Goal: Task Accomplishment & Management: Manage account settings

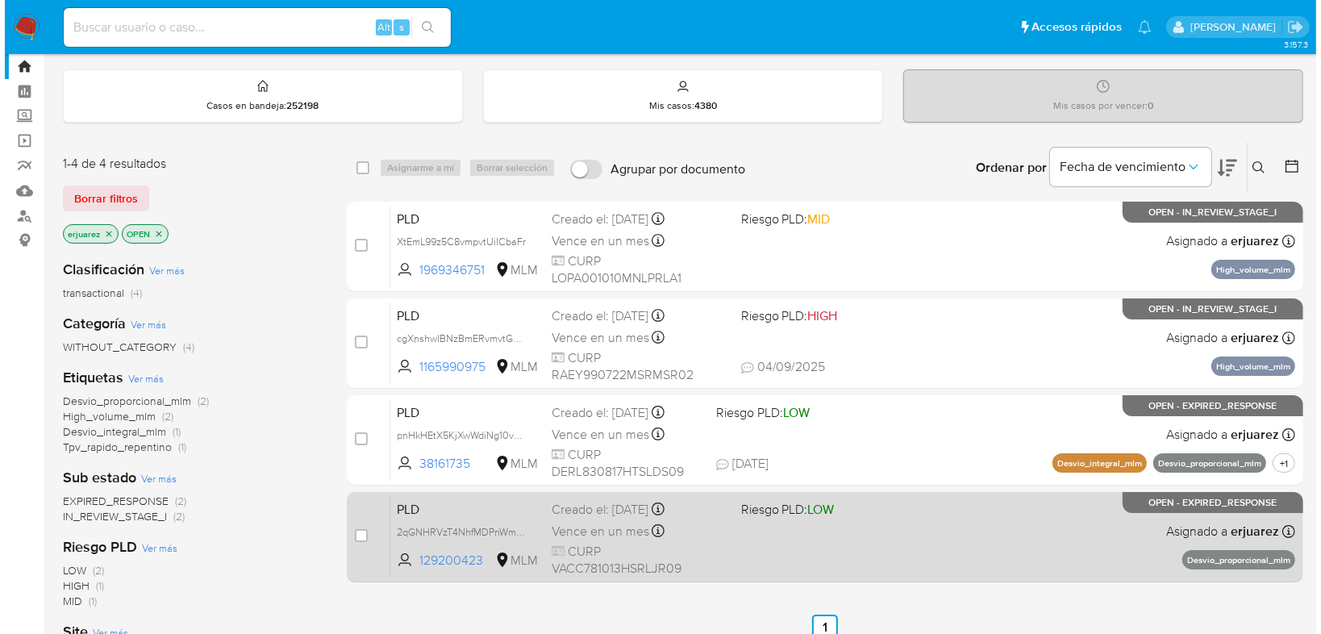
scroll to position [65, 0]
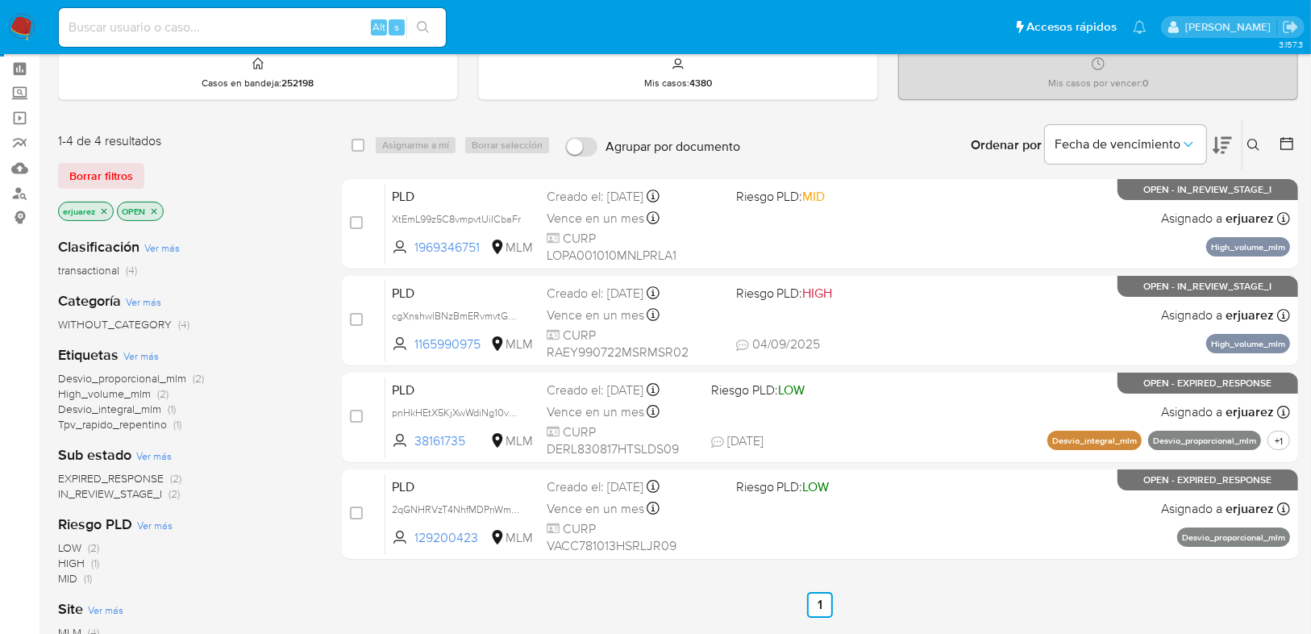
click at [102, 210] on icon "close-filter" at bounding box center [104, 211] width 10 height 10
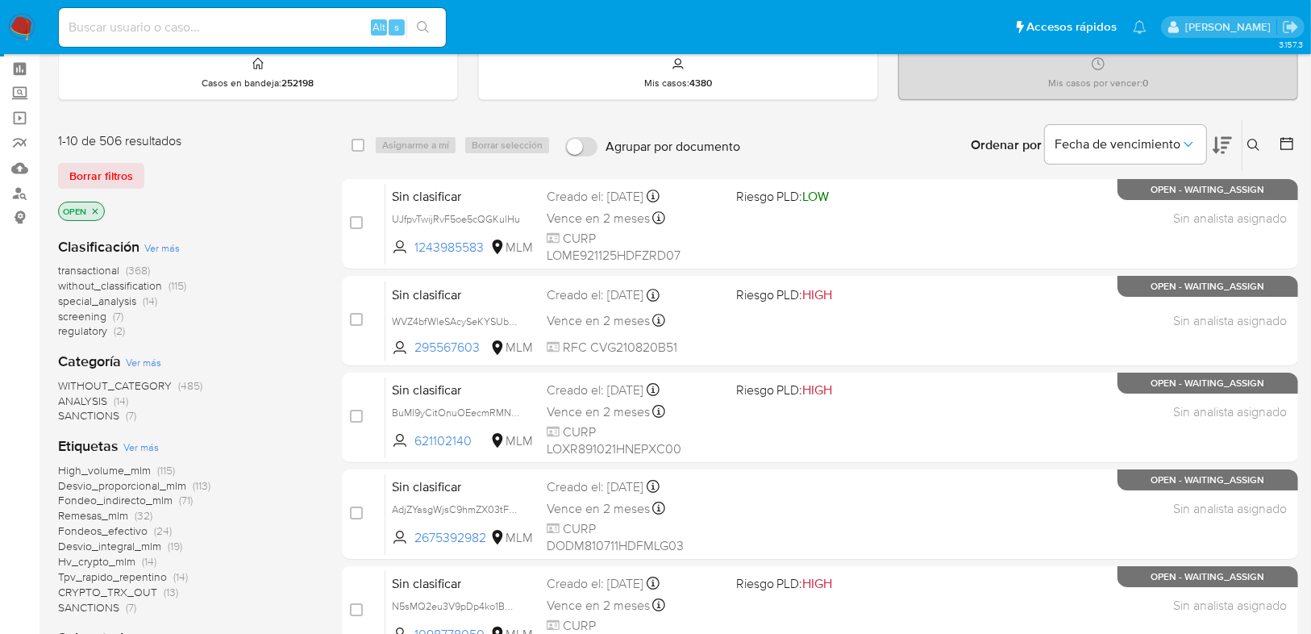
click at [1250, 140] on icon at bounding box center [1253, 145] width 13 height 13
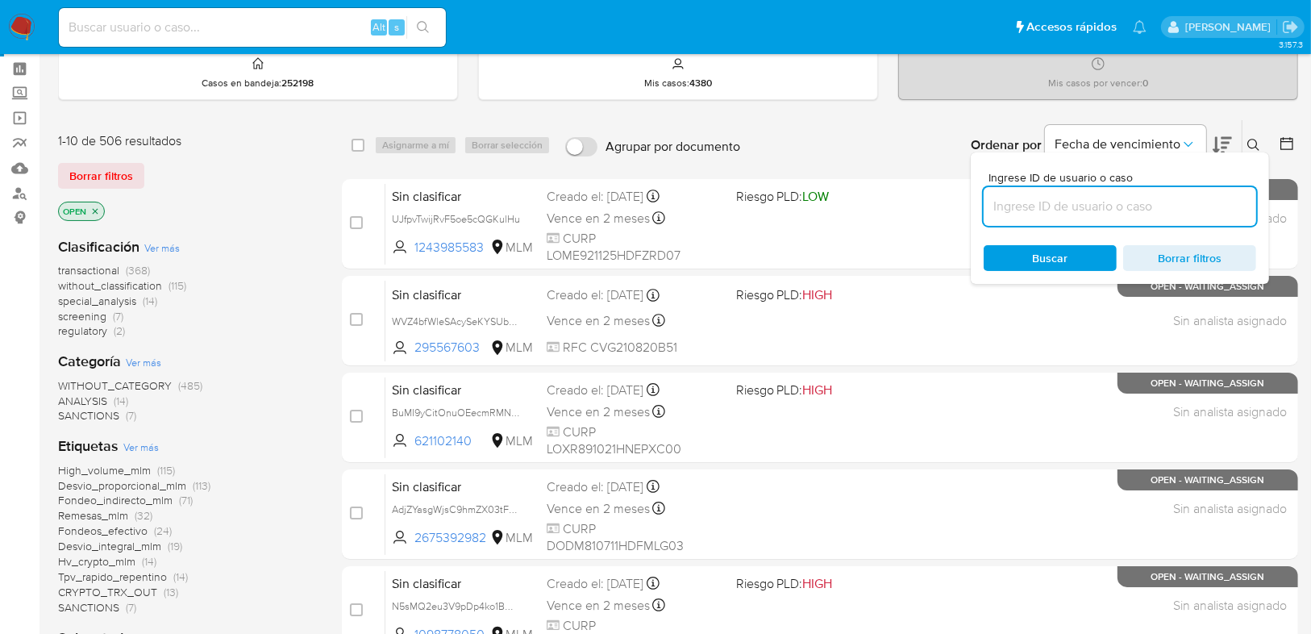
click at [1110, 199] on input at bounding box center [1120, 206] width 273 height 21
type input "1985906632"
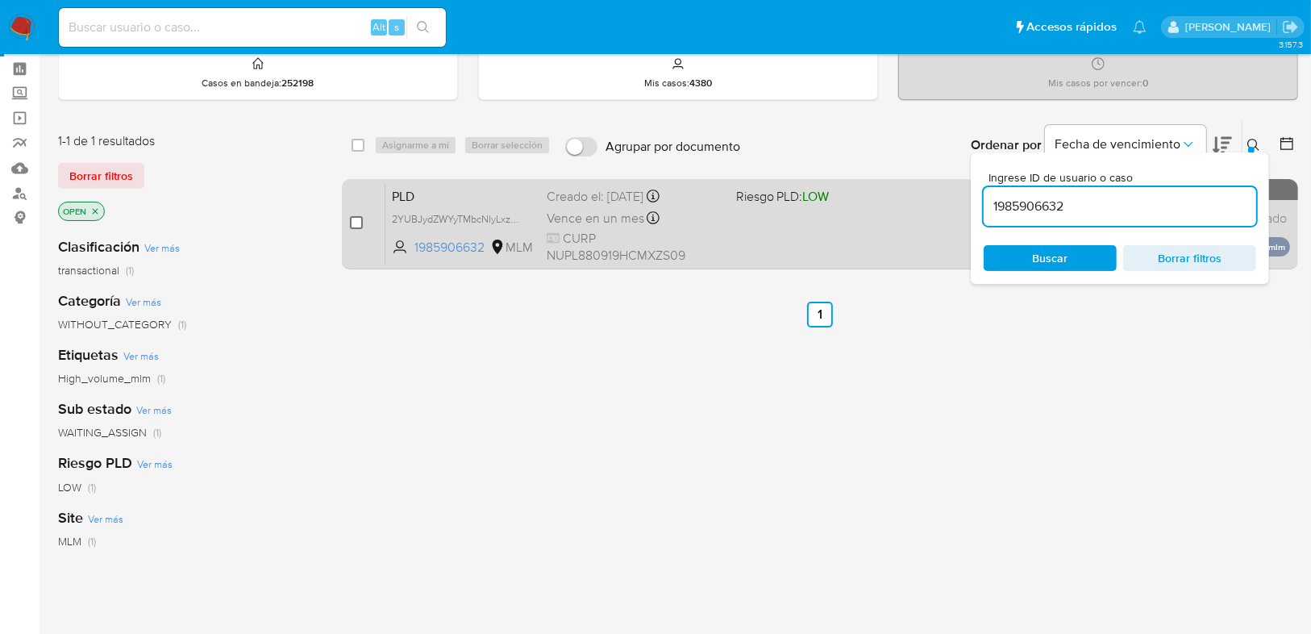
click at [353, 222] on input "checkbox" at bounding box center [356, 222] width 13 height 13
checkbox input "true"
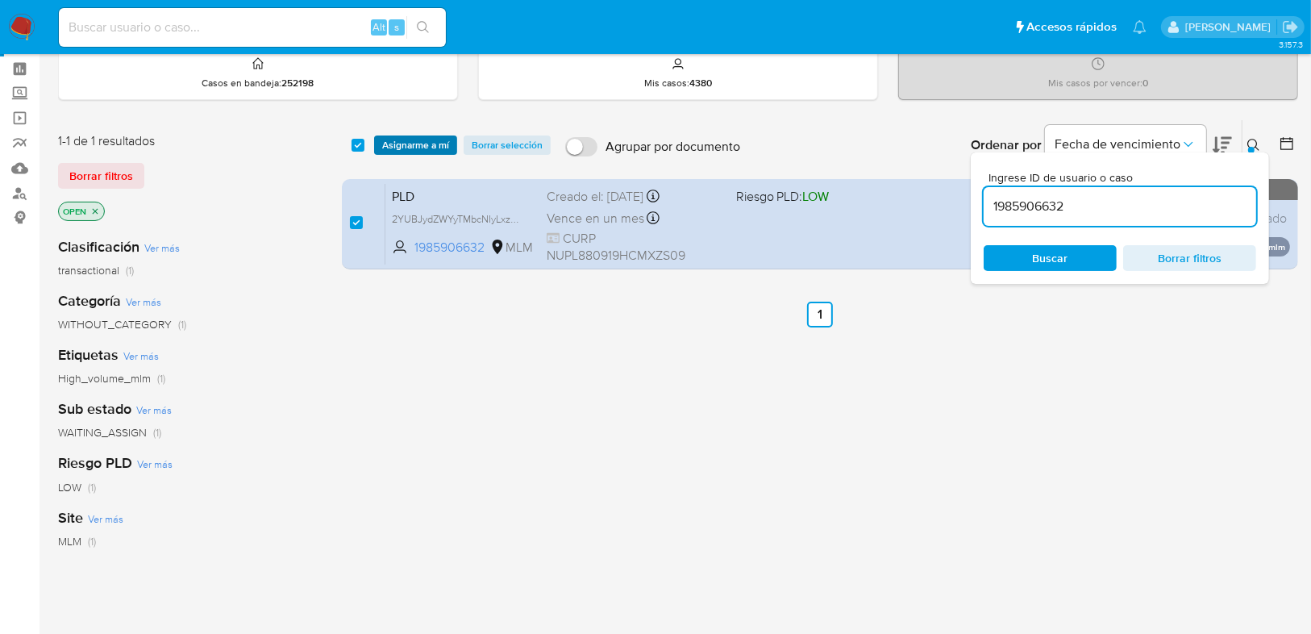
click at [410, 148] on span "Asignarme a mí" at bounding box center [415, 145] width 67 height 16
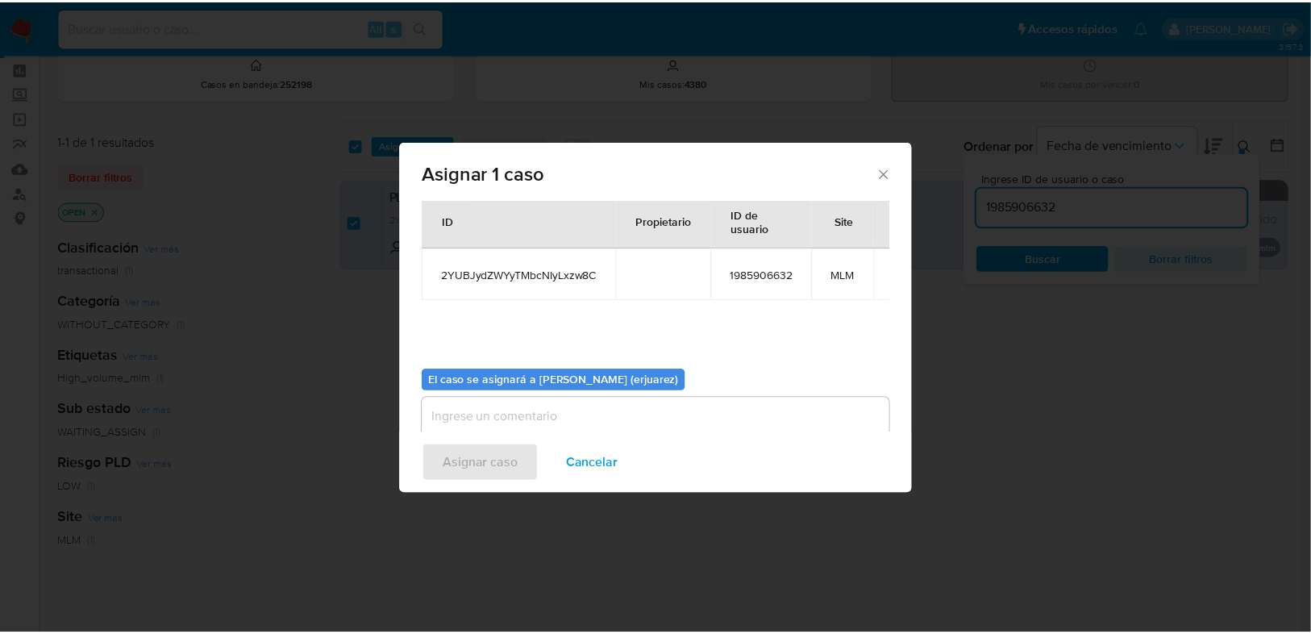
scroll to position [83, 0]
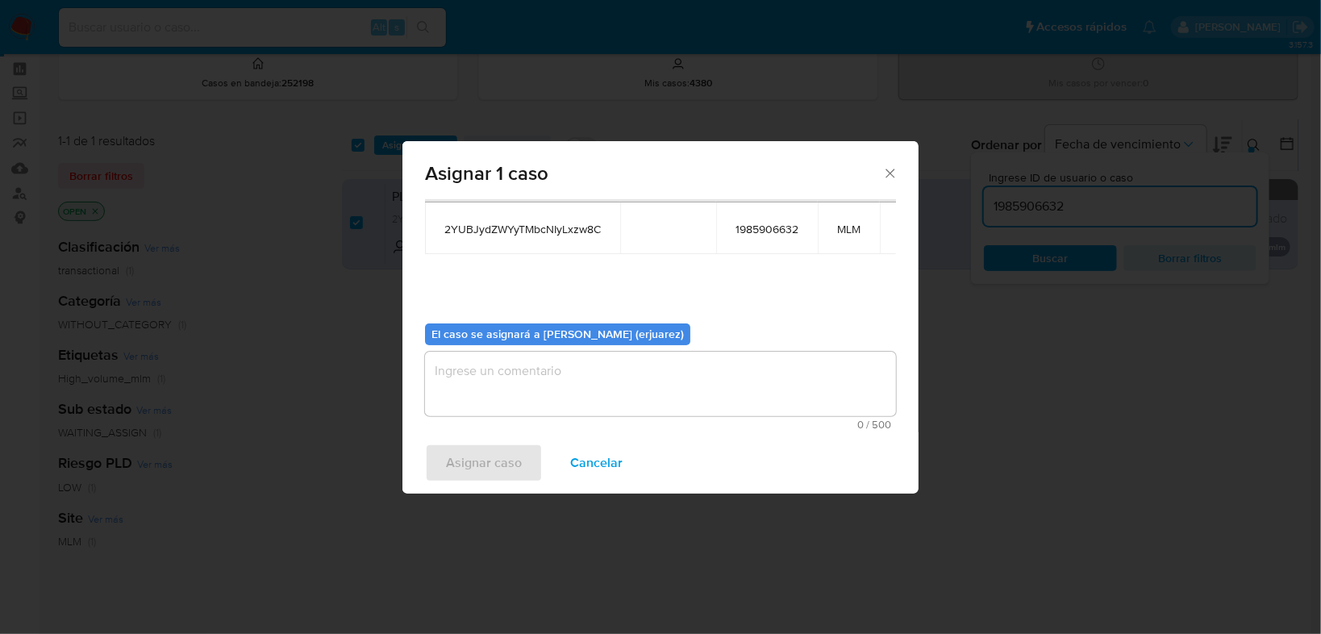
click at [486, 394] on textarea "assign-modal" at bounding box center [660, 384] width 471 height 65
type textarea "e"
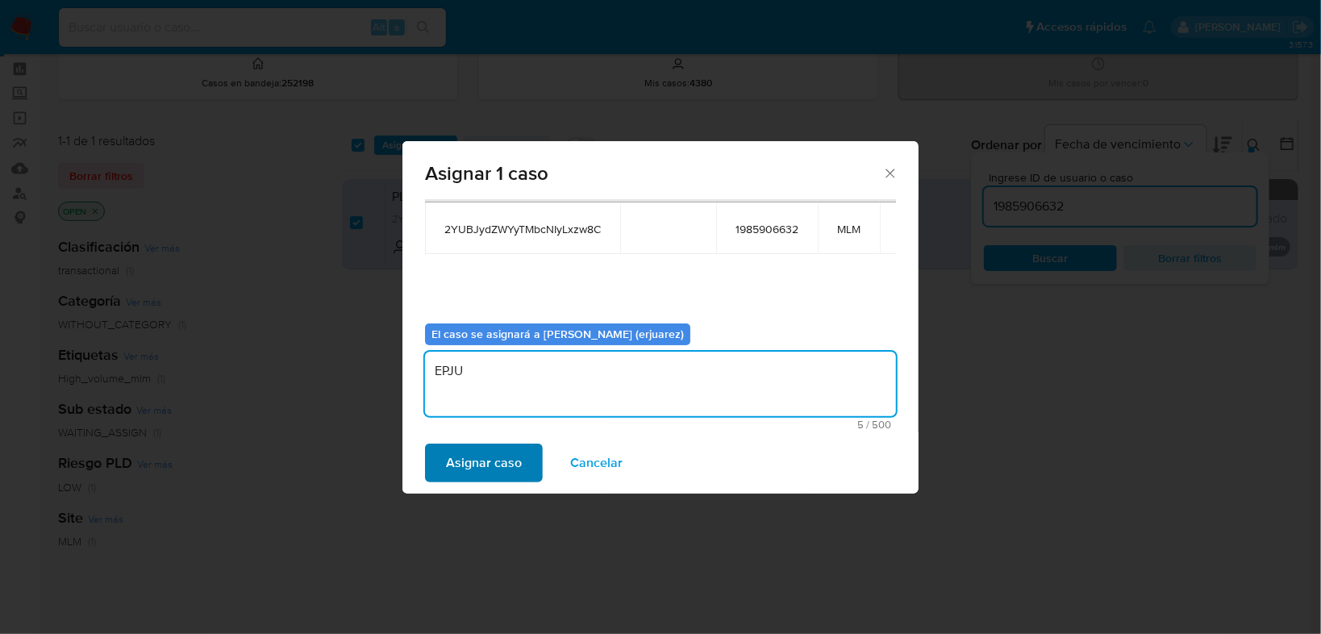
type textarea "EPJU"
click at [493, 448] on span "Asignar caso" at bounding box center [484, 462] width 76 height 35
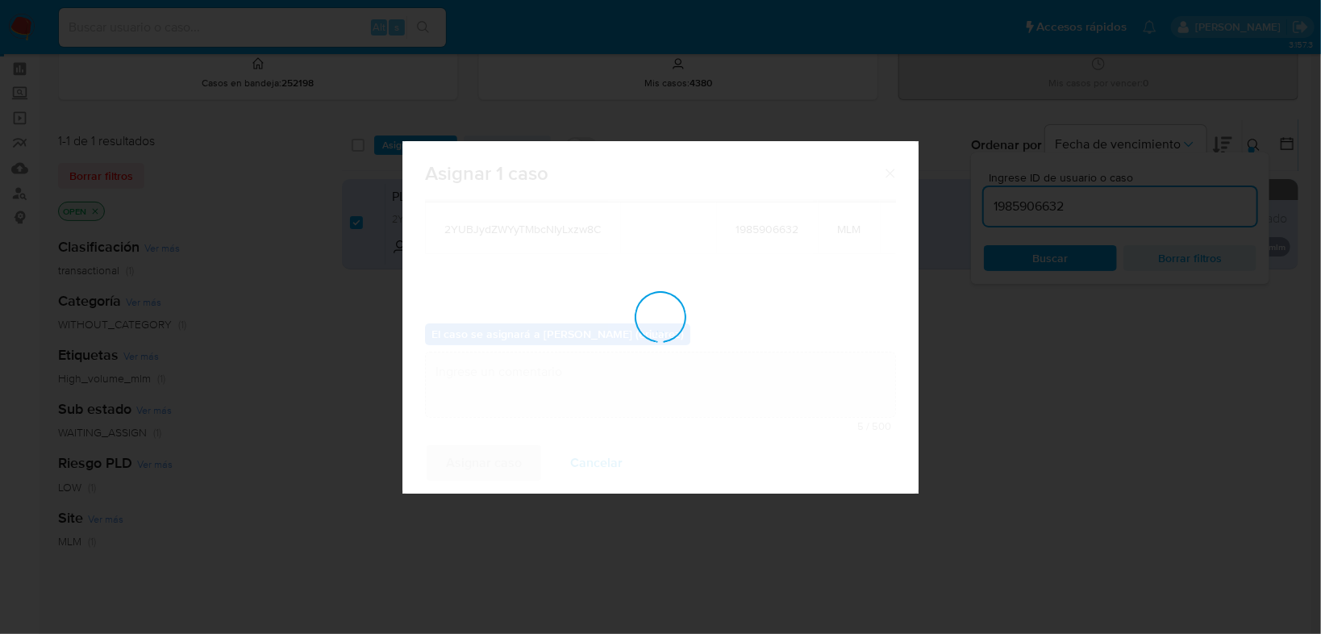
checkbox input "false"
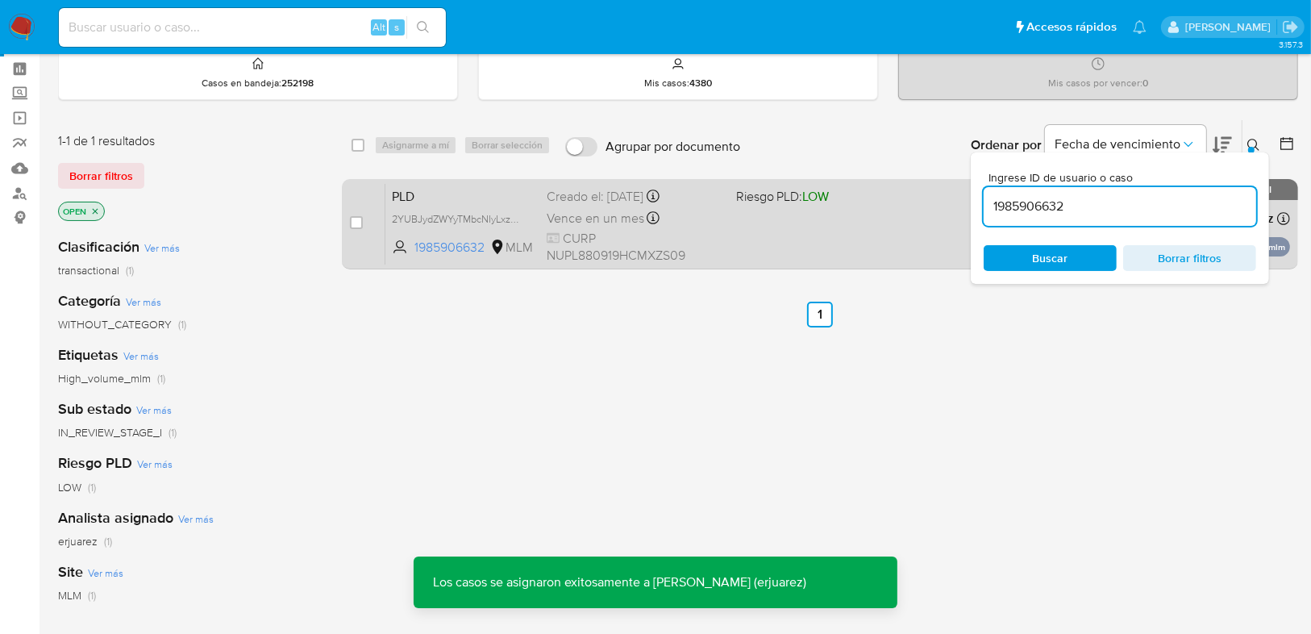
click at [706, 198] on div "Creado el: 12/08/2025 Creado el: 12/08/2025 02:03:30" at bounding box center [635, 197] width 176 height 18
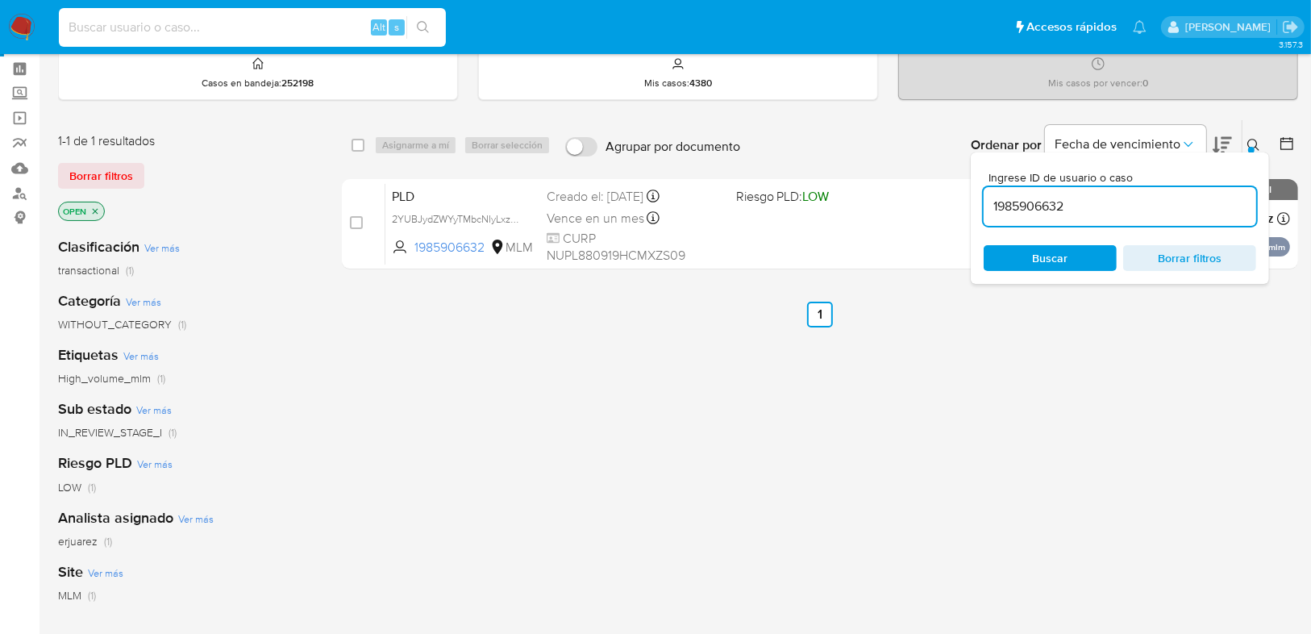
click at [107, 22] on input at bounding box center [252, 27] width 387 height 21
paste input "1969346751"
type input "1969346751"
click at [423, 28] on icon "search-icon" at bounding box center [423, 27] width 13 height 13
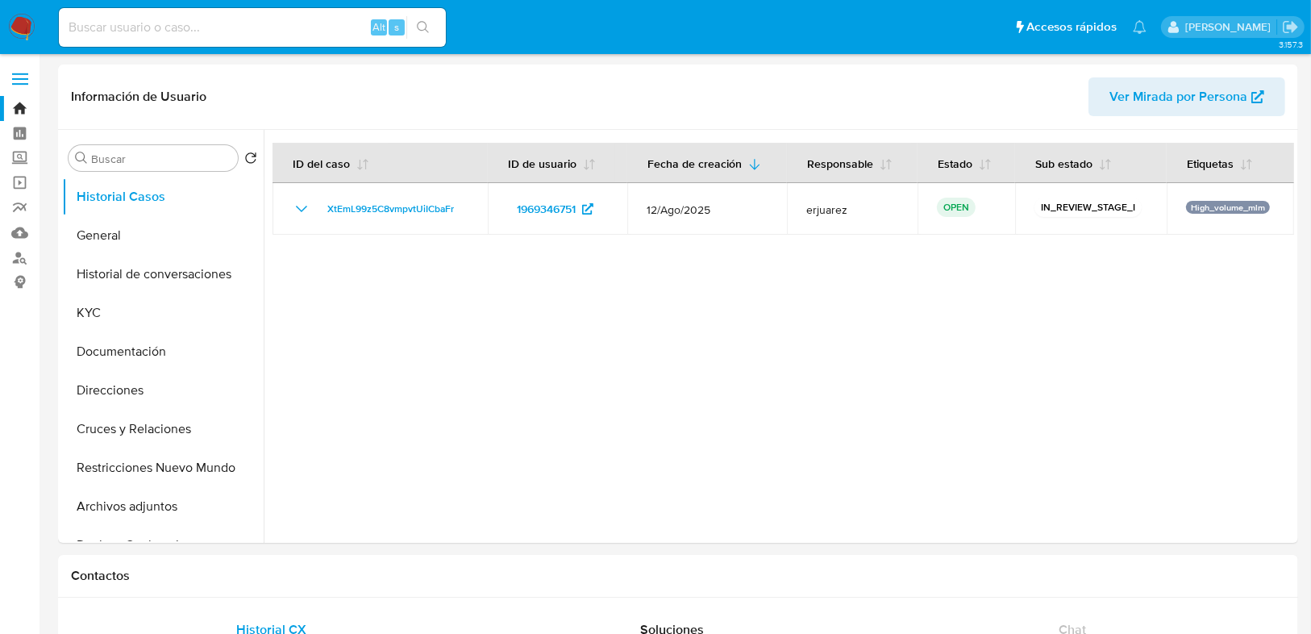
select select "10"
click at [27, 19] on img at bounding box center [21, 27] width 27 height 27
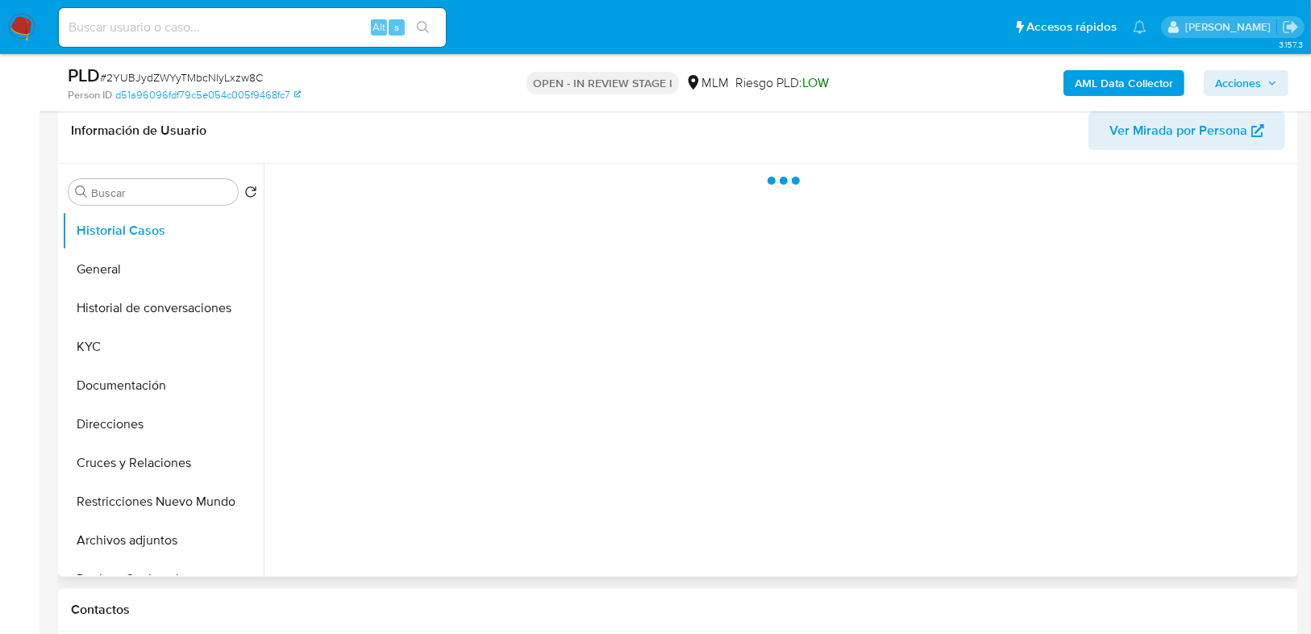
scroll to position [258, 0]
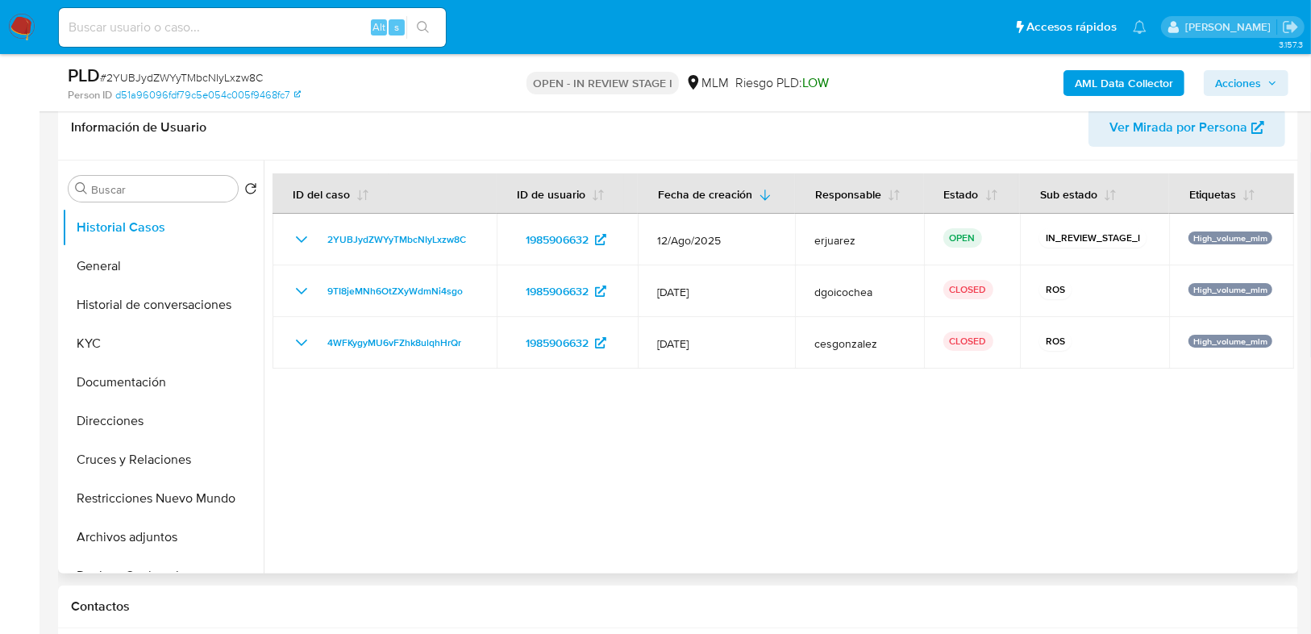
select select "10"
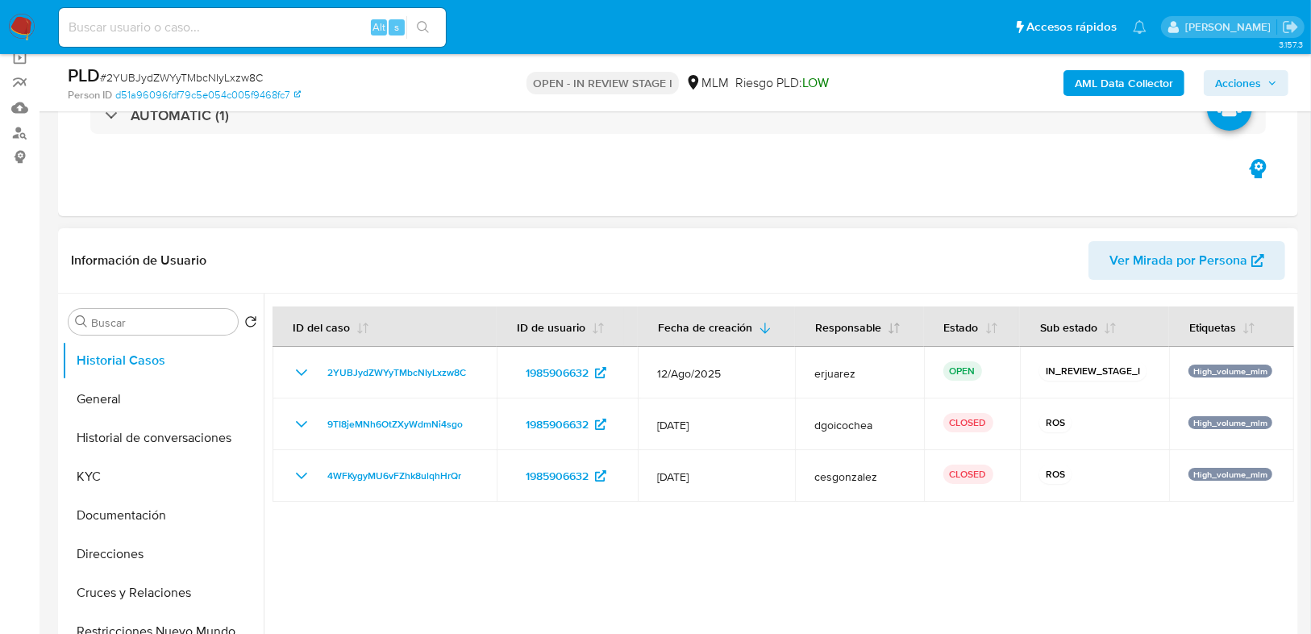
scroll to position [0, 0]
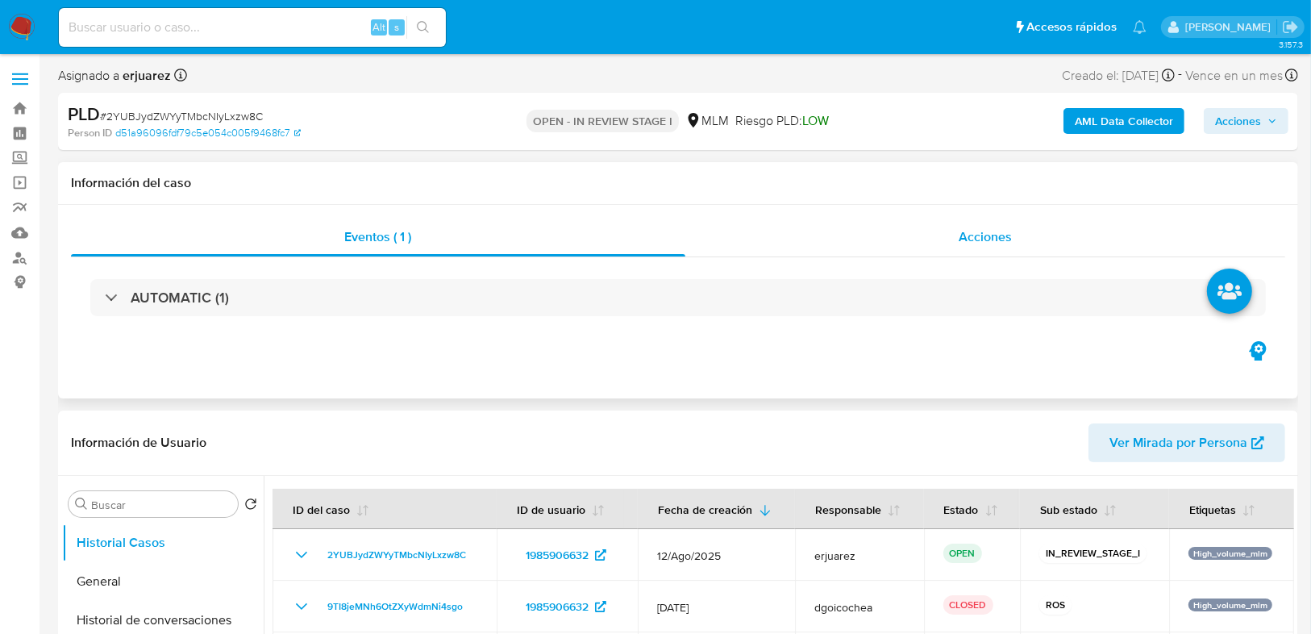
click at [966, 233] on span "Acciones" at bounding box center [985, 236] width 53 height 19
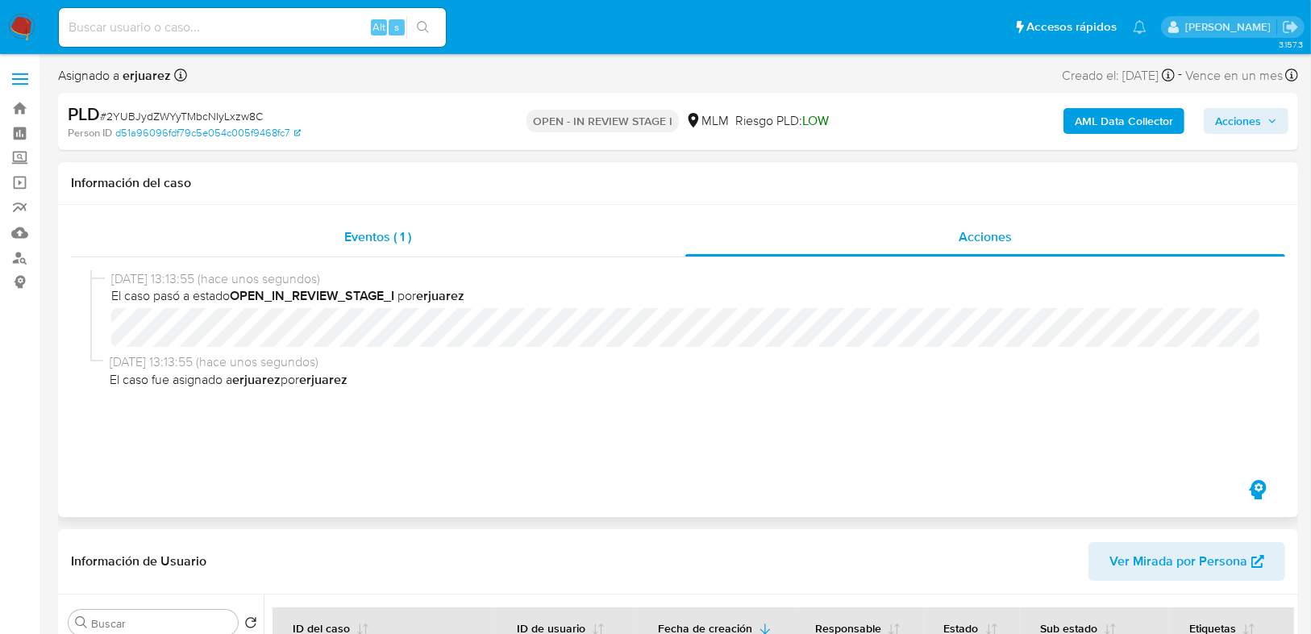
drag, startPoint x: 336, startPoint y: 239, endPoint x: 358, endPoint y: 232, distance: 22.7
click at [342, 235] on div "Eventos ( 1 )" at bounding box center [378, 237] width 614 height 39
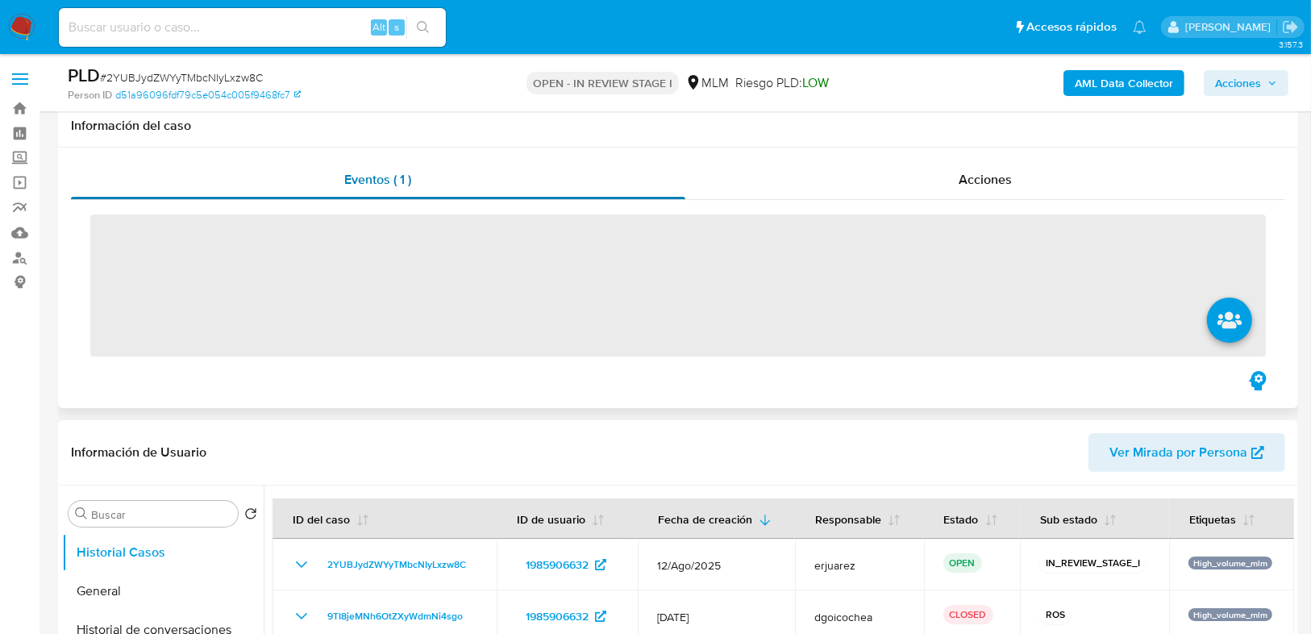
scroll to position [194, 0]
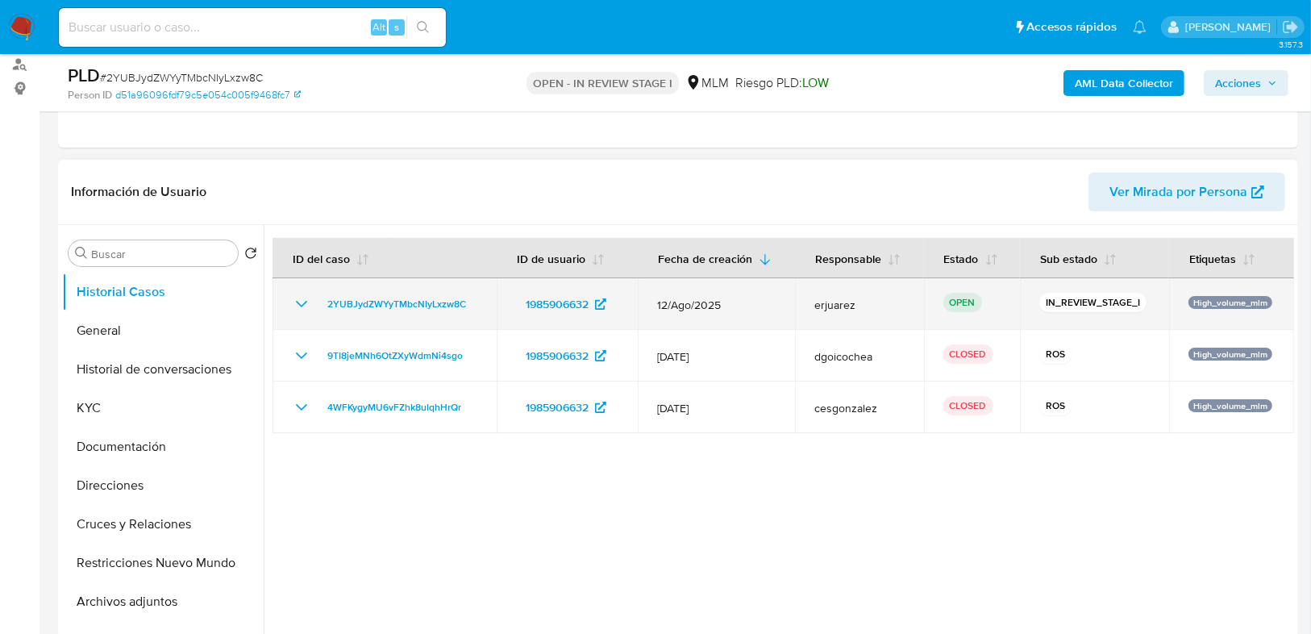
drag, startPoint x: 493, startPoint y: 309, endPoint x: 314, endPoint y: 298, distance: 179.4
click at [313, 298] on td "2YUBJydZWYyTMbcNIyLxzw8C" at bounding box center [385, 304] width 224 height 52
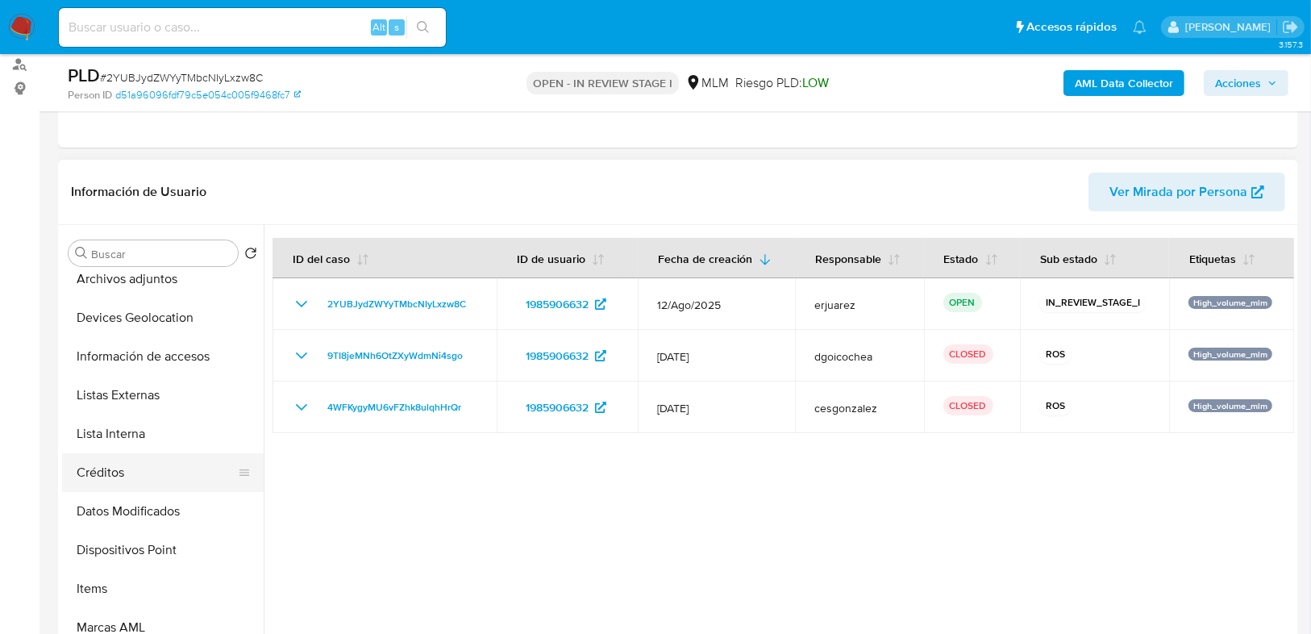
scroll to position [258, 0]
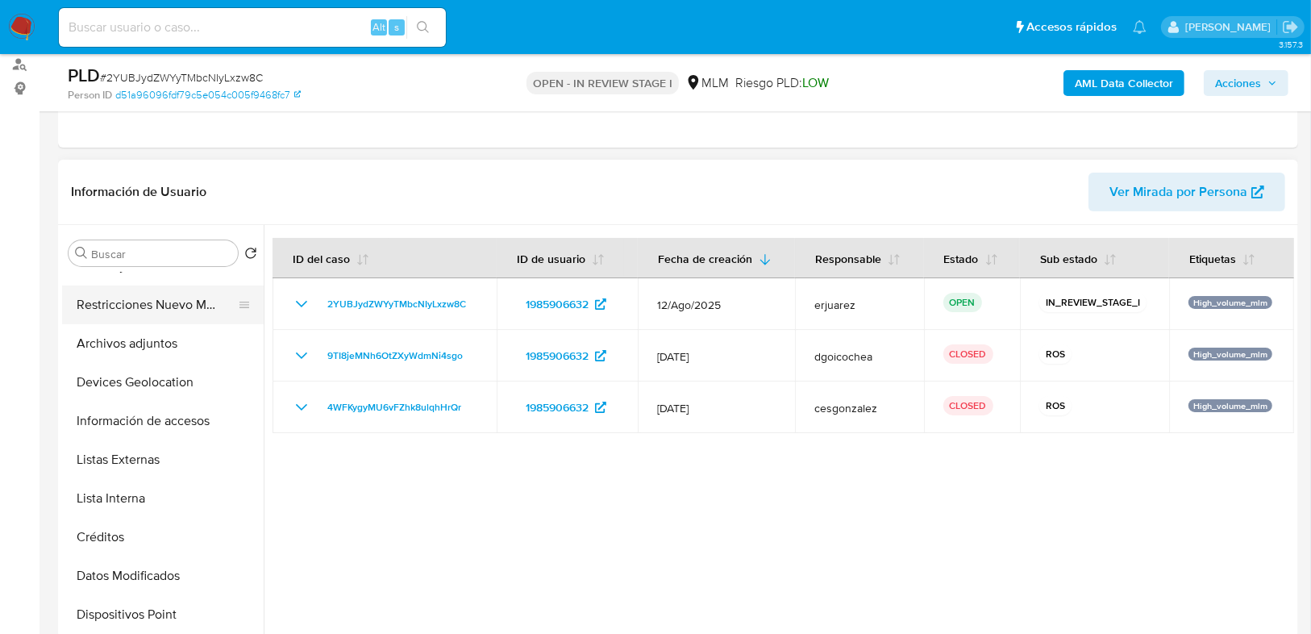
click at [169, 310] on button "Restricciones Nuevo Mundo" at bounding box center [156, 304] width 189 height 39
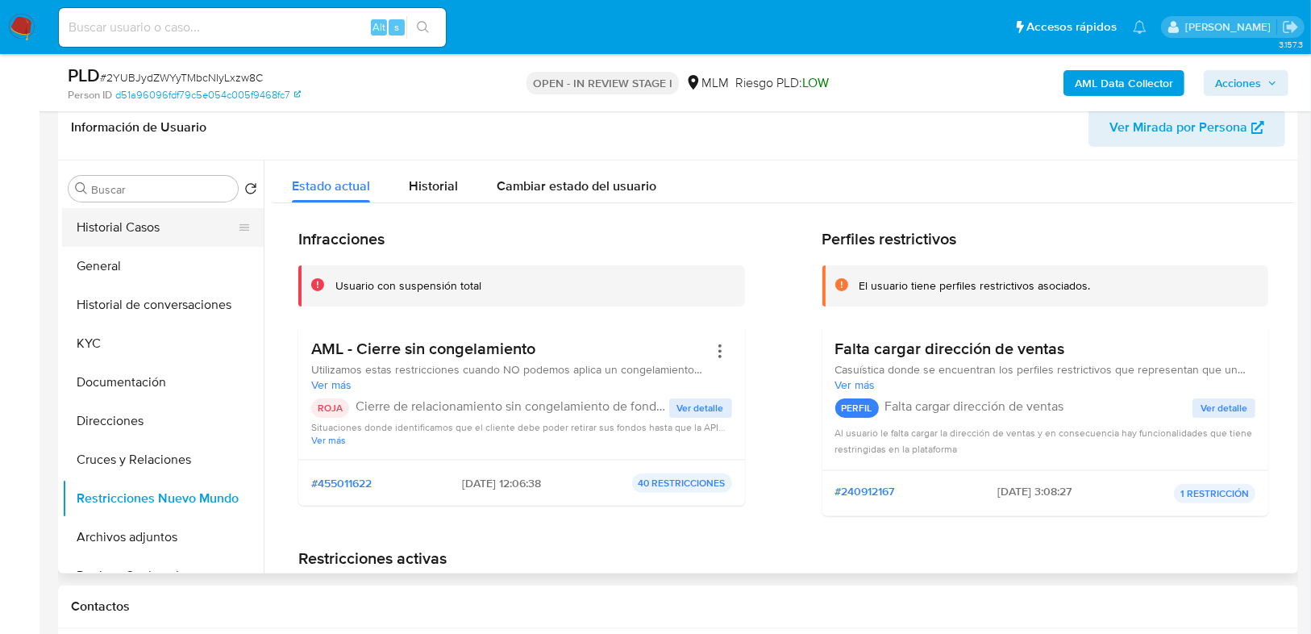
click at [160, 238] on button "Historial Casos" at bounding box center [156, 227] width 189 height 39
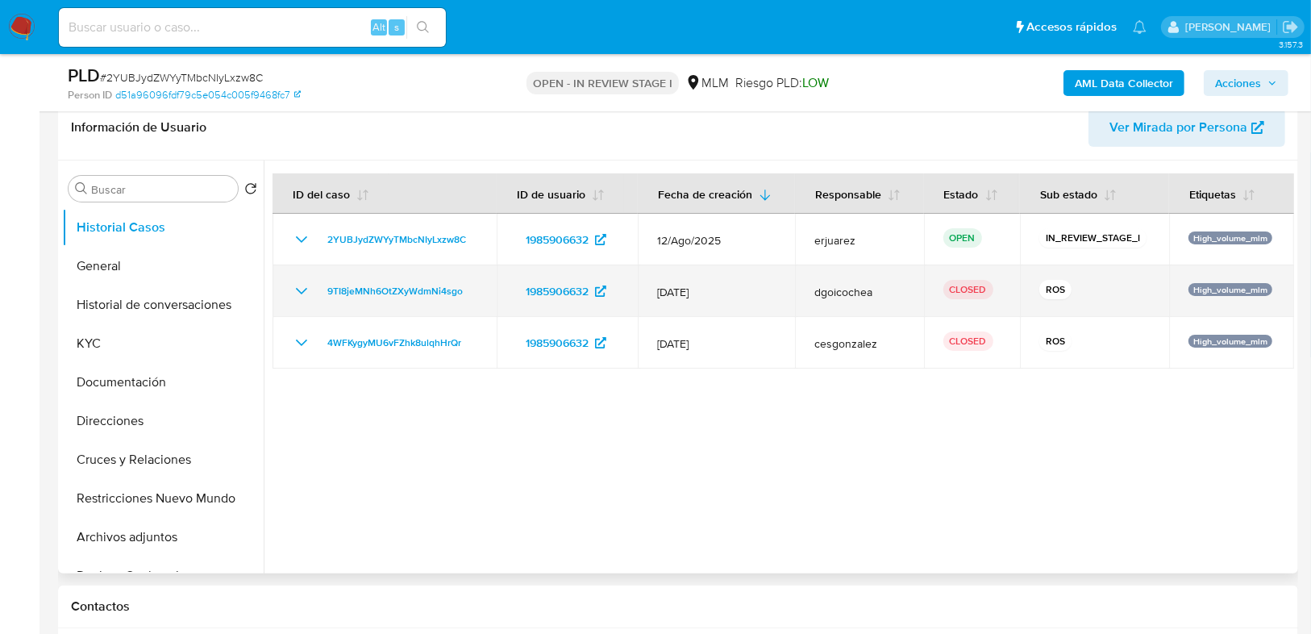
click at [306, 287] on icon "Mostrar/Ocultar" at bounding box center [301, 290] width 19 height 19
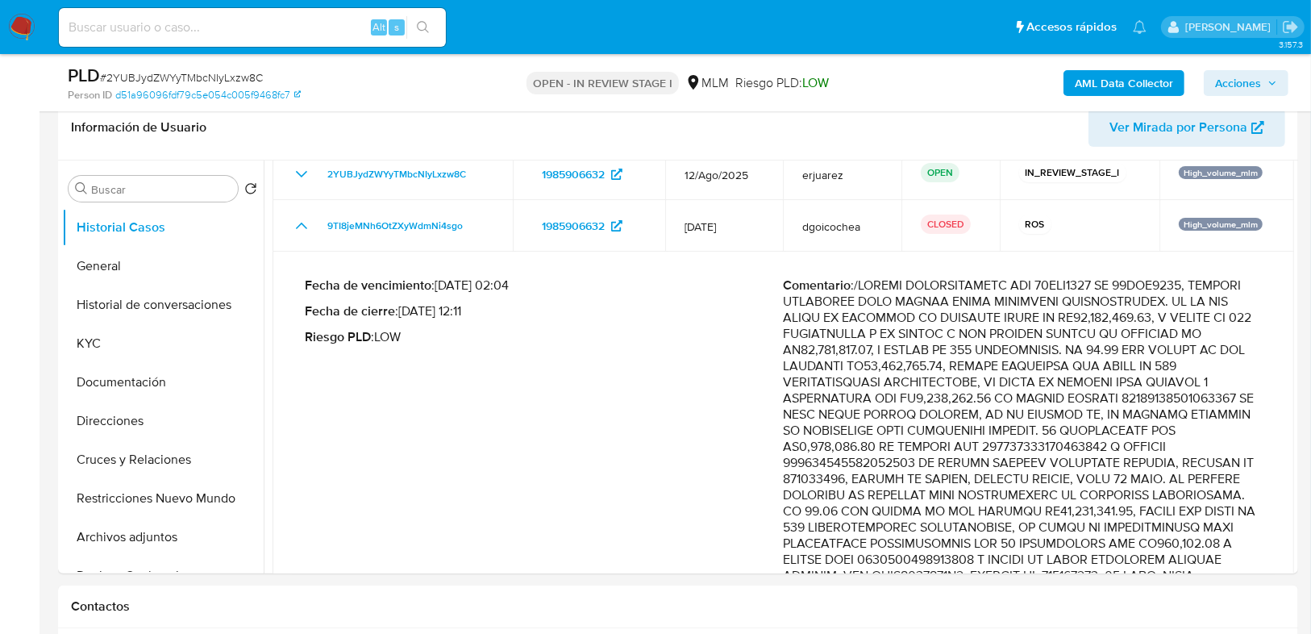
scroll to position [0, 0]
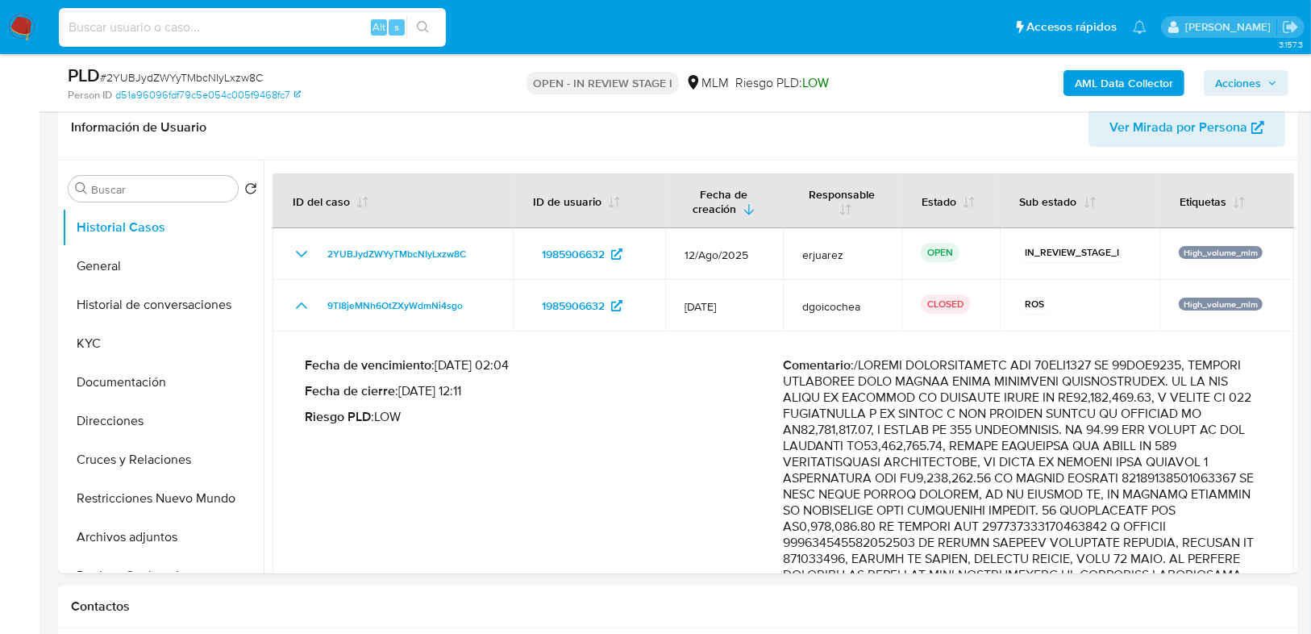
click at [145, 29] on input at bounding box center [252, 27] width 387 height 21
click at [101, 30] on input at bounding box center [252, 27] width 387 height 21
paste input "1969346751"
type input "1969346751"
drag, startPoint x: 423, startPoint y: 28, endPoint x: 416, endPoint y: 35, distance: 9.1
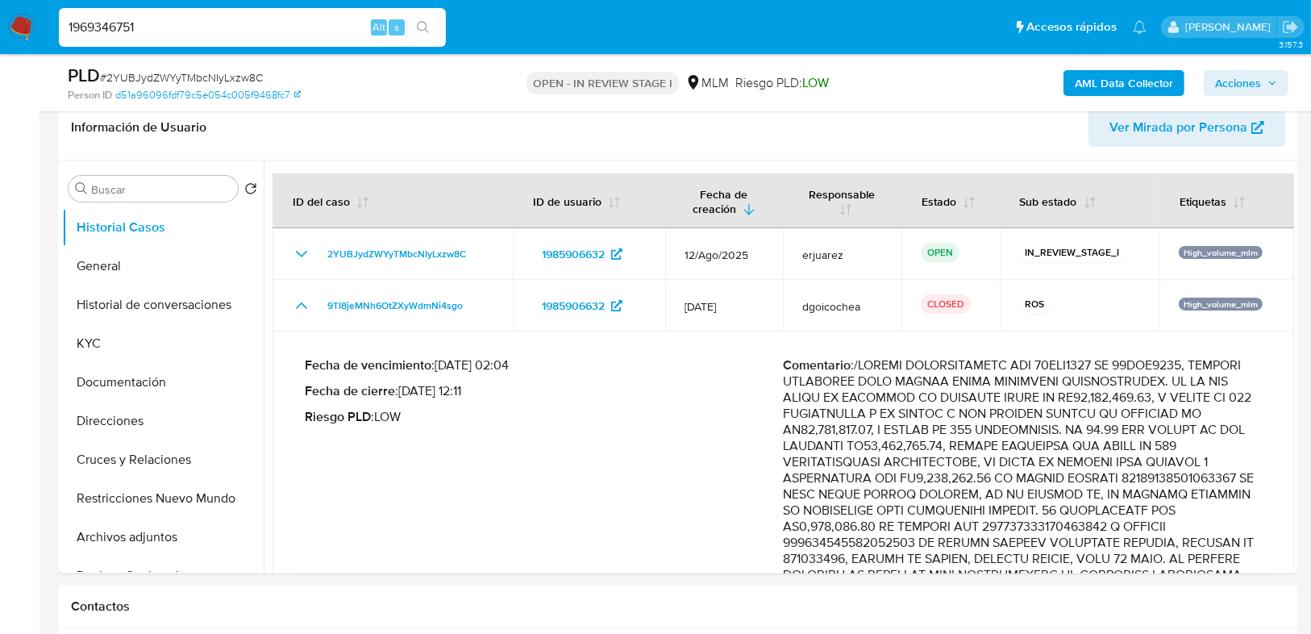
click at [423, 30] on icon "search-icon" at bounding box center [423, 27] width 13 height 13
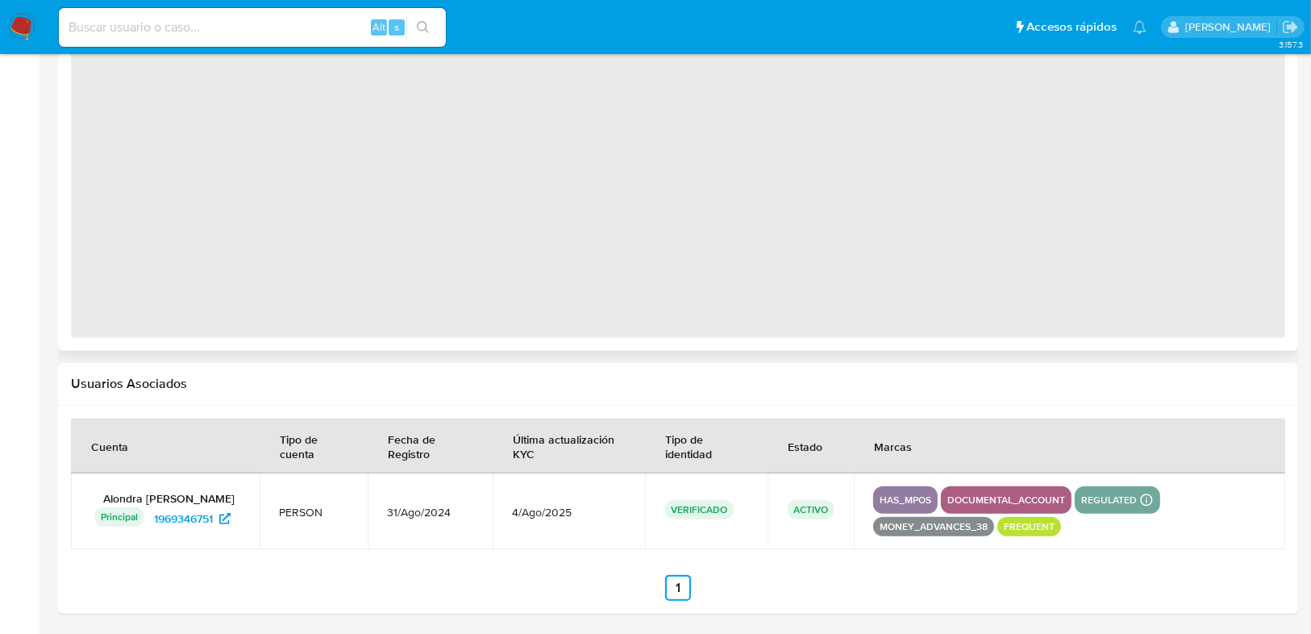
select select "10"
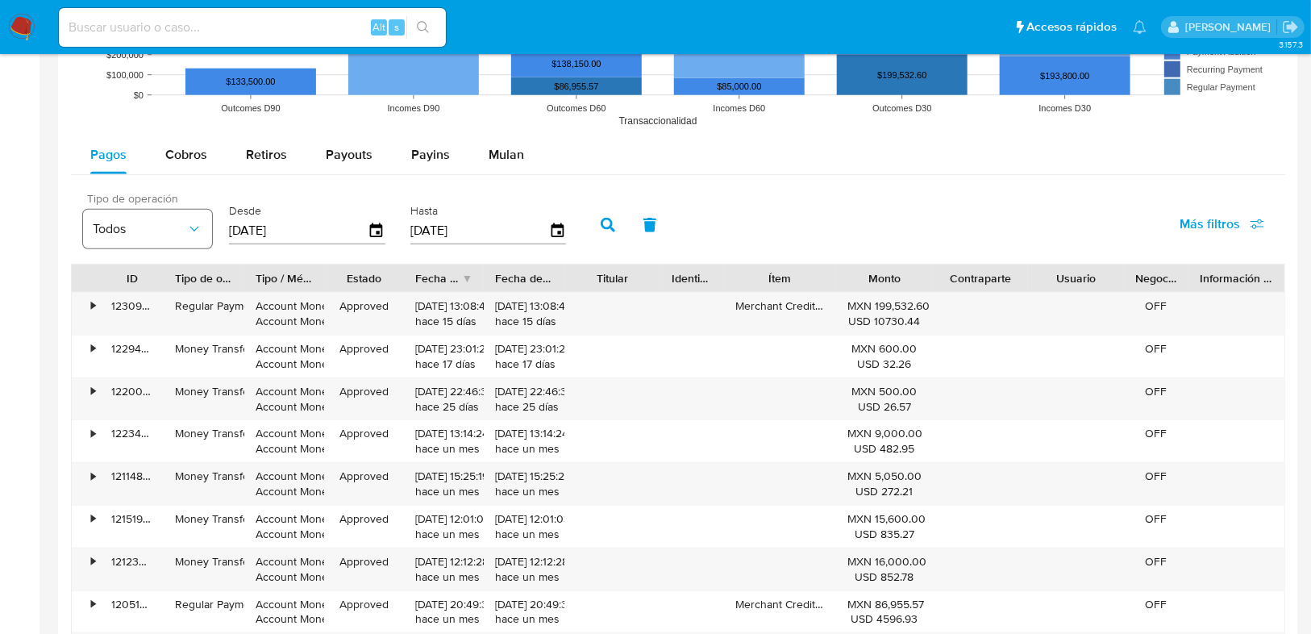
scroll to position [1347, 0]
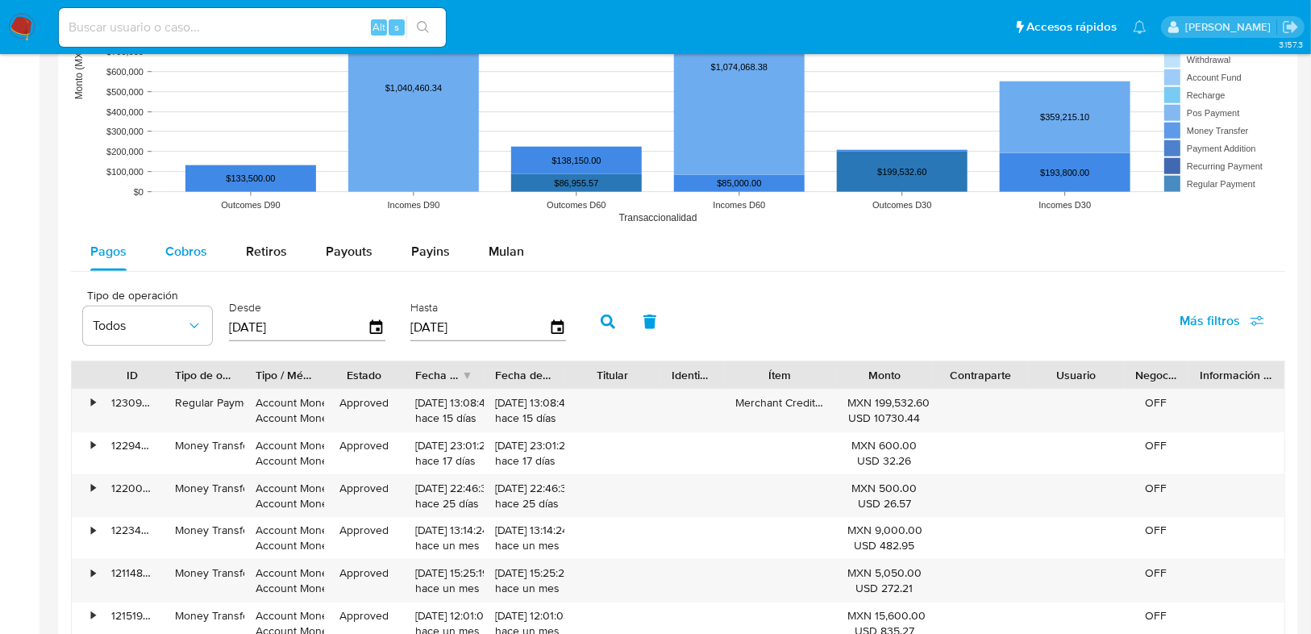
click at [189, 267] on div "Cobros" at bounding box center [186, 251] width 42 height 39
select select "10"
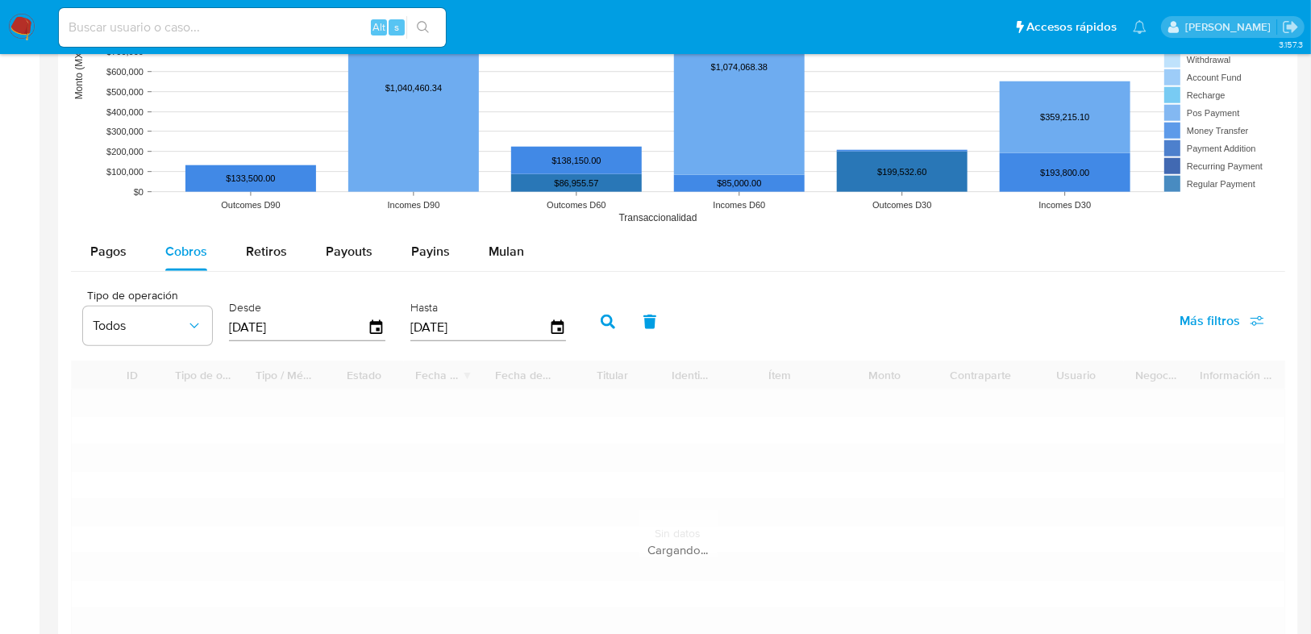
drag, startPoint x: 202, startPoint y: 242, endPoint x: 277, endPoint y: 288, distance: 88.6
click at [202, 243] on span "Cobros" at bounding box center [186, 251] width 42 height 19
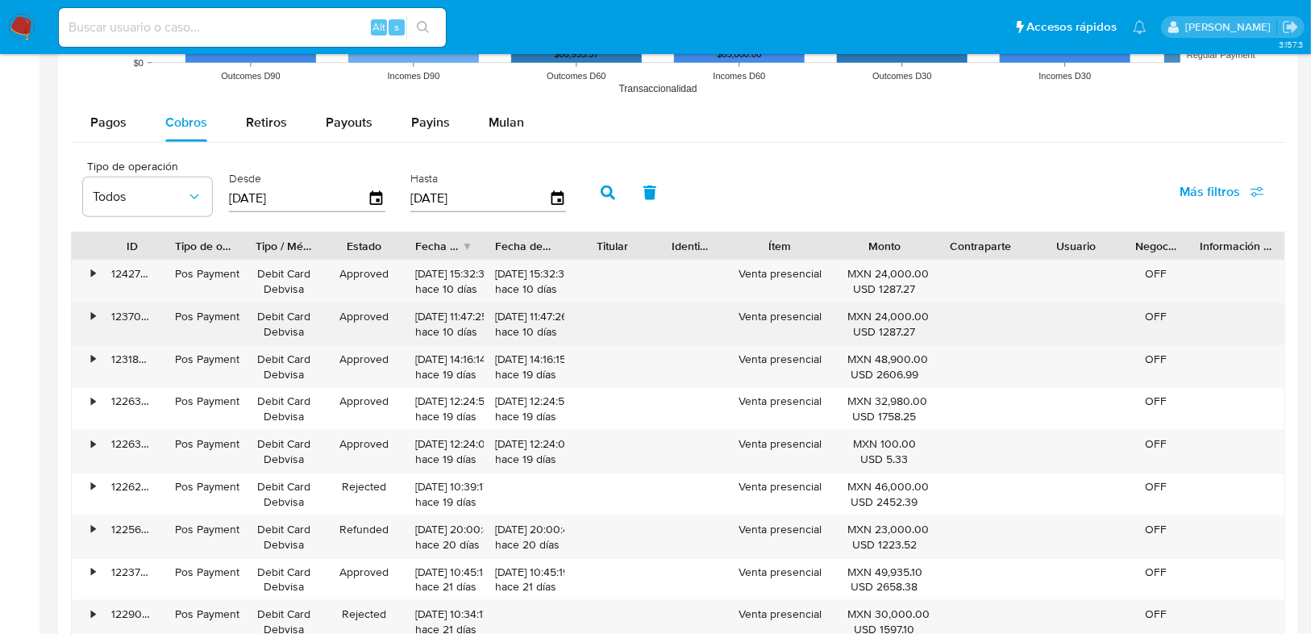
scroll to position [1606, 0]
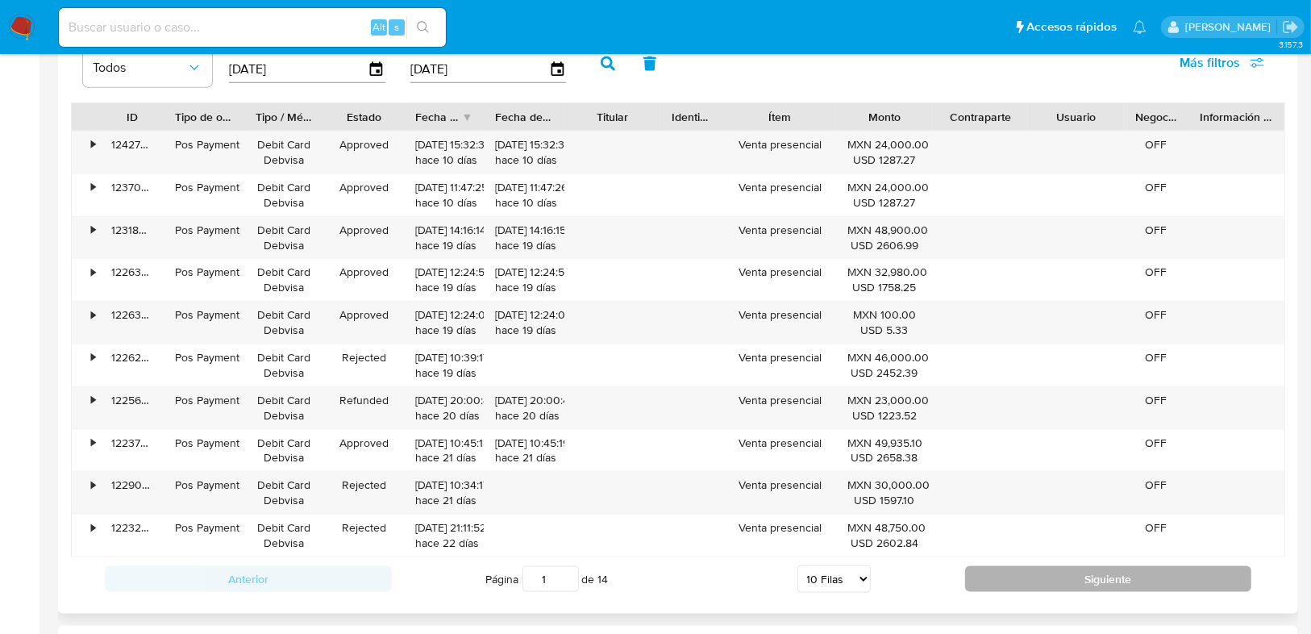
click at [1122, 581] on button "Siguiente" at bounding box center [1108, 579] width 287 height 26
type input "2"
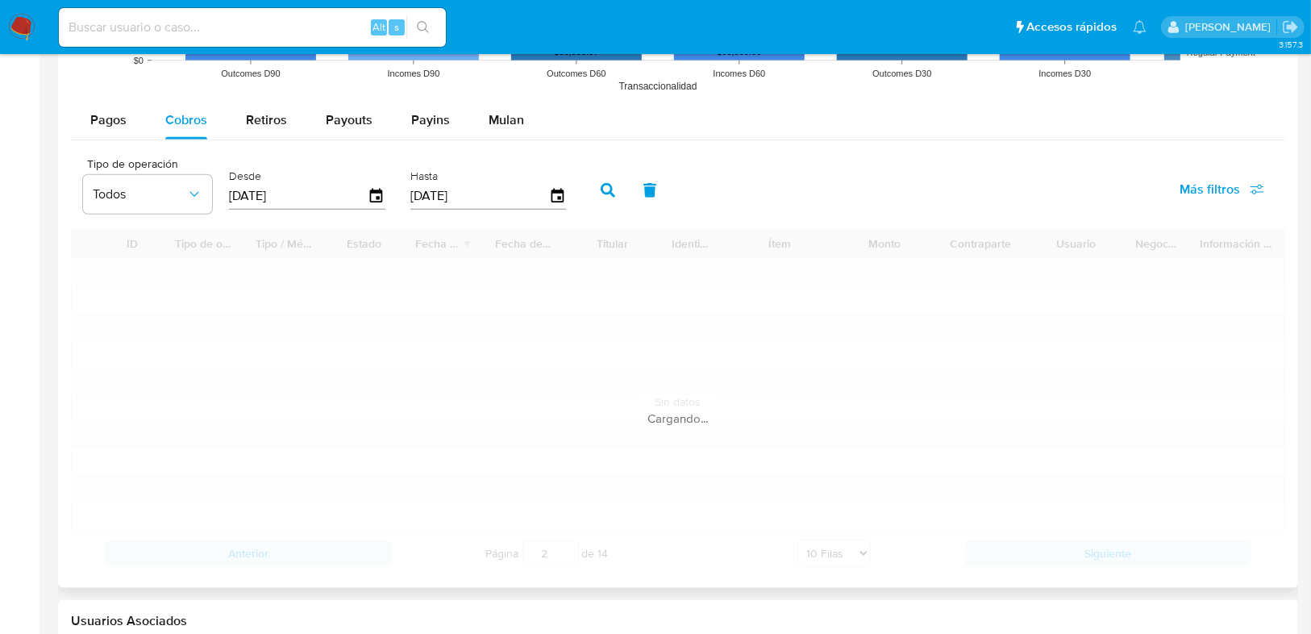
scroll to position [1476, 0]
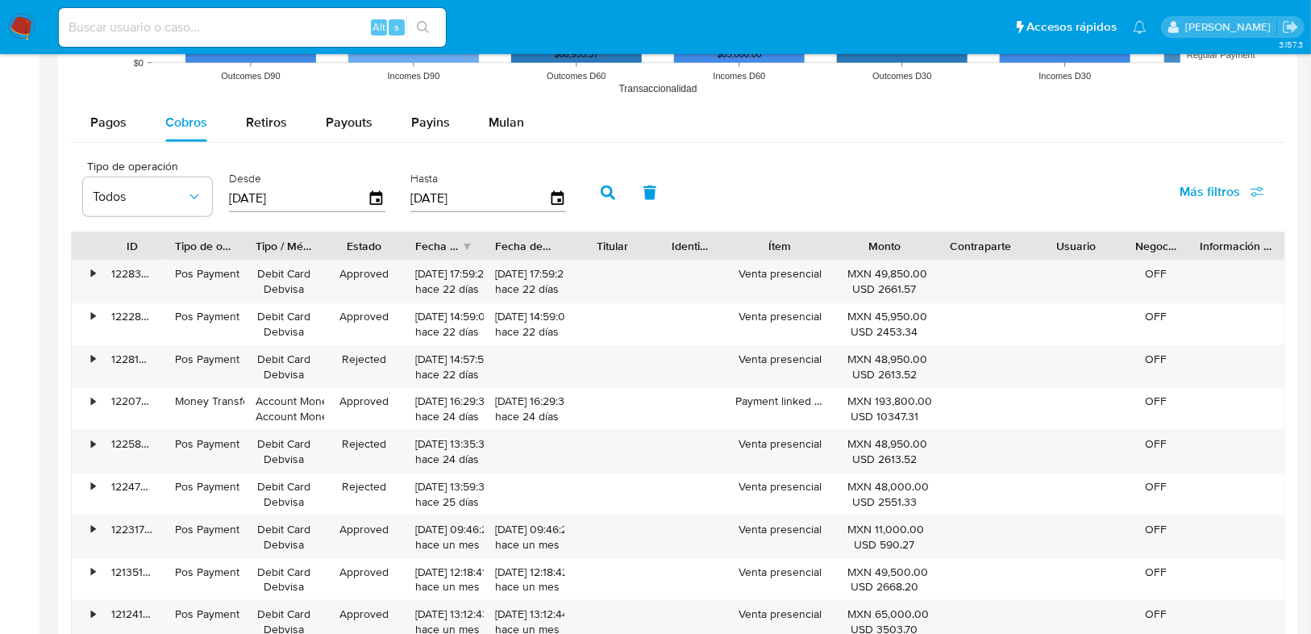
drag, startPoint x: 323, startPoint y: 204, endPoint x: 221, endPoint y: 197, distance: 101.9
click at [217, 197] on div "Tipo de operación Todos Desde 12/06/2025 Hasta 09/09/2025" at bounding box center [328, 191] width 507 height 65
click at [324, 198] on input "[DATE]" at bounding box center [298, 198] width 139 height 26
drag, startPoint x: 326, startPoint y: 198, endPoint x: 207, endPoint y: 187, distance: 119.0
click at [207, 187] on div "Tipo de operación Todos Desde 12/06/2025 Hasta 09/09/2025" at bounding box center [328, 191] width 507 height 65
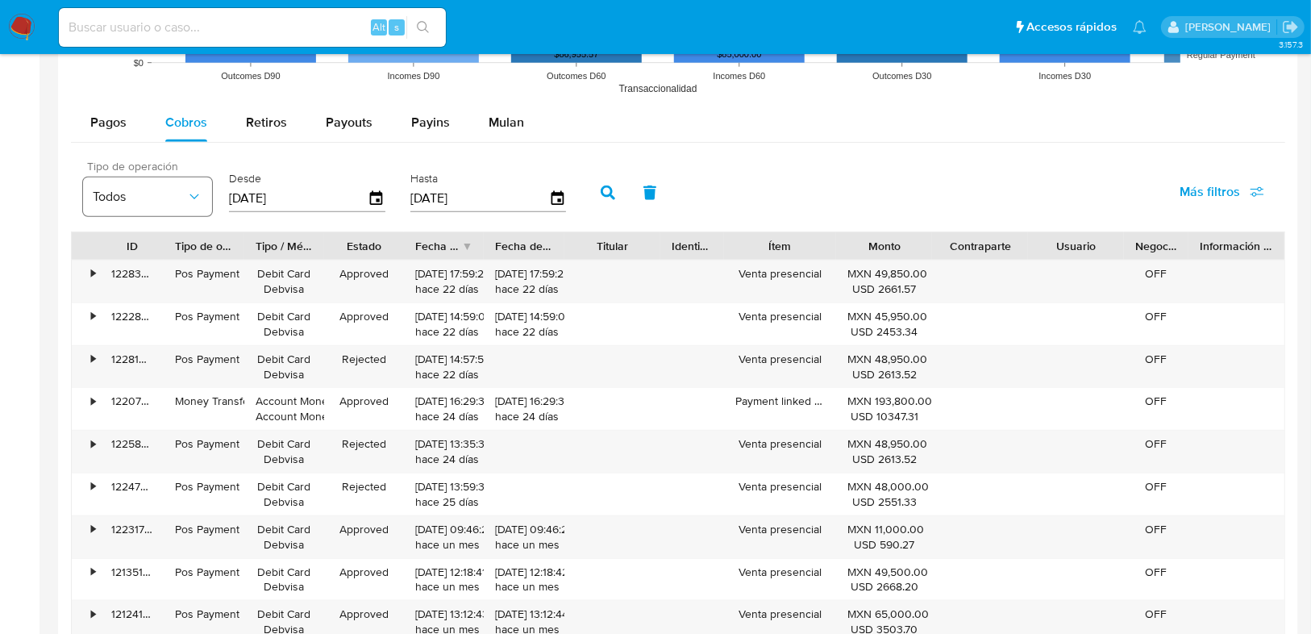
type input "0_/__/____"
click at [258, 197] on input "01/01/202_" at bounding box center [298, 198] width 139 height 26
drag, startPoint x: 284, startPoint y: 195, endPoint x: 169, endPoint y: 172, distance: 117.7
click at [169, 172] on div "Tipo de operación Todos Desde 01/01/202_ Hasta 09/09/2025" at bounding box center [328, 191] width 507 height 65
type input "01/02/209_"
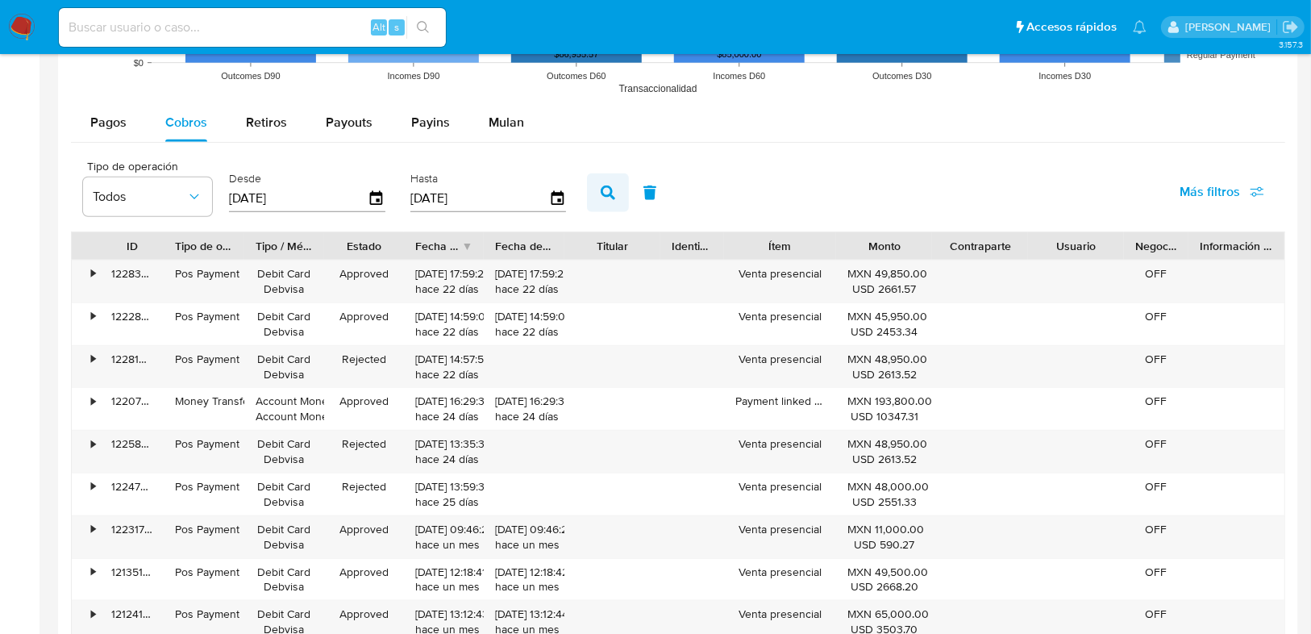
type input "01/02/2025"
click at [609, 185] on button "button" at bounding box center [608, 192] width 42 height 39
click at [447, 246] on div "Fecha de creación" at bounding box center [438, 246] width 46 height 16
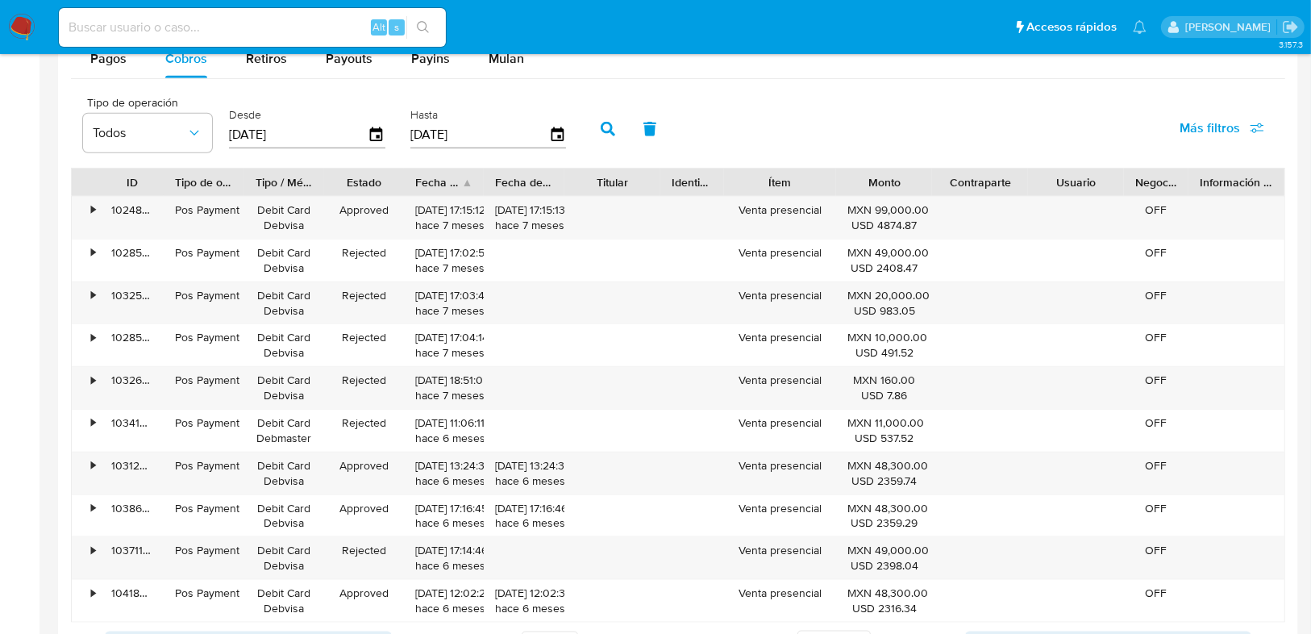
scroll to position [1606, 0]
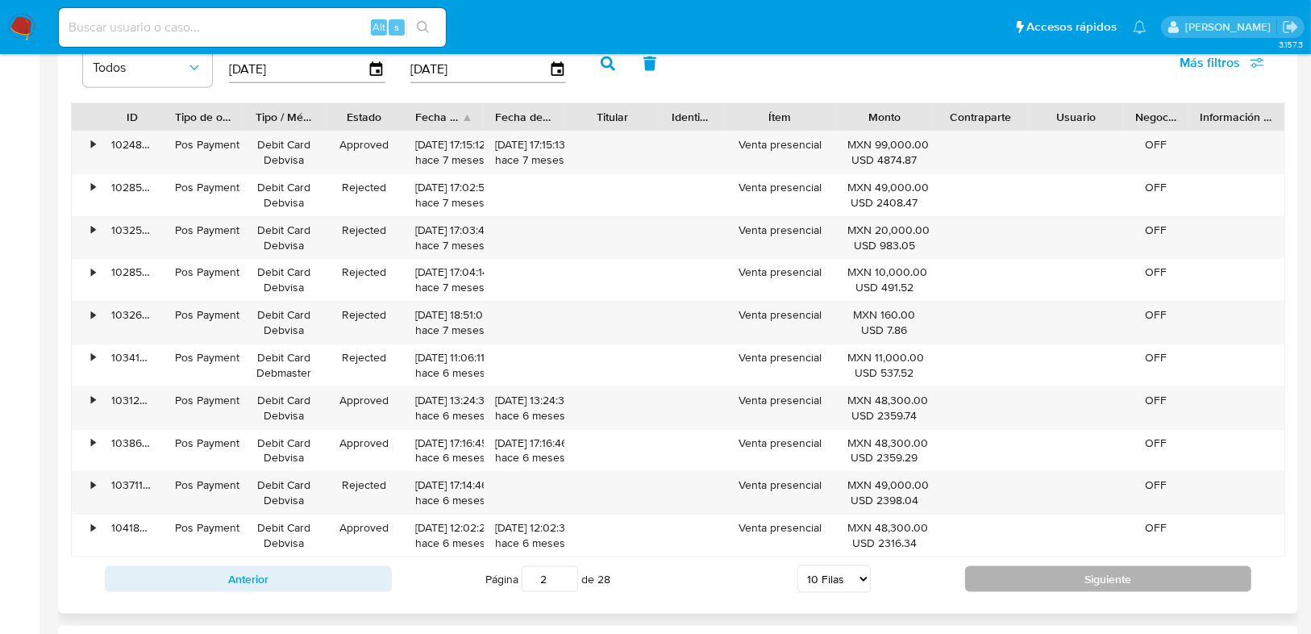
click at [1072, 573] on button "Siguiente" at bounding box center [1108, 579] width 287 height 26
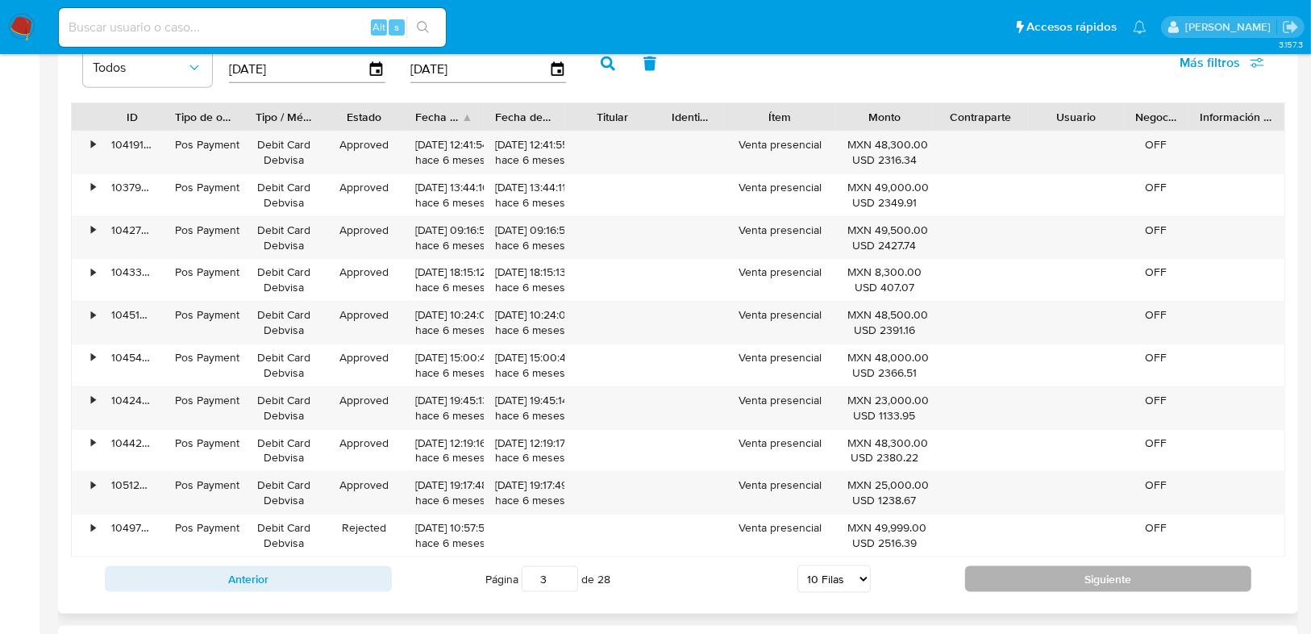
click at [1106, 577] on button "Siguiente" at bounding box center [1108, 579] width 287 height 26
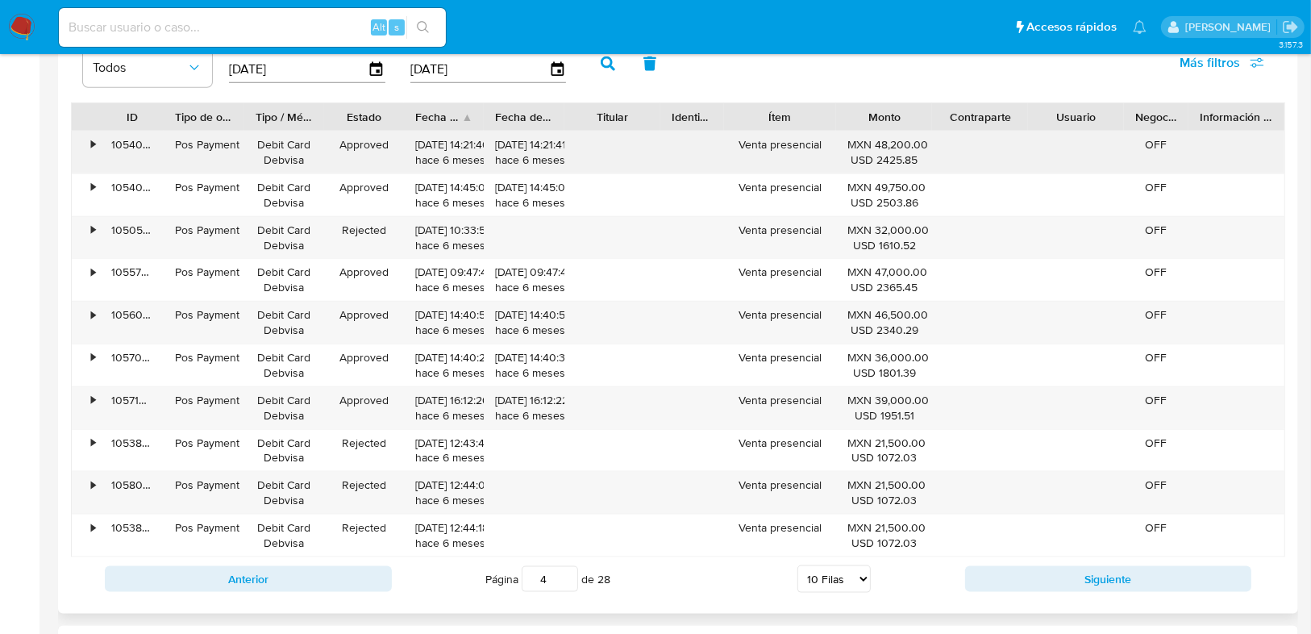
click at [620, 469] on div "• 105403882772 Pos Payment Debit Card Debvisa Approved 16/03/2025 14:21:40 hace…" at bounding box center [678, 344] width 1214 height 427
click at [1093, 568] on button "Siguiente" at bounding box center [1108, 579] width 287 height 26
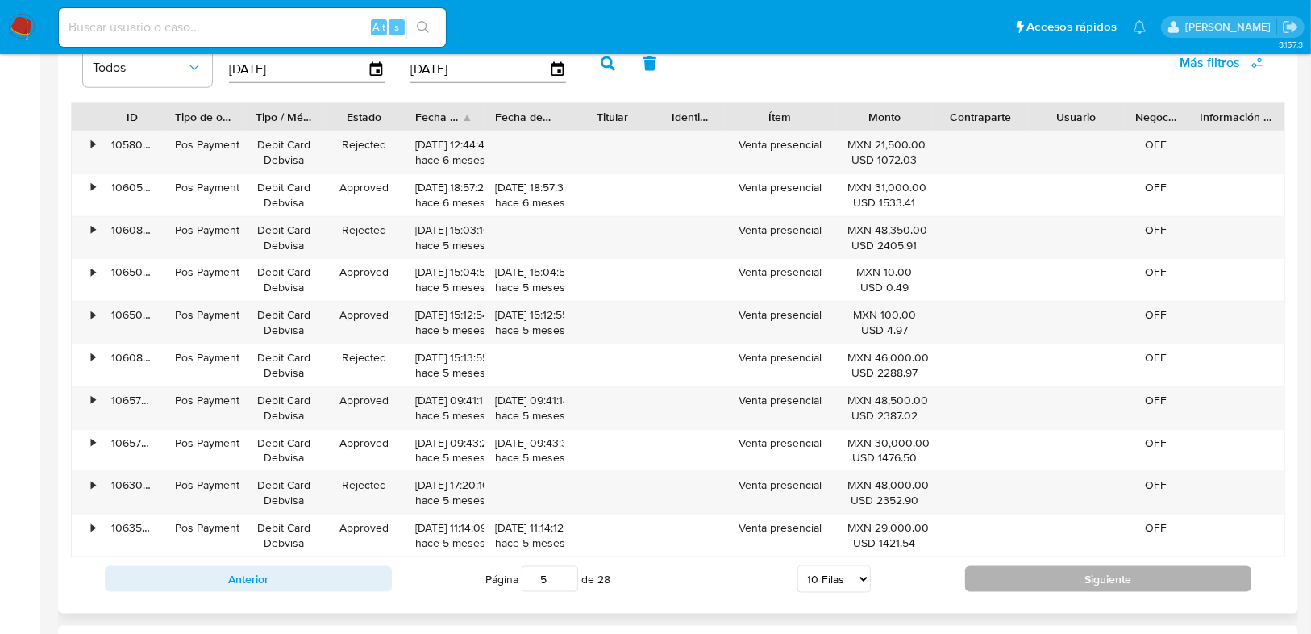
click at [1132, 577] on button "Siguiente" at bounding box center [1108, 579] width 287 height 26
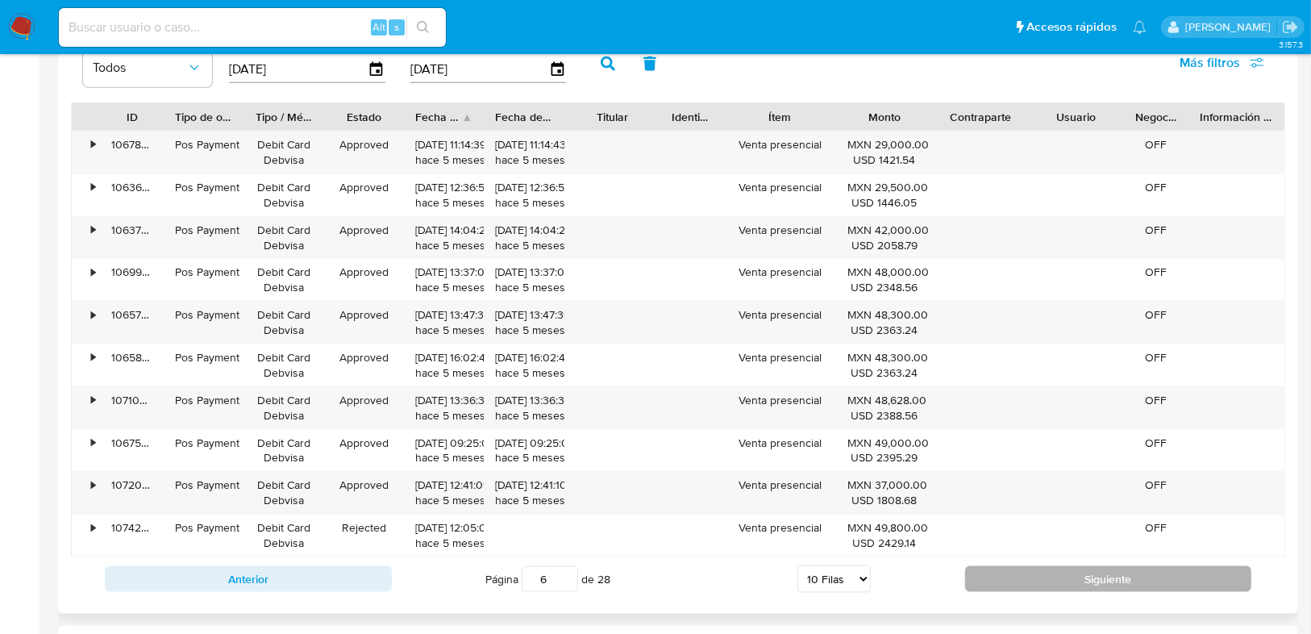
drag, startPoint x: 1126, startPoint y: 575, endPoint x: 1110, endPoint y: 389, distance: 186.1
click at [1127, 574] on button "Siguiente" at bounding box center [1108, 579] width 287 height 26
click at [1117, 566] on button "Siguiente" at bounding box center [1108, 579] width 287 height 26
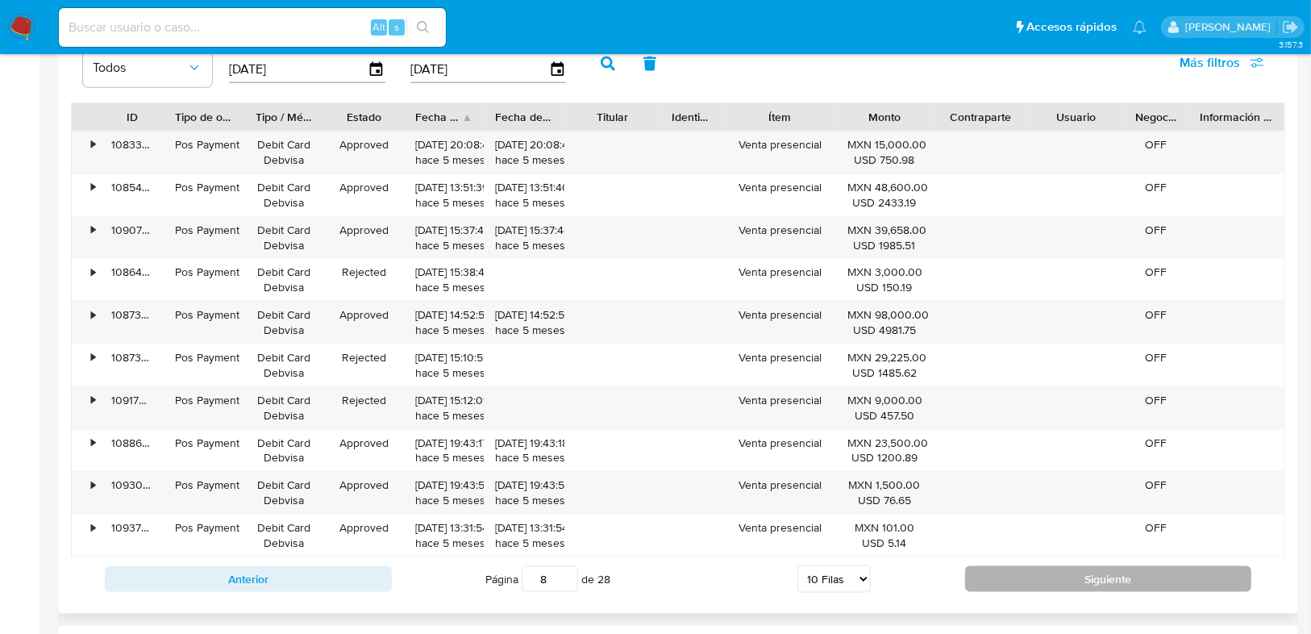
click at [1114, 571] on button "Siguiente" at bounding box center [1108, 579] width 287 height 26
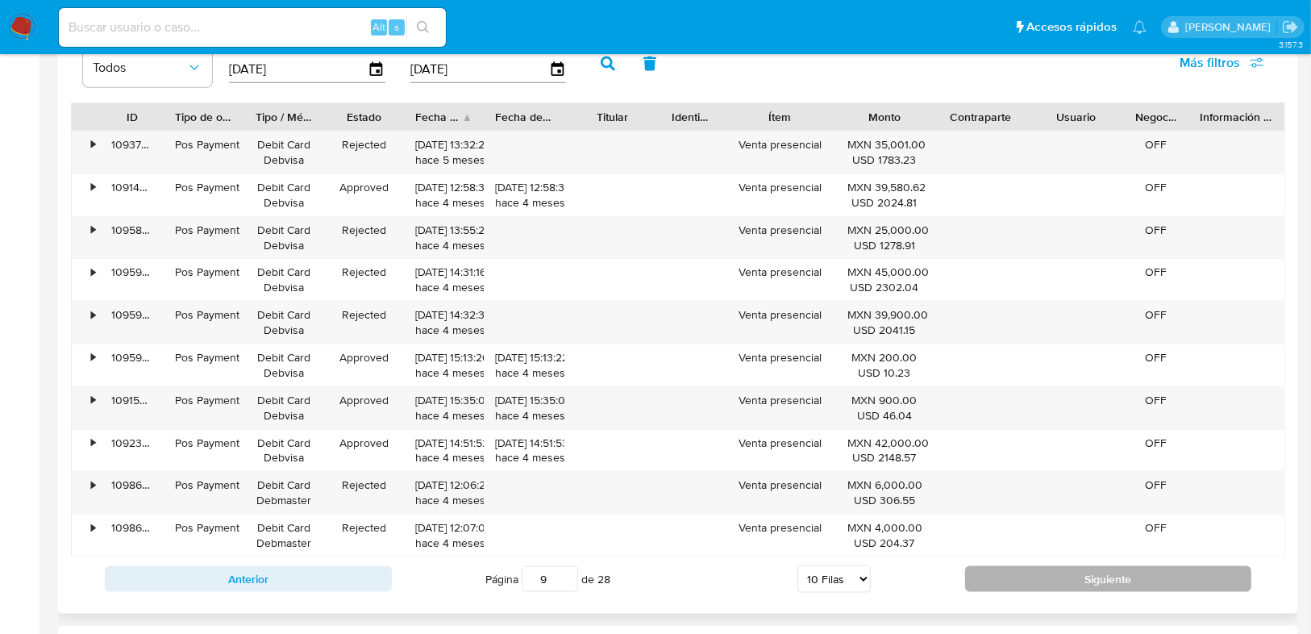
click at [1104, 580] on button "Siguiente" at bounding box center [1108, 579] width 287 height 26
type input "10"
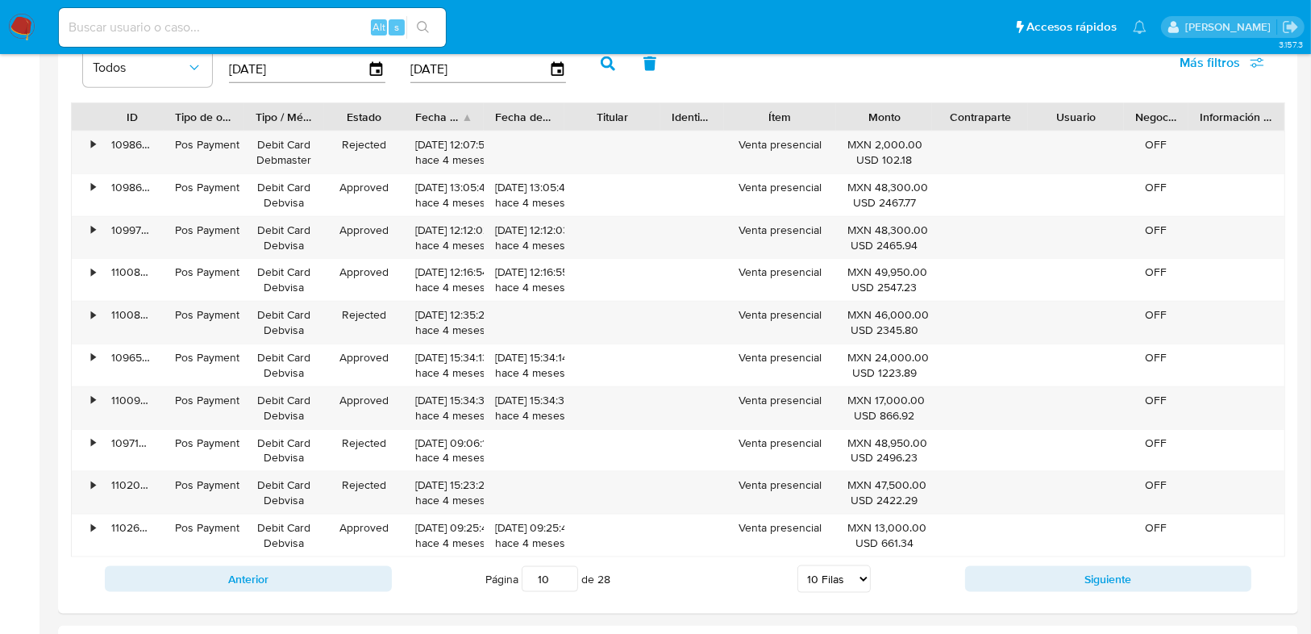
click at [207, 38] on div "Alt s" at bounding box center [252, 27] width 387 height 39
click at [207, 32] on input at bounding box center [252, 27] width 387 height 21
paste input "1985906632"
type input "1985906632"
drag, startPoint x: 419, startPoint y: 23, endPoint x: 98, endPoint y: 91, distance: 328.0
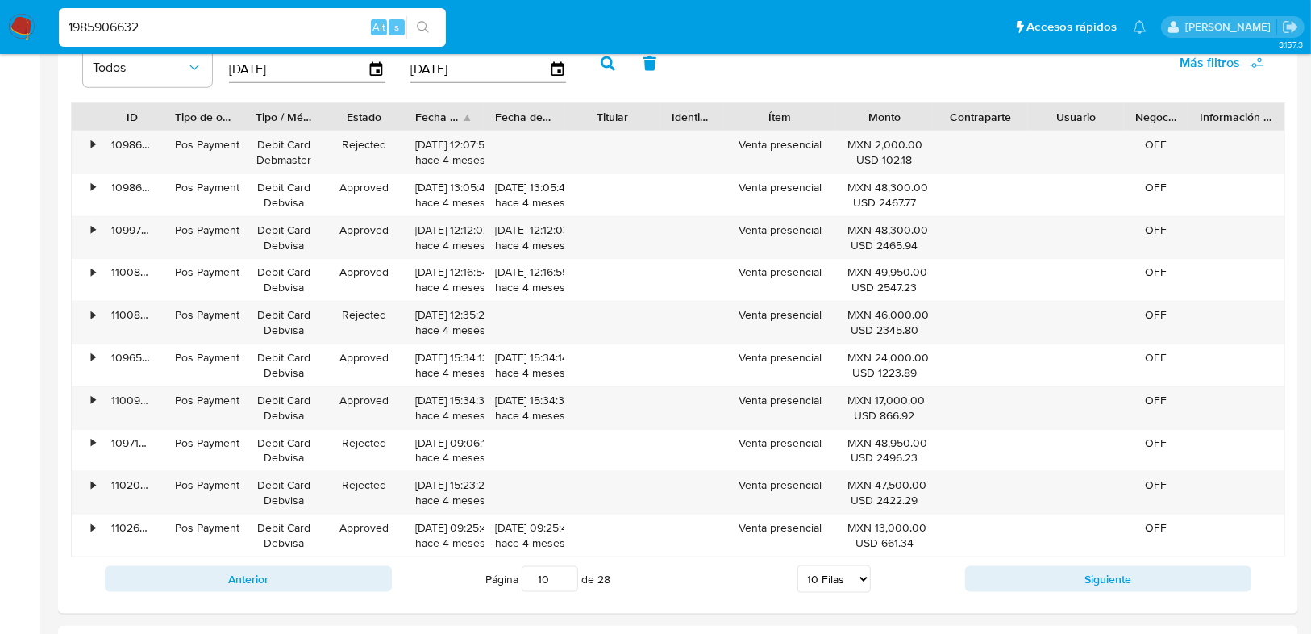
click at [413, 24] on button "search-icon" at bounding box center [422, 27] width 33 height 23
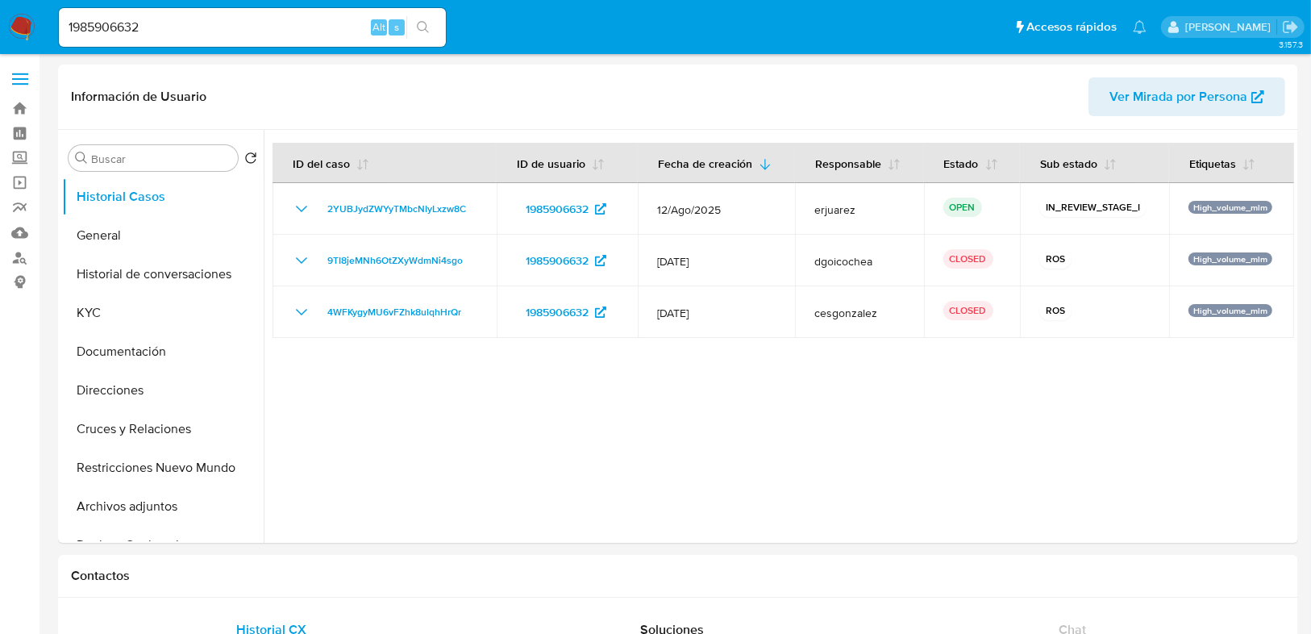
select select "10"
click at [127, 223] on button "General" at bounding box center [156, 235] width 189 height 39
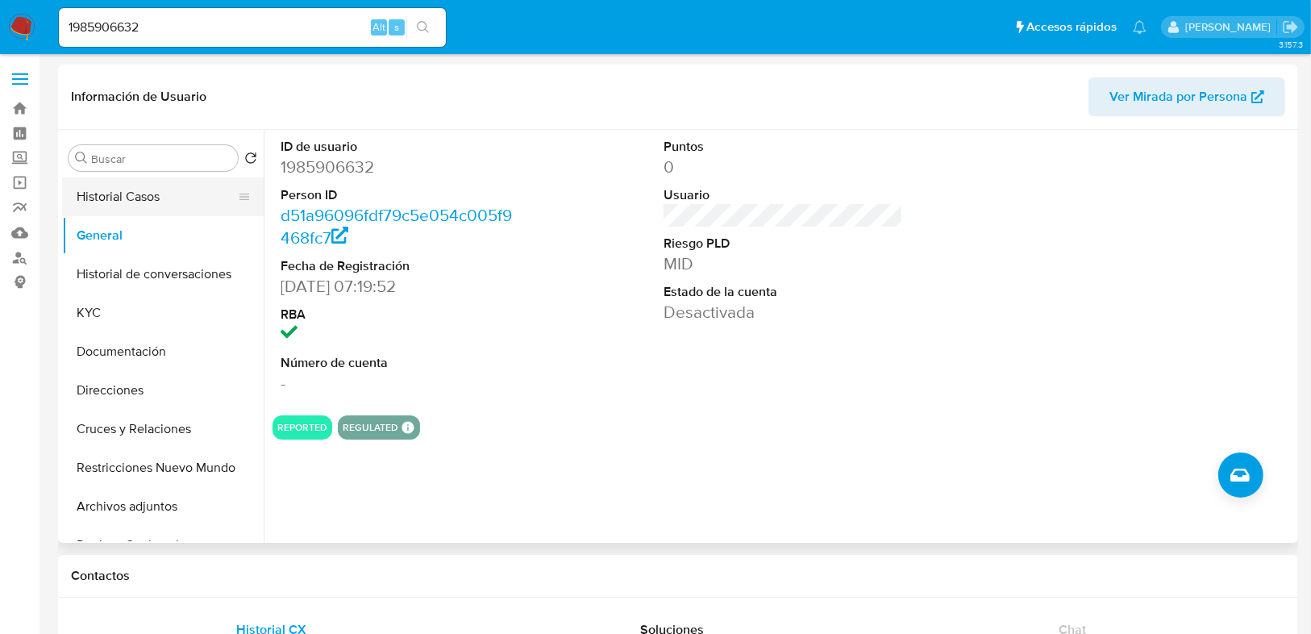
click at [137, 195] on button "Historial Casos" at bounding box center [156, 196] width 189 height 39
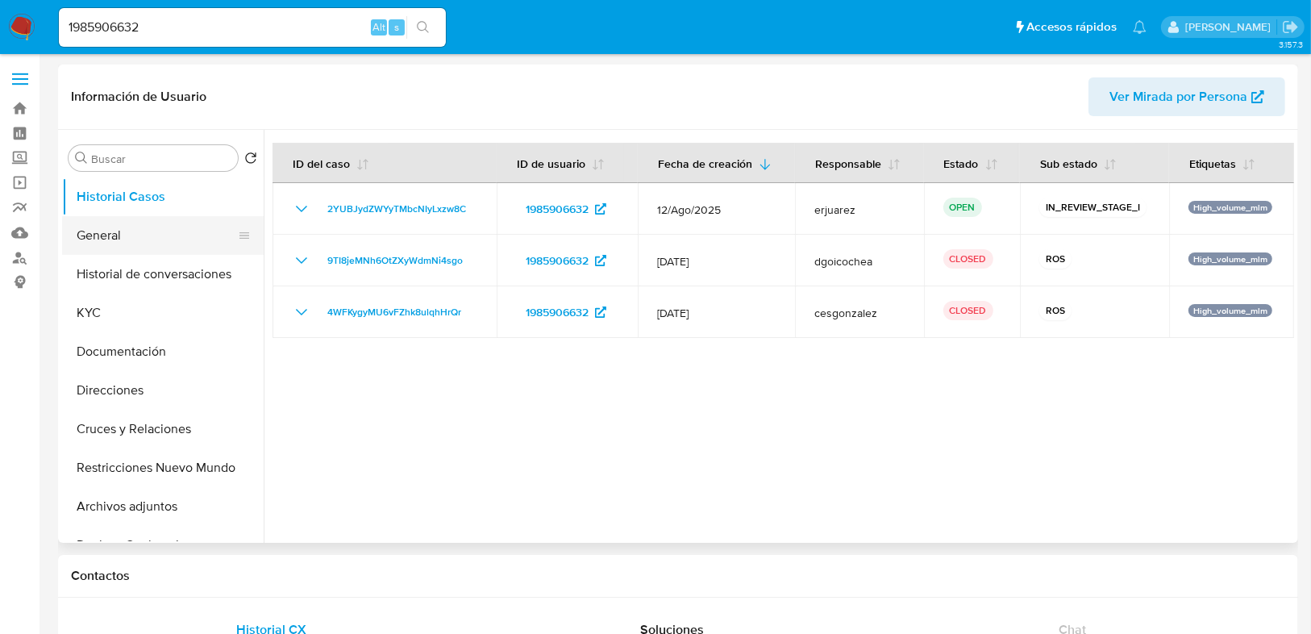
click at [135, 240] on button "General" at bounding box center [156, 235] width 189 height 39
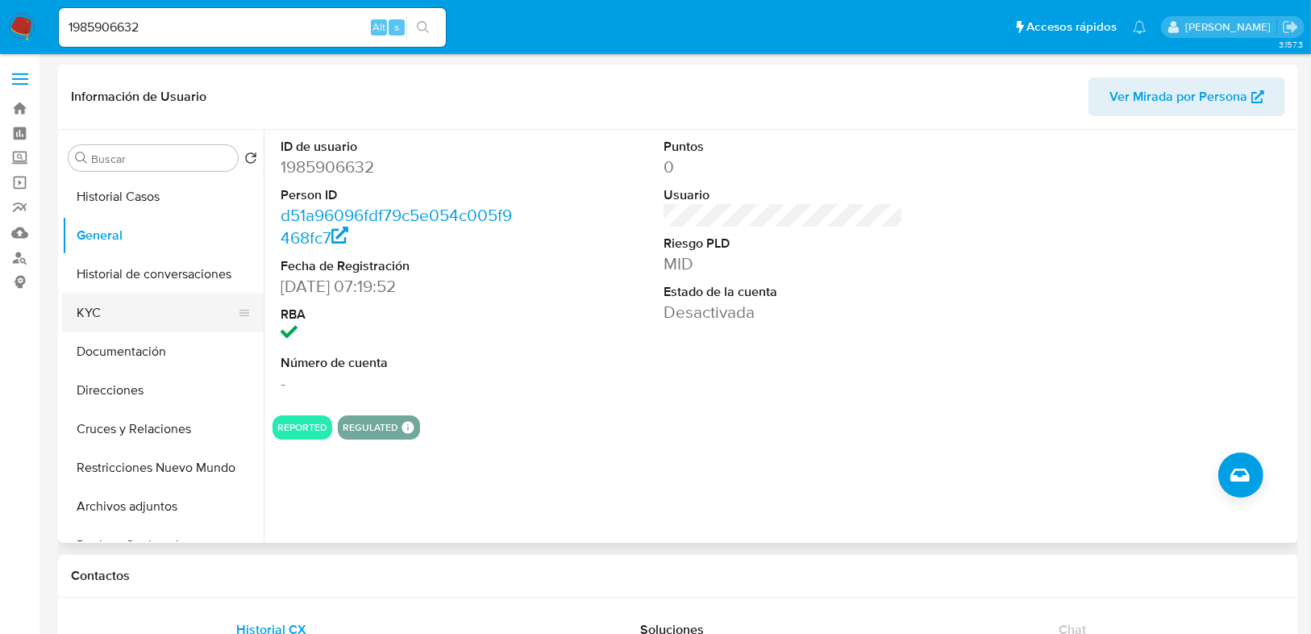
click at [137, 317] on button "KYC" at bounding box center [156, 313] width 189 height 39
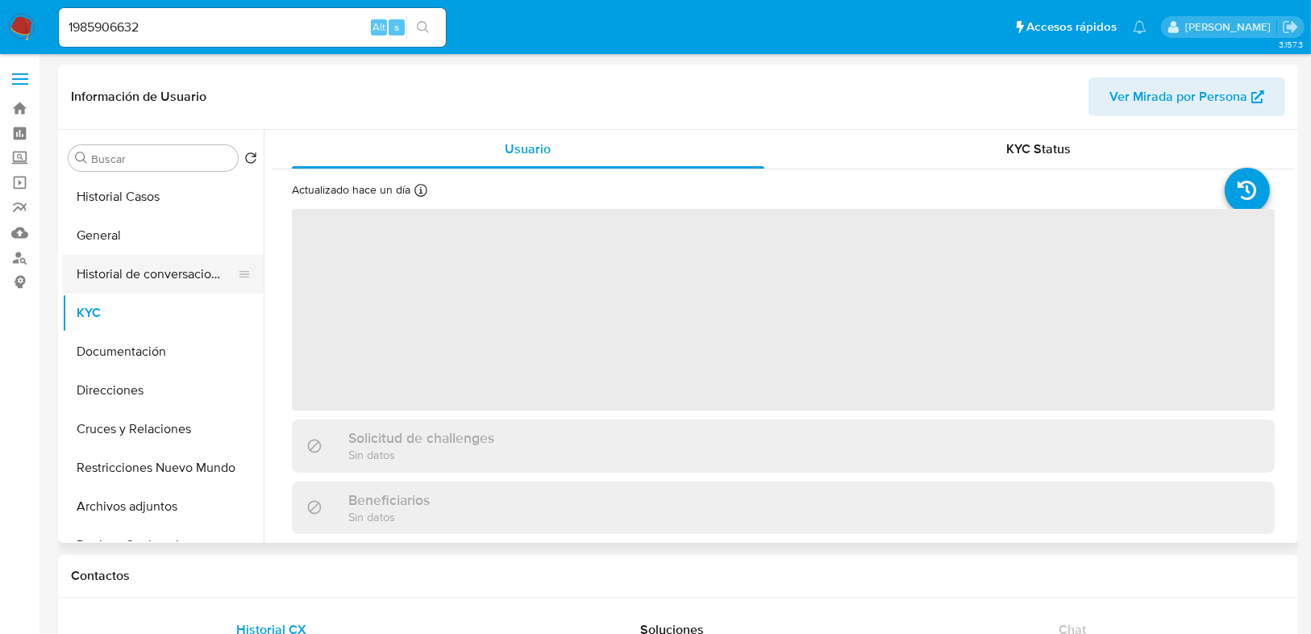
click at [158, 281] on button "Historial de conversaciones" at bounding box center [156, 274] width 189 height 39
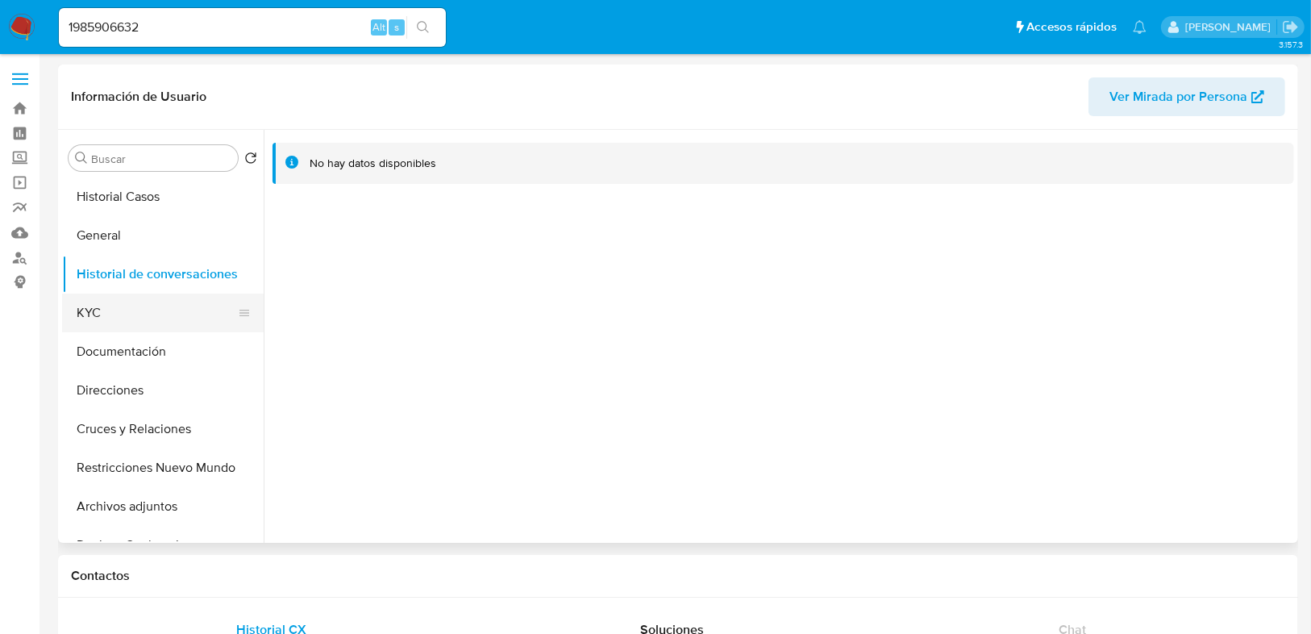
click at [113, 319] on button "KYC" at bounding box center [156, 313] width 189 height 39
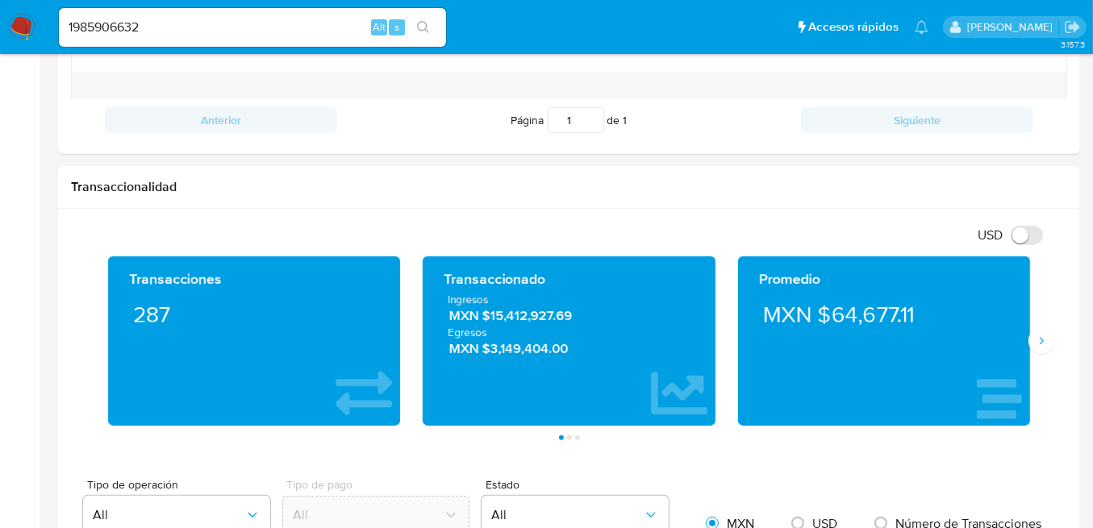
scroll to position [806, 0]
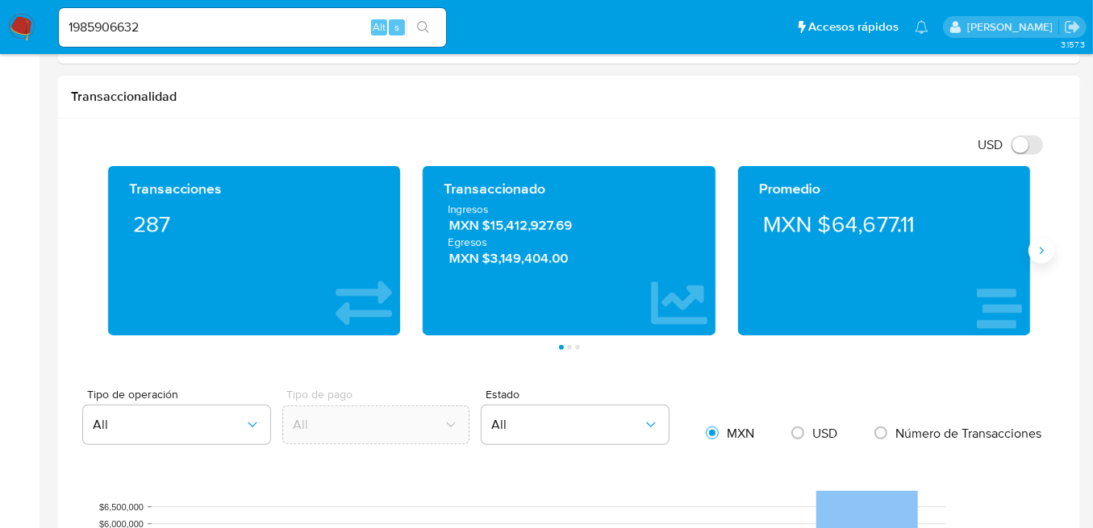
click at [1042, 244] on icon "Siguiente" at bounding box center [1041, 250] width 13 height 13
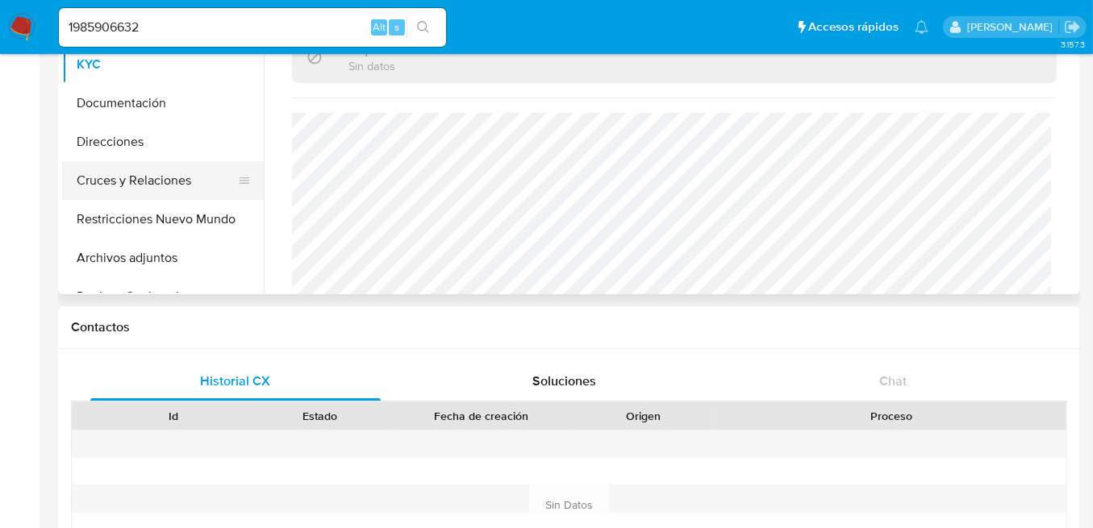
scroll to position [0, 0]
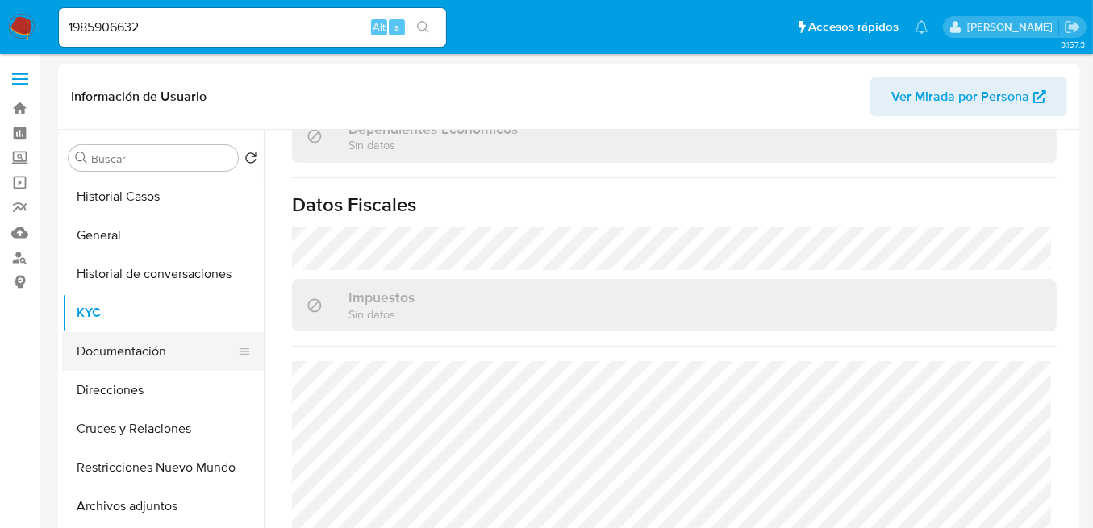
click at [157, 356] on button "Documentación" at bounding box center [156, 351] width 189 height 39
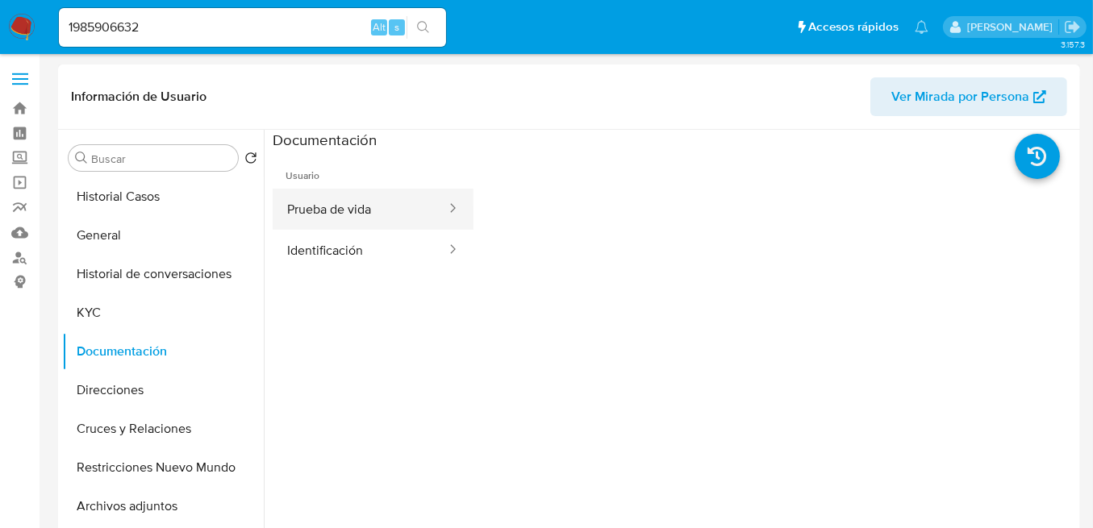
drag, startPoint x: 314, startPoint y: 244, endPoint x: 437, endPoint y: 204, distance: 129.0
click at [317, 243] on button "Identificación" at bounding box center [360, 250] width 175 height 41
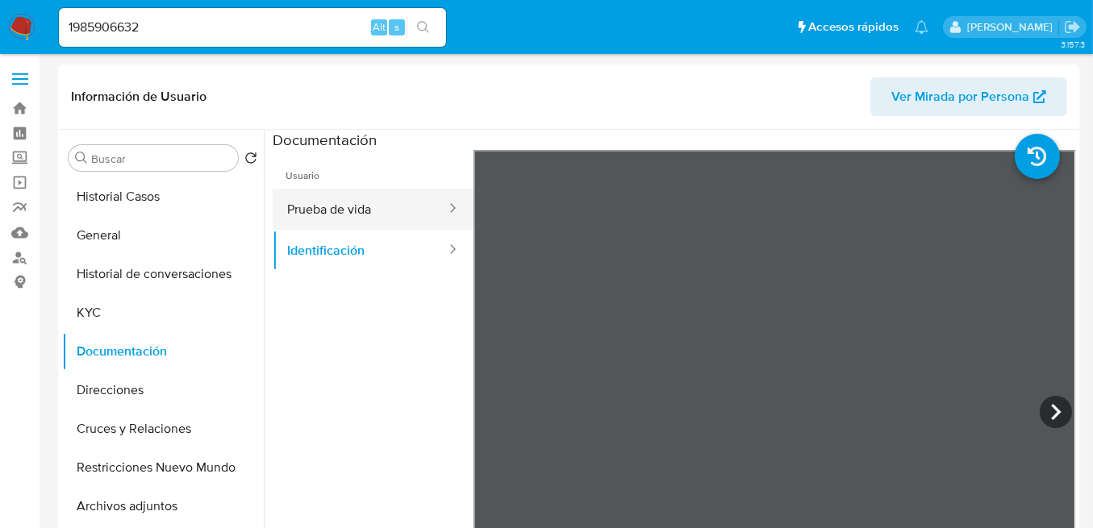
click at [357, 206] on button "Prueba de vida" at bounding box center [360, 209] width 175 height 41
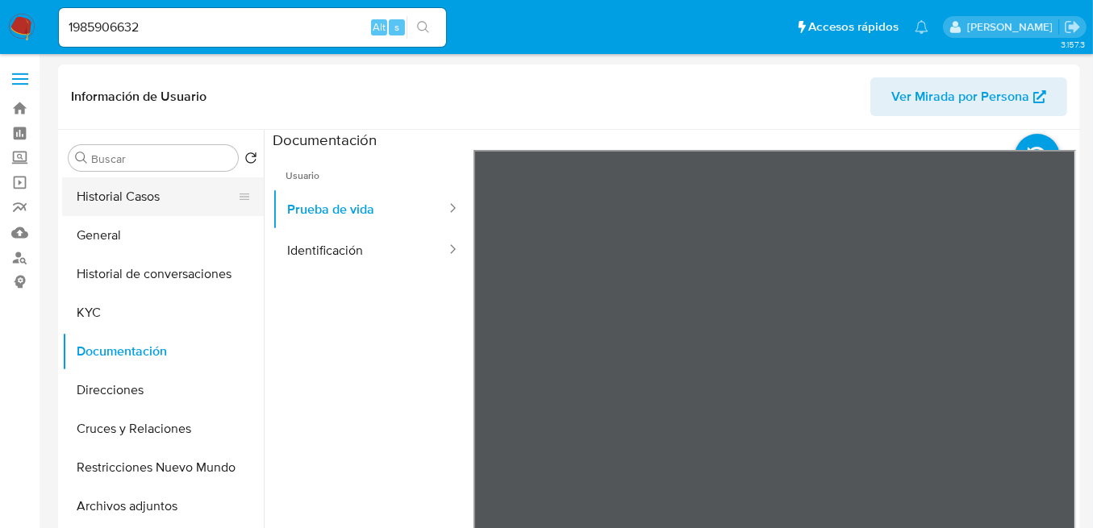
click at [114, 200] on button "Historial Casos" at bounding box center [156, 196] width 189 height 39
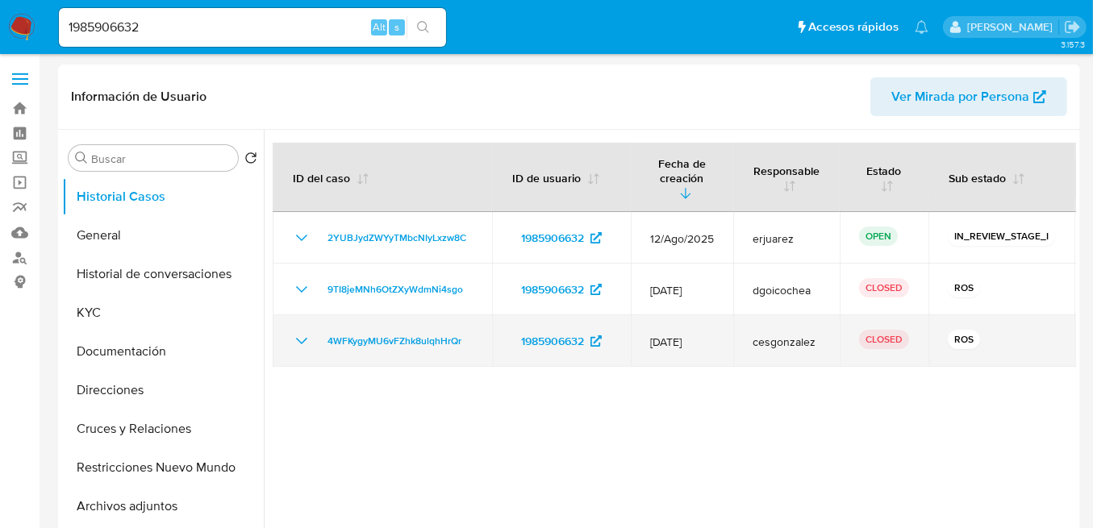
click at [299, 338] on icon "Mostrar/Ocultar" at bounding box center [301, 341] width 11 height 6
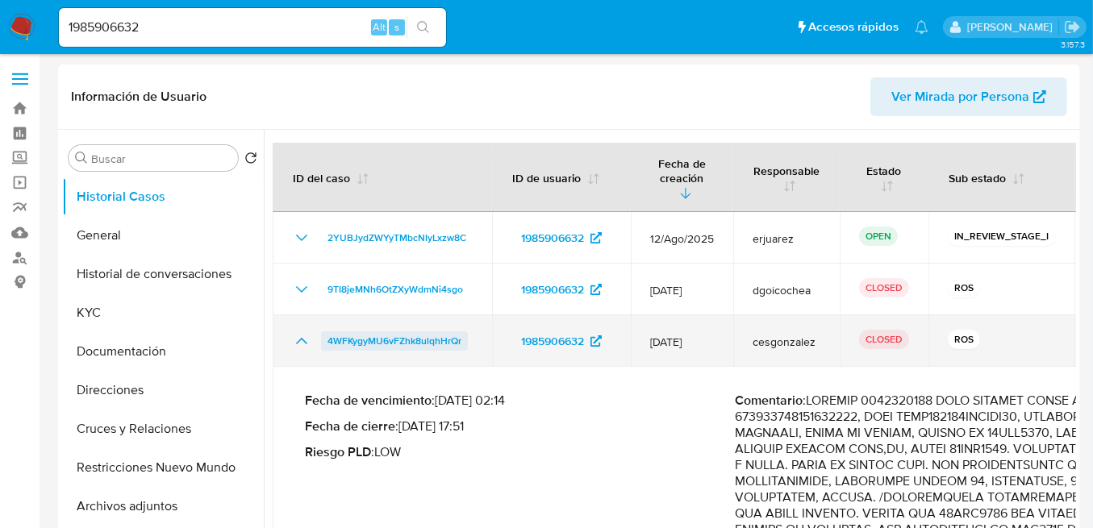
click at [392, 331] on span "4WFKygyMU6vFZhk8ulqhHrQr" at bounding box center [394, 340] width 134 height 19
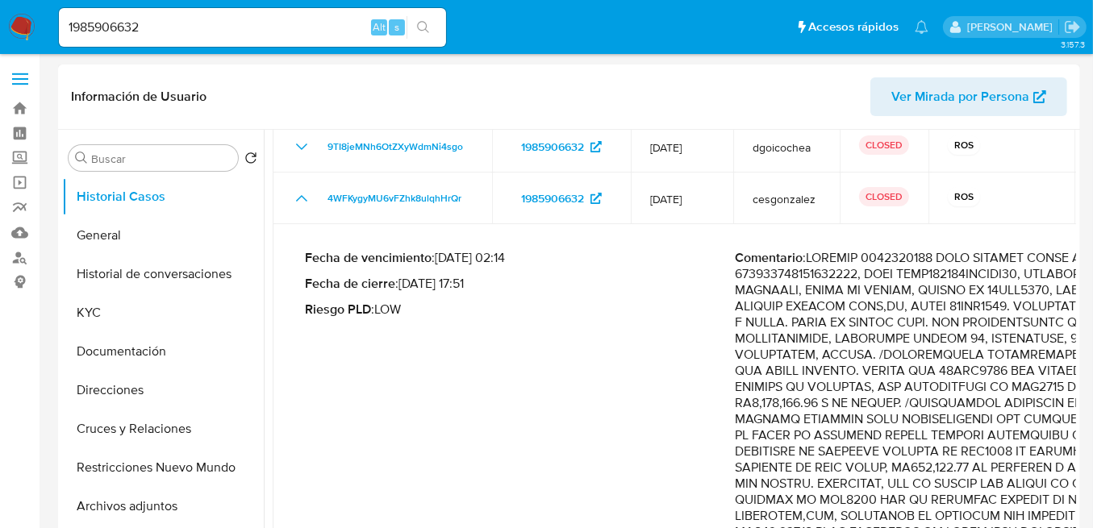
scroll to position [161, 0]
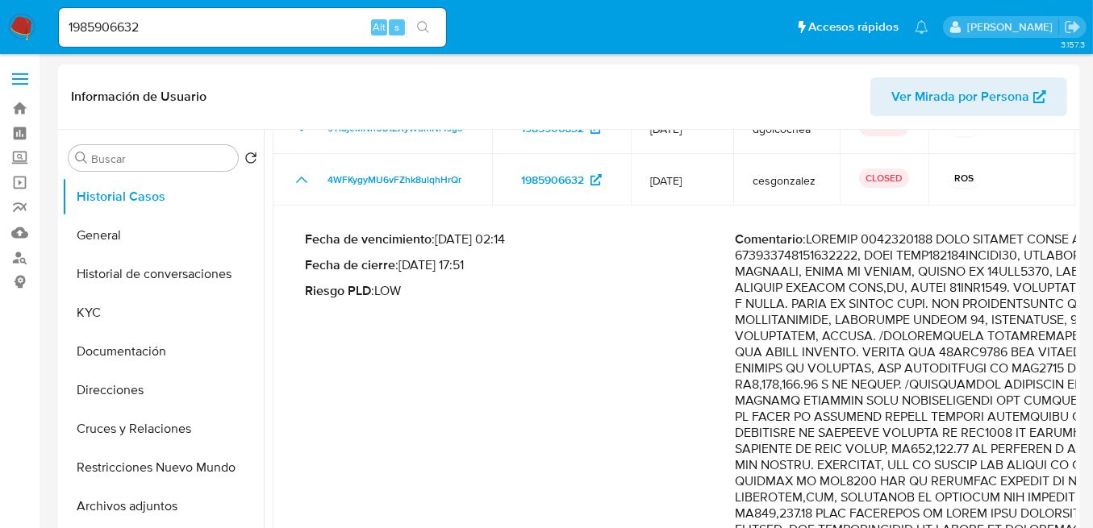
click at [305, 170] on icon "Mostrar/Ocultar" at bounding box center [301, 179] width 19 height 19
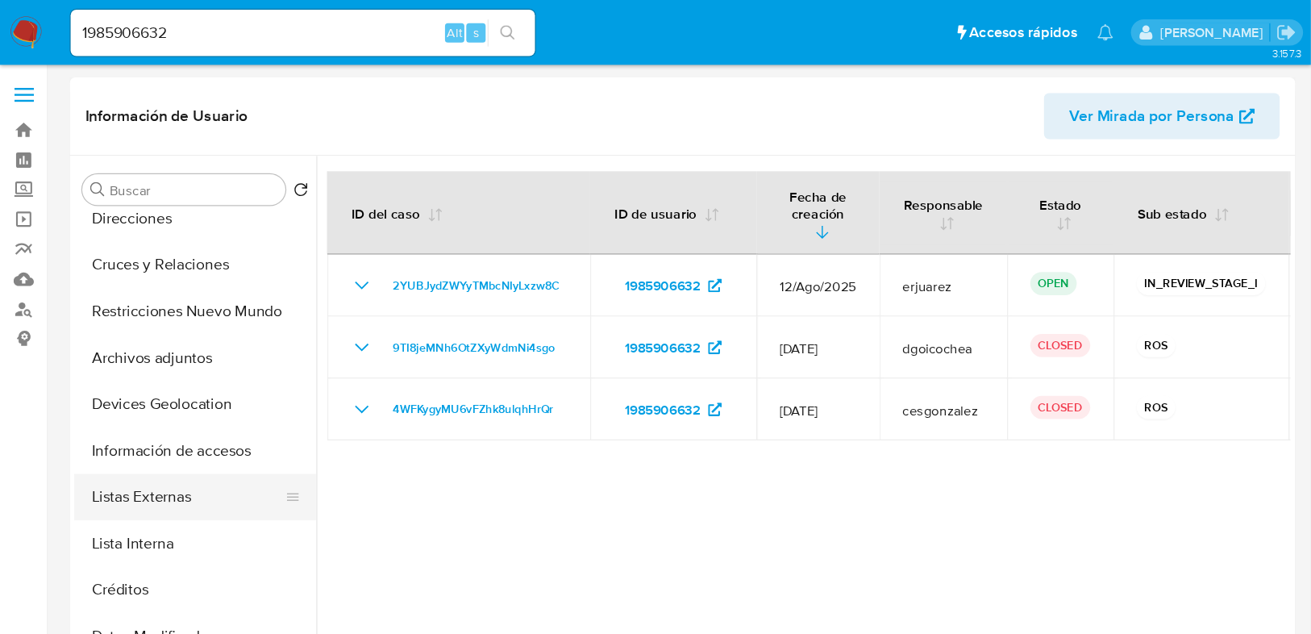
scroll to position [214, 0]
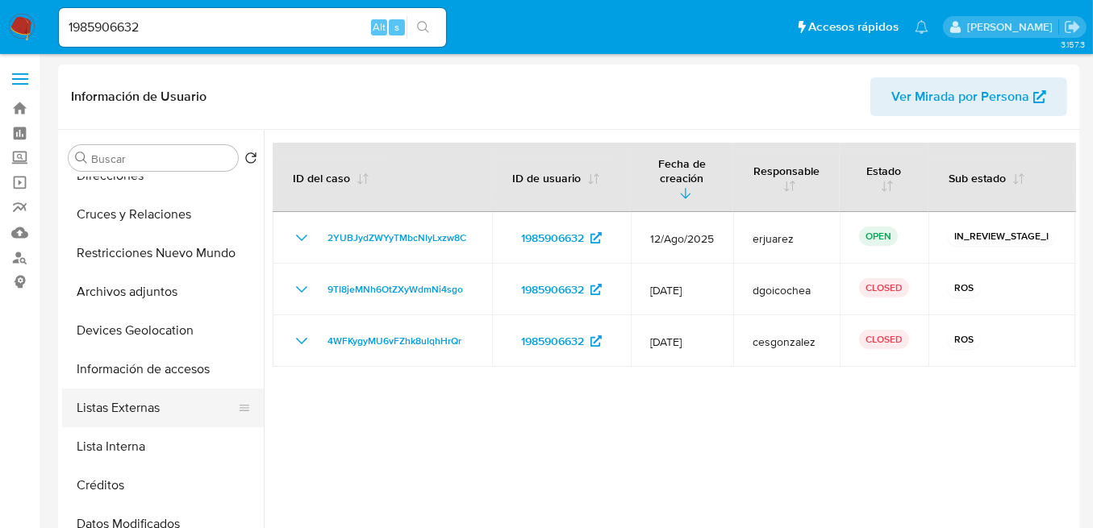
drag, startPoint x: 152, startPoint y: 410, endPoint x: 217, endPoint y: 417, distance: 65.6
click at [152, 411] on button "Listas Externas" at bounding box center [156, 408] width 189 height 39
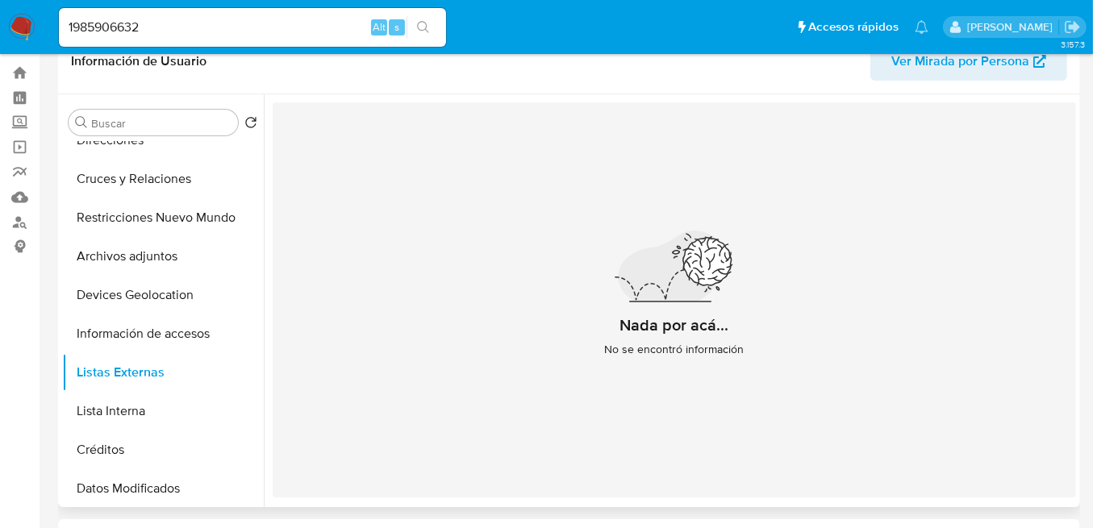
scroll to position [107, 0]
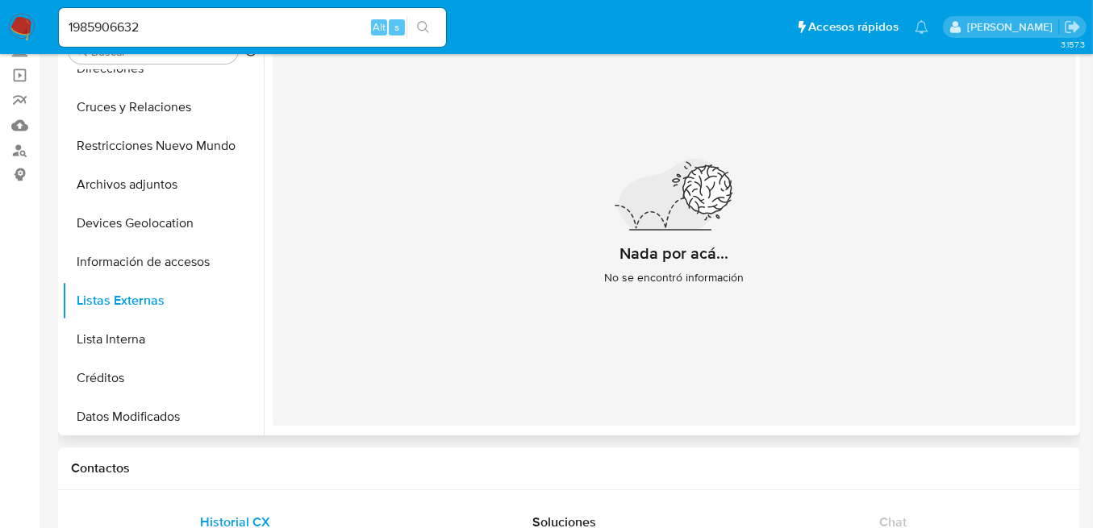
drag, startPoint x: 162, startPoint y: 212, endPoint x: 377, endPoint y: 244, distance: 217.7
click at [162, 212] on button "Devices Geolocation" at bounding box center [163, 223] width 202 height 39
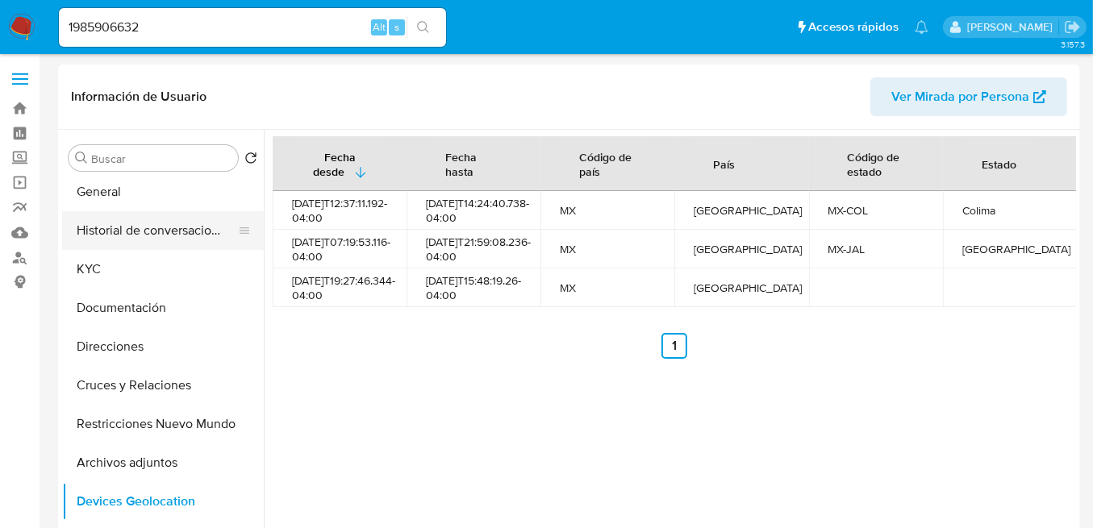
scroll to position [0, 0]
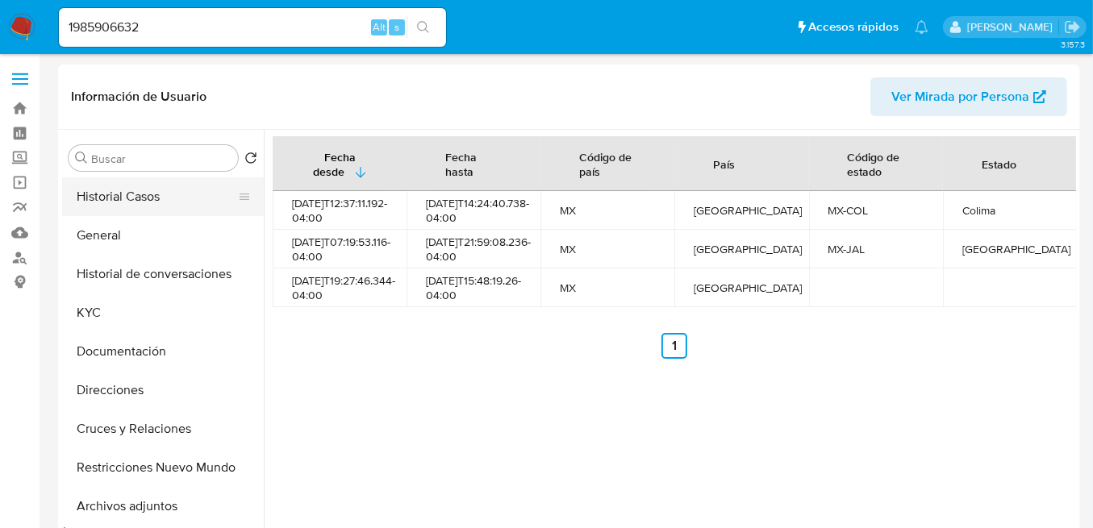
click at [147, 200] on button "Historial Casos" at bounding box center [156, 196] width 189 height 39
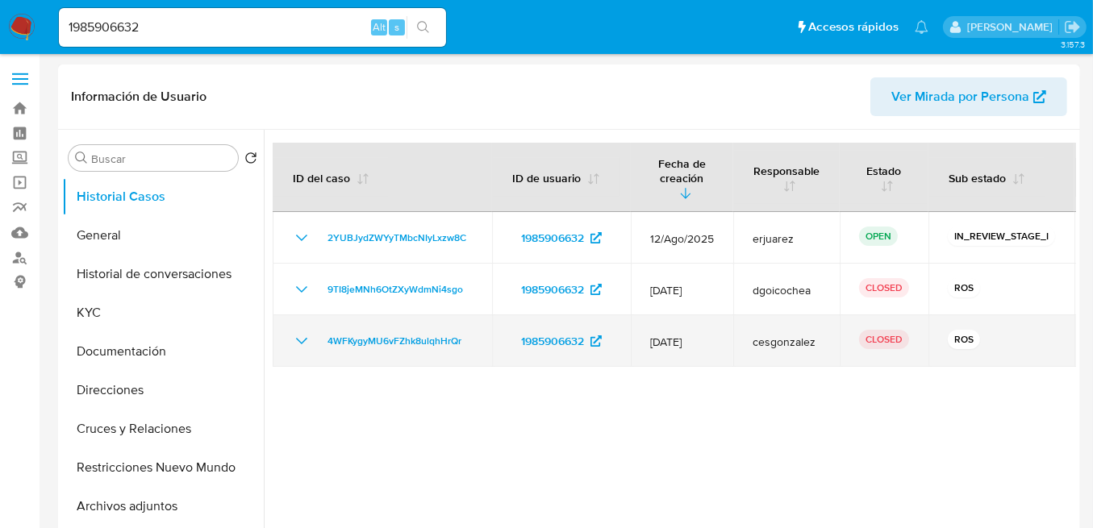
click at [307, 331] on icon "Mostrar/Ocultar" at bounding box center [301, 340] width 19 height 19
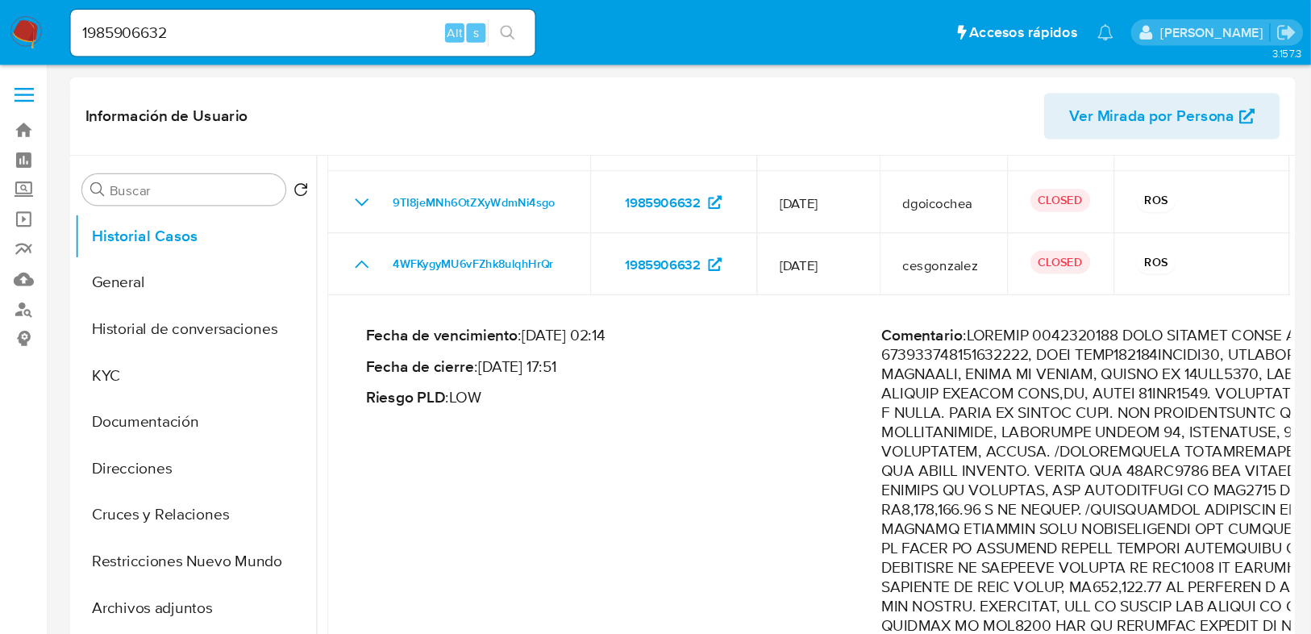
scroll to position [161, 0]
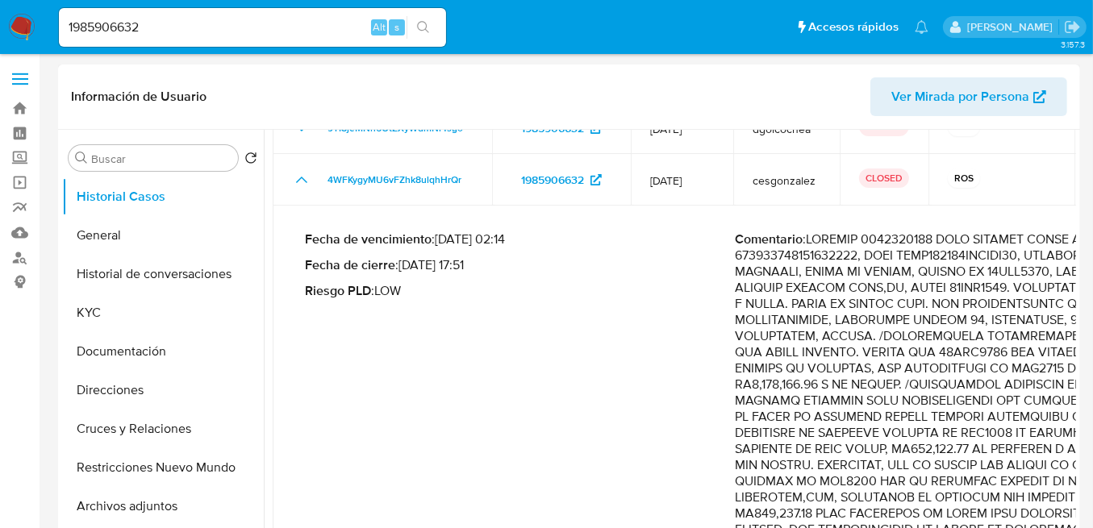
drag, startPoint x: 1100, startPoint y: 238, endPoint x: 655, endPoint y: 204, distance: 446.4
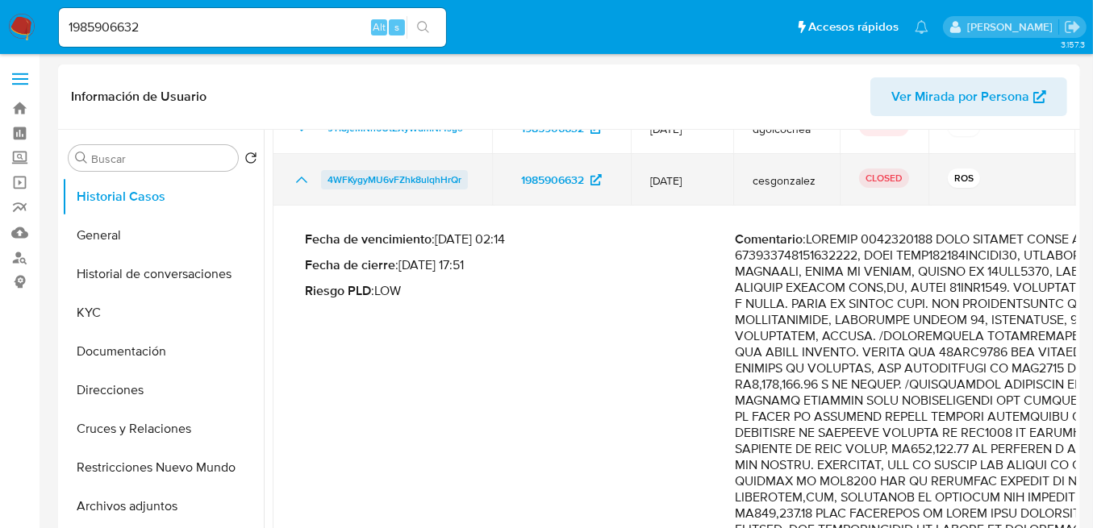
click at [398, 170] on span "4WFKygyMU6vFZhk8ulqhHrQr" at bounding box center [394, 179] width 134 height 19
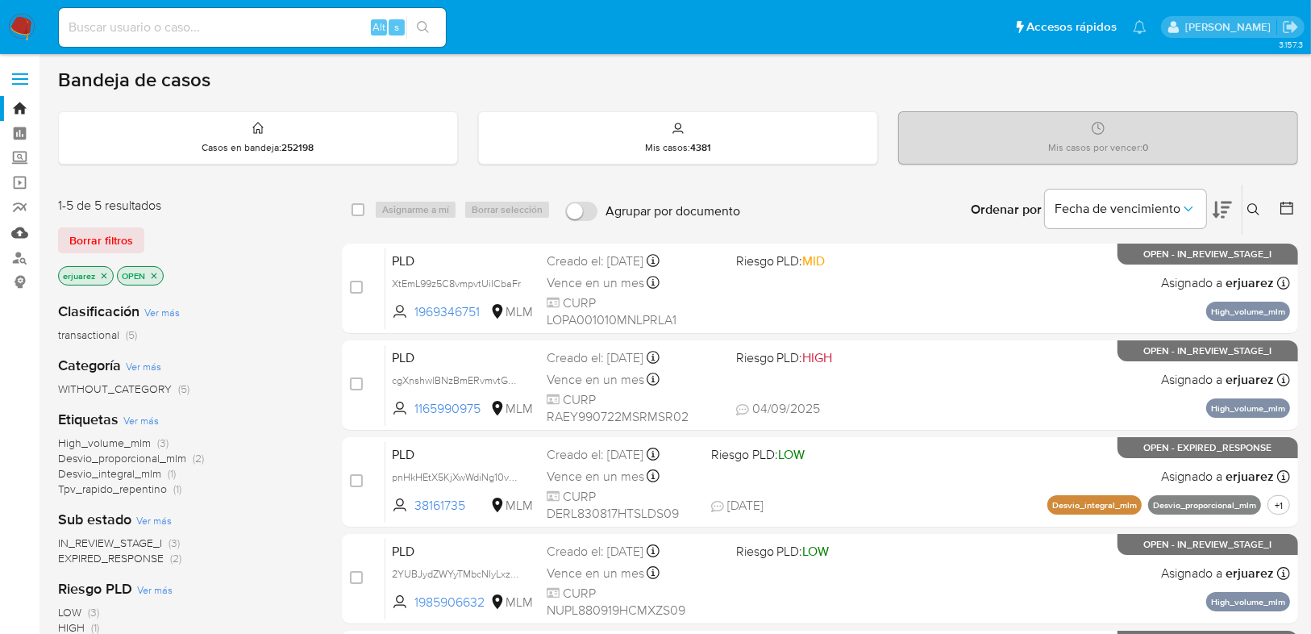
click at [19, 226] on link "Mulan" at bounding box center [96, 232] width 192 height 25
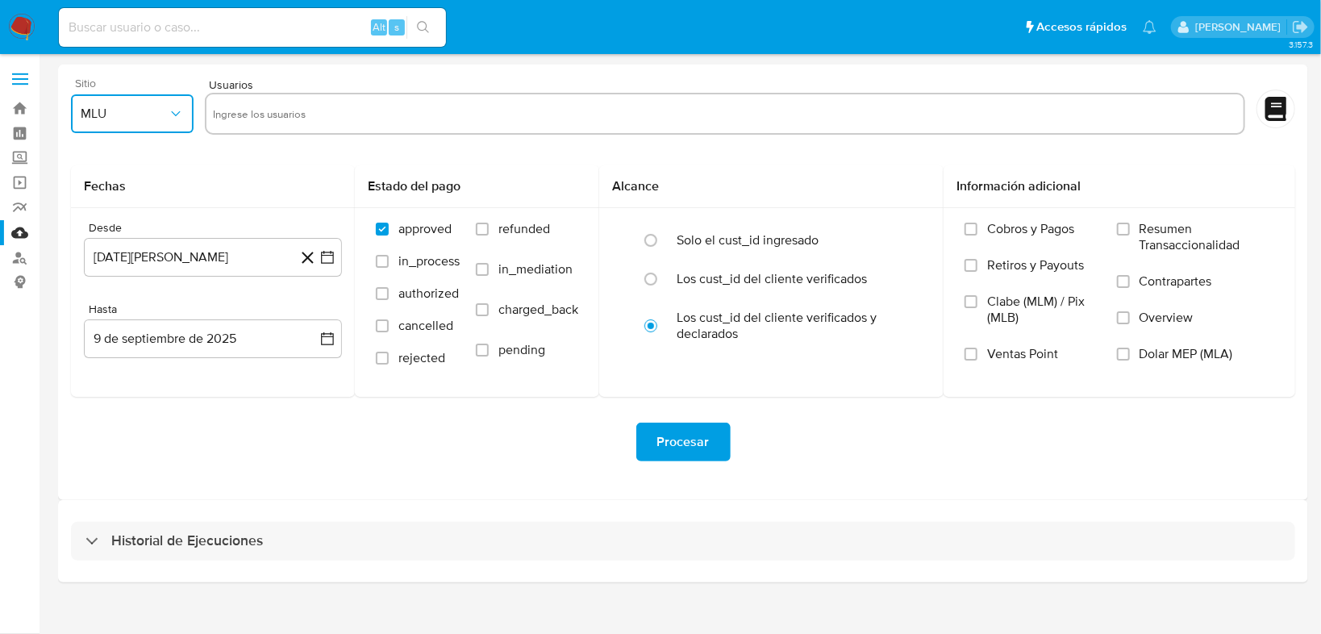
drag, startPoint x: 110, startPoint y: 112, endPoint x: 105, endPoint y: 127, distance: 15.3
click at [110, 112] on span "MLU" at bounding box center [124, 114] width 87 height 16
drag, startPoint x: 93, startPoint y: 355, endPoint x: 196, endPoint y: 148, distance: 231.5
click at [98, 349] on span "MLM" at bounding box center [94, 351] width 27 height 16
click at [268, 106] on input "text" at bounding box center [725, 114] width 1024 height 26
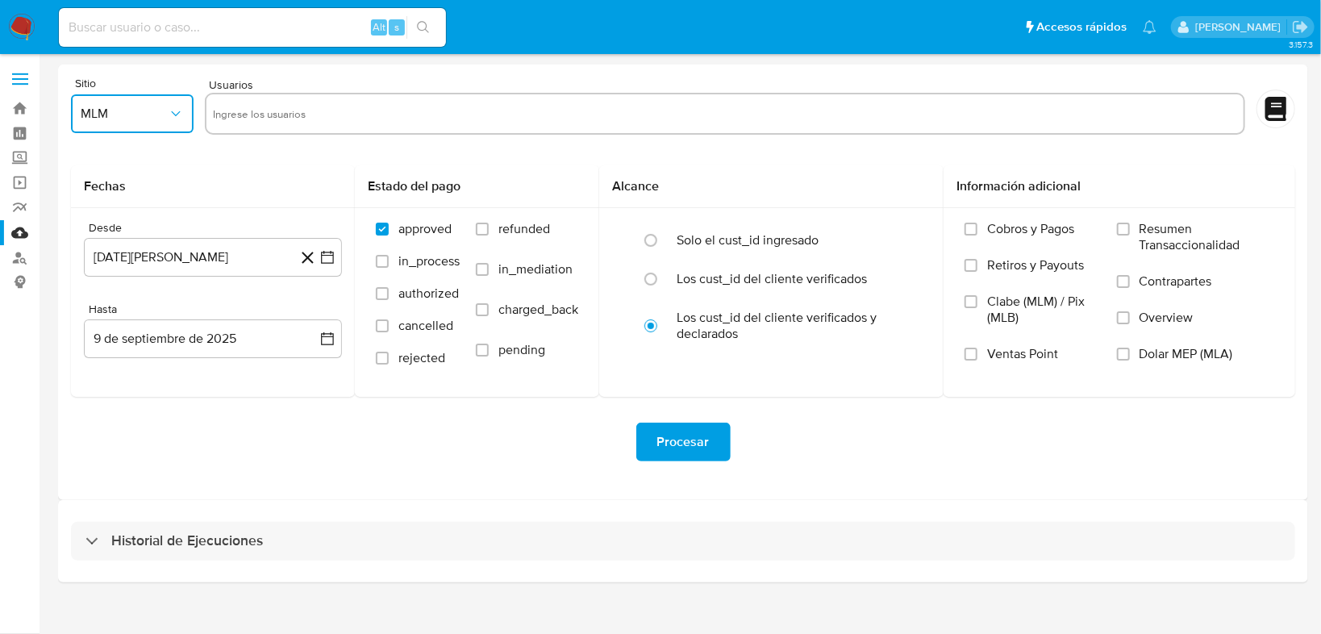
type input "• 2574841395"
click at [236, 120] on input "• 2574841395" at bounding box center [725, 114] width 1024 height 26
click at [296, 118] on input "2574841395" at bounding box center [725, 114] width 1024 height 26
type input "2574841395"
drag, startPoint x: 341, startPoint y: 136, endPoint x: 334, endPoint y: 119, distance: 19.2
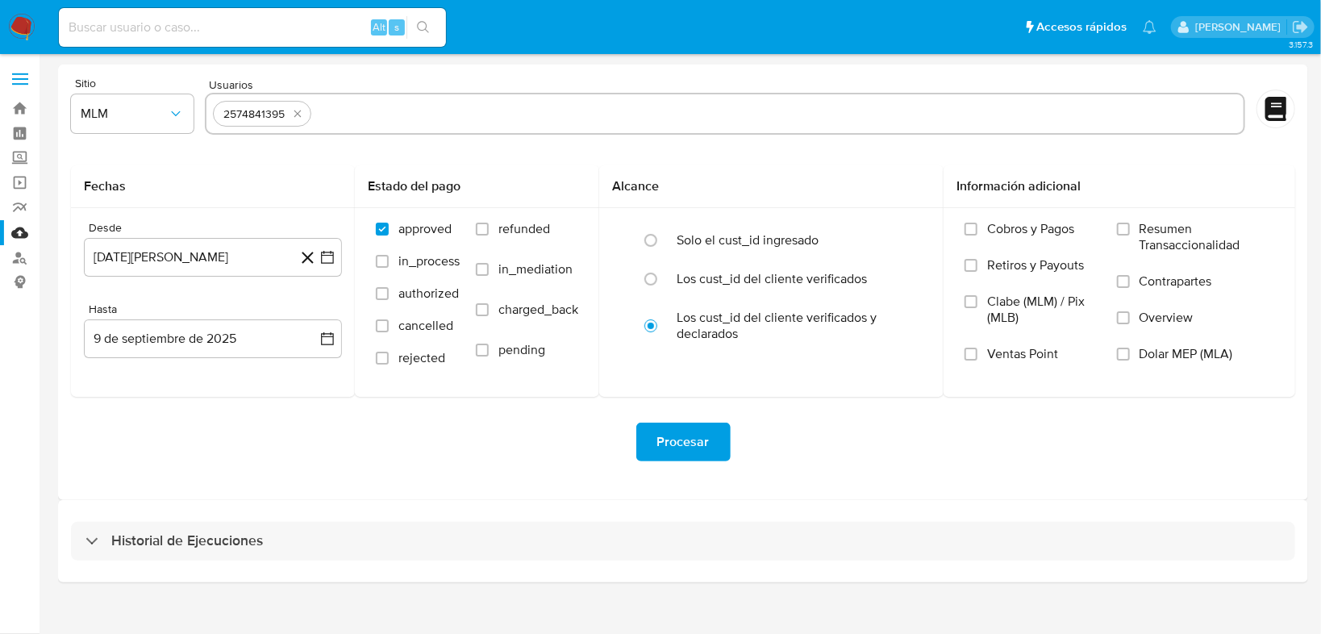
click at [335, 130] on div "2574841395" at bounding box center [725, 115] width 1040 height 45
click at [334, 119] on input "text" at bounding box center [777, 114] width 919 height 26
paste input "• 1969343077"
click at [340, 119] on input "• 1969343077" at bounding box center [777, 114] width 919 height 26
type input "1969343077"
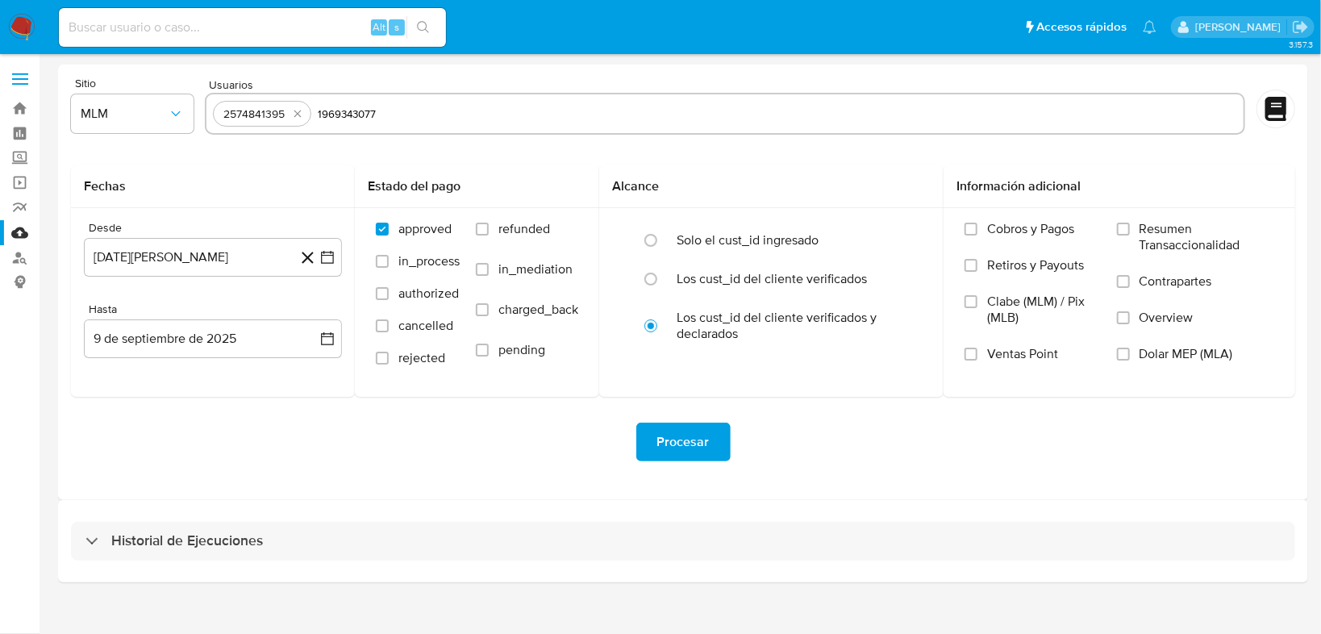
click at [402, 115] on input "1969343077" at bounding box center [777, 114] width 919 height 26
click at [445, 110] on input "text" at bounding box center [830, 114] width 814 height 26
paste input "• 1843506571"
click at [439, 115] on input "• 1843506571" at bounding box center [830, 114] width 814 height 26
type input "1843506571"
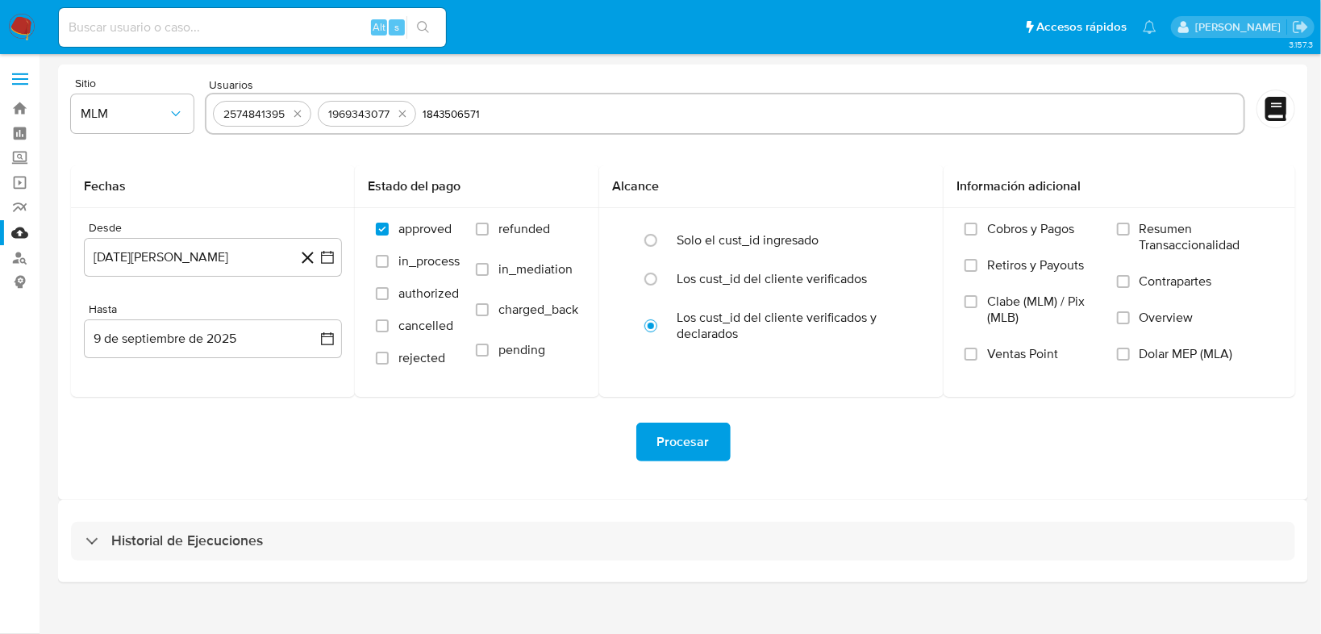
click at [522, 110] on input "1843506571" at bounding box center [830, 114] width 814 height 26
click at [578, 104] on input "text" at bounding box center [881, 114] width 711 height 26
paste input "• 2413340163"
click at [548, 115] on input "• 2413340163" at bounding box center [881, 114] width 711 height 26
click at [596, 113] on input "2413340163" at bounding box center [881, 114] width 711 height 26
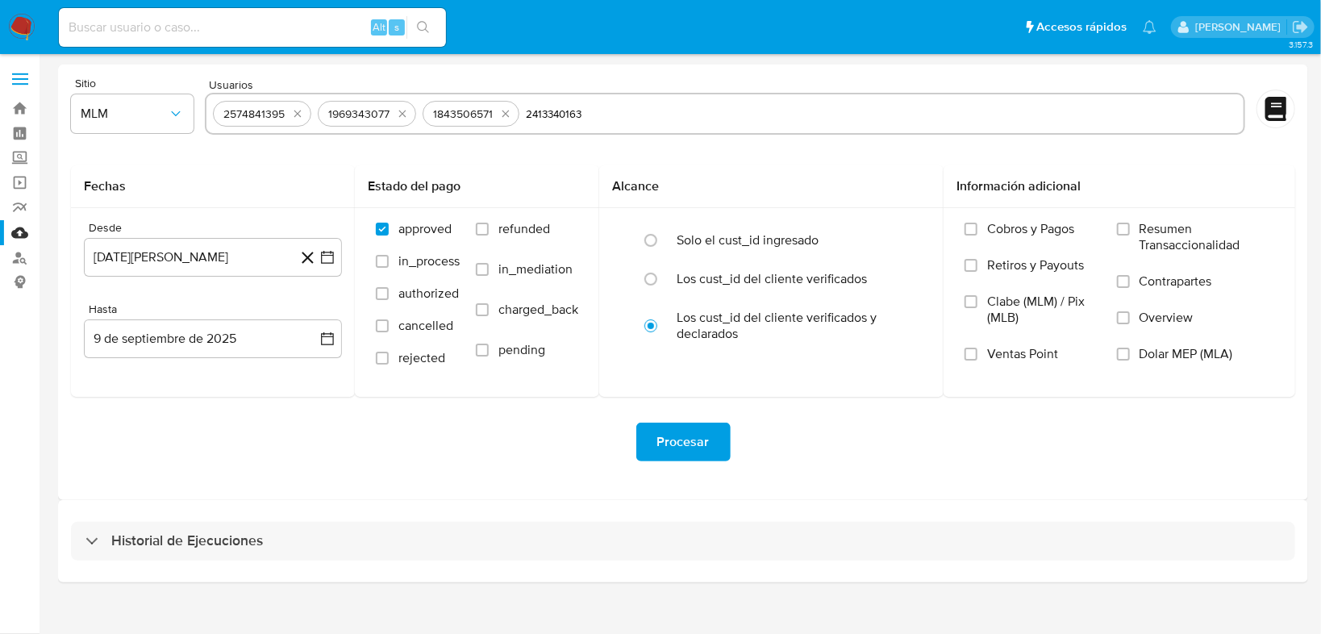
type input "2413340163"
drag, startPoint x: 652, startPoint y: 136, endPoint x: 652, endPoint y: 127, distance: 8.9
click at [652, 130] on div "2574841395 1969343077 1843506571 2413340163" at bounding box center [725, 115] width 1040 height 45
click at [652, 121] on input "text" at bounding box center [933, 114] width 607 height 26
paste input "• 2417611894"
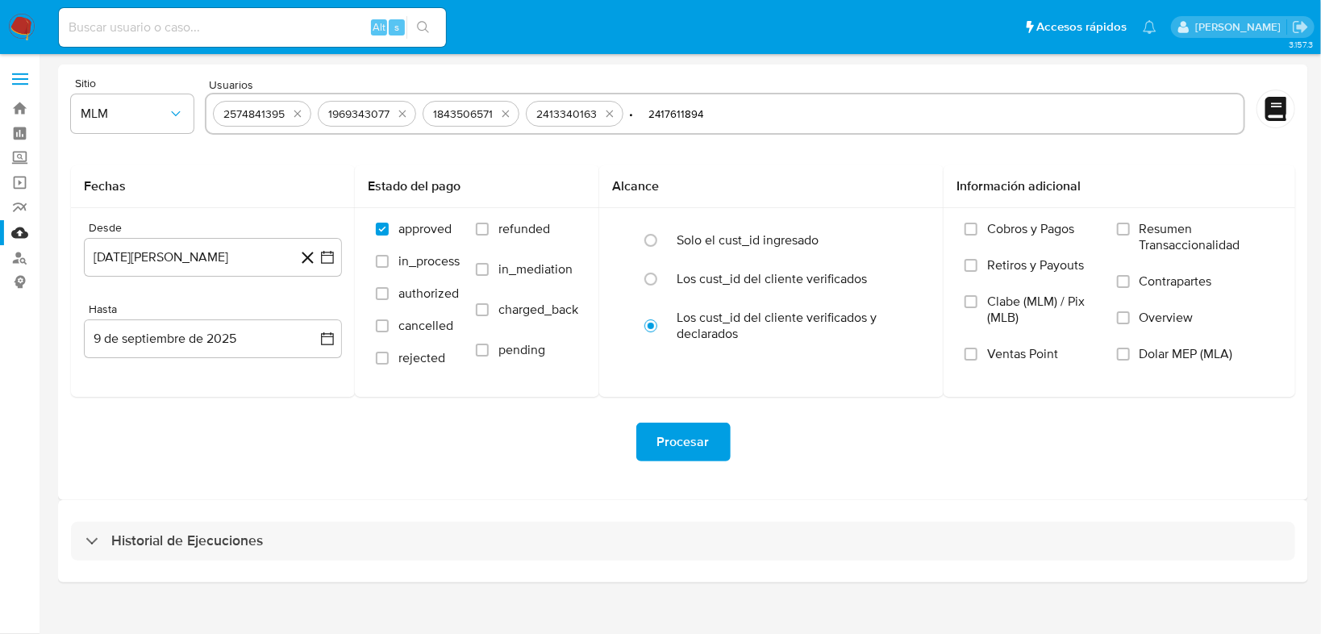
click at [649, 118] on input "• 2417611894" at bounding box center [933, 114] width 607 height 26
type input "2417611894"
click at [710, 114] on input "2417611894" at bounding box center [933, 114] width 607 height 26
click at [728, 110] on div "2574841395 1969343077 1843506571 2413340163 2417611894" at bounding box center [725, 114] width 1040 height 42
click at [735, 111] on input "text" at bounding box center [983, 114] width 507 height 26
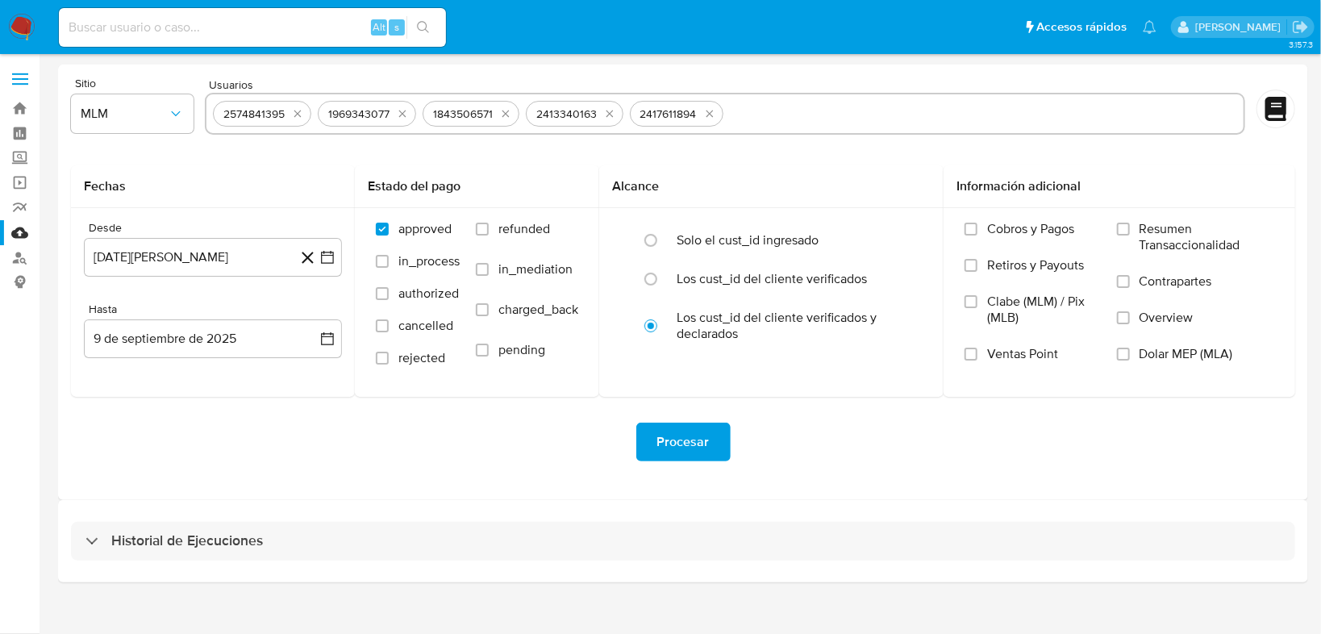
paste input "• 1637001045"
click at [748, 111] on input "• 1637001045" at bounding box center [983, 114] width 507 height 26
type input "1637001045"
click at [819, 114] on input "1637001045" at bounding box center [983, 114] width 507 height 26
click at [885, 119] on input "text" at bounding box center [1036, 114] width 402 height 26
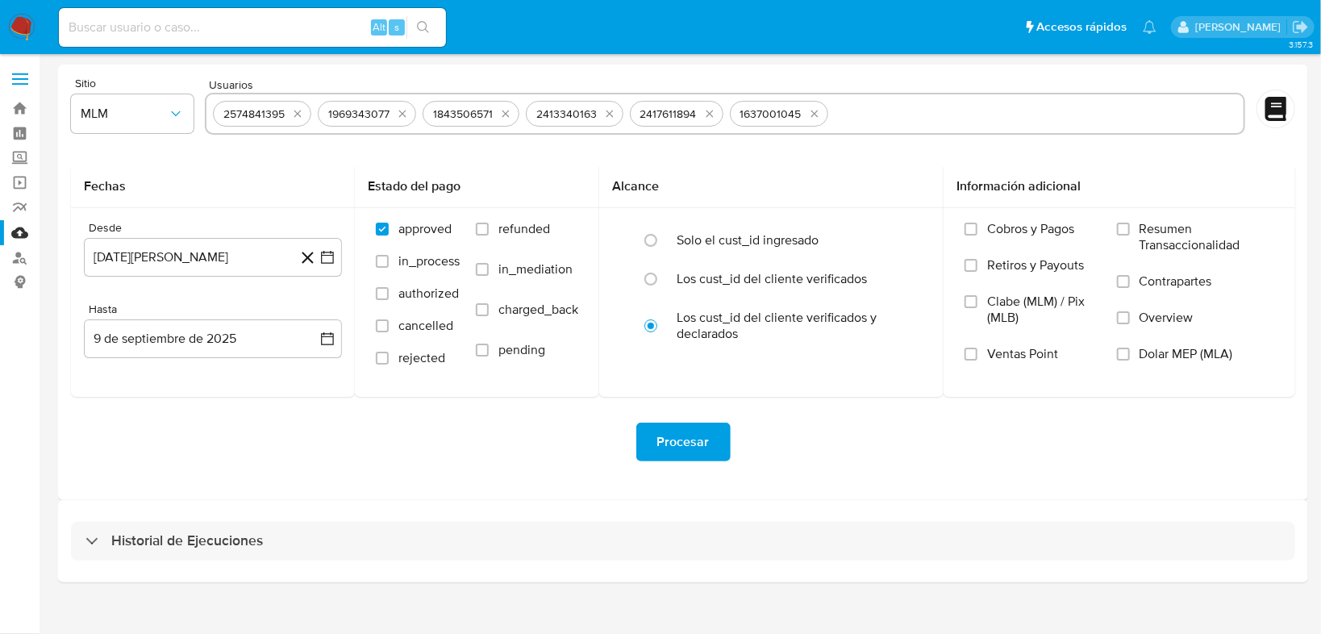
click at [858, 119] on input "text" at bounding box center [1036, 114] width 402 height 26
paste input "• 1910155356"
click at [850, 114] on input "• 1910155356" at bounding box center [1036, 114] width 402 height 26
type input "1910155356"
click at [897, 115] on div "2574841395 1969343077 1843506571 2413340163 2417611894 1637001045 1910155356" at bounding box center [725, 114] width 1040 height 42
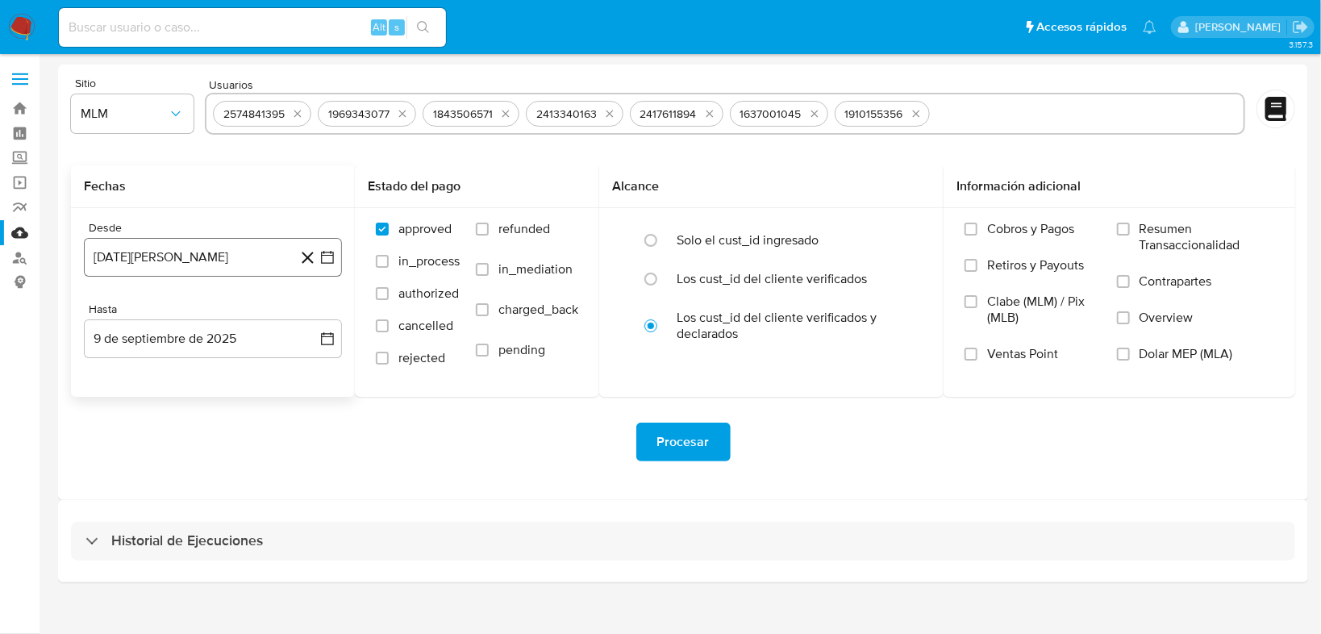
drag, startPoint x: 322, startPoint y: 253, endPoint x: 327, endPoint y: 275, distance: 22.3
click at [323, 253] on icon "button" at bounding box center [327, 257] width 16 height 16
click at [322, 314] on div "agosto 2024 agosto 2024 lun lunes mar martes mié miércoles jue jueves vie viern…" at bounding box center [213, 408] width 258 height 255
click at [315, 313] on icon "Mes siguiente" at bounding box center [313, 315] width 6 height 11
click at [314, 313] on icon "Mes siguiente" at bounding box center [313, 315] width 6 height 11
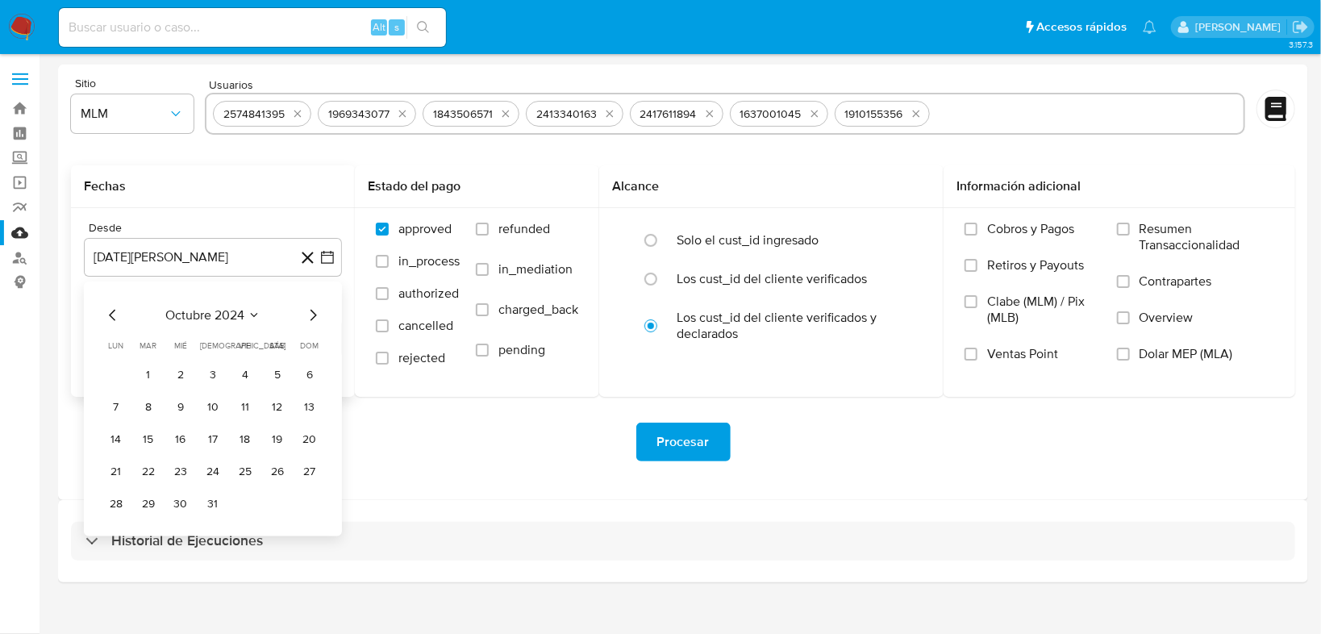
click at [314, 313] on icon "Mes siguiente" at bounding box center [313, 315] width 6 height 11
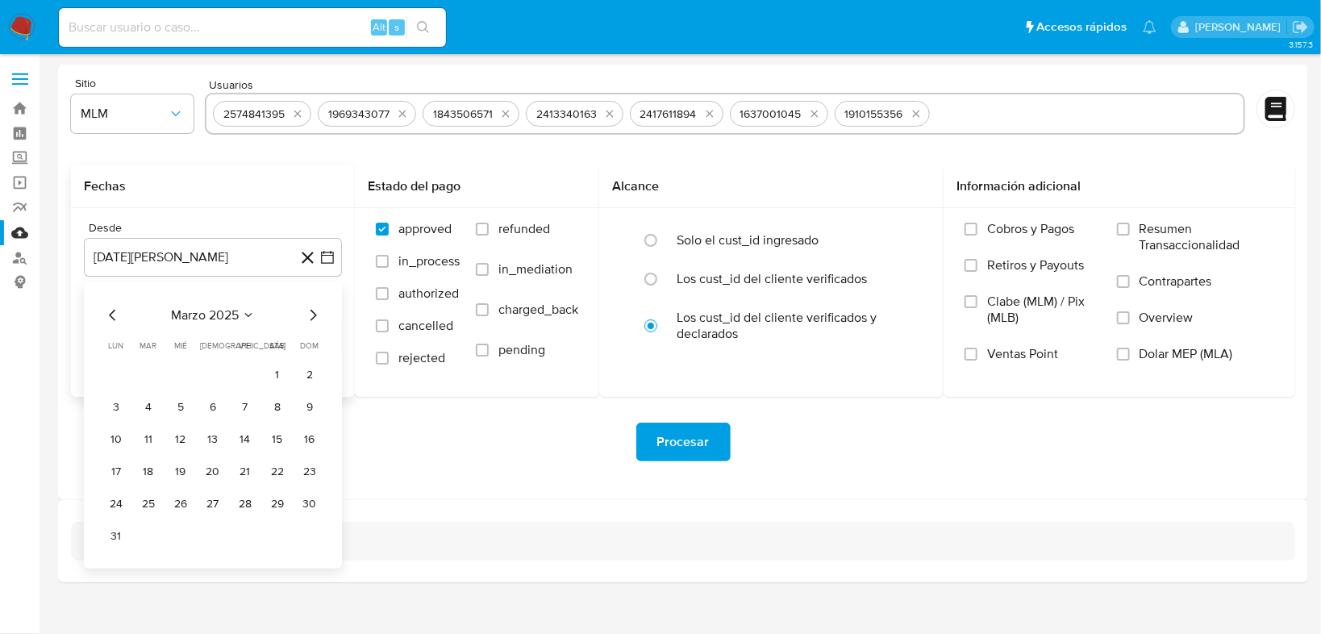
click at [114, 314] on icon "Mes anterior" at bounding box center [112, 315] width 19 height 19
click at [278, 375] on button "1" at bounding box center [277, 375] width 26 height 26
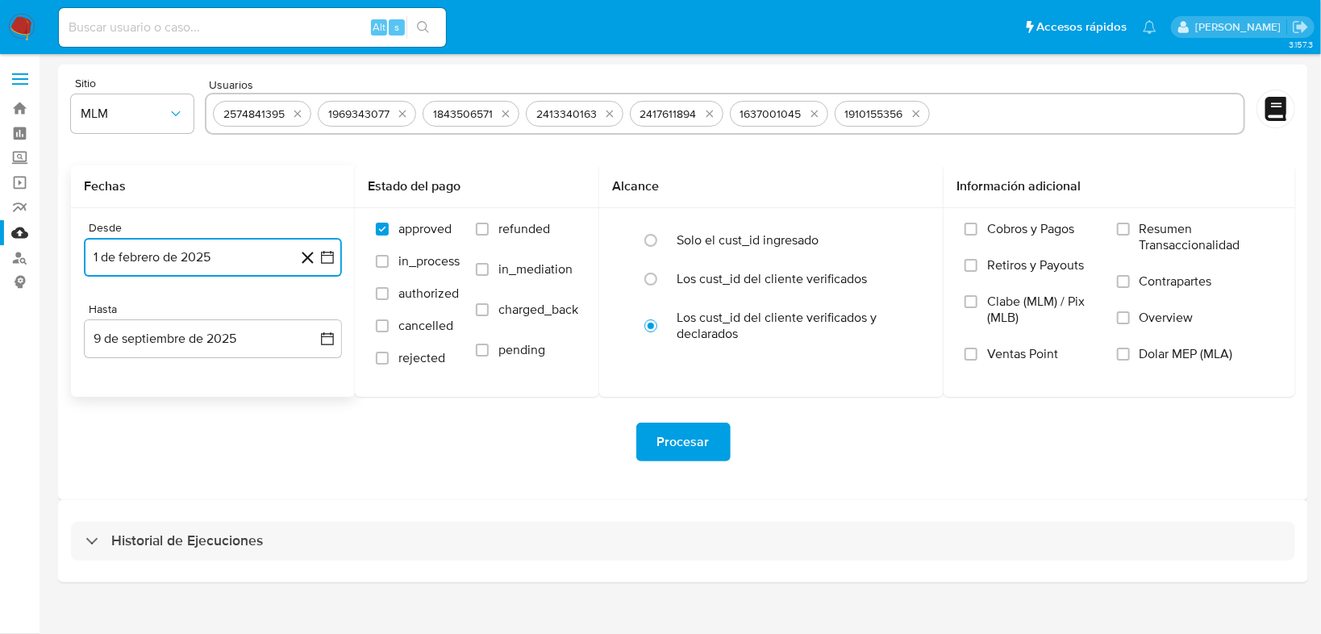
drag, startPoint x: 329, startPoint y: 339, endPoint x: 60, endPoint y: 416, distance: 280.2
click at [323, 339] on icon "button" at bounding box center [327, 339] width 16 height 16
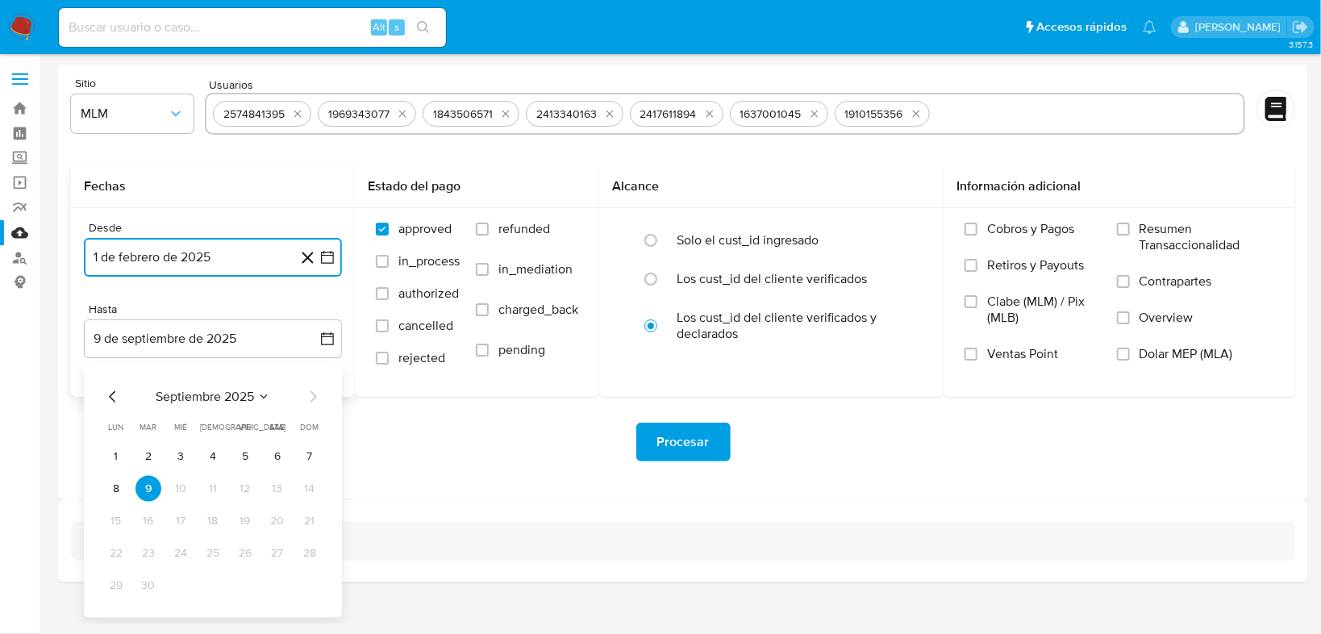
click at [111, 394] on icon "Mes anterior" at bounding box center [112, 396] width 6 height 11
click at [109, 388] on icon "Mes anterior" at bounding box center [112, 396] width 19 height 19
click at [215, 584] on button "31" at bounding box center [213, 586] width 26 height 26
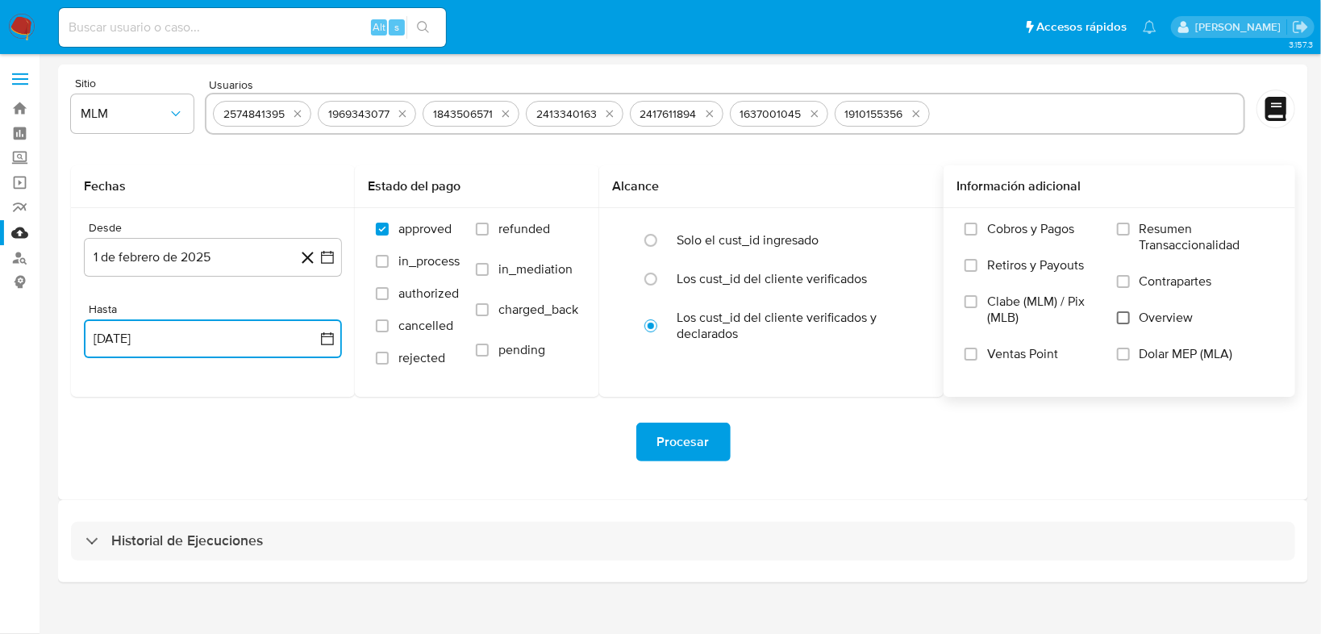
click at [1126, 315] on input "Overview" at bounding box center [1123, 317] width 13 height 13
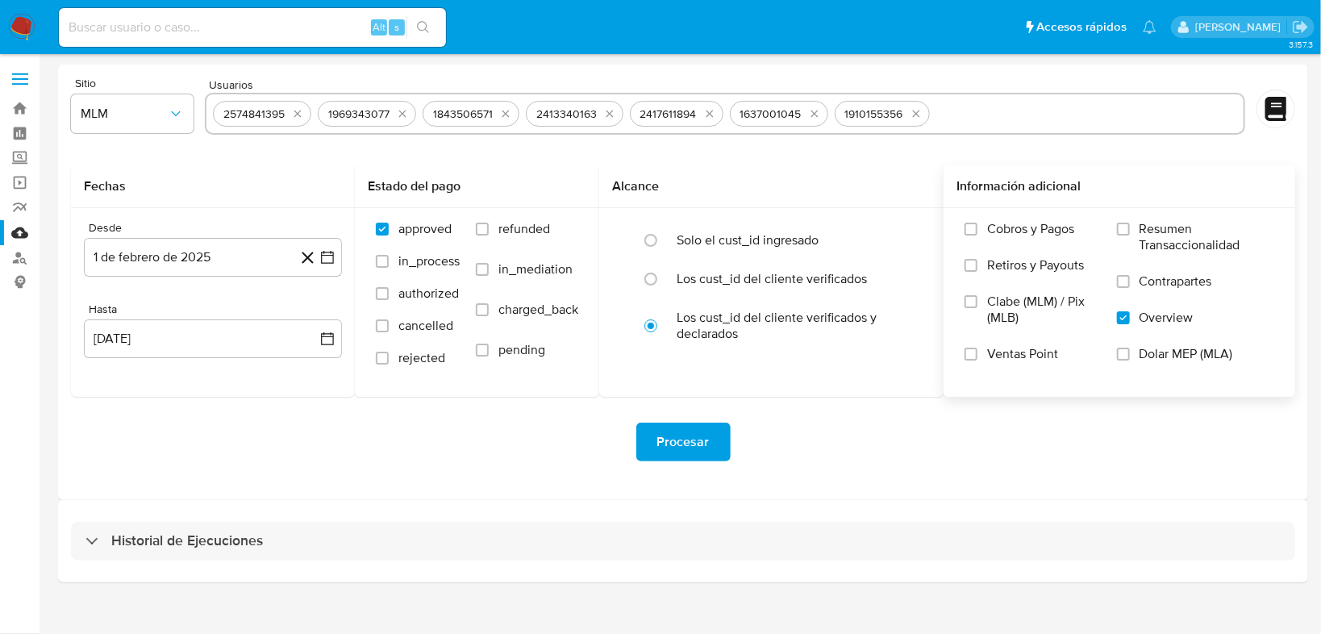
click at [666, 431] on span "Procesar" at bounding box center [683, 441] width 52 height 35
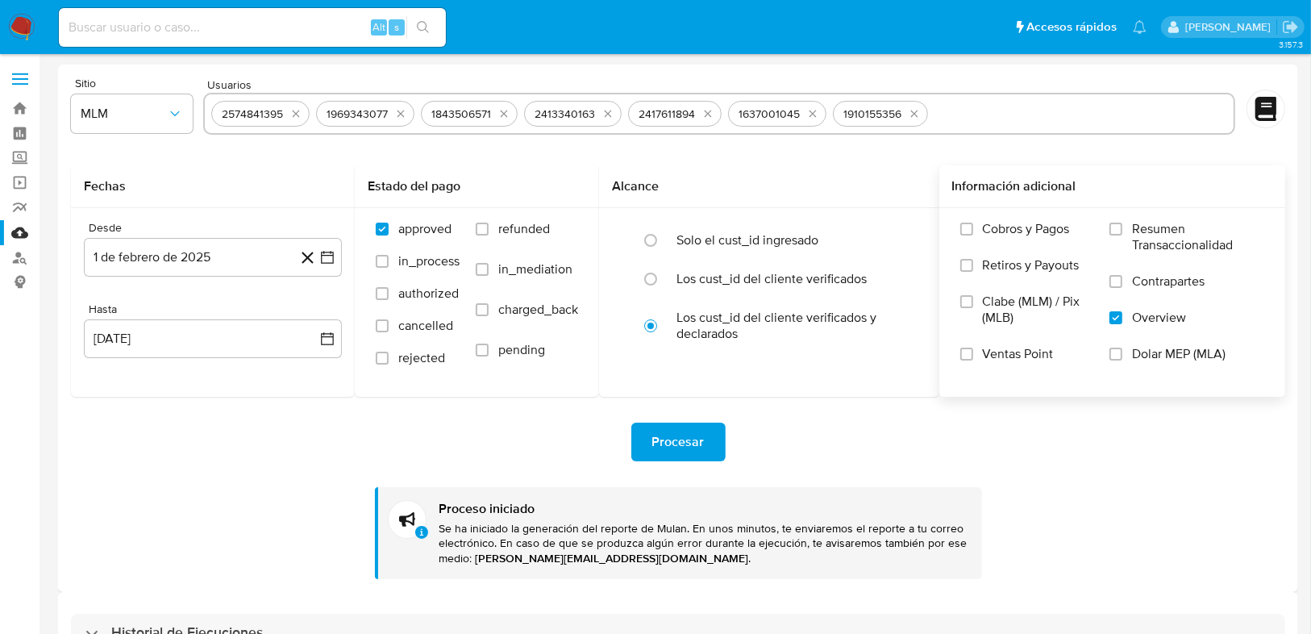
click at [111, 32] on input at bounding box center [252, 27] width 387 height 21
click at [26, 35] on img at bounding box center [21, 27] width 27 height 27
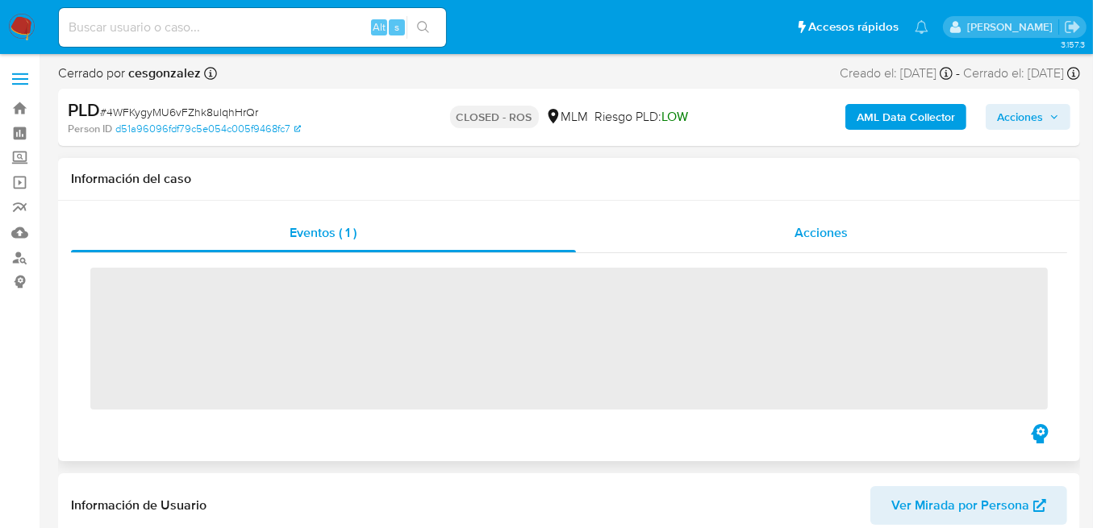
click at [790, 234] on div "Acciones" at bounding box center [821, 233] width 491 height 39
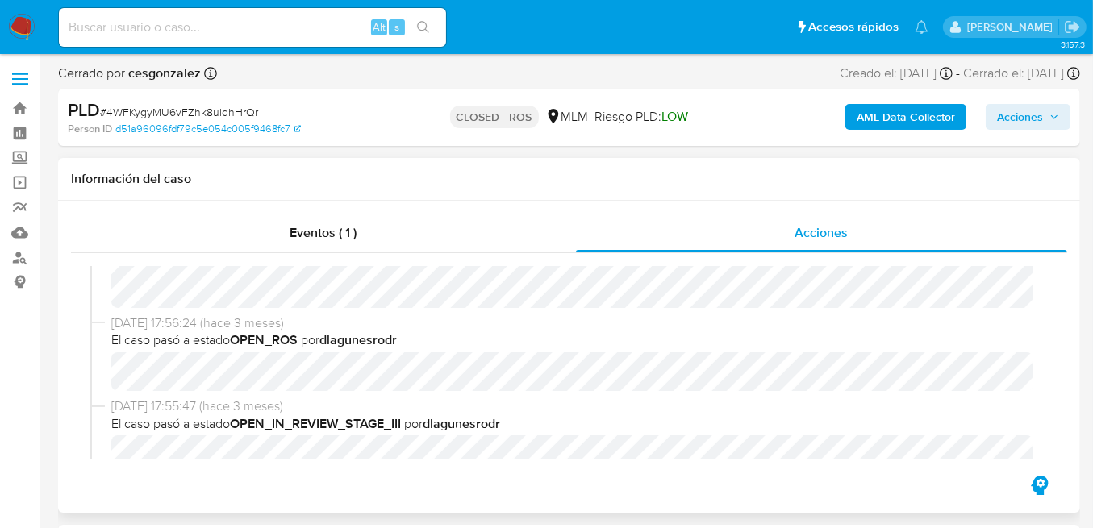
select select "10"
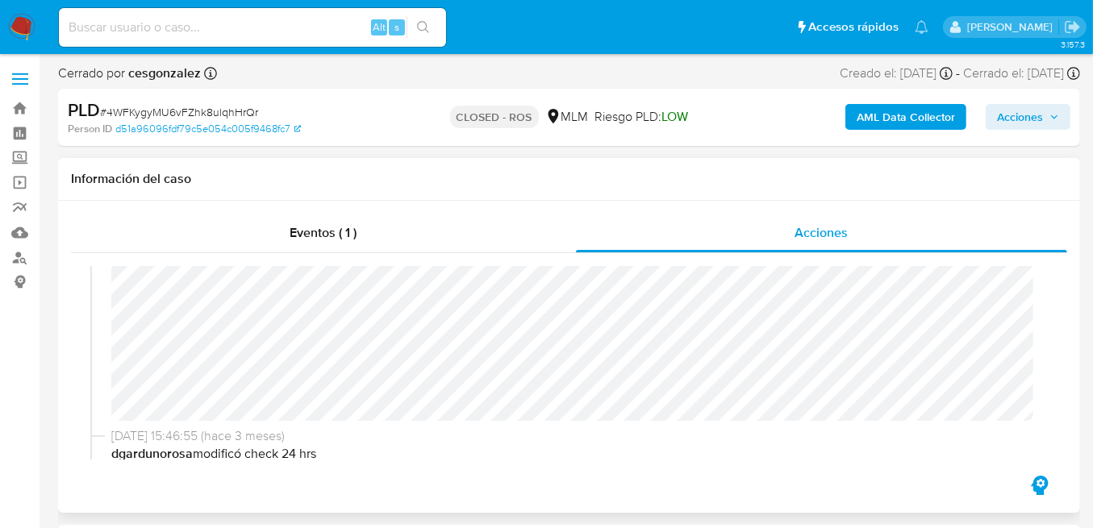
scroll to position [1236, 0]
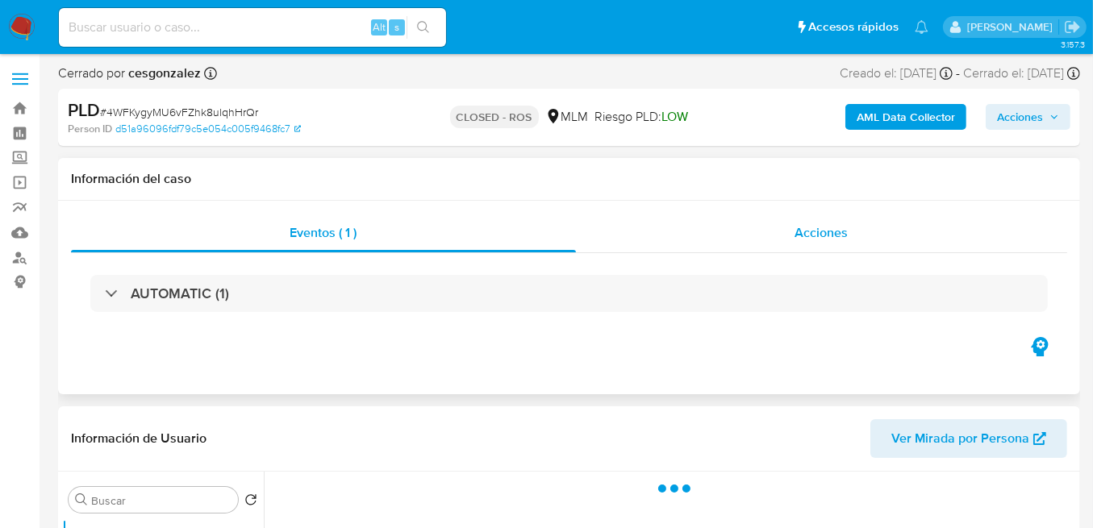
click at [825, 239] on span "Acciones" at bounding box center [821, 232] width 53 height 19
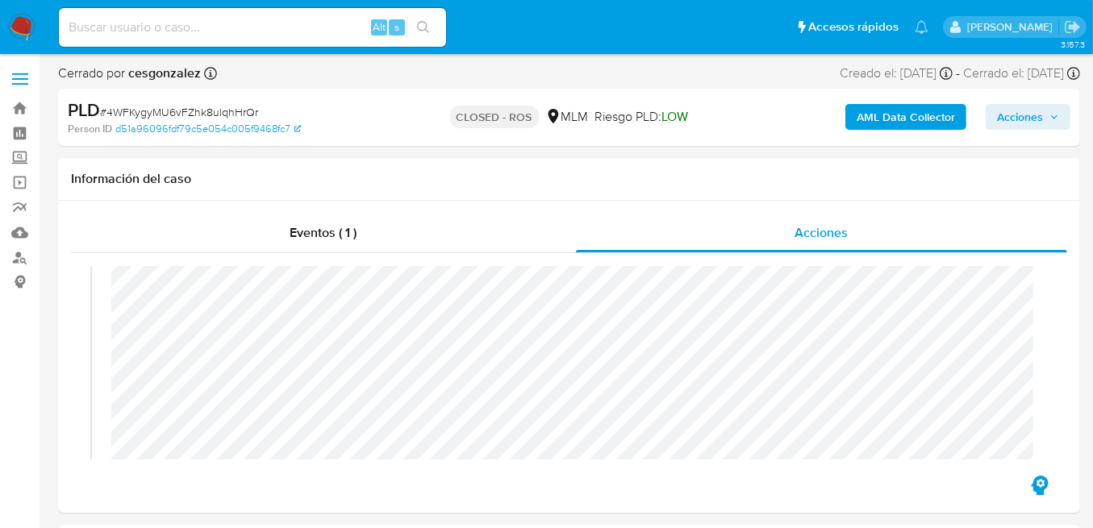
select select "10"
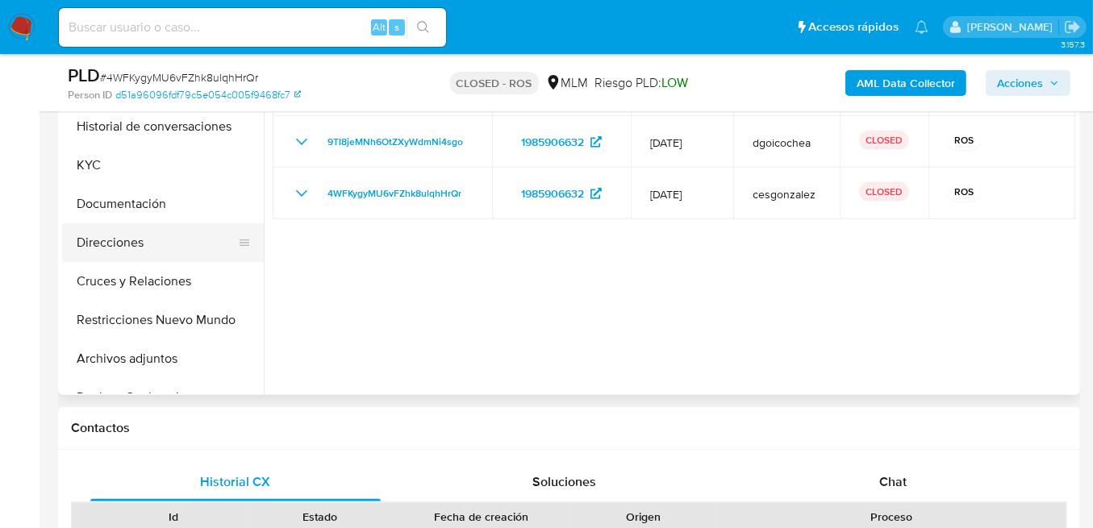
scroll to position [484, 0]
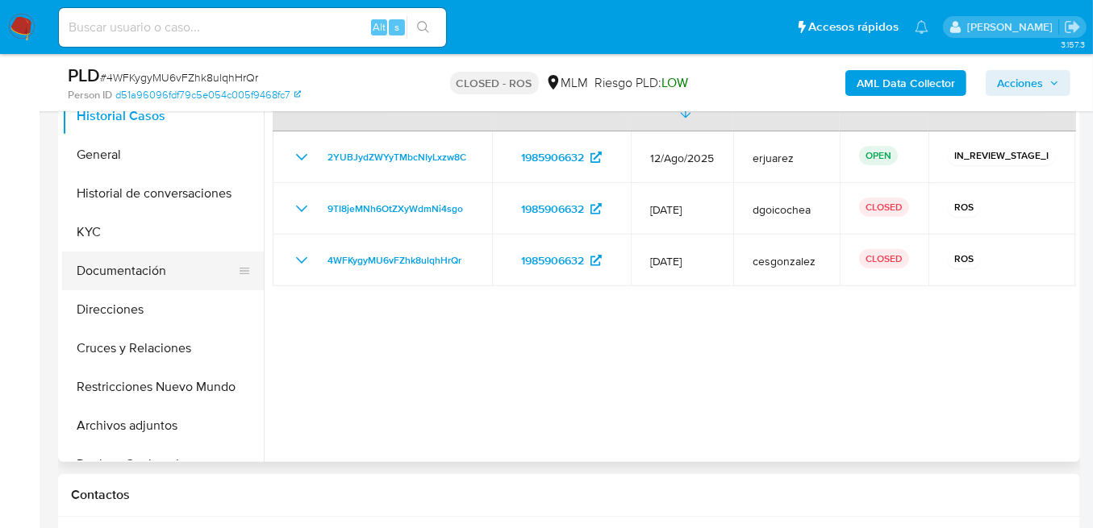
click at [148, 272] on button "Documentación" at bounding box center [156, 271] width 189 height 39
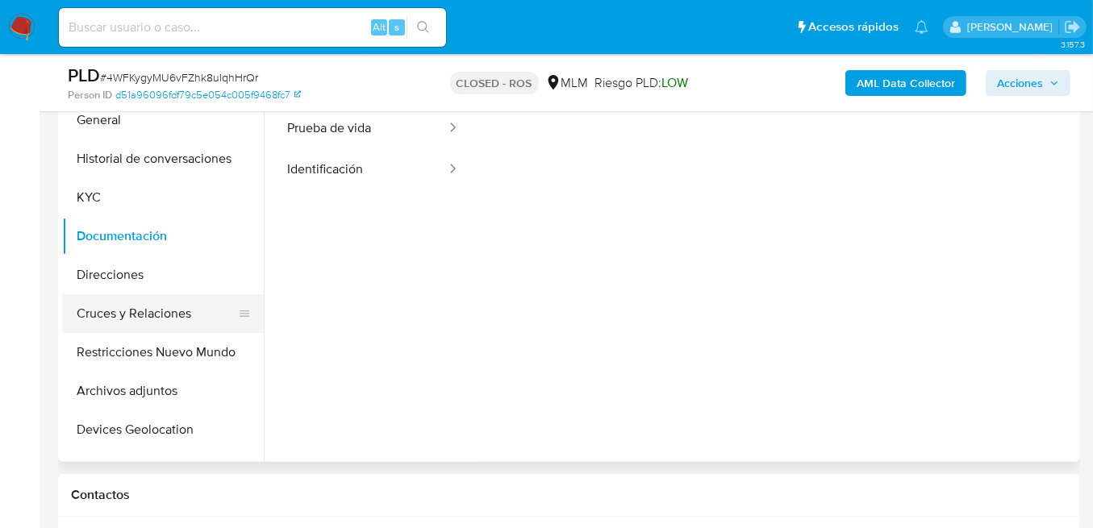
scroll to position [53, 0]
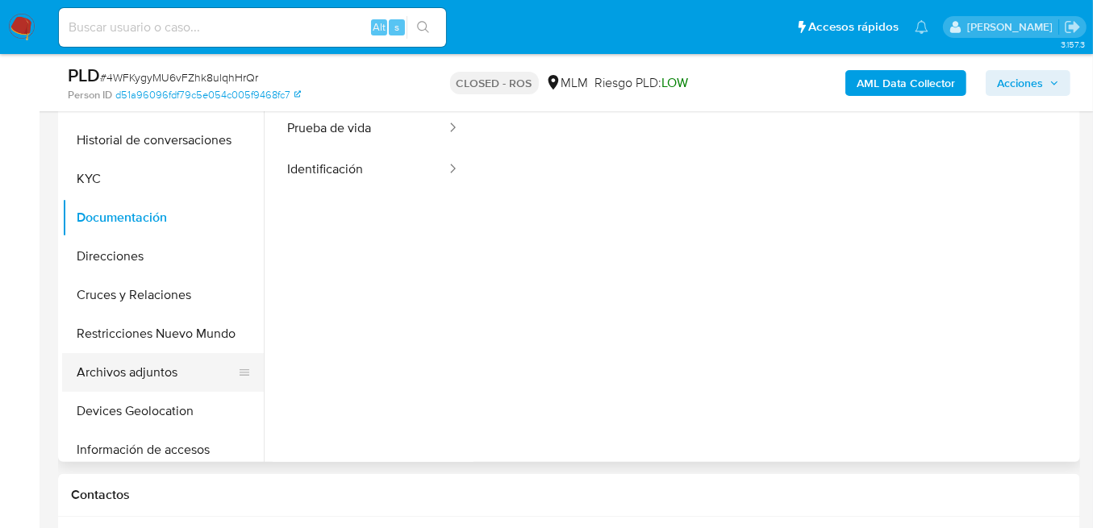
click at [119, 370] on button "Archivos adjuntos" at bounding box center [156, 372] width 189 height 39
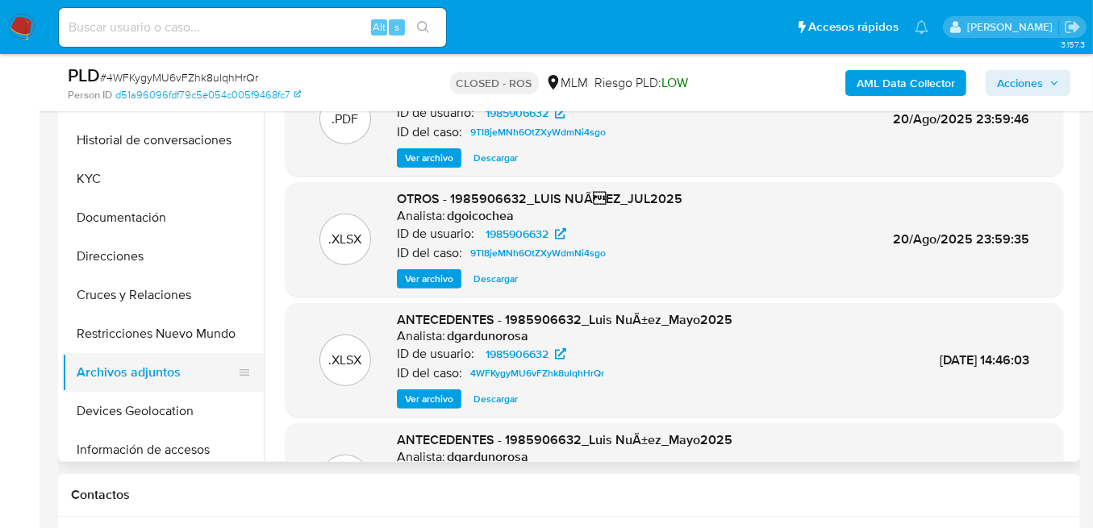
click at [130, 371] on button "Archivos adjuntos" at bounding box center [156, 372] width 189 height 39
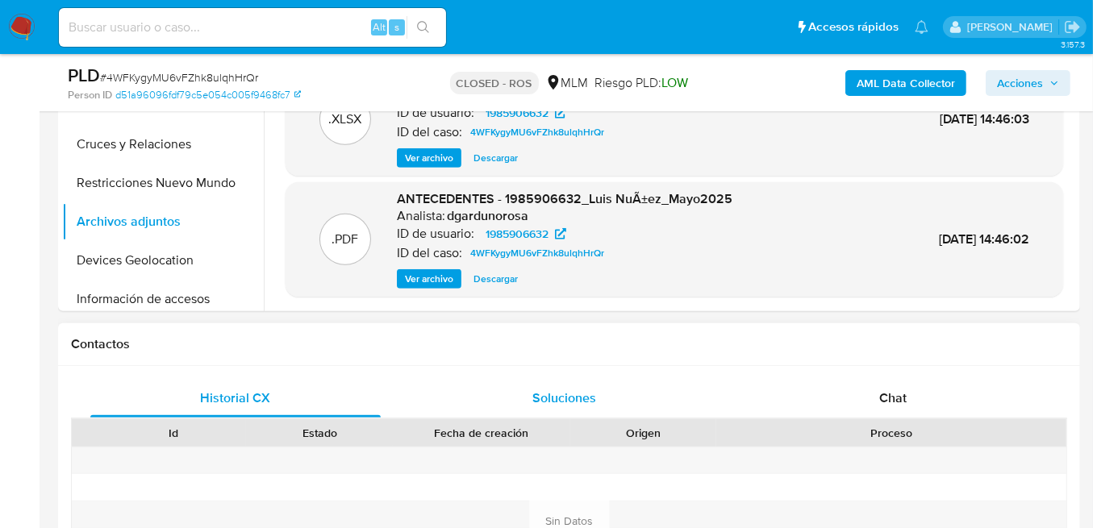
scroll to position [645, 0]
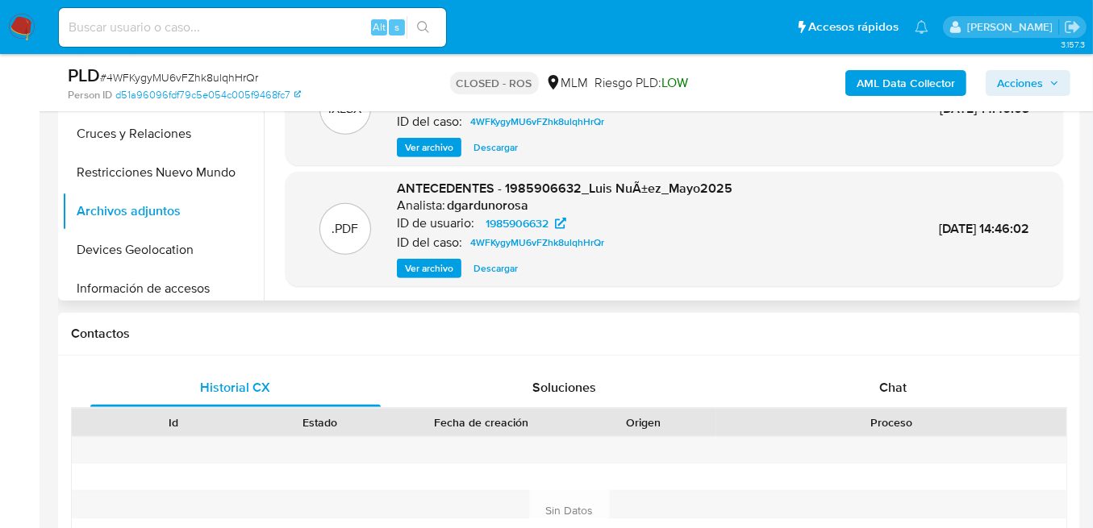
click at [433, 270] on span "Ver archivo" at bounding box center [429, 268] width 48 height 16
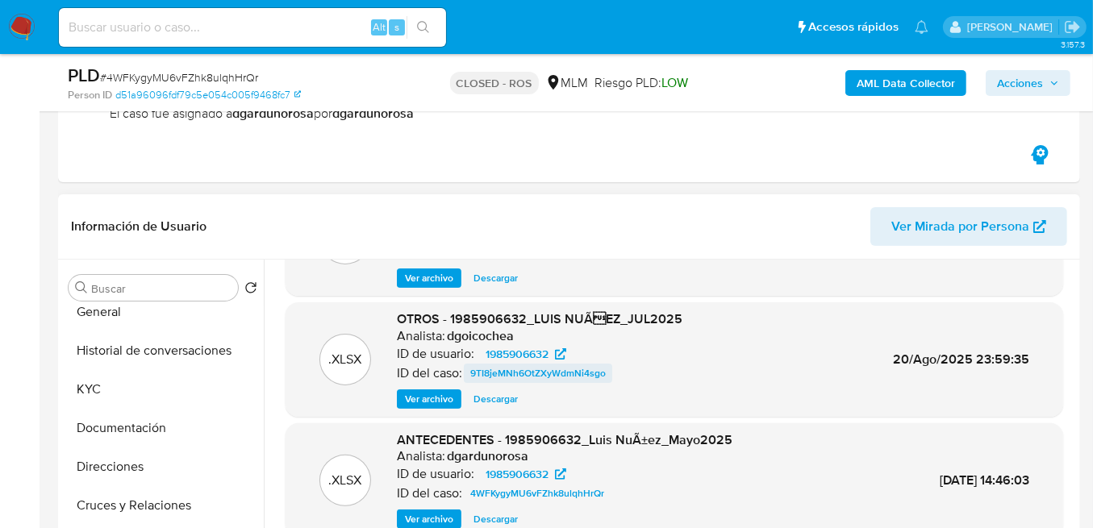
scroll to position [269, 0]
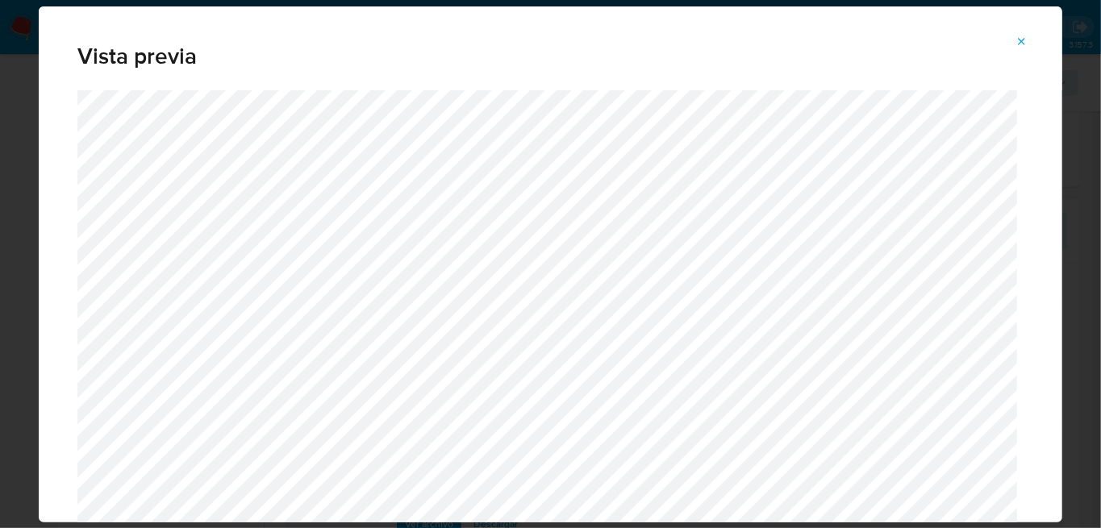
click at [1029, 42] on button "Attachment preview" at bounding box center [1021, 42] width 35 height 26
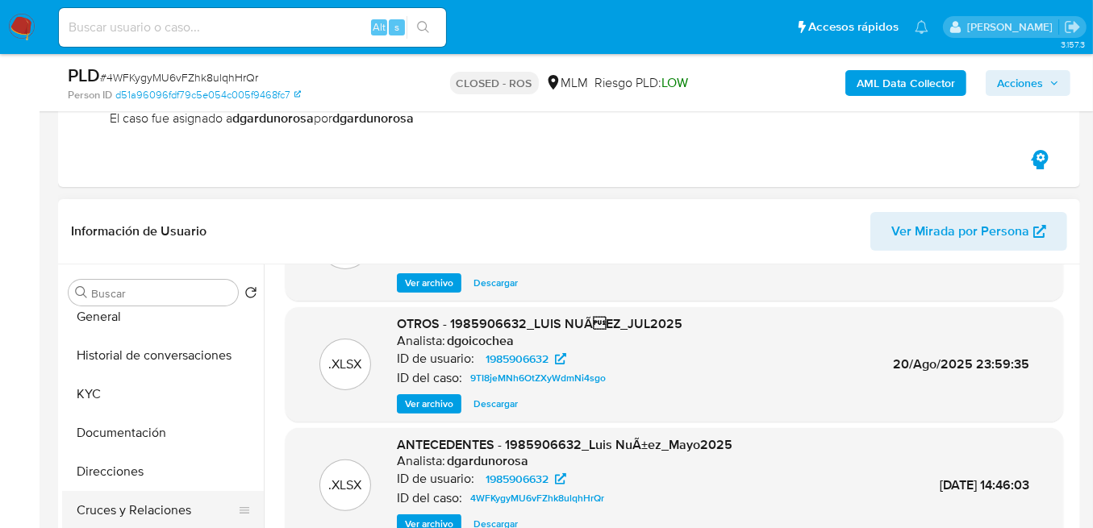
click at [194, 501] on button "Cruces y Relaciones" at bounding box center [156, 510] width 189 height 39
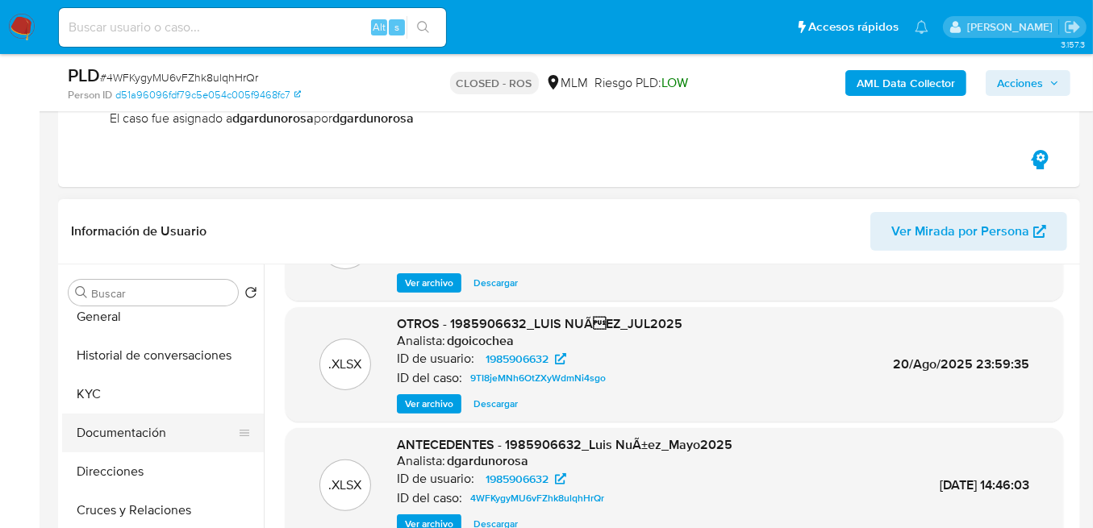
scroll to position [0, 0]
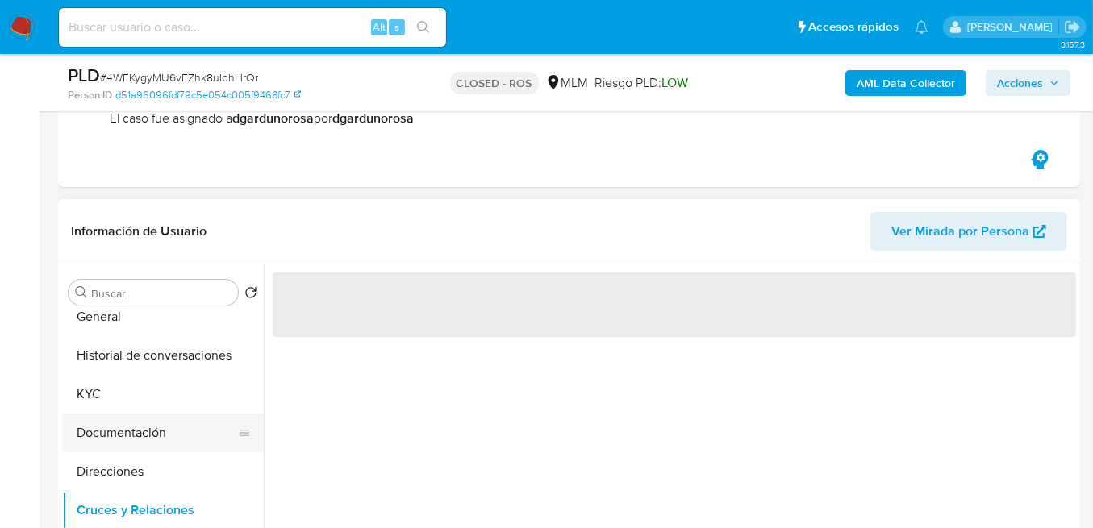
click at [135, 438] on button "Documentación" at bounding box center [156, 433] width 189 height 39
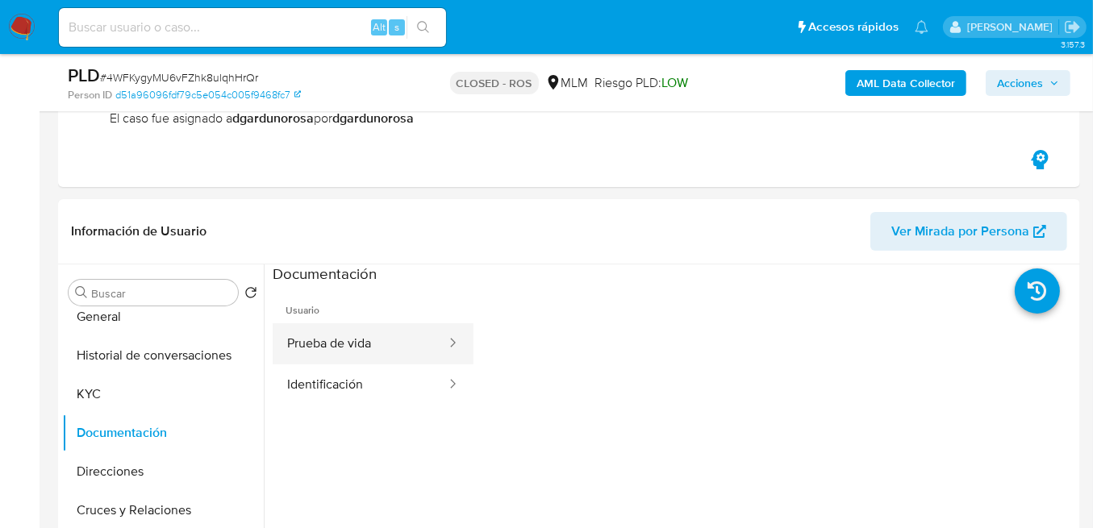
click at [340, 341] on button "Prueba de vida" at bounding box center [360, 343] width 175 height 41
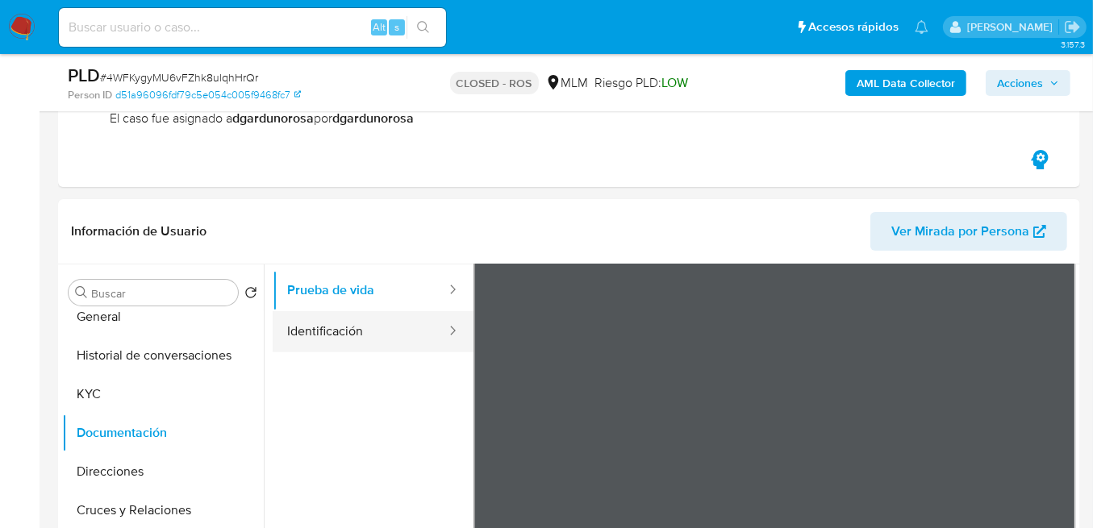
drag, startPoint x: 306, startPoint y: 341, endPoint x: 318, endPoint y: 327, distance: 17.8
click at [315, 331] on button "Identificación" at bounding box center [360, 331] width 175 height 41
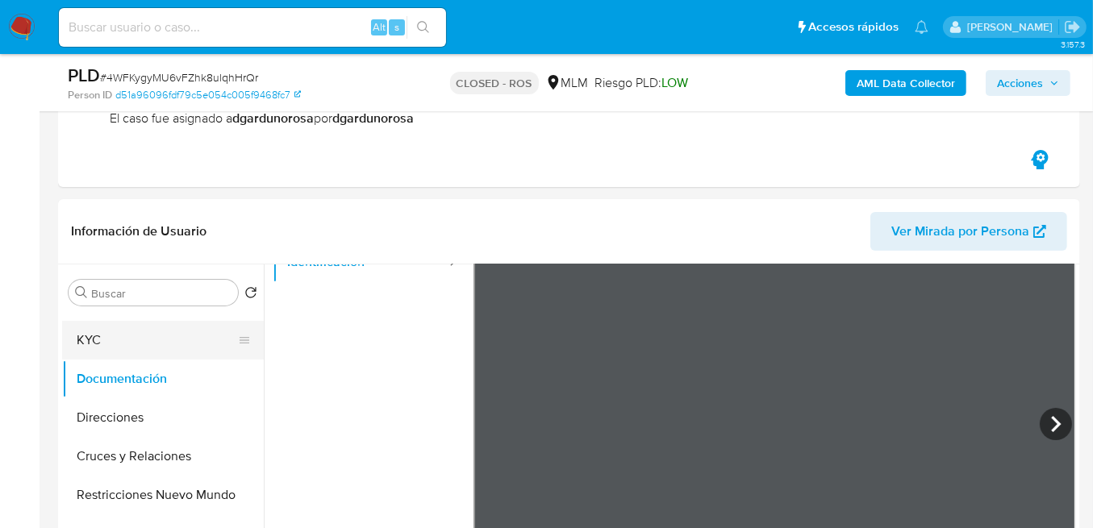
scroll to position [136, 0]
drag, startPoint x: 90, startPoint y: 348, endPoint x: 107, endPoint y: 347, distance: 17.8
click at [92, 348] on button "KYC" at bounding box center [156, 340] width 189 height 39
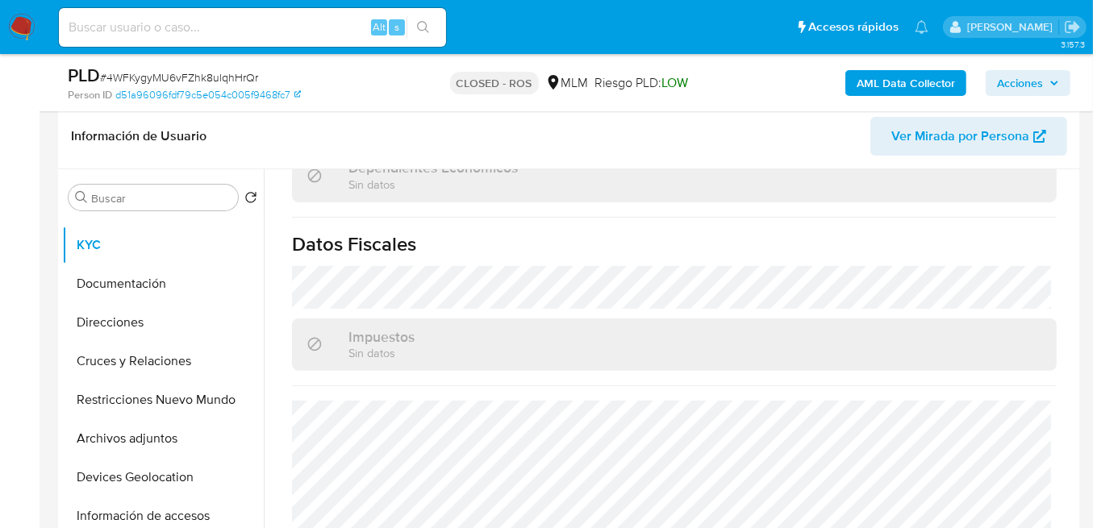
scroll to position [376, 0]
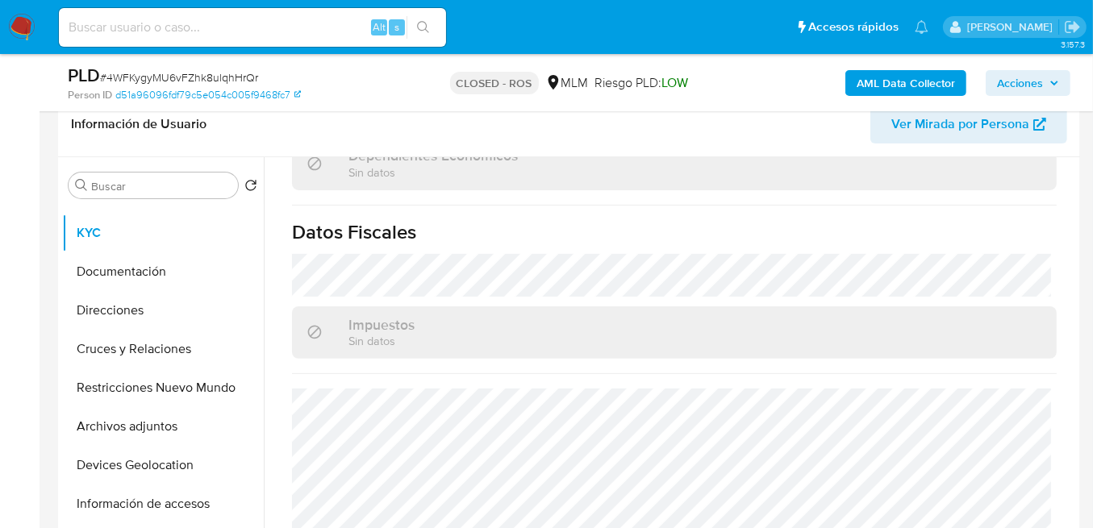
drag, startPoint x: 112, startPoint y: 306, endPoint x: 259, endPoint y: 299, distance: 146.9
click at [113, 305] on button "Direcciones" at bounding box center [163, 310] width 202 height 39
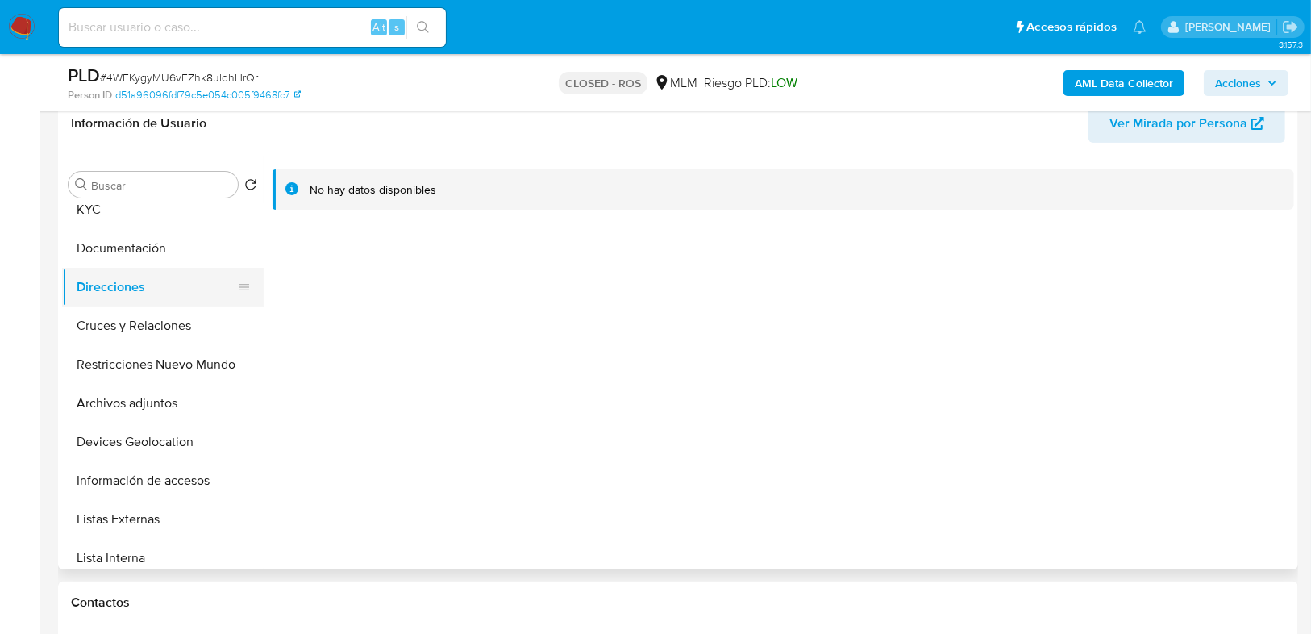
scroll to position [323, 0]
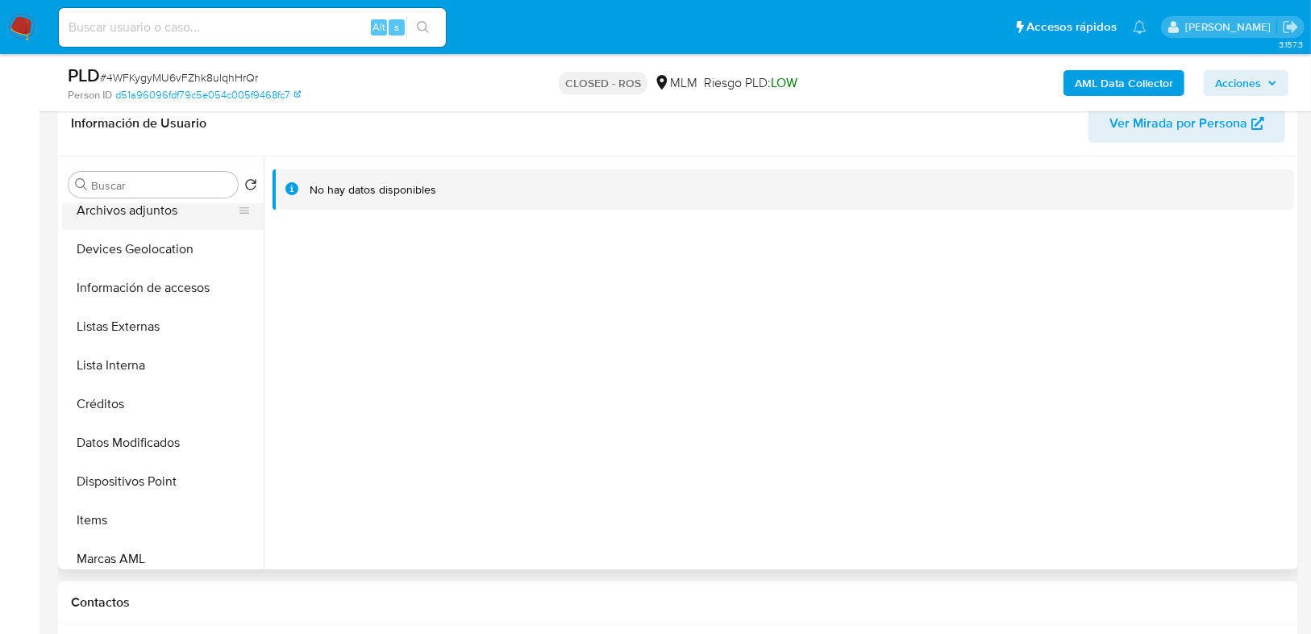
click at [178, 208] on button "Archivos adjuntos" at bounding box center [156, 210] width 189 height 39
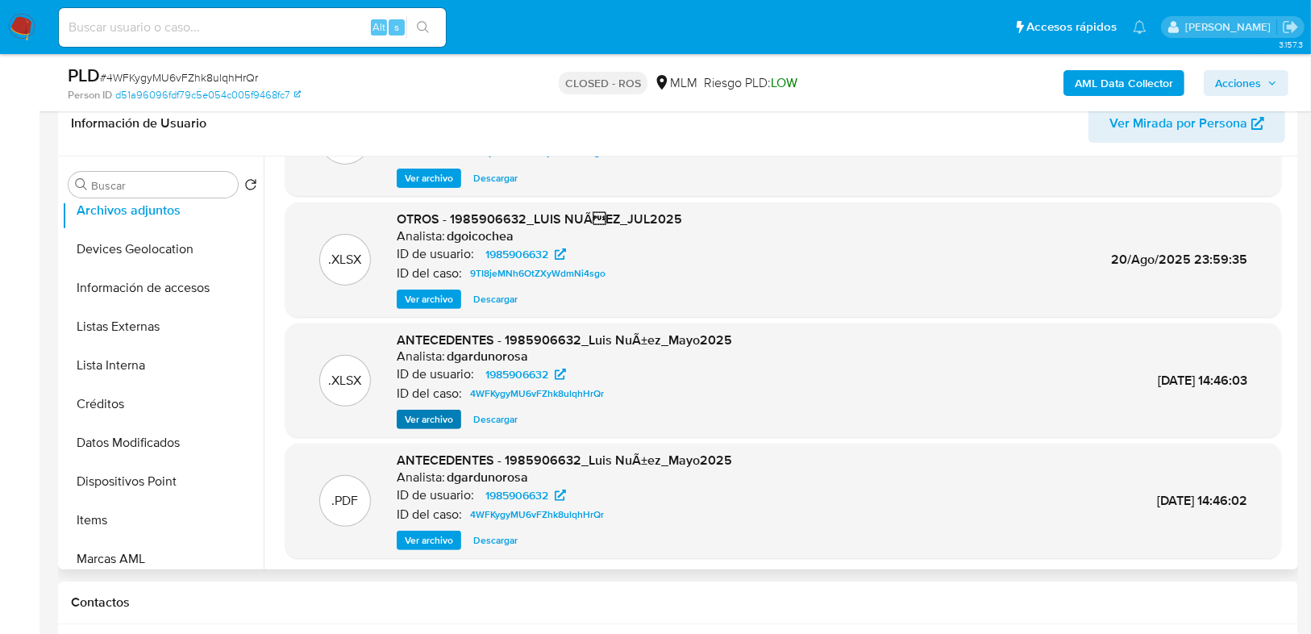
scroll to position [90, 0]
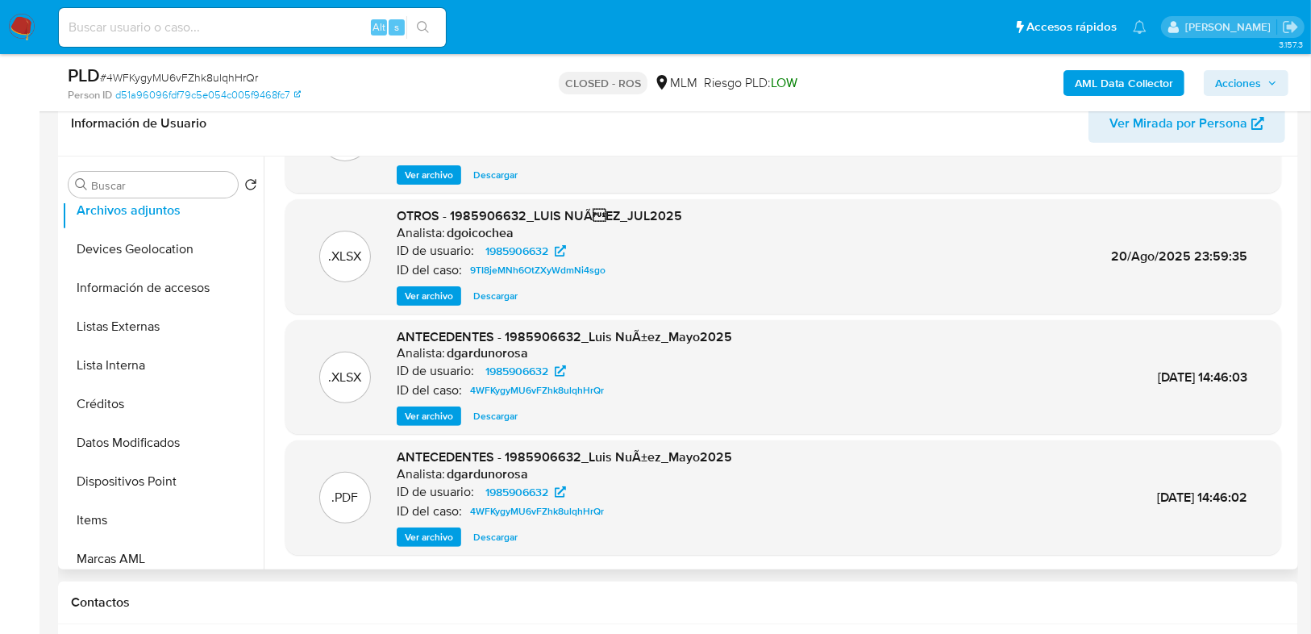
click at [411, 527] on span "Ver archivo" at bounding box center [429, 537] width 48 height 16
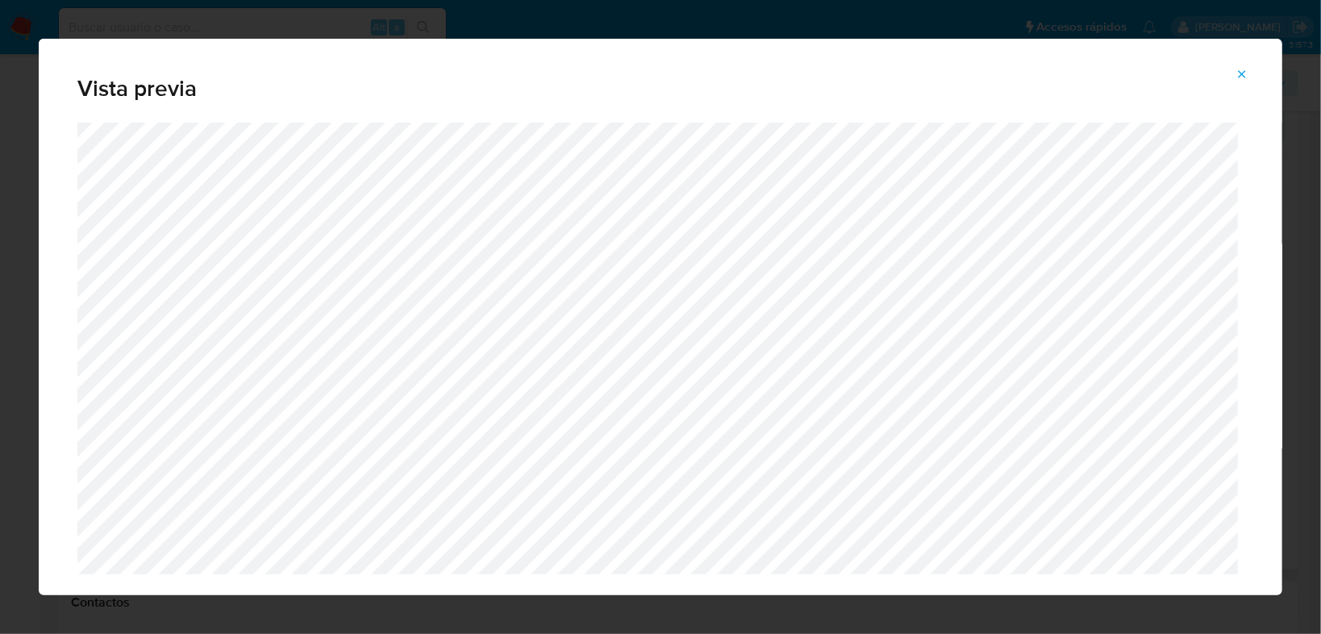
drag, startPoint x: 1242, startPoint y: 75, endPoint x: 1227, endPoint y: 75, distance: 15.3
click at [1100, 75] on icon "Attachment preview" at bounding box center [1241, 74] width 13 height 13
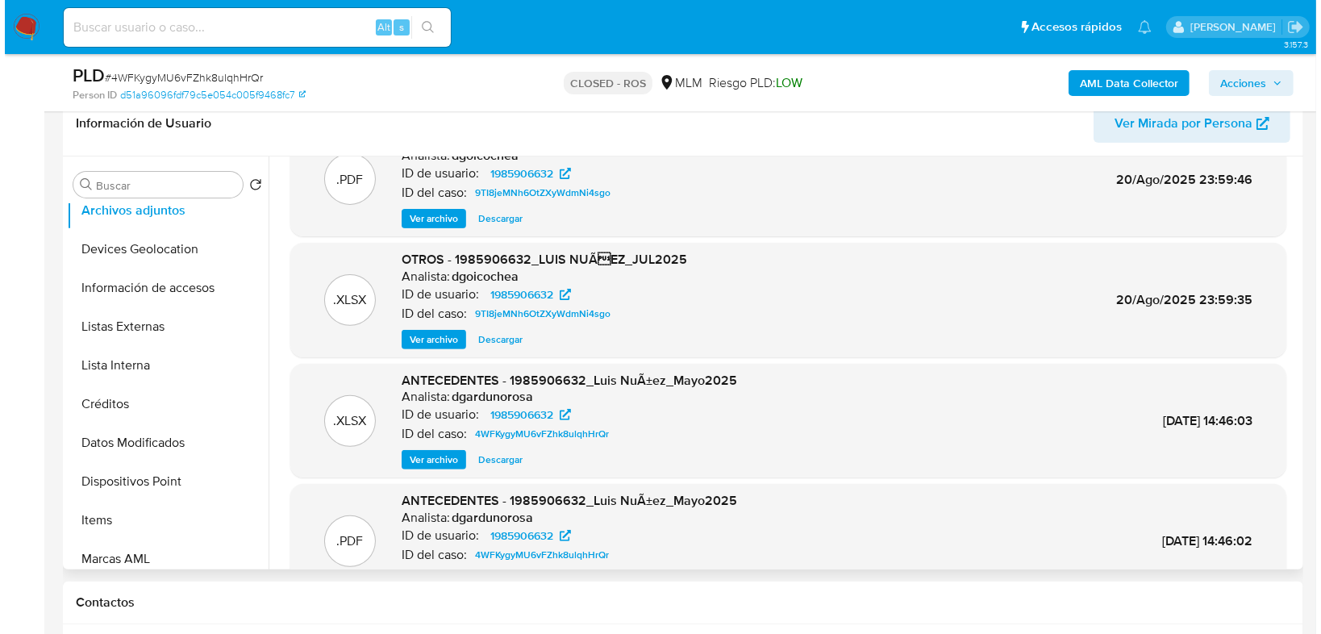
scroll to position [0, 0]
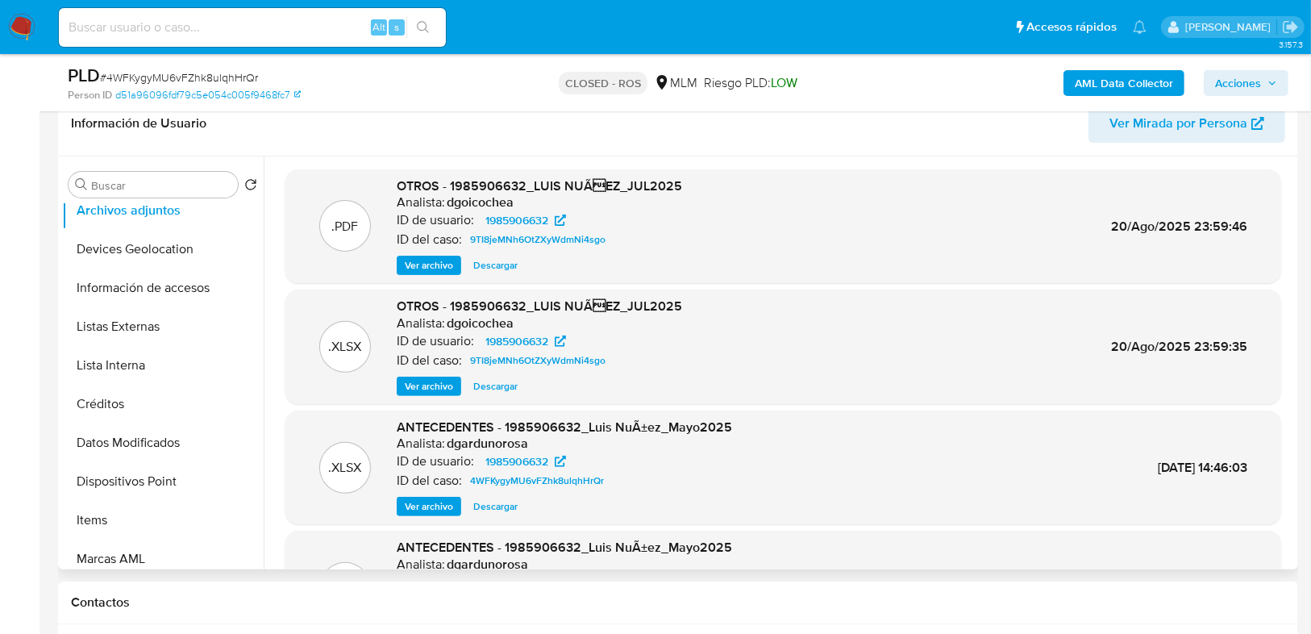
click at [425, 269] on span "Ver archivo" at bounding box center [429, 265] width 48 height 16
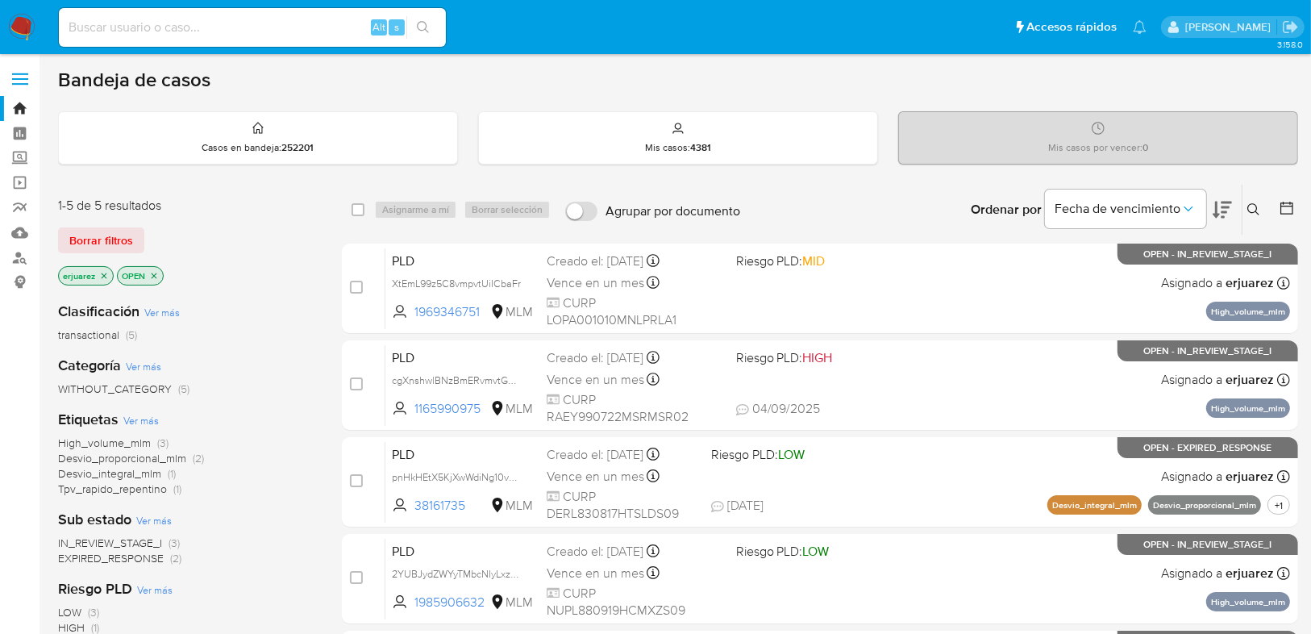
drag, startPoint x: 102, startPoint y: 276, endPoint x: 190, endPoint y: 281, distance: 88.8
click at [102, 277] on icon "close-filter" at bounding box center [104, 276] width 10 height 10
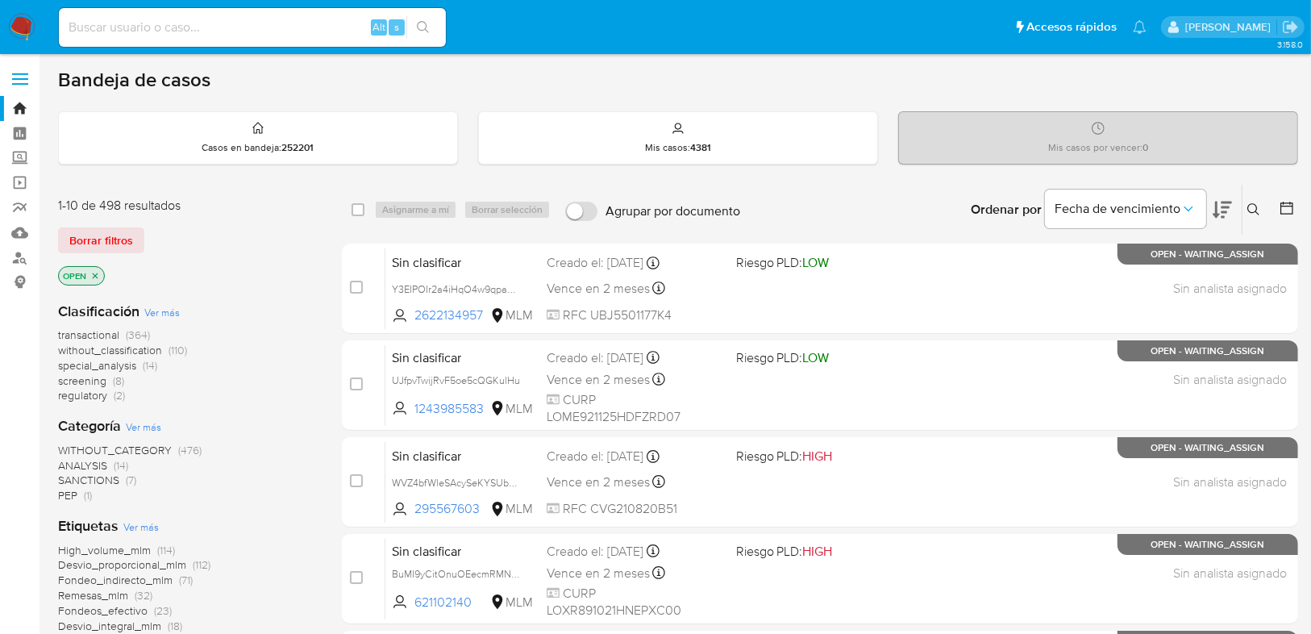
click at [1260, 204] on icon at bounding box center [1253, 209] width 13 height 13
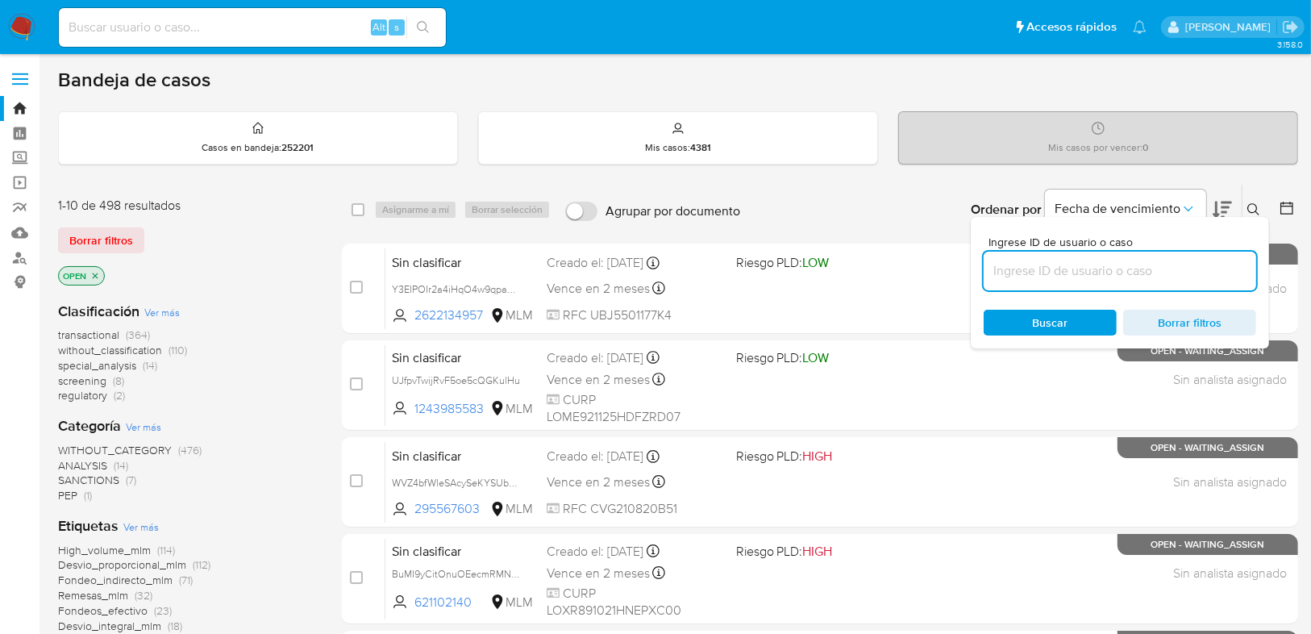
click at [1102, 263] on input at bounding box center [1120, 270] width 273 height 21
type input "1985906632"
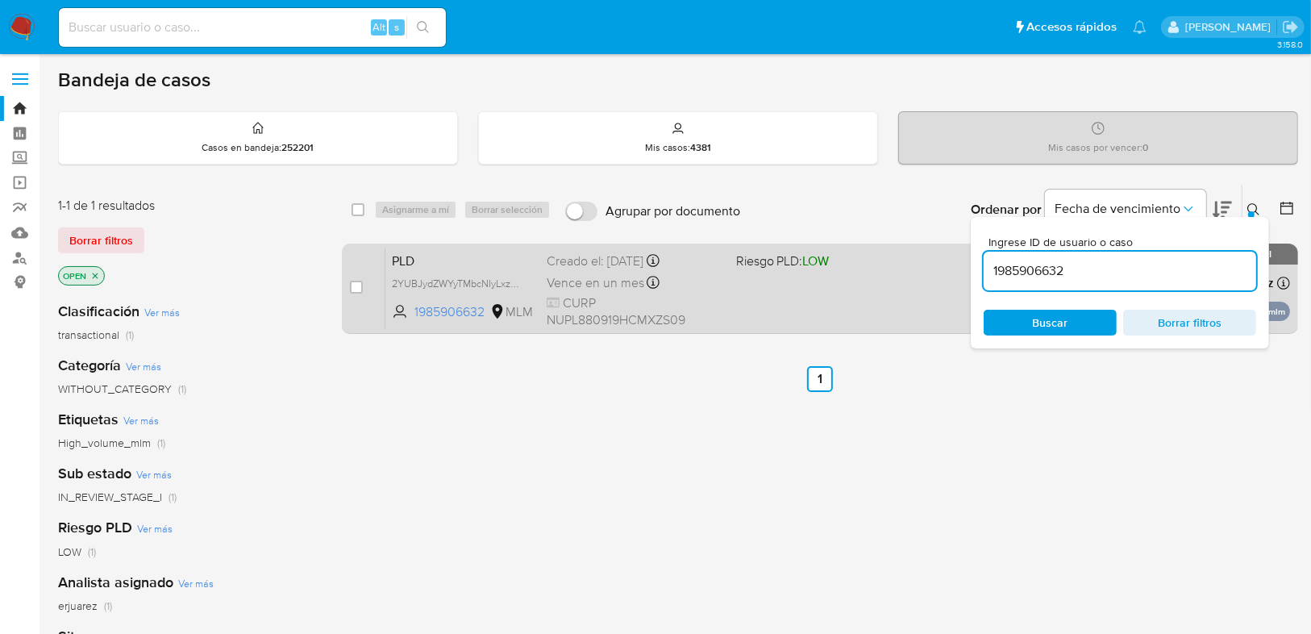
click at [758, 294] on div "PLD 2YUBJydZWYyTMbcNIyLxzw8C 1985906632 MLM Riesgo PLD: LOW Creado el: 12/08/20…" at bounding box center [837, 288] width 905 height 81
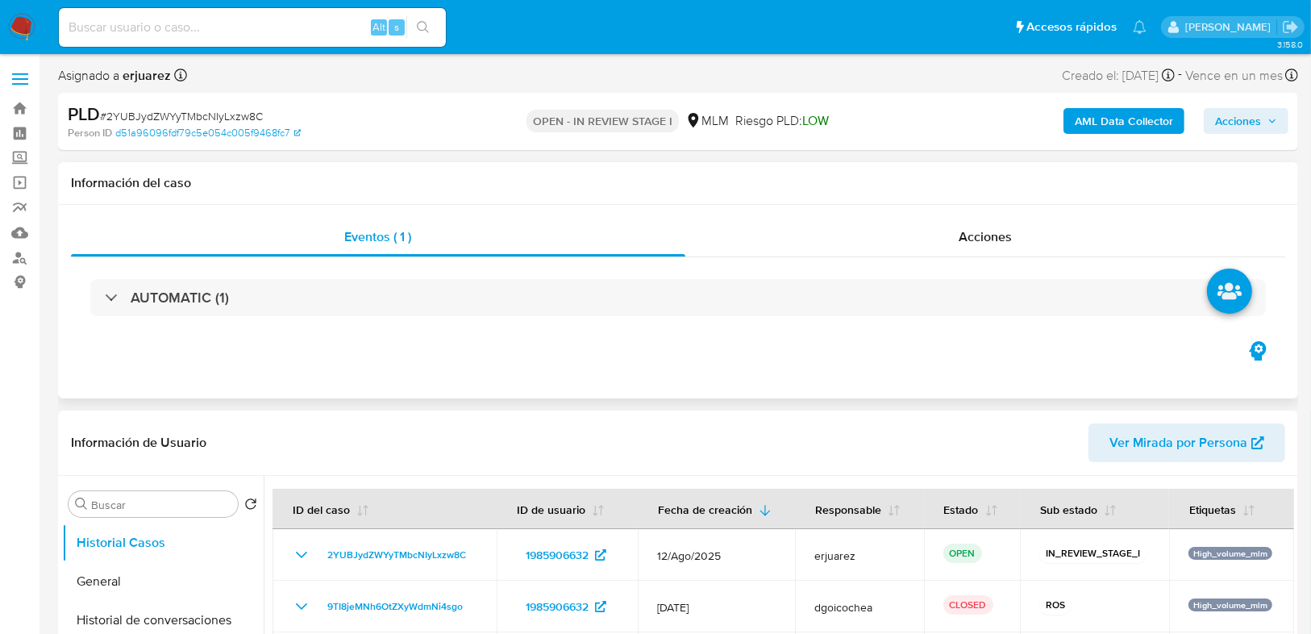
select select "10"
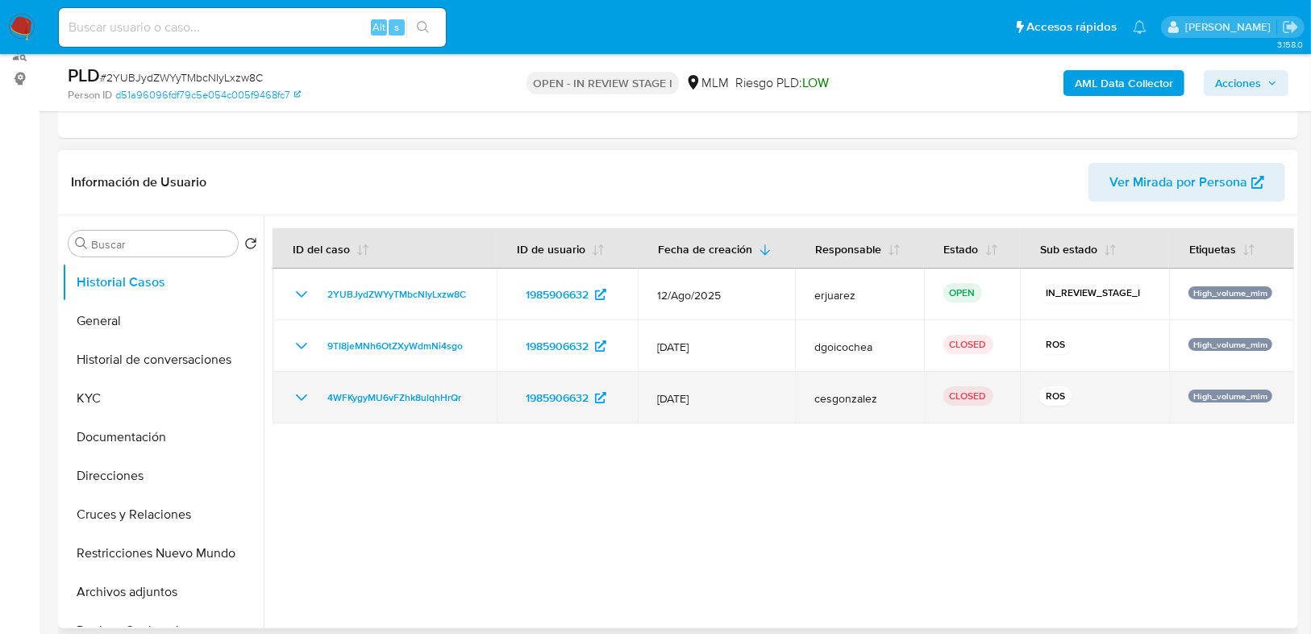
scroll to position [258, 0]
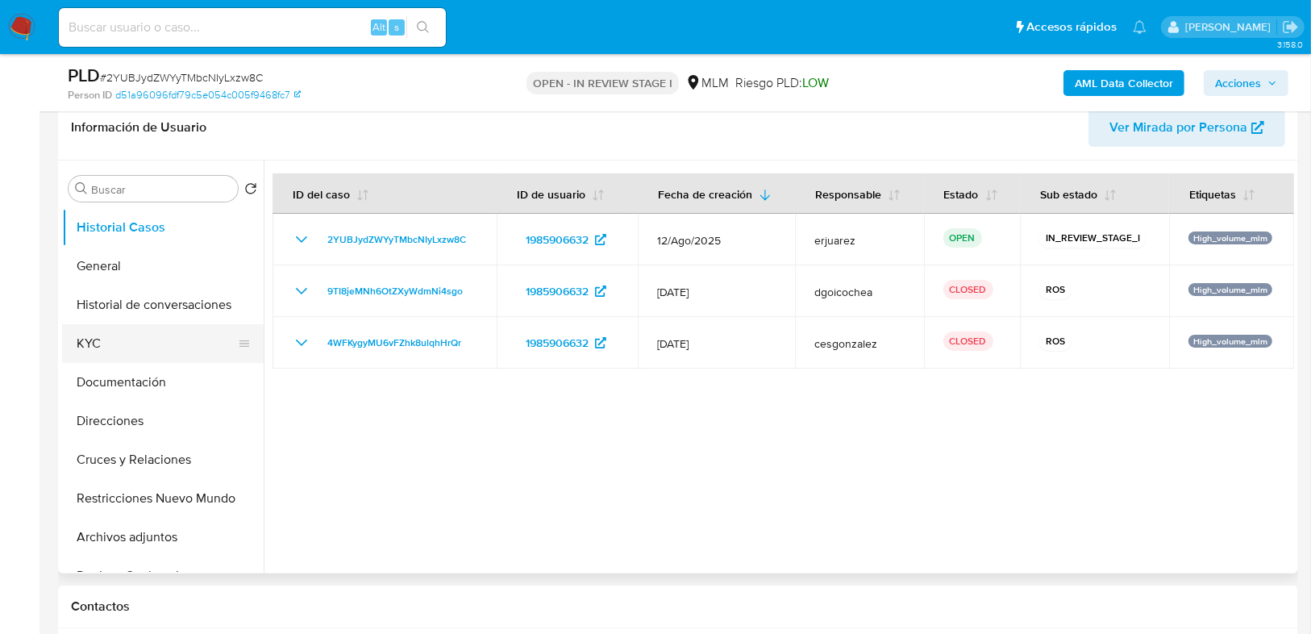
click at [120, 329] on button "KYC" at bounding box center [156, 343] width 189 height 39
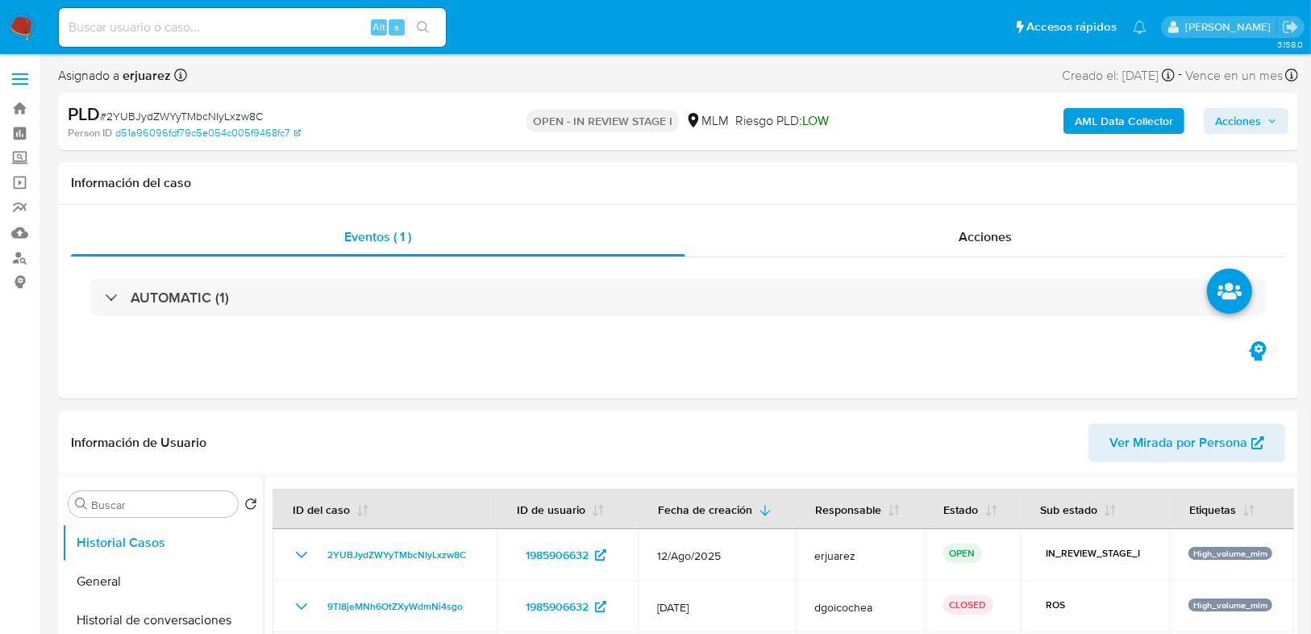
select select "10"
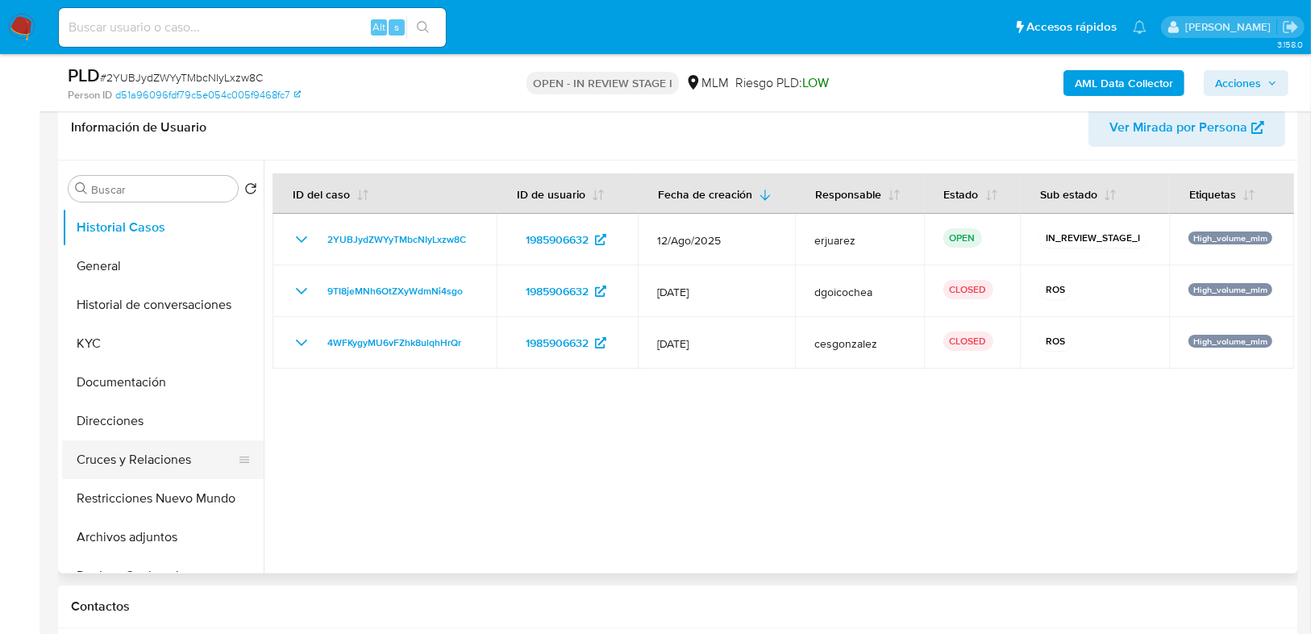
scroll to position [65, 0]
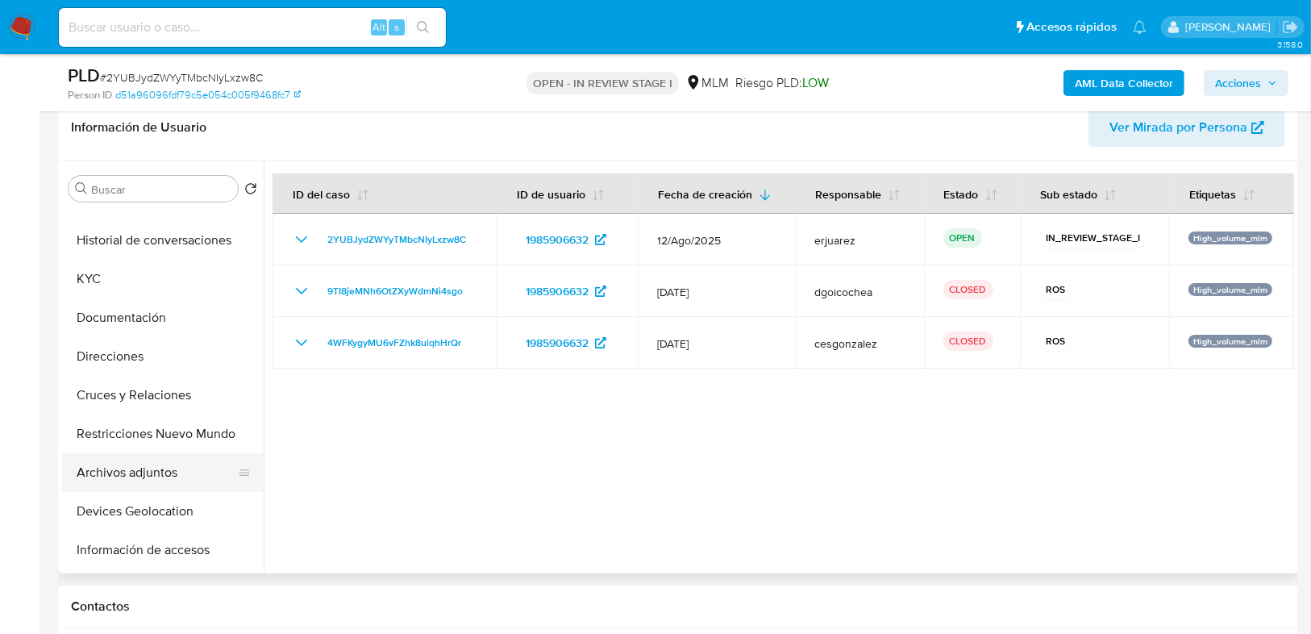
click at [158, 480] on button "Archivos adjuntos" at bounding box center [156, 472] width 189 height 39
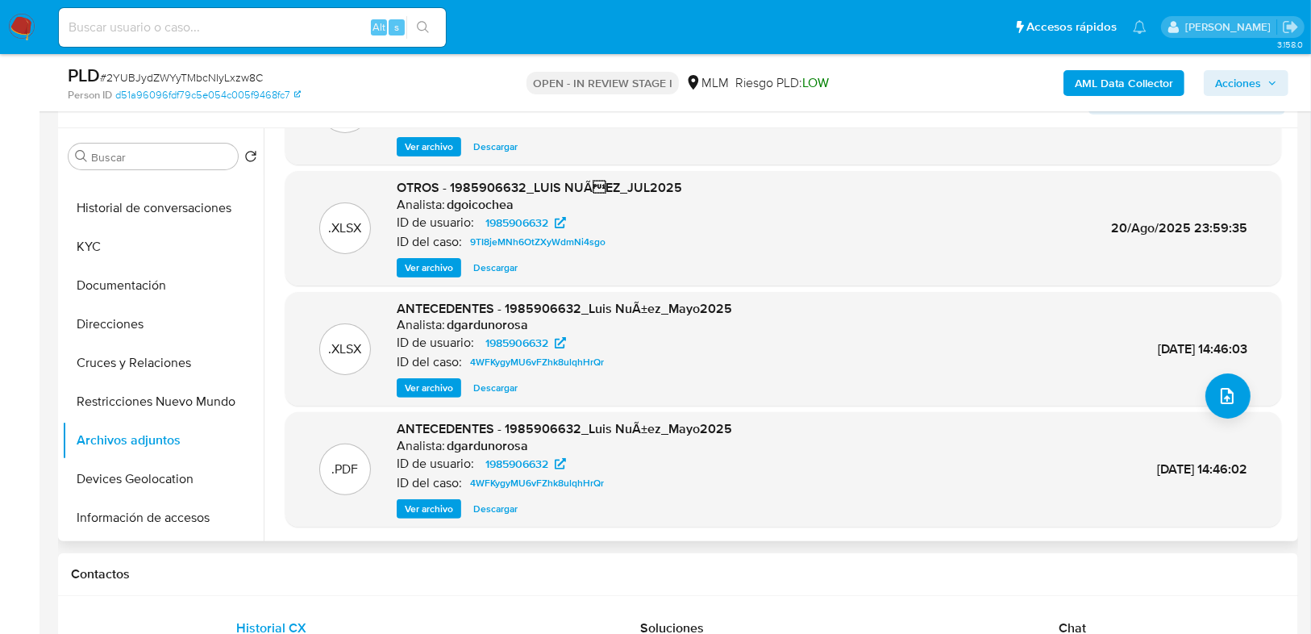
scroll to position [323, 0]
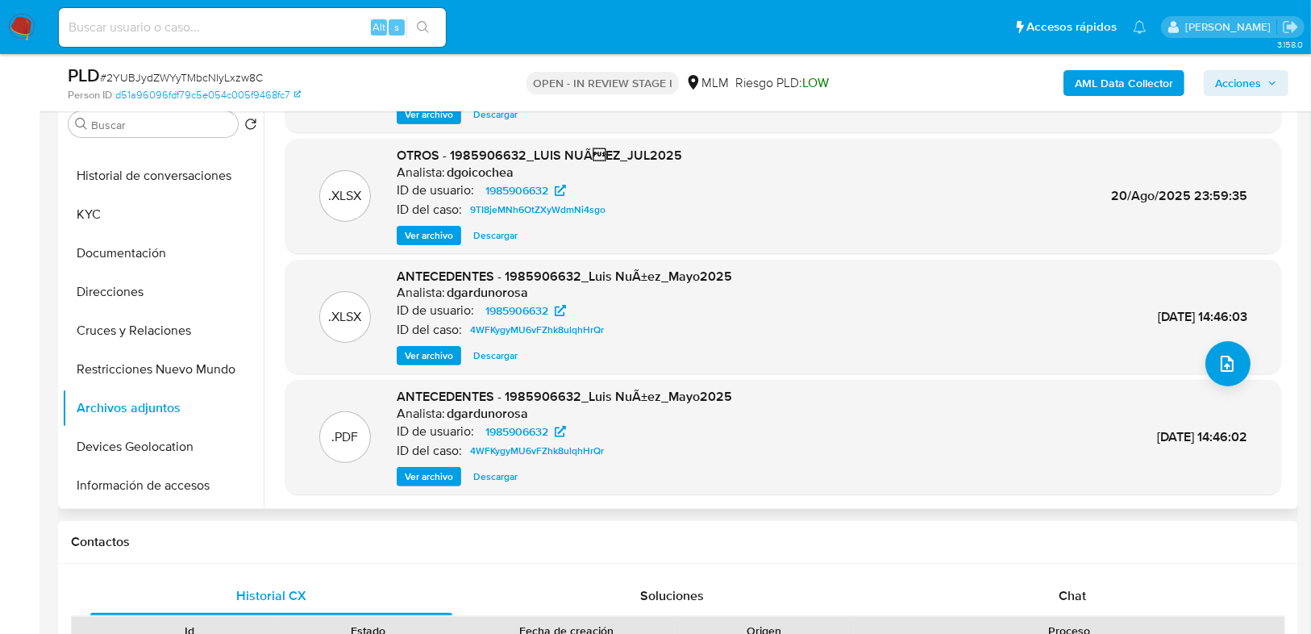
click at [422, 476] on span "Ver archivo" at bounding box center [429, 477] width 48 height 16
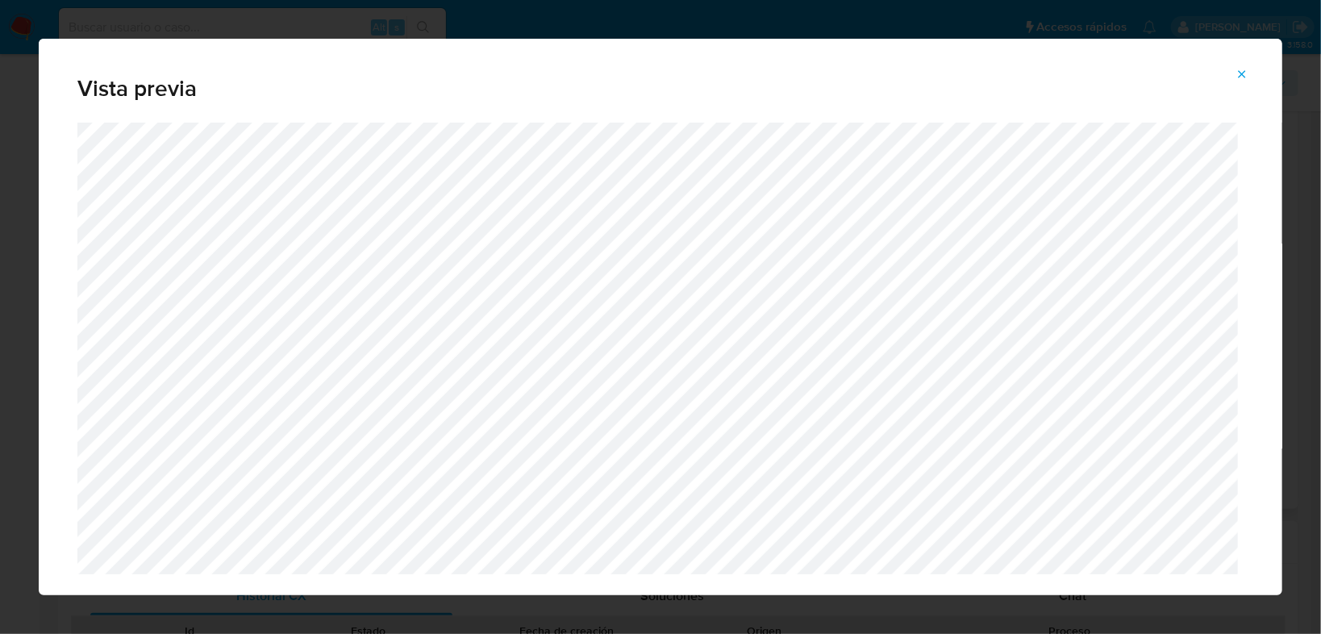
drag, startPoint x: 1239, startPoint y: 74, endPoint x: 1097, endPoint y: 23, distance: 150.3
click at [1231, 73] on button "Attachment preview" at bounding box center [1241, 74] width 35 height 26
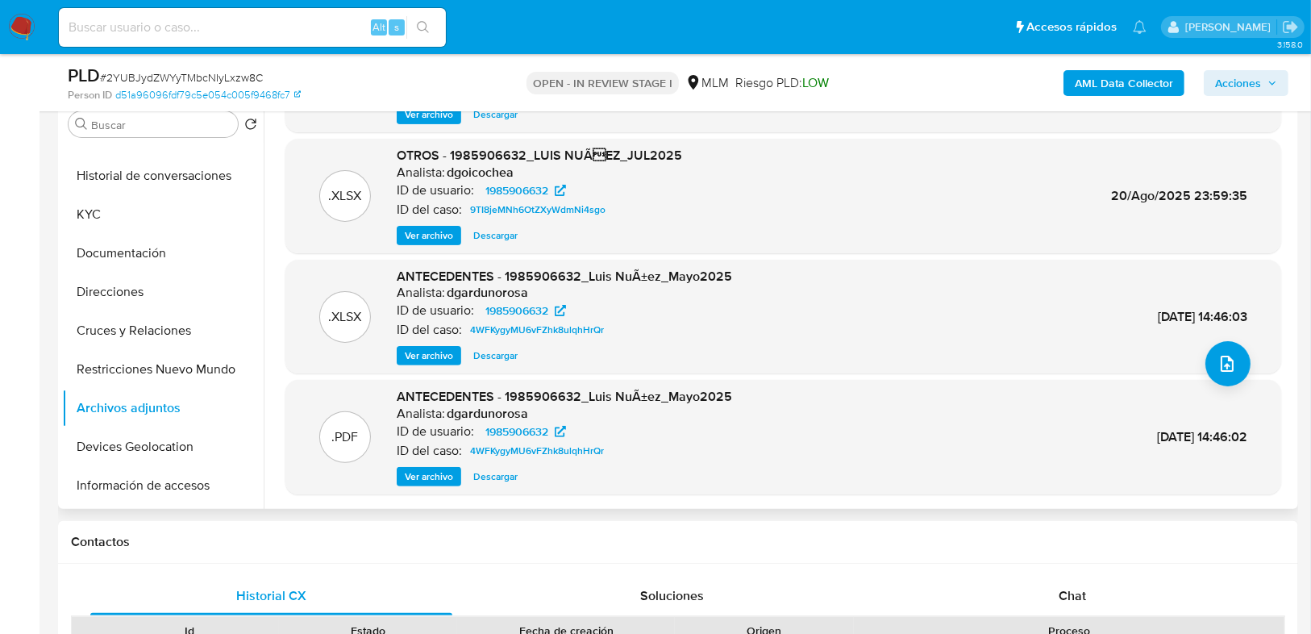
click at [146, 17] on input at bounding box center [252, 27] width 387 height 21
paste input "2038986691"
type input "2038986691"
click at [427, 25] on icon "search-icon" at bounding box center [423, 27] width 13 height 13
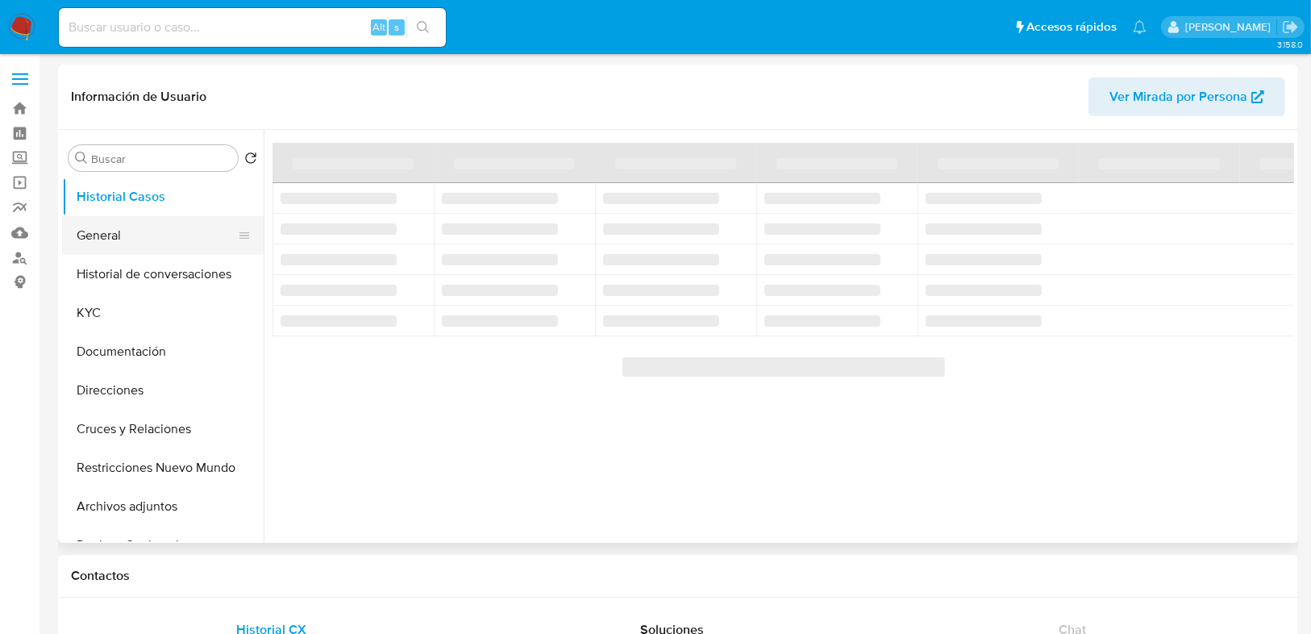
select select "10"
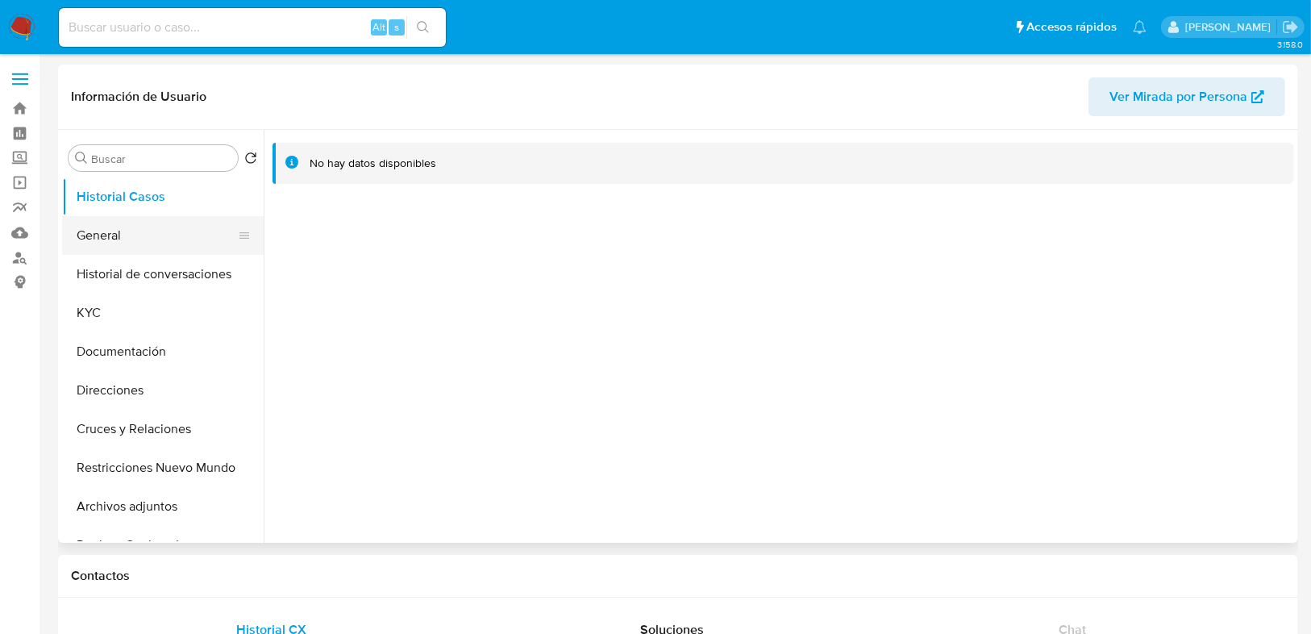
click at [132, 237] on button "General" at bounding box center [156, 235] width 189 height 39
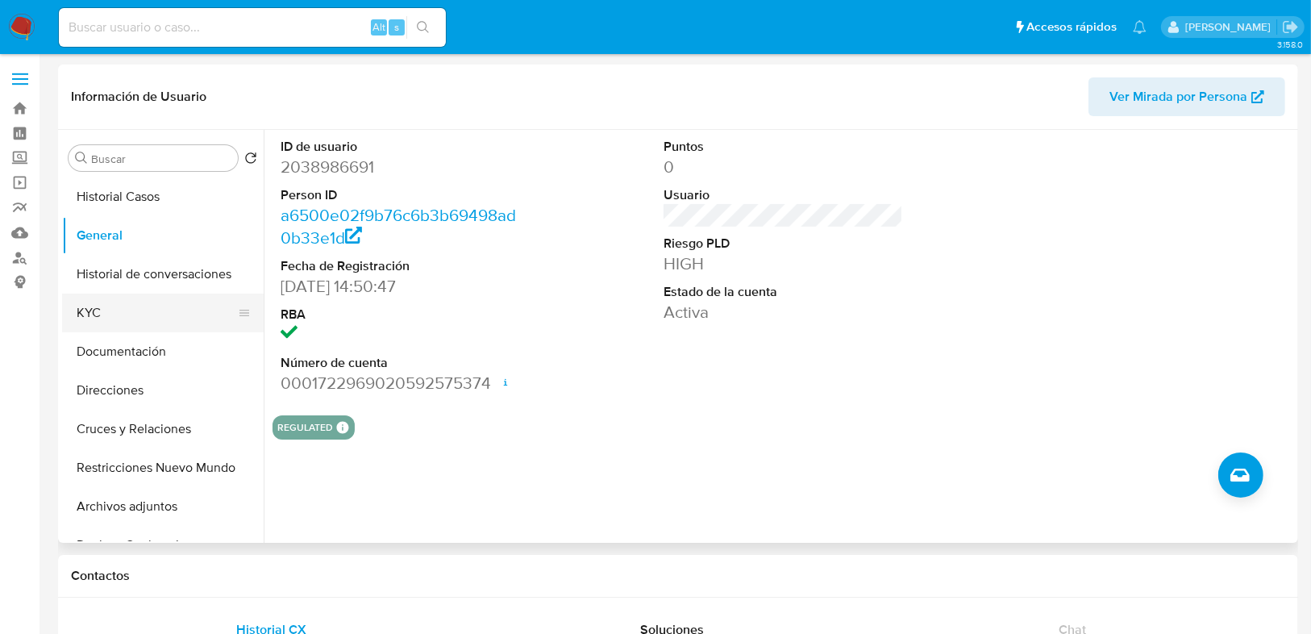
click at [121, 308] on button "KYC" at bounding box center [156, 313] width 189 height 39
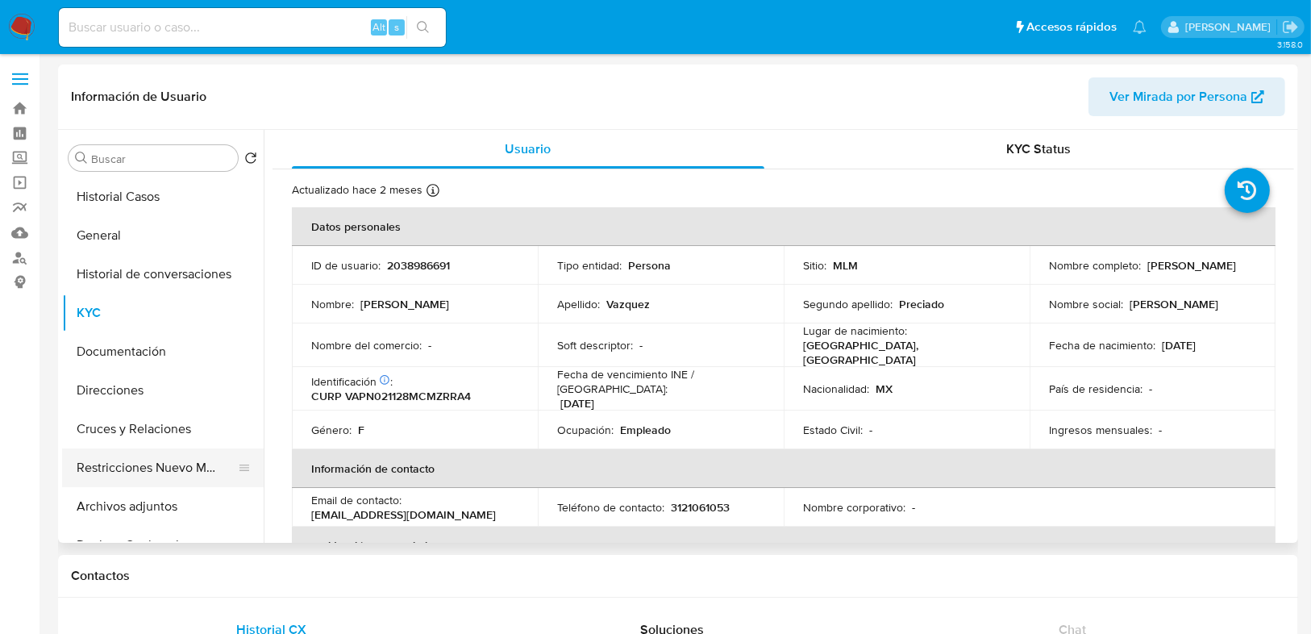
click at [173, 467] on button "Restricciones Nuevo Mundo" at bounding box center [156, 467] width 189 height 39
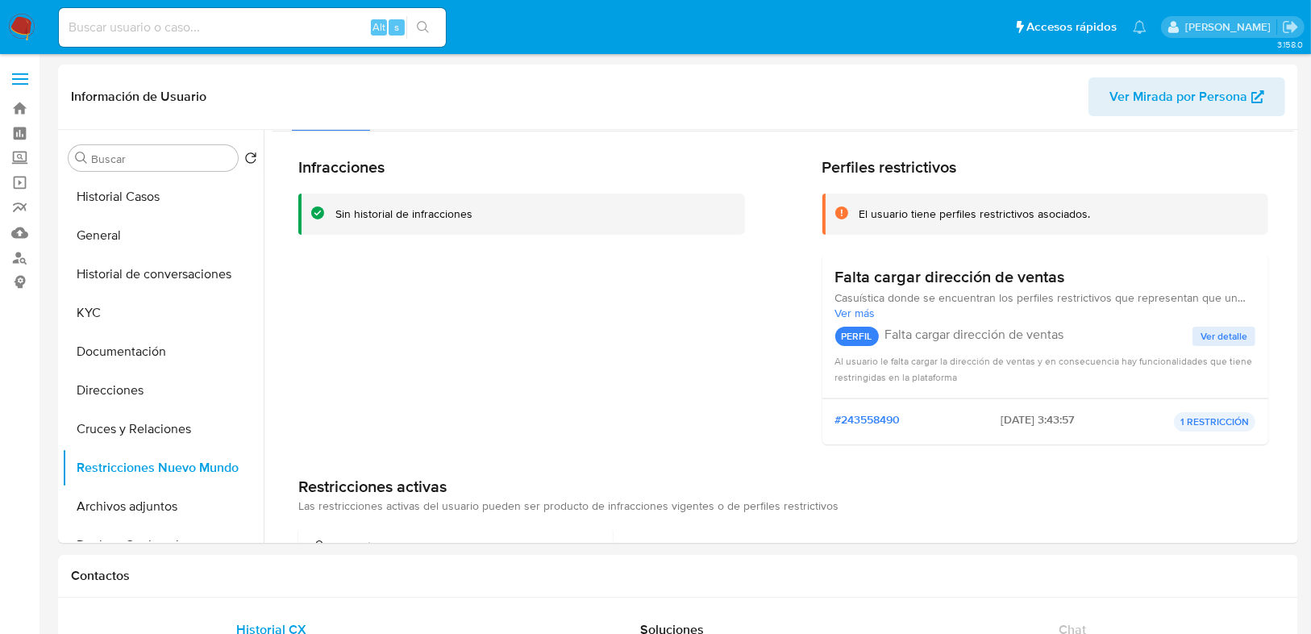
scroll to position [65, 0]
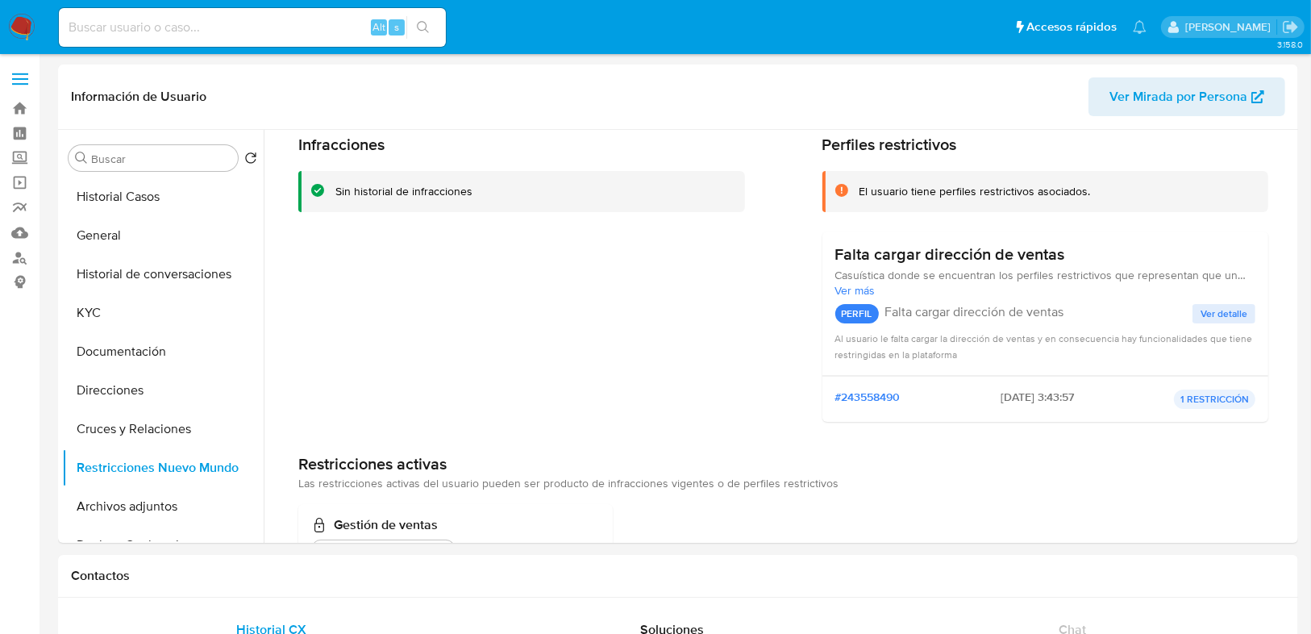
click at [189, 35] on input at bounding box center [252, 27] width 387 height 21
paste input "2212698311"
type input "2212698311"
click at [424, 28] on icon "search-icon" at bounding box center [423, 27] width 13 height 13
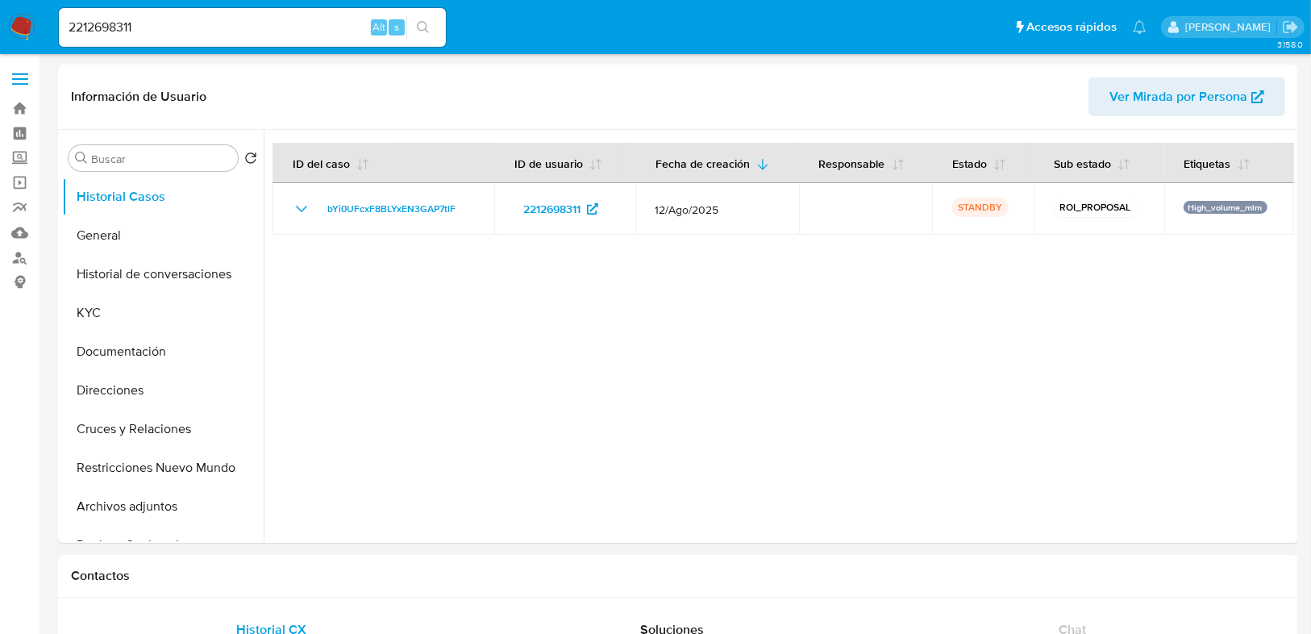
select select "10"
drag, startPoint x: 9, startPoint y: 20, endPoint x: 48, endPoint y: 23, distance: 39.6
click at [27, 23] on nav "Pausado Ver notificaciones 2212698311 Alt s Accesos rápidos Presiona las siguie…" at bounding box center [655, 27] width 1311 height 54
click at [170, 21] on input "2212698311" at bounding box center [252, 27] width 387 height 21
drag, startPoint x: 170, startPoint y: 26, endPoint x: 35, endPoint y: 10, distance: 136.4
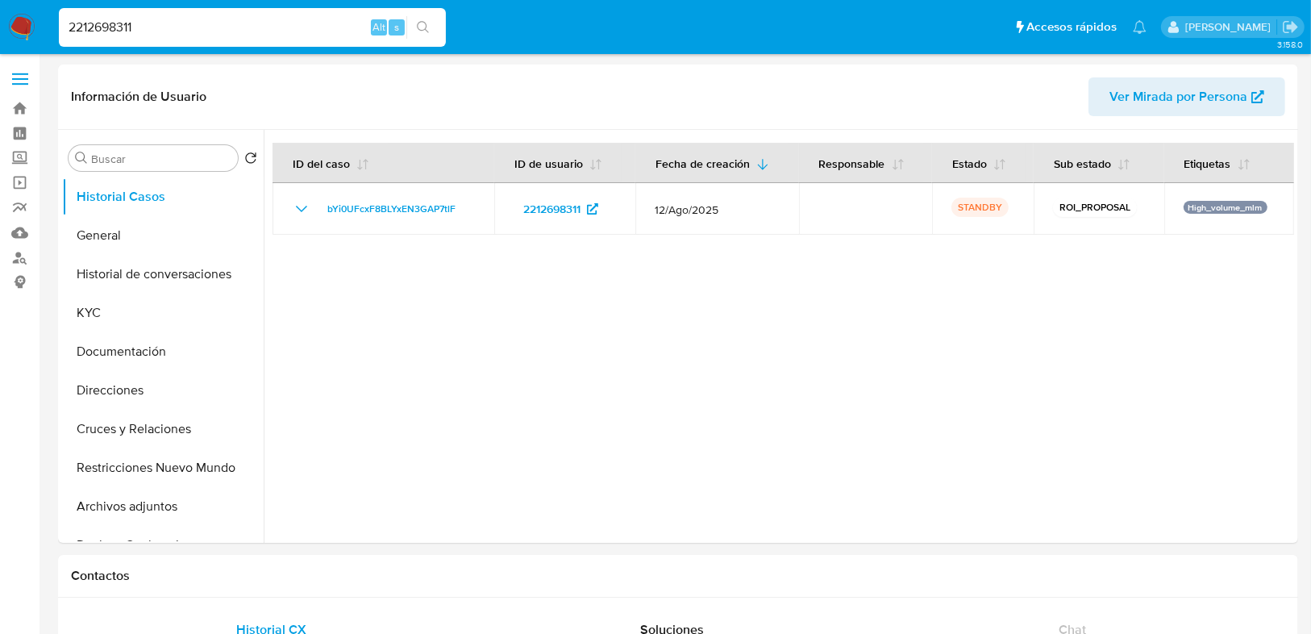
click at [35, 10] on nav "Pausado Ver notificaciones 2212698311 Alt s Accesos rápidos Presiona las siguie…" at bounding box center [655, 27] width 1311 height 54
drag, startPoint x: 172, startPoint y: 31, endPoint x: 73, endPoint y: 26, distance: 98.5
click at [75, 21] on input "2212698311" at bounding box center [252, 27] width 387 height 21
click at [157, 27] on input "2212698311" at bounding box center [252, 27] width 387 height 21
type input "2"
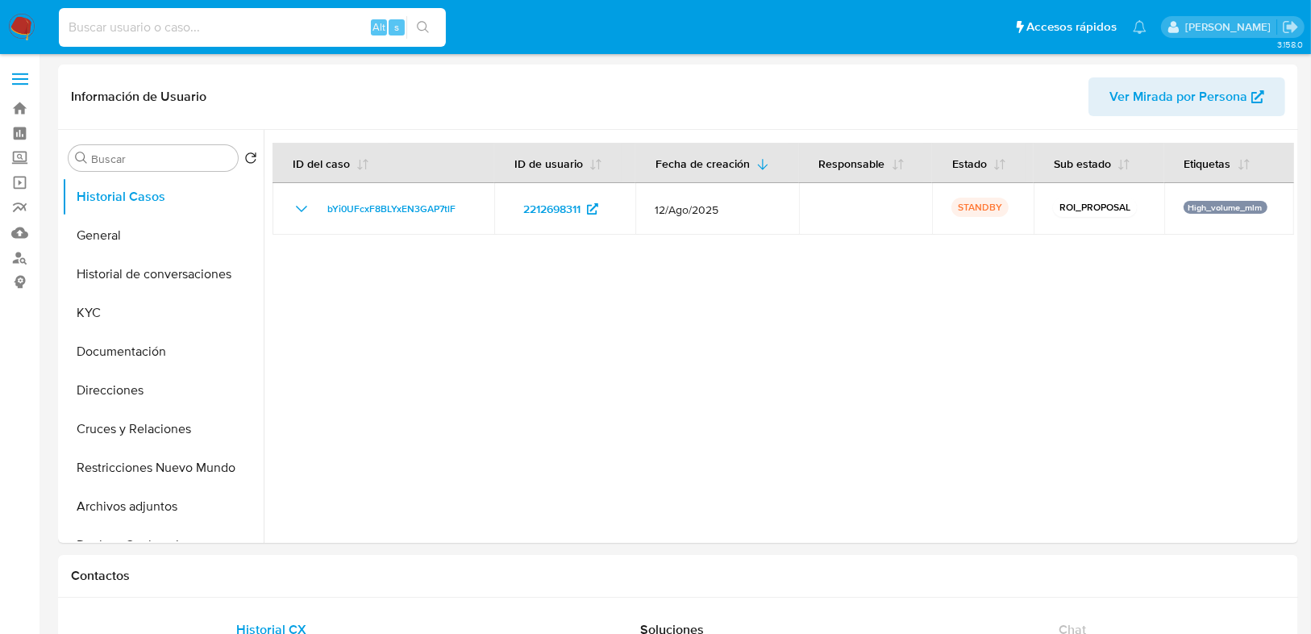
paste input "2038986691"
type input "2038986691"
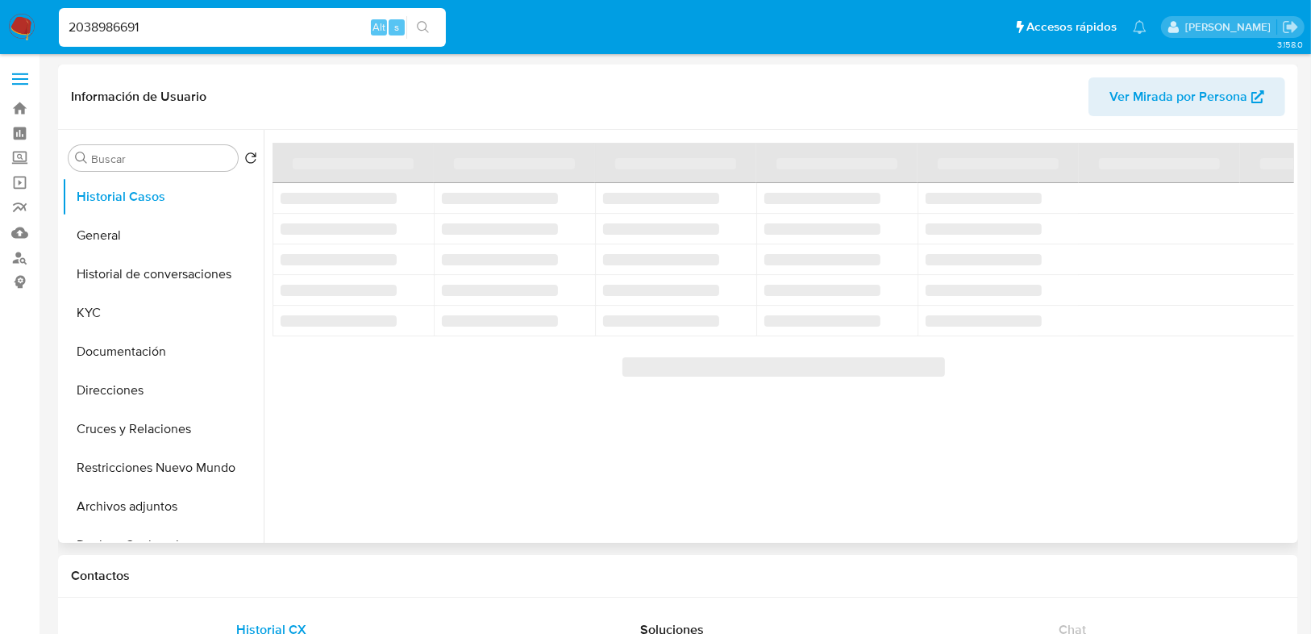
select select "10"
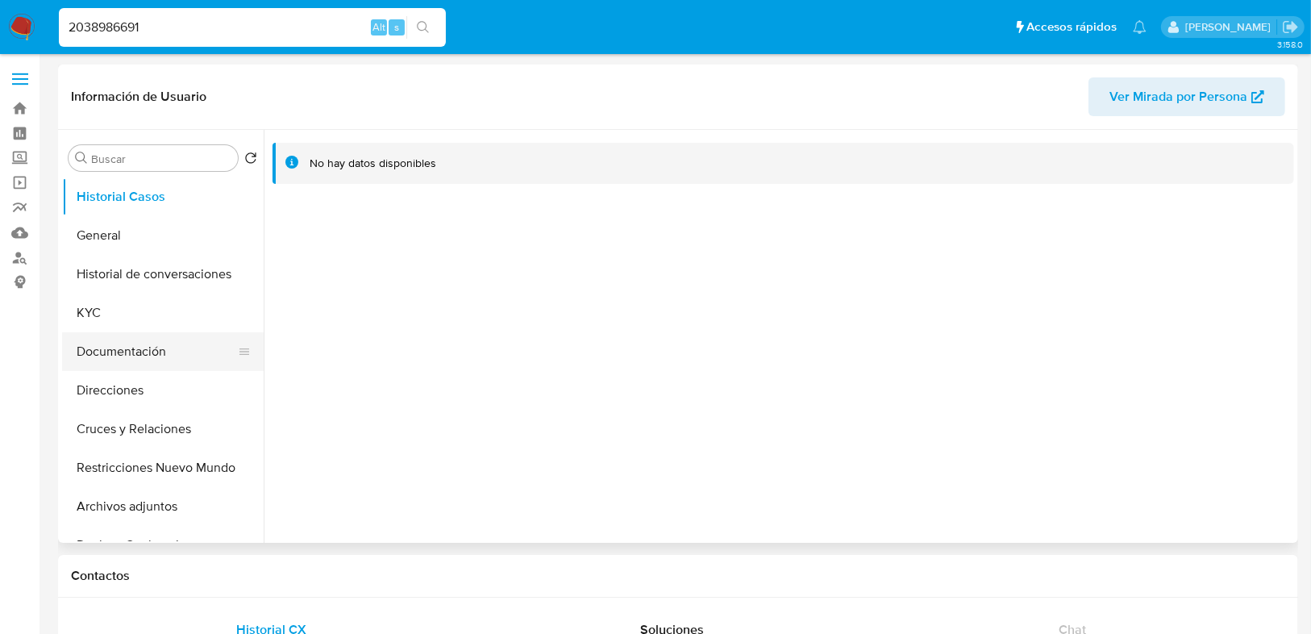
click at [133, 353] on button "Documentación" at bounding box center [156, 351] width 189 height 39
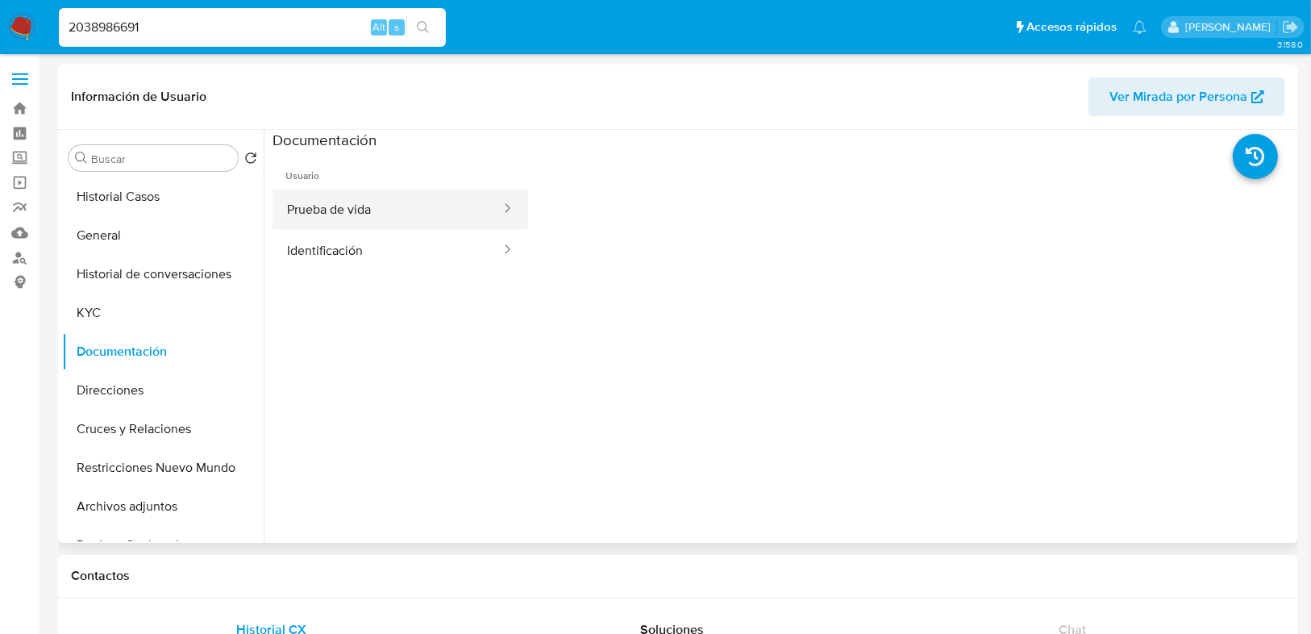
click at [385, 203] on button "Prueba de vida" at bounding box center [388, 209] width 230 height 41
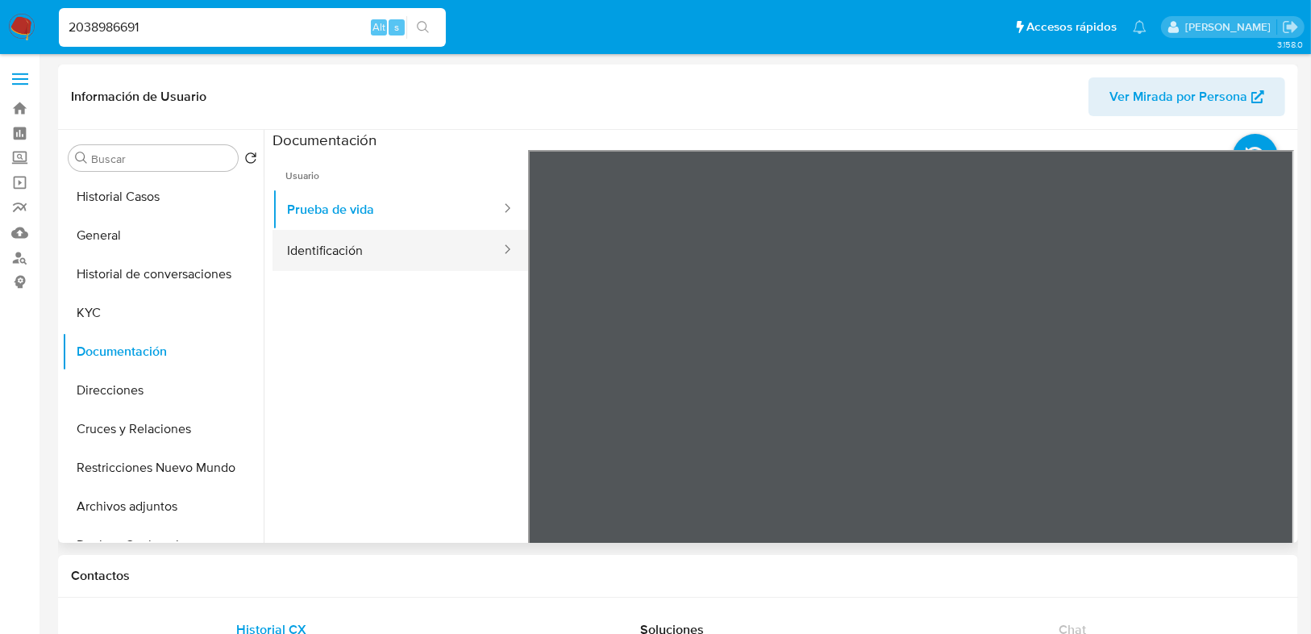
click at [331, 267] on button "Identificación" at bounding box center [388, 250] width 230 height 41
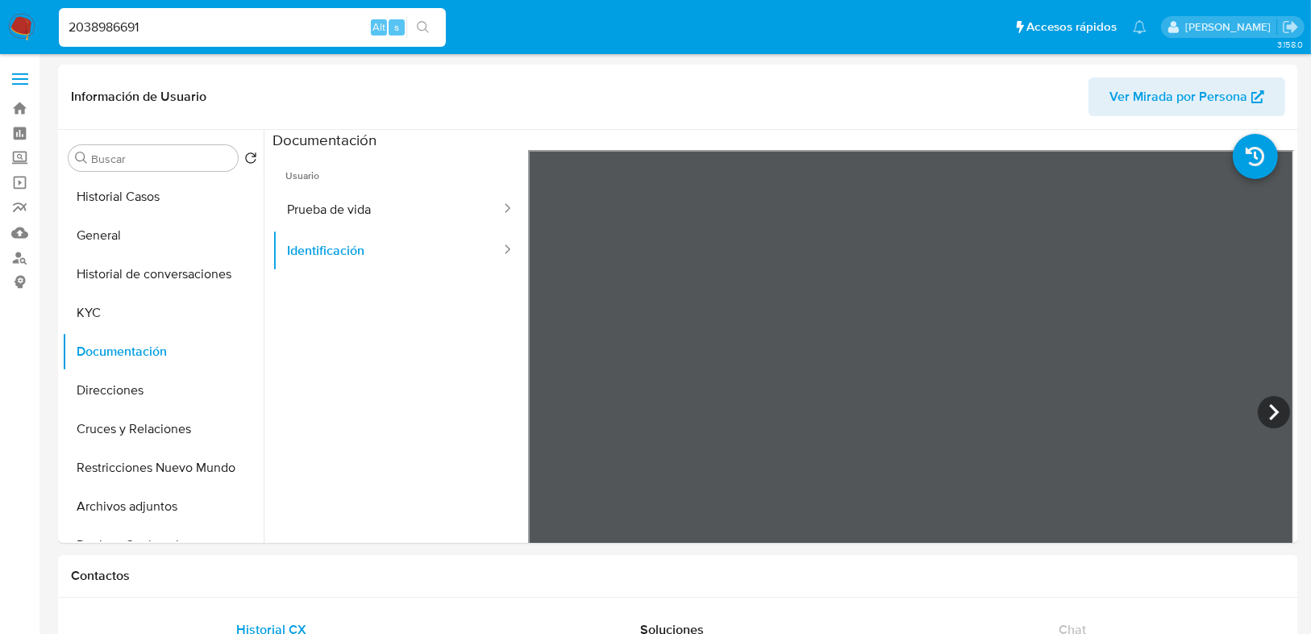
drag, startPoint x: 169, startPoint y: 19, endPoint x: 73, endPoint y: 22, distance: 96.0
click at [69, 21] on input "2038986691" at bounding box center [252, 27] width 387 height 21
click at [201, 33] on input "2038986691" at bounding box center [252, 27] width 387 height 21
type input "2"
paste input "1968875146"
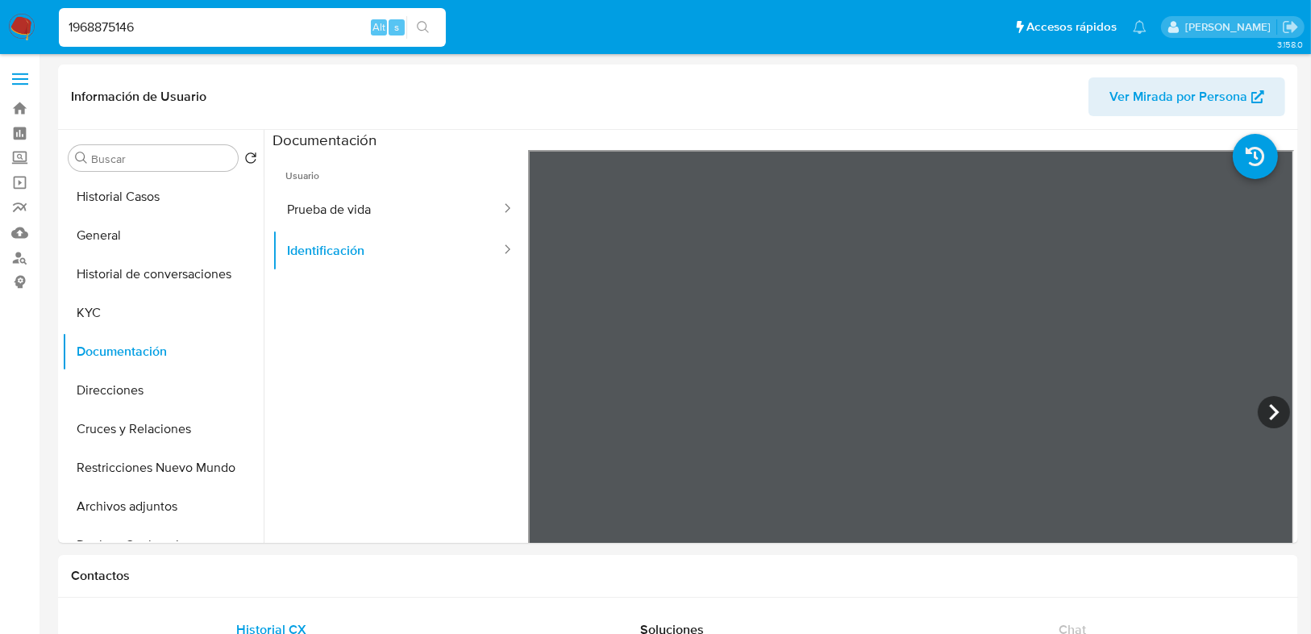
type input "1968875146"
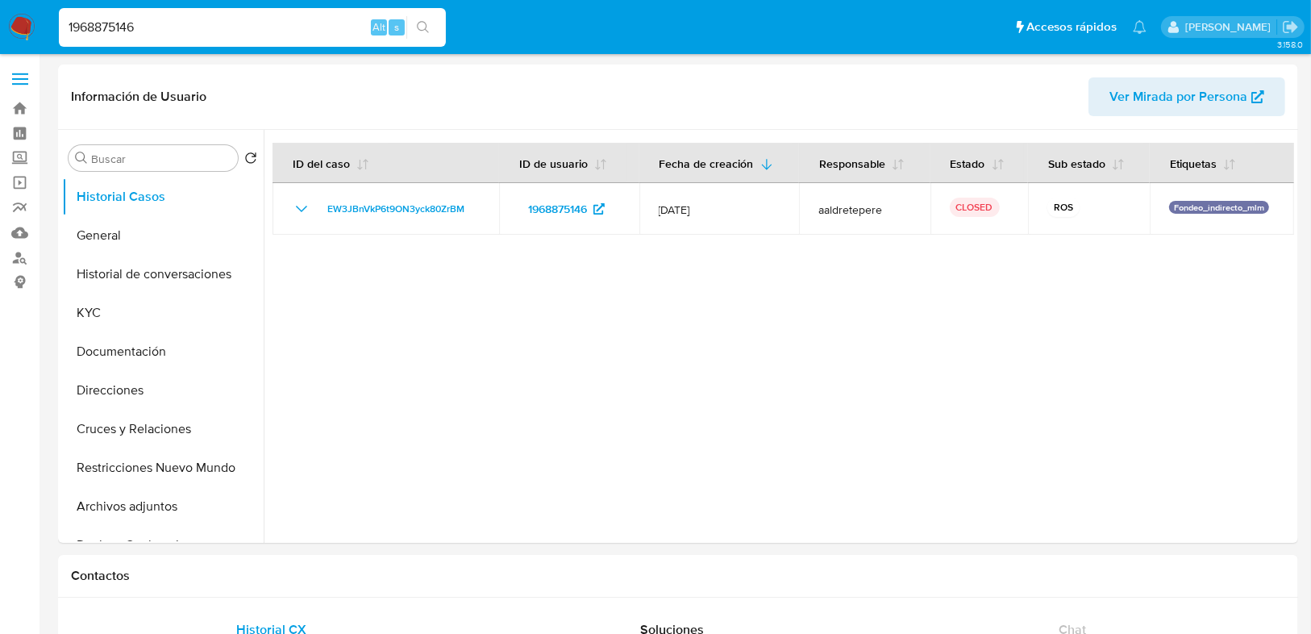
select select "10"
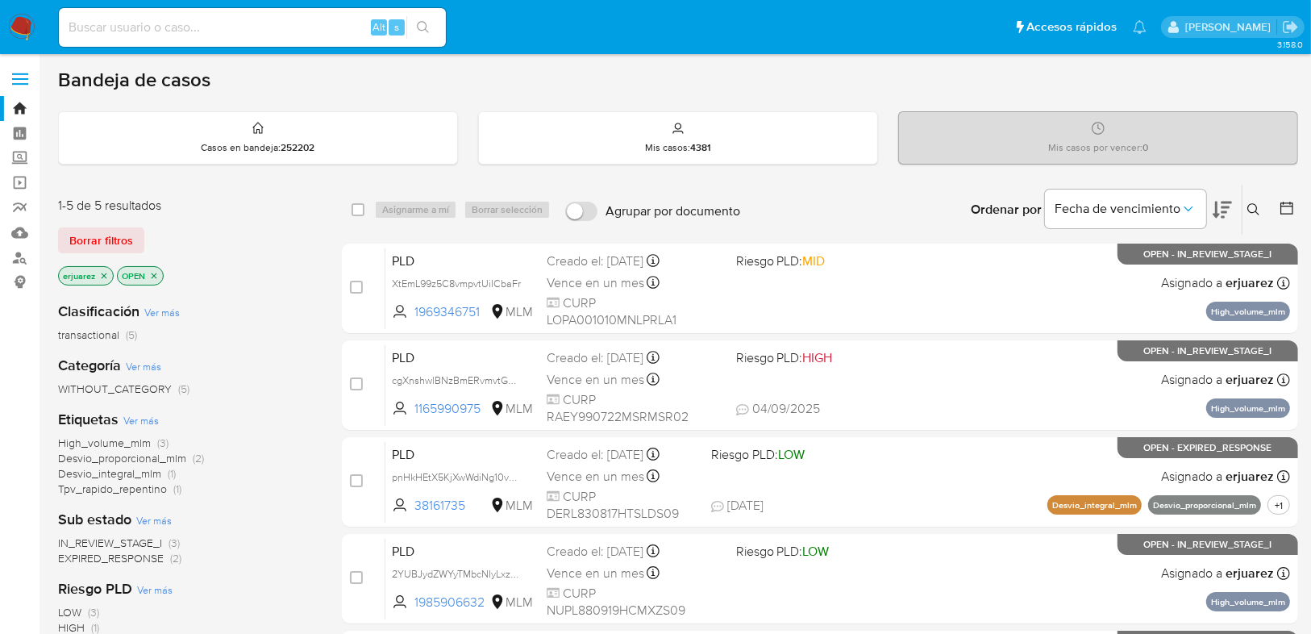
drag, startPoint x: 86, startPoint y: 26, endPoint x: 177, endPoint y: 29, distance: 91.2
click at [88, 27] on input at bounding box center [252, 27] width 387 height 21
paste input "2212698311"
type input "2212698311"
drag, startPoint x: 419, startPoint y: 28, endPoint x: 34, endPoint y: 128, distance: 397.4
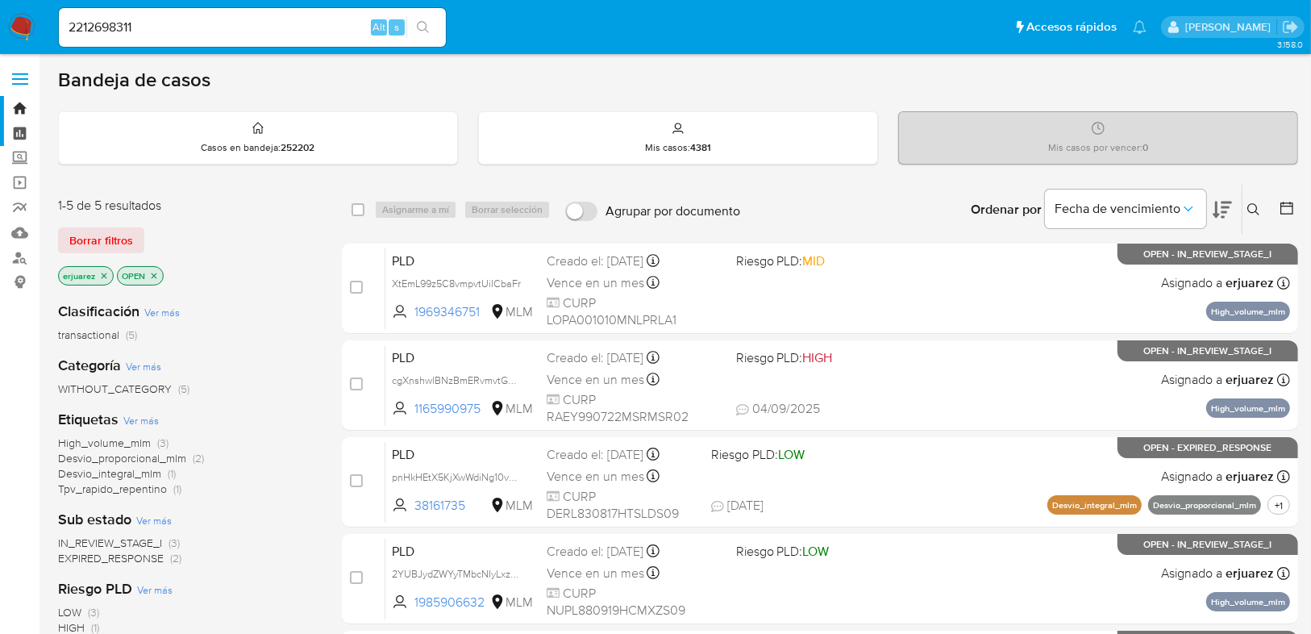
click at [410, 28] on button "search-icon" at bounding box center [422, 27] width 33 height 23
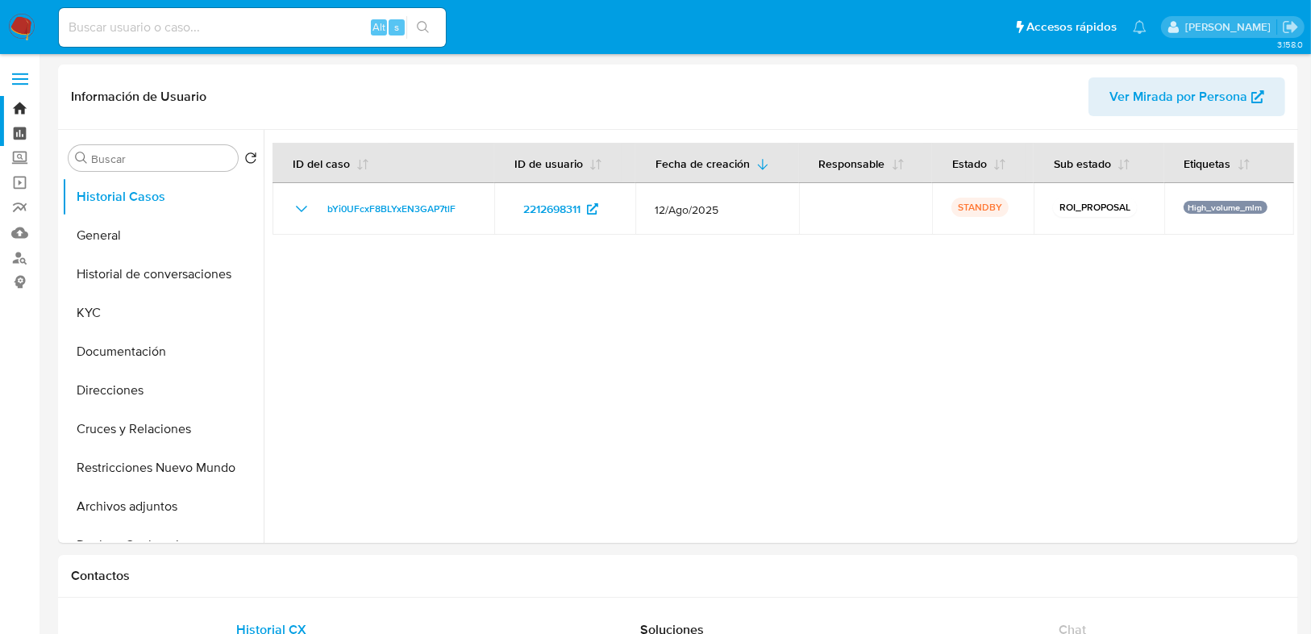
select select "10"
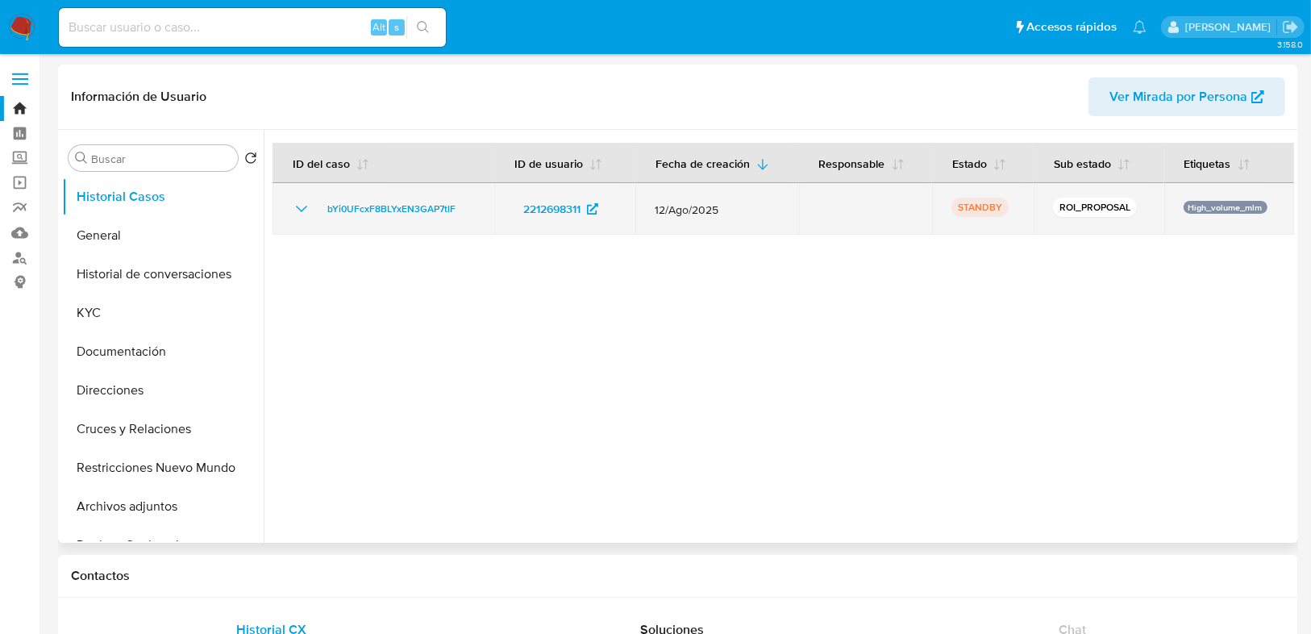
click at [300, 209] on icon "Mostrar/Ocultar" at bounding box center [301, 208] width 19 height 19
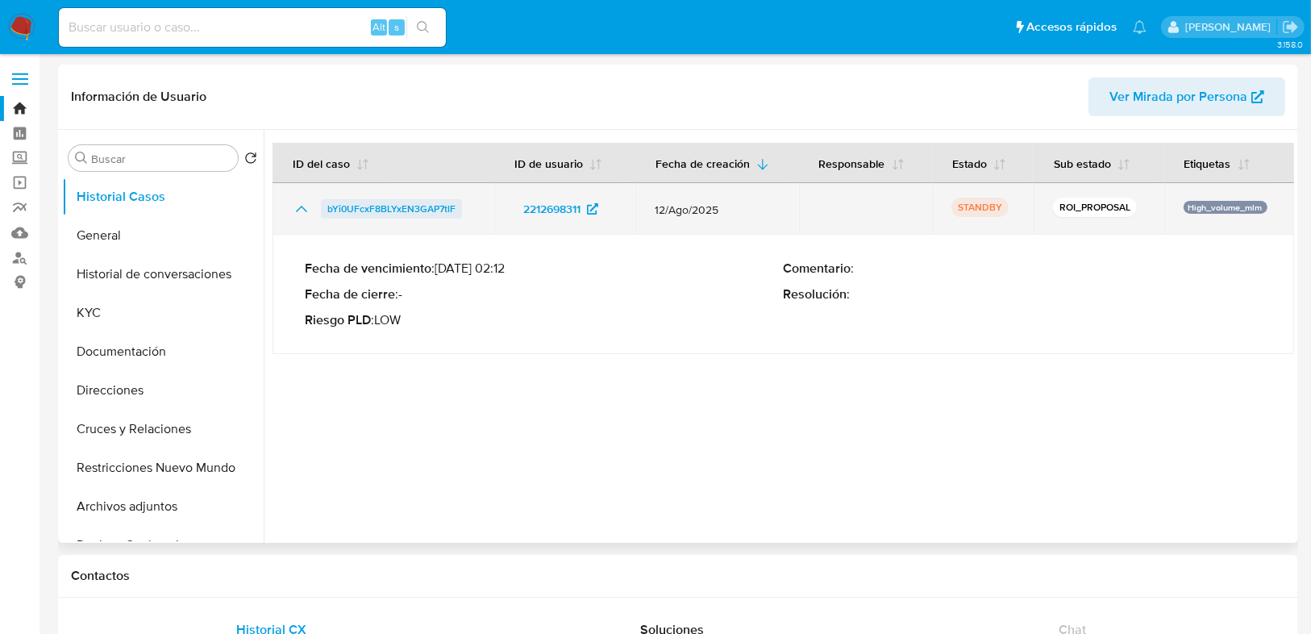
click at [342, 207] on span "bYi0UFcxF8BLYxEN3GAP7tlF" at bounding box center [391, 208] width 128 height 19
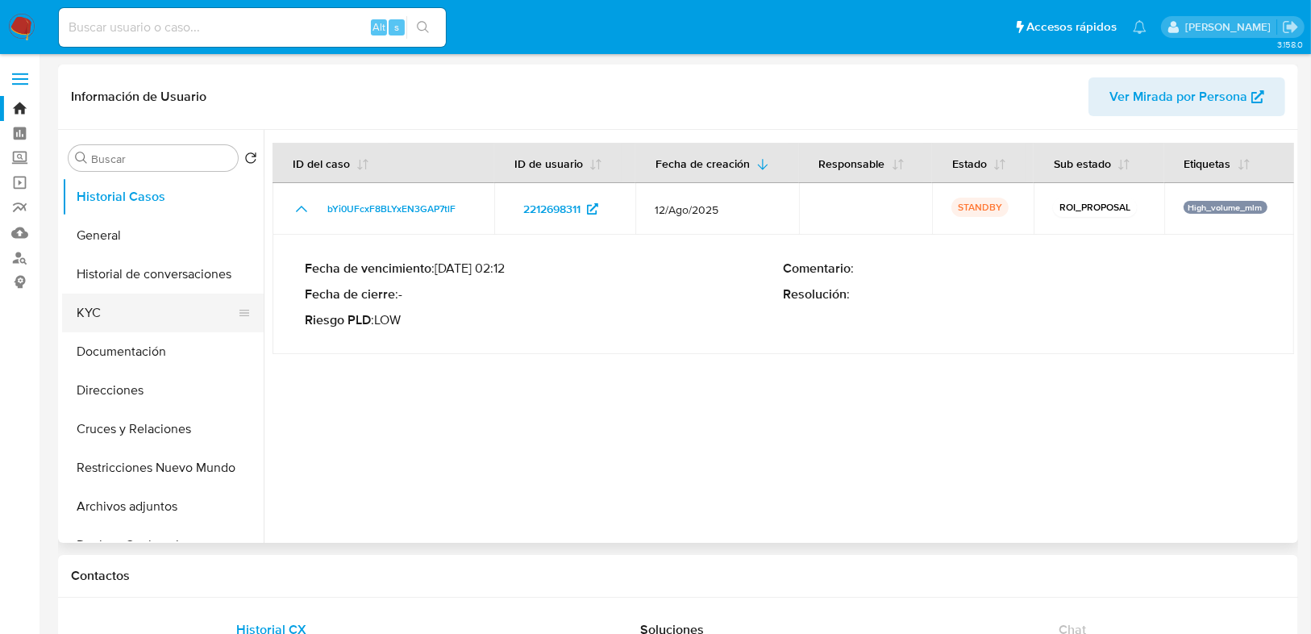
click at [93, 314] on button "KYC" at bounding box center [156, 313] width 189 height 39
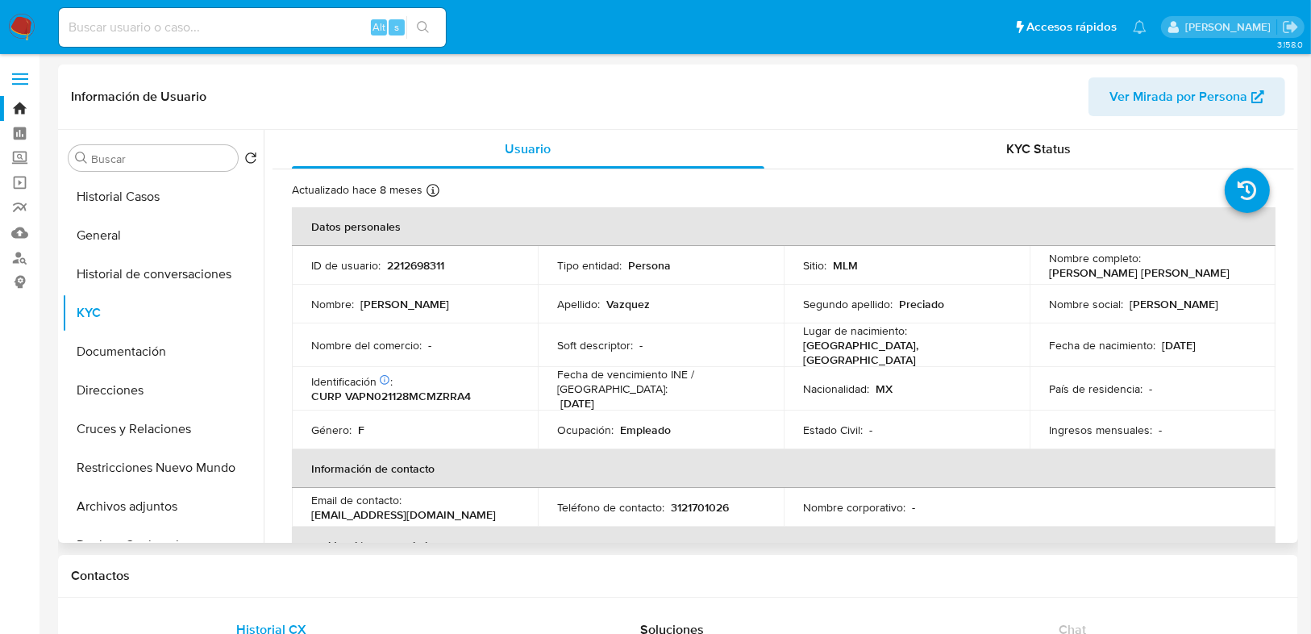
click at [787, 410] on td "Estado Civil : -" at bounding box center [907, 429] width 246 height 39
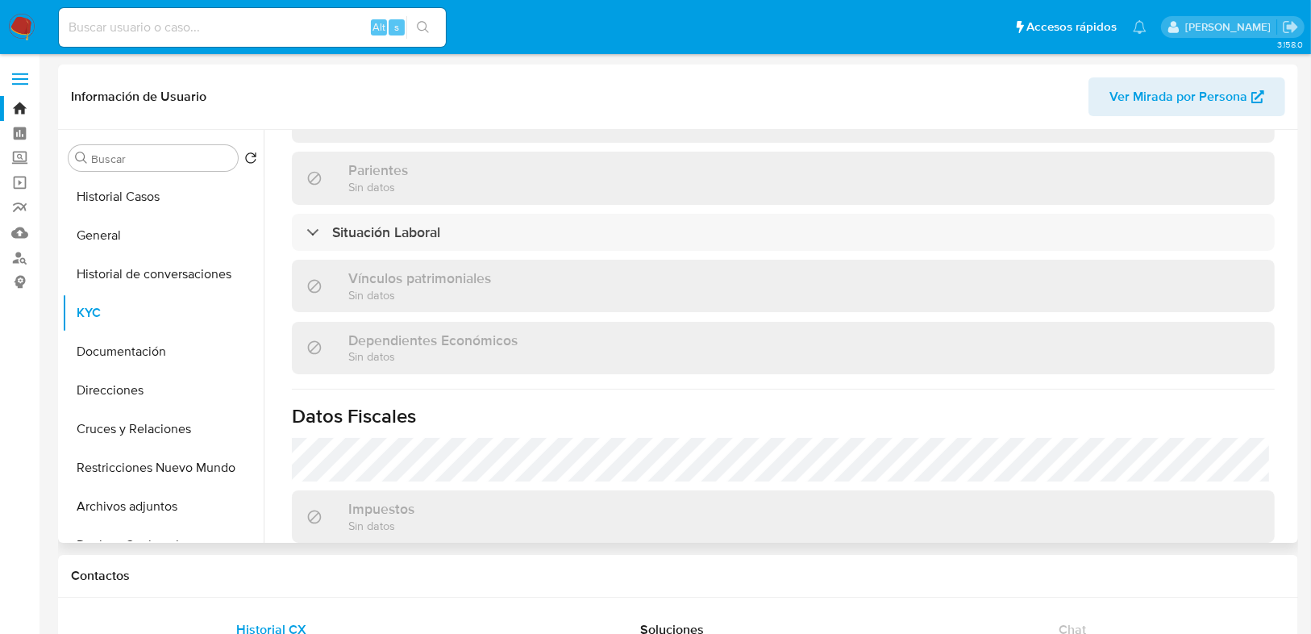
scroll to position [903, 0]
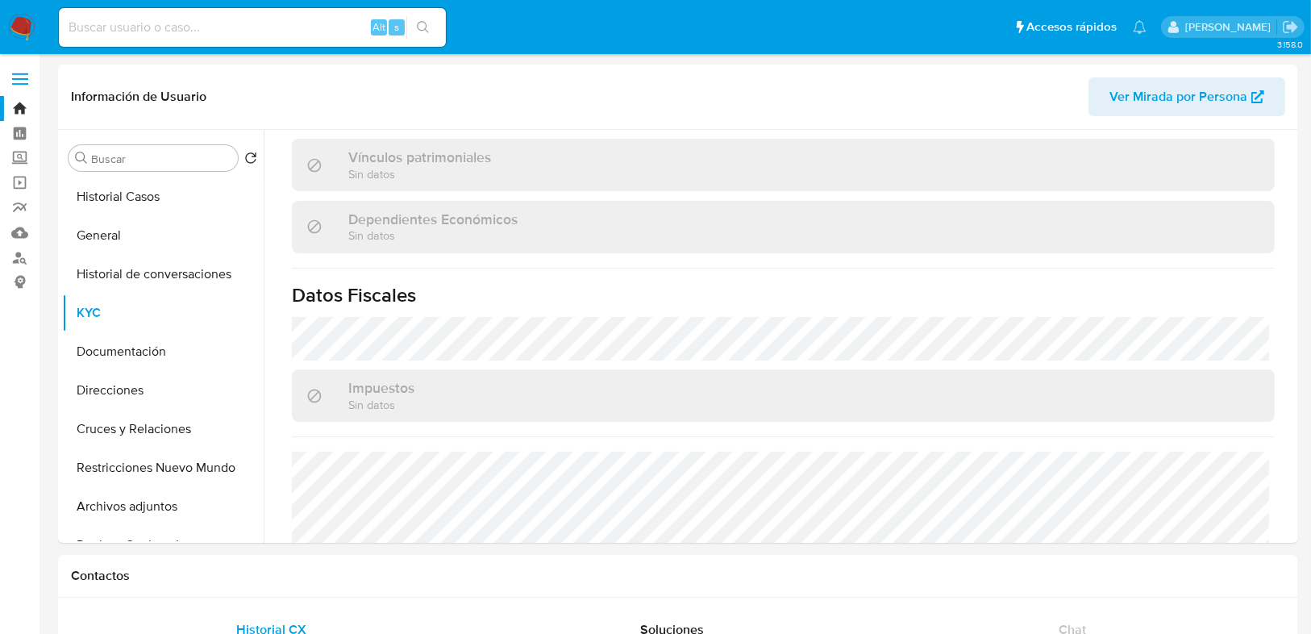
click at [114, 25] on input at bounding box center [252, 27] width 387 height 21
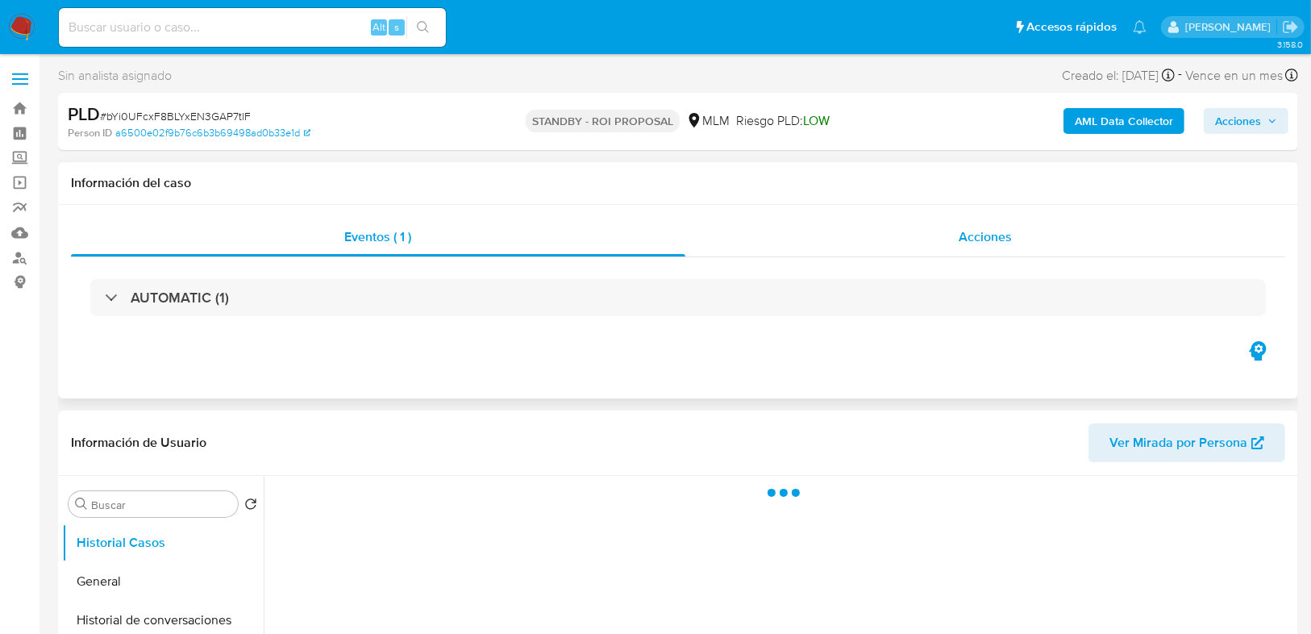
click at [914, 244] on div "Acciones" at bounding box center [985, 237] width 601 height 39
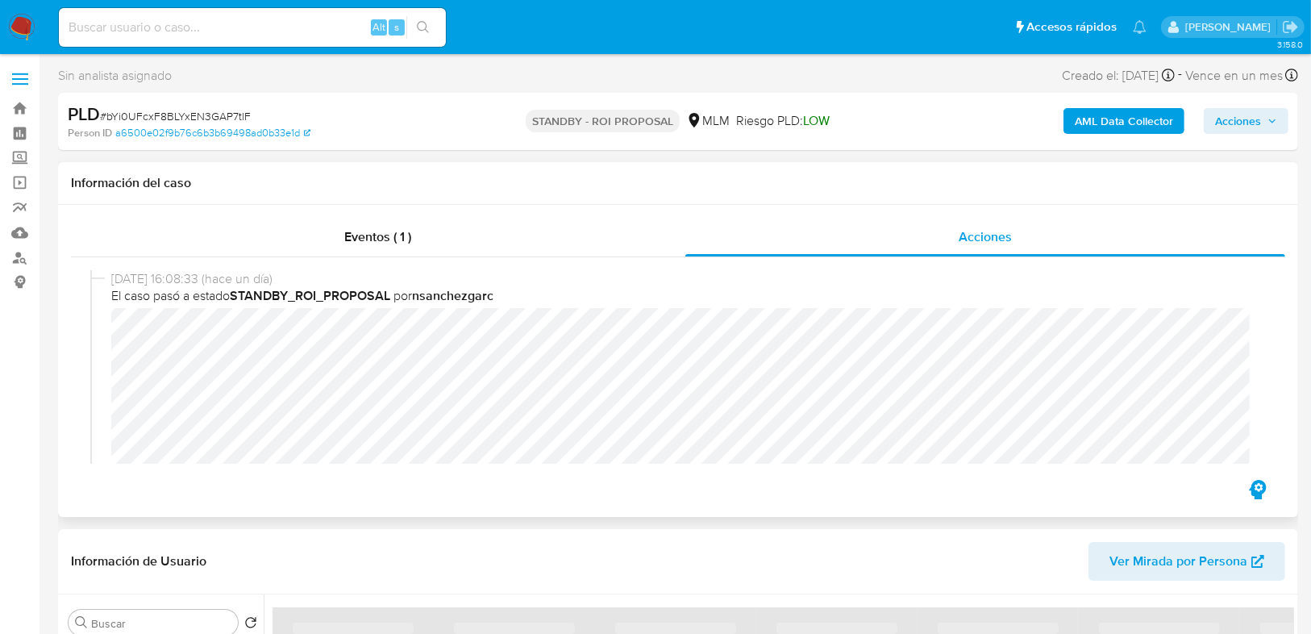
select select "10"
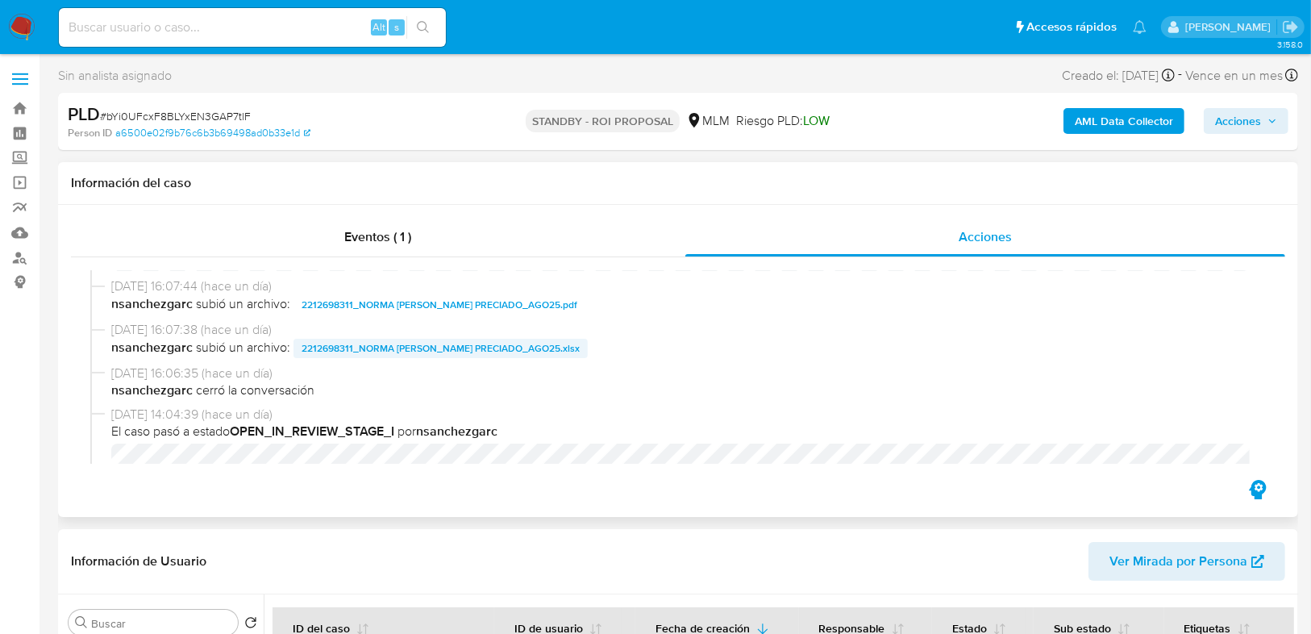
scroll to position [387, 0]
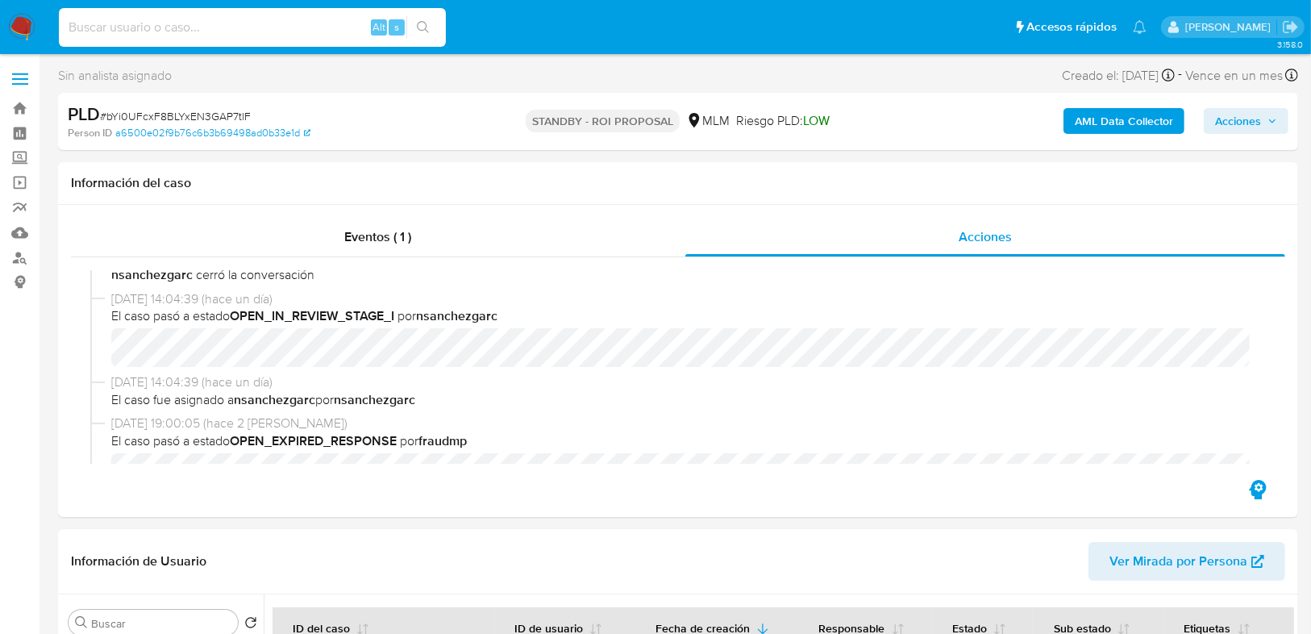
click at [155, 28] on input at bounding box center [252, 27] width 387 height 21
paste input "1968875146"
click at [70, 30] on input "1968875146" at bounding box center [252, 27] width 387 height 21
drag, startPoint x: 165, startPoint y: 25, endPoint x: 185, endPoint y: 24, distance: 20.2
click at [165, 24] on input "1968875146" at bounding box center [252, 27] width 387 height 21
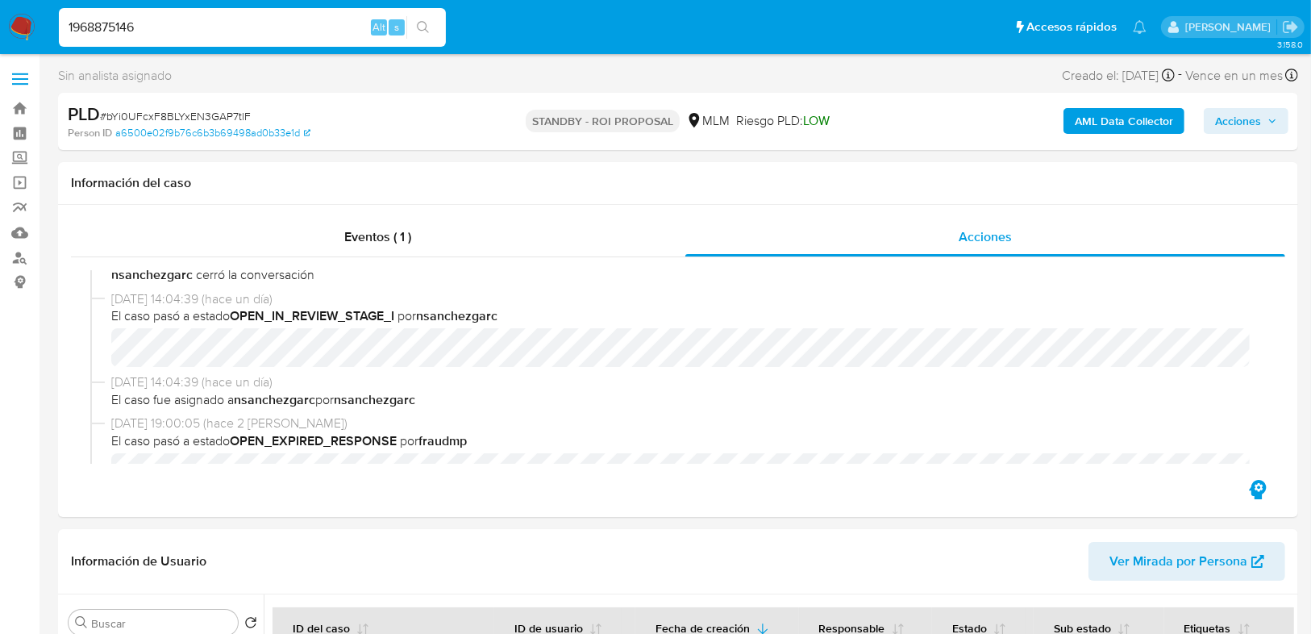
type input "1968875146"
click at [421, 26] on icon "search-icon" at bounding box center [423, 27] width 13 height 13
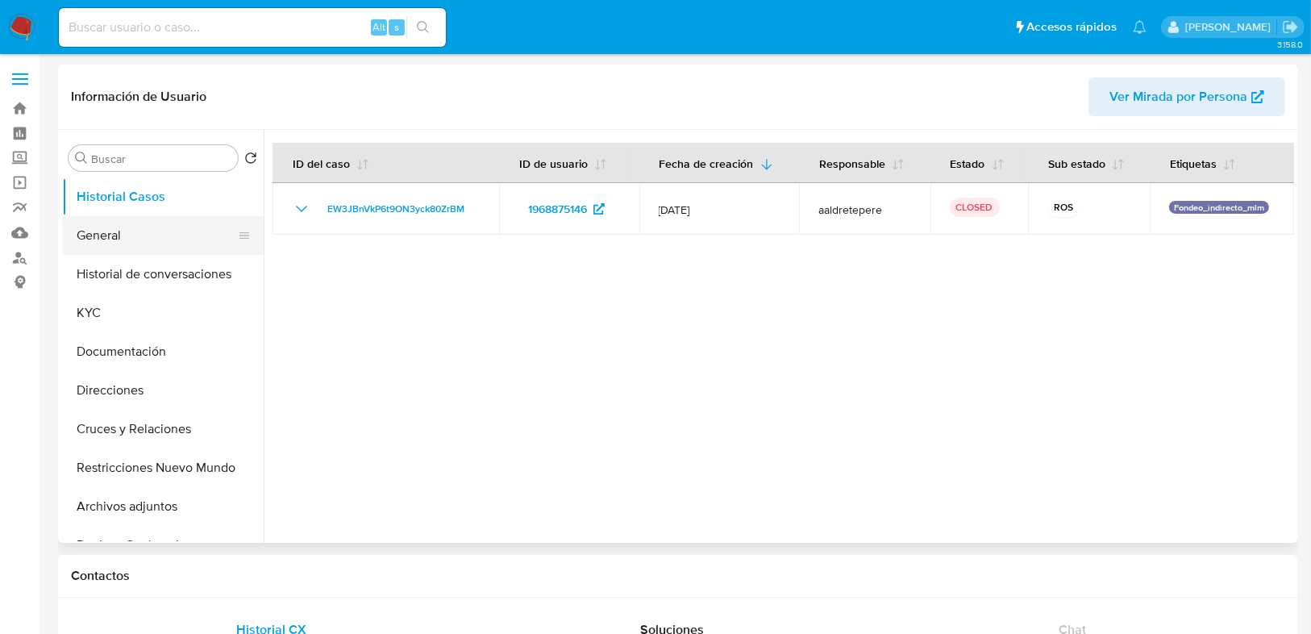
select select "10"
drag, startPoint x: 137, startPoint y: 246, endPoint x: 169, endPoint y: 243, distance: 31.6
click at [136, 245] on button "General" at bounding box center [156, 235] width 189 height 39
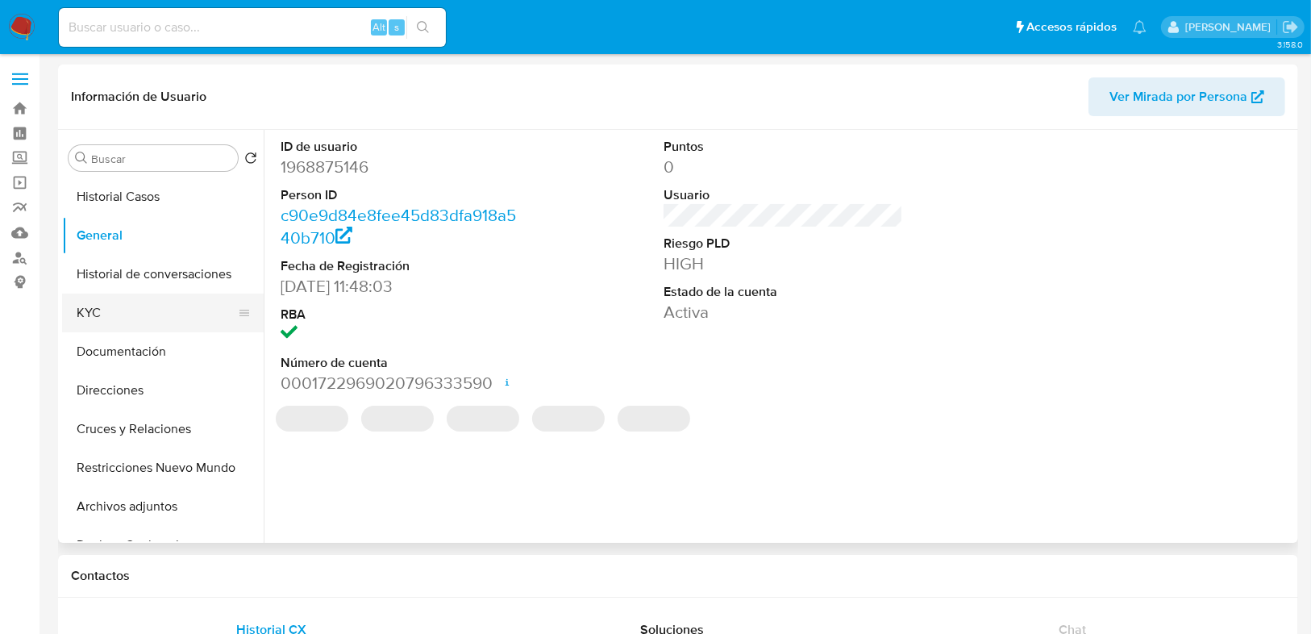
click at [104, 309] on button "KYC" at bounding box center [156, 313] width 189 height 39
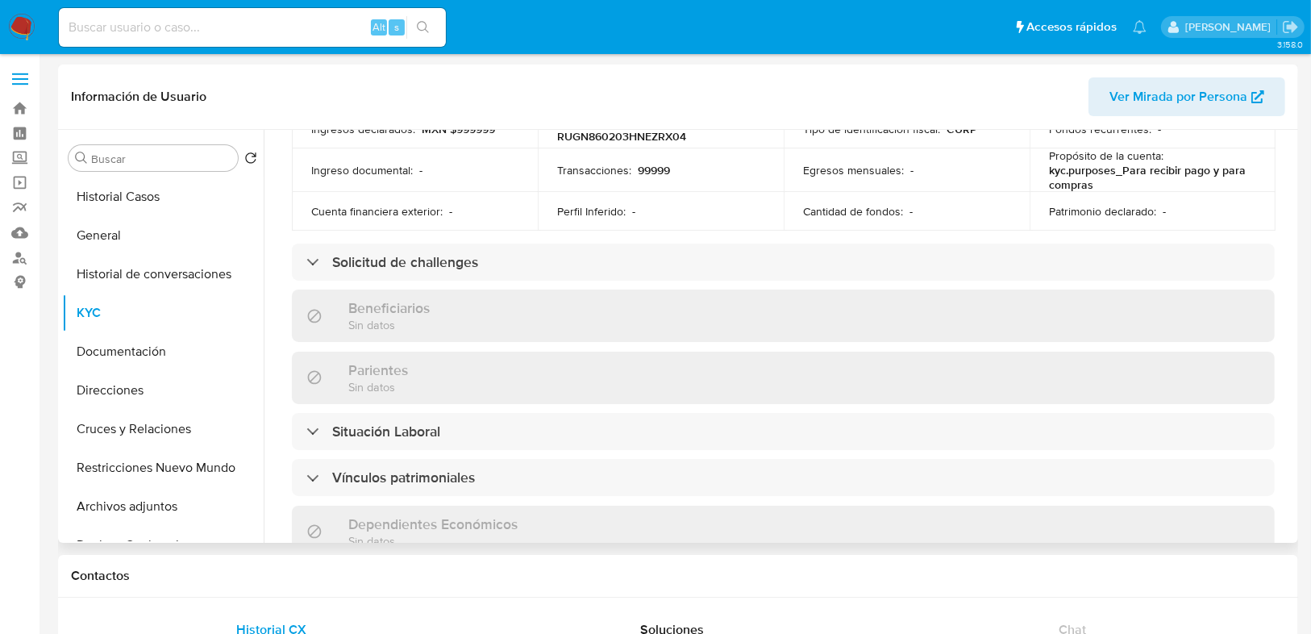
scroll to position [986, 0]
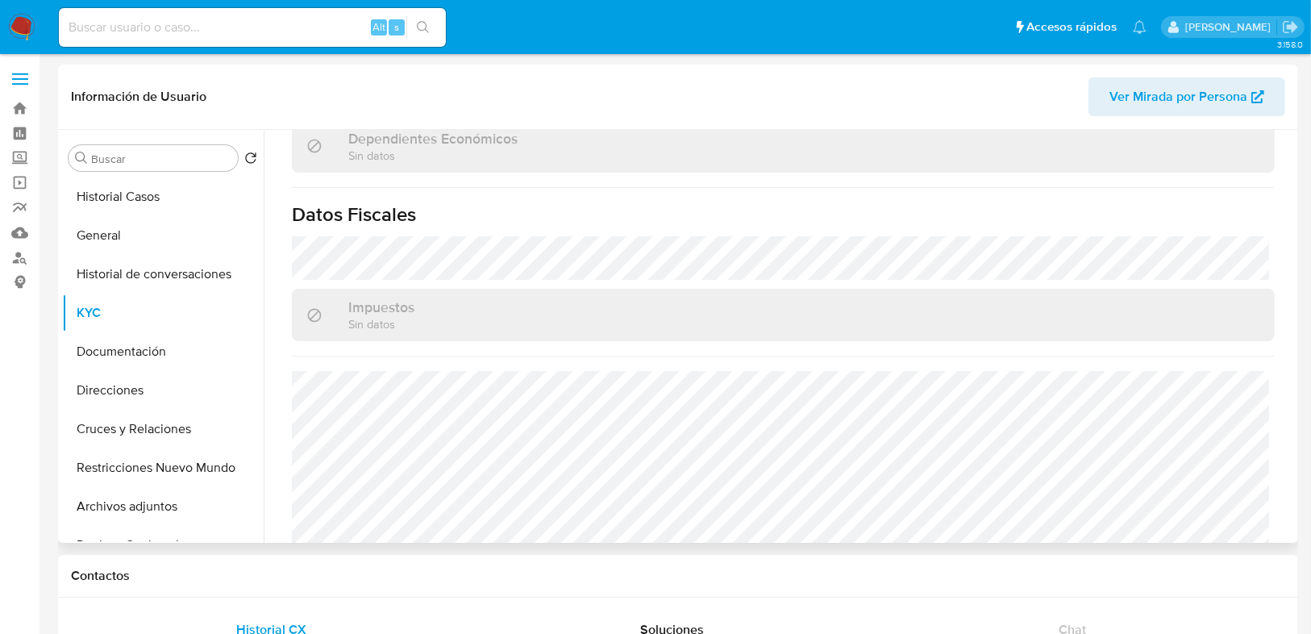
drag, startPoint x: 98, startPoint y: 317, endPoint x: 509, endPoint y: 308, distance: 411.4
click at [100, 316] on button "KYC" at bounding box center [163, 313] width 202 height 39
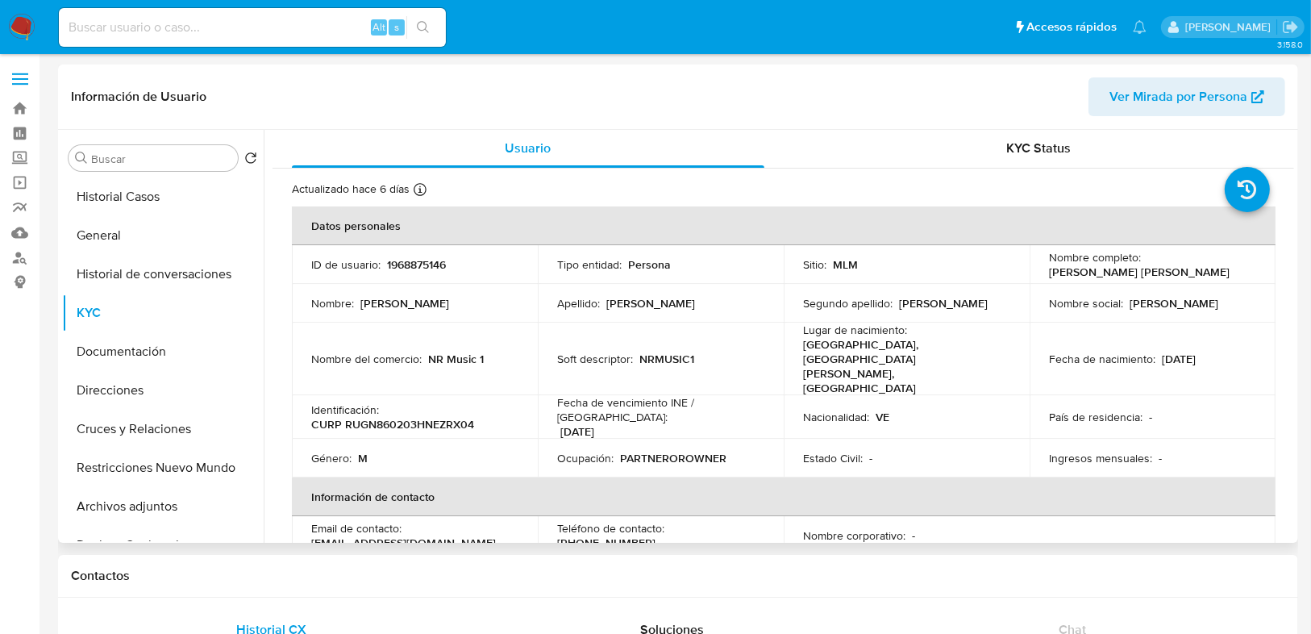
scroll to position [0, 0]
click at [777, 439] on td "Ocupación : PARTNEROROWNER" at bounding box center [661, 458] width 246 height 39
click at [129, 199] on button "Historial Casos" at bounding box center [156, 196] width 189 height 39
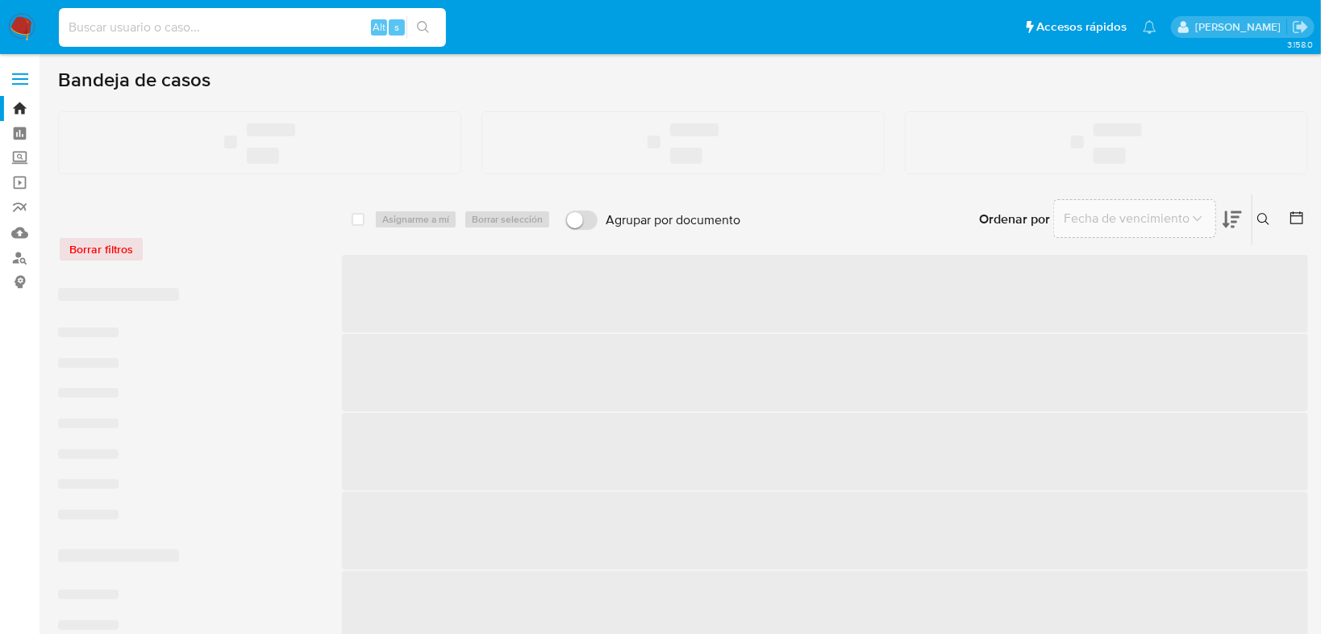
click at [127, 31] on input at bounding box center [252, 27] width 387 height 21
paste input "2116781606"
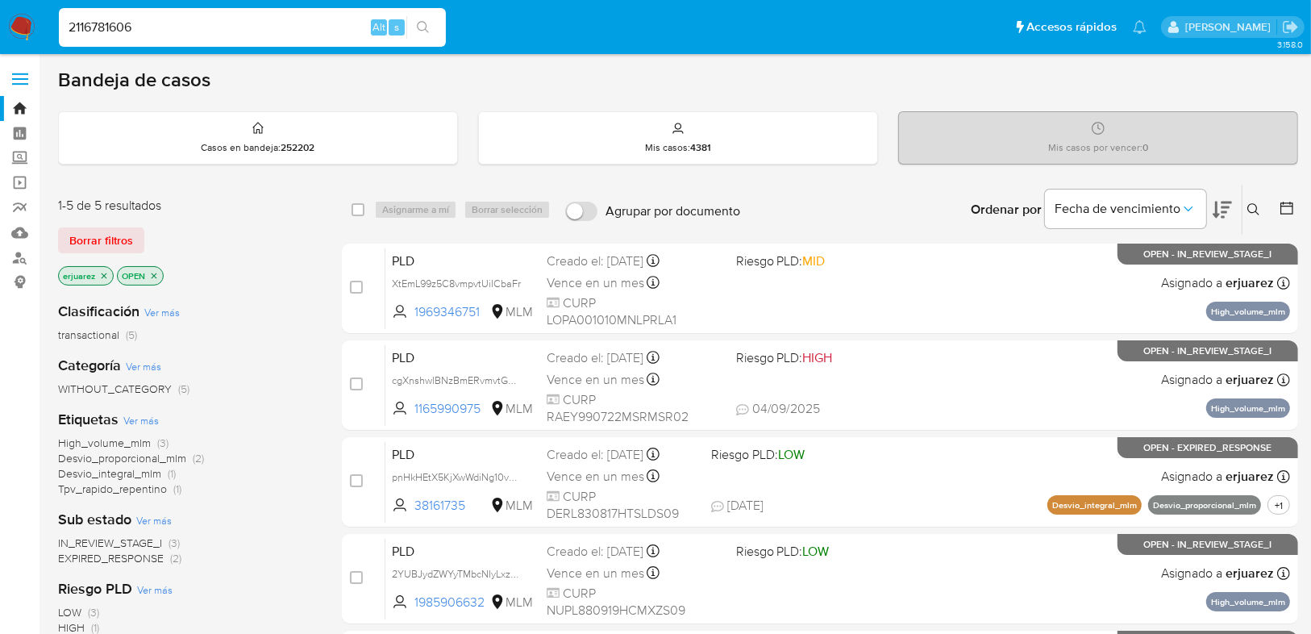
type input "2116781606"
click at [429, 25] on icon "search-icon" at bounding box center [423, 27] width 13 height 13
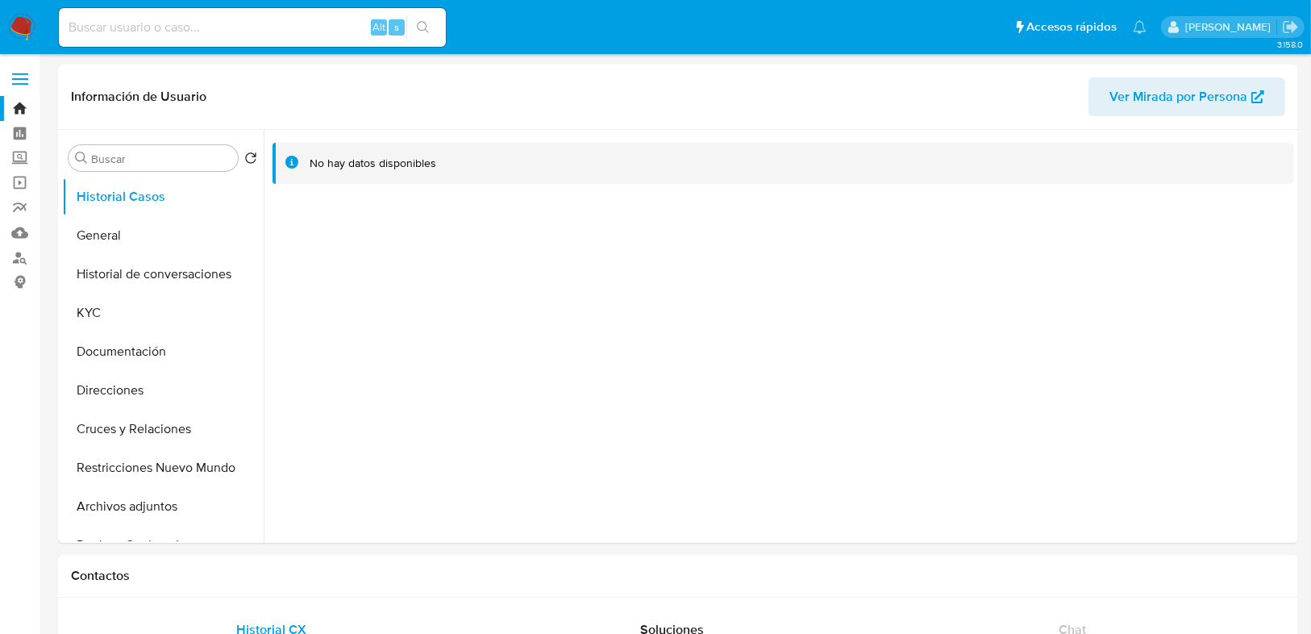
select select "10"
click at [172, 240] on button "General" at bounding box center [156, 235] width 189 height 39
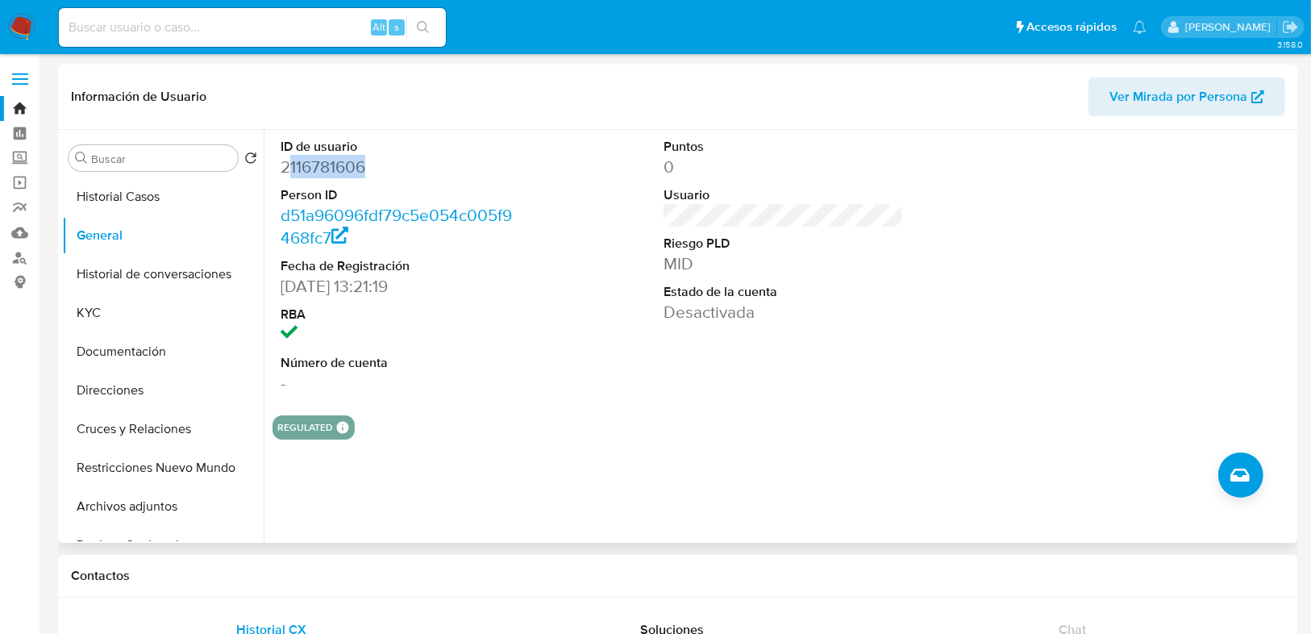
drag, startPoint x: 292, startPoint y: 166, endPoint x: 394, endPoint y: 165, distance: 101.6
click at [394, 165] on dd "2116781606" at bounding box center [400, 167] width 239 height 23
click at [117, 345] on button "Documentación" at bounding box center [156, 351] width 189 height 39
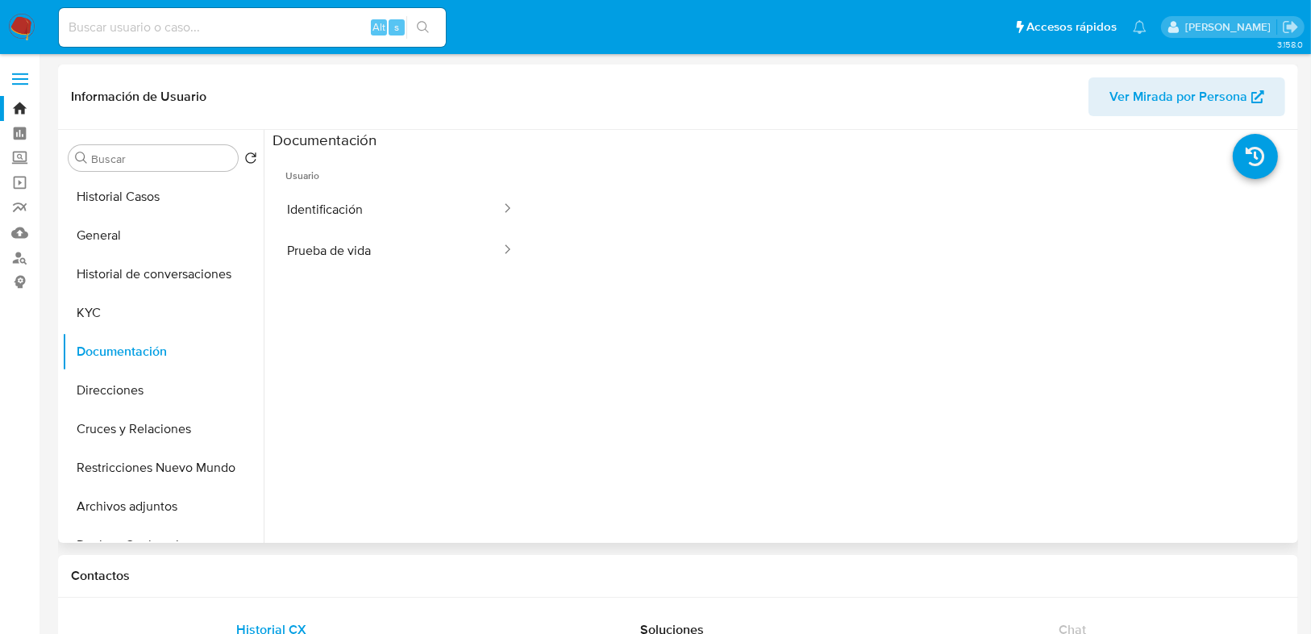
click at [1161, 97] on span "Ver Mirada por Persona" at bounding box center [1179, 96] width 138 height 39
click at [137, 36] on input at bounding box center [252, 27] width 387 height 21
paste input "2504169509"
type input "2504169509"
click at [417, 27] on icon "search-icon" at bounding box center [423, 27] width 13 height 13
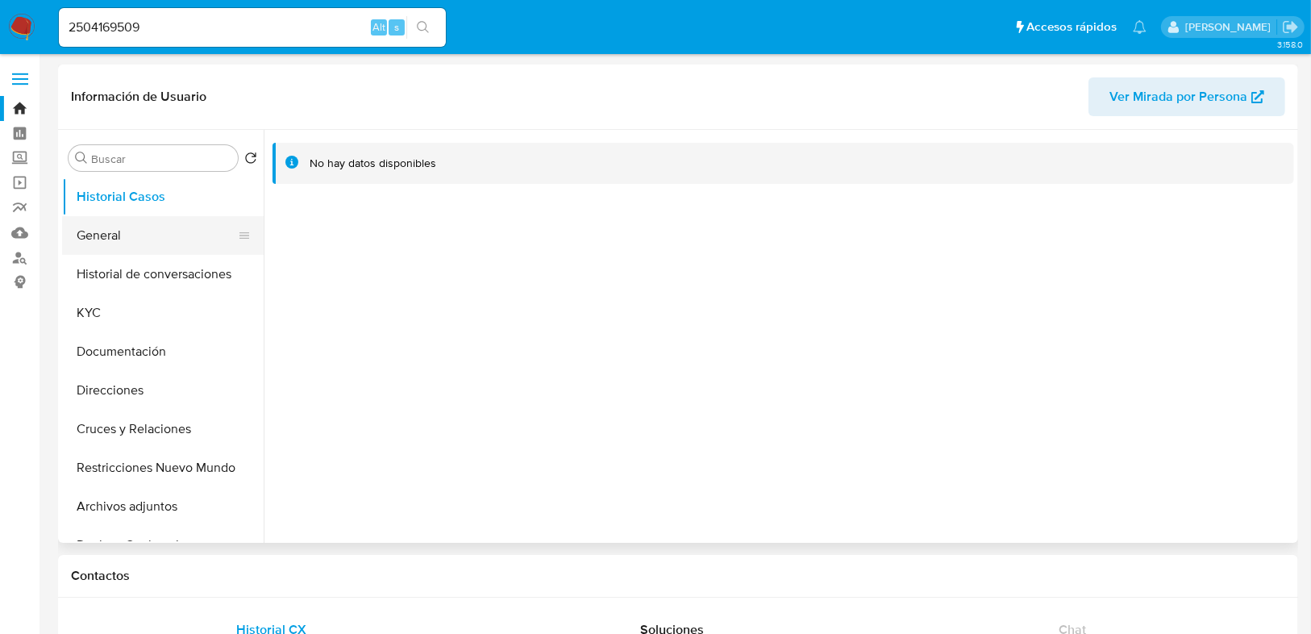
select select "10"
drag, startPoint x: 130, startPoint y: 224, endPoint x: 124, endPoint y: 235, distance: 11.9
click at [130, 224] on button "General" at bounding box center [156, 235] width 189 height 39
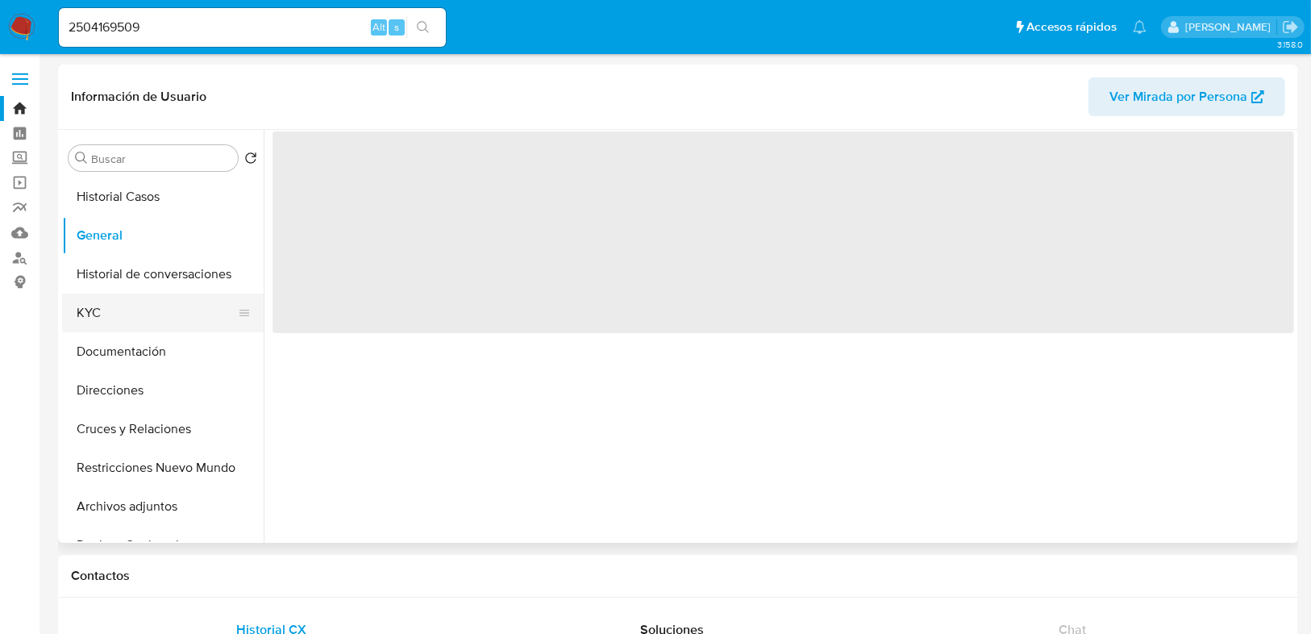
drag, startPoint x: 102, startPoint y: 290, endPoint x: 96, endPoint y: 303, distance: 14.4
click at [98, 294] on ul "Historial Casos General Historial de conversaciones KYC Documentación Direccion…" at bounding box center [163, 359] width 202 height 364
click at [98, 309] on button "KYC" at bounding box center [156, 313] width 189 height 39
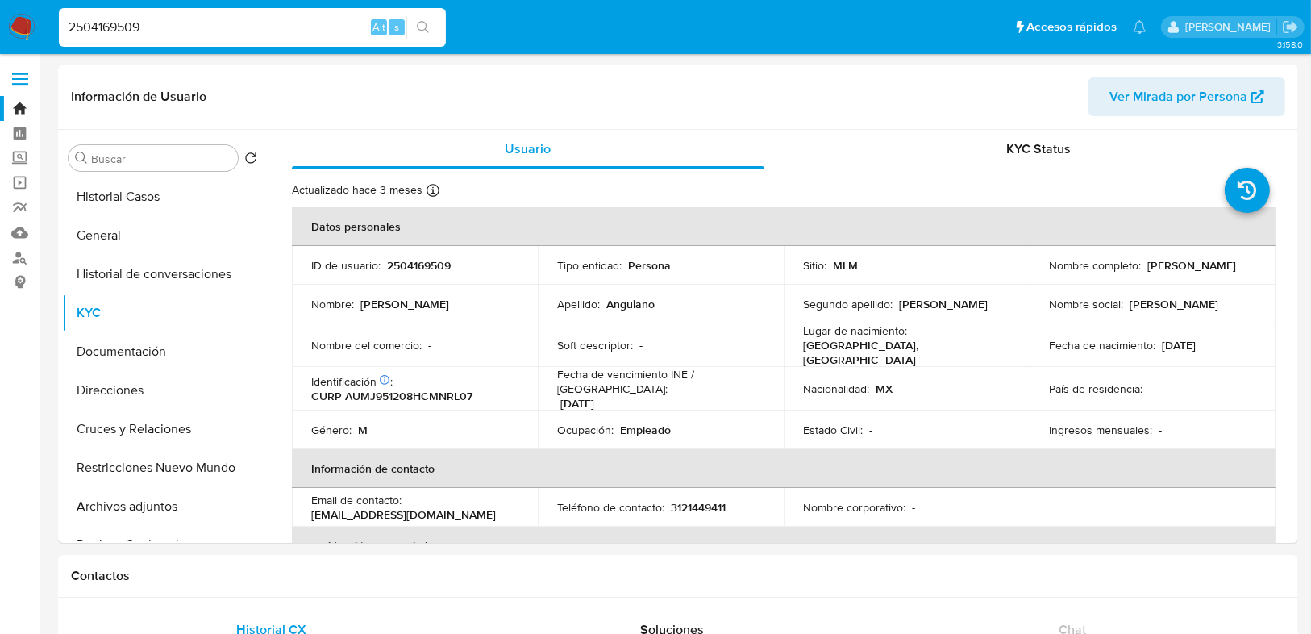
drag, startPoint x: 157, startPoint y: 27, endPoint x: -19, endPoint y: 27, distance: 176.6
paste input "399363673"
type input "2399363673"
drag, startPoint x: 424, startPoint y: 34, endPoint x: 97, endPoint y: 100, distance: 334.0
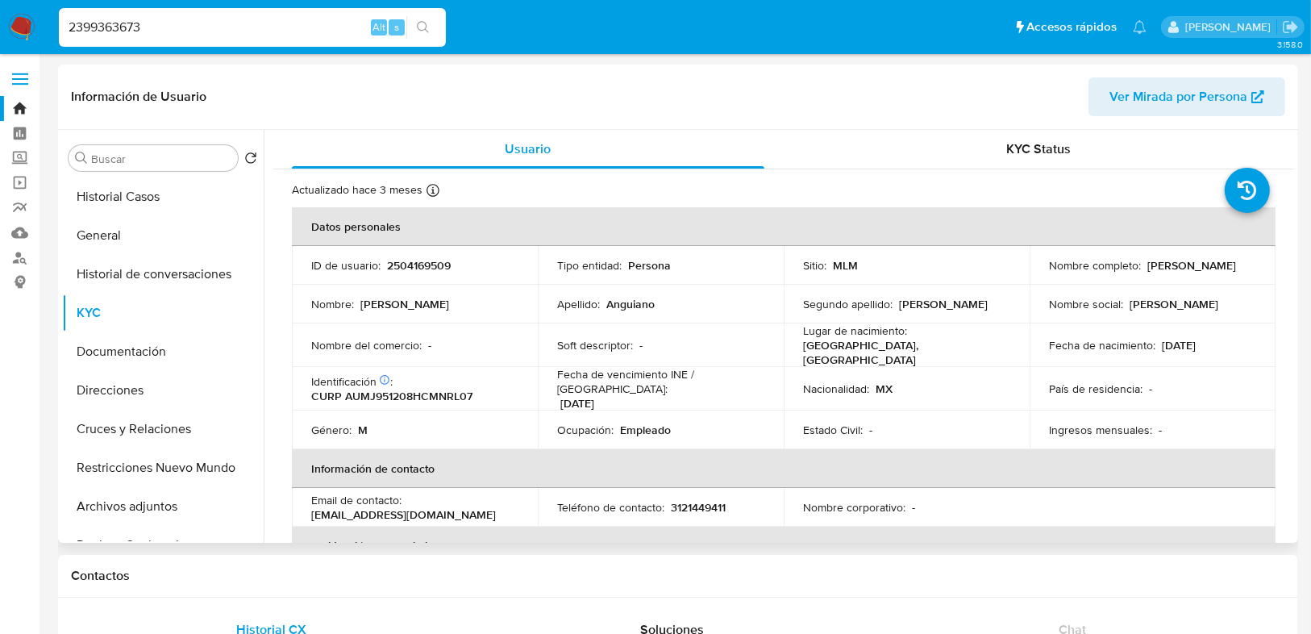
click at [418, 34] on button "search-icon" at bounding box center [422, 27] width 33 height 23
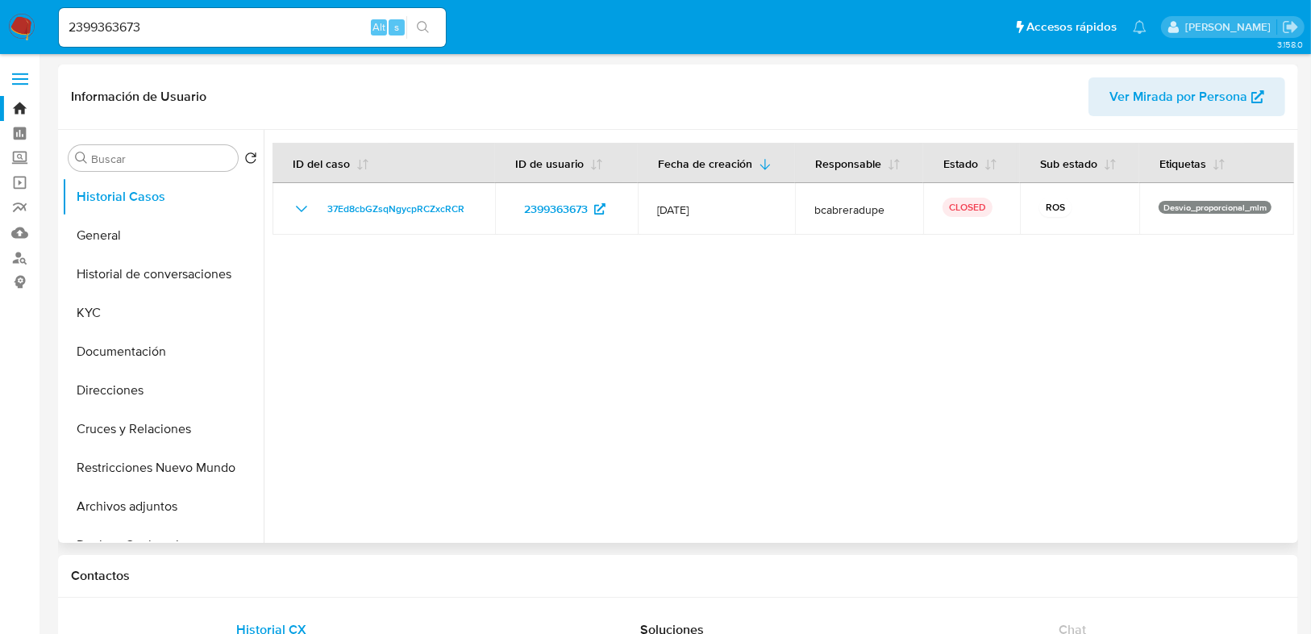
select select "10"
click at [87, 316] on button "KYC" at bounding box center [156, 313] width 189 height 39
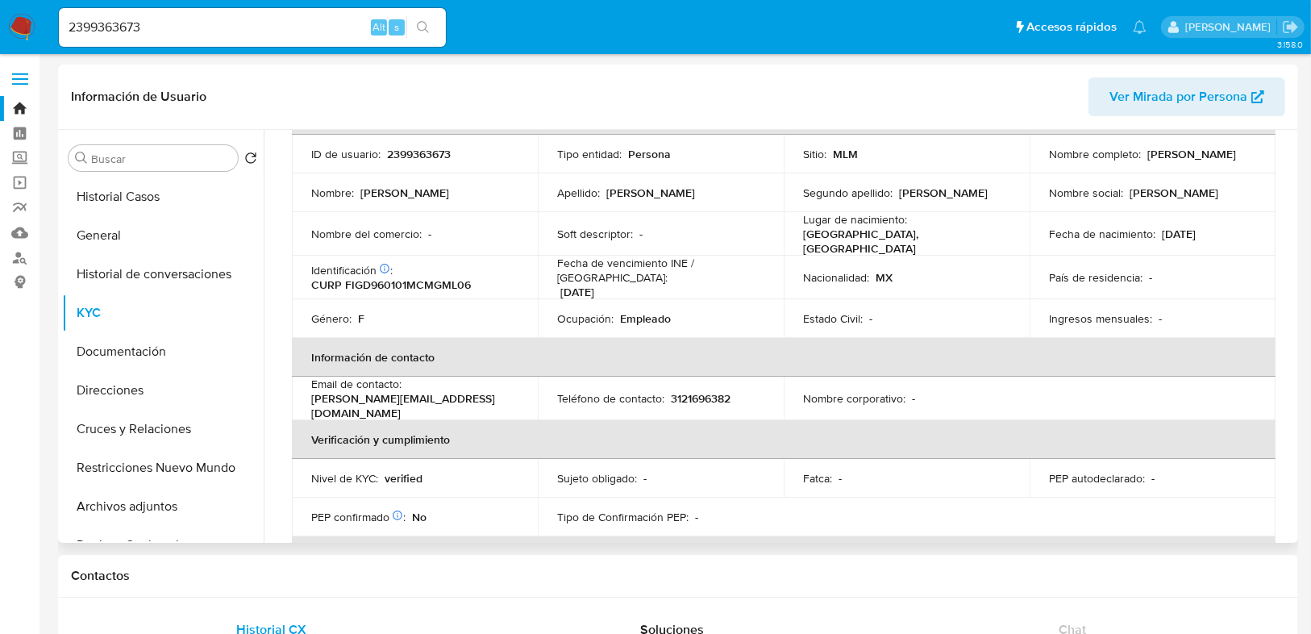
scroll to position [110, 0]
drag, startPoint x: 1106, startPoint y: 273, endPoint x: 1019, endPoint y: 273, distance: 86.3
click at [1106, 273] on p "País de residencia :" at bounding box center [1096, 279] width 94 height 15
click at [148, 202] on button "Historial Casos" at bounding box center [156, 196] width 189 height 39
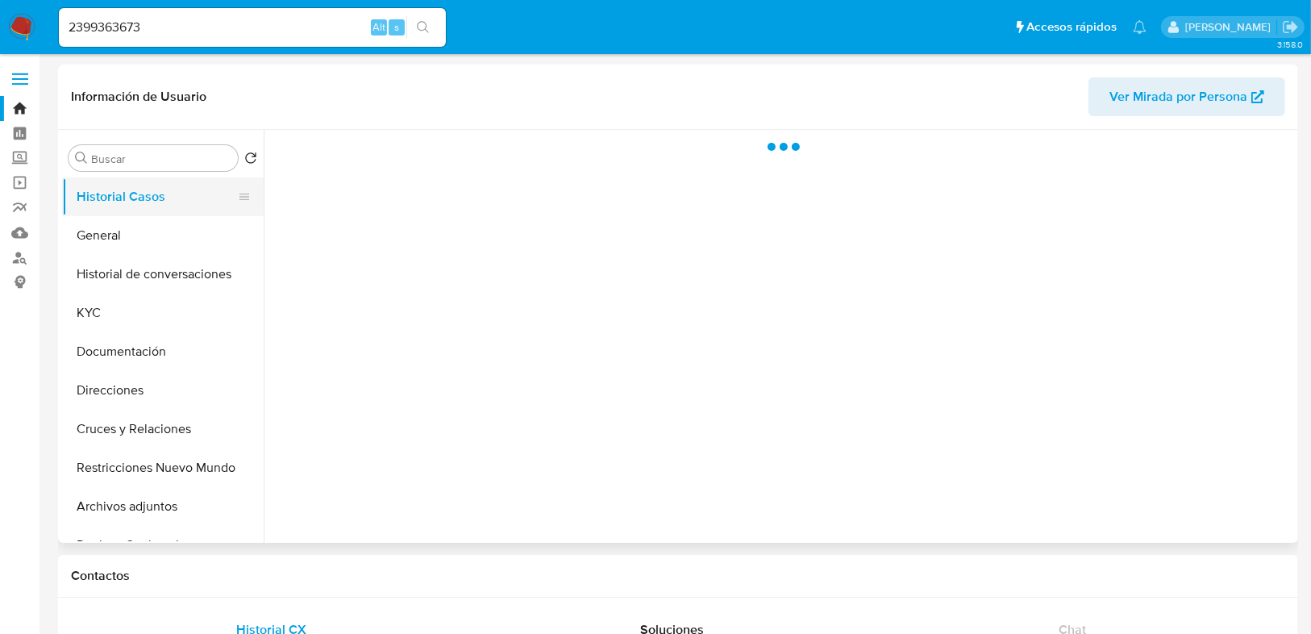
scroll to position [0, 0]
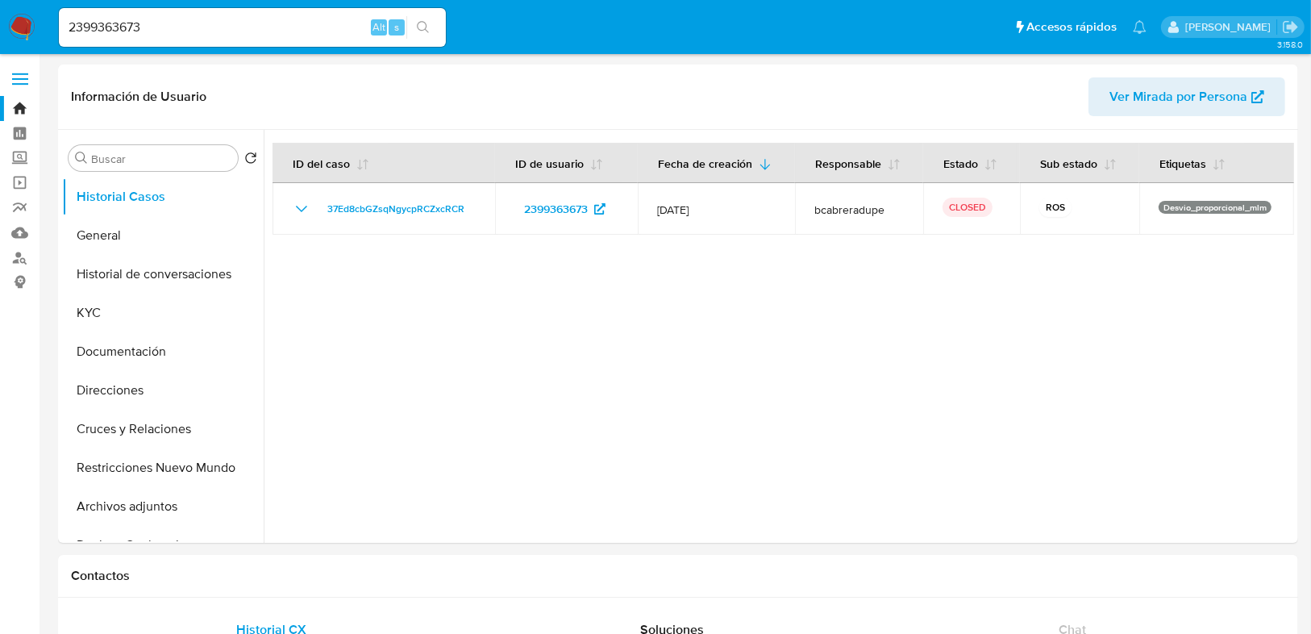
click at [161, 26] on input "2399363673" at bounding box center [252, 27] width 387 height 21
drag, startPoint x: 148, startPoint y: 31, endPoint x: 66, endPoint y: 29, distance: 81.5
click at [66, 29] on input "2399363673" at bounding box center [252, 27] width 387 height 21
click at [160, 29] on input "2399363673" at bounding box center [252, 27] width 387 height 21
type input "2"
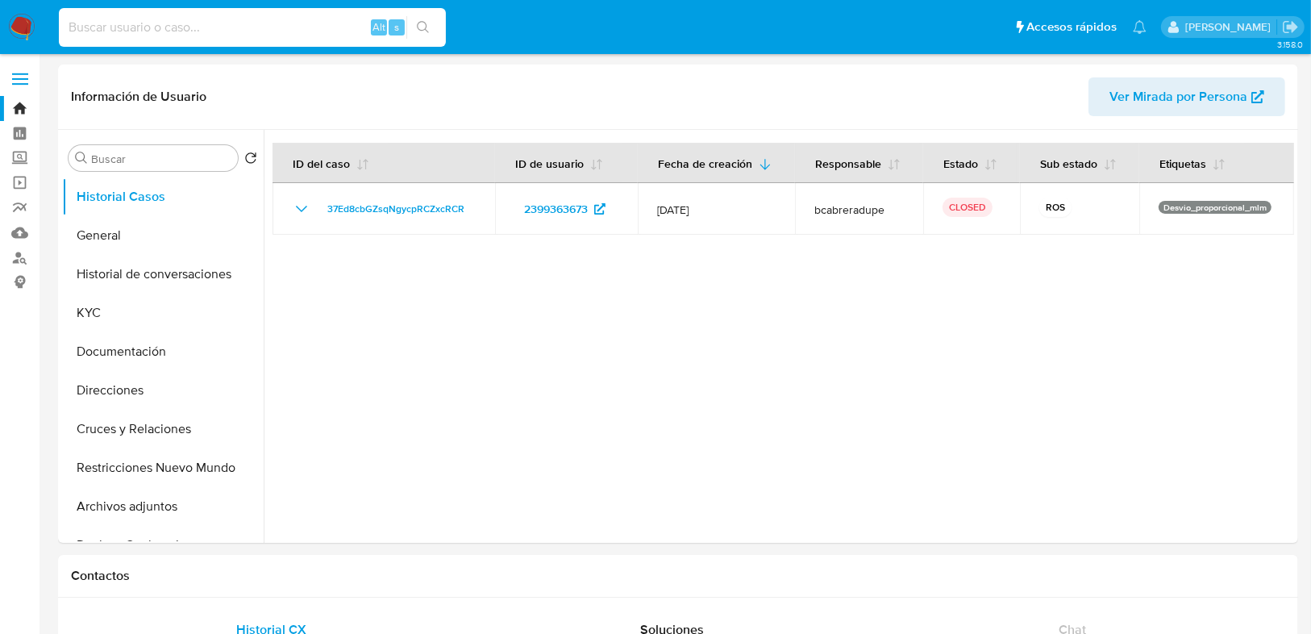
paste input "545459401"
type input "545459401"
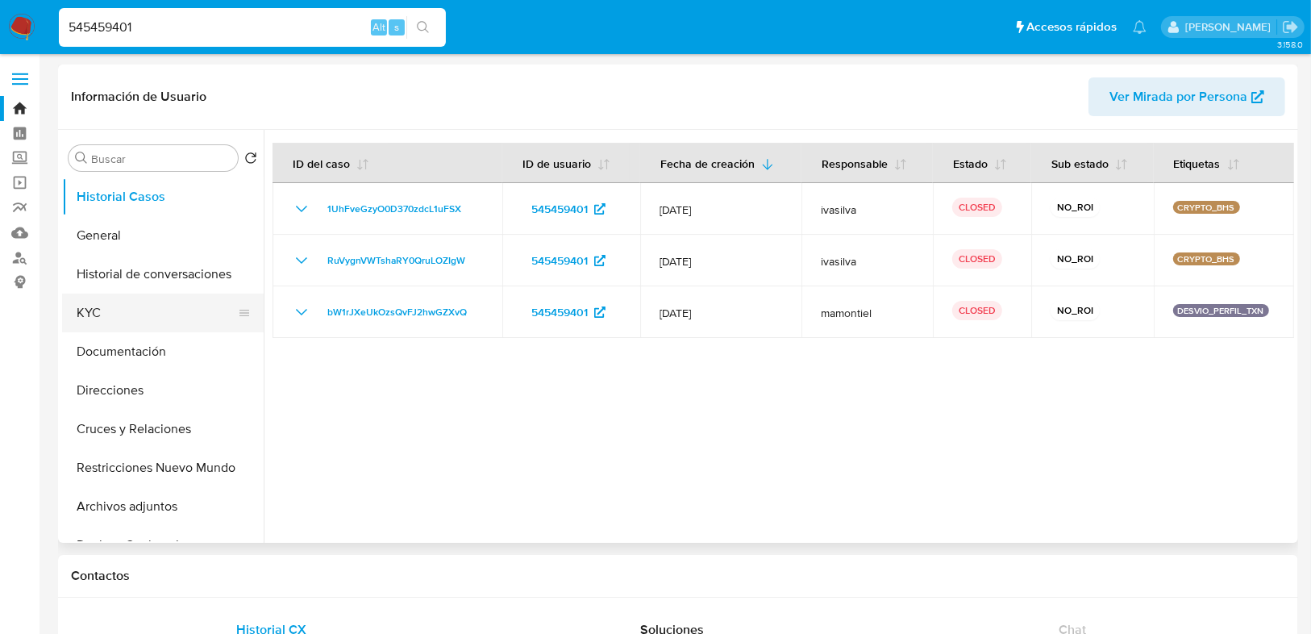
select select "10"
click at [123, 315] on button "KYC" at bounding box center [156, 313] width 189 height 39
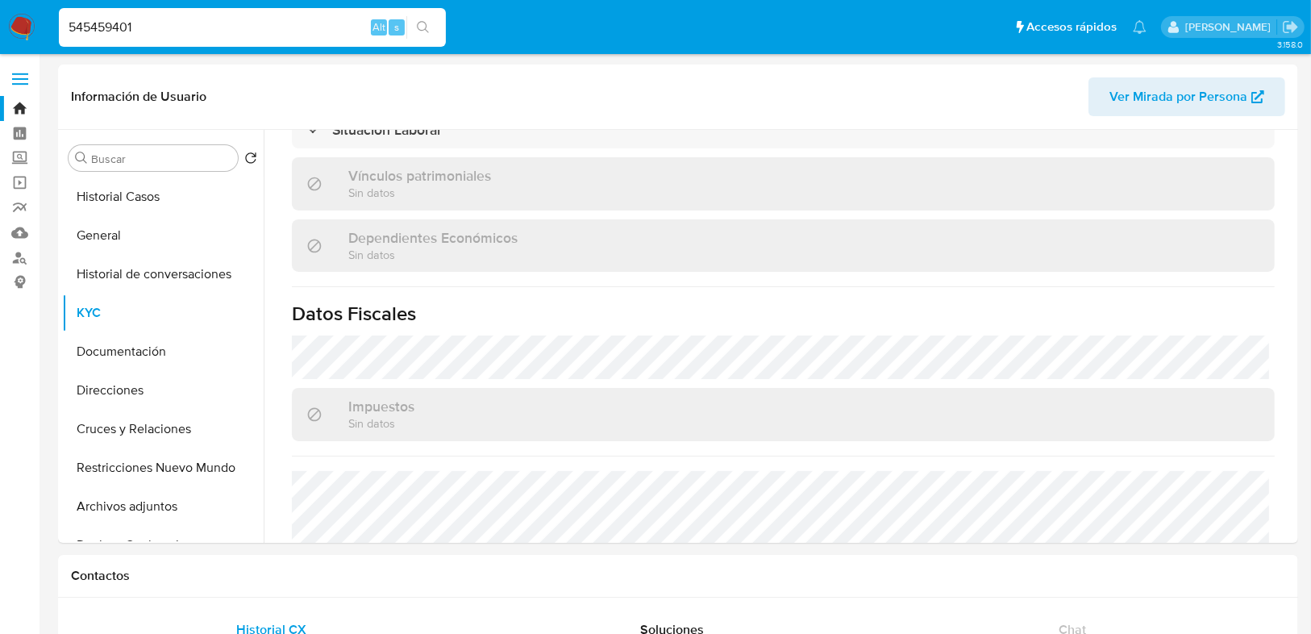
drag, startPoint x: 24, startPoint y: 25, endPoint x: 44, endPoint y: 8, distance: 26.3
click at [24, 25] on img at bounding box center [21, 27] width 27 height 27
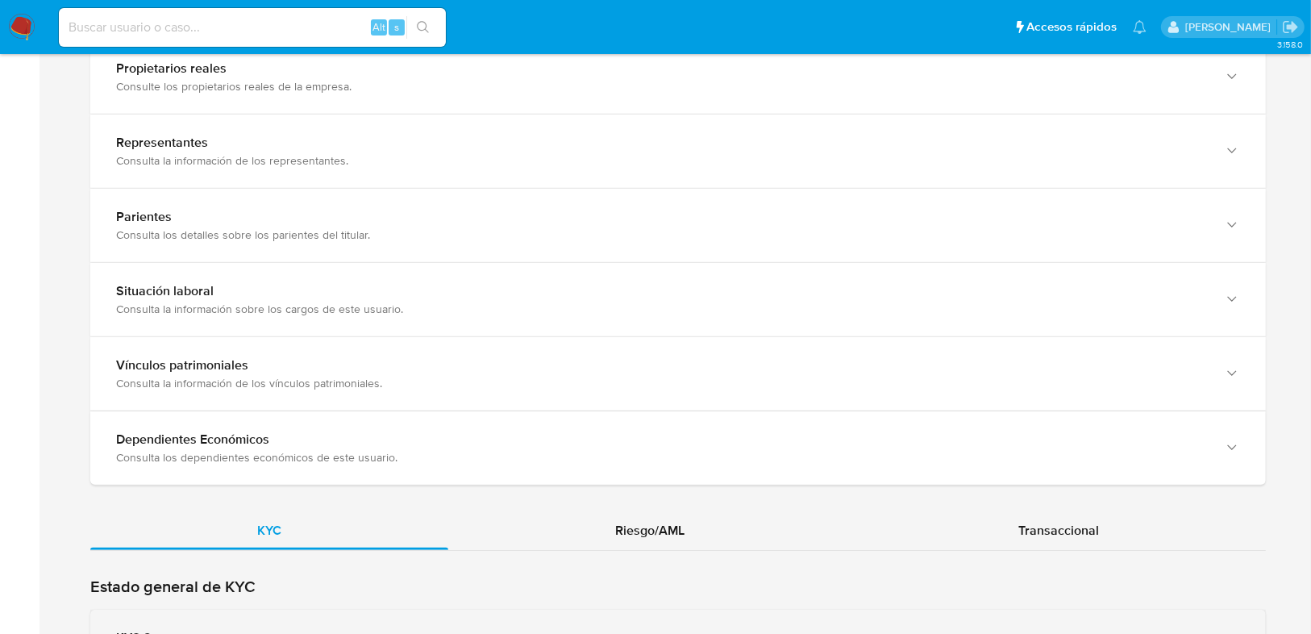
scroll to position [1355, 0]
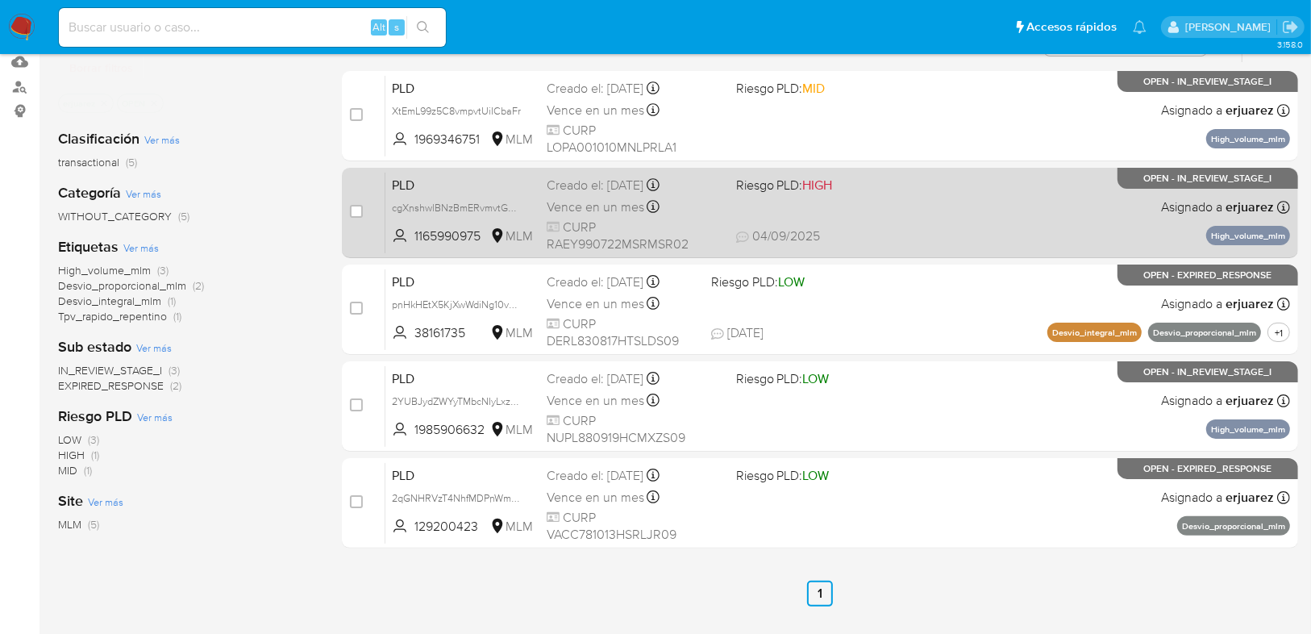
scroll to position [194, 0]
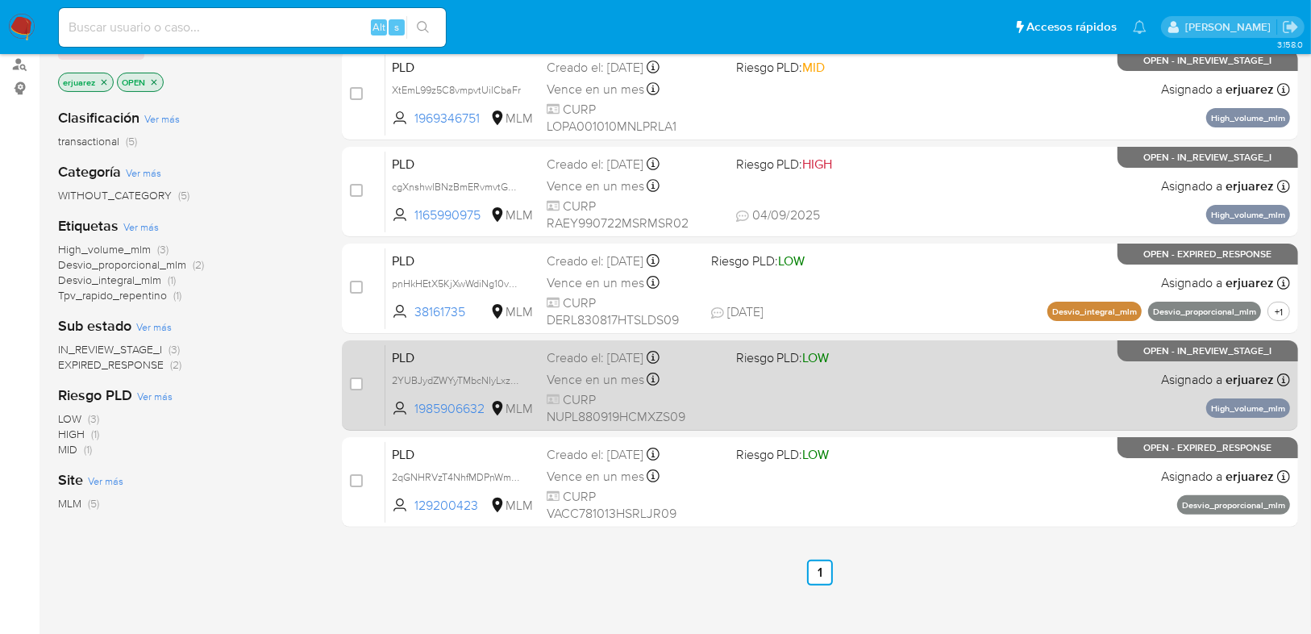
click at [815, 400] on div "PLD 2YUBJydZWYyTMbcNIyLxzw8C 1985906632 MLM Riesgo PLD: LOW Creado el: [DATE] C…" at bounding box center [837, 384] width 905 height 81
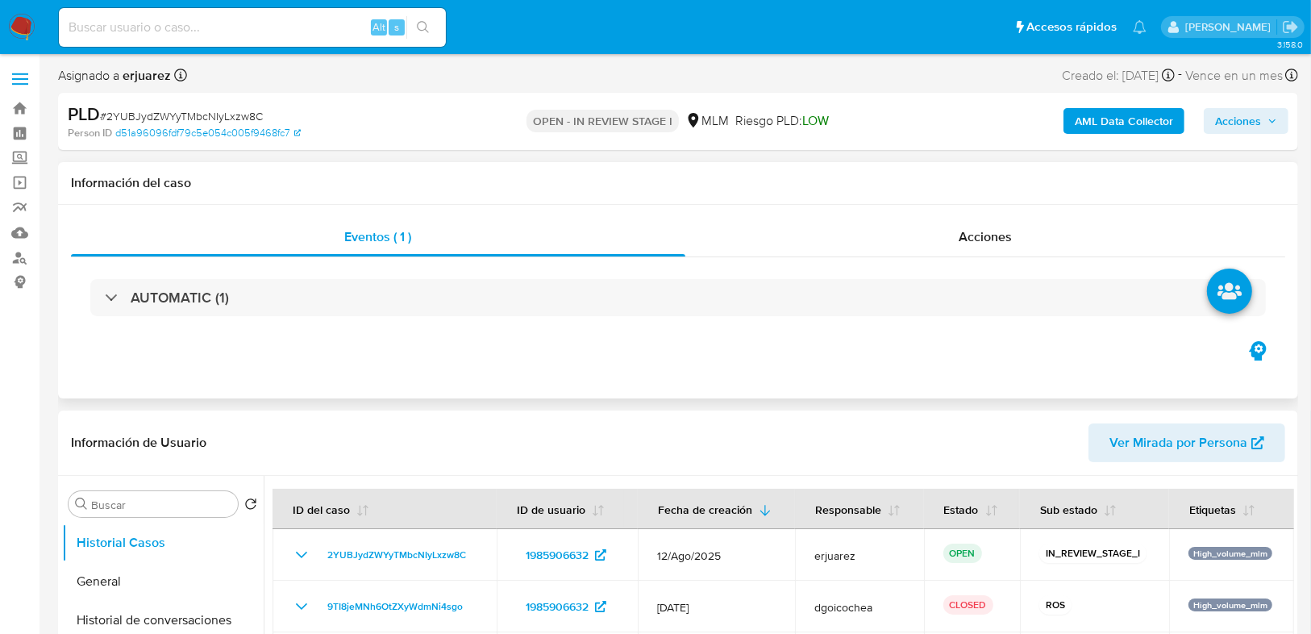
select select "10"
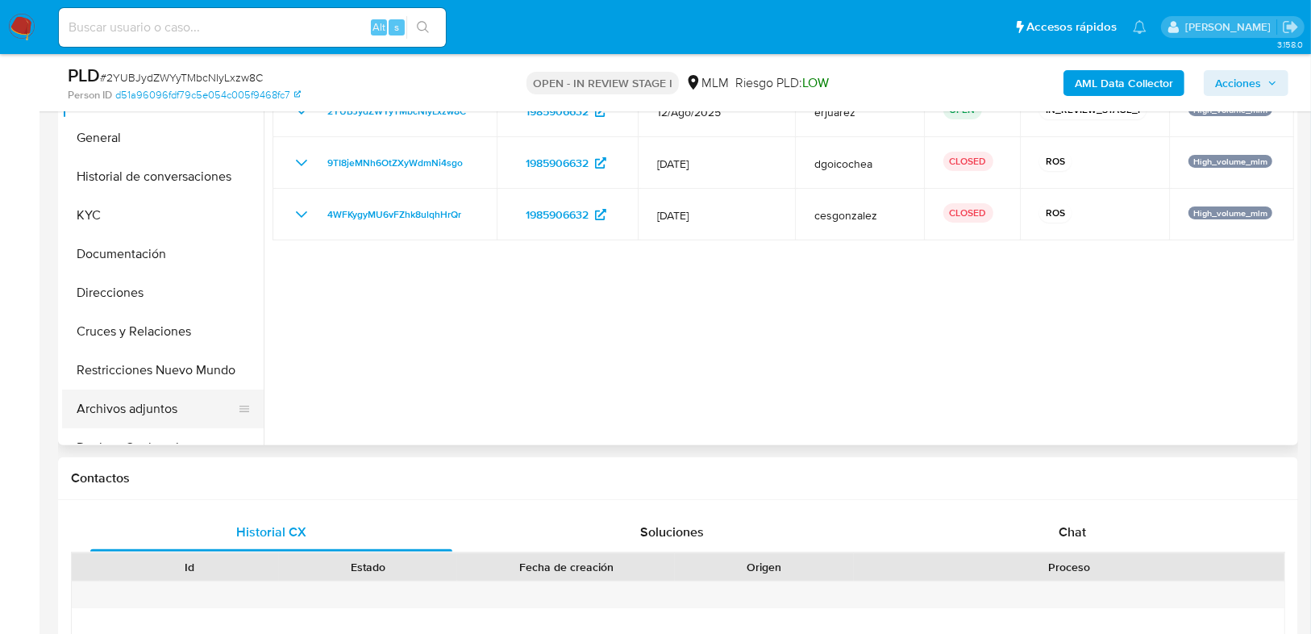
scroll to position [387, 0]
click at [165, 381] on button "Restricciones Nuevo Mundo" at bounding box center [156, 369] width 189 height 39
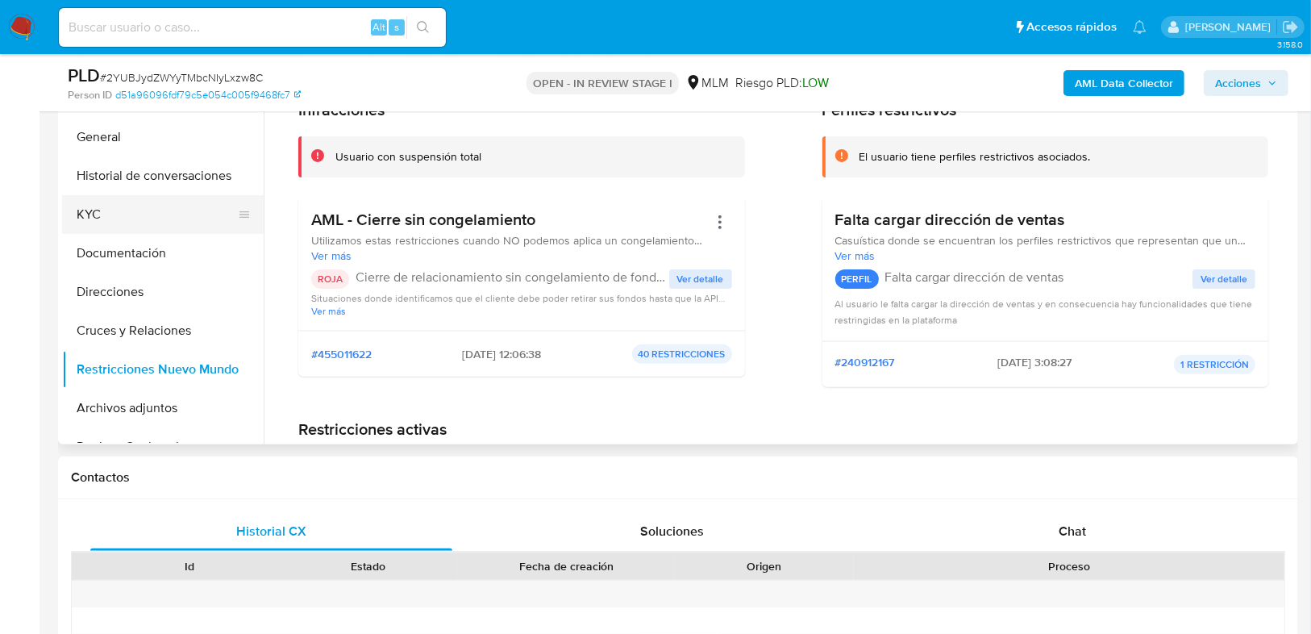
drag, startPoint x: 66, startPoint y: 193, endPoint x: 89, endPoint y: 210, distance: 28.7
click at [66, 193] on button "Historial de conversaciones" at bounding box center [163, 175] width 202 height 39
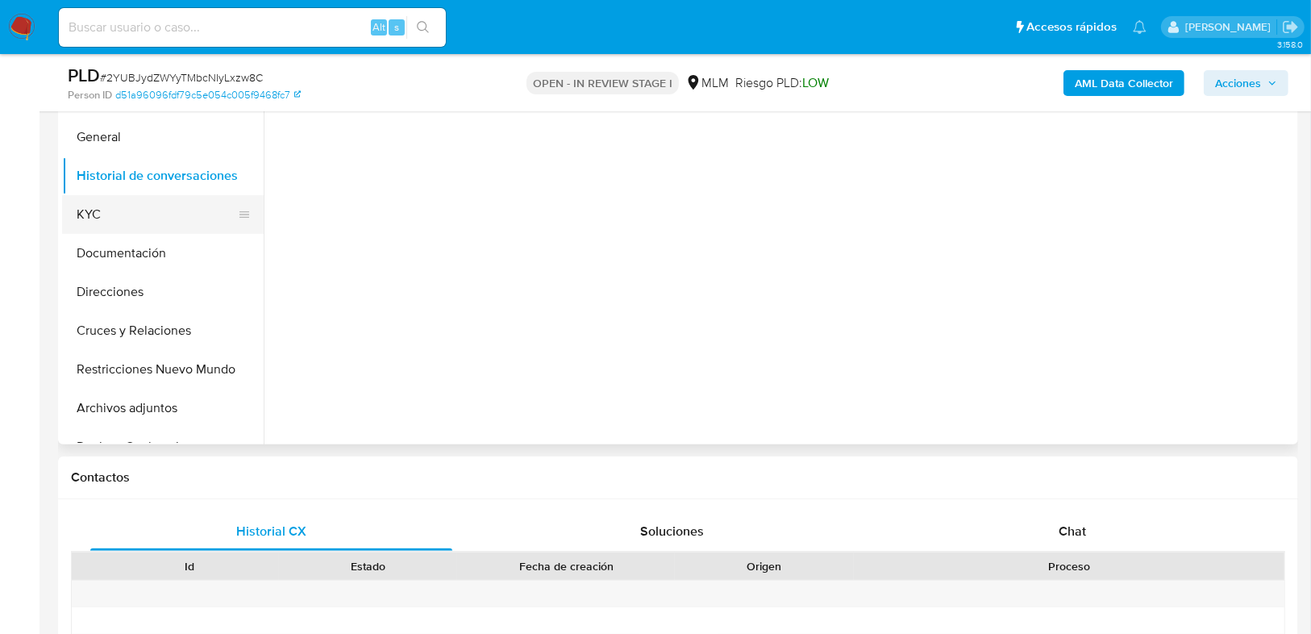
click at [90, 211] on button "KYC" at bounding box center [156, 214] width 189 height 39
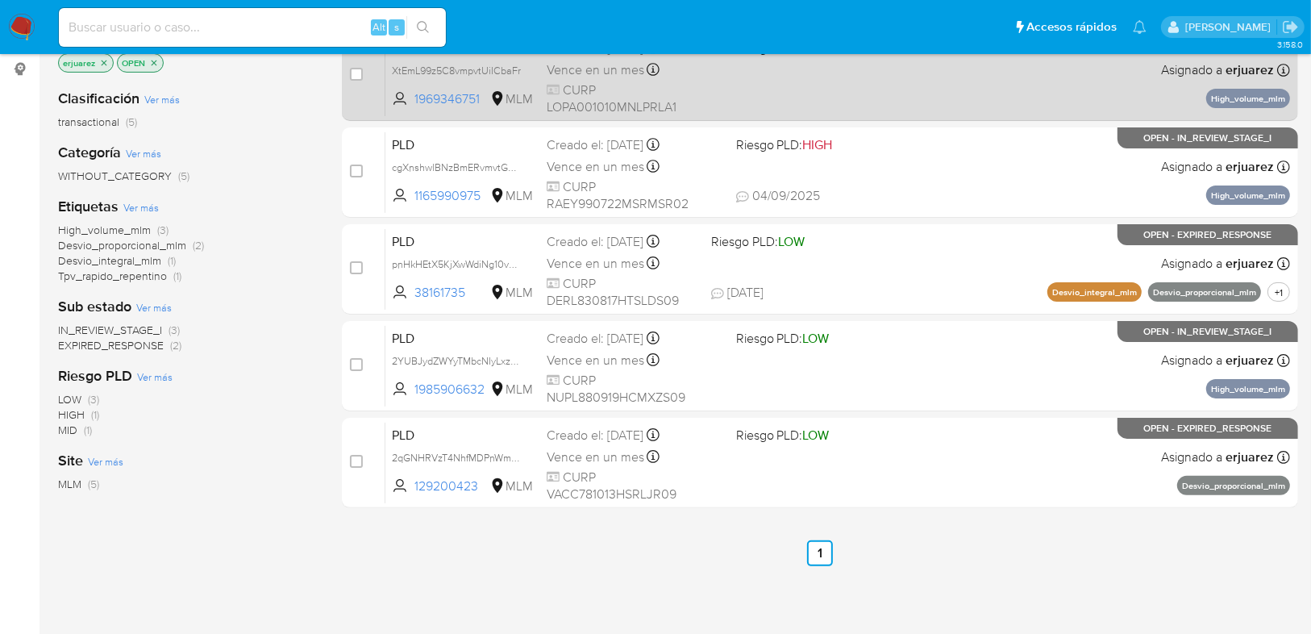
scroll to position [194, 0]
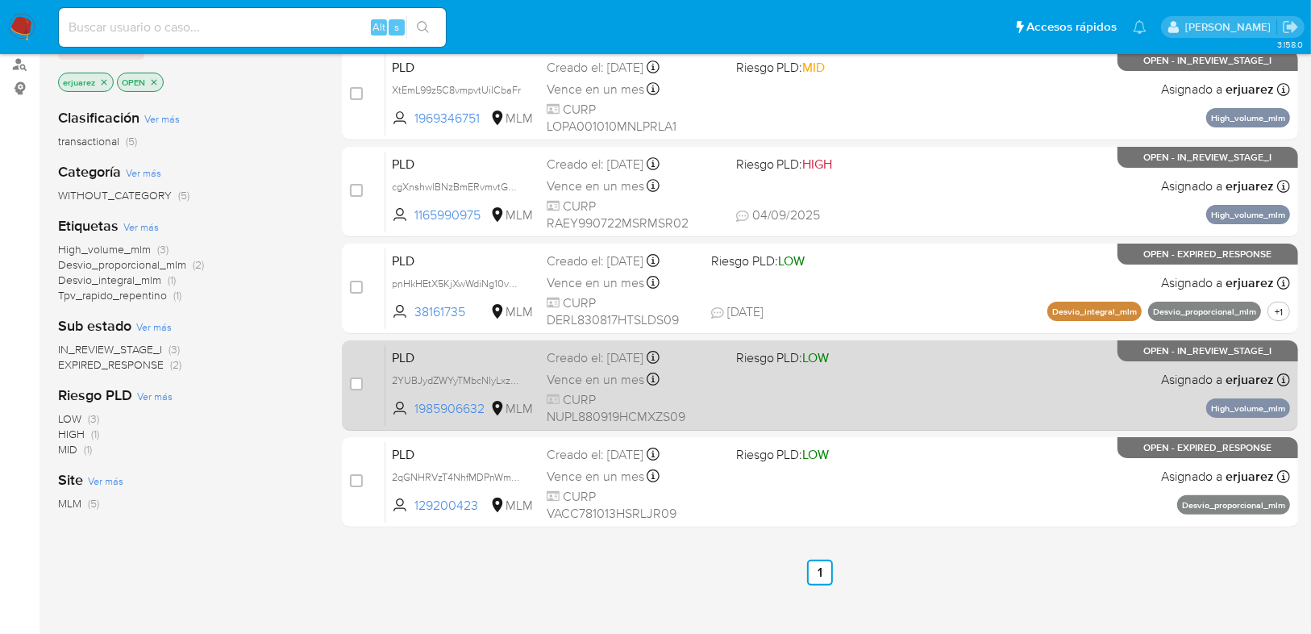
click at [779, 376] on div "PLD 2YUBJydZWYyTMbcNIyLxzw8C 1985906632 MLM Riesgo PLD: LOW Creado el: [DATE] C…" at bounding box center [837, 384] width 905 height 81
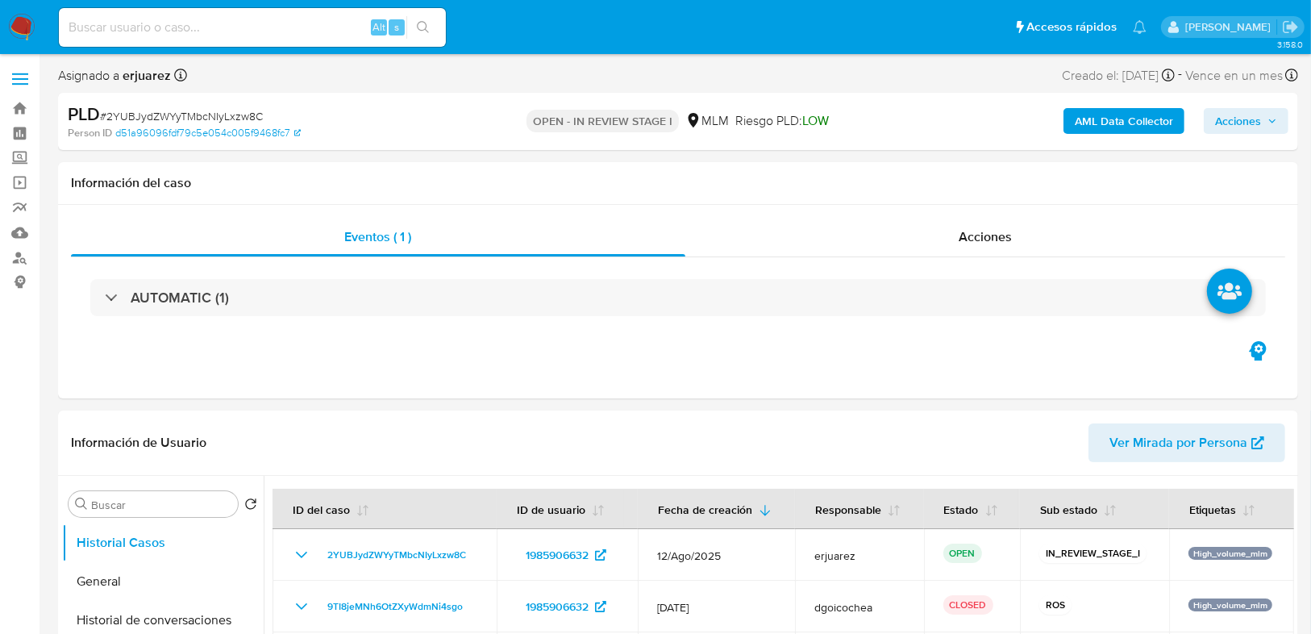
select select "10"
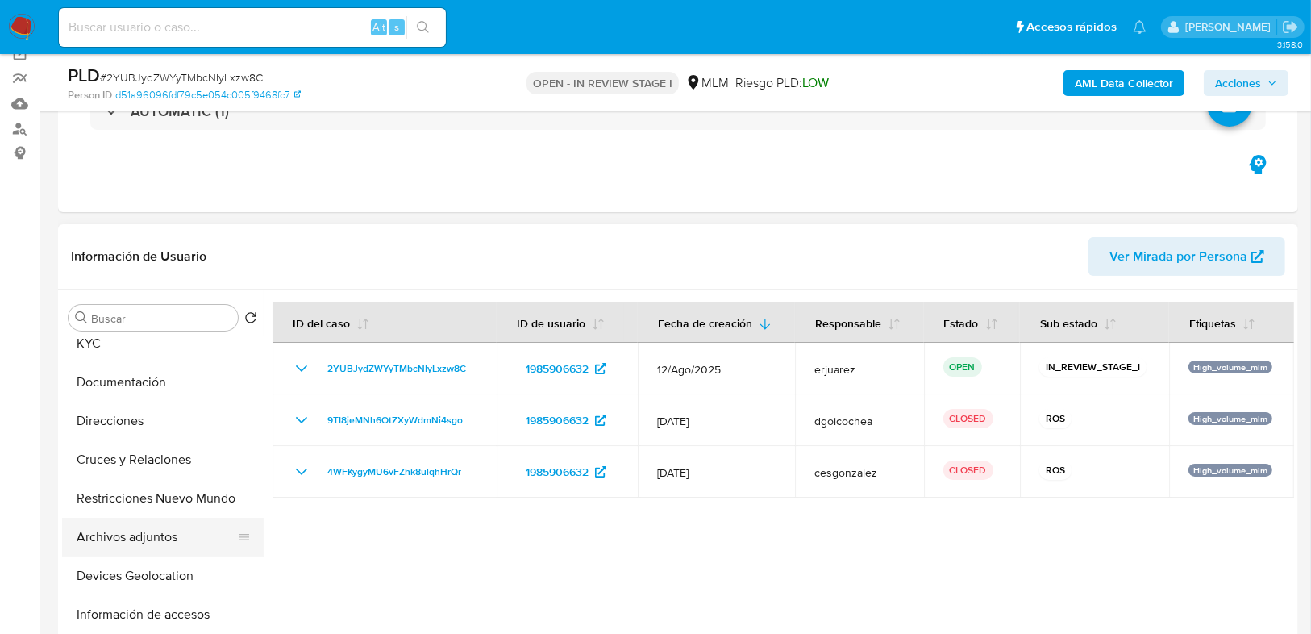
scroll to position [194, 0]
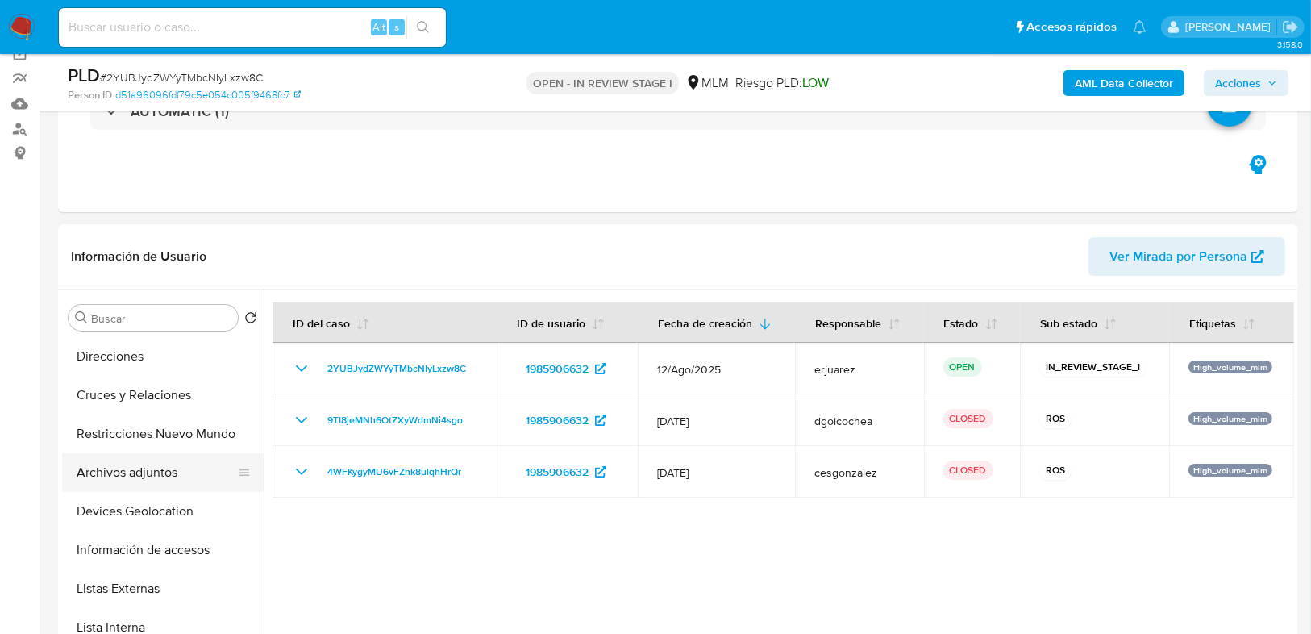
click at [156, 471] on button "Archivos adjuntos" at bounding box center [156, 472] width 189 height 39
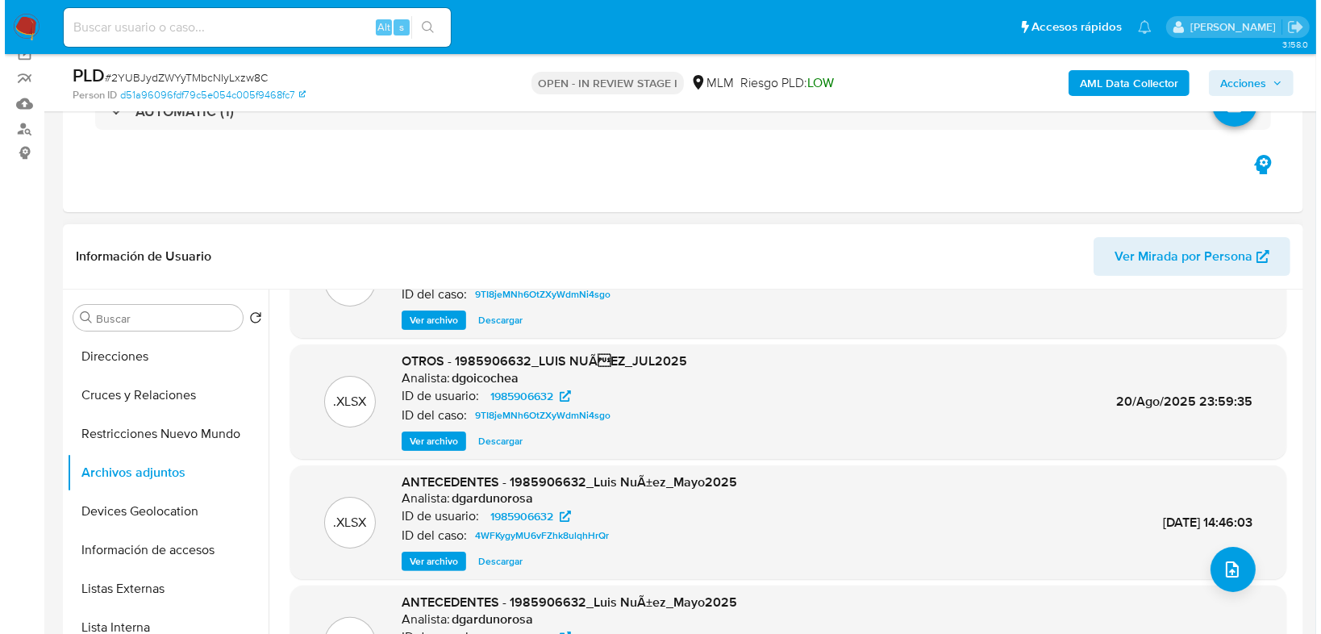
scroll to position [90, 0]
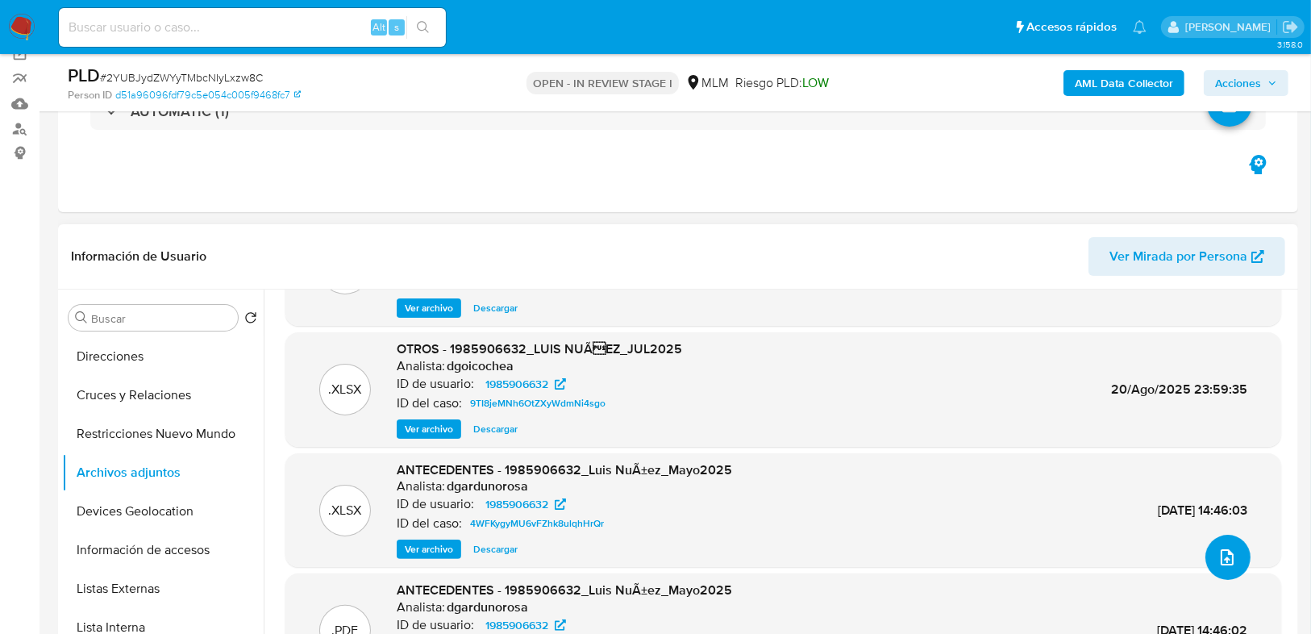
click at [1218, 552] on icon "upload-file" at bounding box center [1227, 557] width 19 height 19
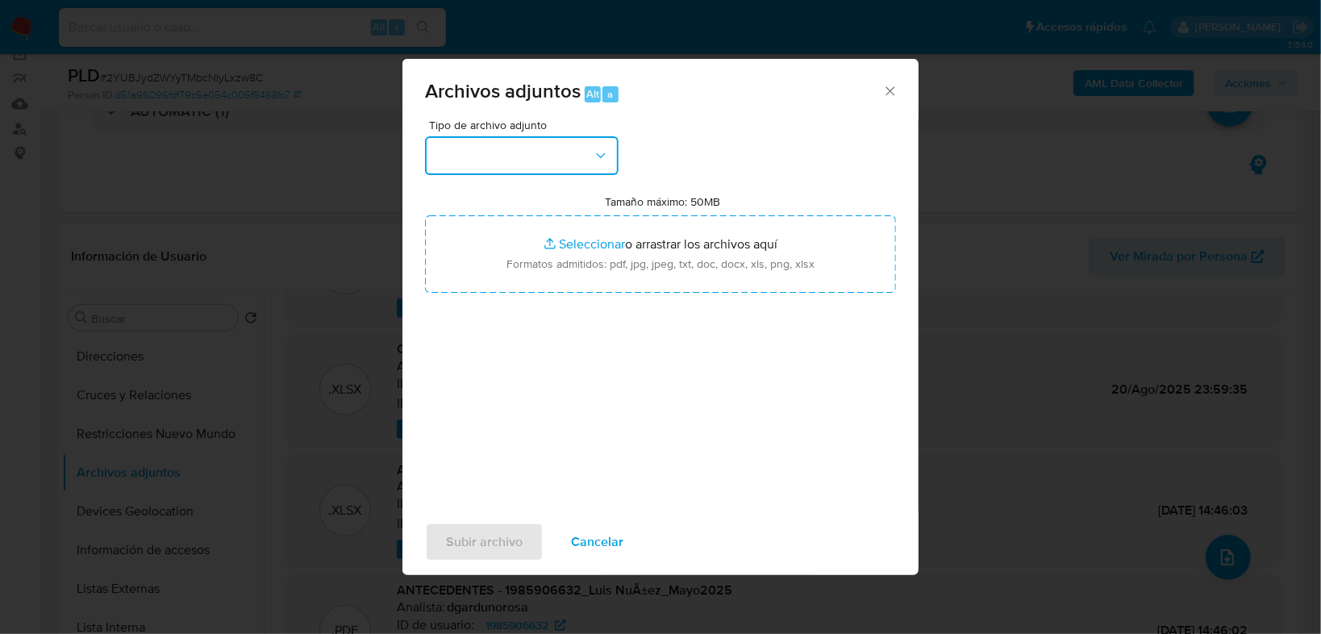
click at [542, 156] on button "button" at bounding box center [522, 155] width 194 height 39
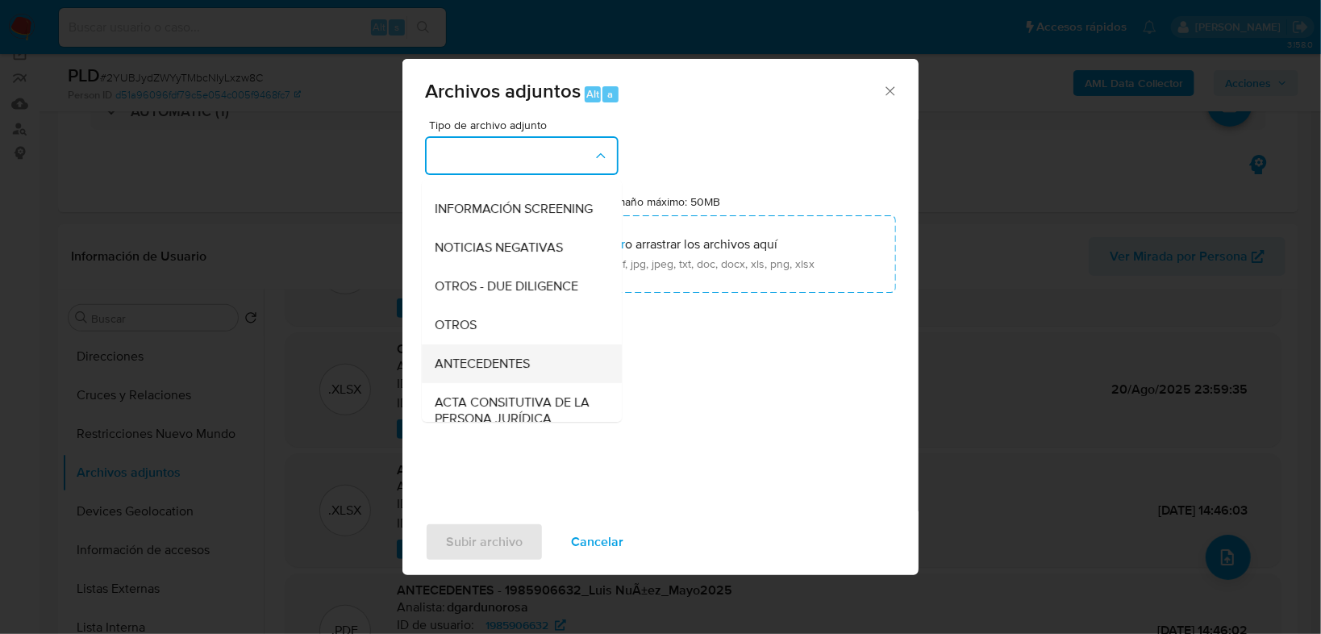
scroll to position [194, 0]
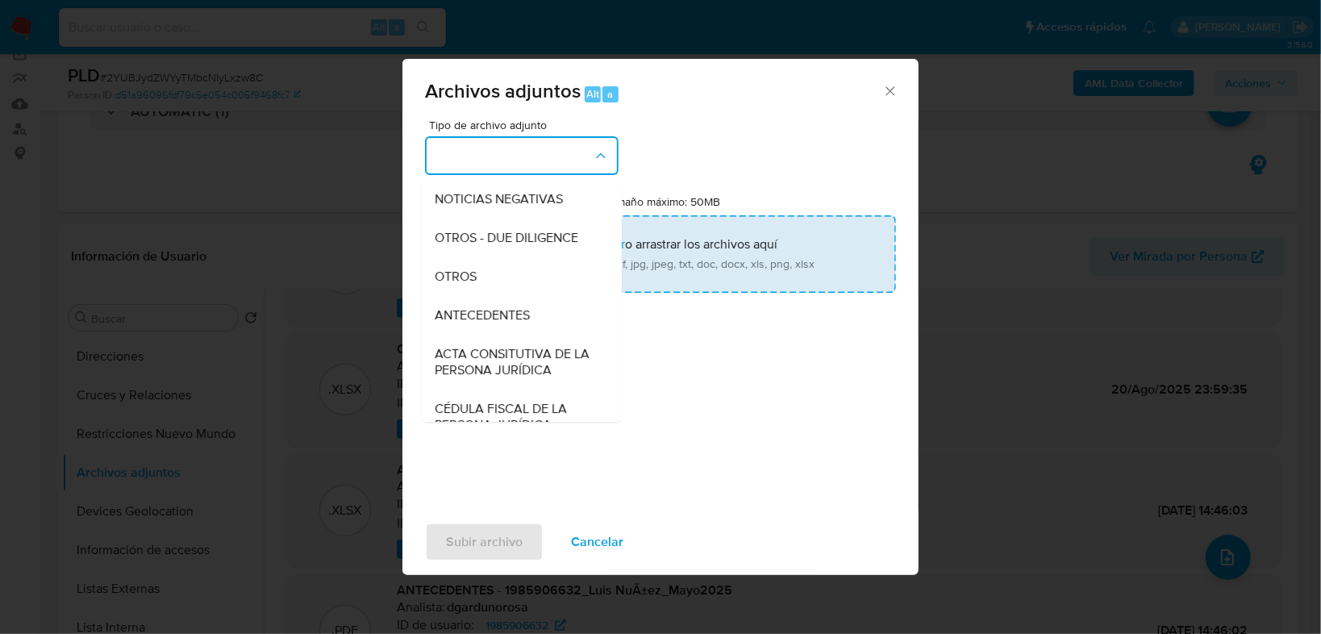
drag, startPoint x: 464, startPoint y: 293, endPoint x: 493, endPoint y: 286, distance: 29.0
click at [464, 285] on span "OTROS" at bounding box center [456, 277] width 42 height 16
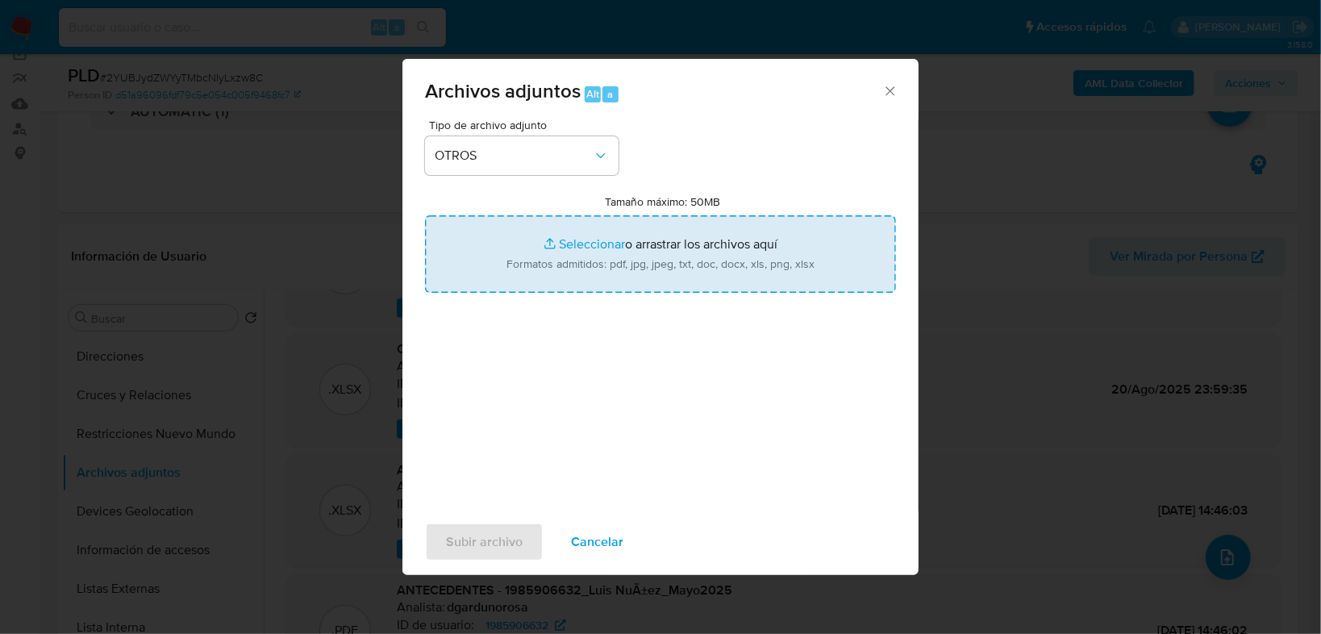
click at [582, 242] on input "Tamaño máximo: 50MB Seleccionar archivos" at bounding box center [660, 253] width 471 height 77
type input "C:\fakepath\1985906632_Luis Armando Nuñez Pizano_Ago25.pdf"
click at [591, 246] on input "Tamaño máximo: 50MB Seleccionar archivos" at bounding box center [660, 253] width 471 height 77
type input "C:\fakepath\1985906632_Luis Armando Nuñez Pizano_Ago25.xlsx"
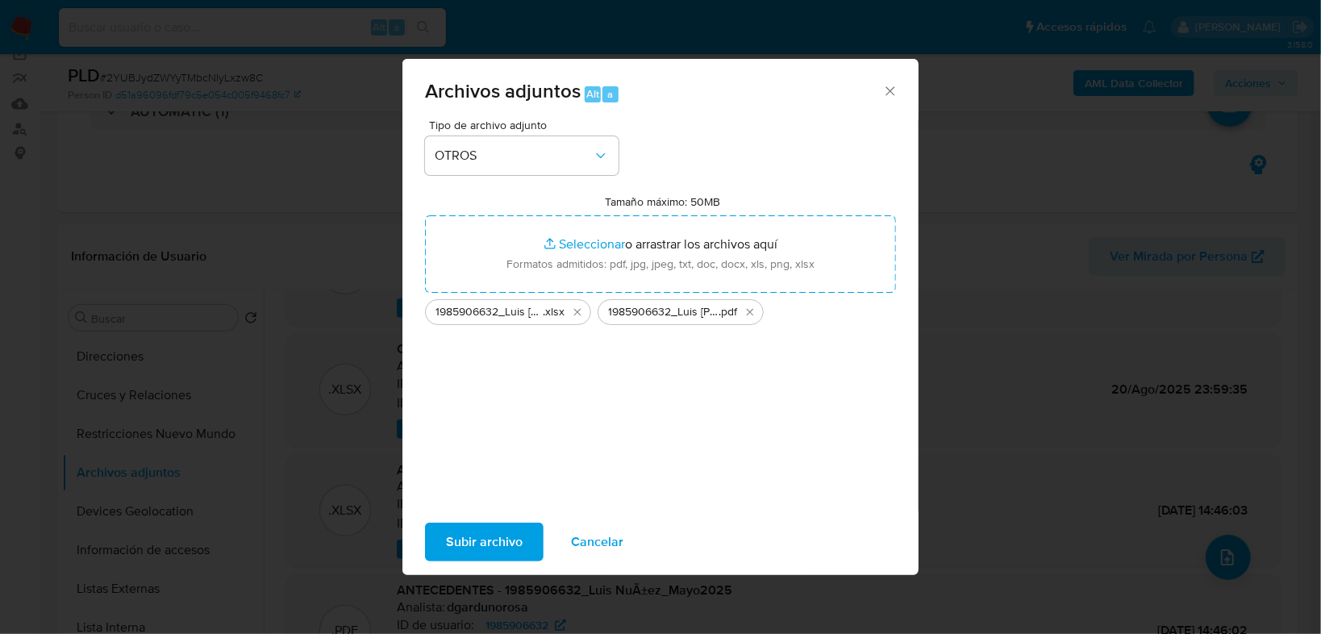
click at [478, 531] on span "Subir archivo" at bounding box center [484, 541] width 77 height 35
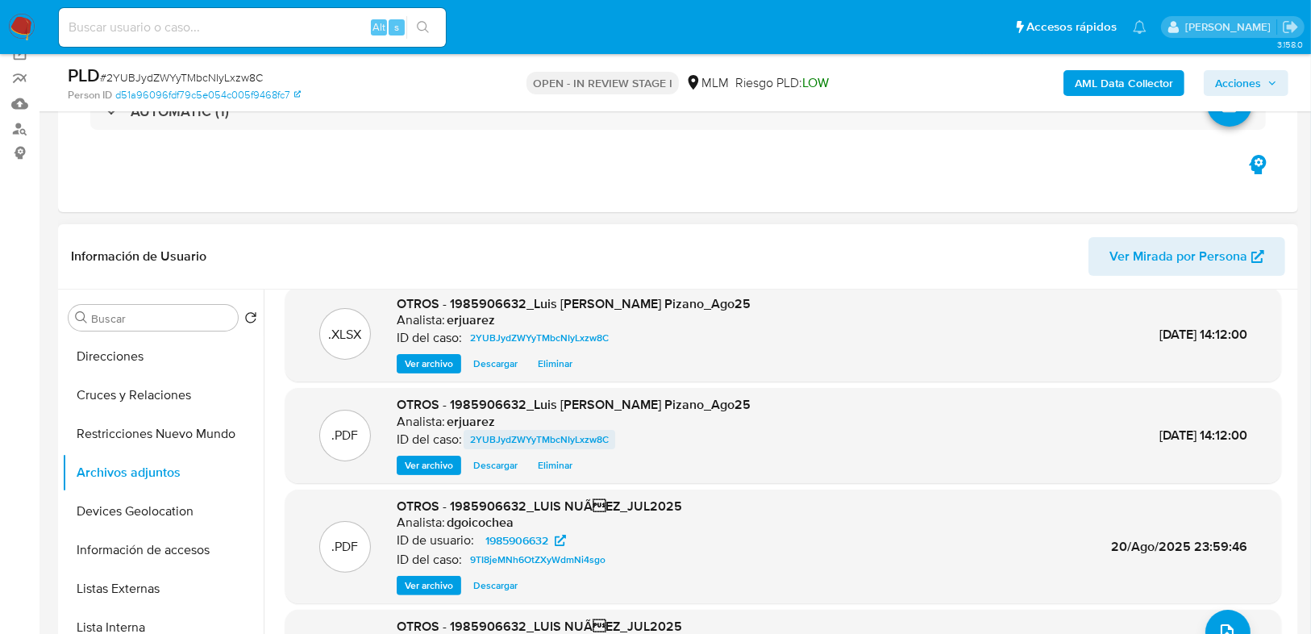
scroll to position [0, 0]
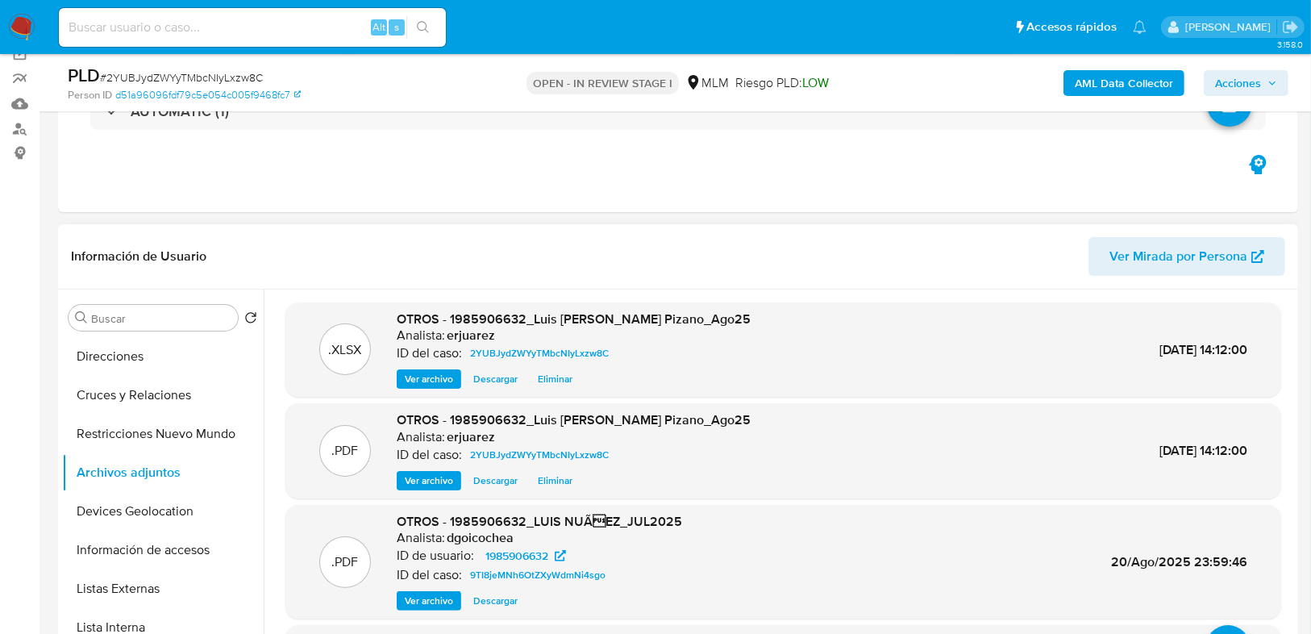
click at [434, 476] on span "Ver archivo" at bounding box center [429, 481] width 48 height 16
click at [1223, 85] on span "Acciones" at bounding box center [1238, 83] width 46 height 26
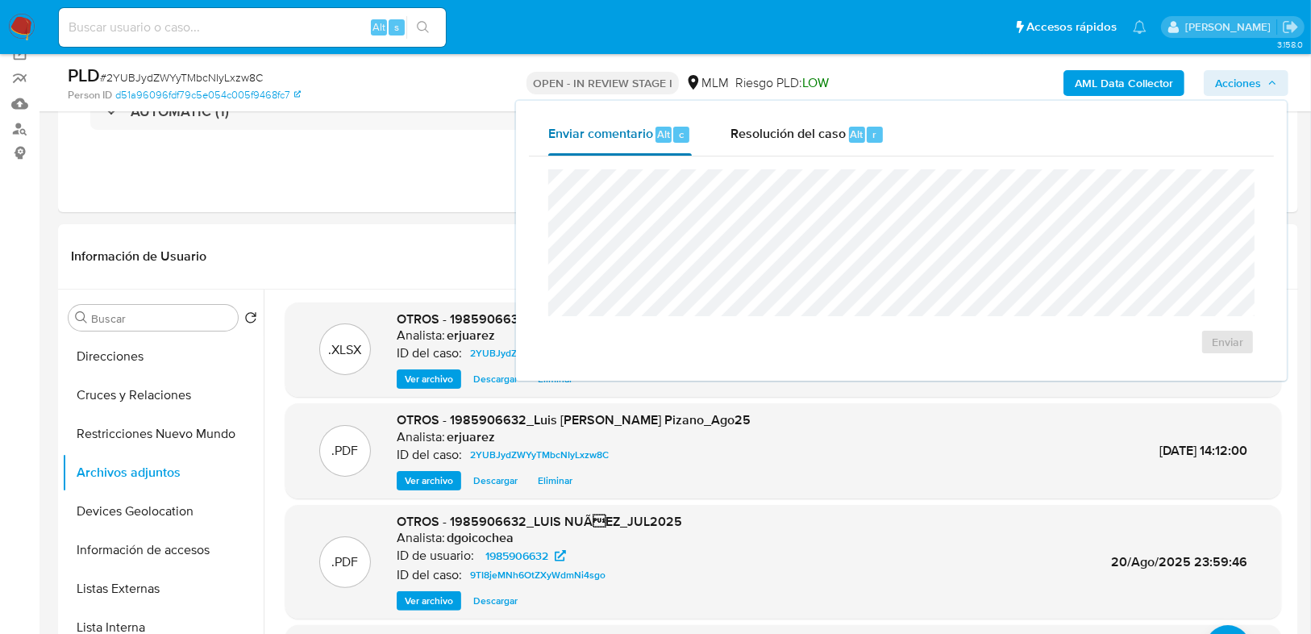
click at [769, 131] on span "Resolución del caso" at bounding box center [788, 133] width 115 height 19
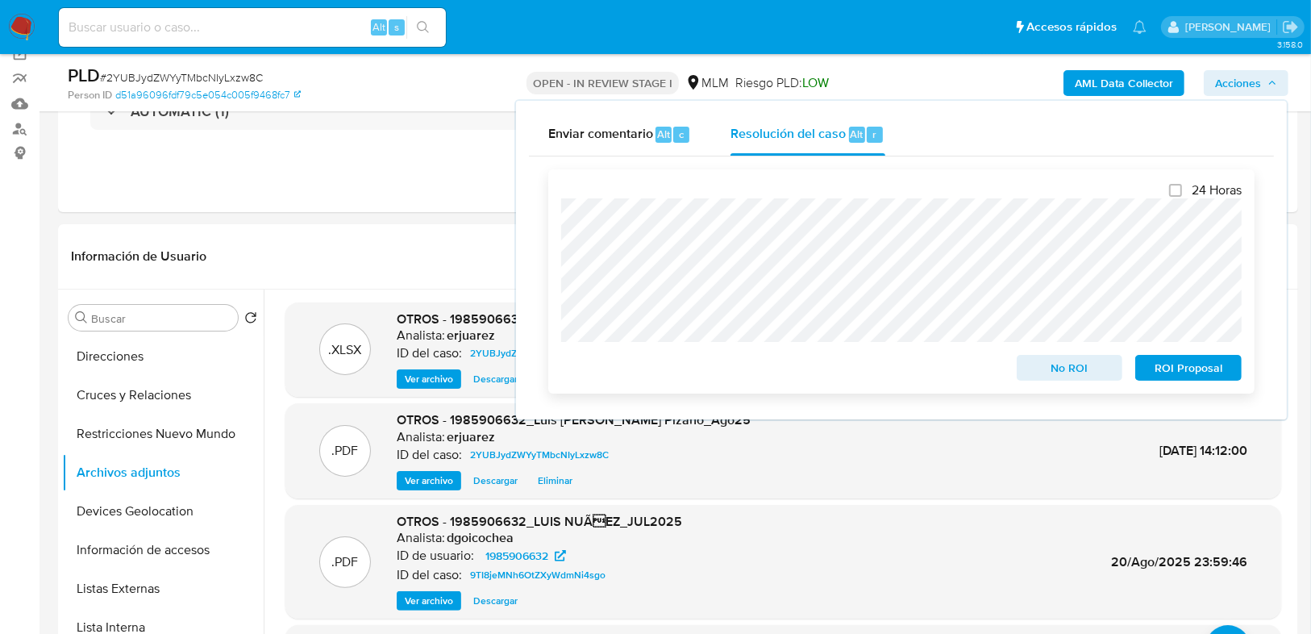
click at [549, 235] on div "24 Horas No ROI ROI Proposal" at bounding box center [901, 281] width 706 height 224
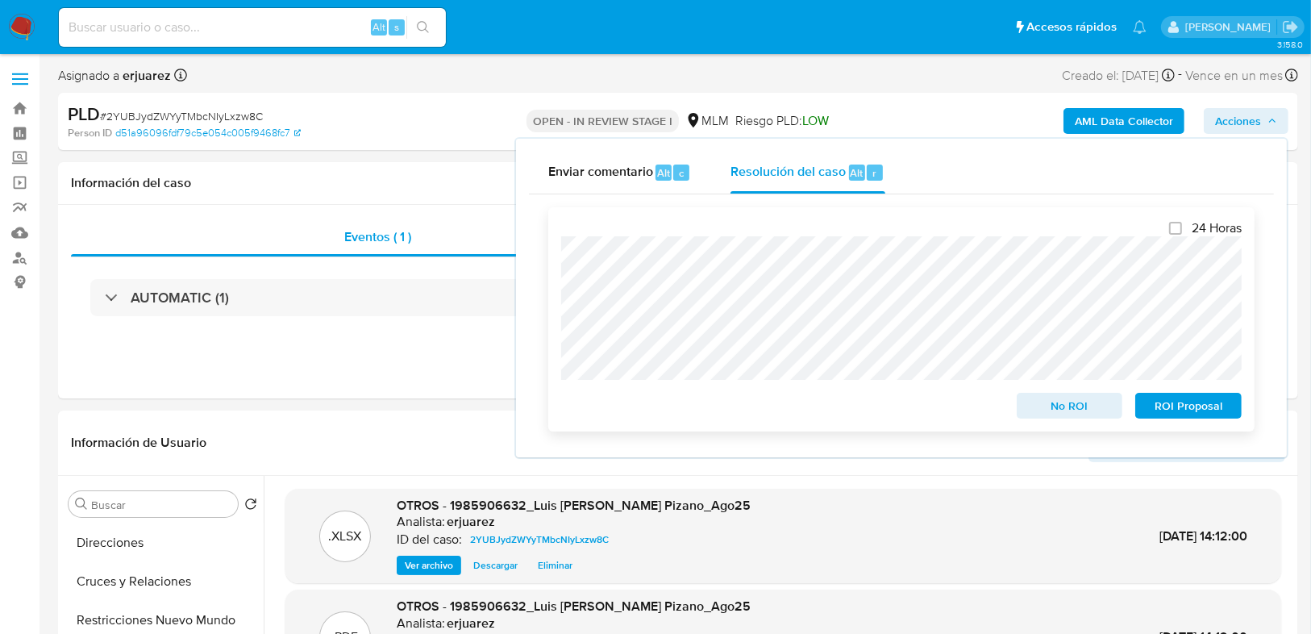
click at [559, 217] on div "24 Horas No ROI ROI Proposal" at bounding box center [901, 319] width 706 height 224
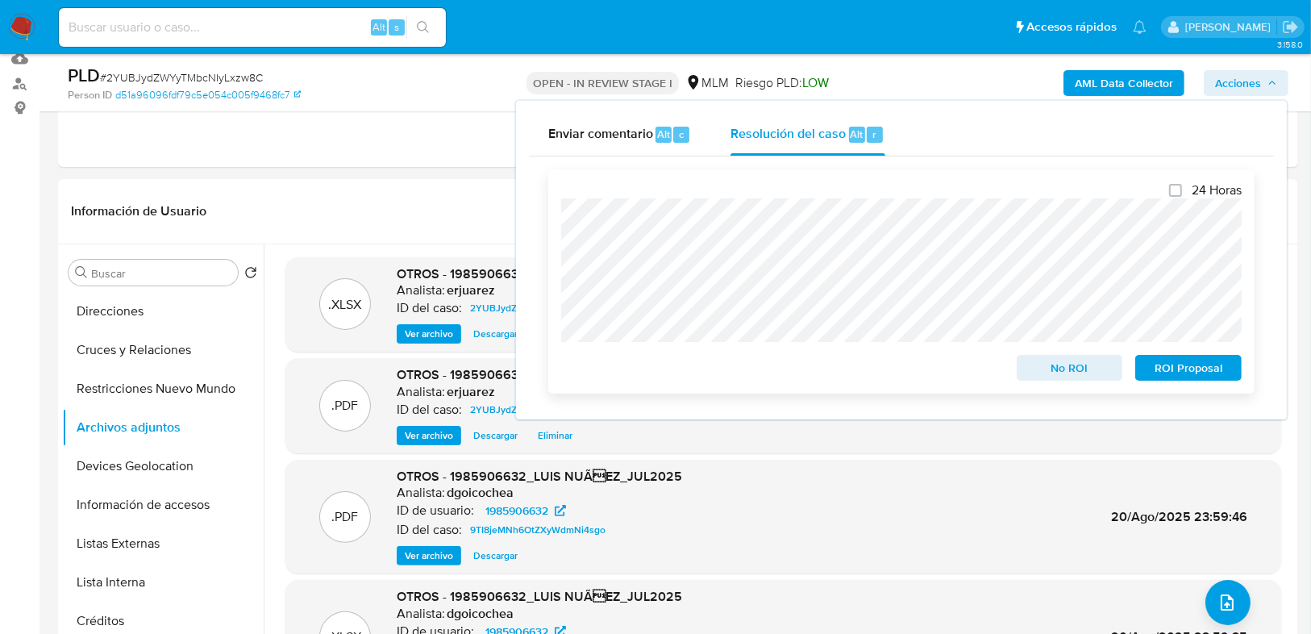
scroll to position [194, 0]
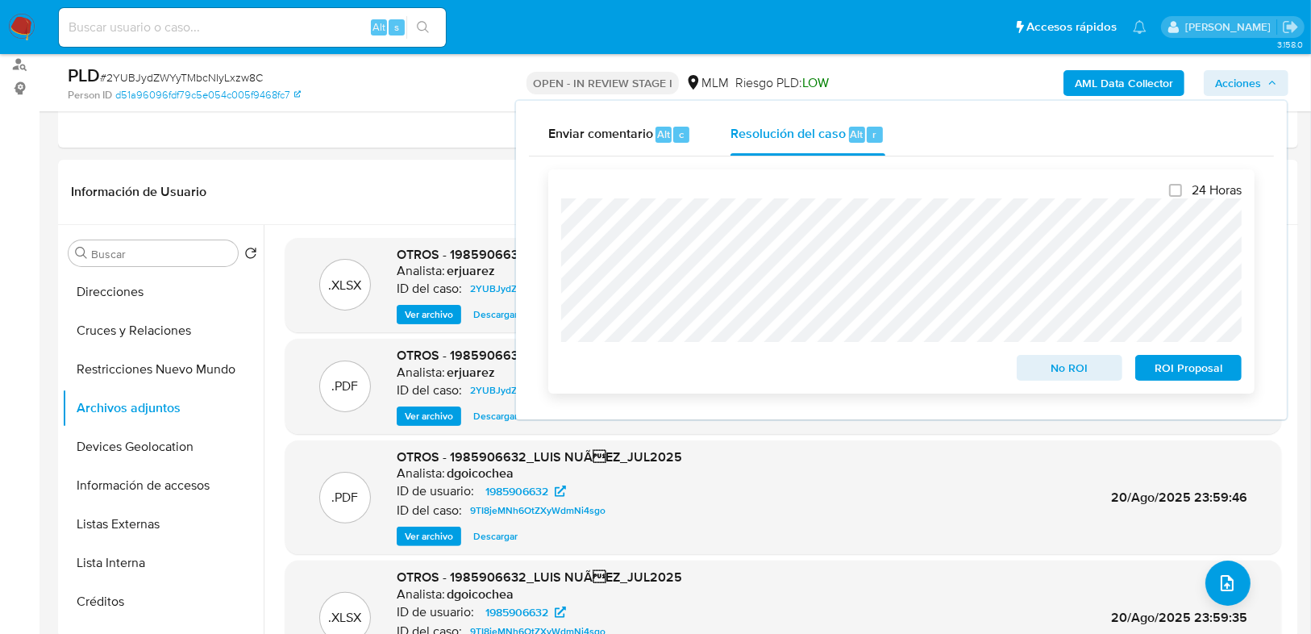
click at [1167, 372] on span "ROI Proposal" at bounding box center [1189, 367] width 84 height 23
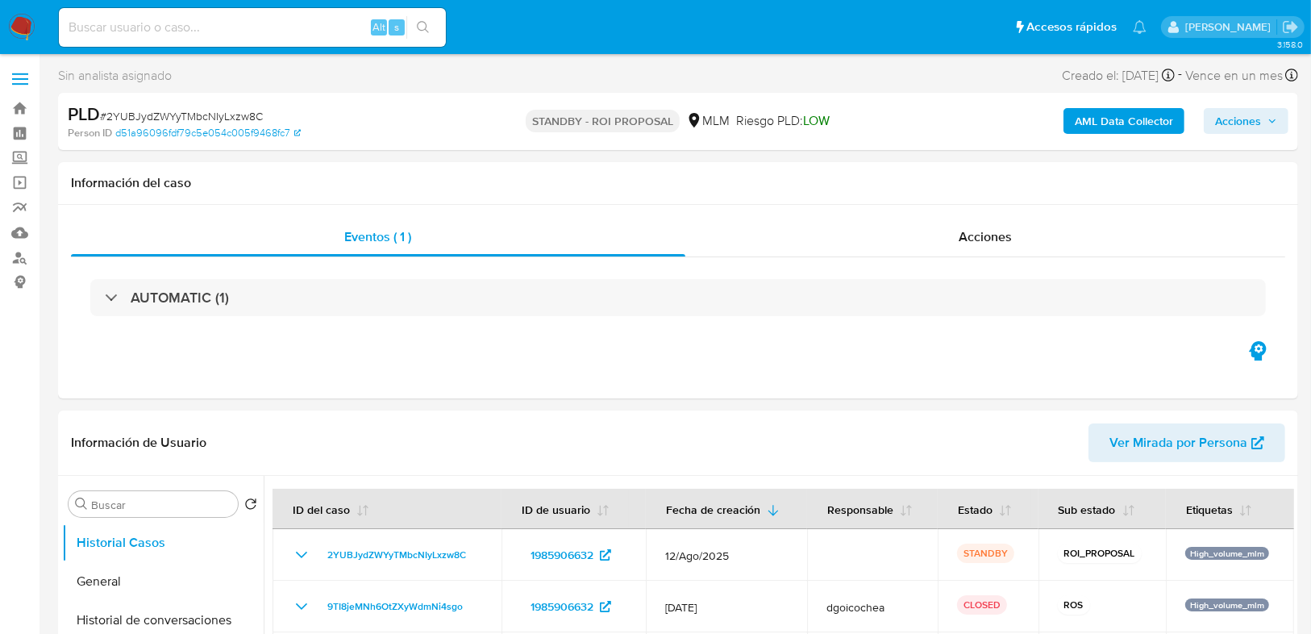
select select "10"
click at [997, 240] on span "Acciones" at bounding box center [985, 236] width 53 height 19
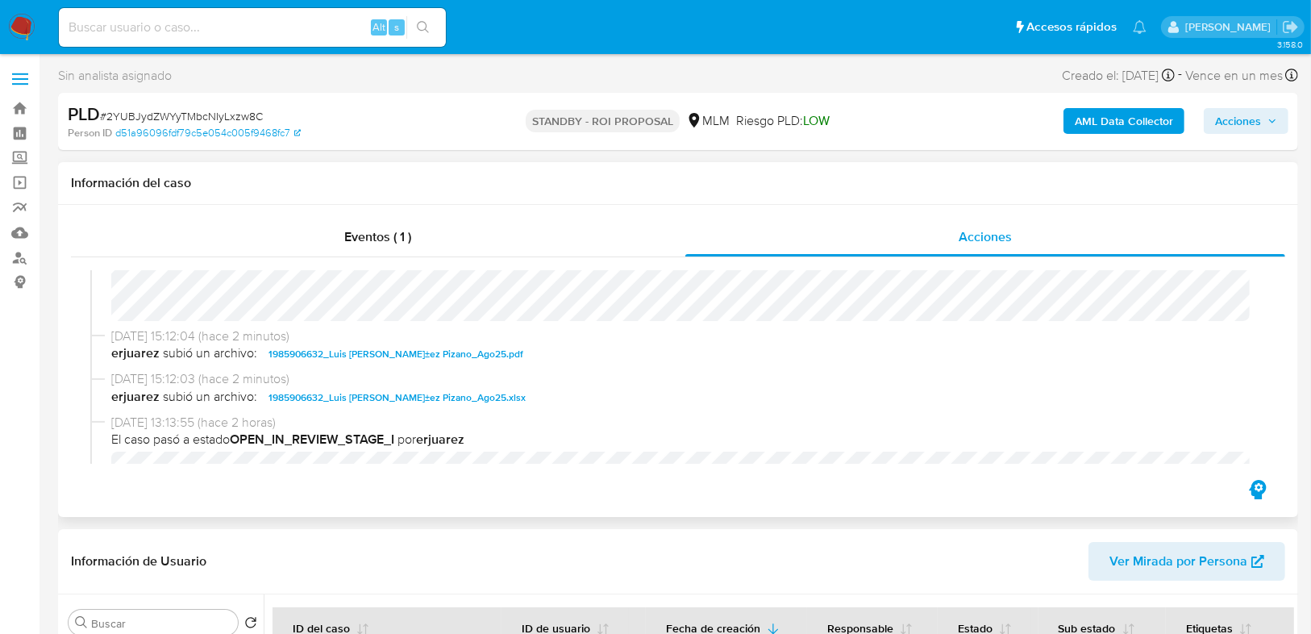
scroll to position [323, 0]
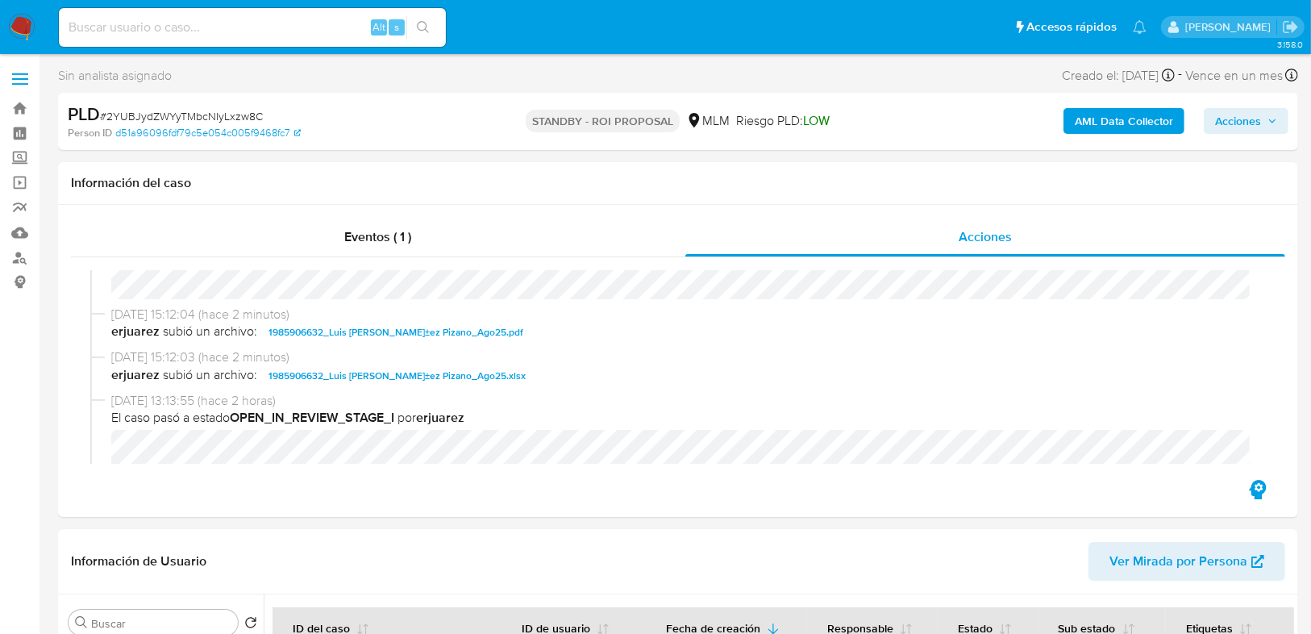
click at [17, 20] on img at bounding box center [21, 27] width 27 height 27
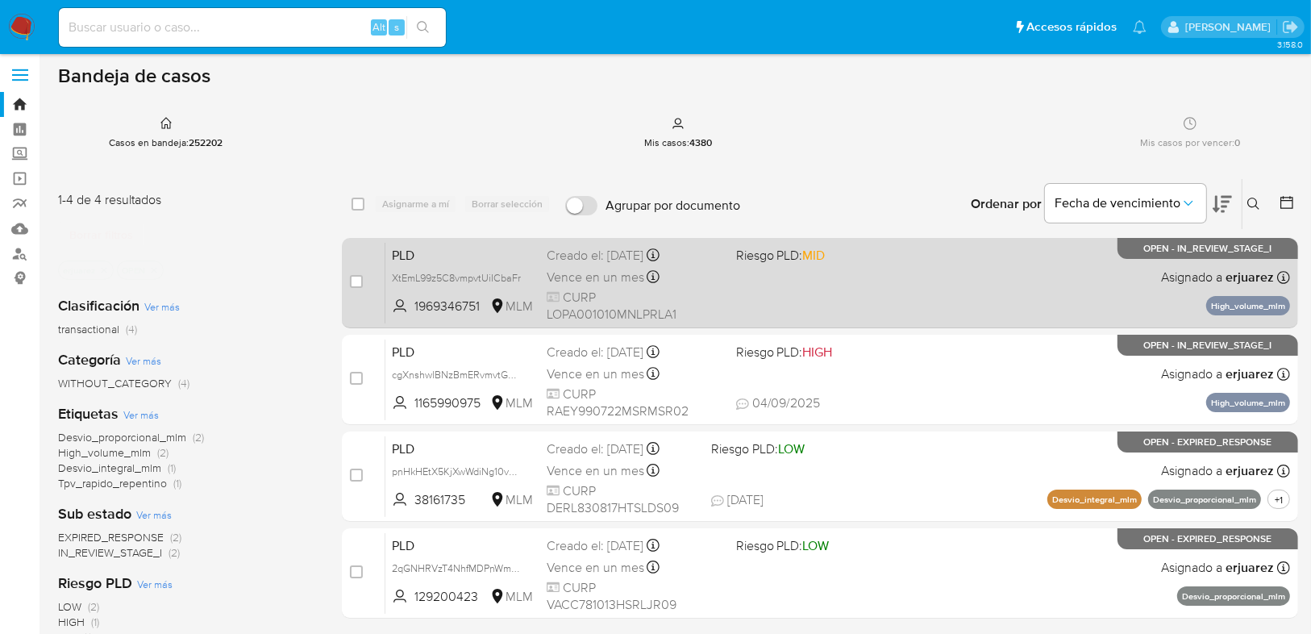
scroll to position [65, 0]
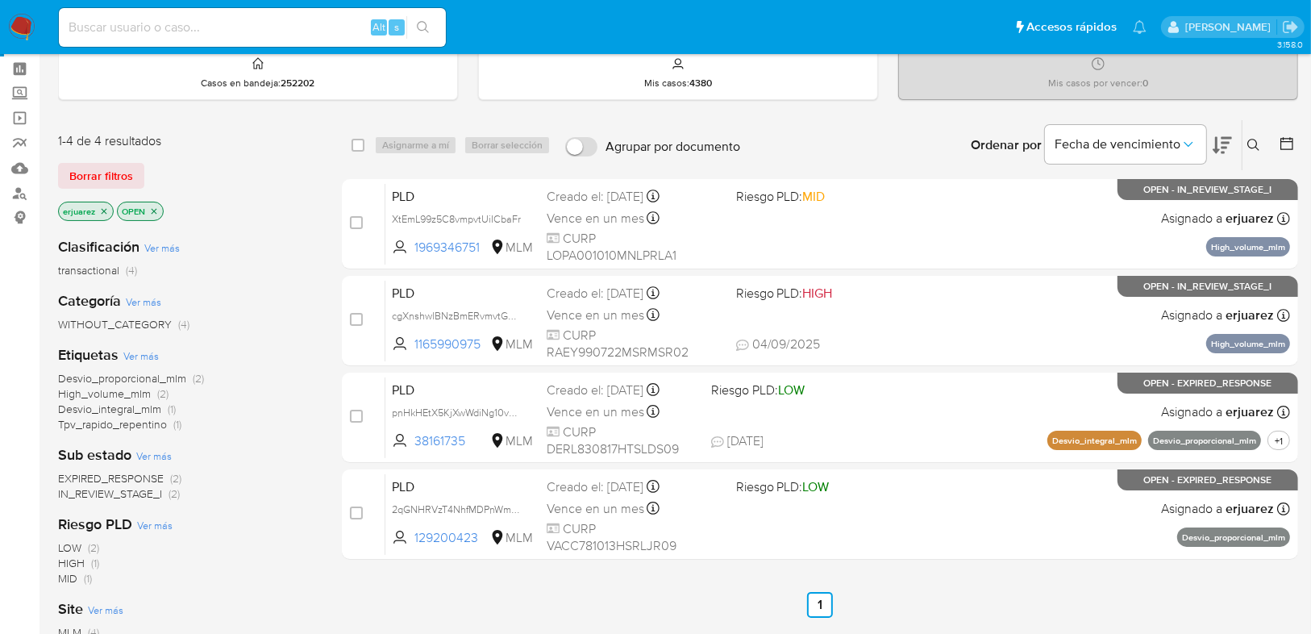
click at [245, 27] on input at bounding box center [252, 27] width 387 height 21
paste input "1985906632"
type input "1985906632"
click at [422, 23] on icon "search-icon" at bounding box center [423, 27] width 13 height 13
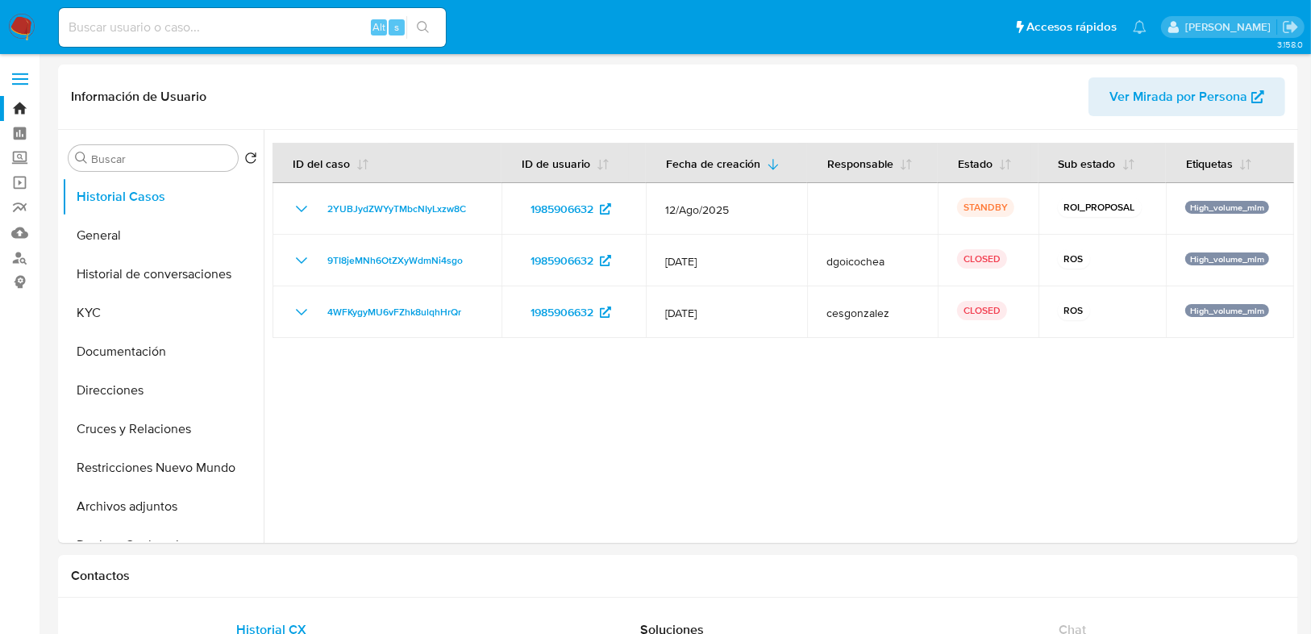
select select "10"
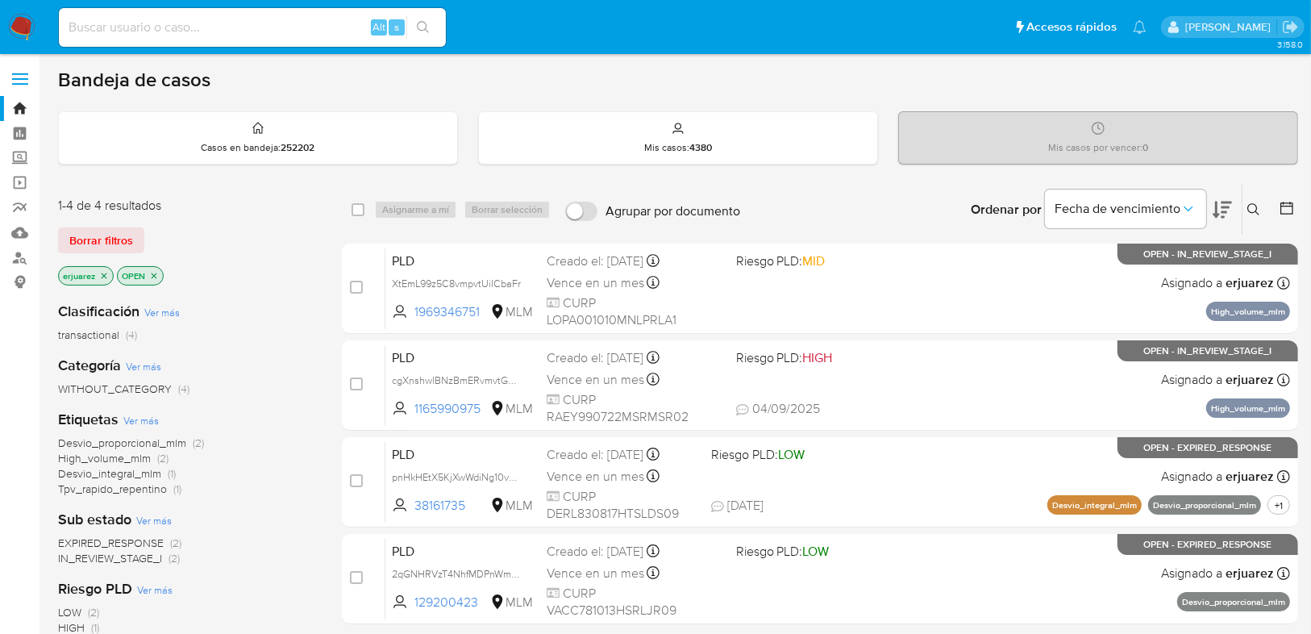
drag, startPoint x: 100, startPoint y: 274, endPoint x: 152, endPoint y: 274, distance: 51.6
click at [107, 274] on icon "close-filter" at bounding box center [104, 276] width 10 height 10
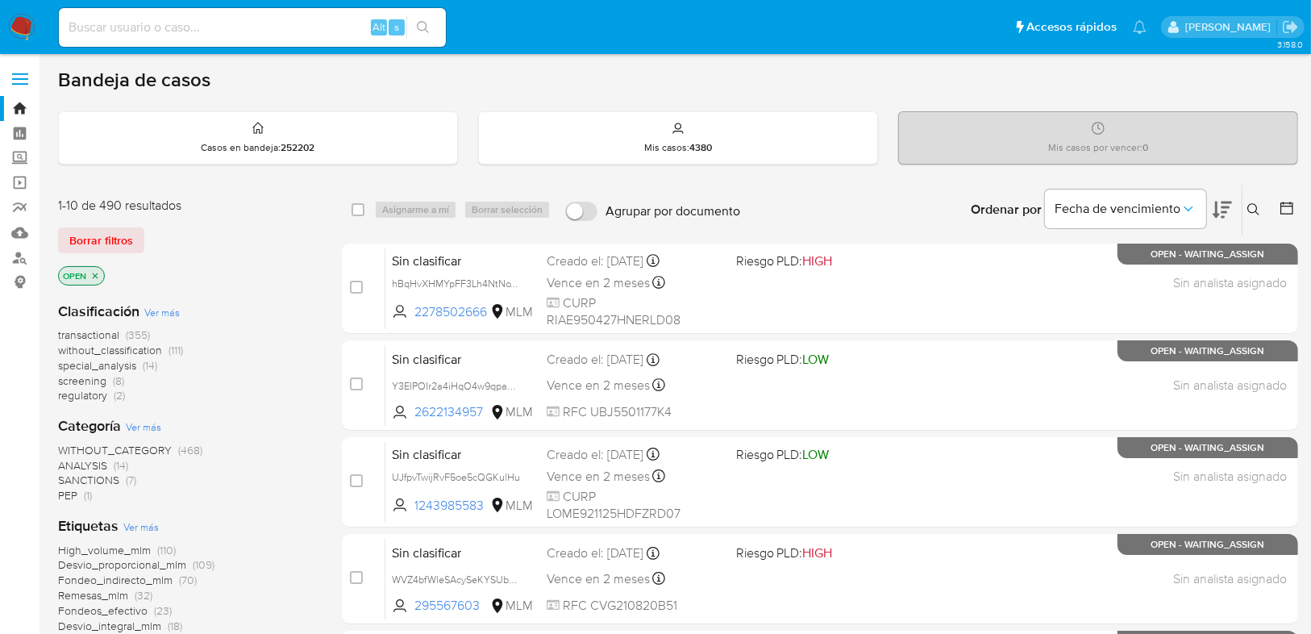
drag, startPoint x: 1247, startPoint y: 209, endPoint x: 1106, endPoint y: 246, distance: 145.1
click at [1247, 209] on button at bounding box center [1256, 209] width 27 height 19
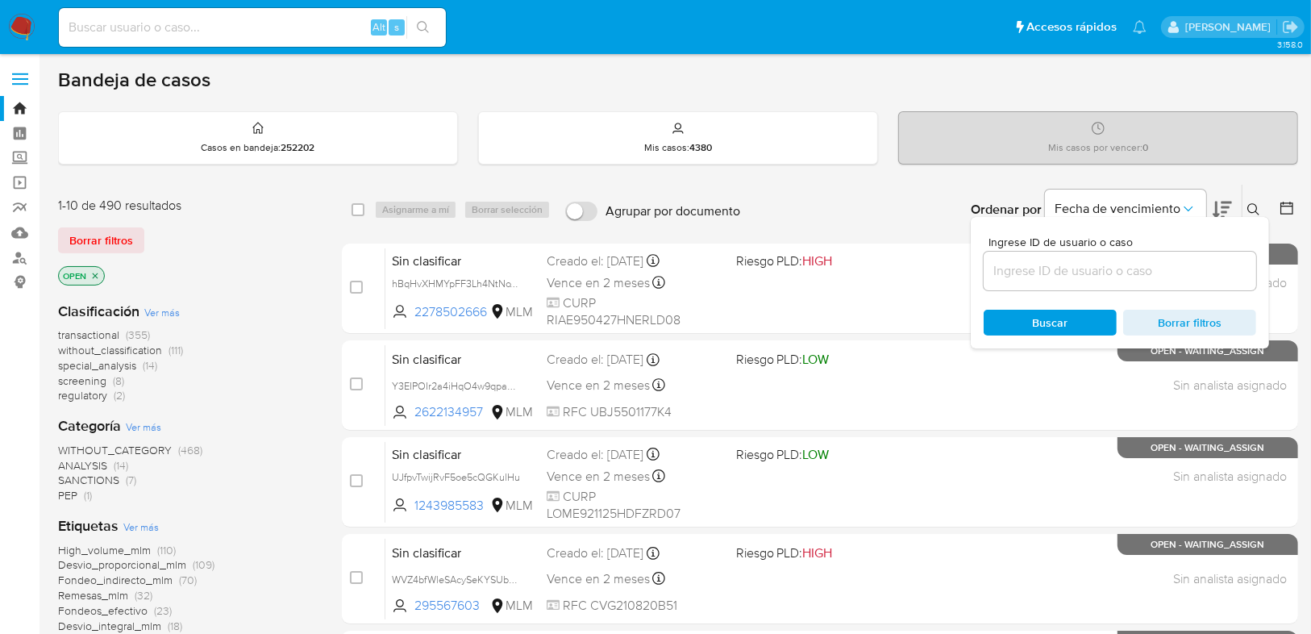
click at [1091, 249] on div "Ingrese ID de usuario o caso" at bounding box center [1120, 263] width 273 height 54
click at [1081, 264] on input at bounding box center [1120, 270] width 273 height 21
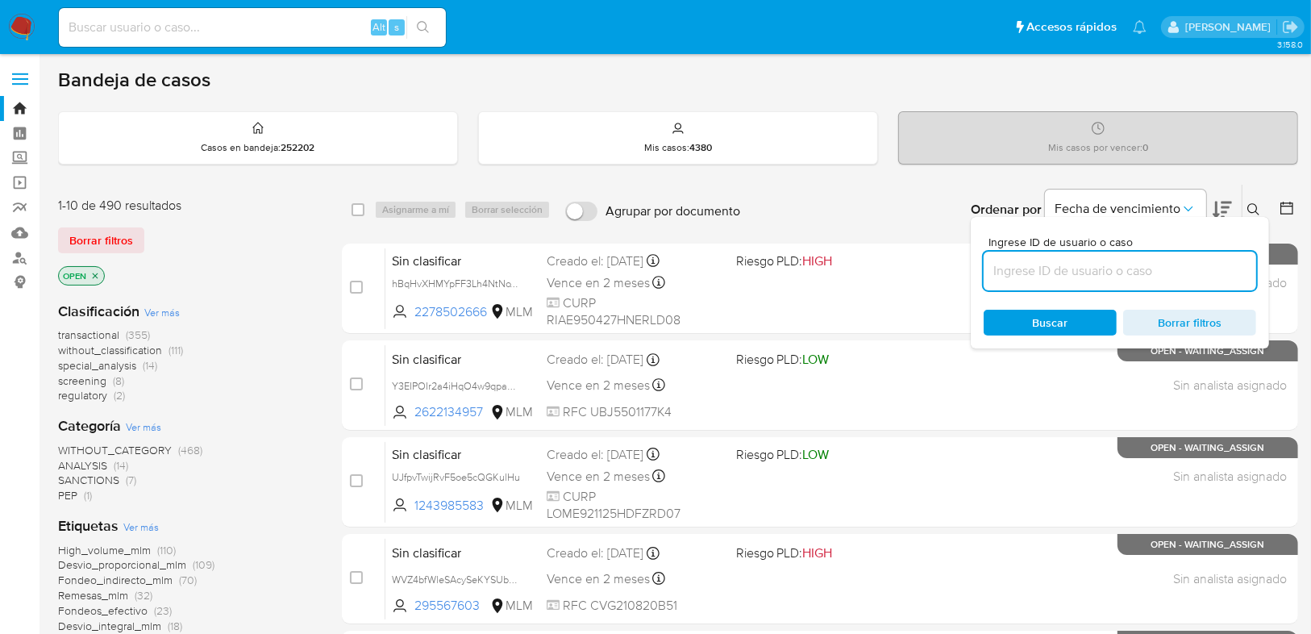
paste input "2166909103"
type input "2166909103"
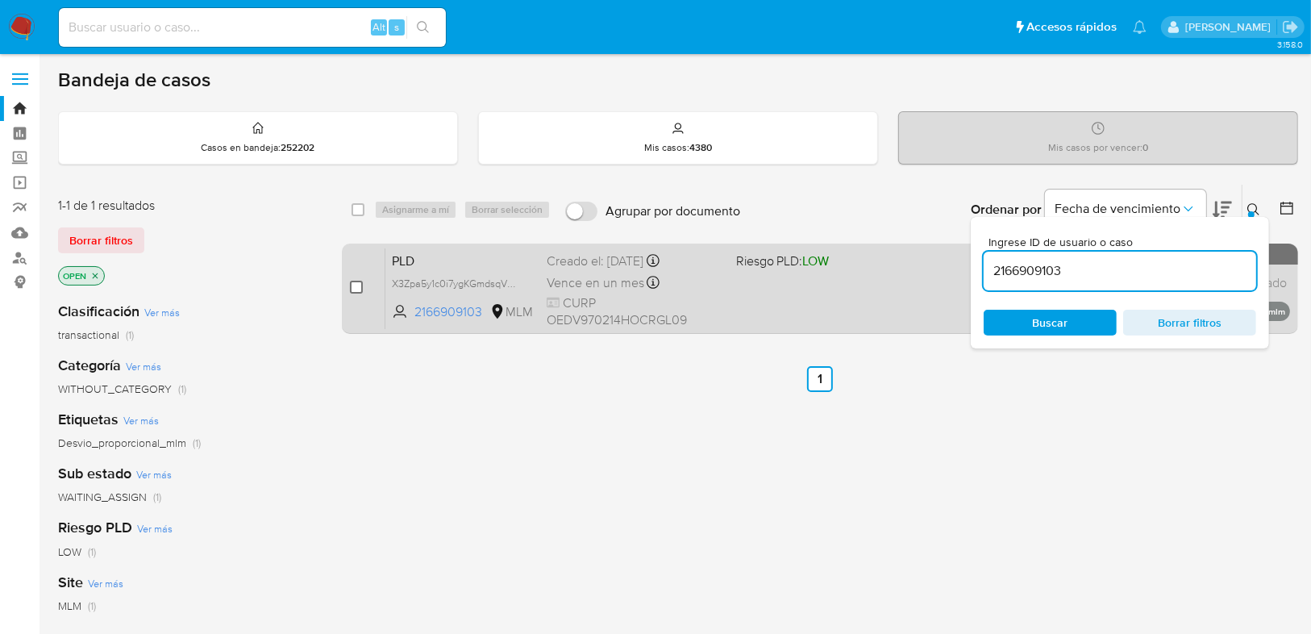
click at [355, 281] on input "checkbox" at bounding box center [356, 287] width 13 height 13
checkbox input "true"
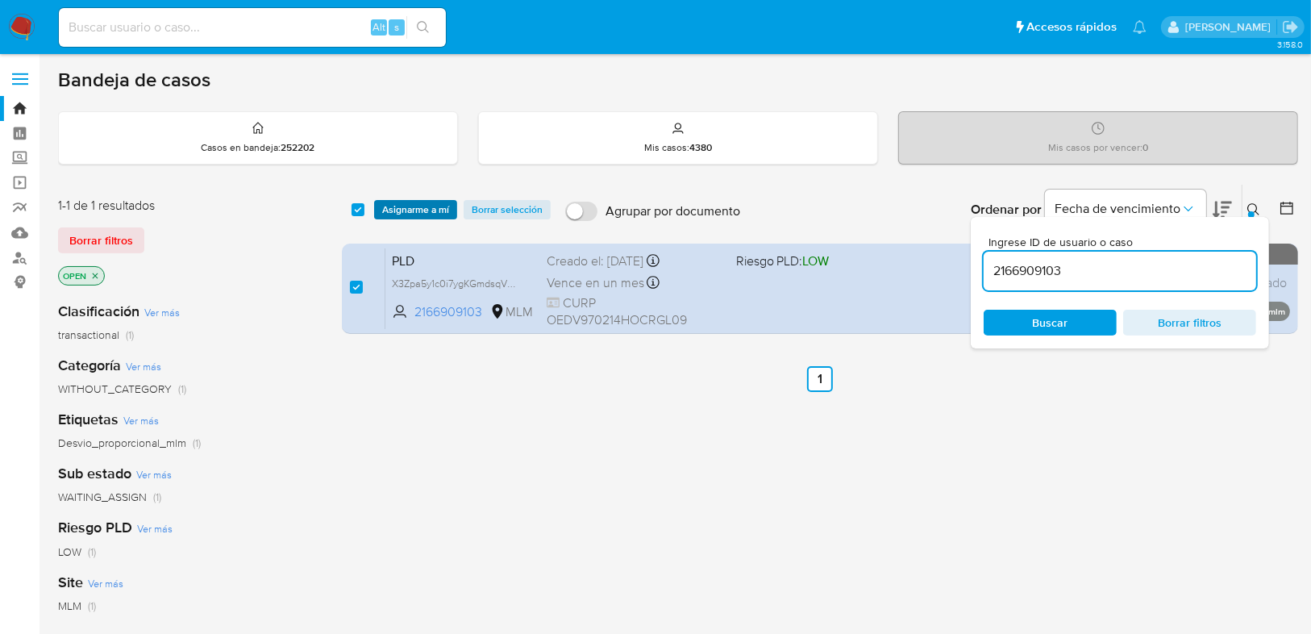
click at [406, 209] on span "Asignarme a mí" at bounding box center [415, 210] width 67 height 16
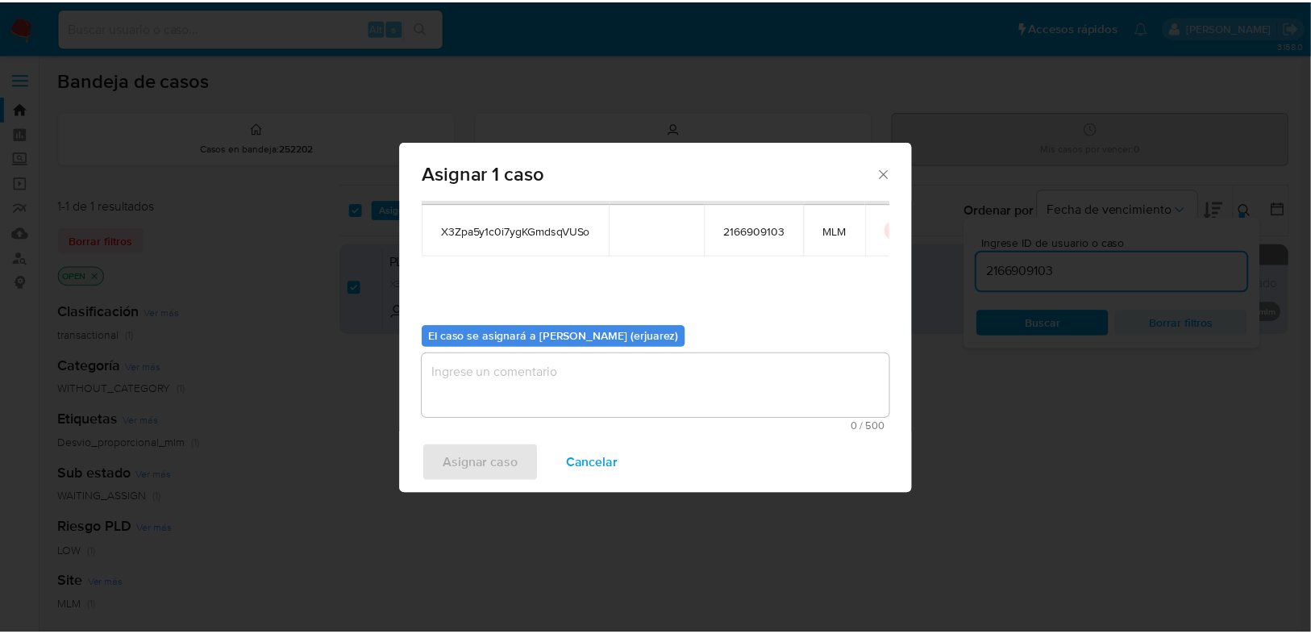
scroll to position [83, 0]
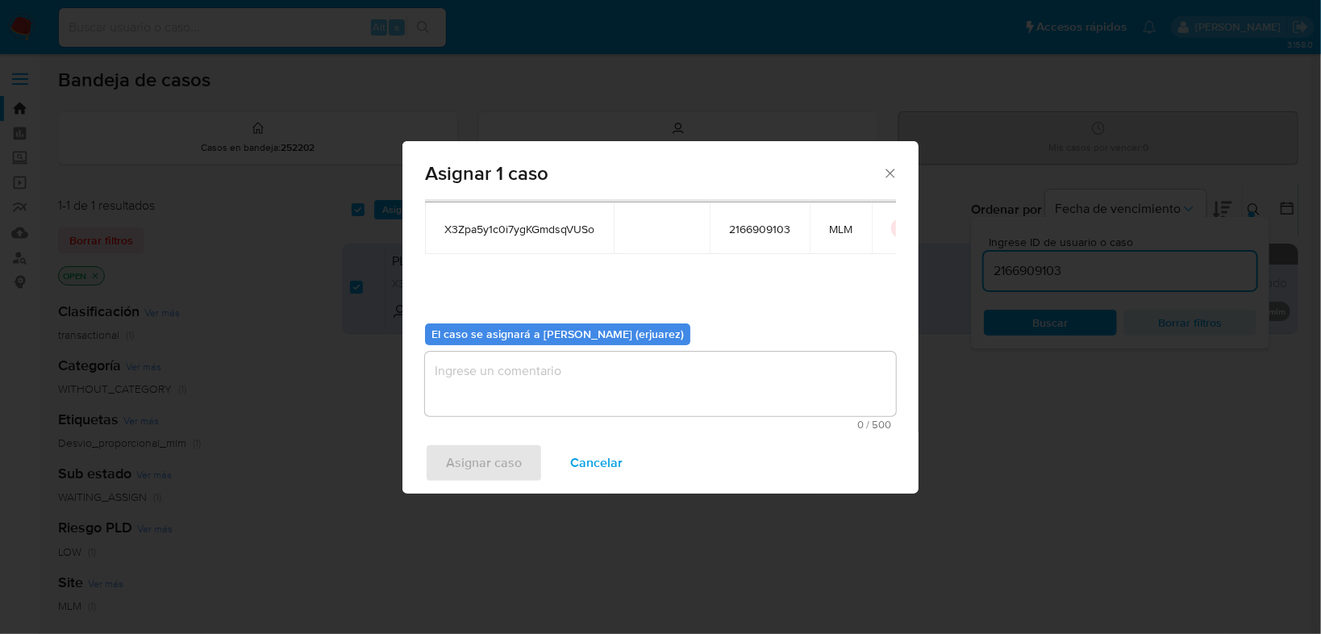
click at [480, 405] on textarea "assign-modal" at bounding box center [660, 384] width 471 height 65
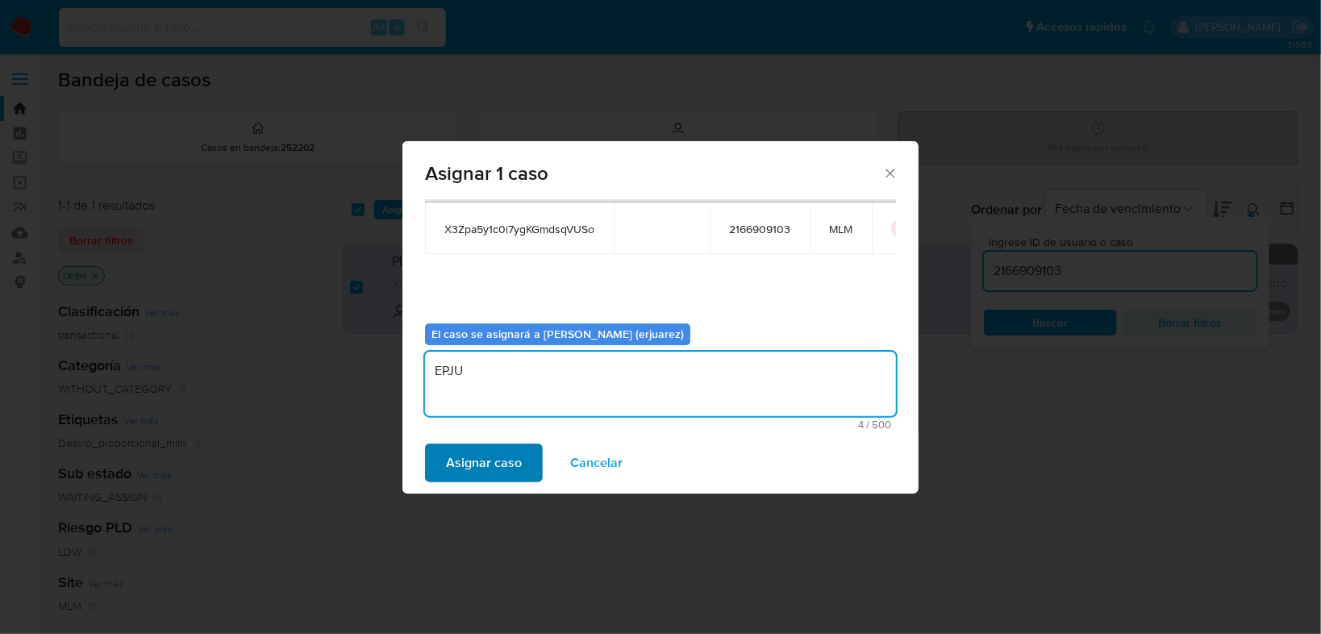
type textarea "EPJU"
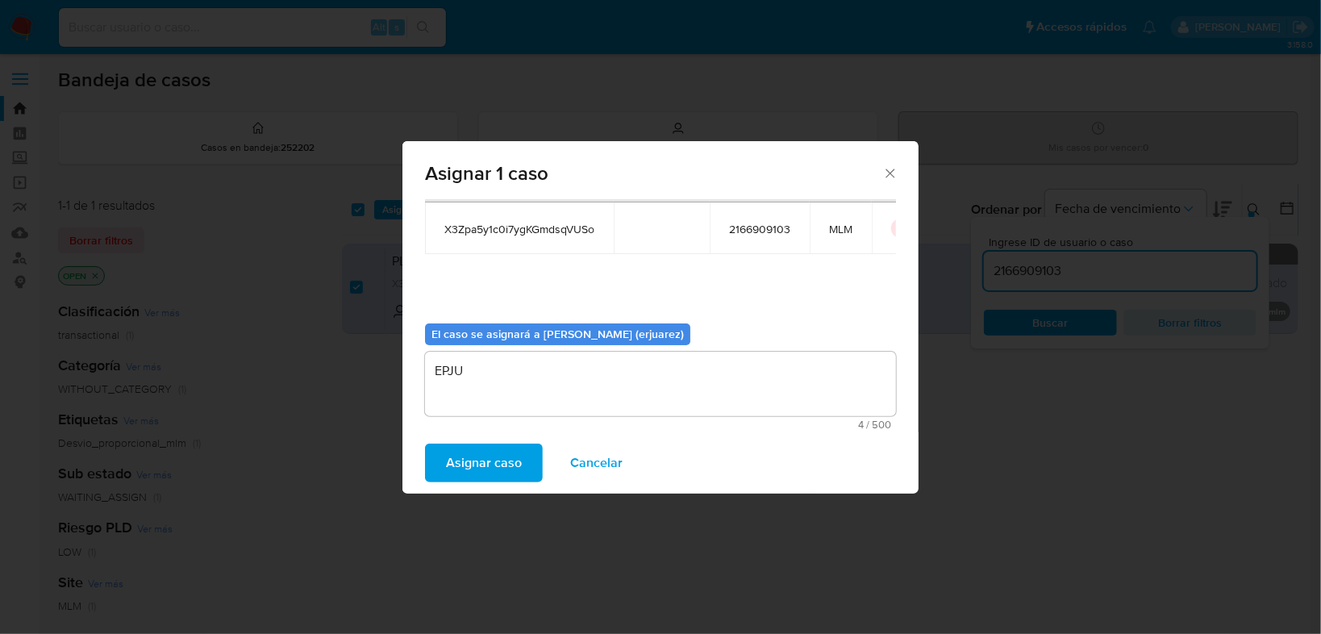
click at [475, 473] on span "Asignar caso" at bounding box center [484, 462] width 76 height 35
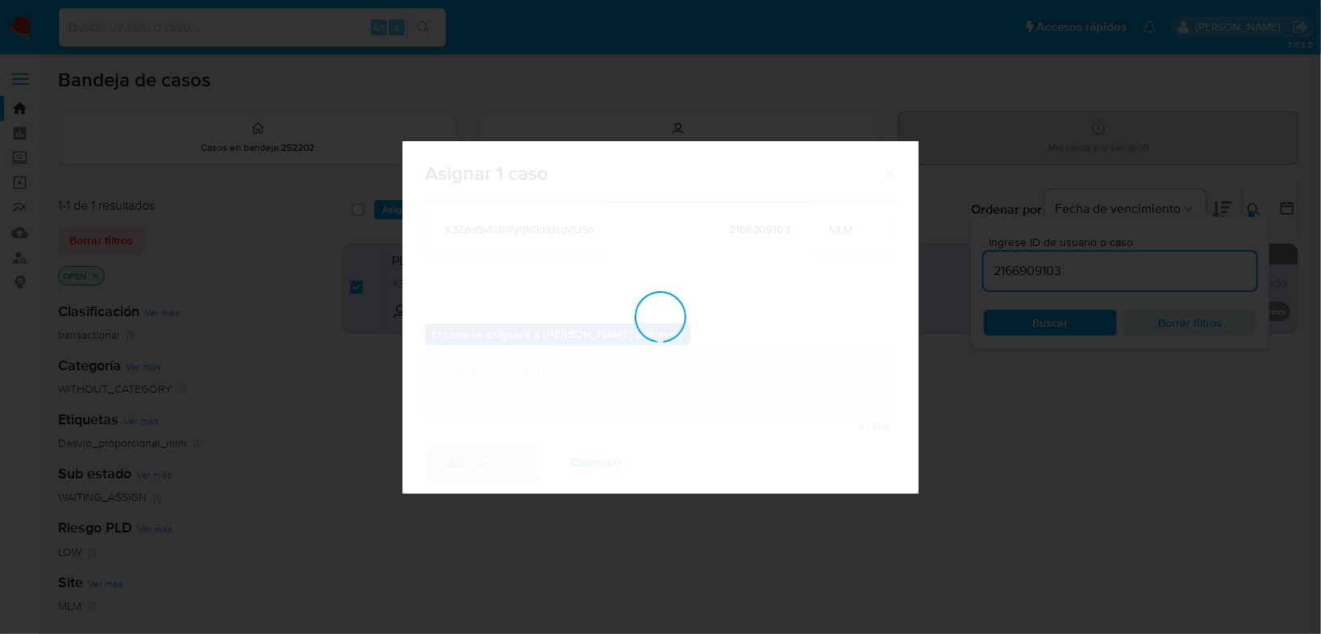
checkbox input "false"
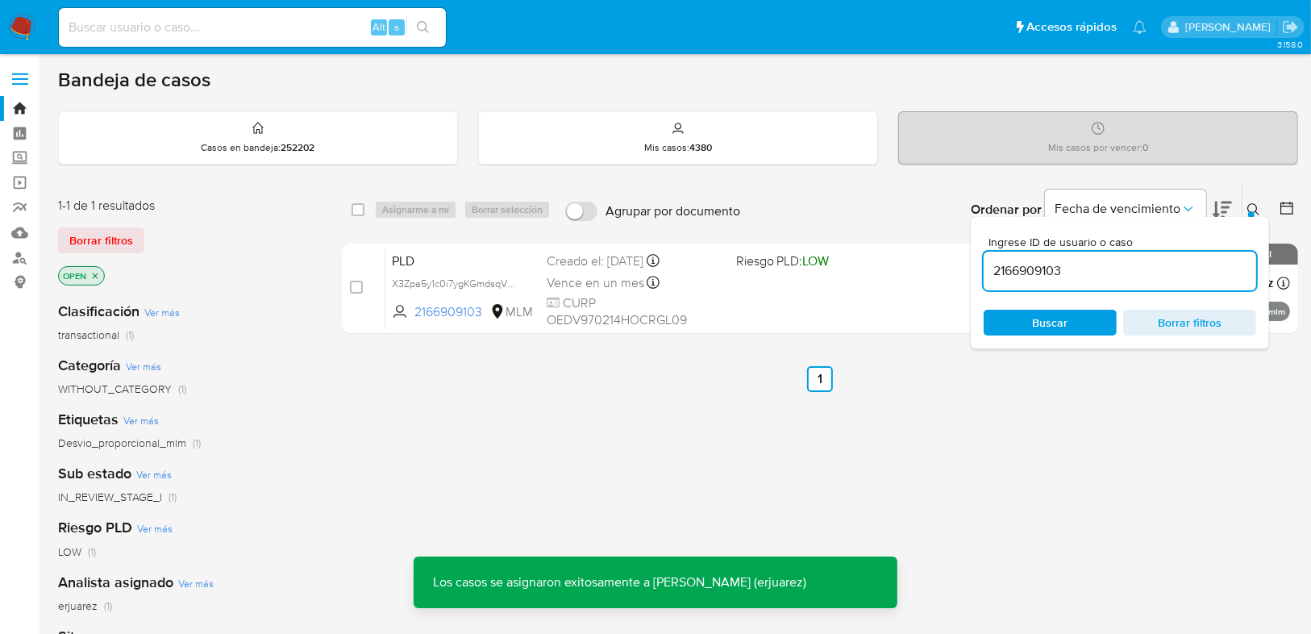
click at [741, 294] on div "PLD X3Zpa5y1c0i7ygKGmdsqVUSo 2166909103 MLM Riesgo PLD: LOW Creado el: [DATE] C…" at bounding box center [837, 288] width 905 height 81
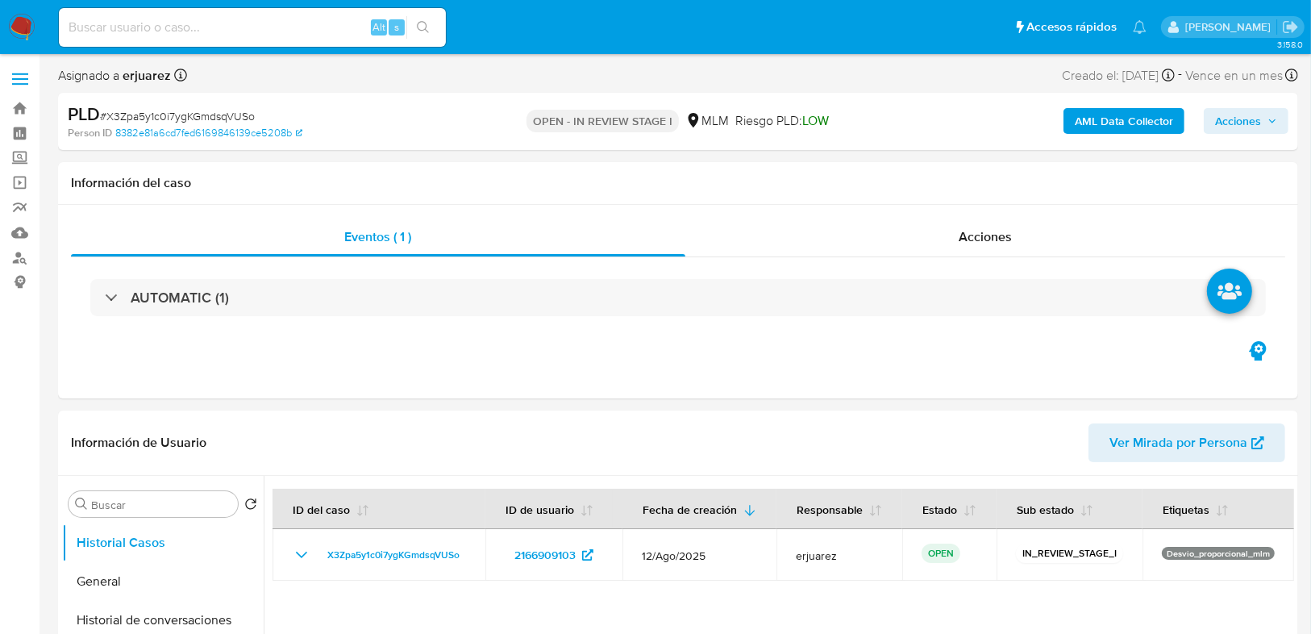
select select "10"
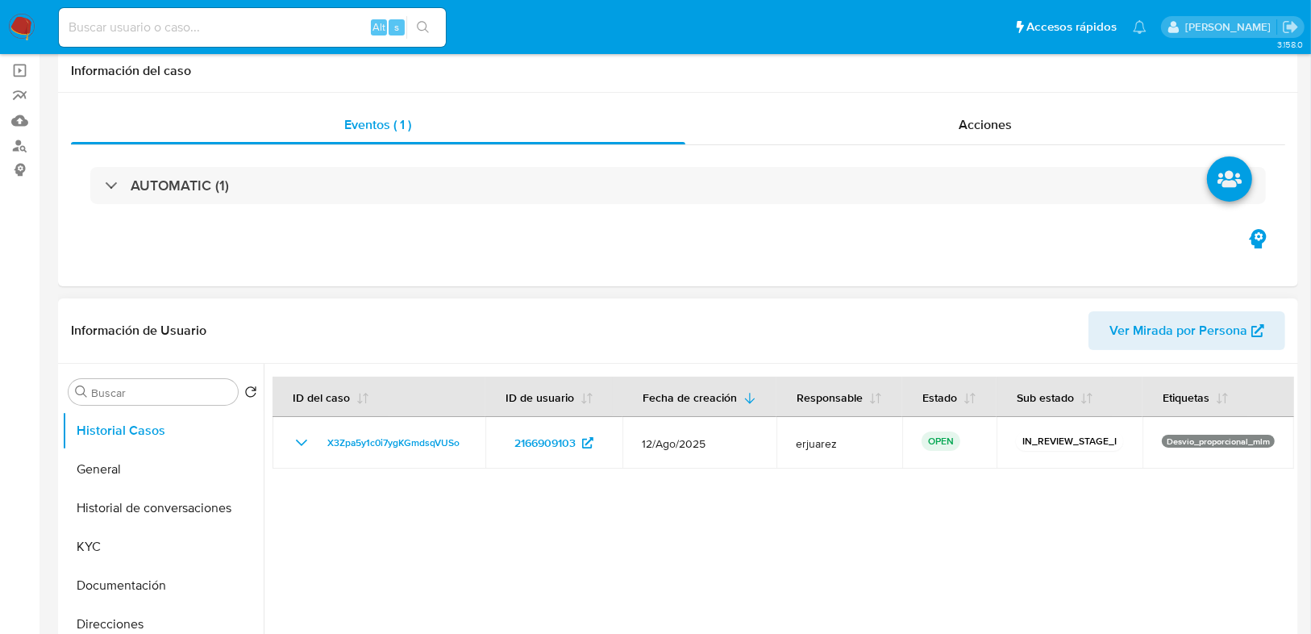
scroll to position [194, 0]
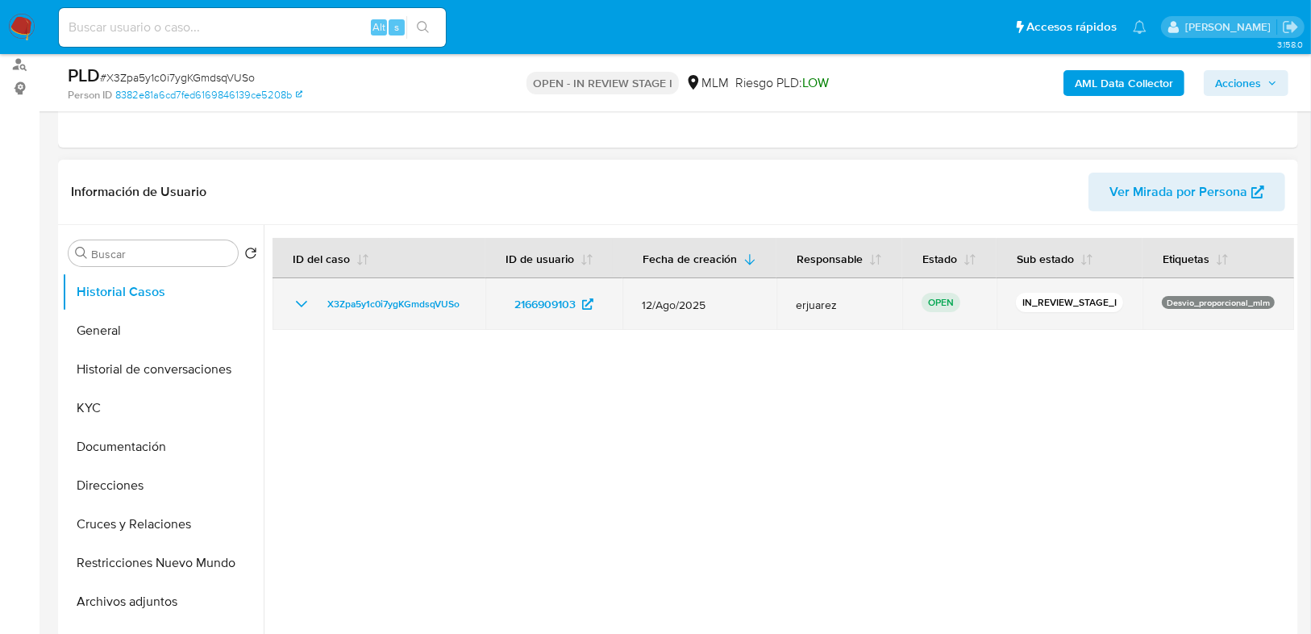
drag, startPoint x: 478, startPoint y: 318, endPoint x: 284, endPoint y: 322, distance: 194.4
click at [301, 317] on td "X3Zpa5y1c0i7ygKGmdsqVUSo" at bounding box center [379, 304] width 213 height 52
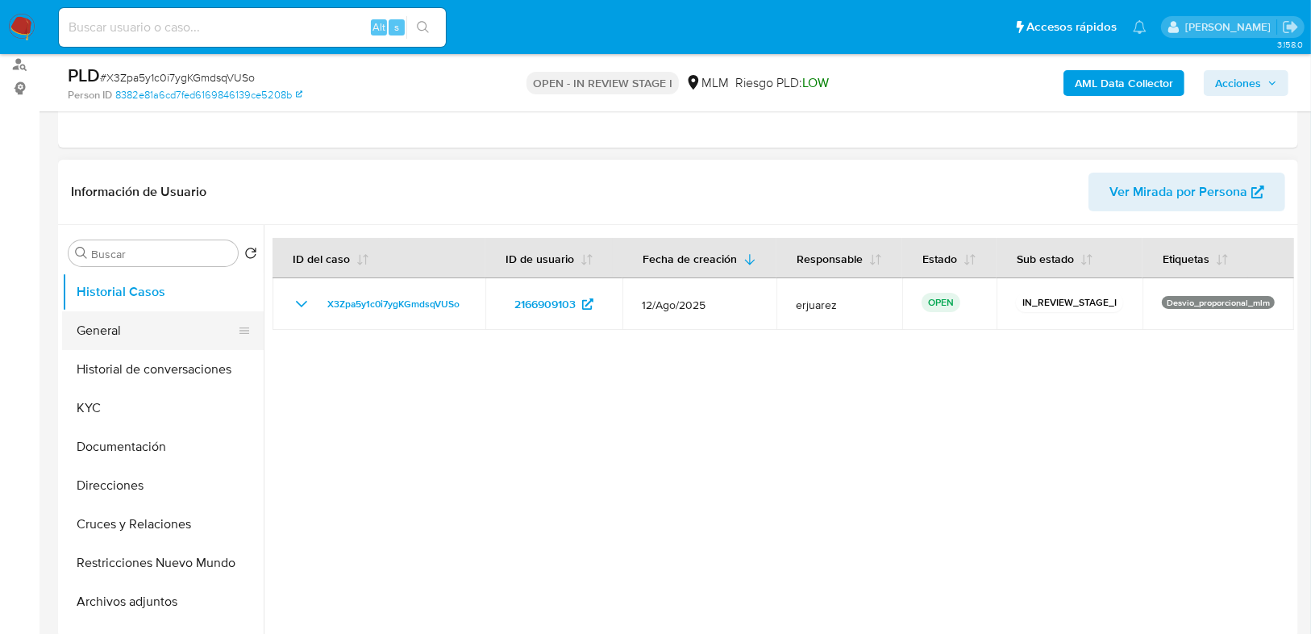
drag, startPoint x: 115, startPoint y: 331, endPoint x: 28, endPoint y: 329, distance: 87.1
click at [115, 333] on button "General" at bounding box center [163, 330] width 202 height 39
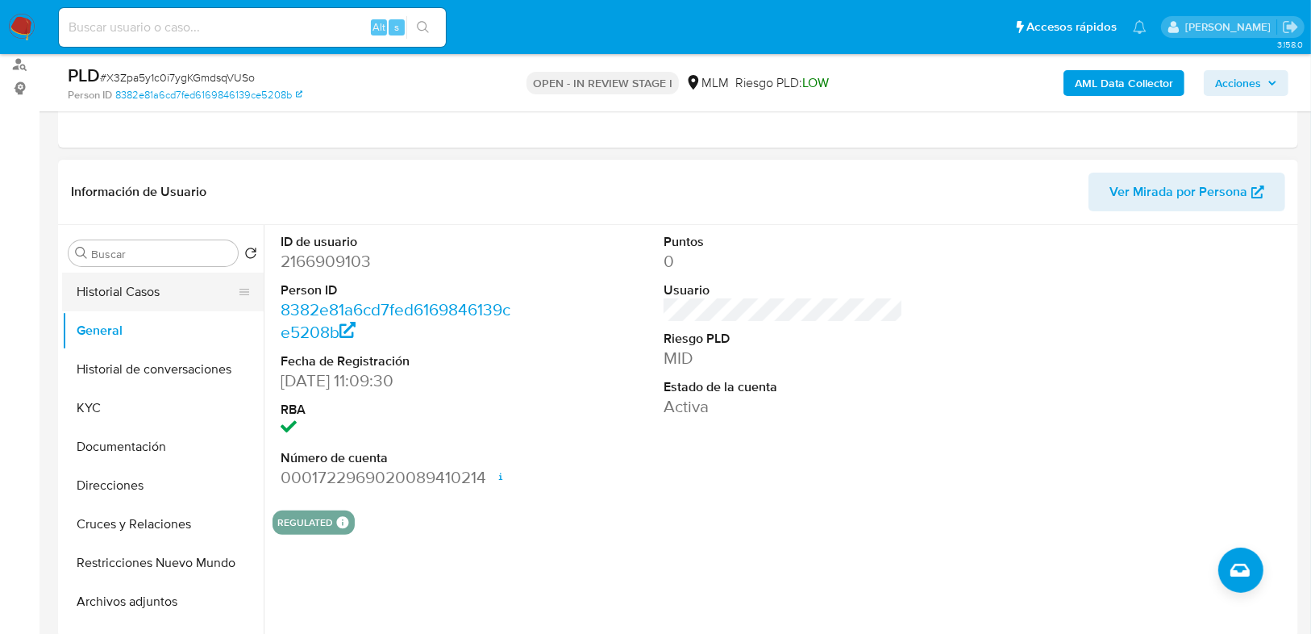
drag, startPoint x: 137, startPoint y: 293, endPoint x: 307, endPoint y: 285, distance: 170.3
click at [137, 293] on button "Historial Casos" at bounding box center [163, 292] width 202 height 39
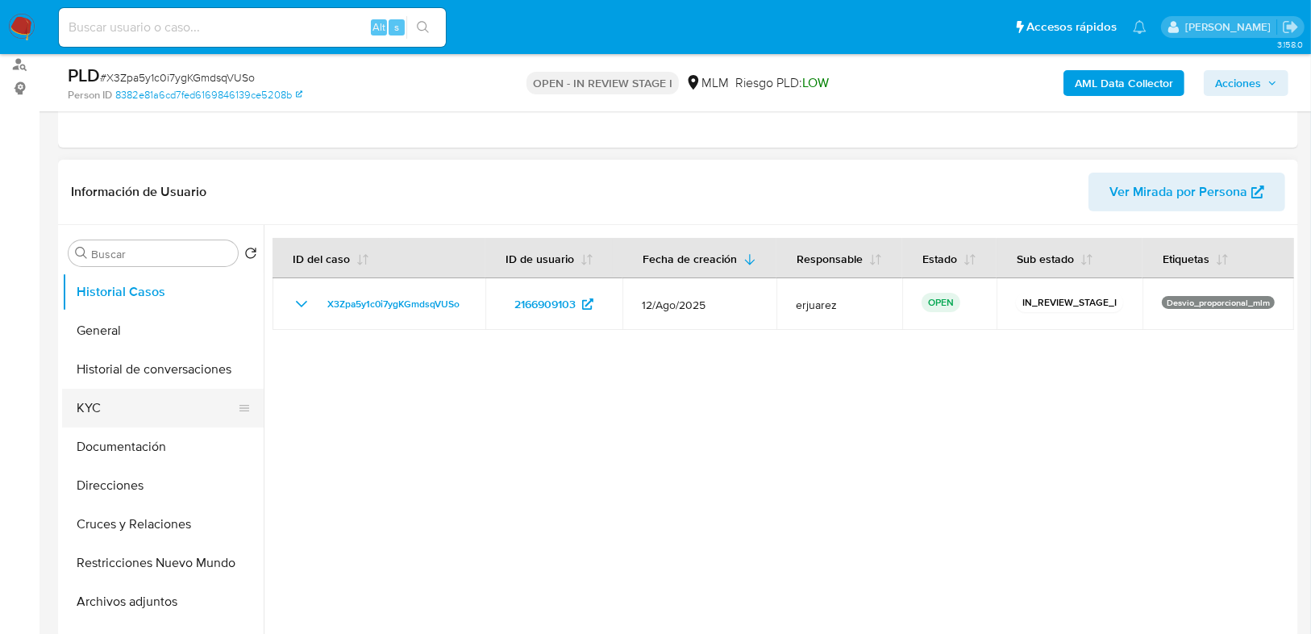
click at [100, 403] on button "KYC" at bounding box center [156, 408] width 189 height 39
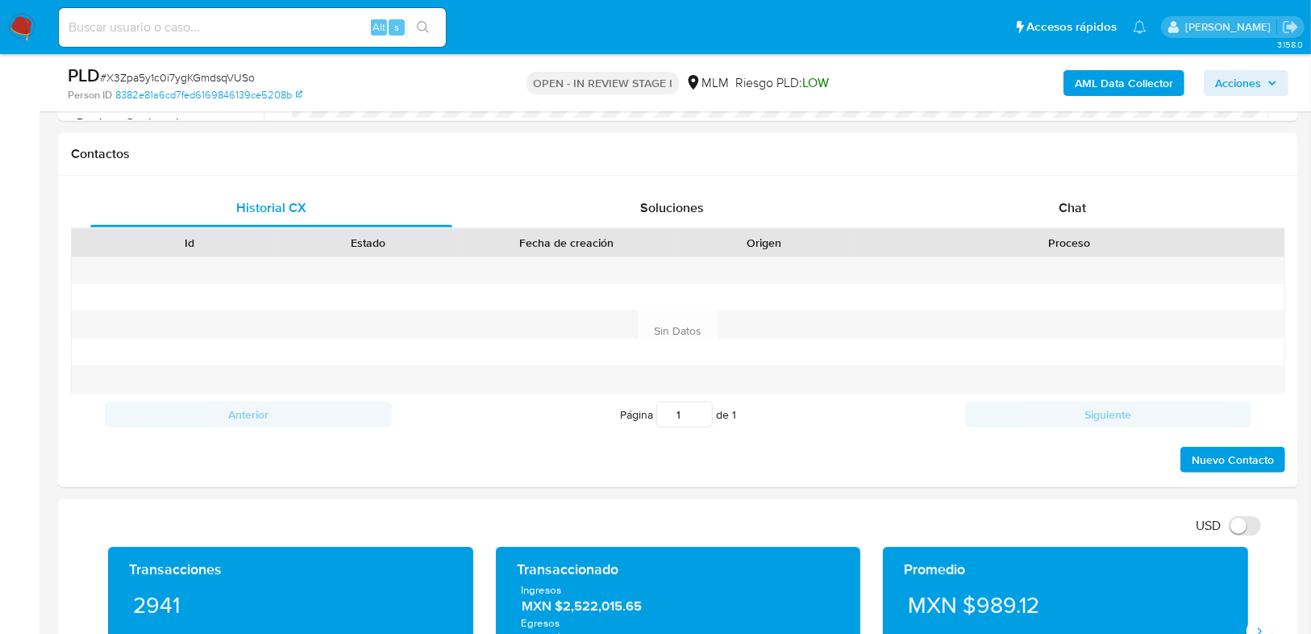
scroll to position [903, 0]
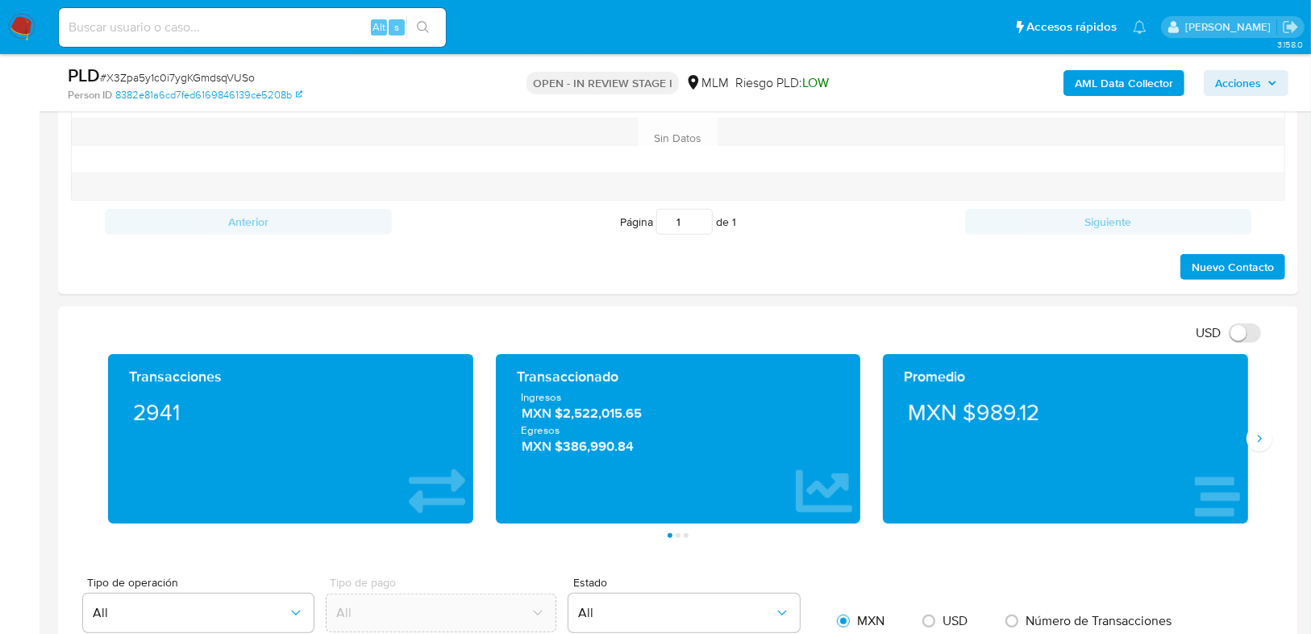
drag, startPoint x: 1256, startPoint y: 432, endPoint x: 872, endPoint y: 325, distance: 398.5
click at [1250, 429] on button "Siguiente" at bounding box center [1260, 439] width 26 height 26
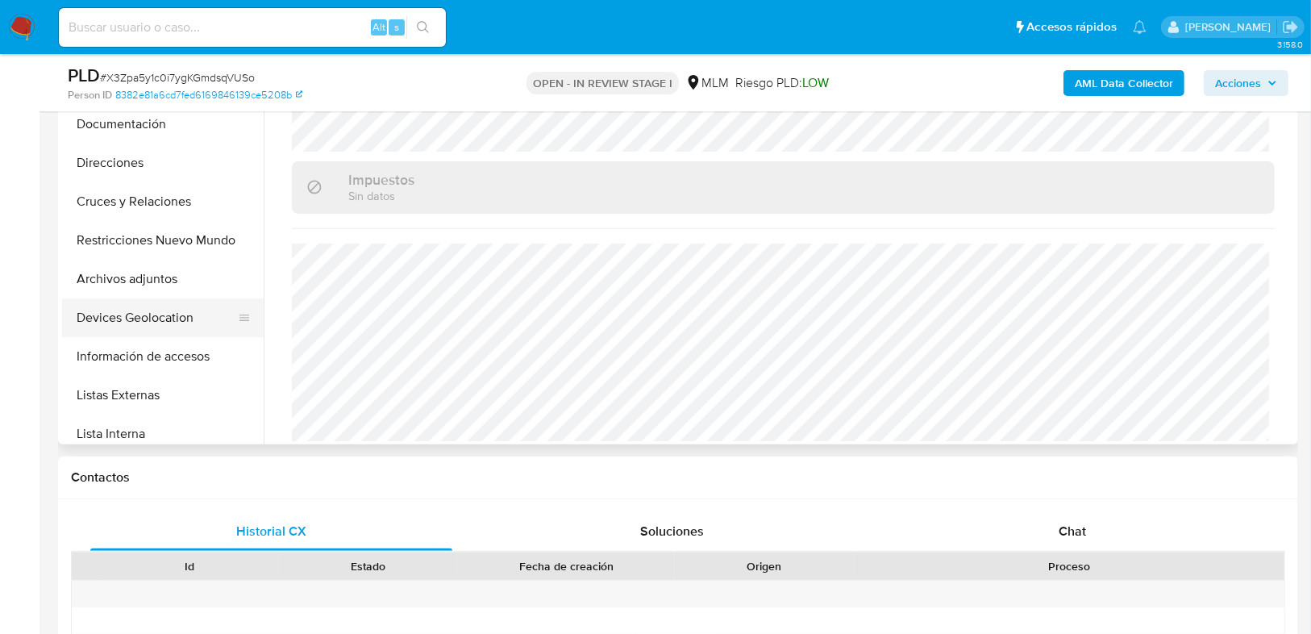
scroll to position [194, 0]
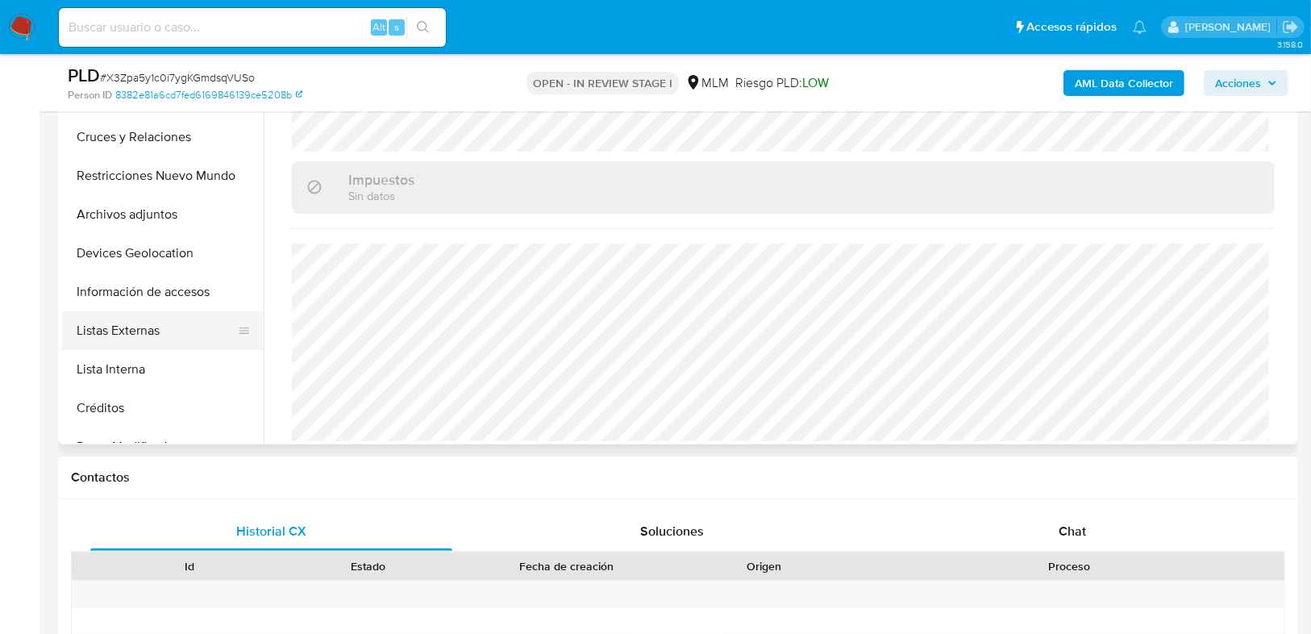
click at [146, 345] on button "Listas Externas" at bounding box center [156, 330] width 189 height 39
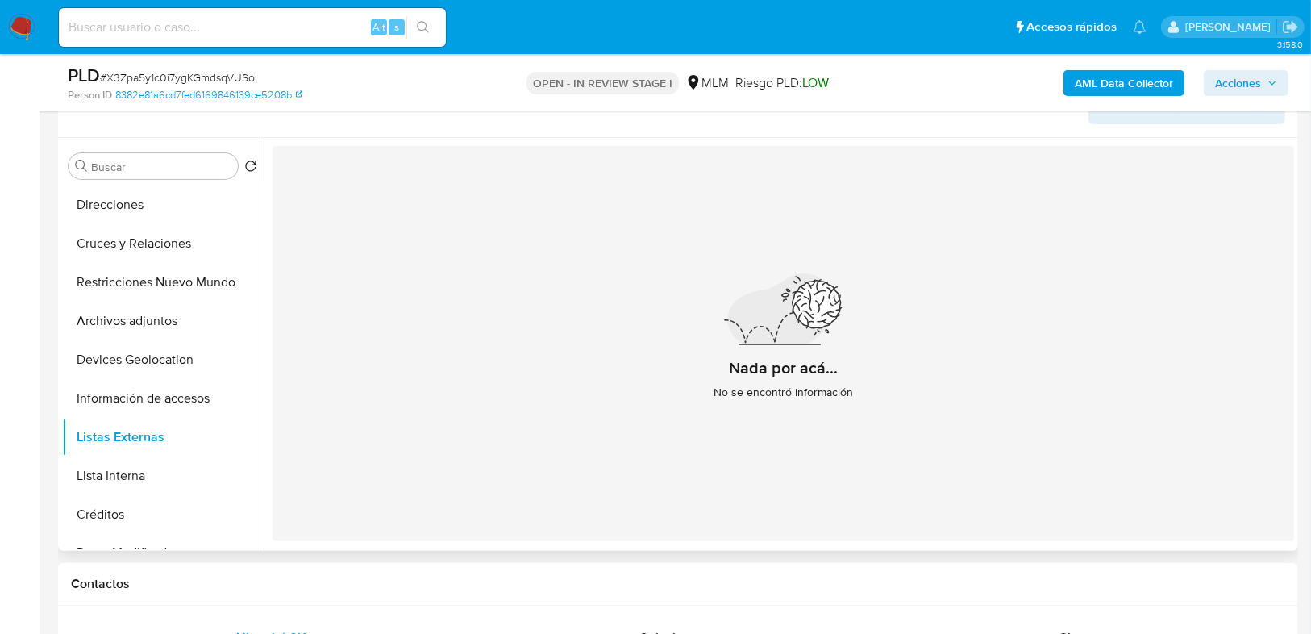
scroll to position [258, 0]
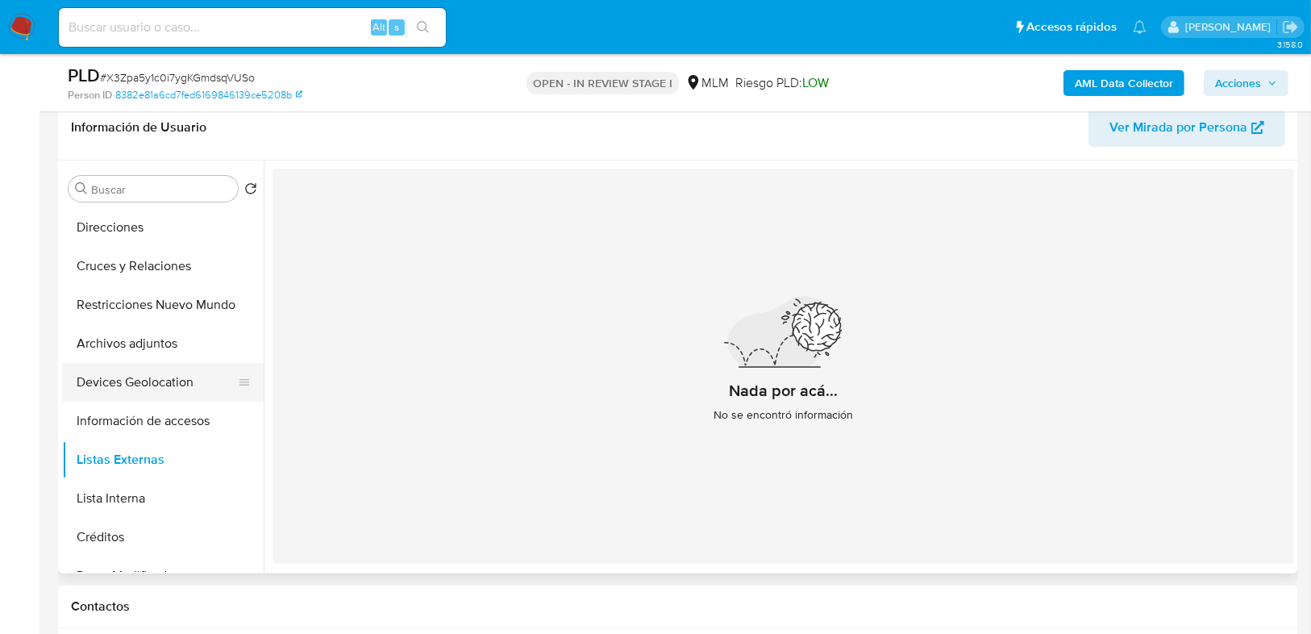
click at [159, 385] on button "Devices Geolocation" at bounding box center [156, 382] width 189 height 39
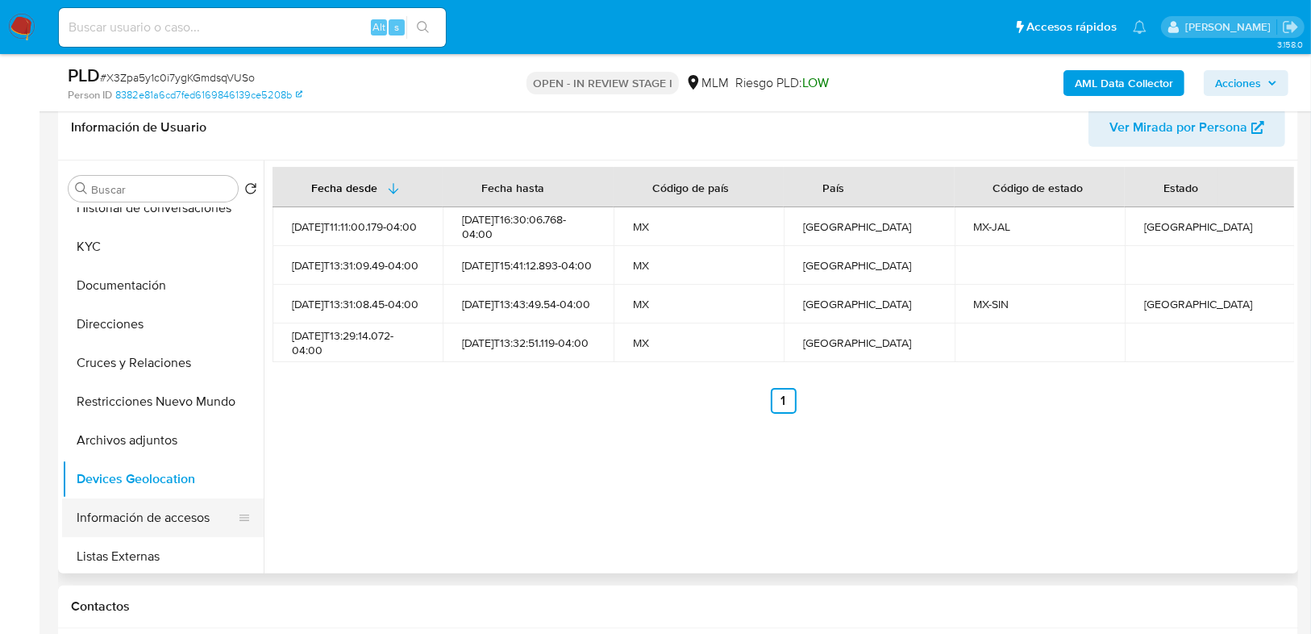
scroll to position [0, 0]
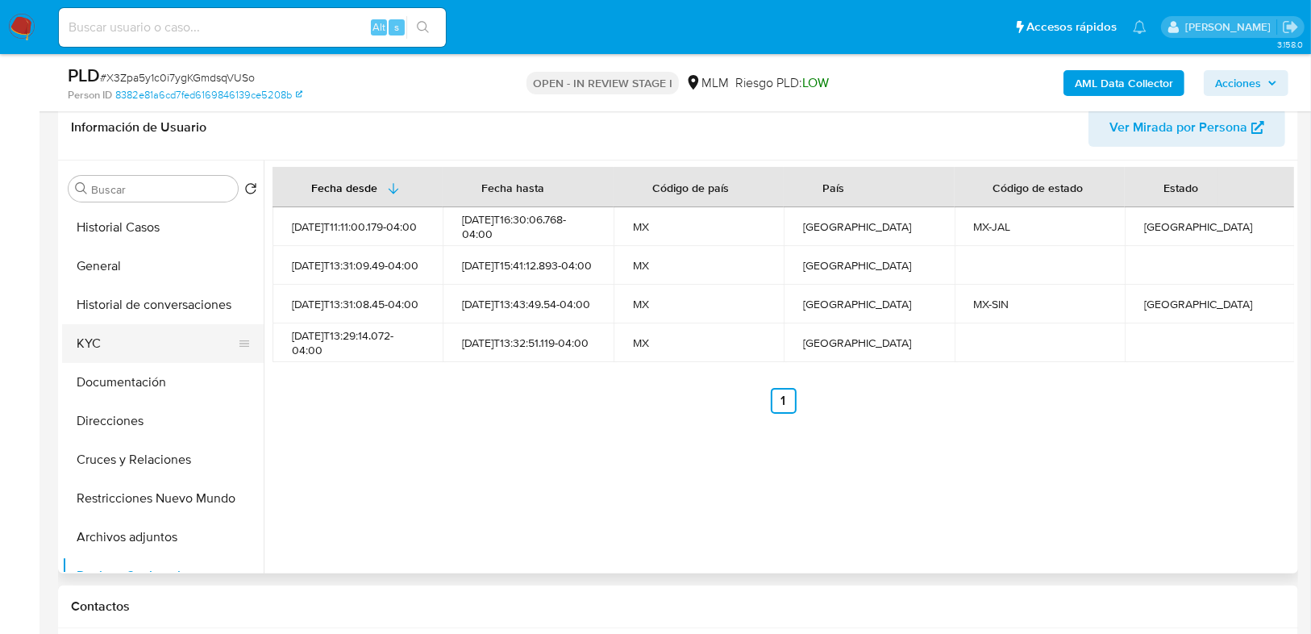
click at [98, 339] on button "KYC" at bounding box center [156, 343] width 189 height 39
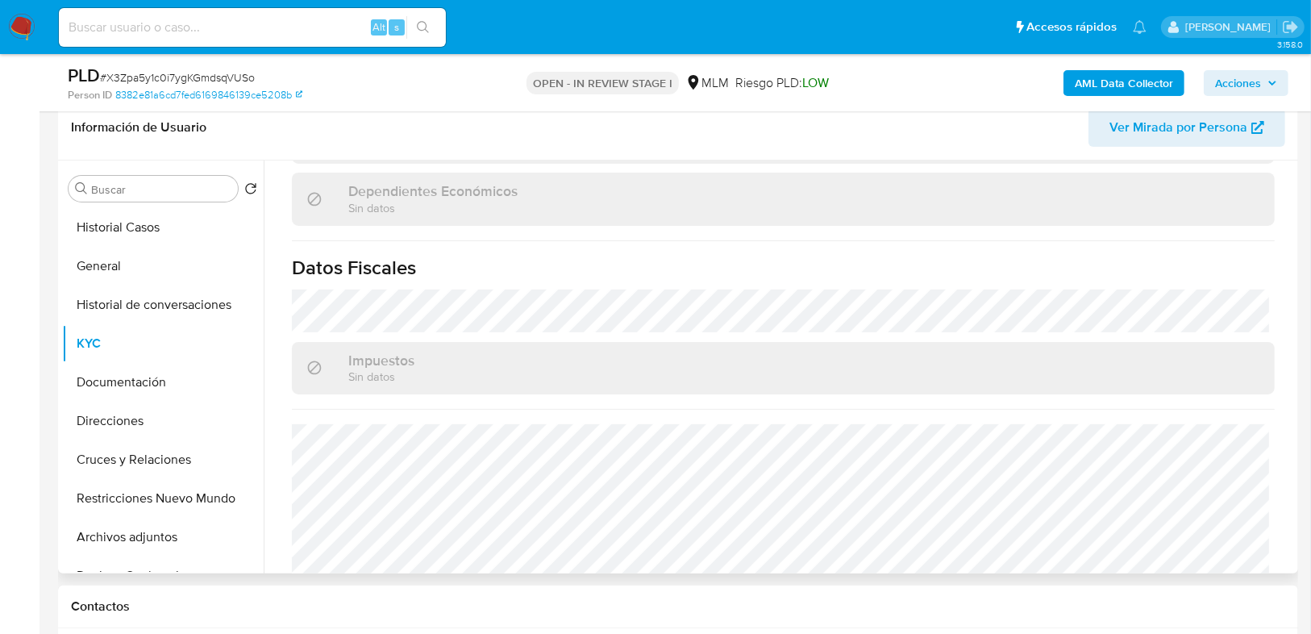
scroll to position [1013, 0]
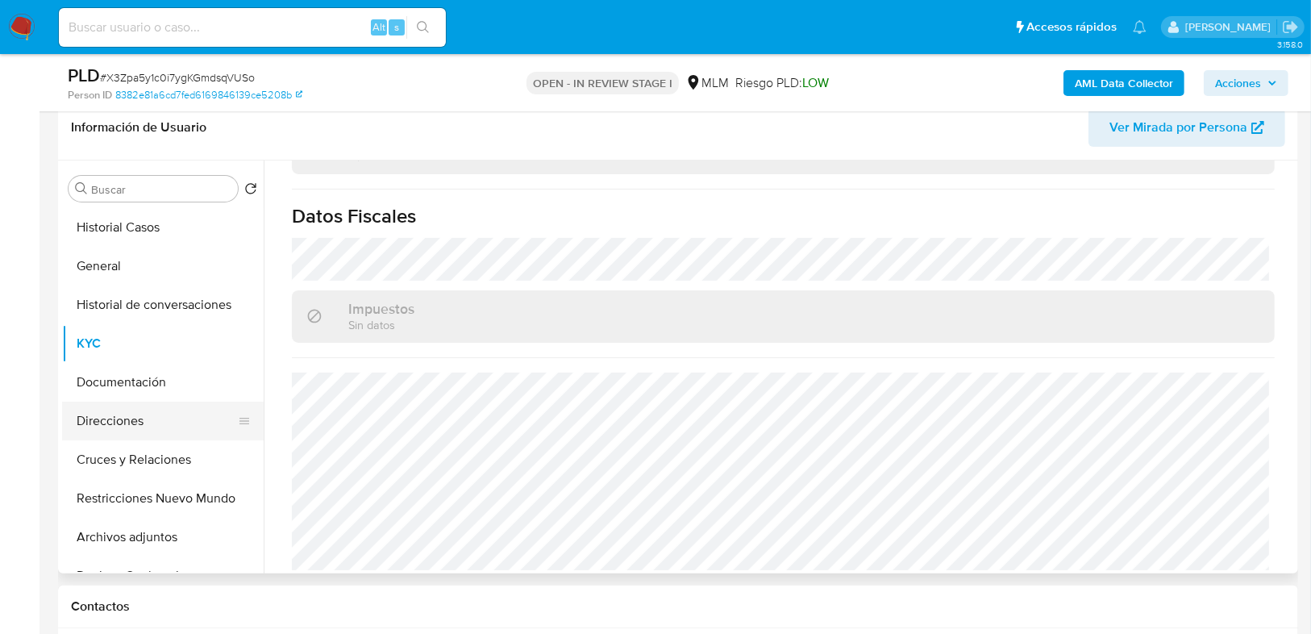
drag, startPoint x: 82, startPoint y: 417, endPoint x: 102, endPoint y: 406, distance: 22.0
click at [84, 416] on button "Direcciones" at bounding box center [156, 421] width 189 height 39
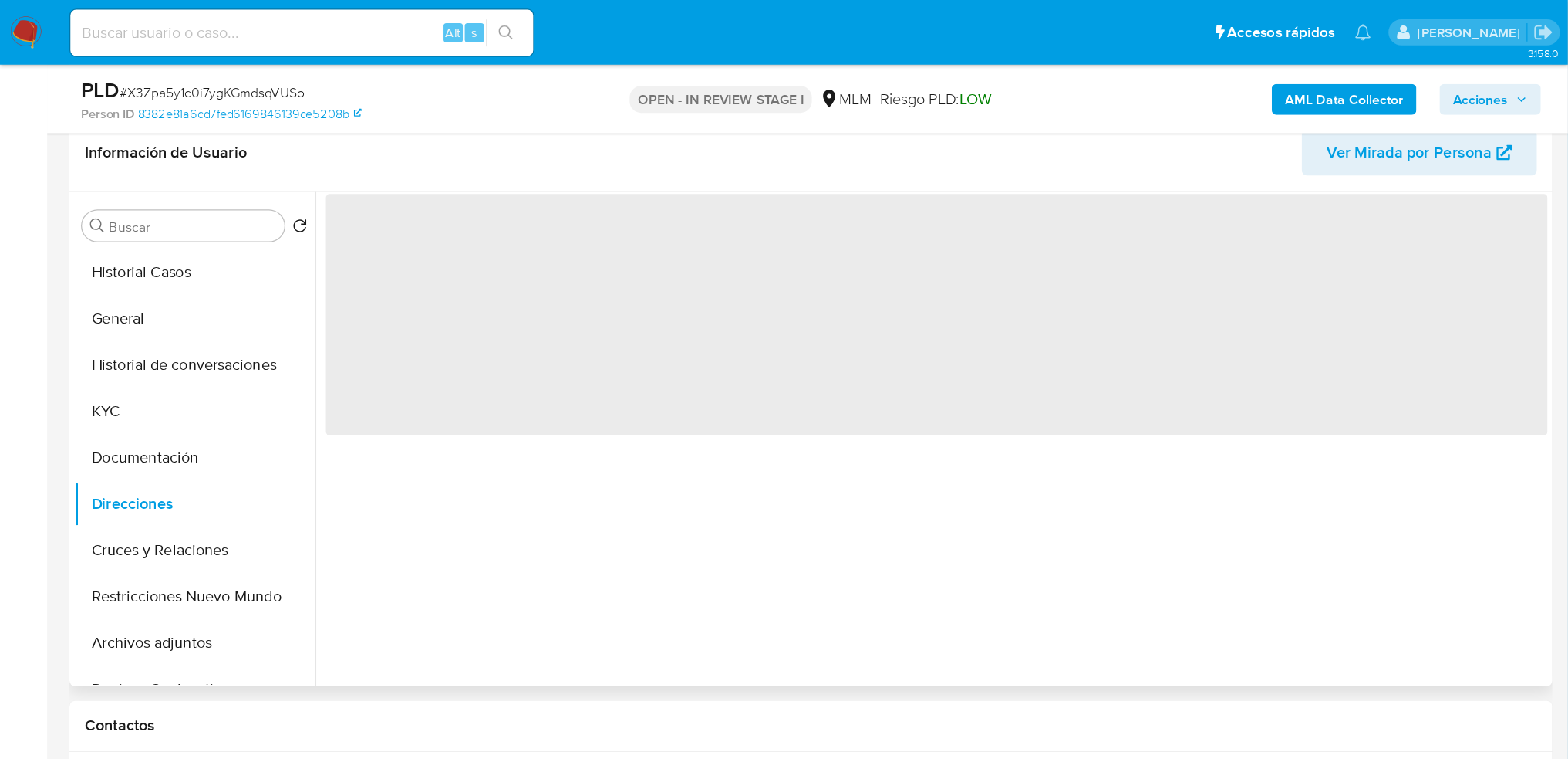
scroll to position [0, 0]
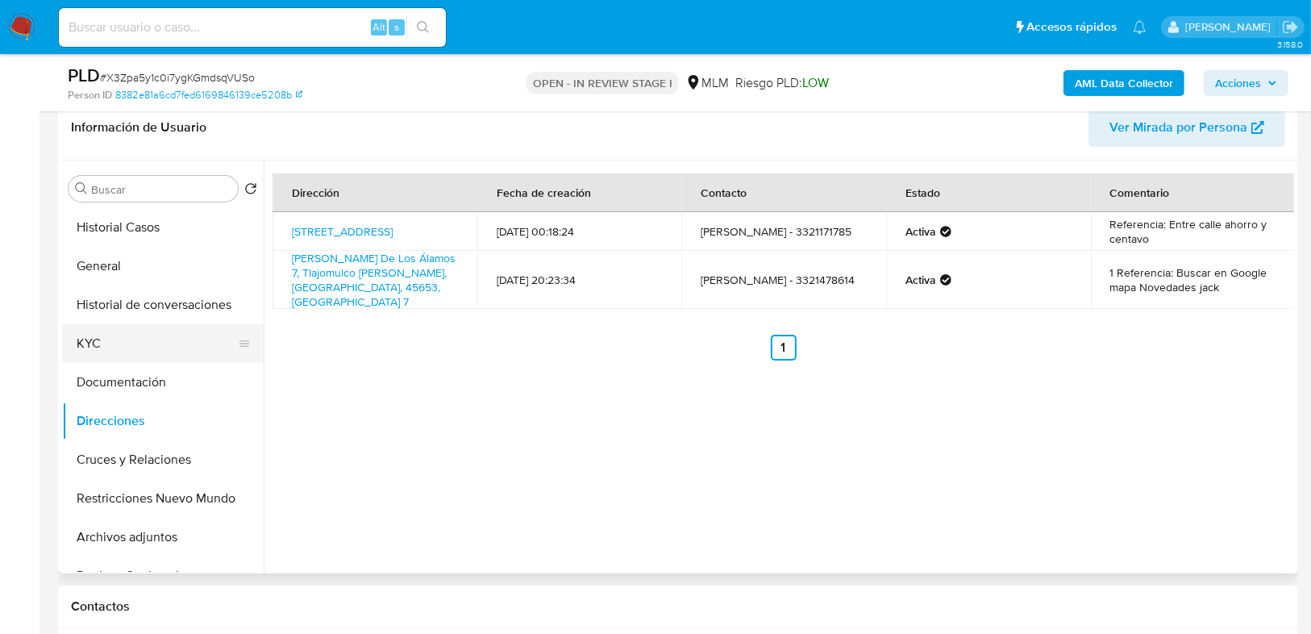
drag, startPoint x: 91, startPoint y: 337, endPoint x: 141, endPoint y: 331, distance: 50.3
click at [91, 338] on button "KYC" at bounding box center [156, 343] width 189 height 39
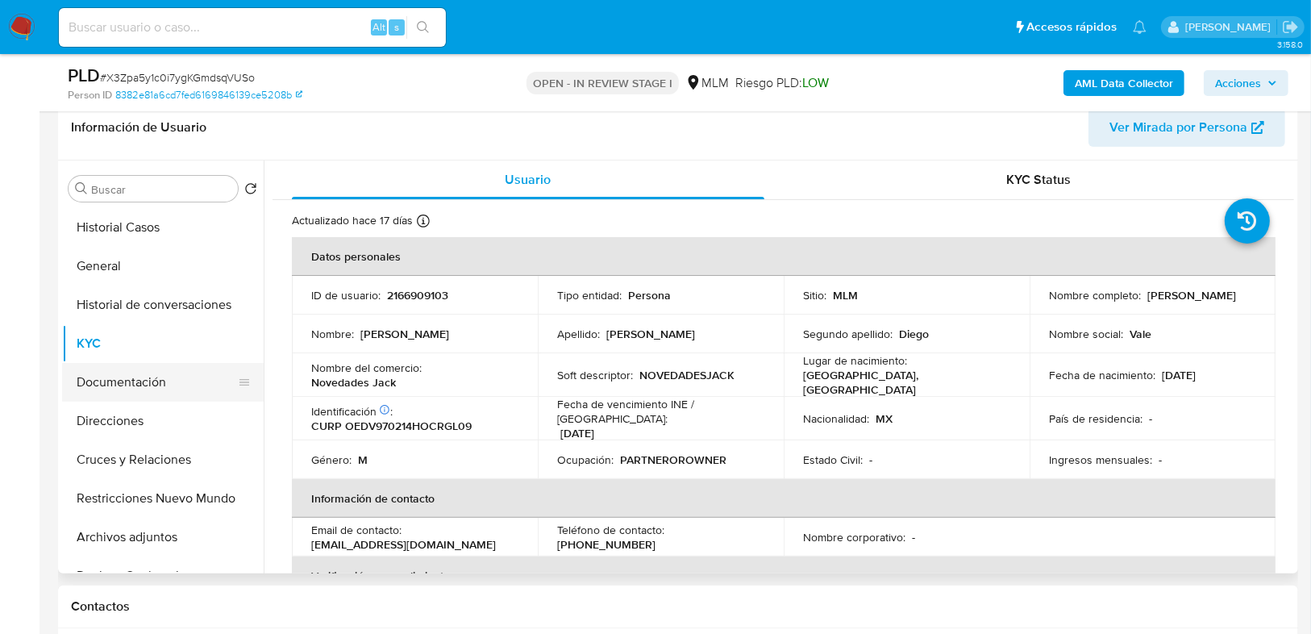
click at [135, 394] on button "Documentación" at bounding box center [156, 382] width 189 height 39
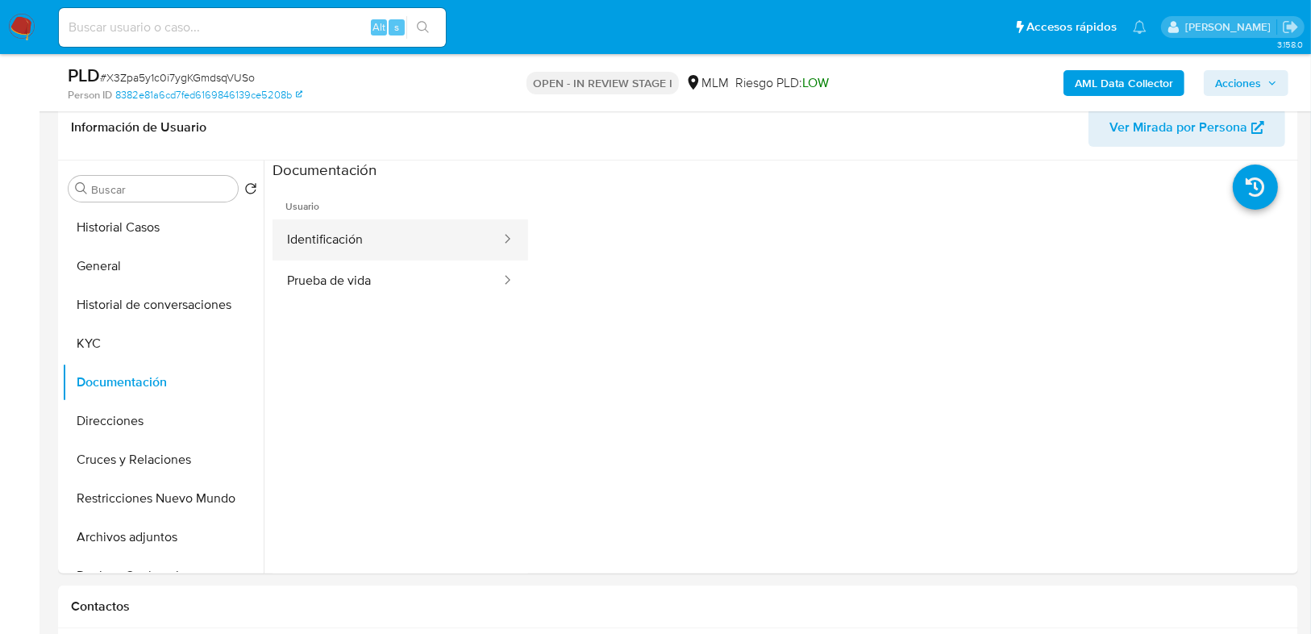
click at [341, 245] on button "Identificación" at bounding box center [388, 239] width 230 height 41
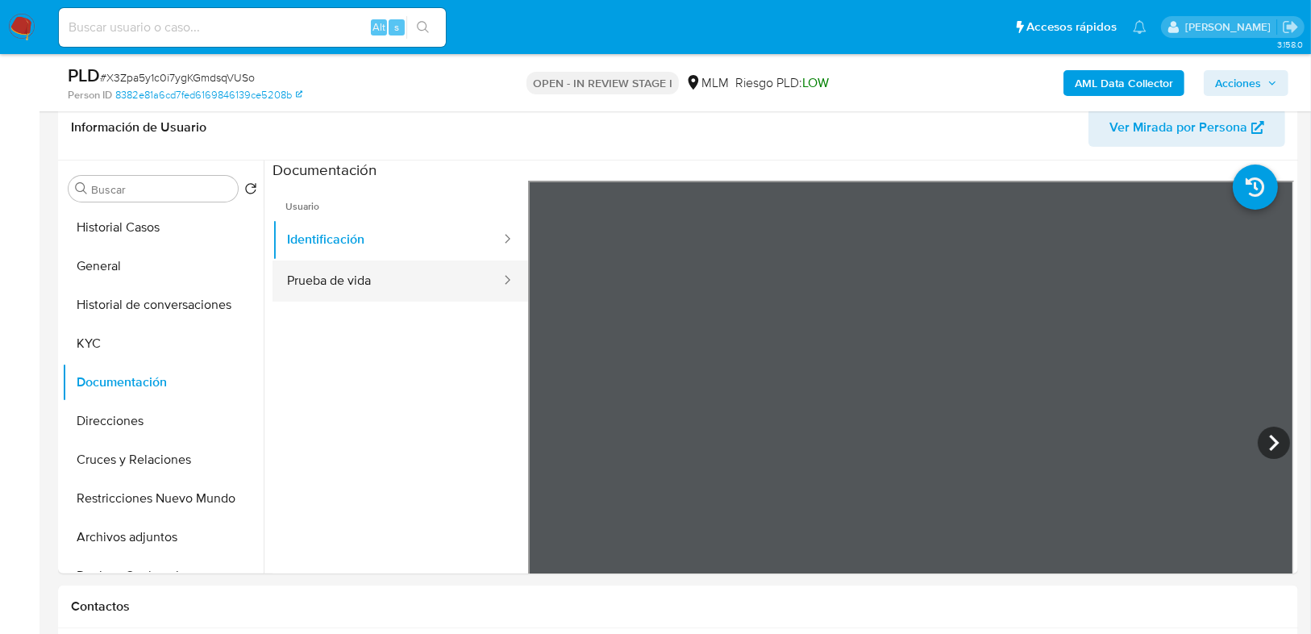
click at [355, 272] on button "Prueba de vida" at bounding box center [388, 280] width 230 height 41
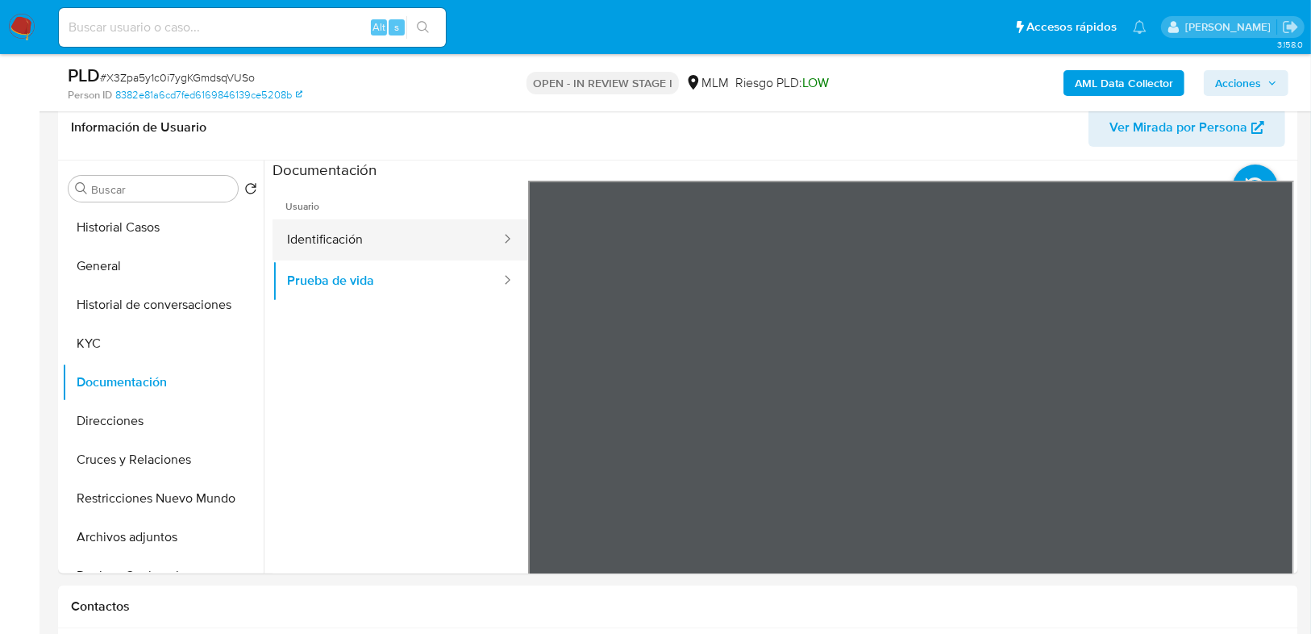
click at [339, 235] on button "Identificación" at bounding box center [388, 239] width 230 height 41
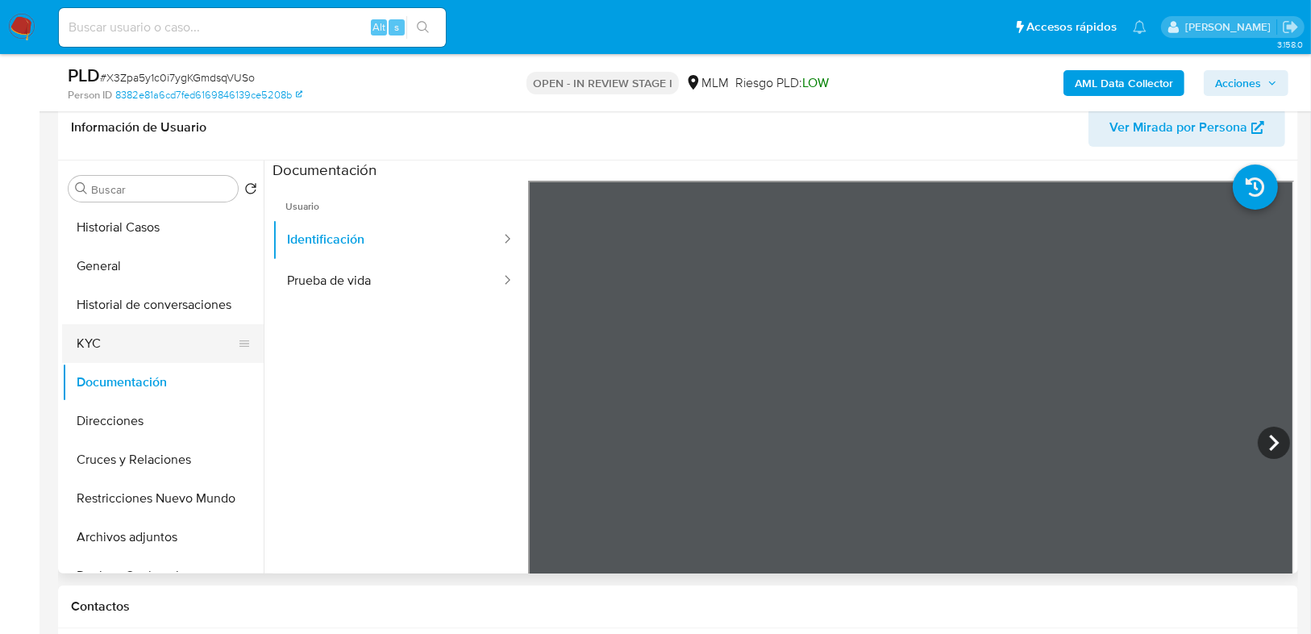
click at [127, 327] on button "KYC" at bounding box center [156, 343] width 189 height 39
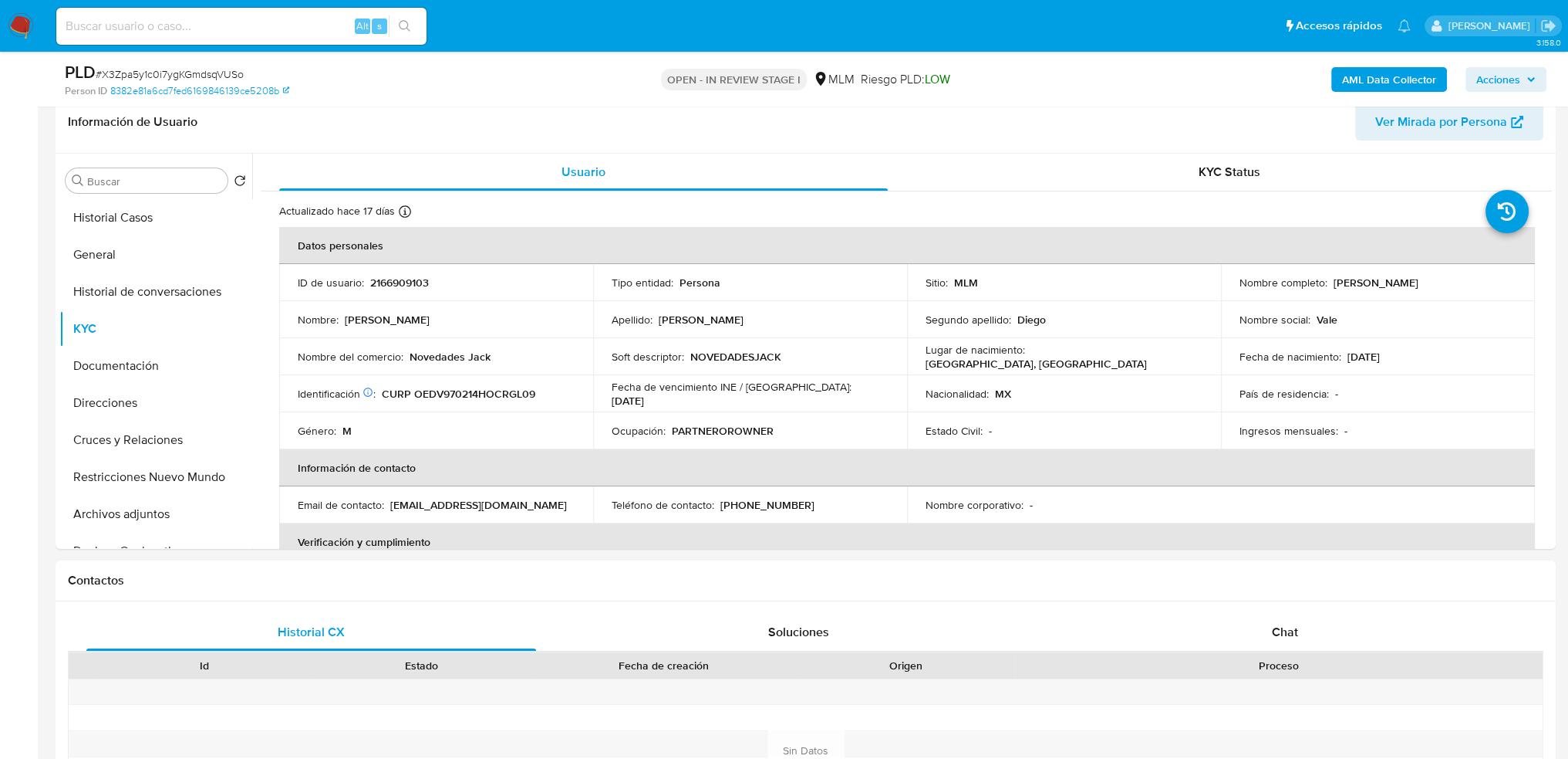
scroll to position [169, 0]
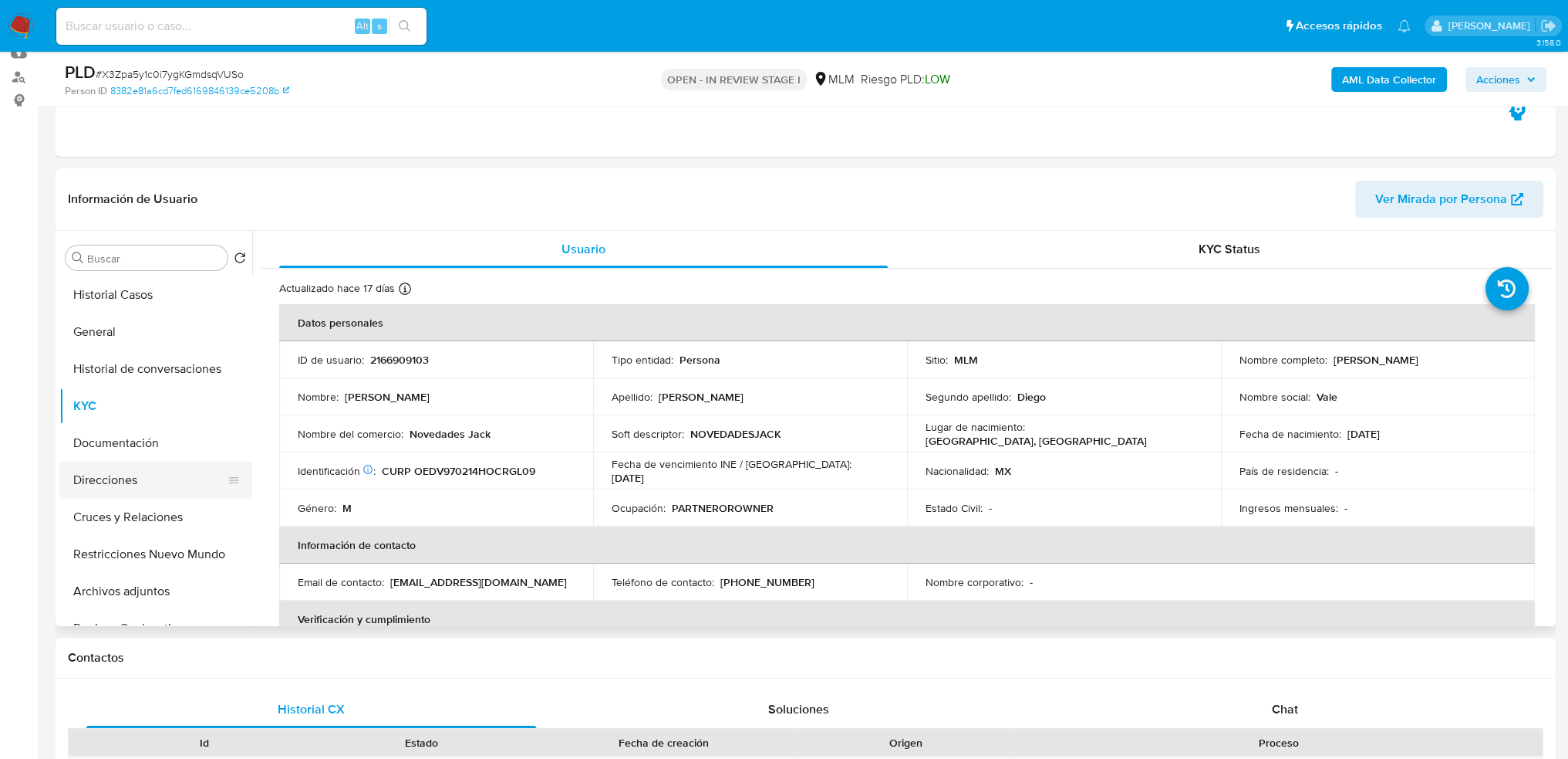
click at [114, 468] on button "Direcciones" at bounding box center [149, 480] width 181 height 37
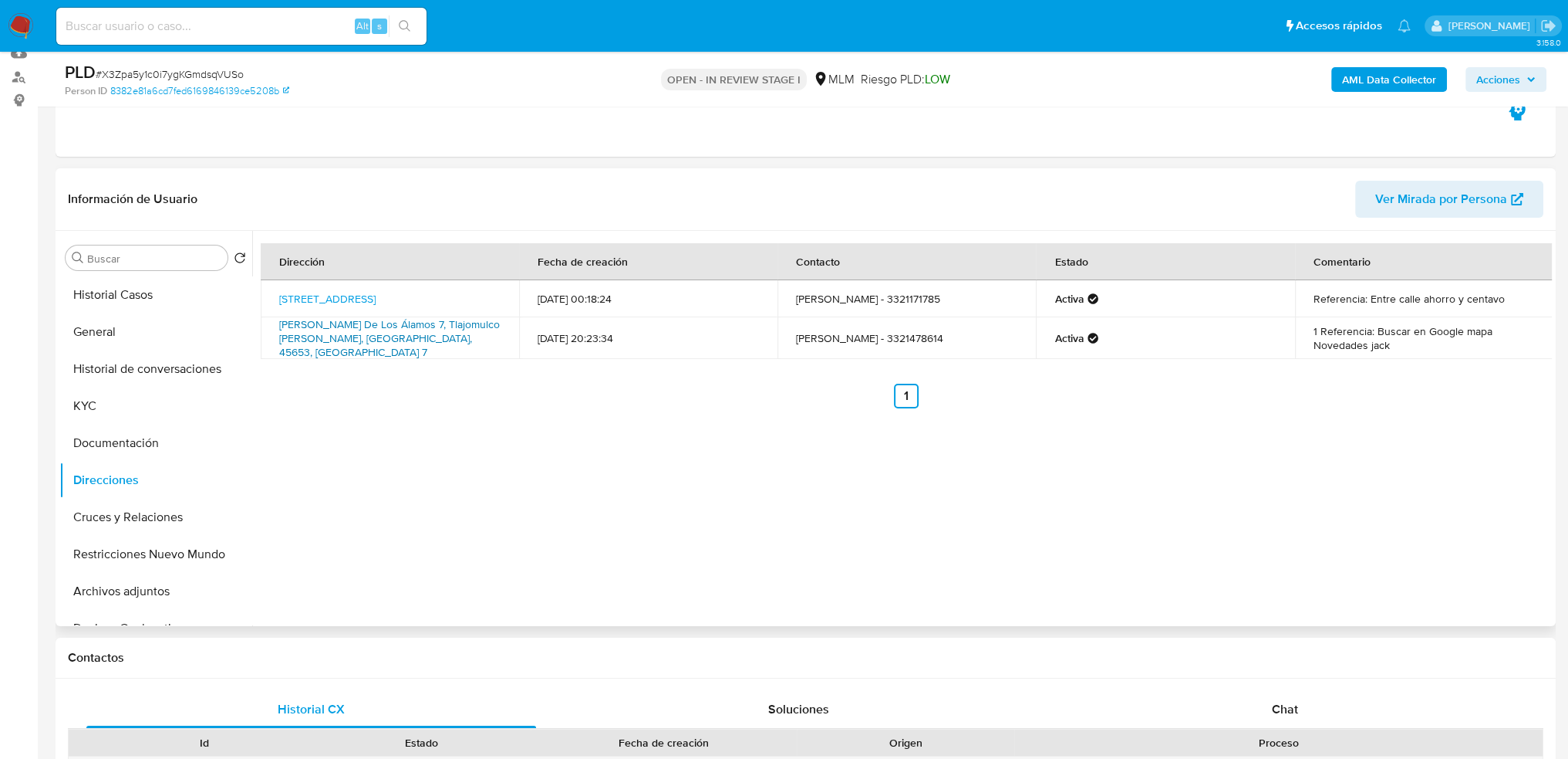
click at [342, 333] on link "Valle De Los Álamos 7, Tlajomulco De Zúñiga, Jalisco, 45653, Mexico 7" at bounding box center [389, 338] width 221 height 43
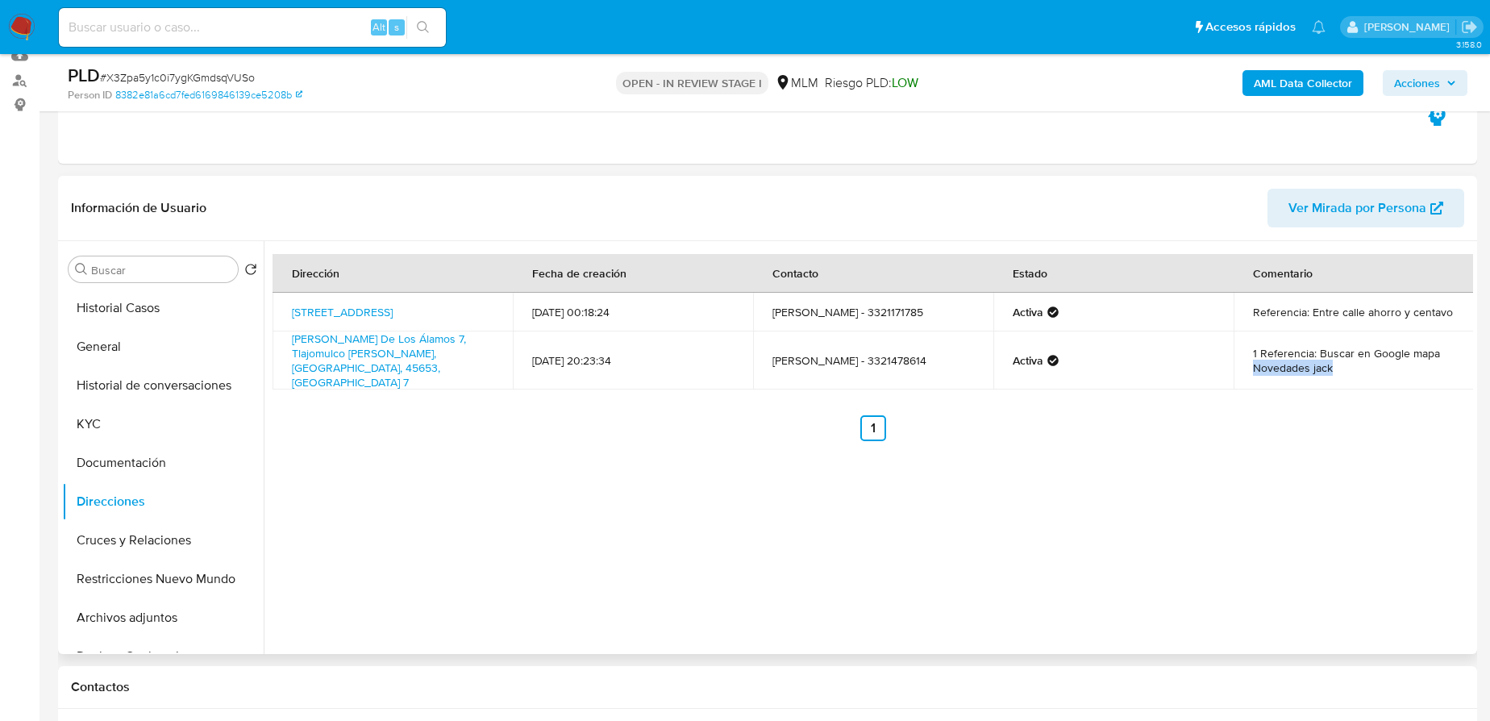
drag, startPoint x: 1333, startPoint y: 355, endPoint x: 1241, endPoint y: 356, distance: 91.9
click at [1241, 356] on td "1 Referencia: Buscar en Google mapa Novedades jack" at bounding box center [1354, 360] width 240 height 58
click at [144, 451] on button "Documentación" at bounding box center [156, 463] width 189 height 39
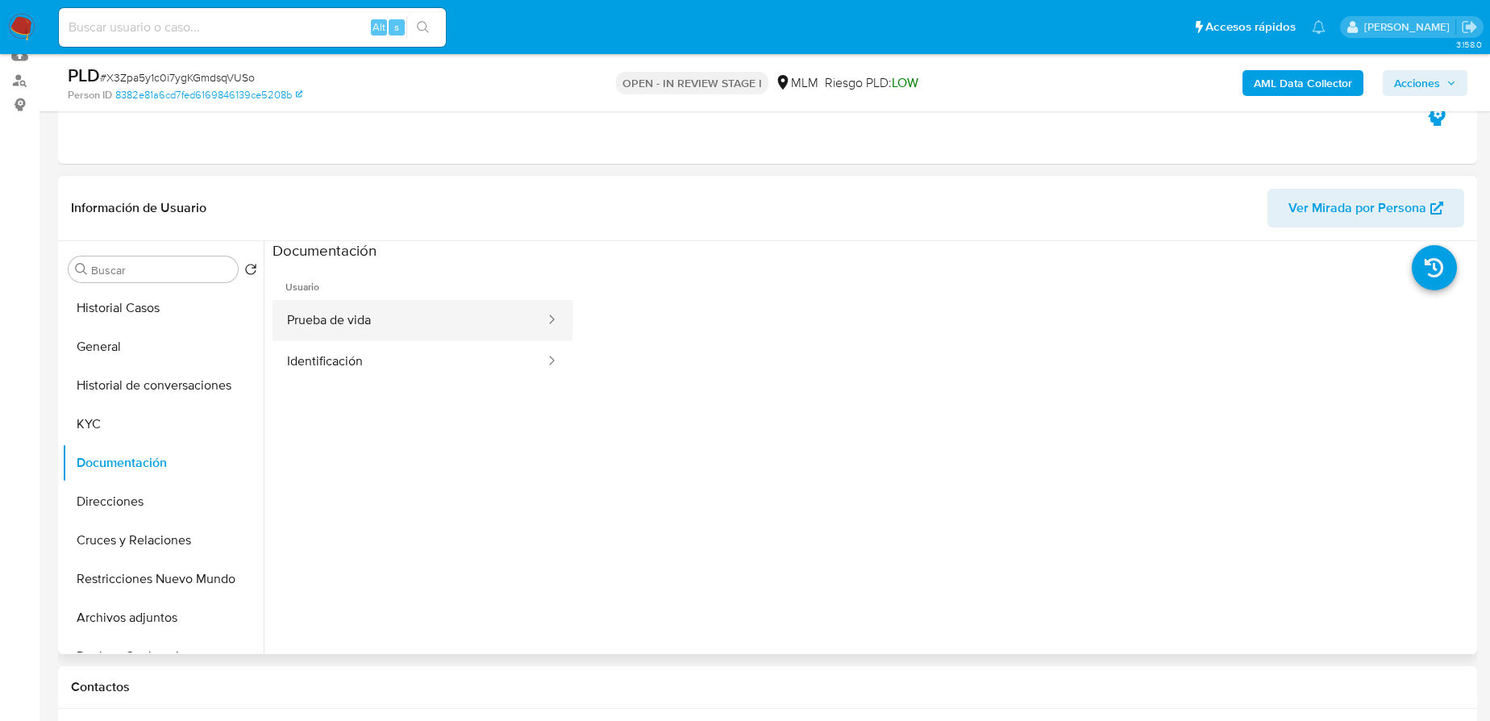
drag, startPoint x: 329, startPoint y: 316, endPoint x: 410, endPoint y: 318, distance: 81.5
click at [330, 317] on button "Prueba de vida" at bounding box center [410, 320] width 274 height 41
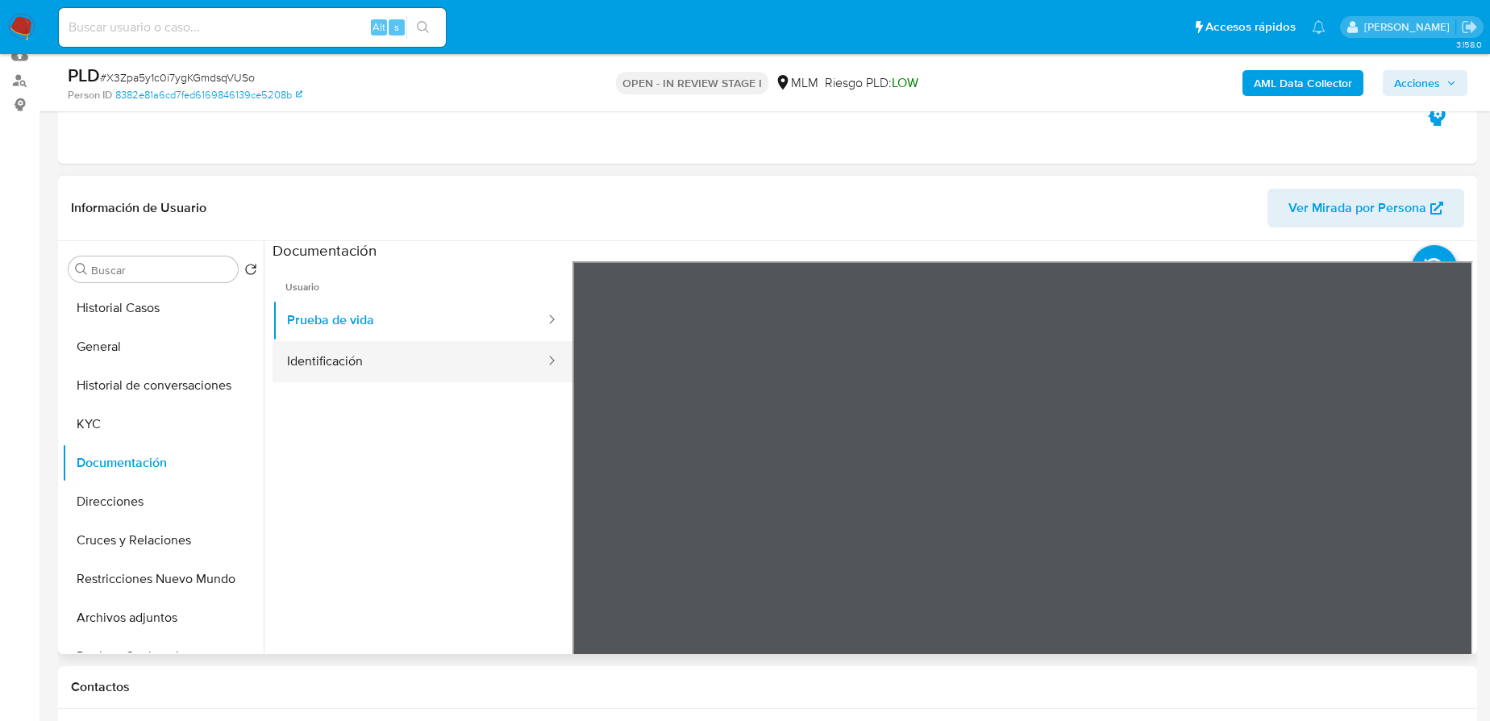
drag, startPoint x: 339, startPoint y: 358, endPoint x: 520, endPoint y: 356, distance: 180.6
click at [346, 358] on button "Identificación" at bounding box center [410, 361] width 274 height 41
click at [1320, 518] on icon at bounding box center [1453, 523] width 32 height 32
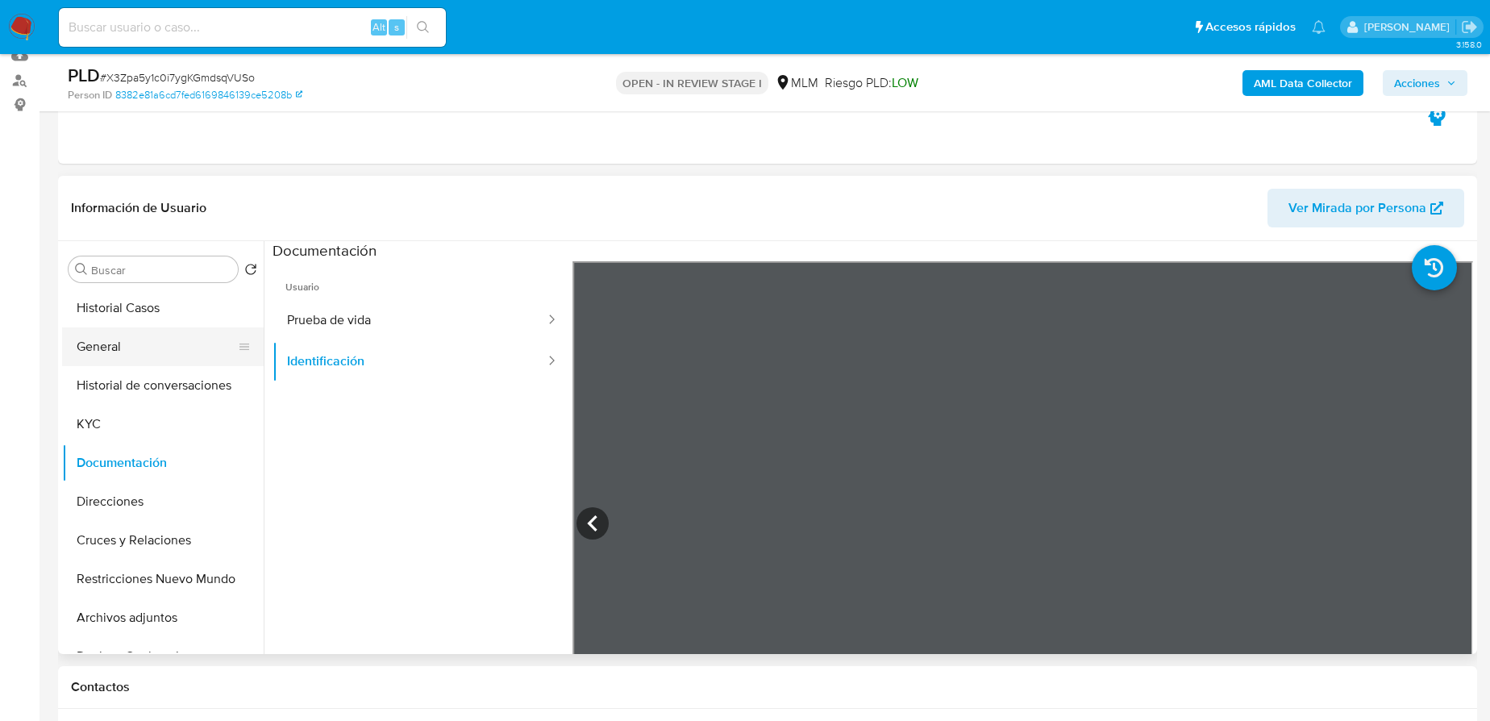
click at [134, 352] on button "General" at bounding box center [156, 346] width 189 height 39
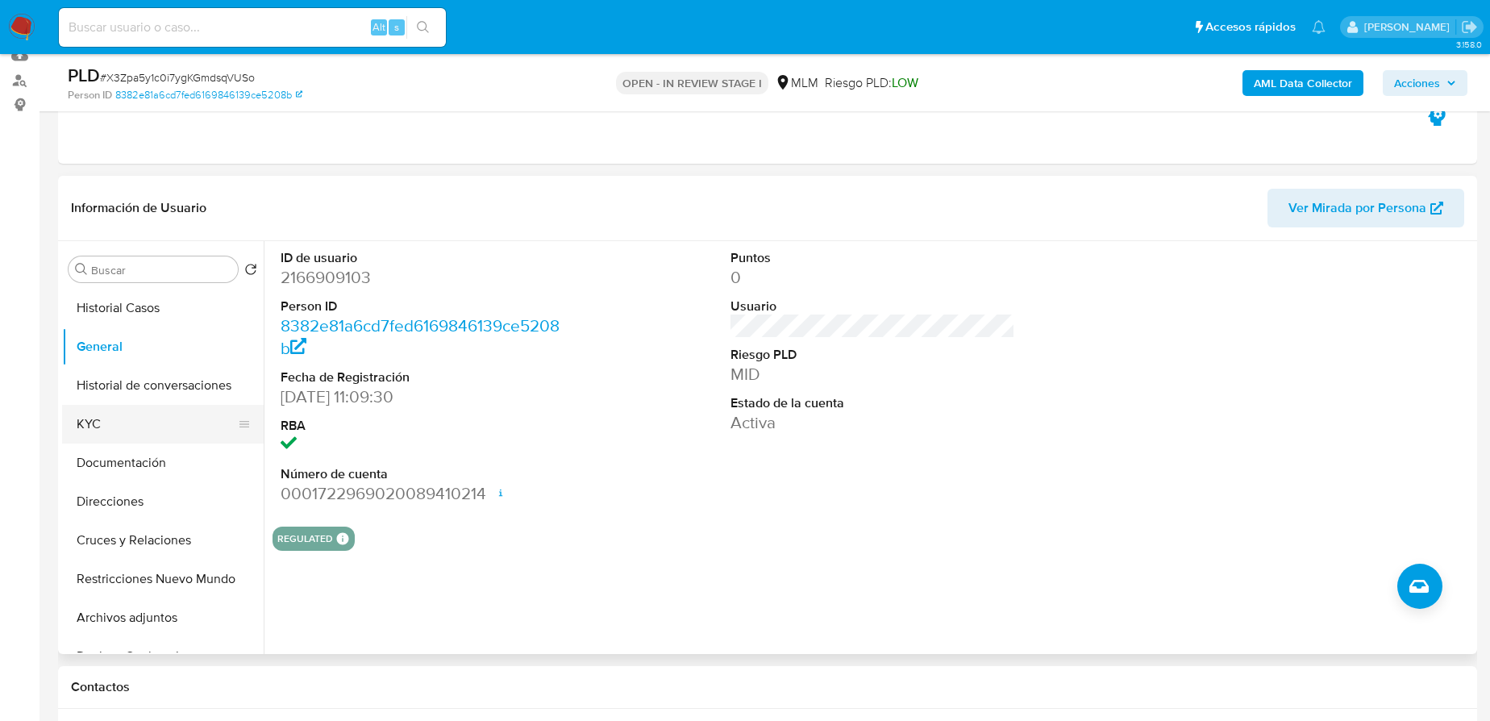
click at [110, 410] on button "KYC" at bounding box center [156, 424] width 189 height 39
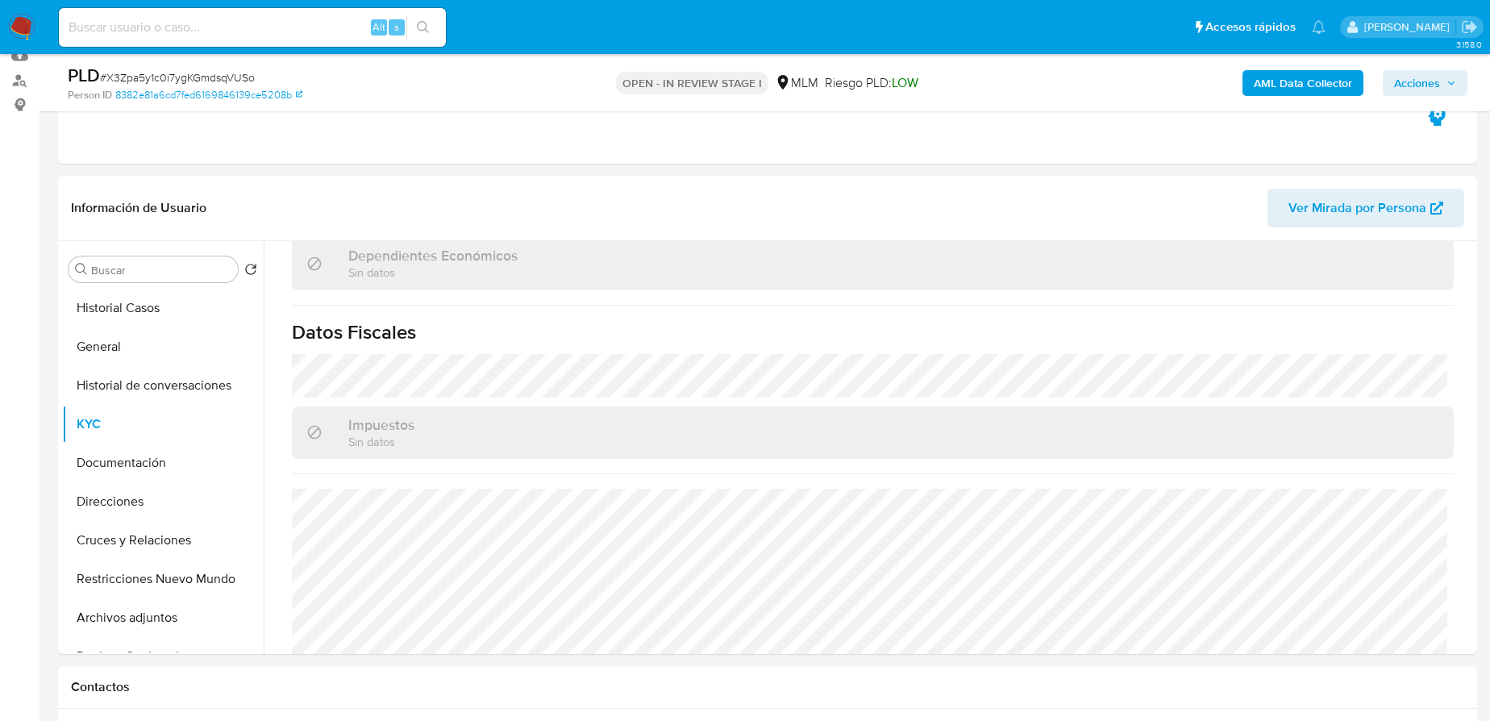
scroll to position [968, 0]
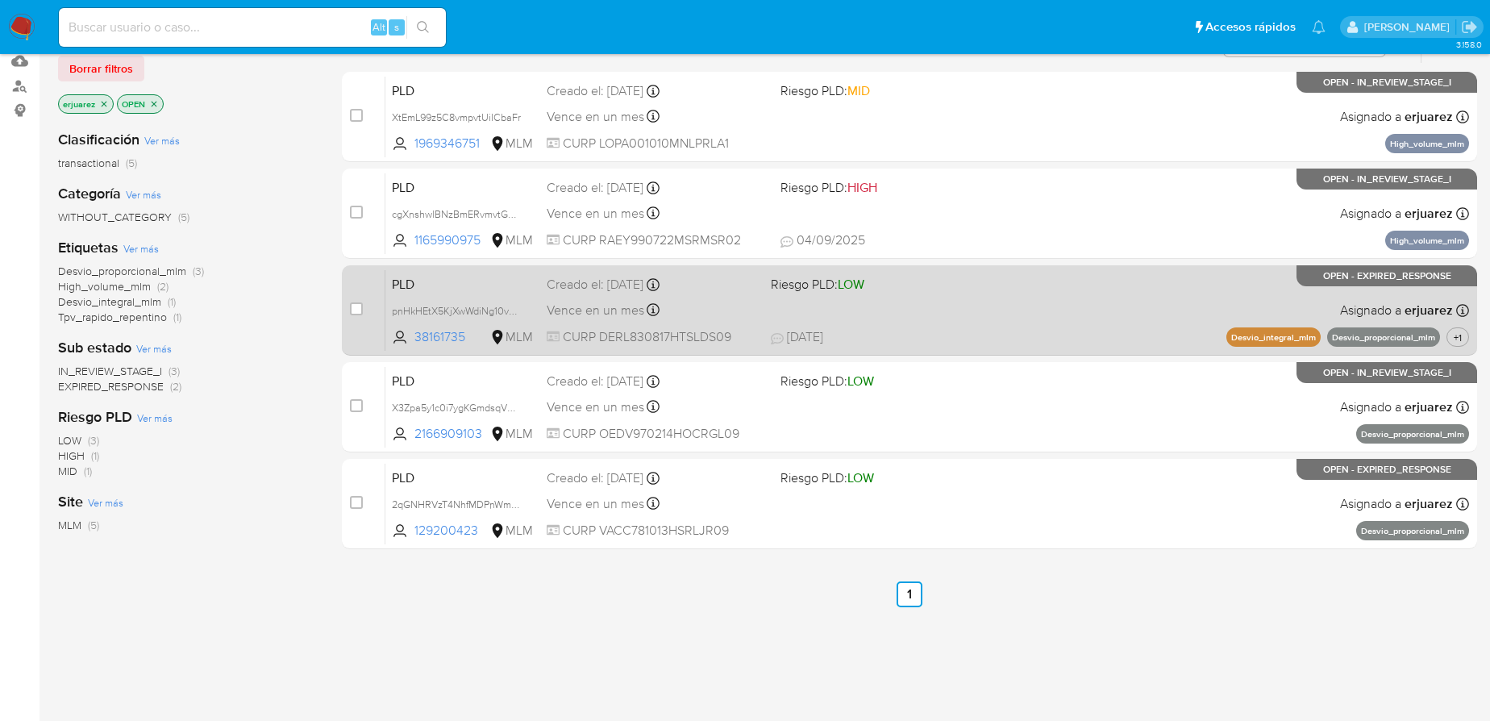
scroll to position [146, 0]
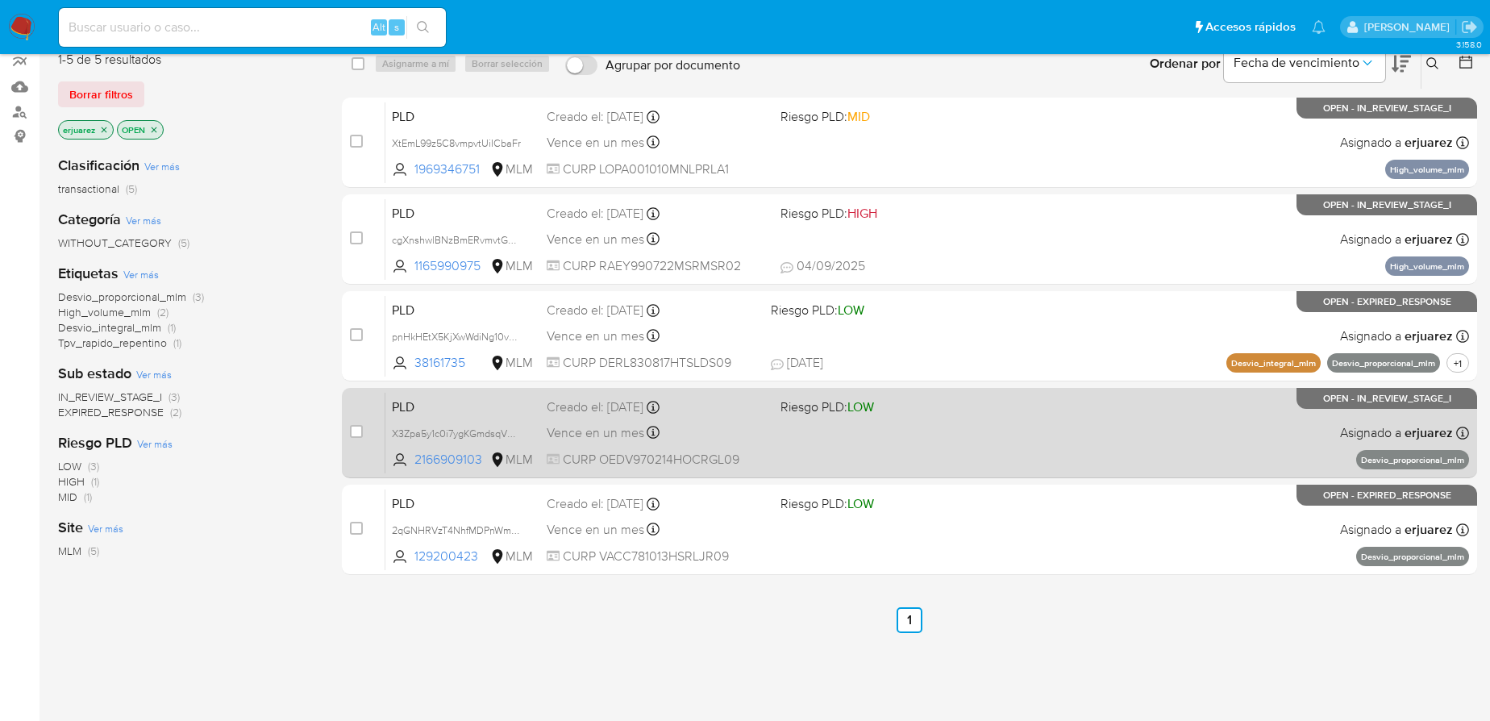
click at [1002, 450] on div "PLD X3Zpa5y1c0i7ygKGmdsqVUSo 2166909103 MLM Riesgo PLD: LOW Creado el: [DATE] C…" at bounding box center [927, 432] width 1084 height 81
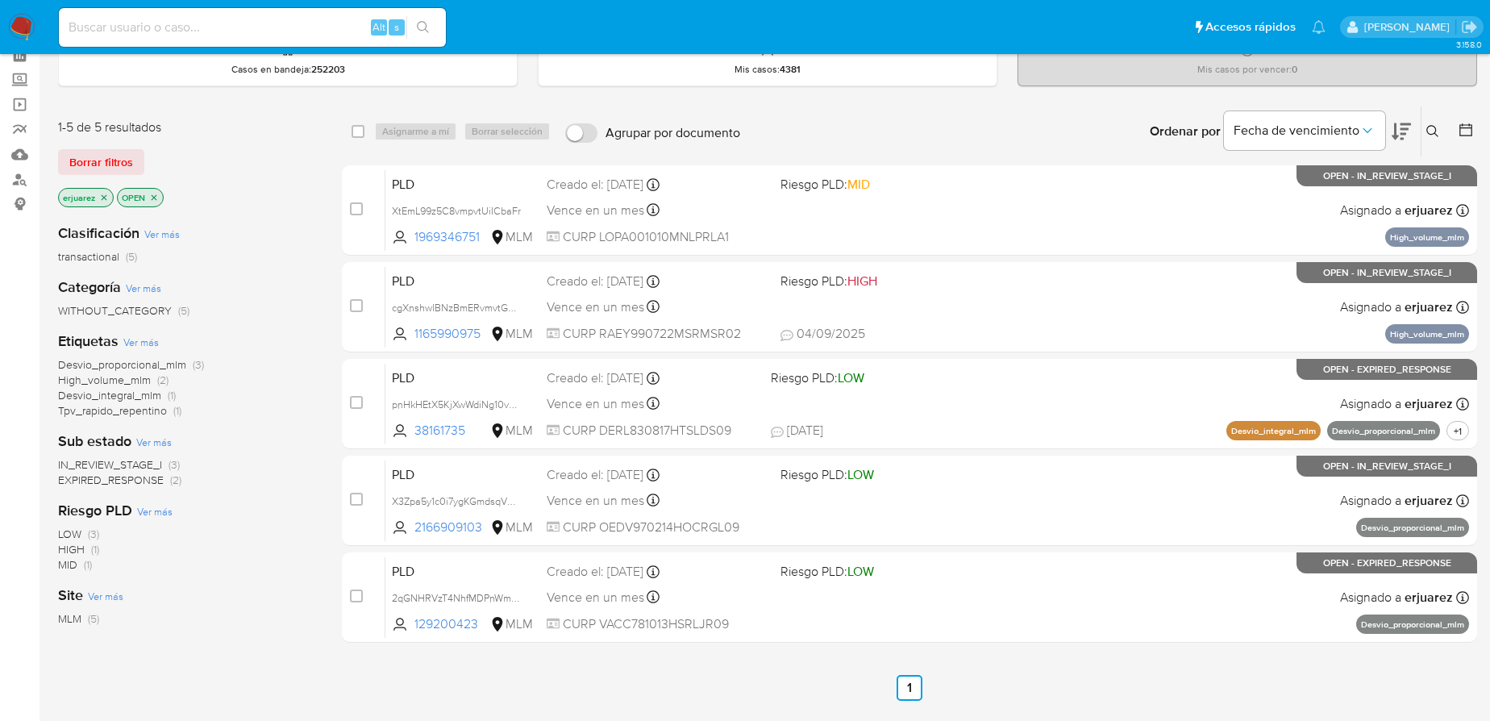
scroll to position [0, 0]
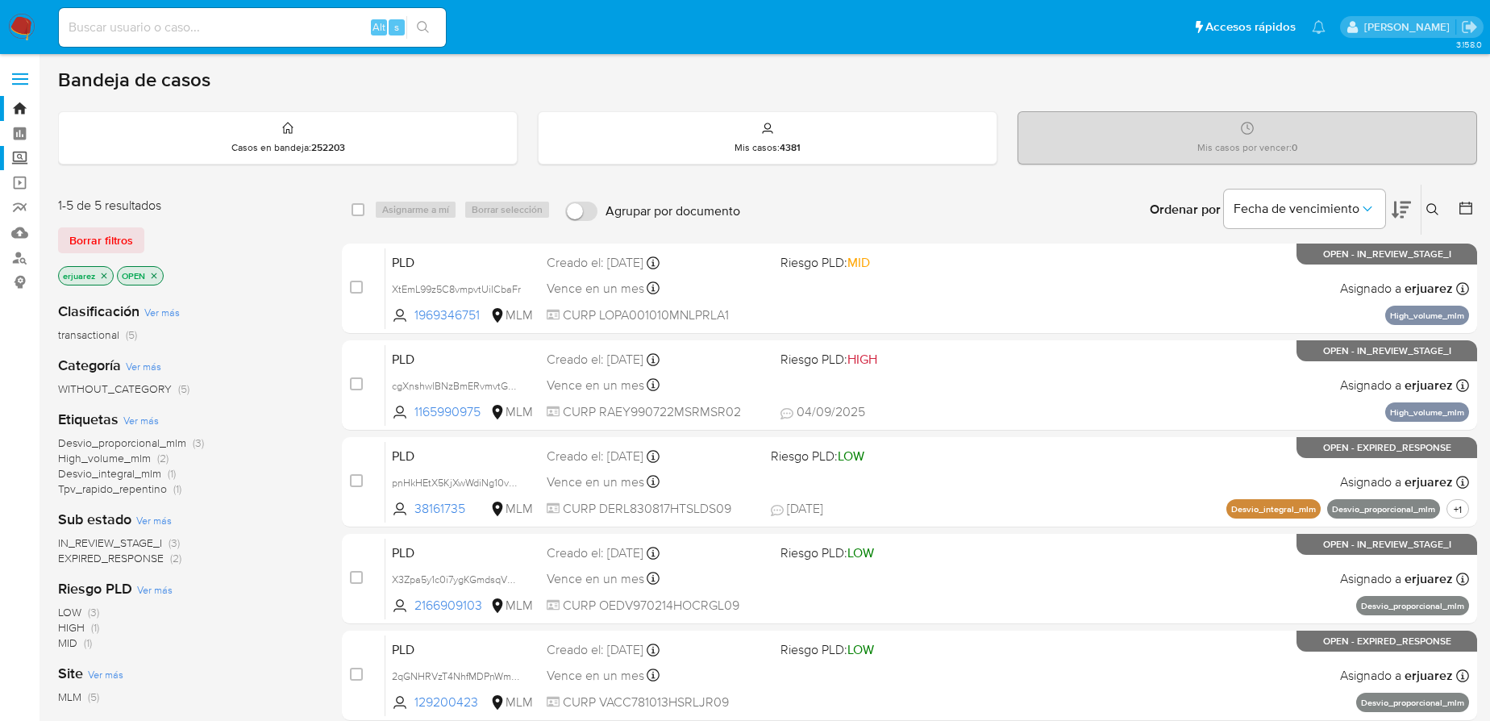
click at [19, 152] on label "Screening" at bounding box center [96, 158] width 192 height 25
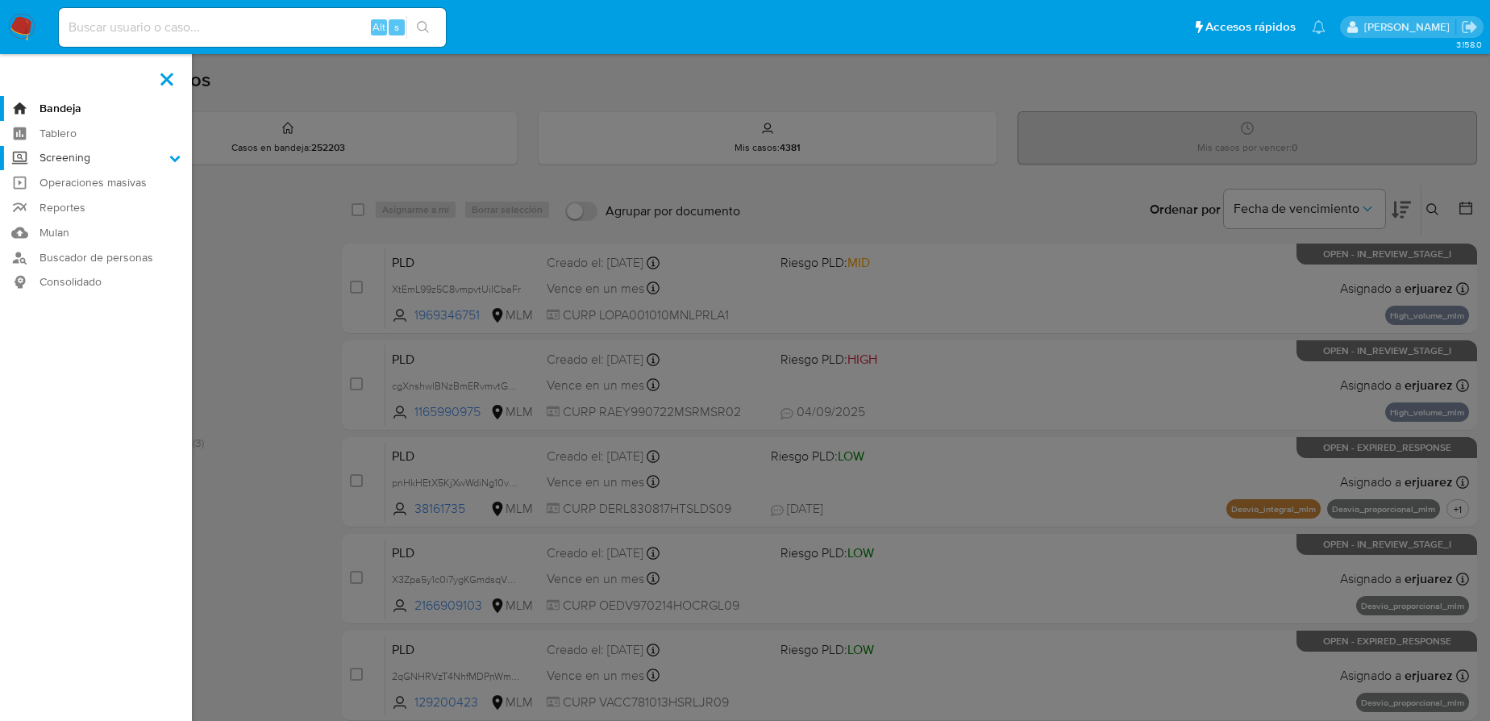
click at [0, 0] on input "Screening" at bounding box center [0, 0] width 0 height 0
click at [76, 219] on link "Herramientas" at bounding box center [96, 221] width 192 height 20
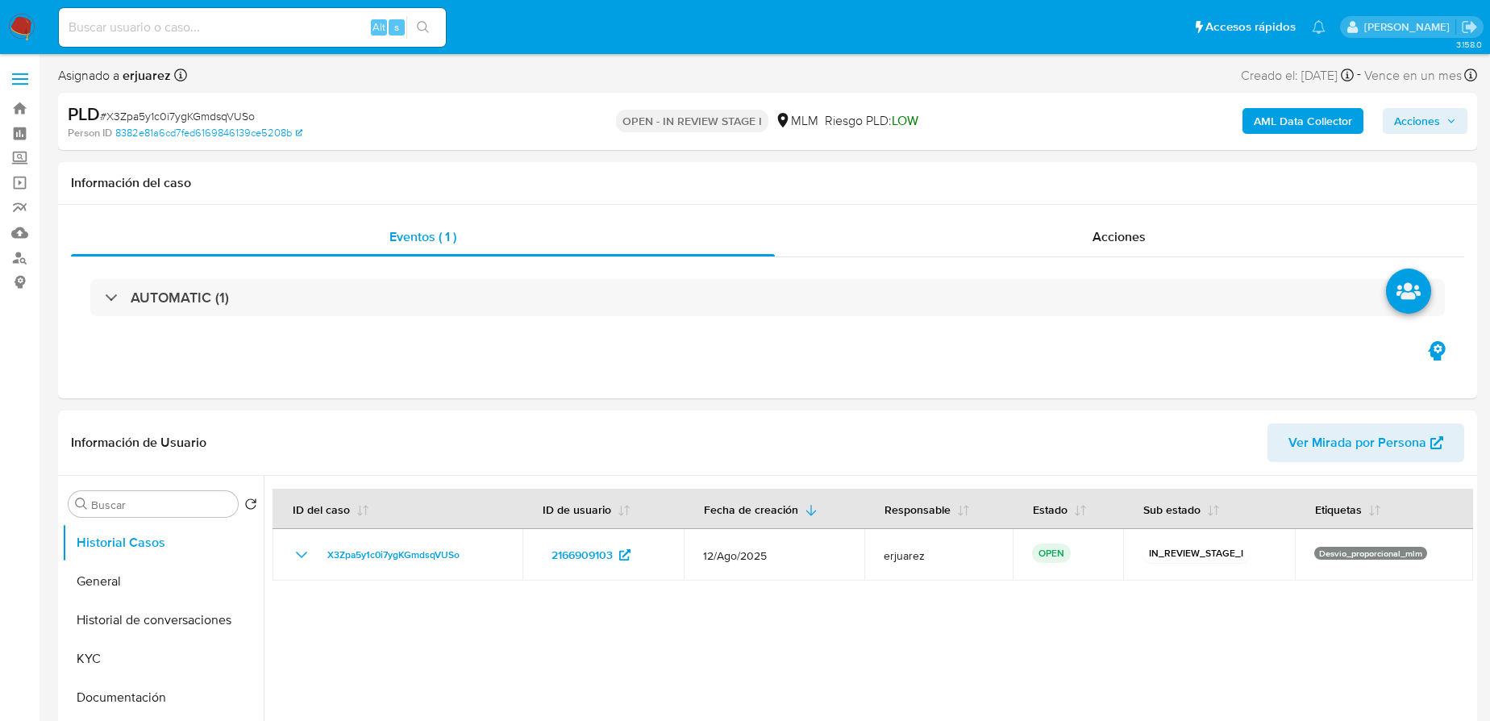
select select "10"
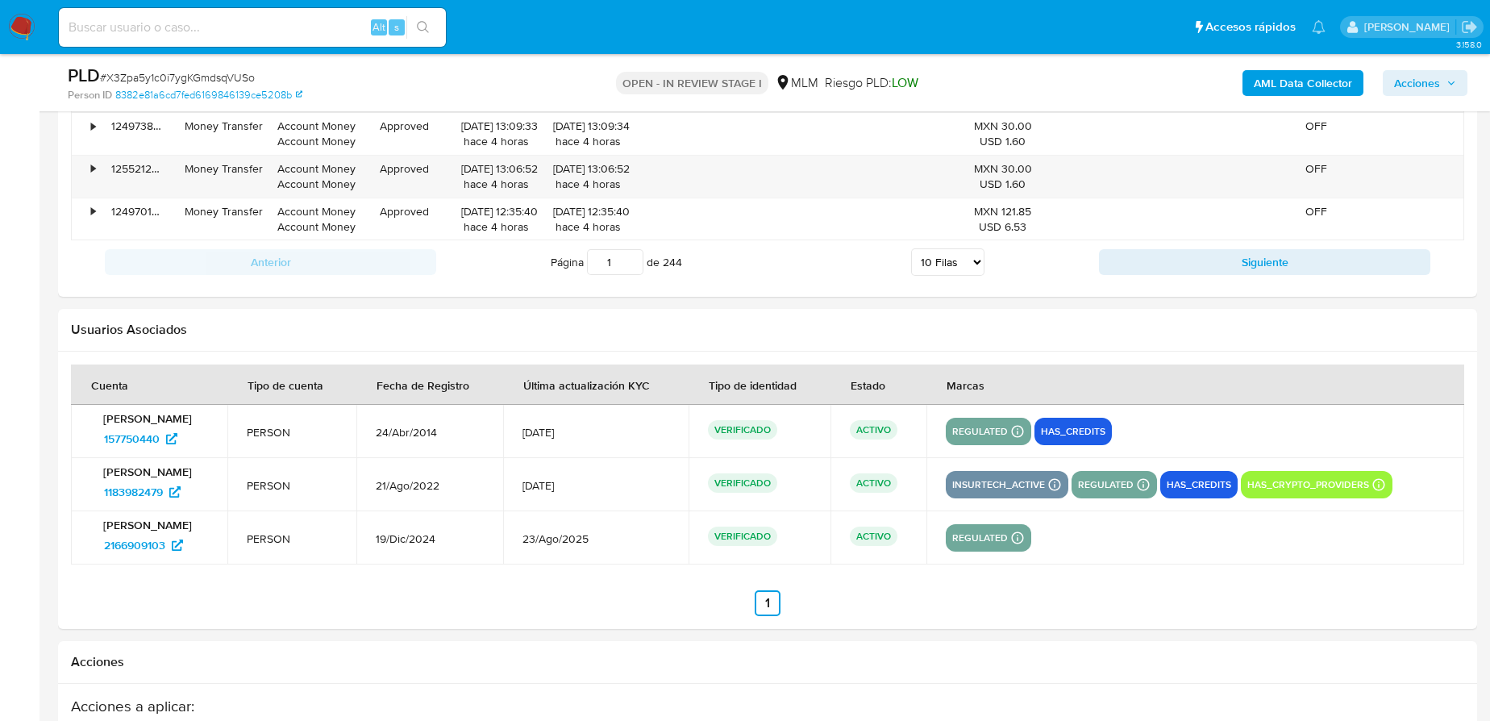
scroll to position [2346, 0]
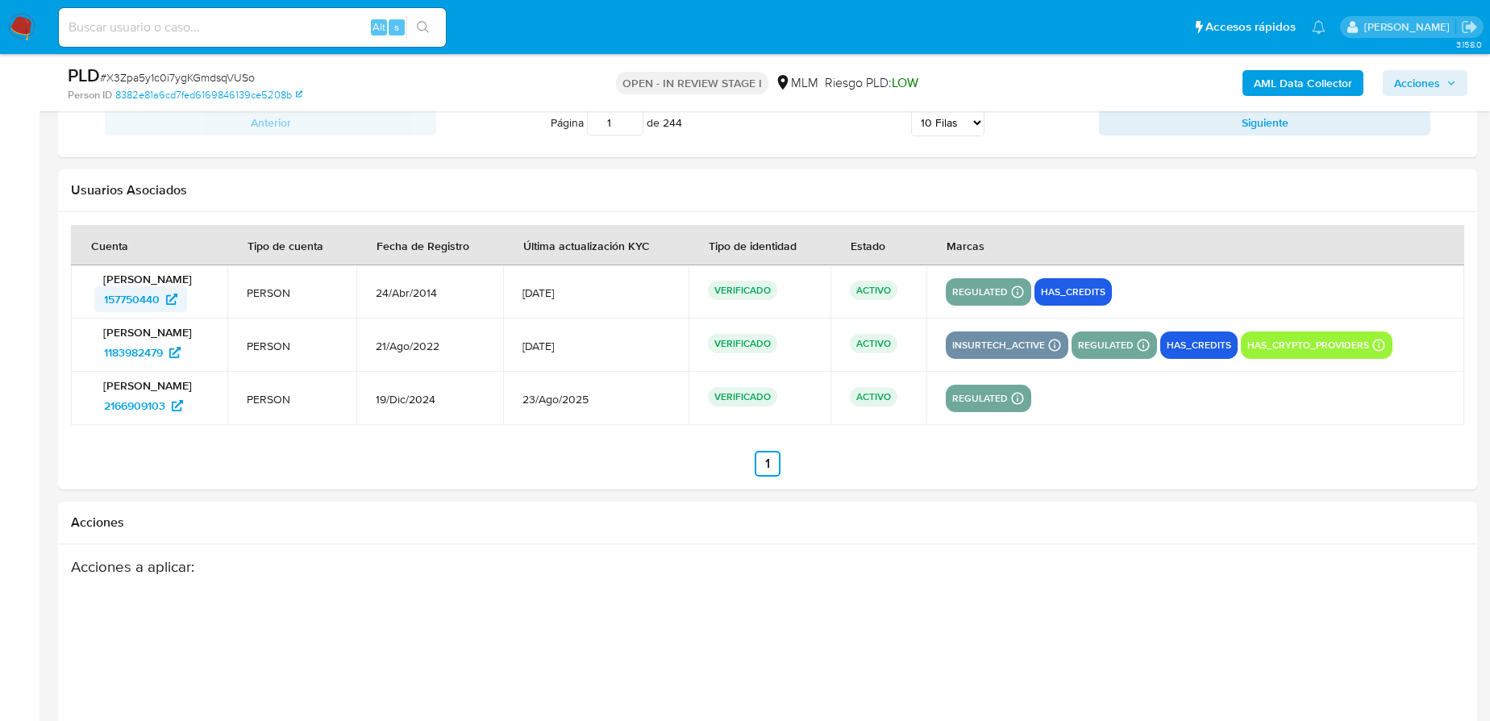
click at [150, 295] on span "157750440" at bounding box center [132, 299] width 56 height 26
click at [144, 348] on span "1183982479" at bounding box center [133, 352] width 59 height 26
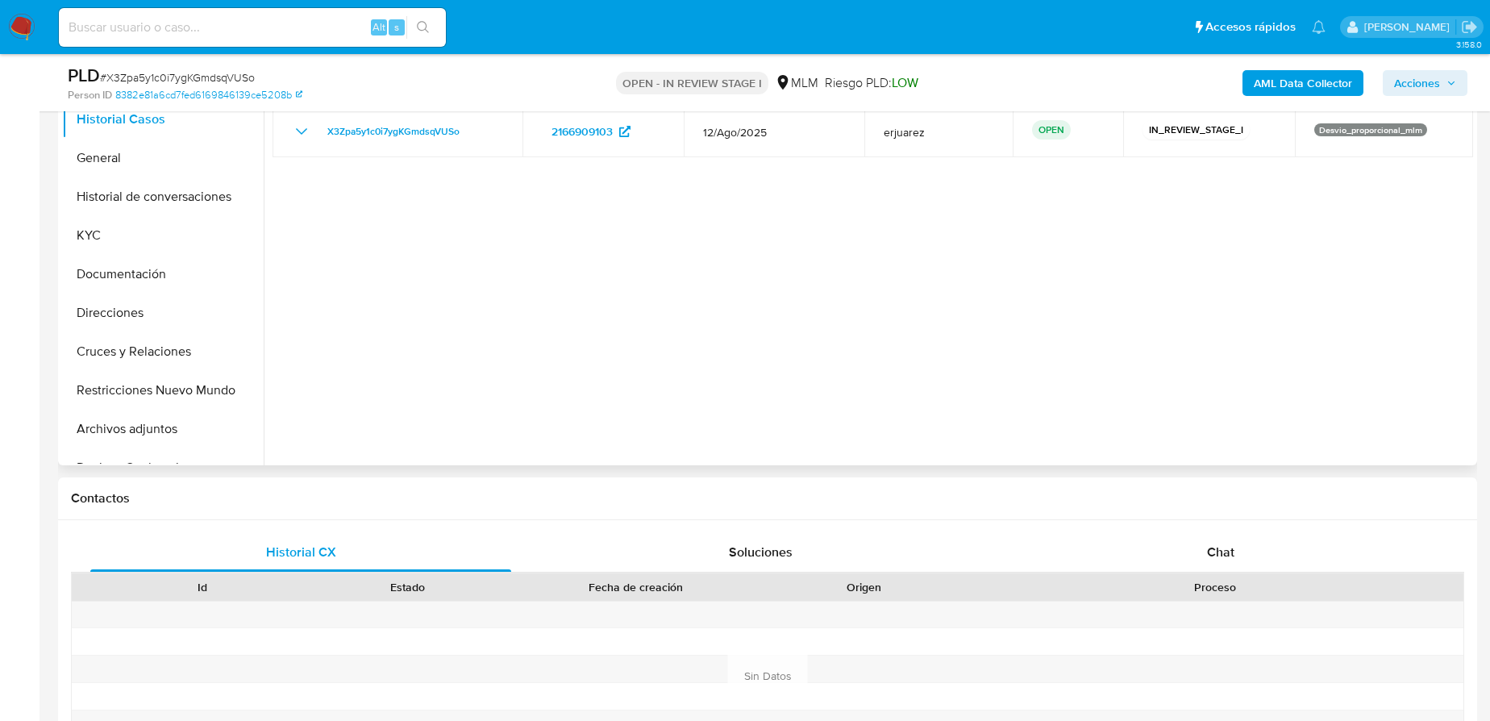
scroll to position [146, 0]
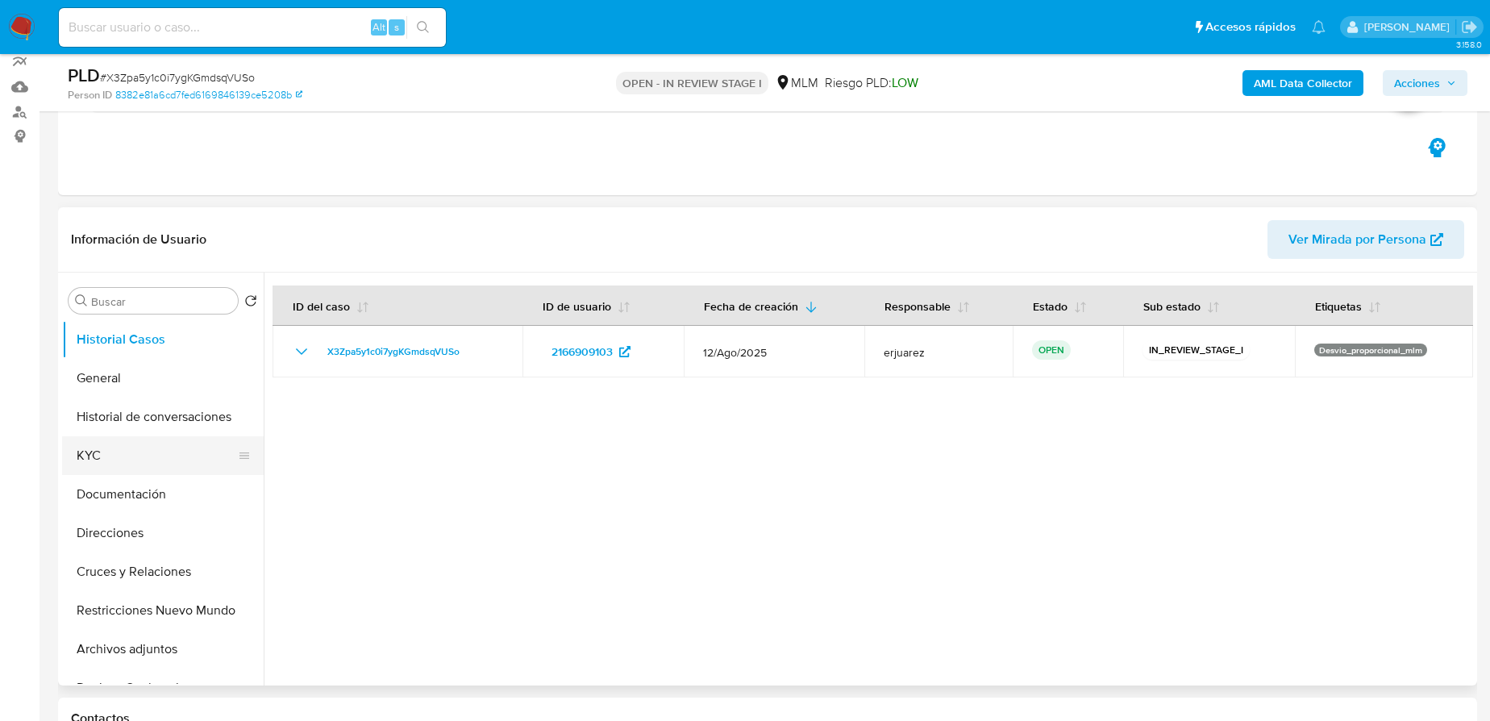
click at [88, 457] on button "KYC" at bounding box center [156, 455] width 189 height 39
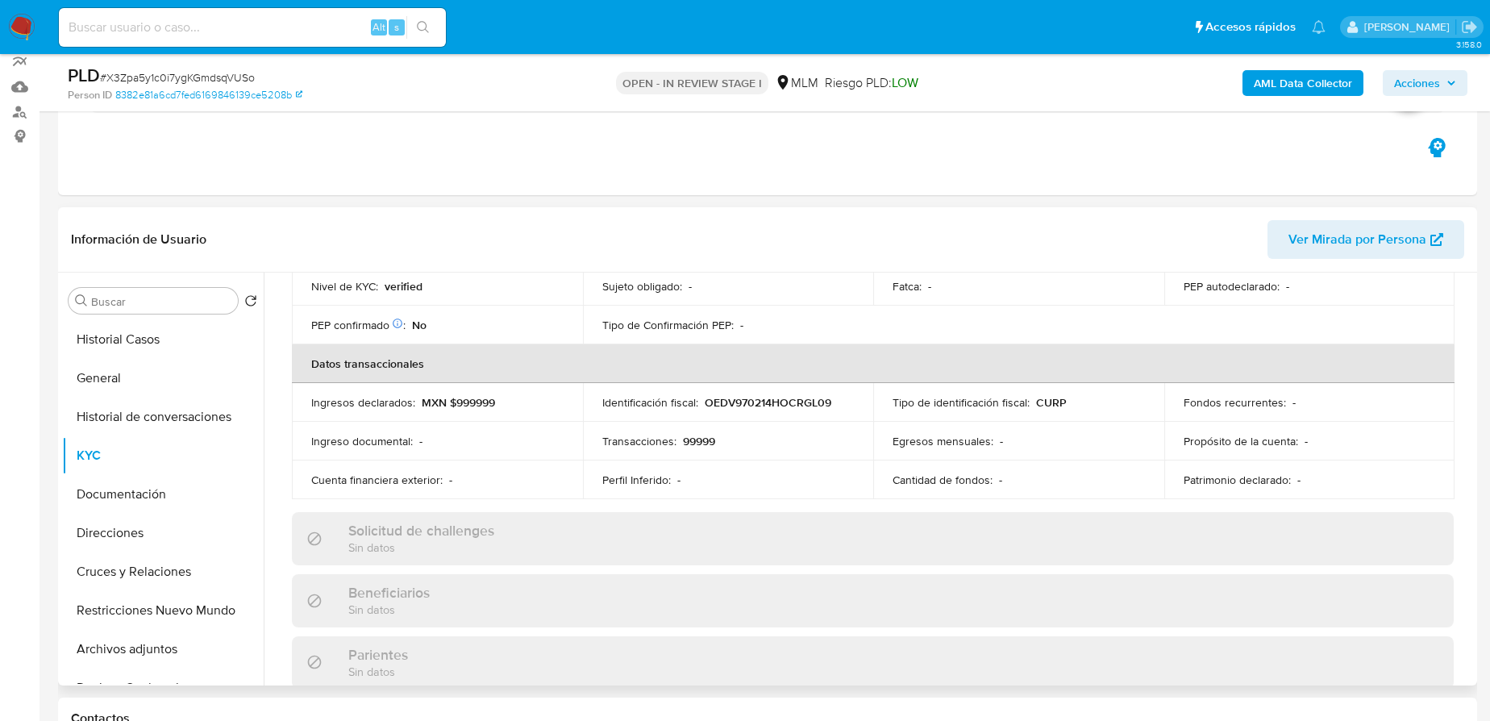
scroll to position [439, 0]
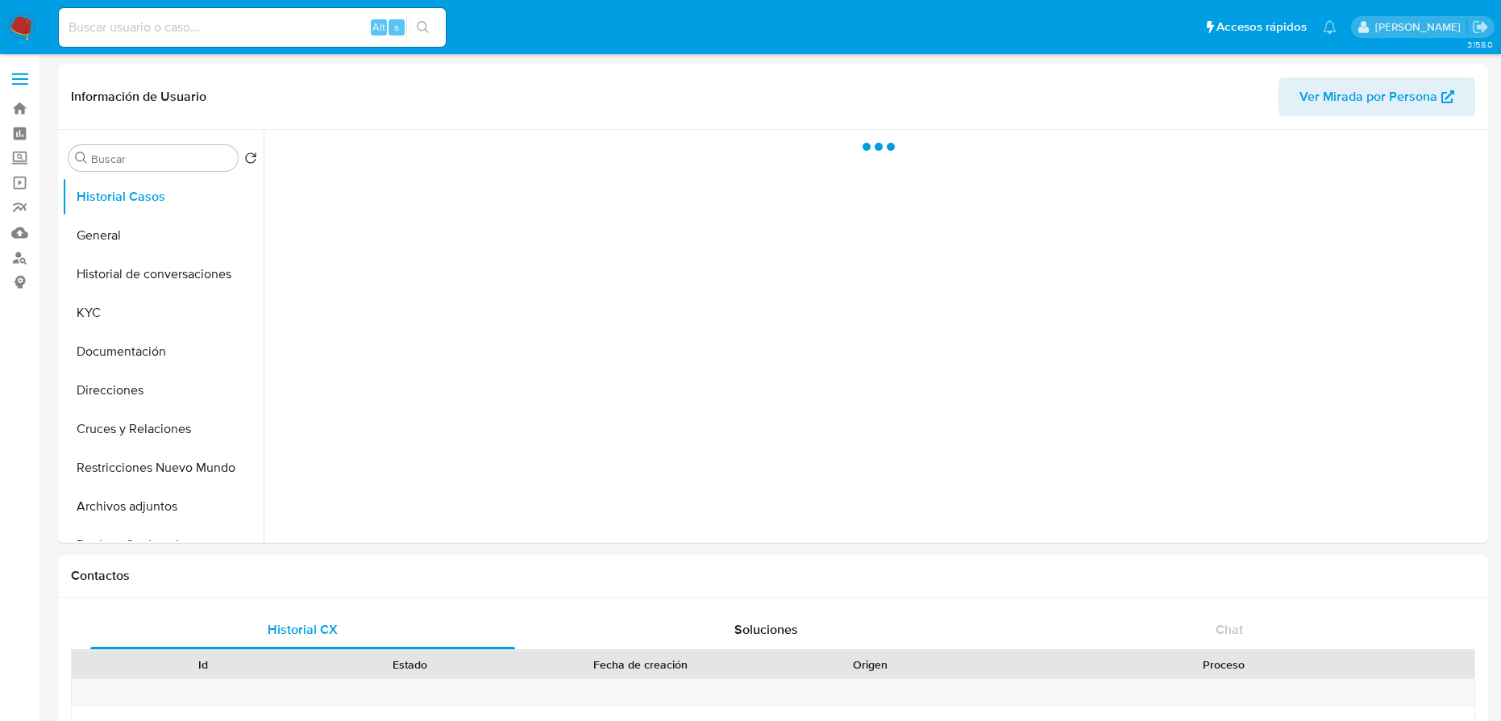
select select "10"
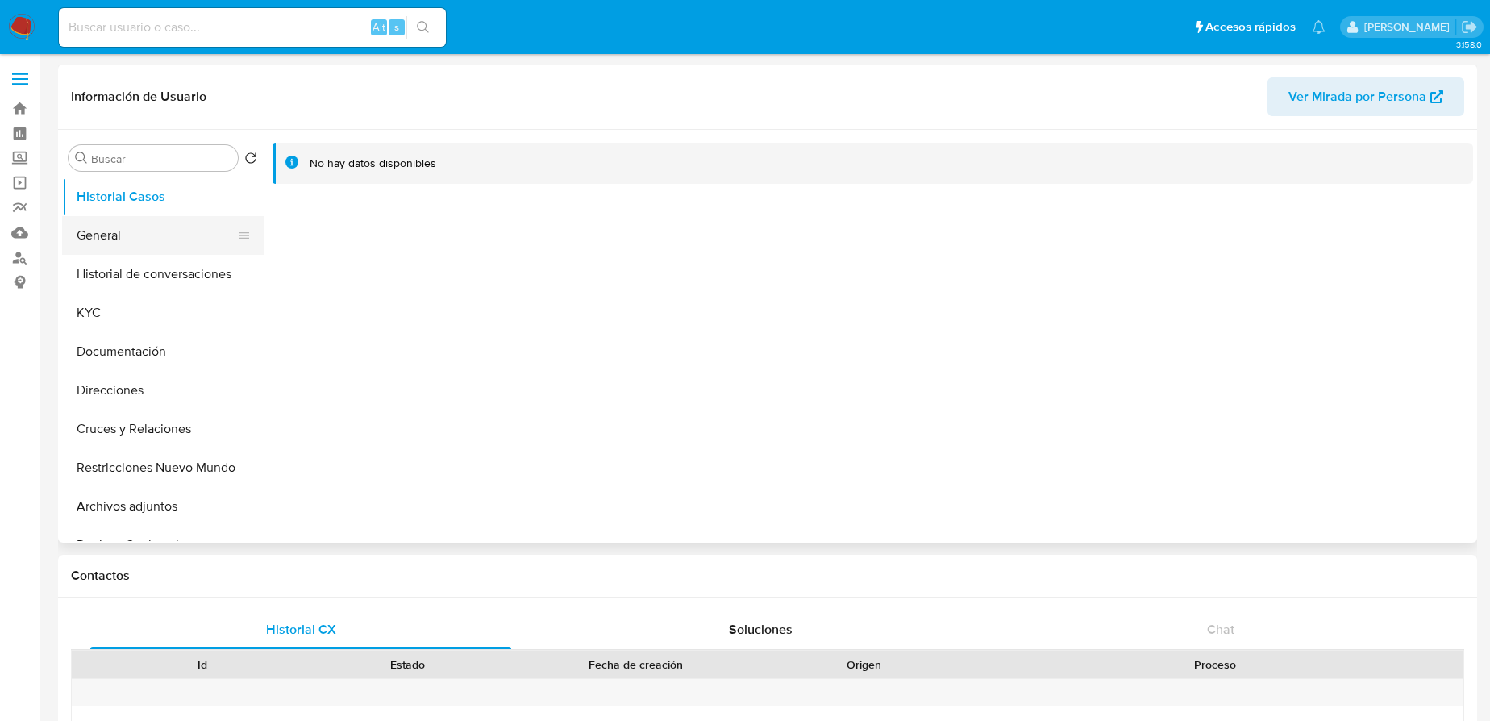
click at [117, 237] on button "General" at bounding box center [156, 235] width 189 height 39
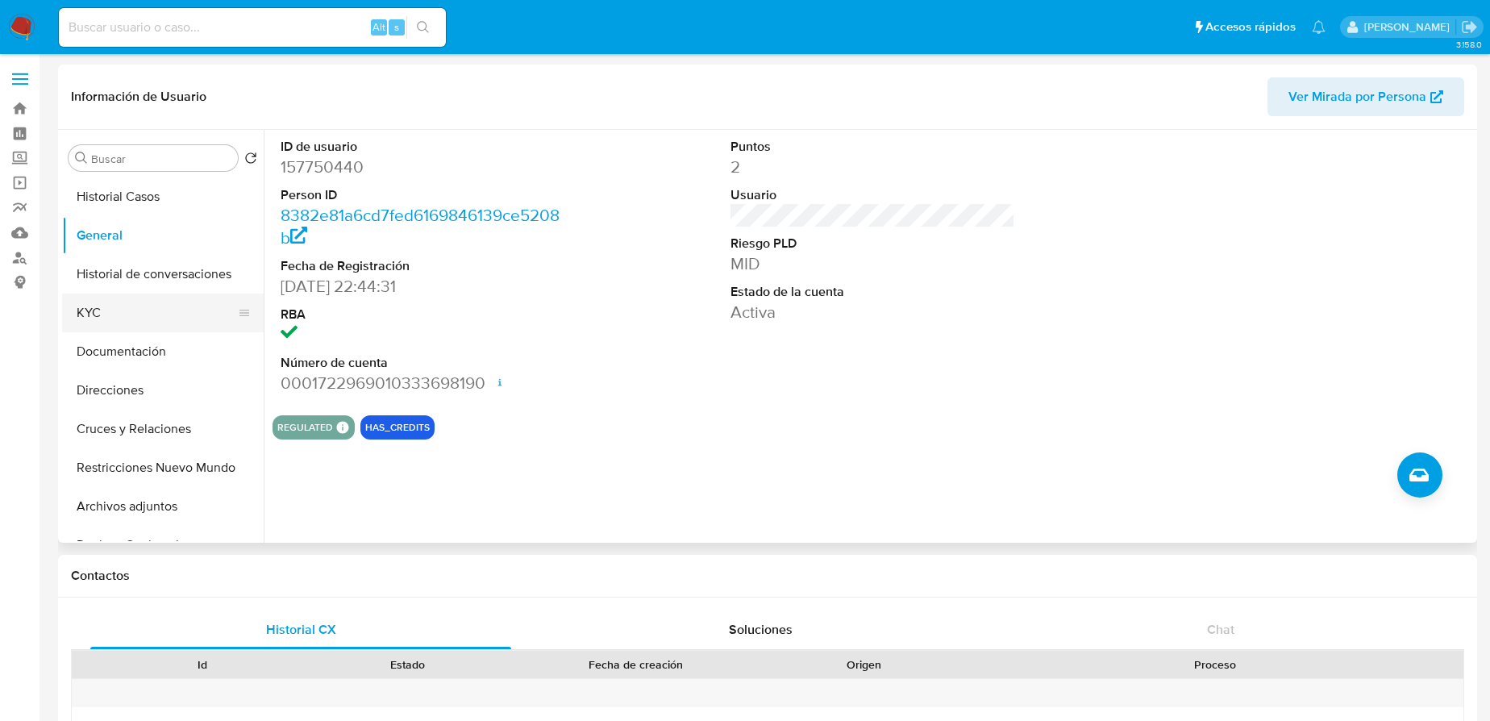
click at [102, 308] on button "KYC" at bounding box center [156, 313] width 189 height 39
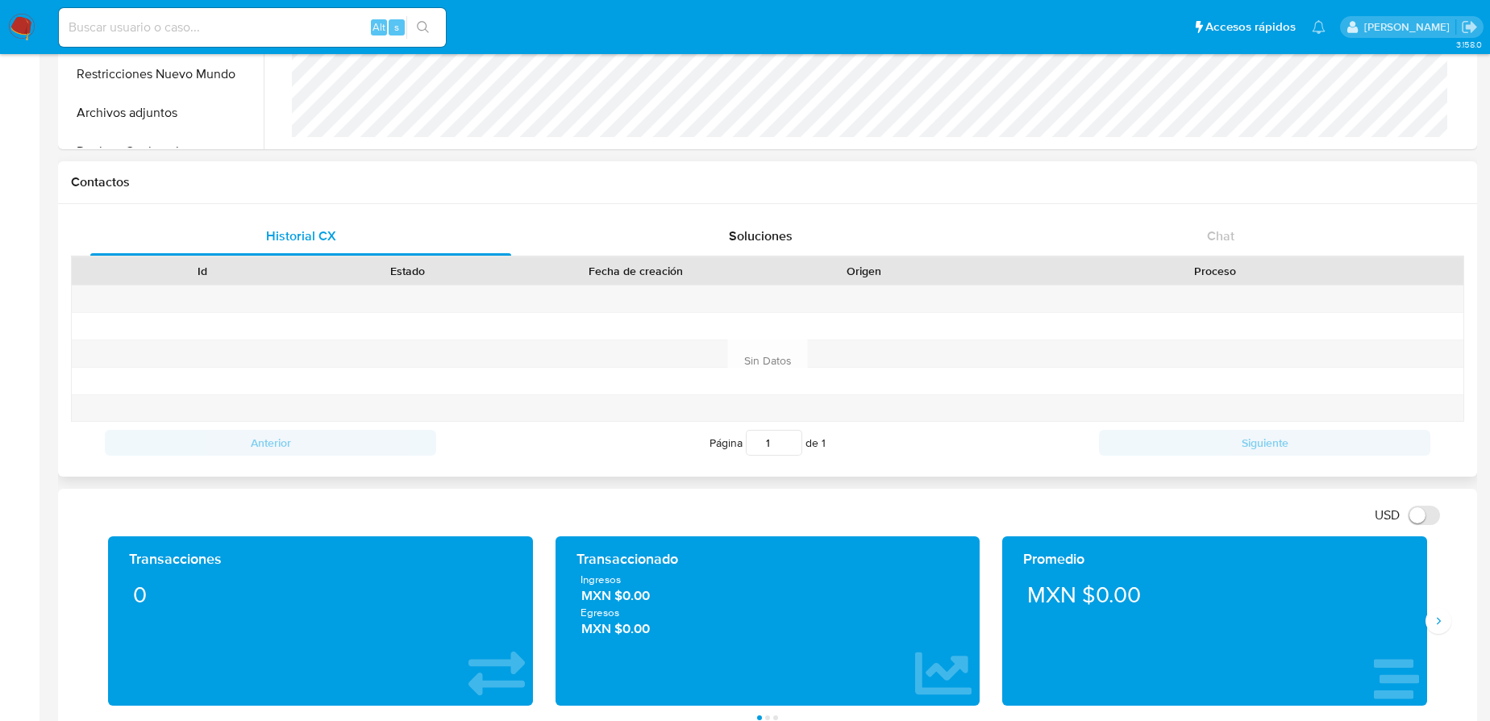
scroll to position [513, 0]
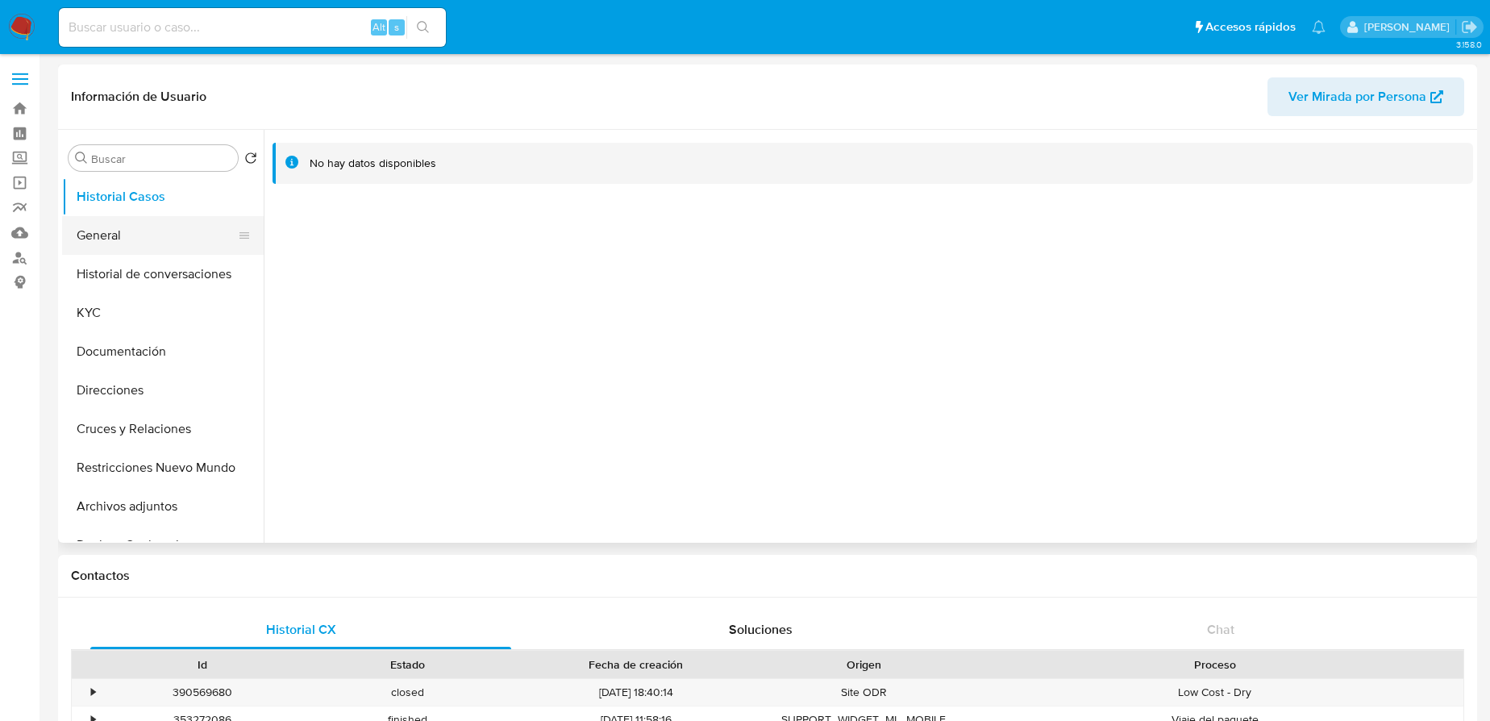
select select "10"
click at [143, 240] on button "General" at bounding box center [156, 235] width 189 height 39
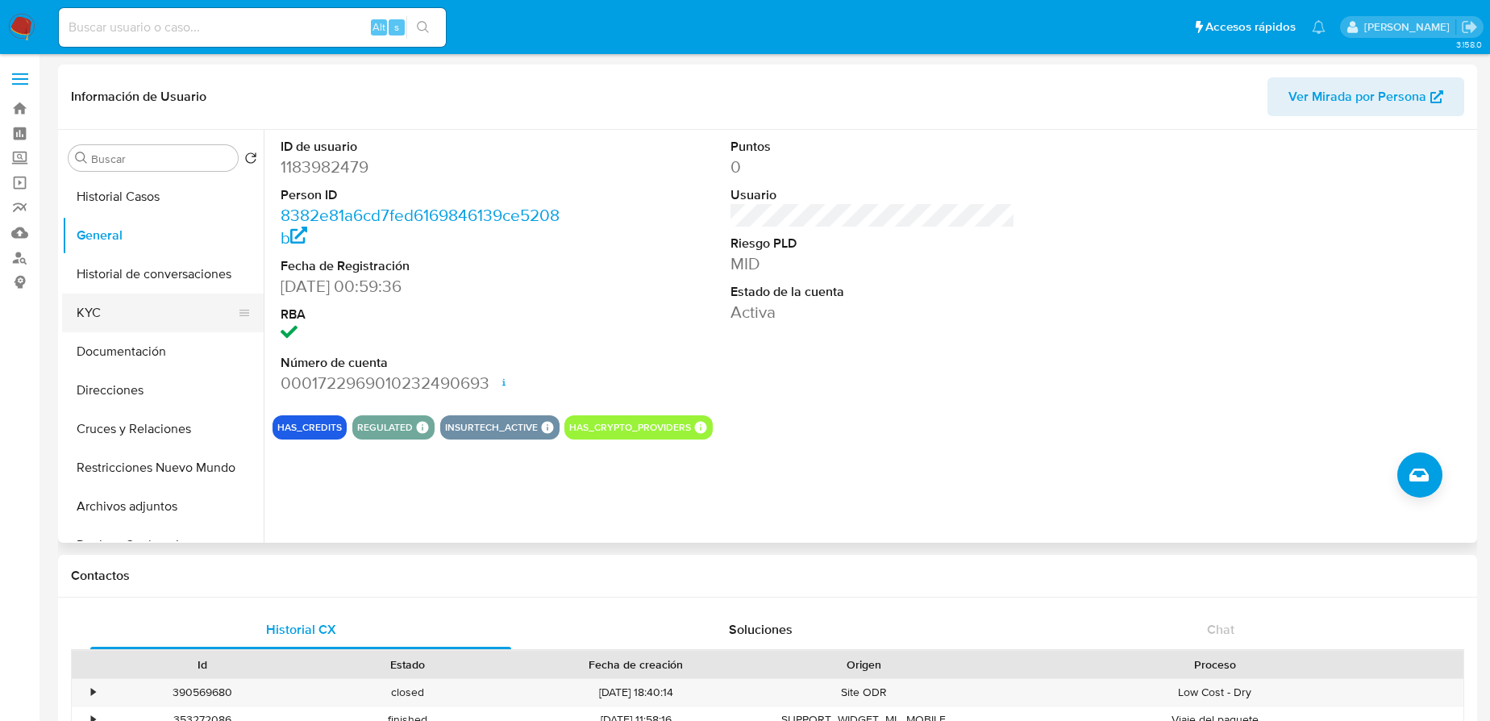
click at [85, 316] on button "KYC" at bounding box center [156, 313] width 189 height 39
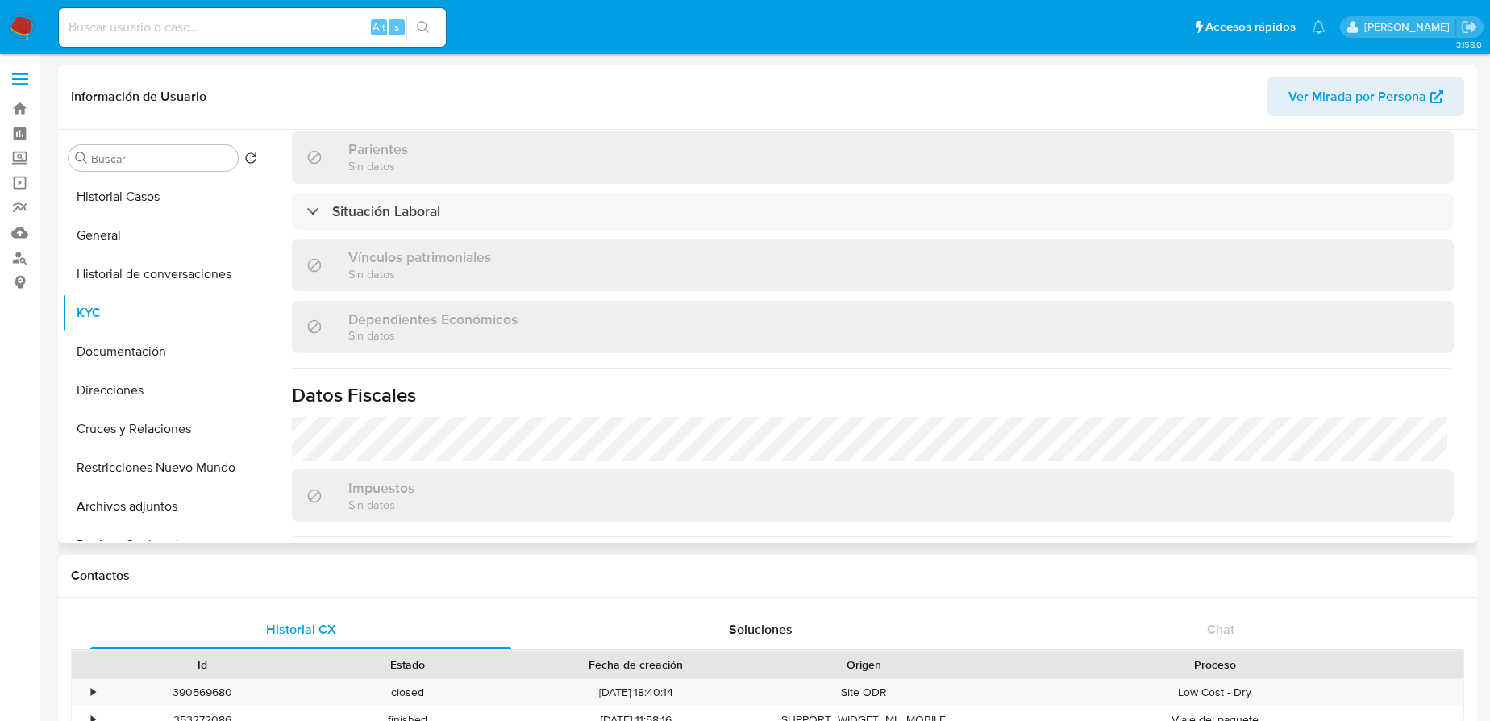
scroll to position [1013, 0]
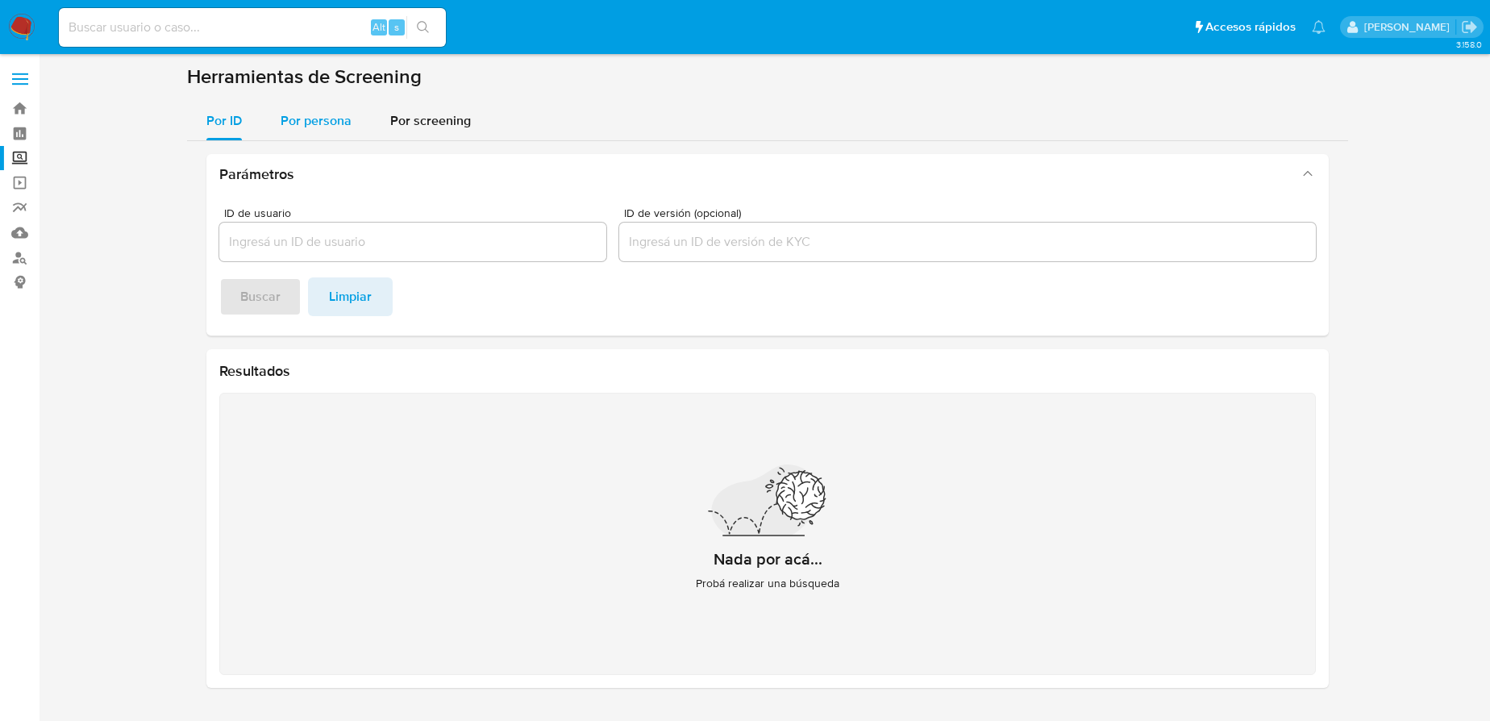
drag, startPoint x: 316, startPoint y: 112, endPoint x: 301, endPoint y: 134, distance: 26.6
click at [314, 115] on span "Por persona" at bounding box center [316, 120] width 71 height 19
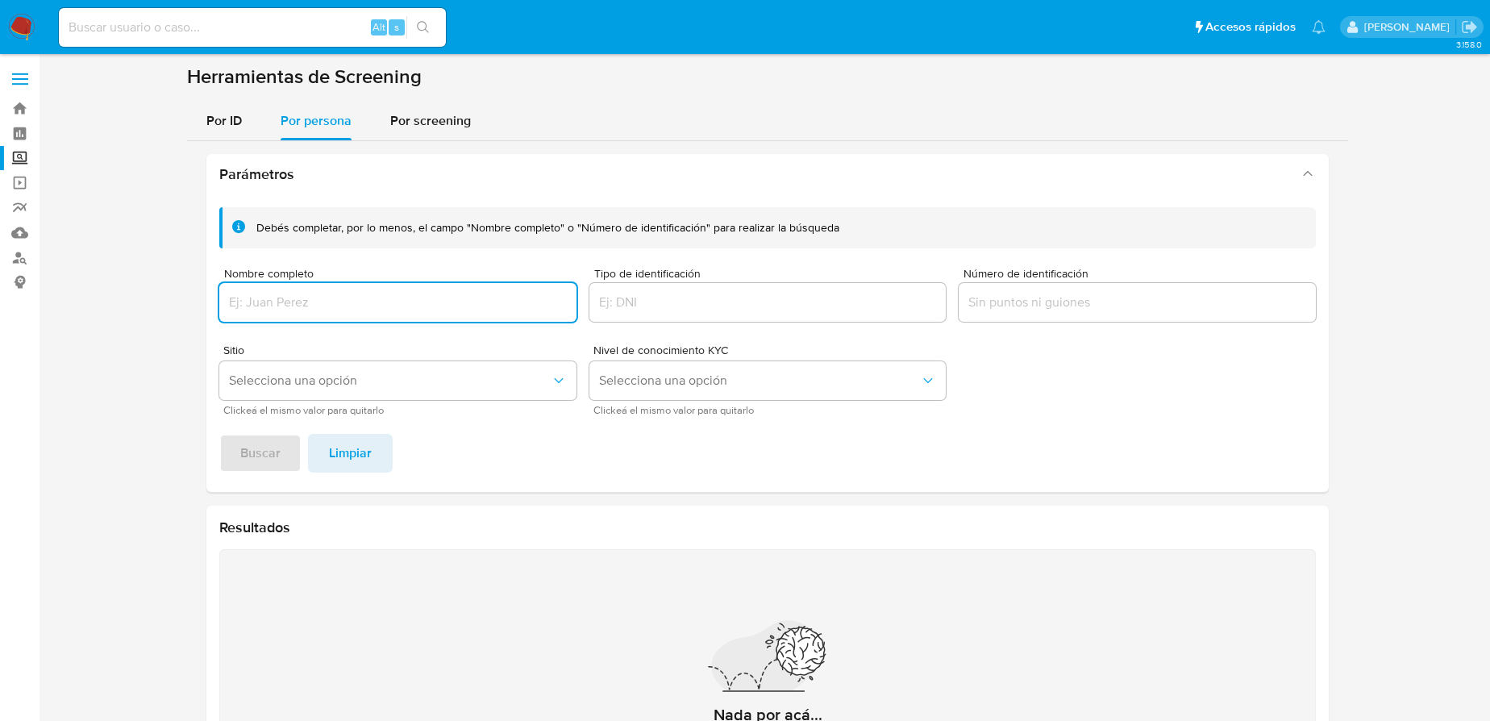
click at [250, 302] on input "Nombre completo" at bounding box center [397, 302] width 357 height 21
type input "[PERSON_NAME] [PERSON_NAME]"
click at [267, 451] on span "Buscar" at bounding box center [260, 452] width 40 height 35
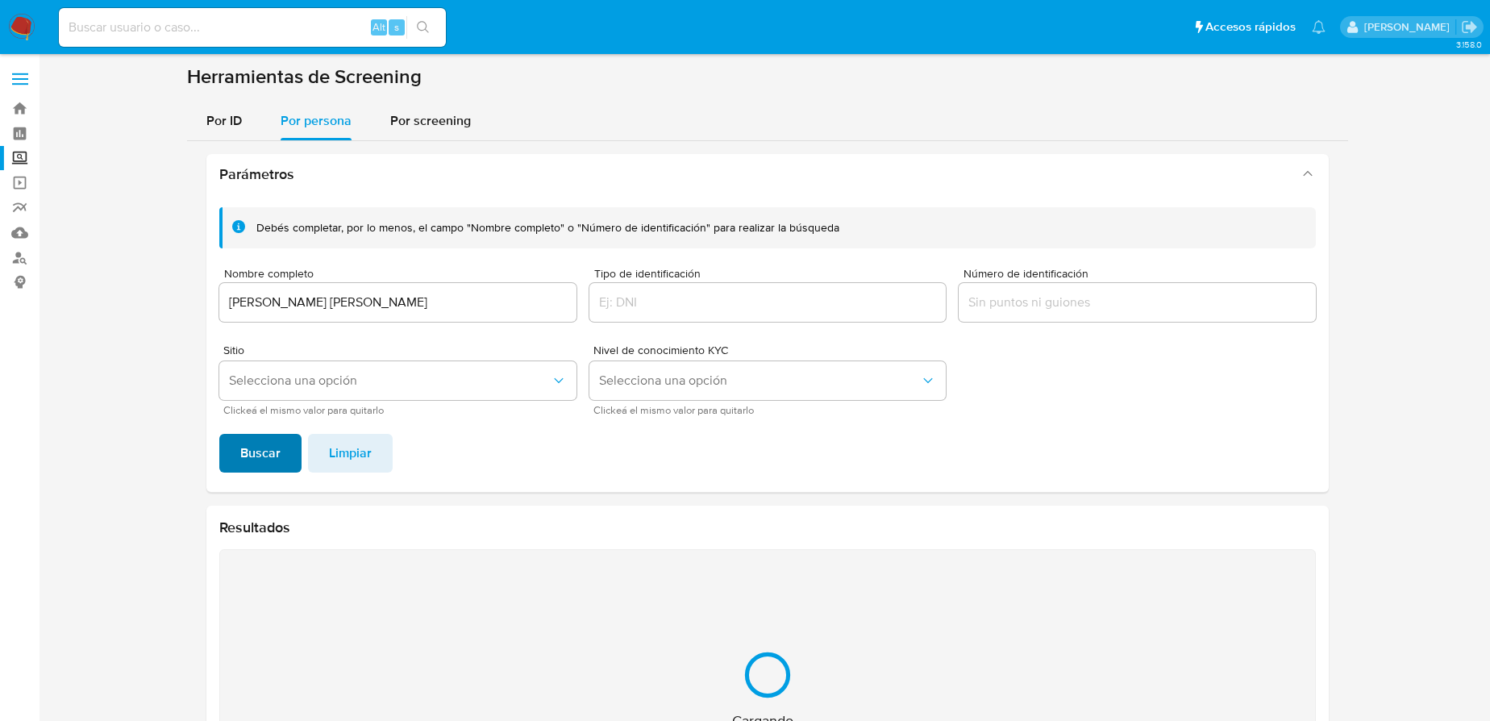
scroll to position [204, 0]
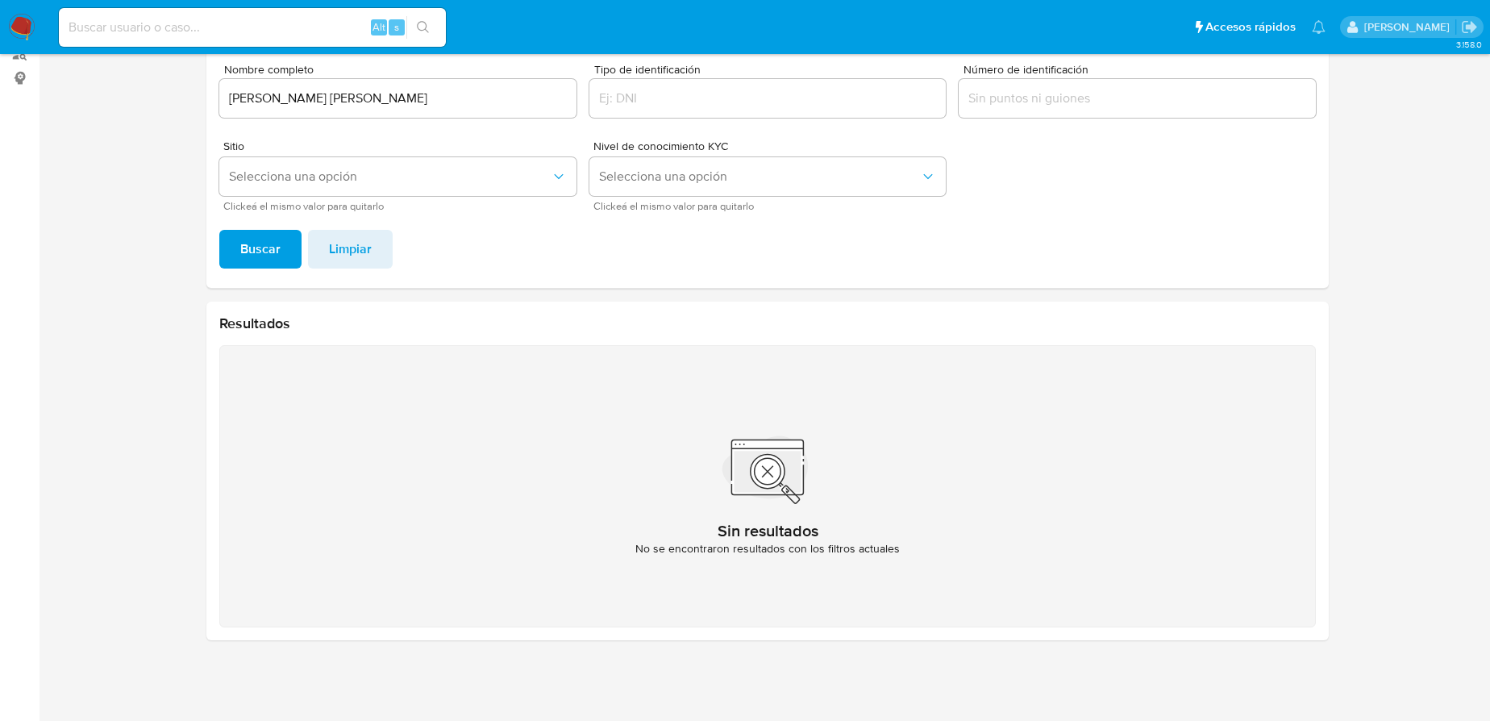
click at [24, 23] on img at bounding box center [21, 27] width 27 height 27
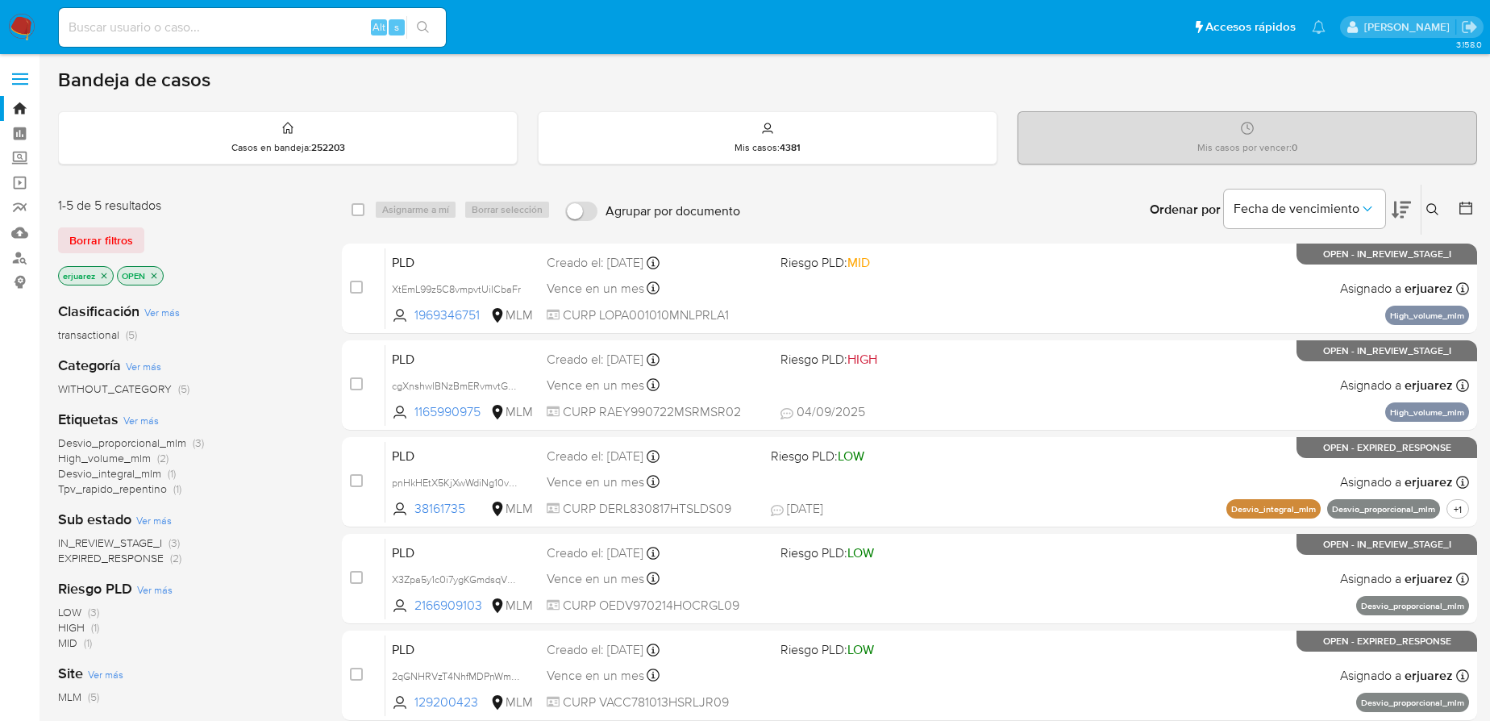
click at [185, 47] on div "Alt s" at bounding box center [252, 27] width 387 height 45
click at [186, 29] on input at bounding box center [252, 27] width 387 height 21
paste input "494559140"
click at [66, 24] on input "494559140" at bounding box center [252, 27] width 387 height 21
type input "494559140"
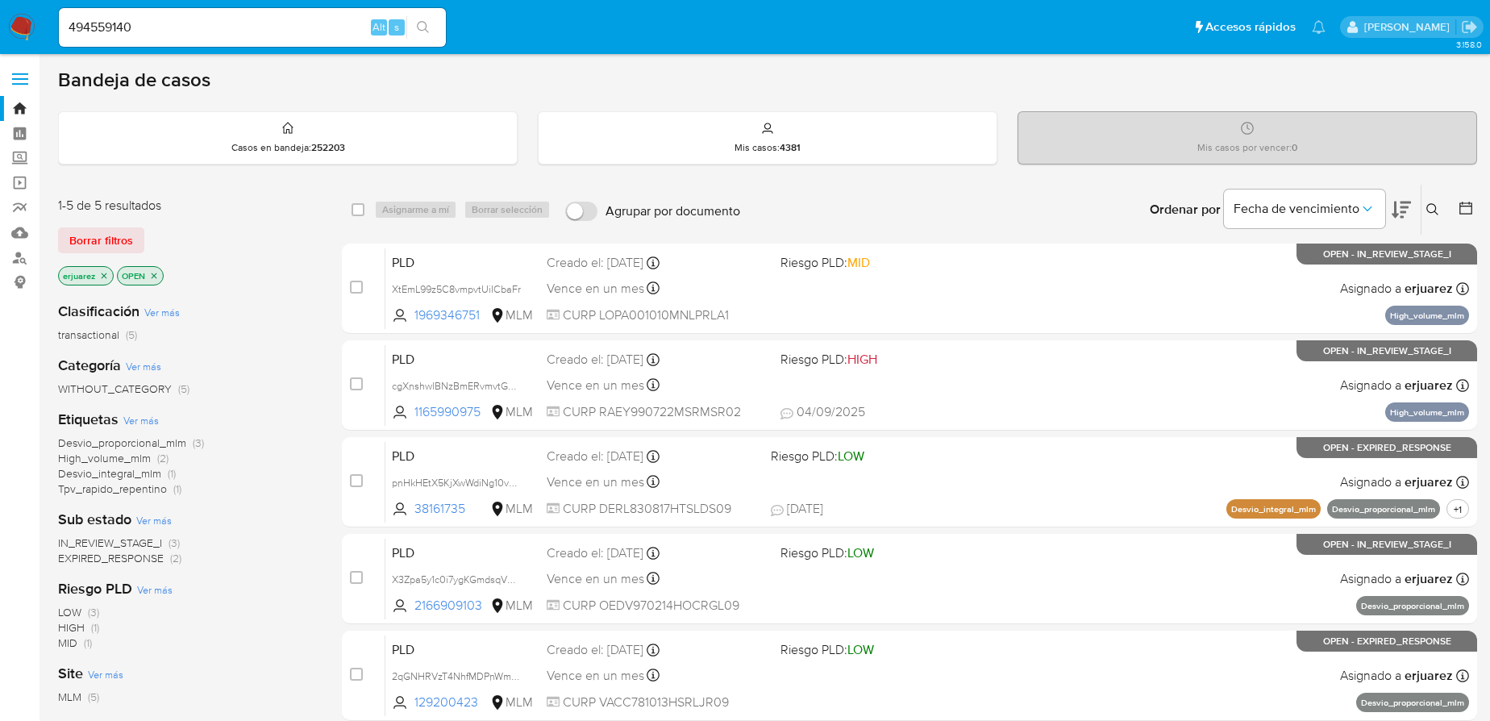
click at [434, 25] on button "search-icon" at bounding box center [422, 27] width 33 height 23
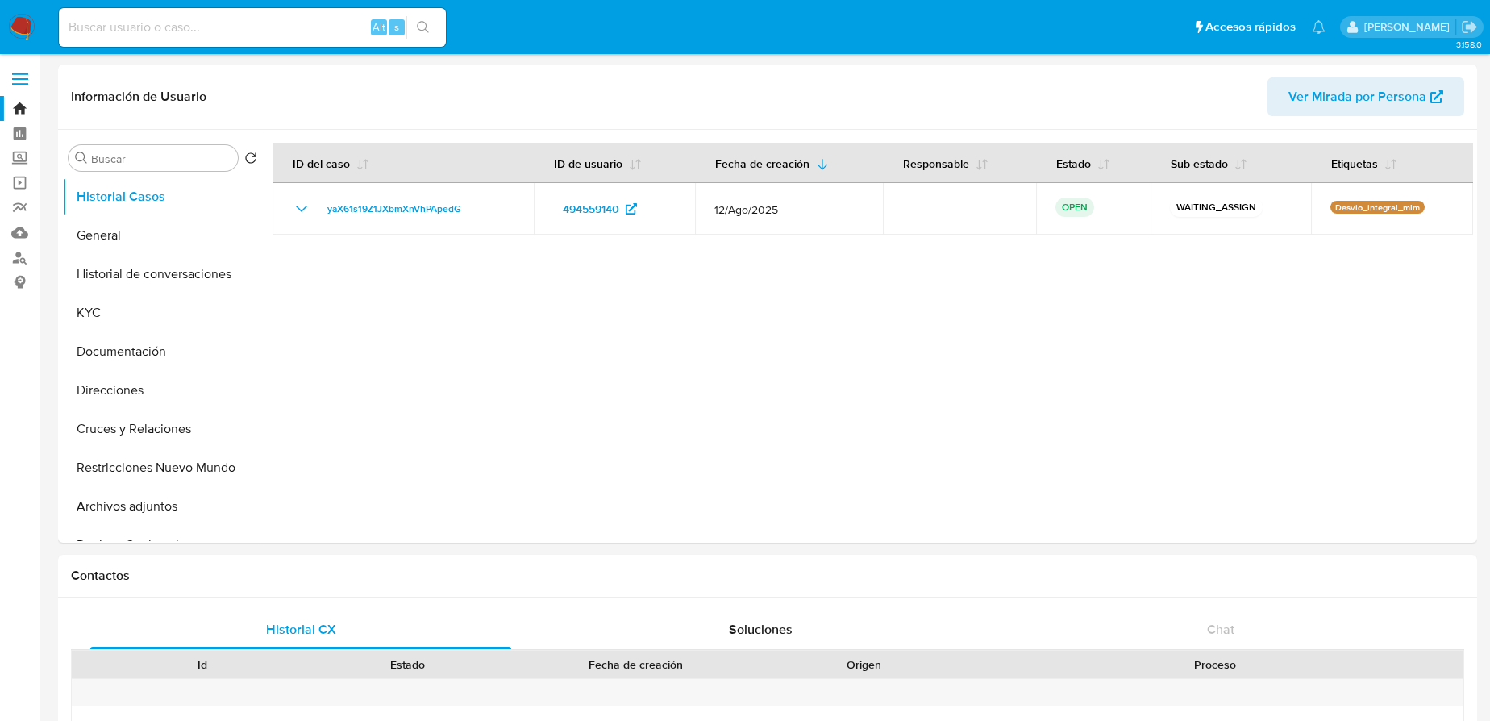
select select "10"
click at [114, 309] on button "KYC" at bounding box center [156, 313] width 189 height 39
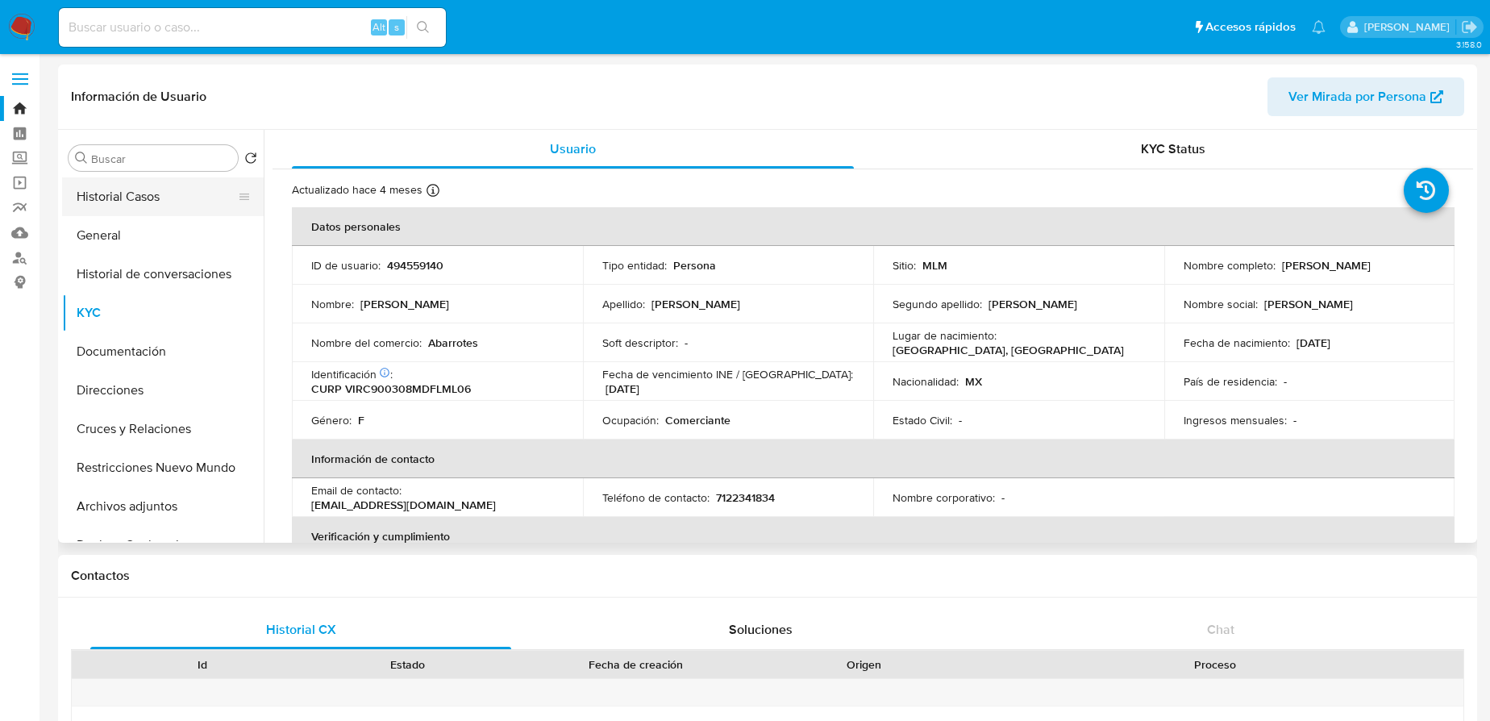
click at [146, 199] on button "Historial Casos" at bounding box center [156, 196] width 189 height 39
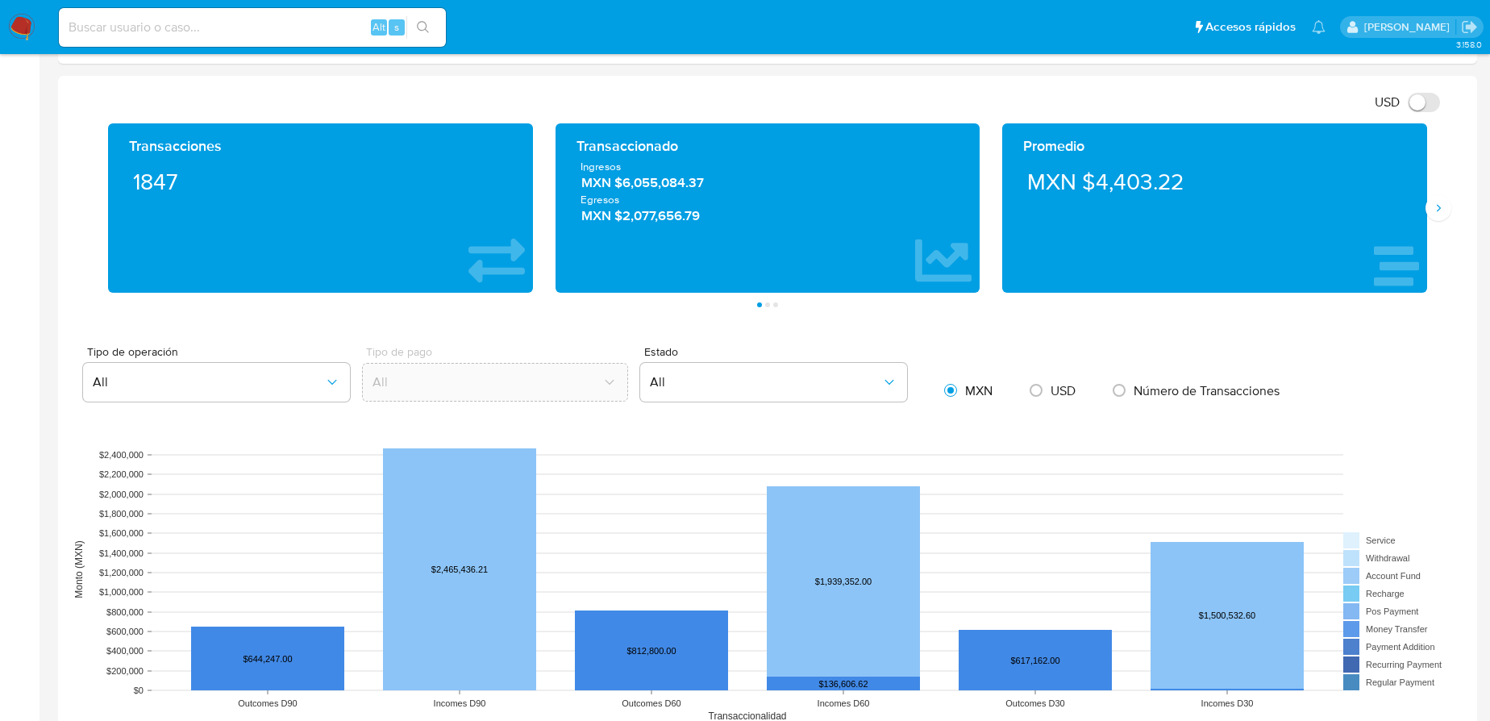
scroll to position [366, 0]
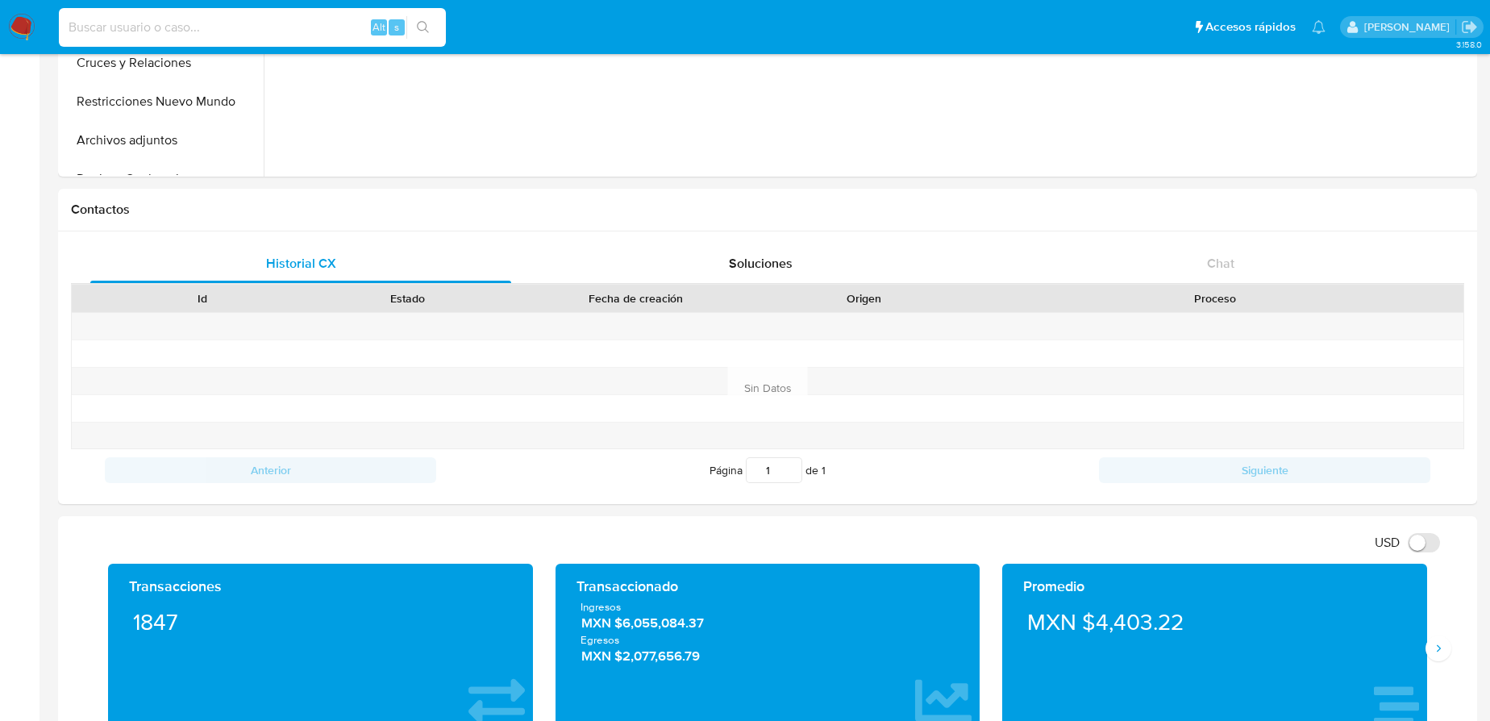
click at [140, 19] on input at bounding box center [252, 27] width 387 height 21
paste input "2299556243"
click at [69, 33] on input "2299556243" at bounding box center [252, 27] width 387 height 21
click at [154, 27] on input "2299556243" at bounding box center [252, 27] width 387 height 21
type input "2299556243"
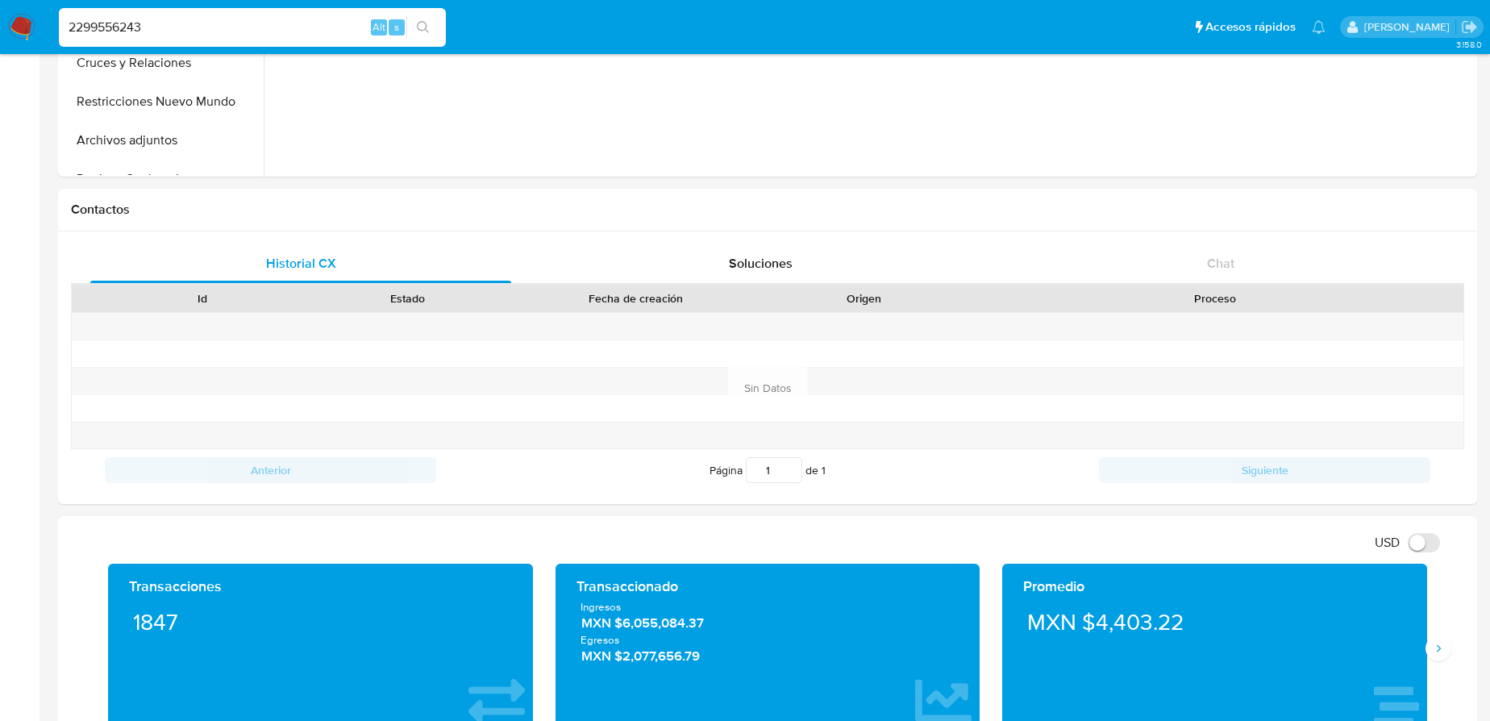
click at [425, 27] on icon "search-icon" at bounding box center [423, 27] width 13 height 13
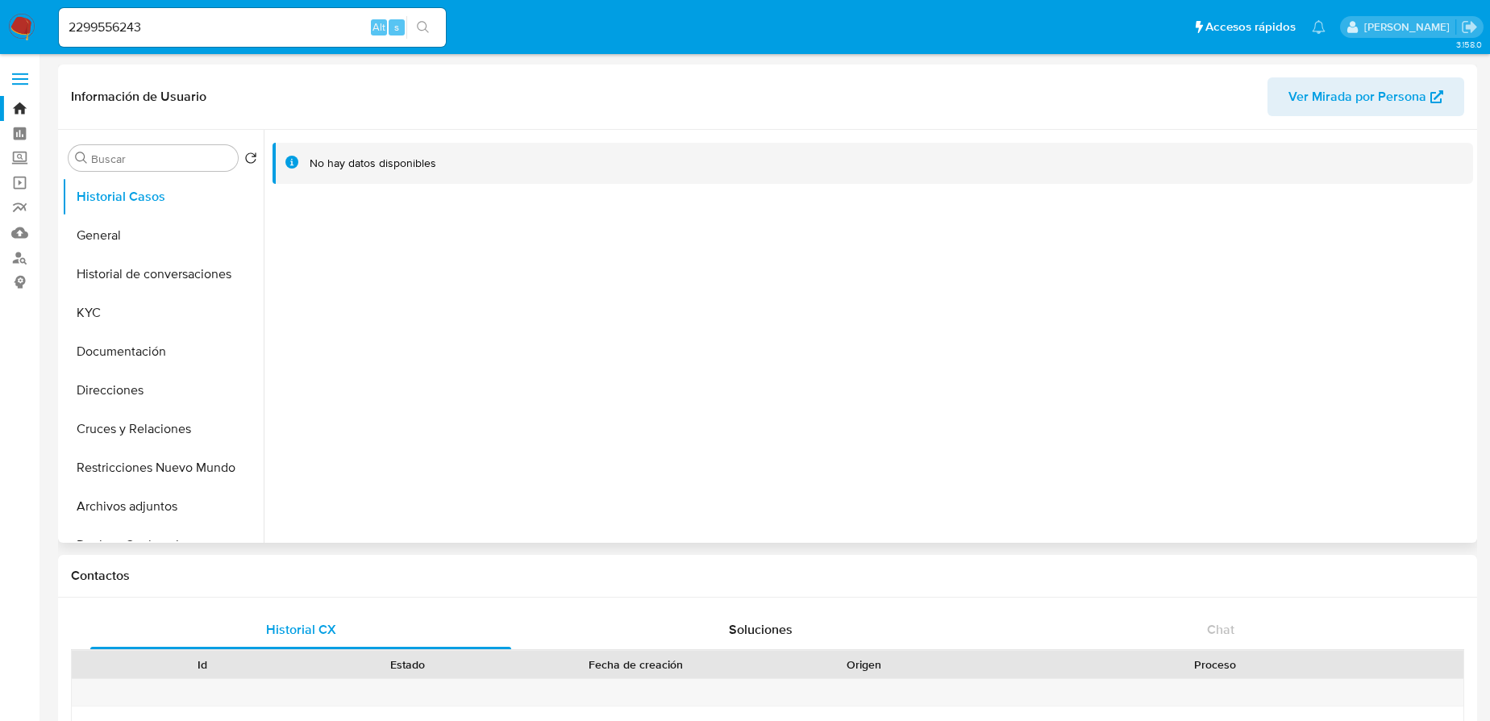
select select "10"
click at [120, 237] on button "General" at bounding box center [156, 235] width 189 height 39
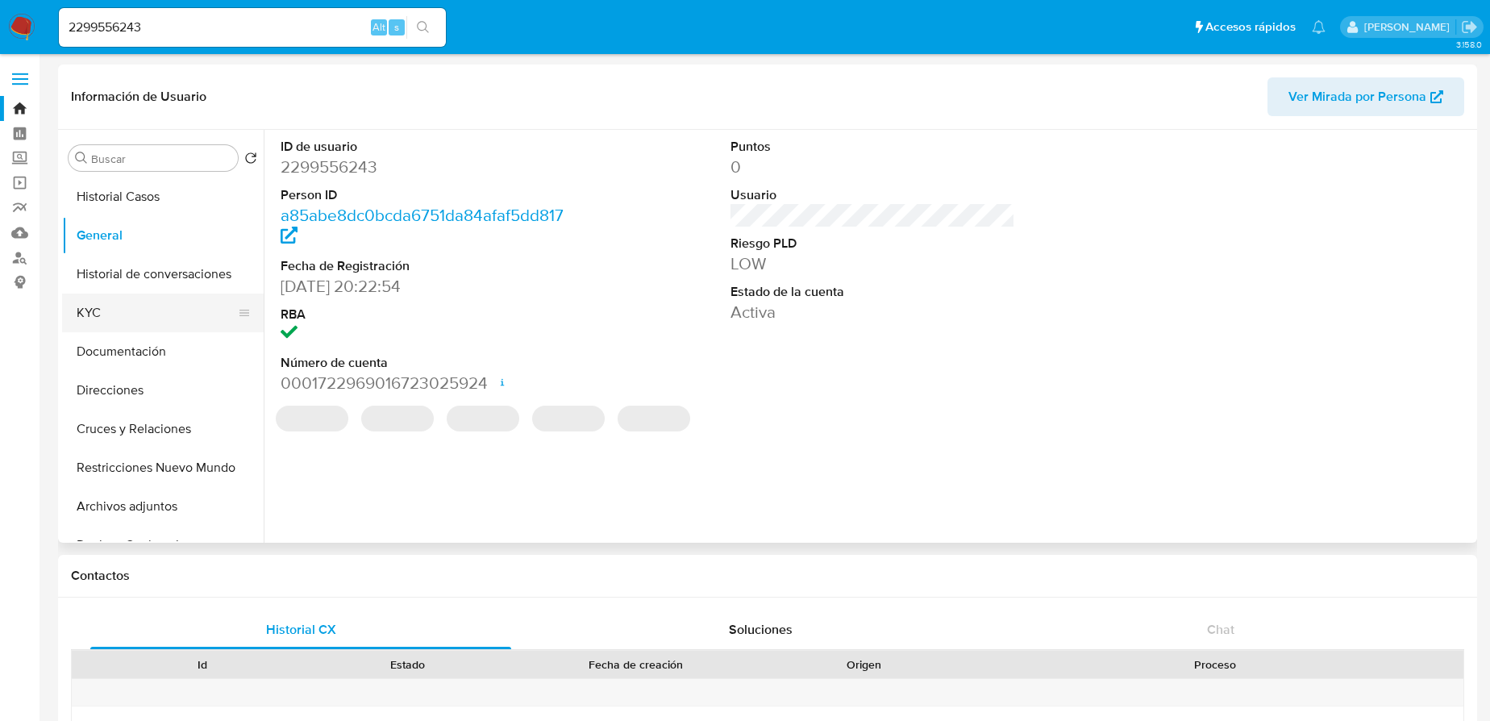
click at [103, 303] on button "KYC" at bounding box center [156, 313] width 189 height 39
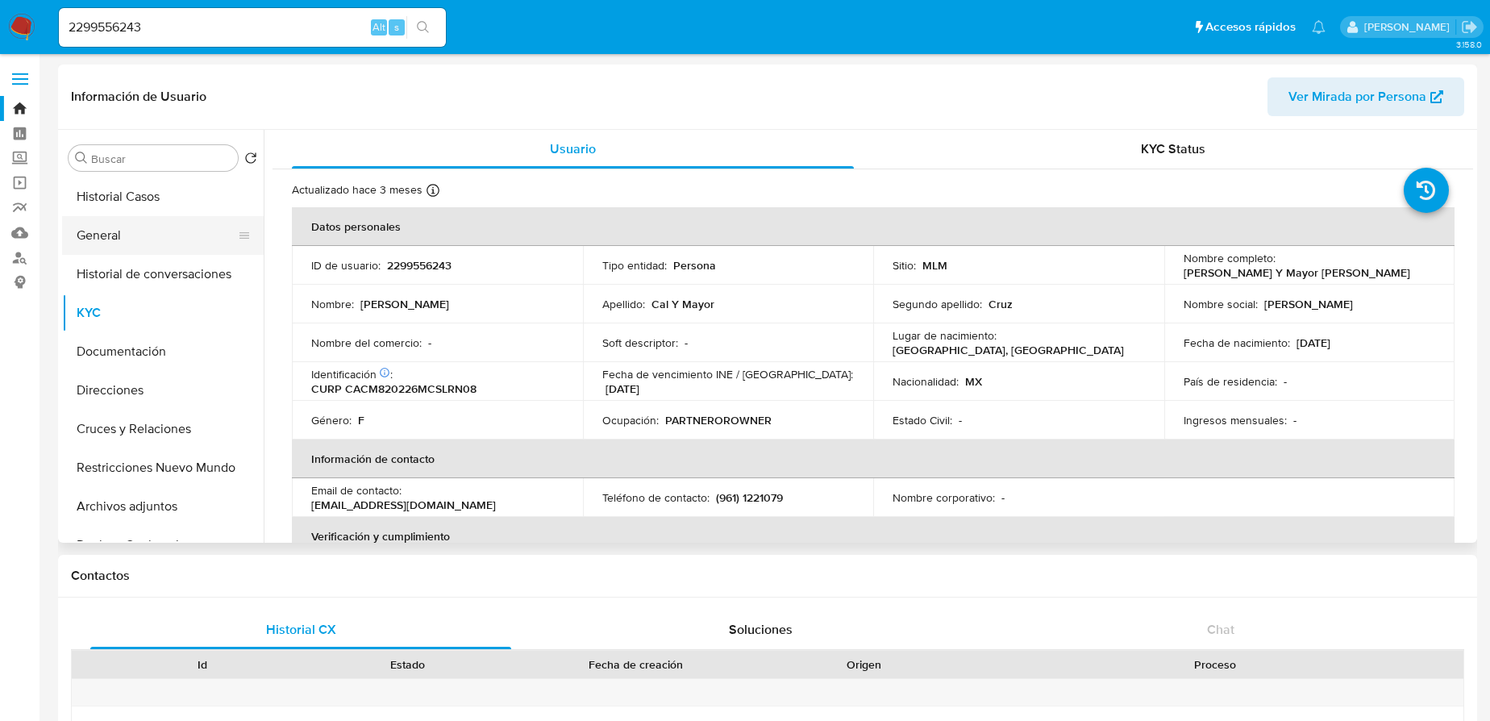
click at [129, 236] on button "General" at bounding box center [156, 235] width 189 height 39
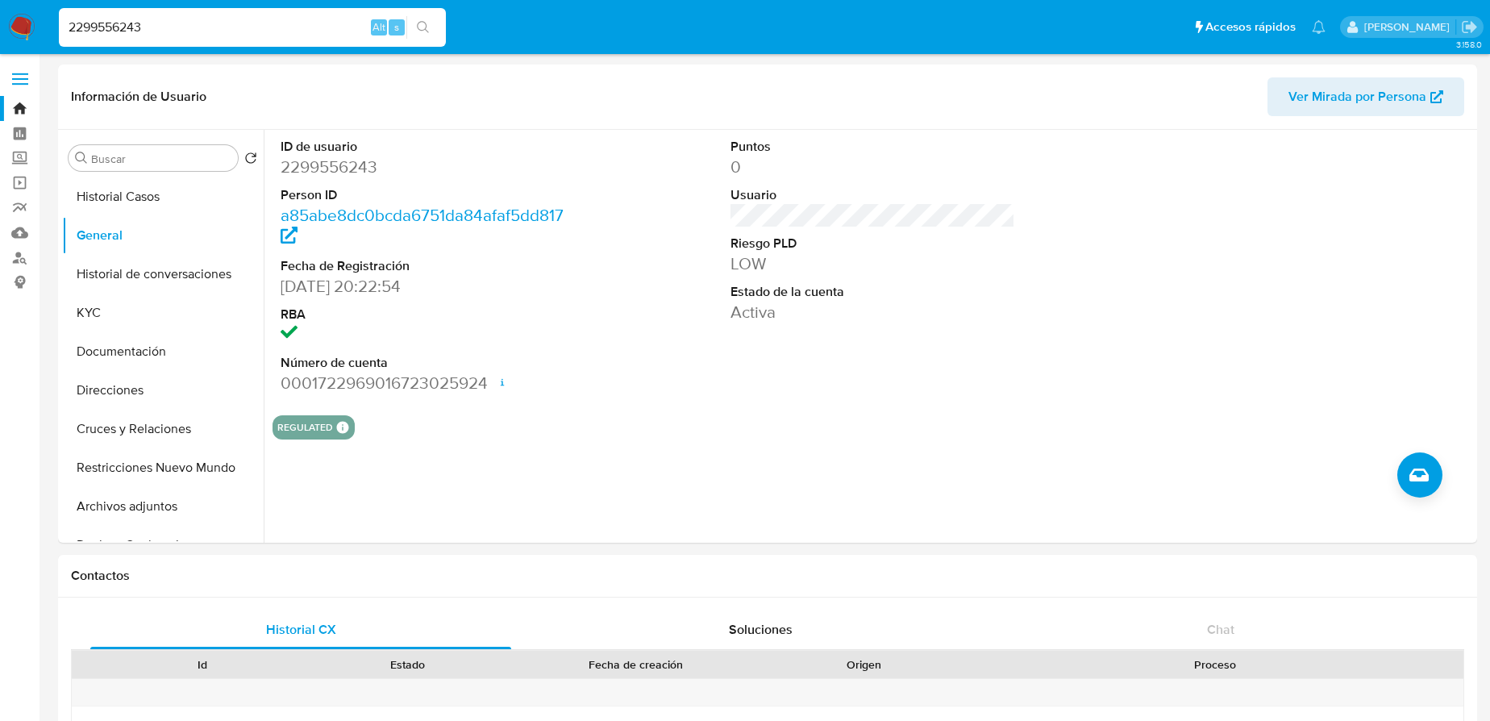
drag, startPoint x: 135, startPoint y: 30, endPoint x: 5, endPoint y: 8, distance: 131.6
paste input "494559140"
type input "494559140"
click at [423, 25] on icon "search-icon" at bounding box center [423, 27] width 13 height 13
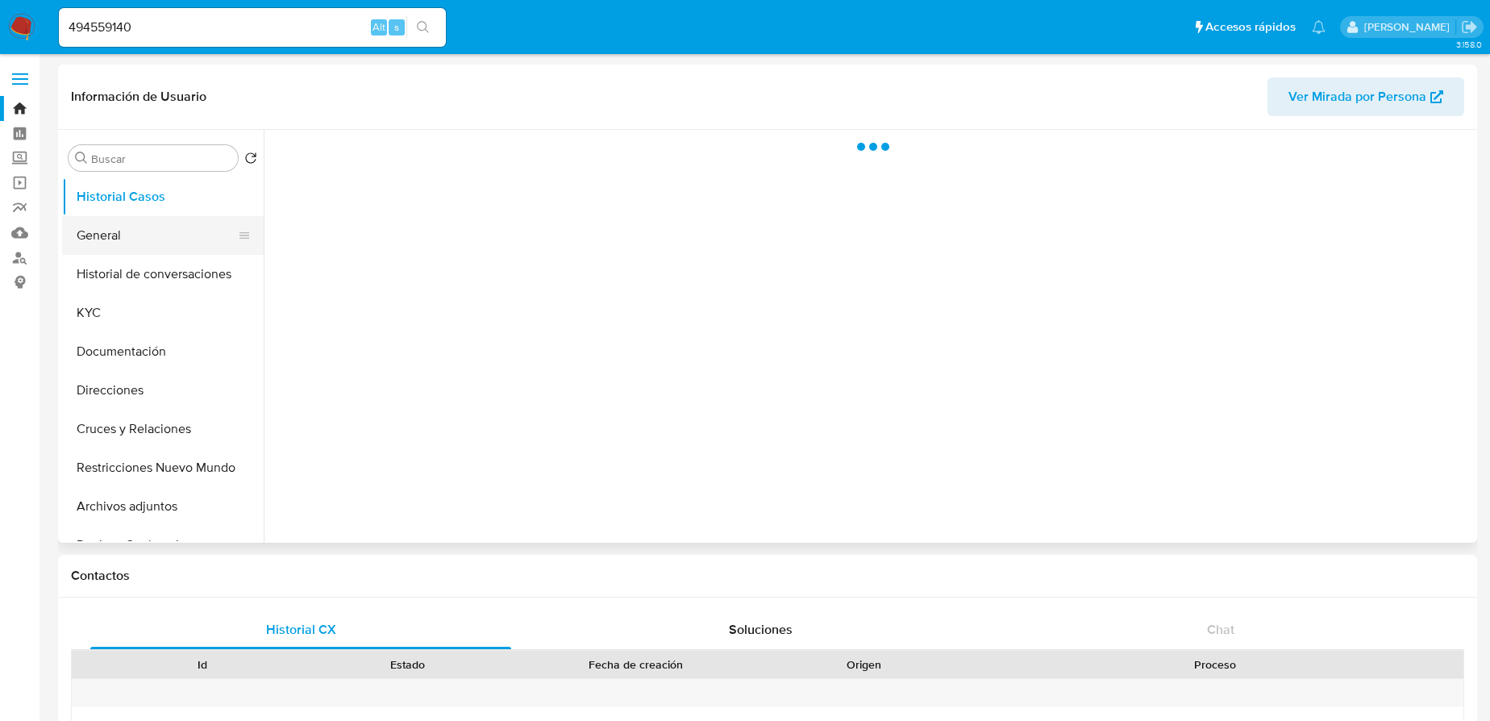
click at [106, 234] on button "General" at bounding box center [156, 235] width 189 height 39
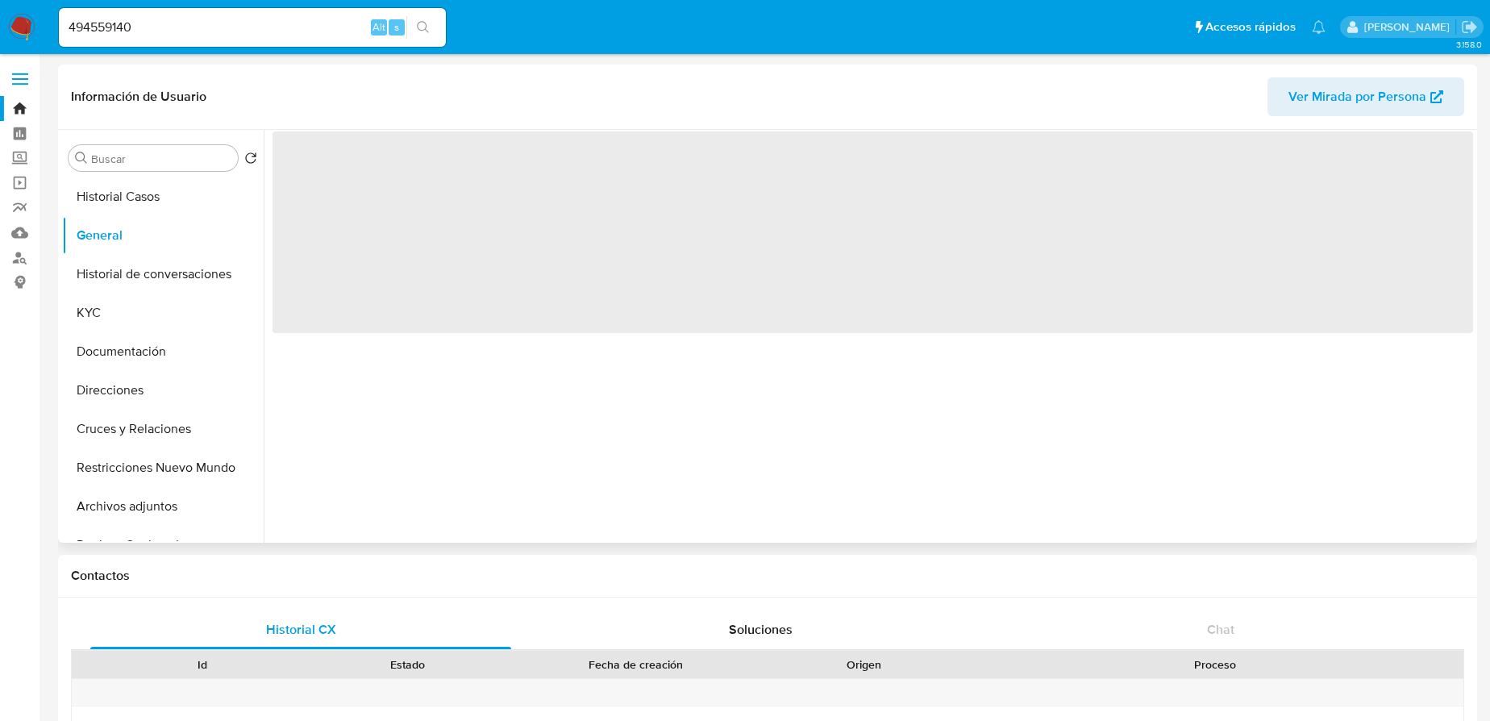
select select "10"
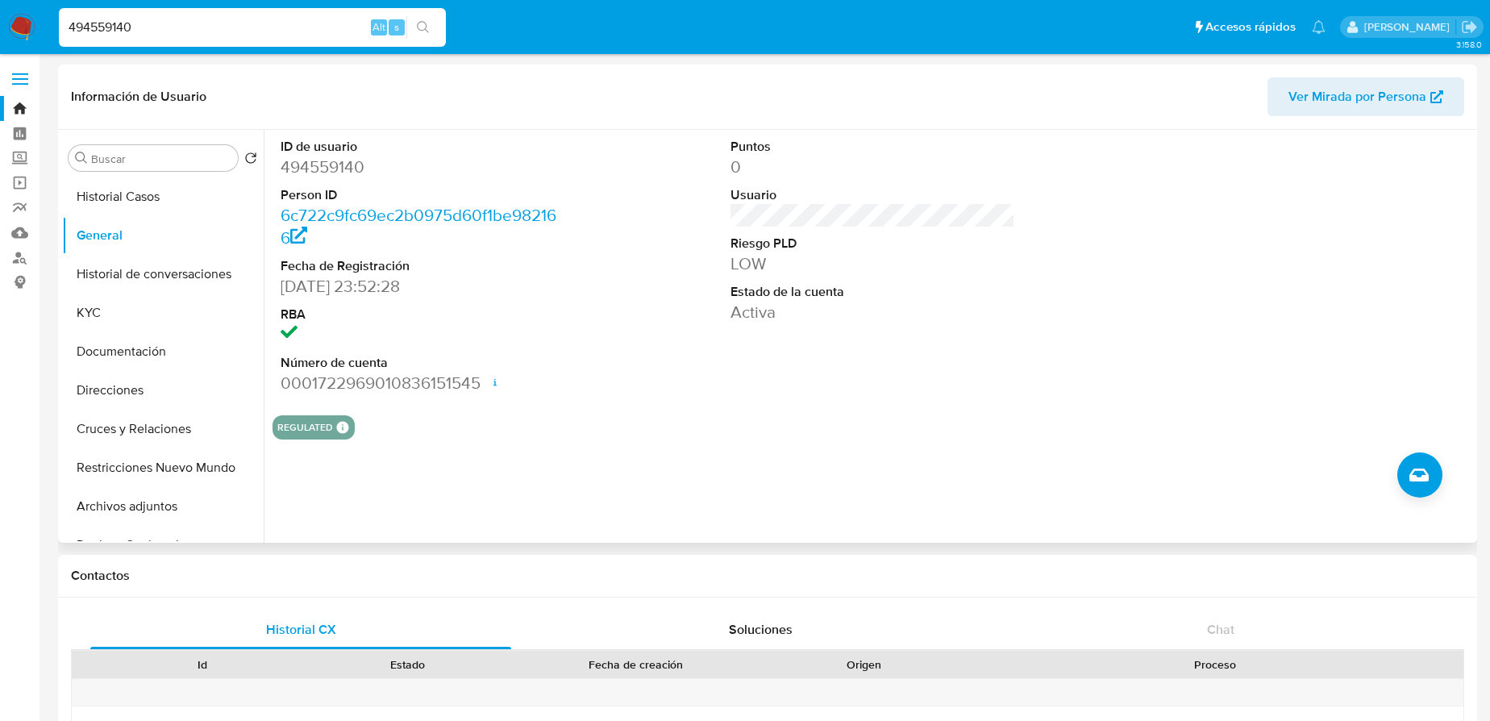
drag, startPoint x: 159, startPoint y: 27, endPoint x: 51, endPoint y: 22, distance: 108.2
click at [51, 22] on ul "Pausado Ver notificaciones 494559140 Alt s Accesos rápidos Presiona las siguien…" at bounding box center [692, 26] width 1283 height 40
paste input "2361710078"
type input "2361710078"
drag, startPoint x: 430, startPoint y: 27, endPoint x: 327, endPoint y: 34, distance: 103.5
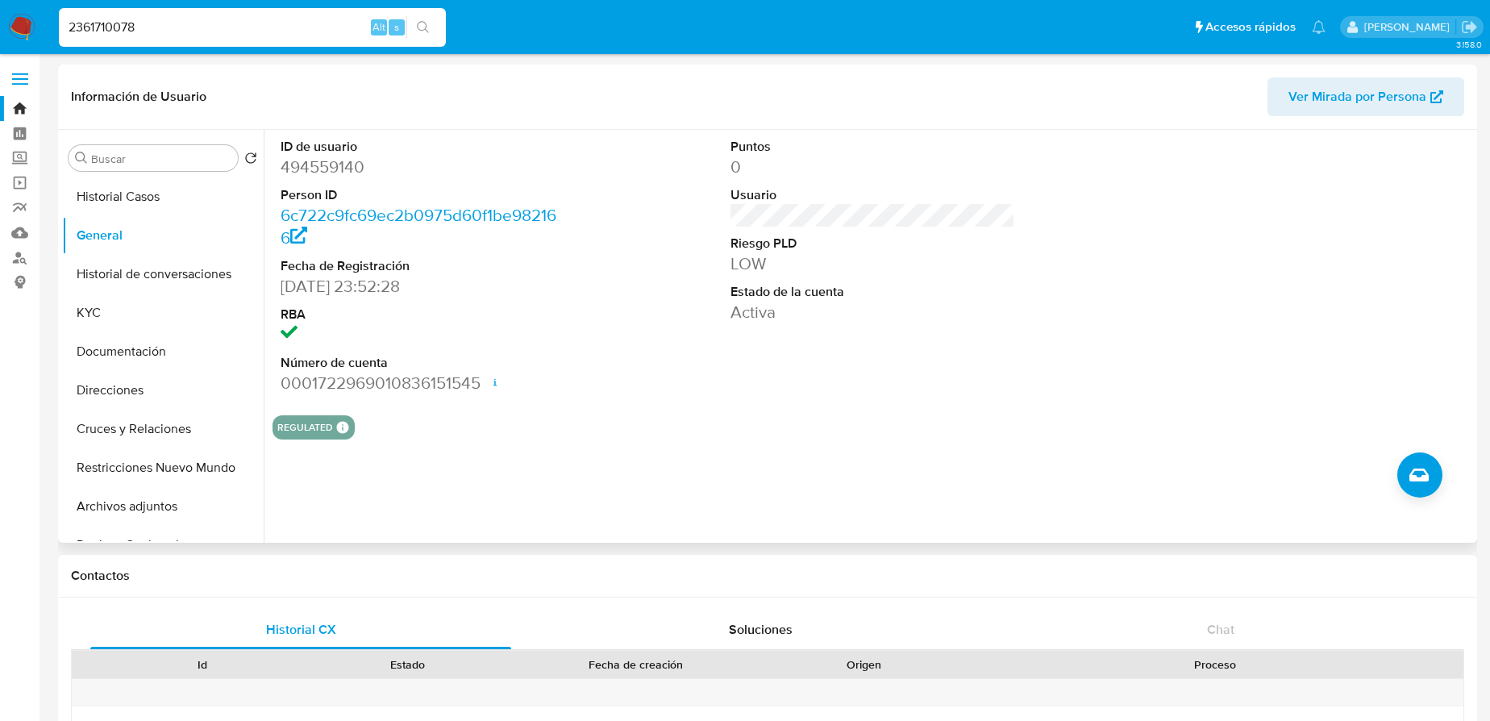
click at [431, 29] on button "search-icon" at bounding box center [422, 27] width 33 height 23
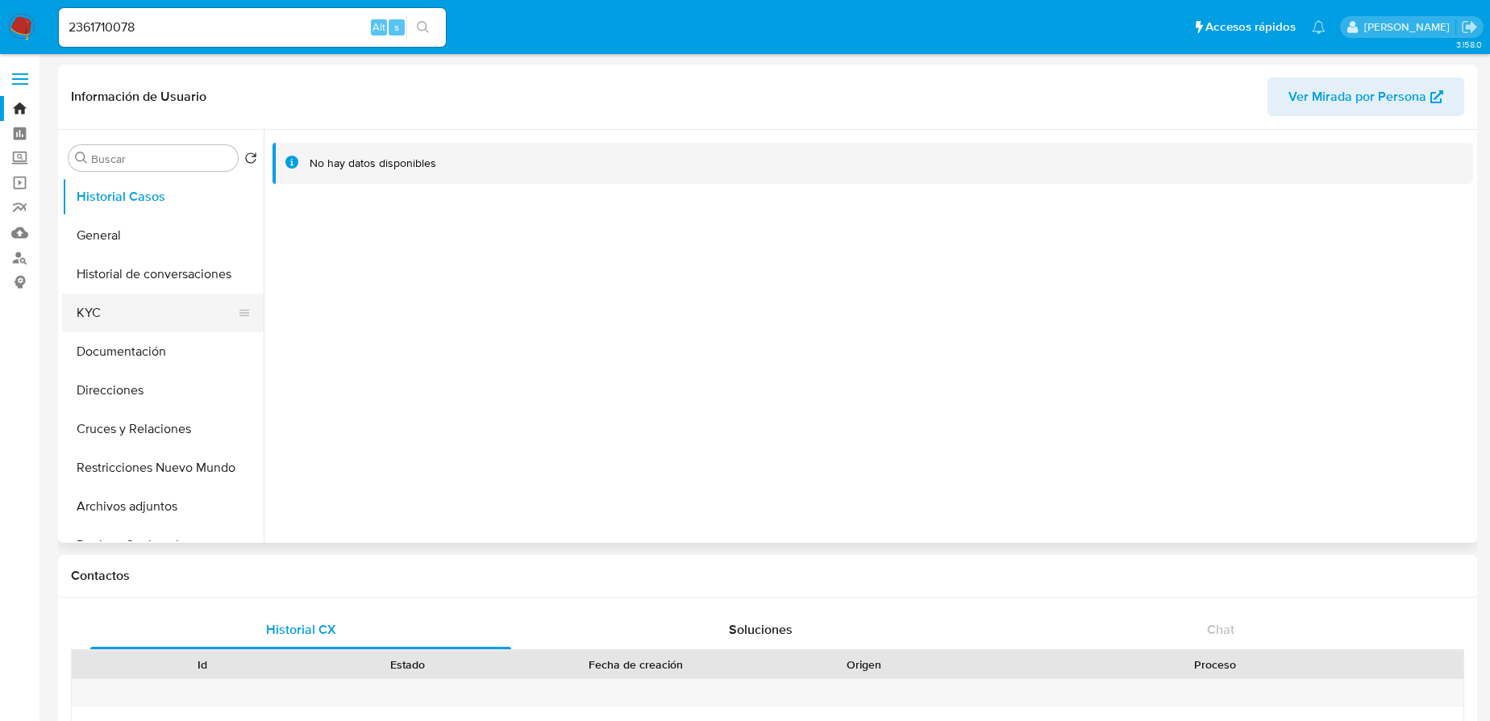
select select "10"
click at [103, 300] on button "KYC" at bounding box center [156, 313] width 189 height 39
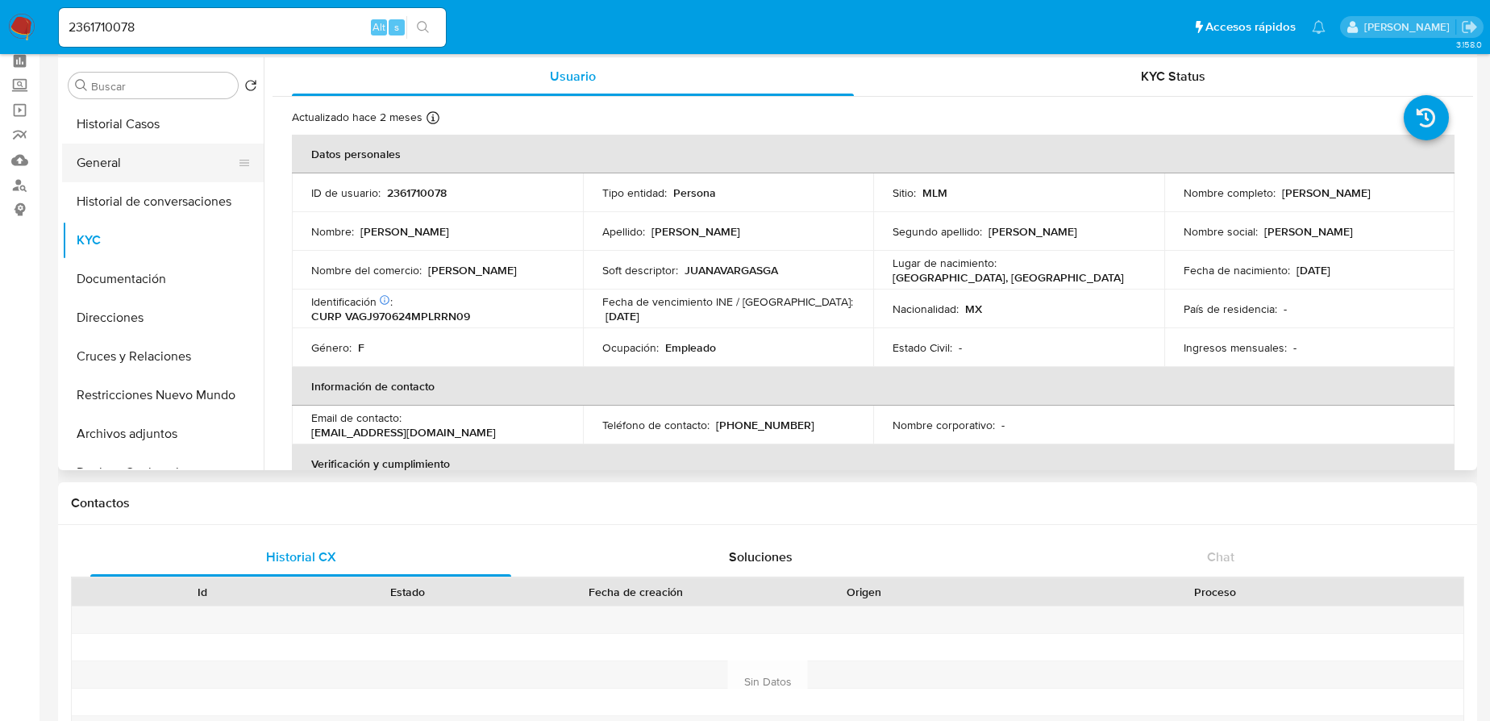
click at [127, 157] on button "General" at bounding box center [156, 163] width 189 height 39
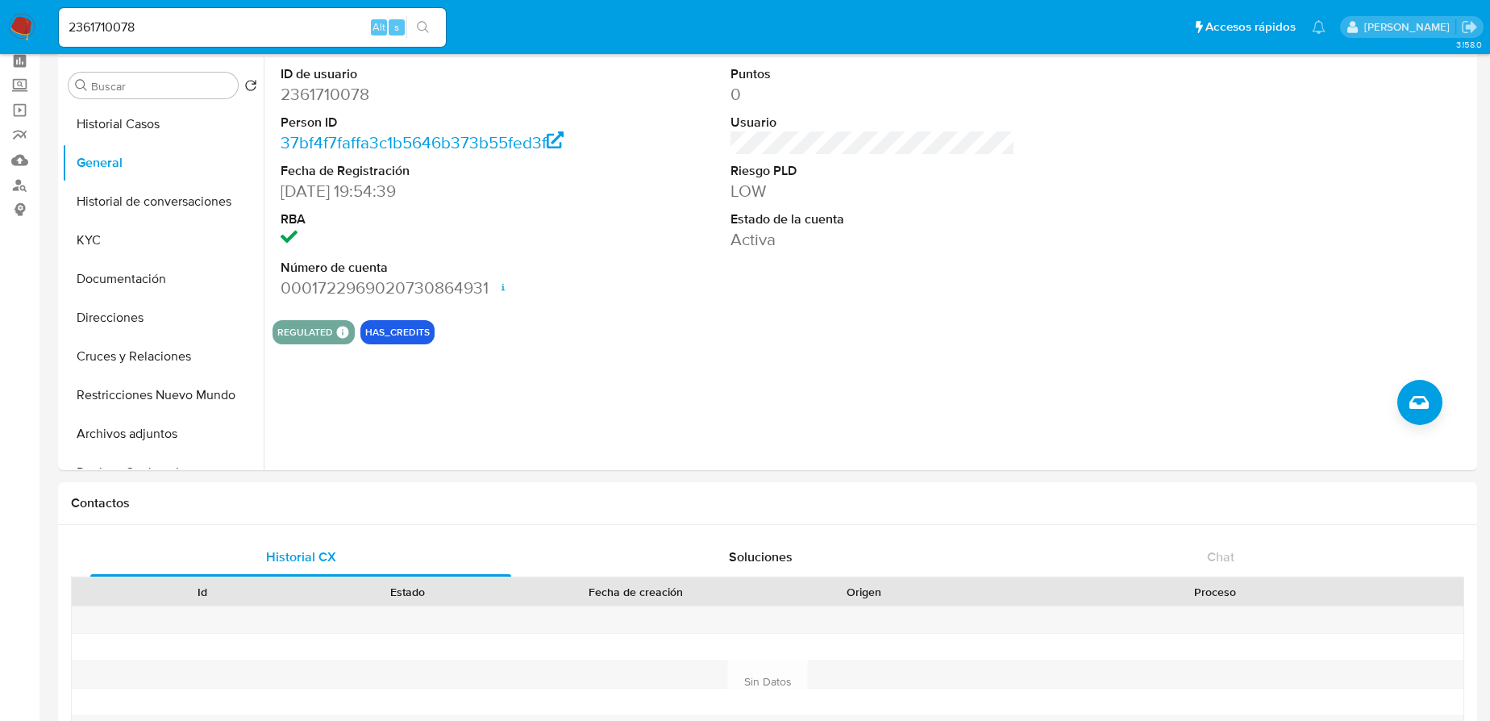
drag, startPoint x: 144, startPoint y: 29, endPoint x: 156, endPoint y: 33, distance: 13.5
click at [144, 29] on input "2361710078" at bounding box center [252, 27] width 387 height 21
drag, startPoint x: 161, startPoint y: 31, endPoint x: 23, endPoint y: 25, distance: 138.0
click at [23, 25] on nav "Pausado Ver notificaciones 2361710078 Alt s Accesos rápidos Presiona las siguie…" at bounding box center [745, 27] width 1490 height 54
click at [78, 27] on input "2361710078" at bounding box center [252, 27] width 387 height 21
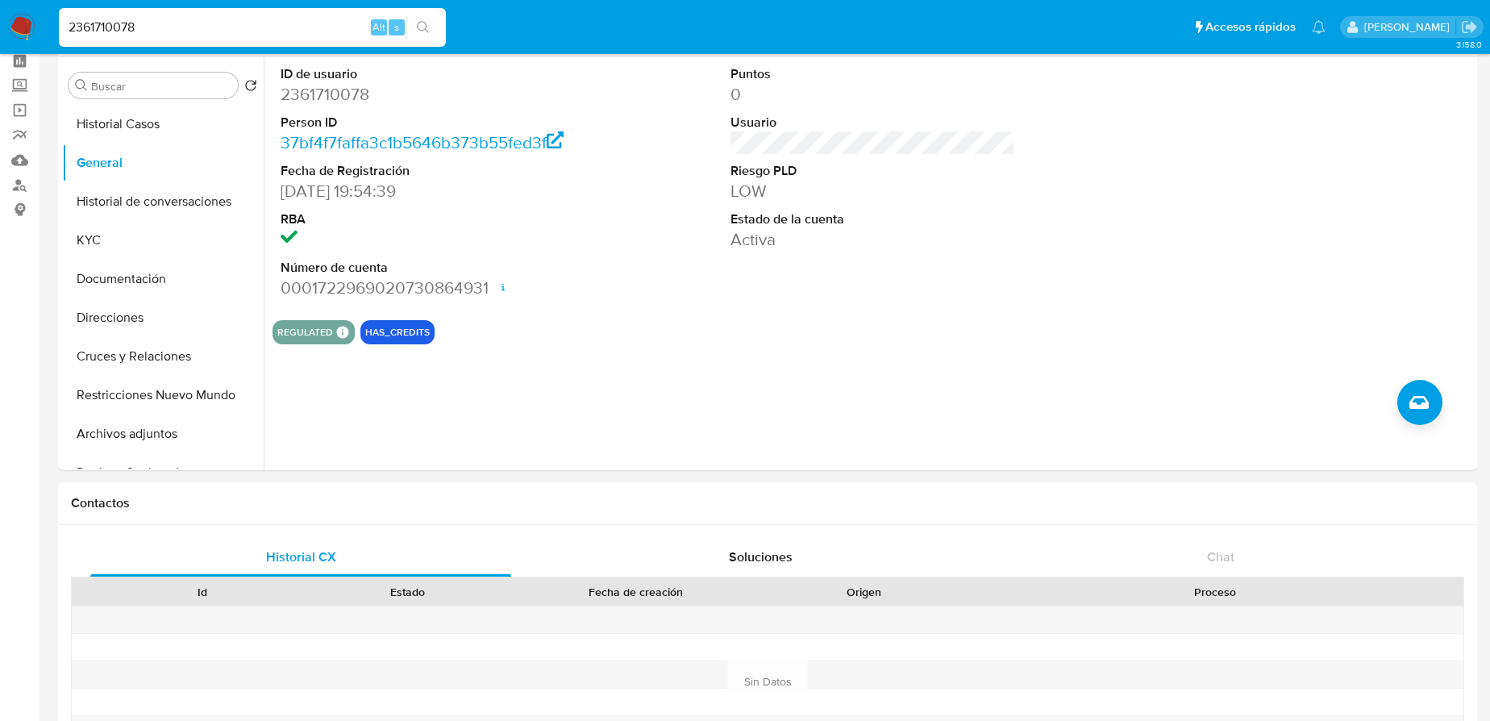
drag, startPoint x: 71, startPoint y: 30, endPoint x: 178, endPoint y: 29, distance: 107.3
click at [178, 29] on input "2361710078" at bounding box center [252, 27] width 387 height 21
paste input "445902261"
type input "2445902261"
click at [427, 29] on icon "search-icon" at bounding box center [423, 27] width 13 height 13
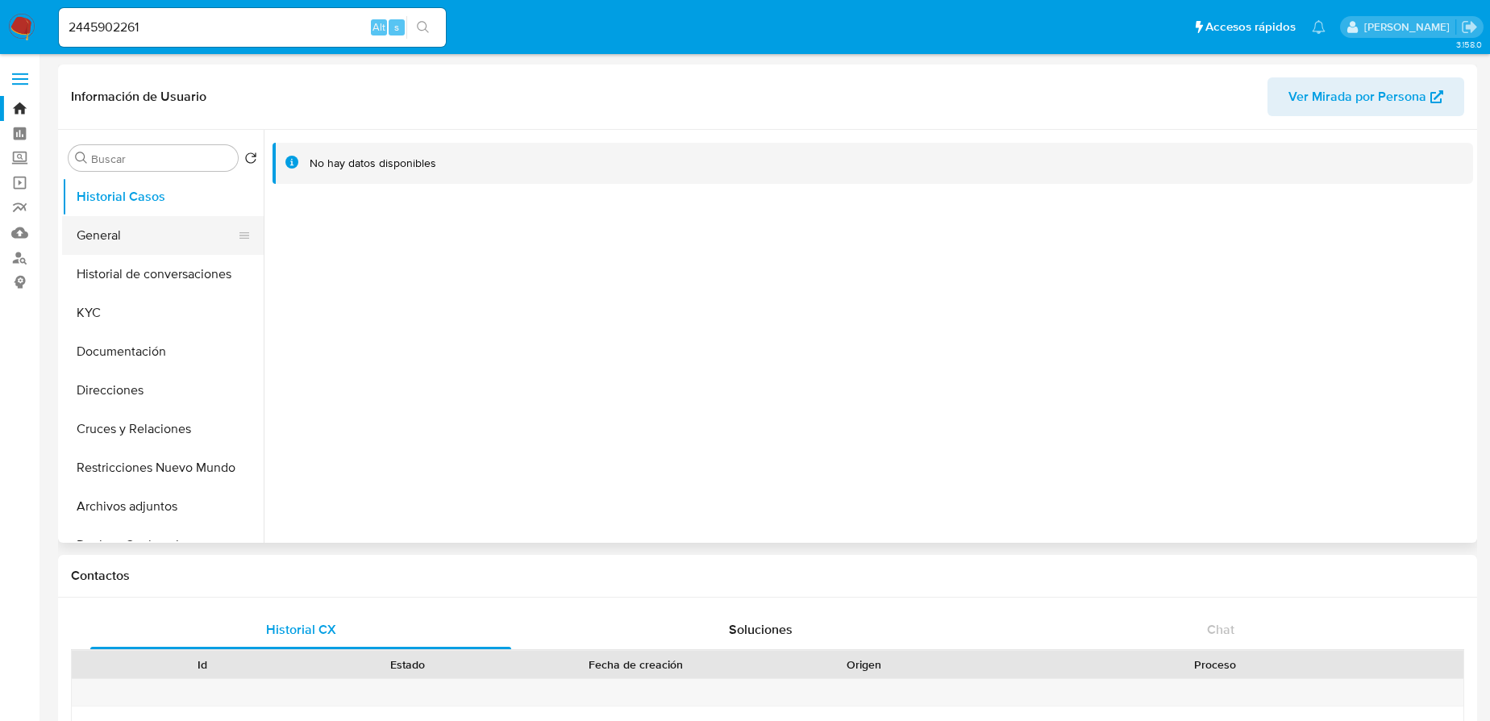
select select "10"
click at [140, 233] on button "General" at bounding box center [156, 235] width 189 height 39
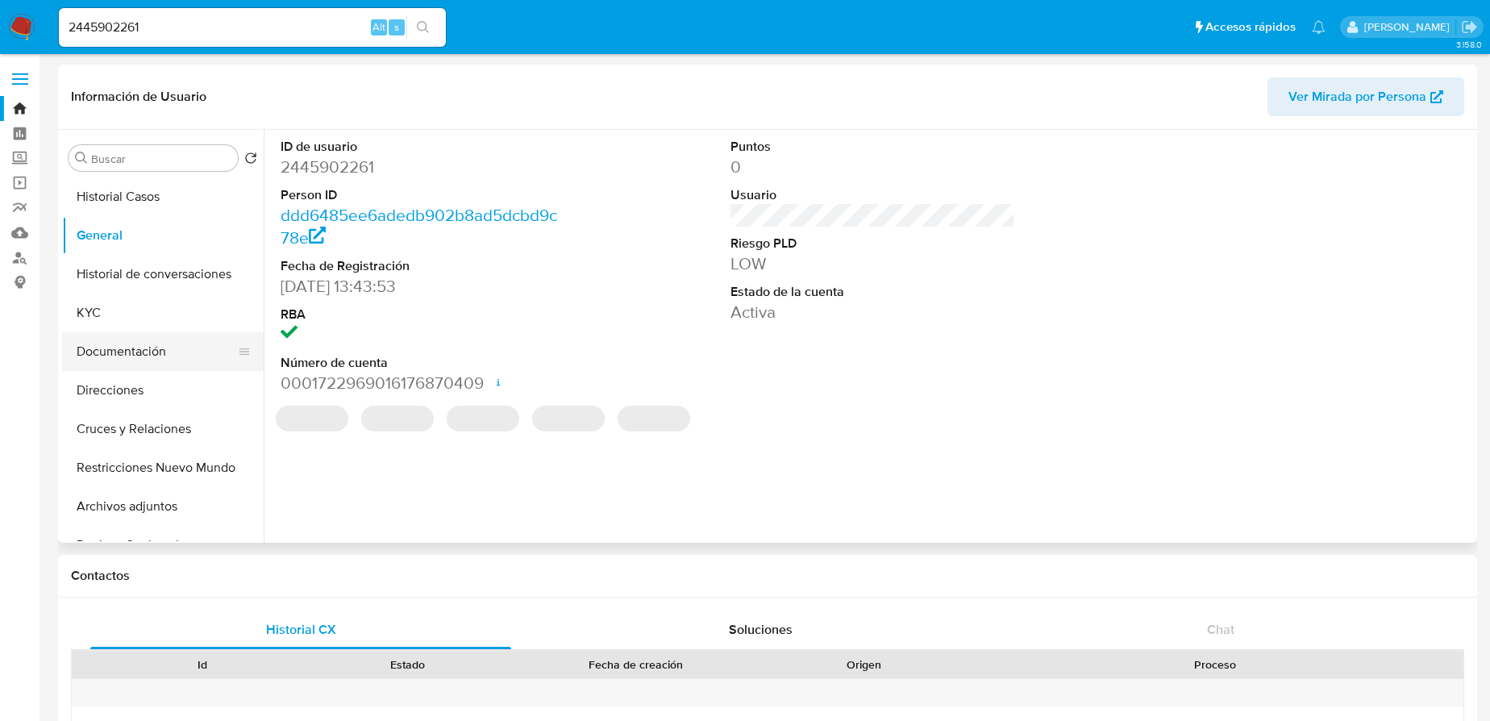
click at [135, 356] on button "Documentación" at bounding box center [156, 351] width 189 height 39
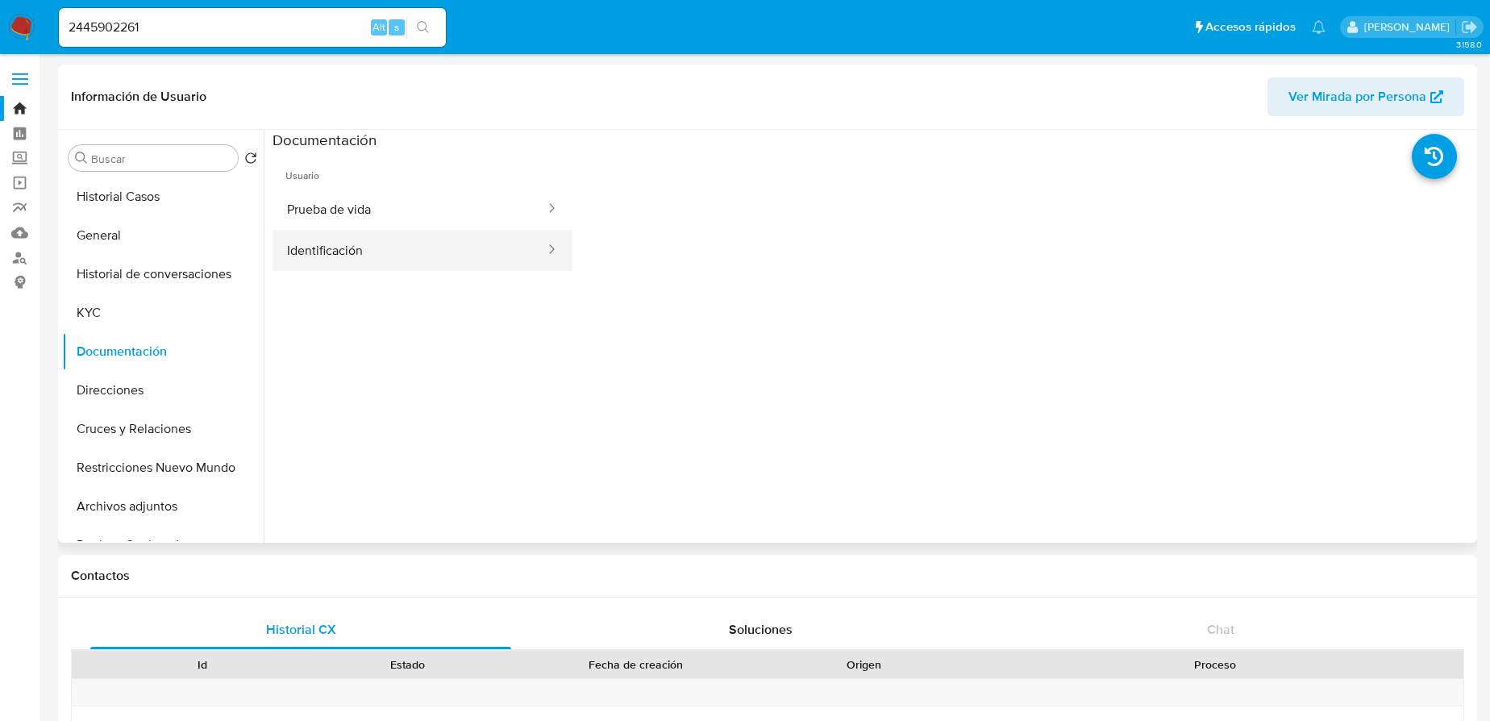
click at [377, 259] on button "Identificación" at bounding box center [410, 250] width 274 height 41
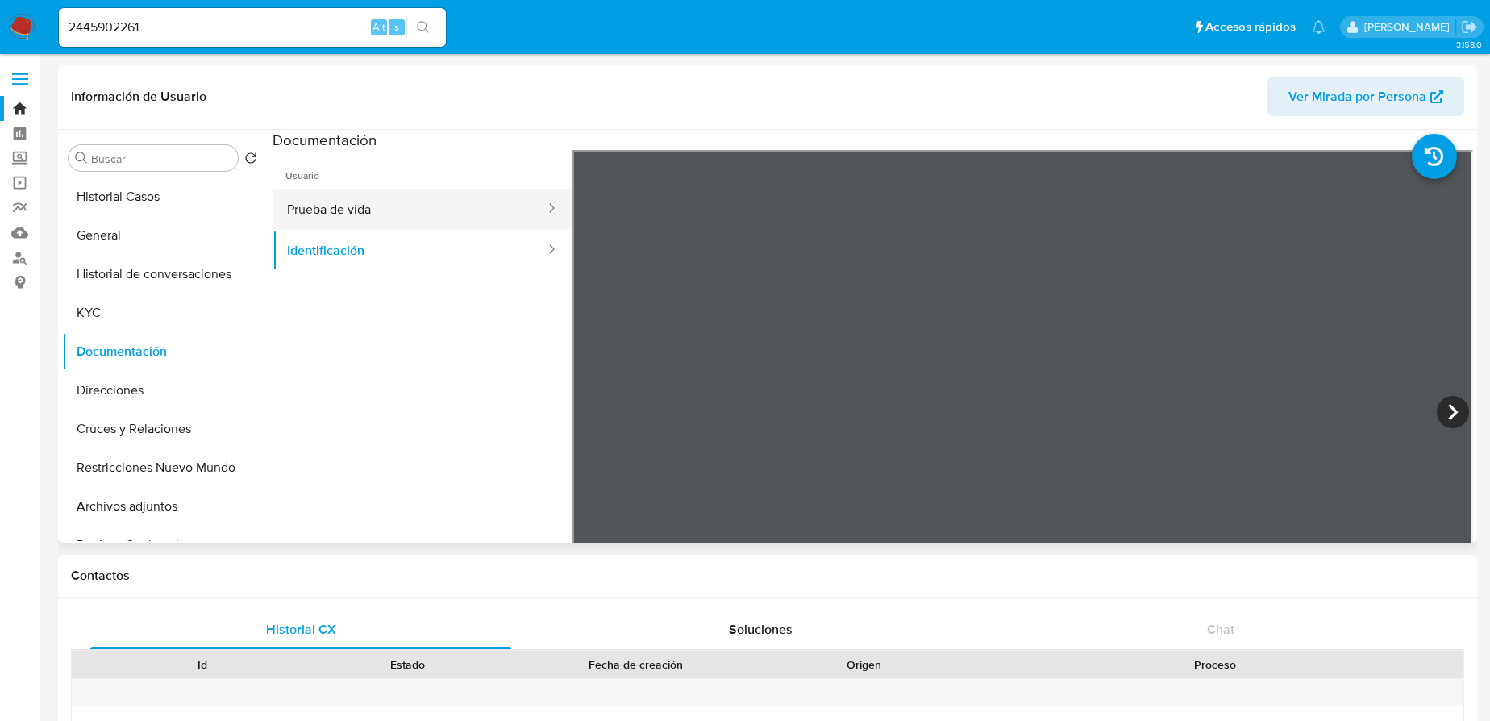
click at [384, 215] on button "Prueba de vida" at bounding box center [410, 209] width 274 height 41
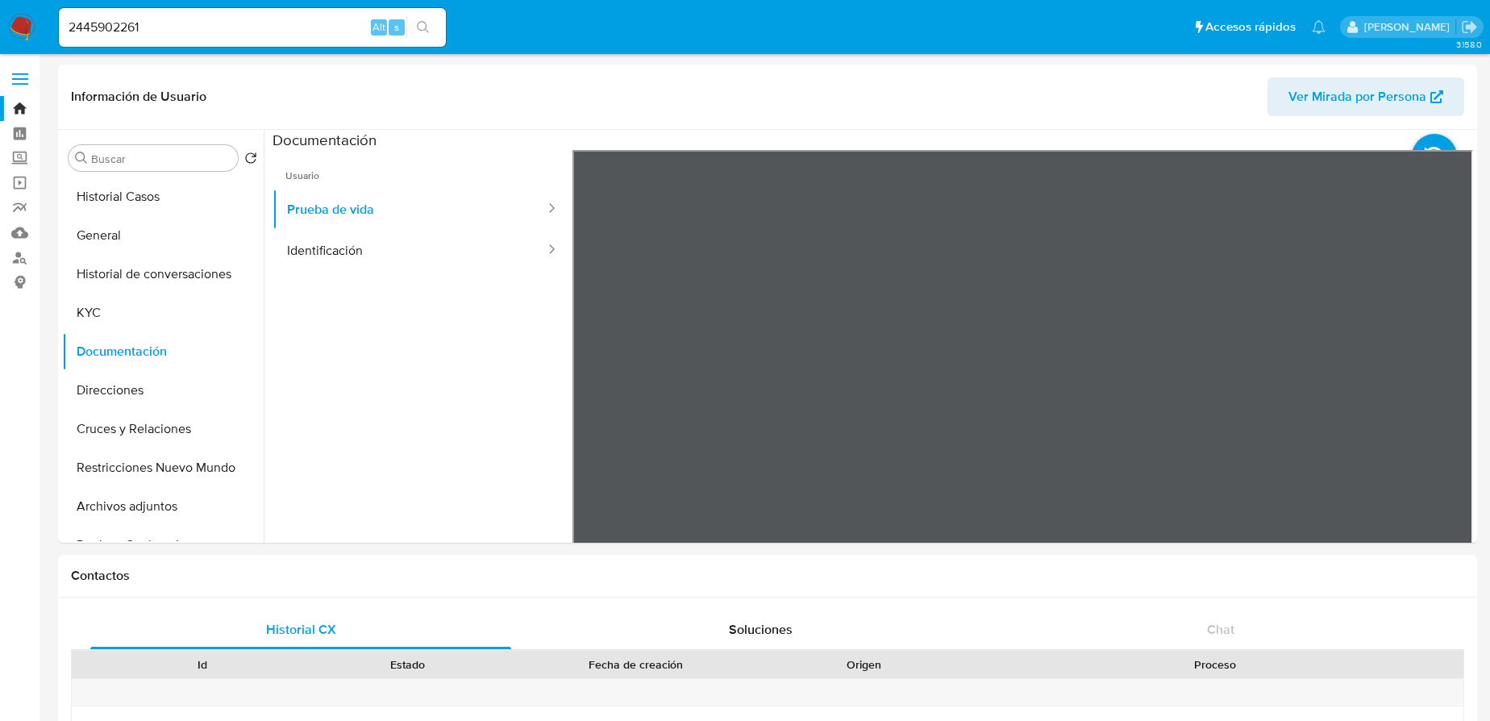
drag, startPoint x: 127, startPoint y: 326, endPoint x: 15, endPoint y: 316, distance: 112.5
click at [115, 324] on button "KYC" at bounding box center [163, 313] width 202 height 39
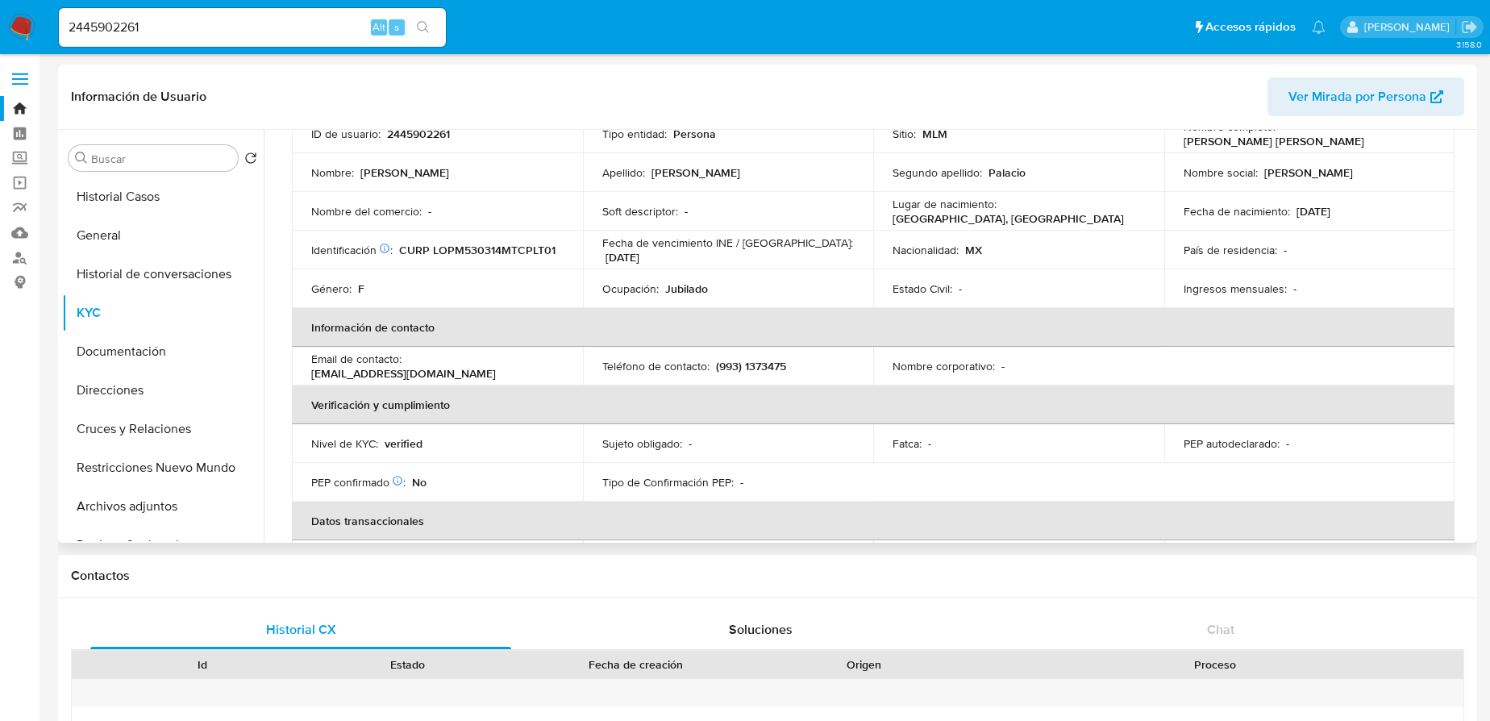
scroll to position [58, 0]
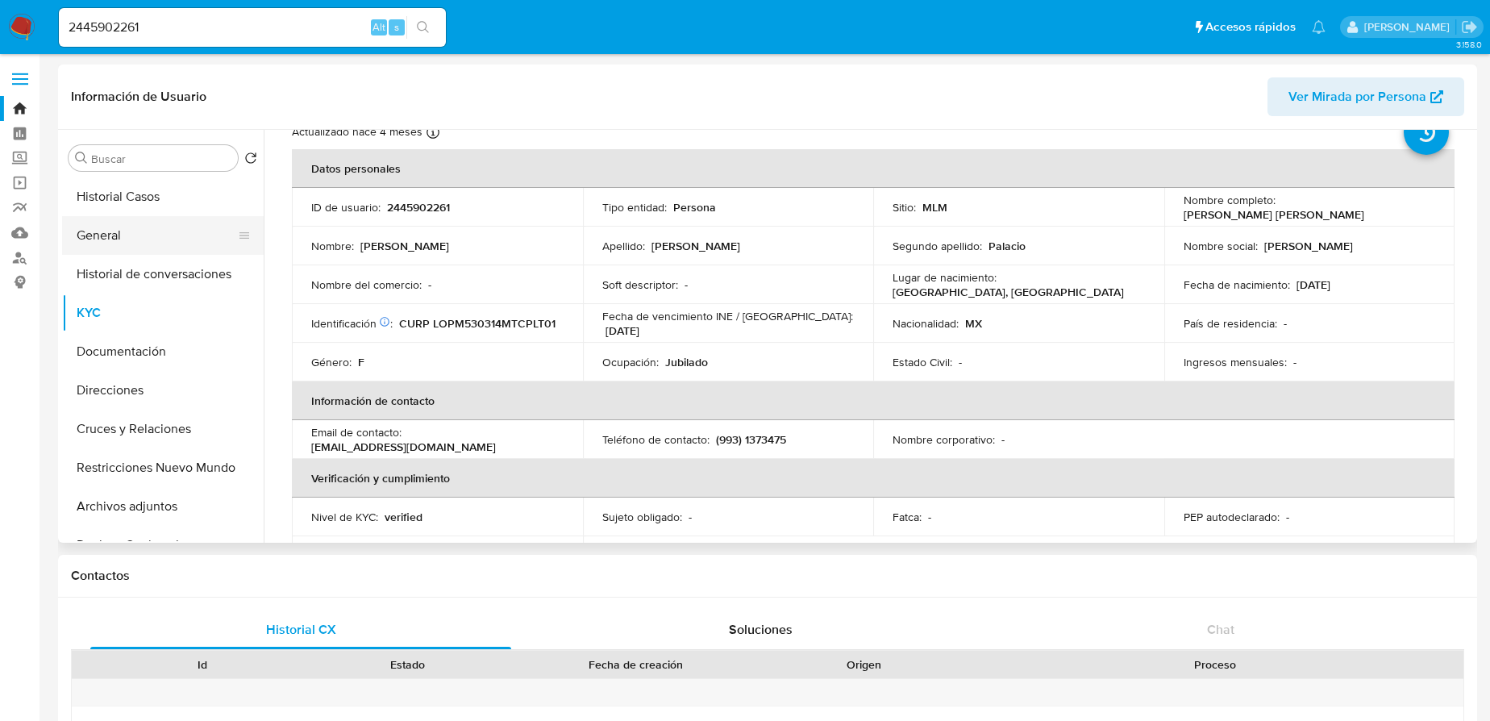
drag, startPoint x: 114, startPoint y: 238, endPoint x: 148, endPoint y: 238, distance: 34.7
click at [114, 238] on button "General" at bounding box center [156, 235] width 189 height 39
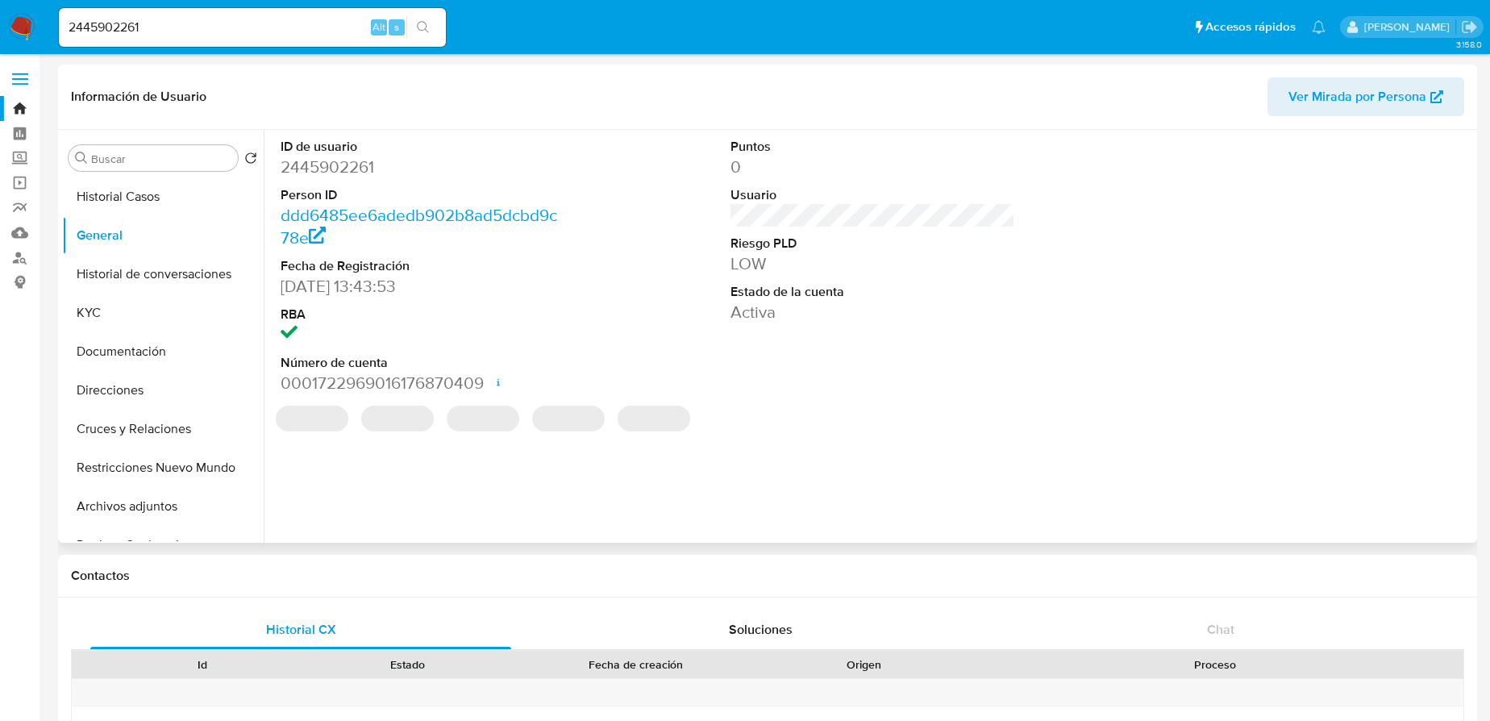
scroll to position [73, 0]
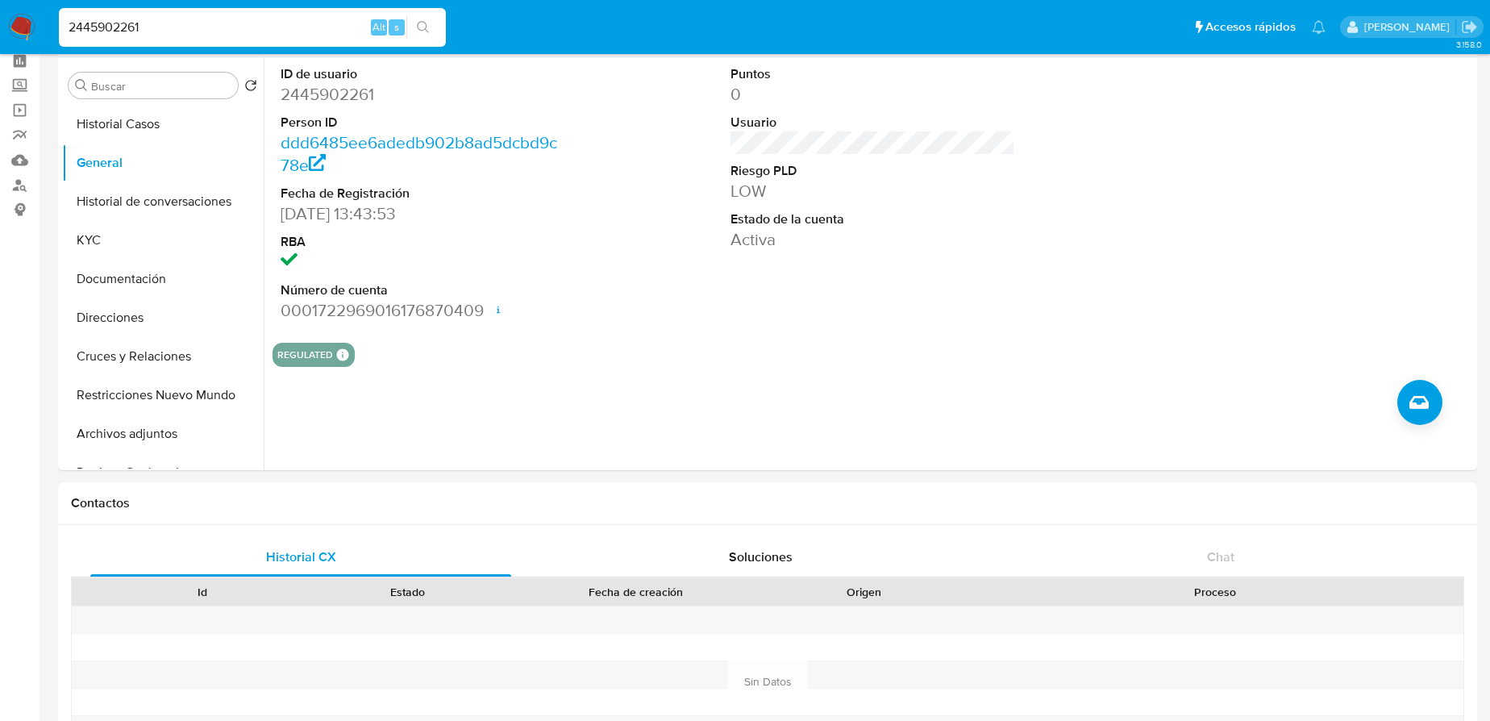
drag, startPoint x: 122, startPoint y: 20, endPoint x: 146, endPoint y: 25, distance: 24.7
click at [123, 20] on input "2445902261" at bounding box center [252, 27] width 387 height 21
drag, startPoint x: 146, startPoint y: 25, endPoint x: 28, endPoint y: 25, distance: 117.7
click at [28, 25] on nav "Pausado Ver notificaciones 2445902261 Alt s Accesos rápidos Presiona las siguie…" at bounding box center [745, 27] width 1490 height 54
paste input "1187587226"
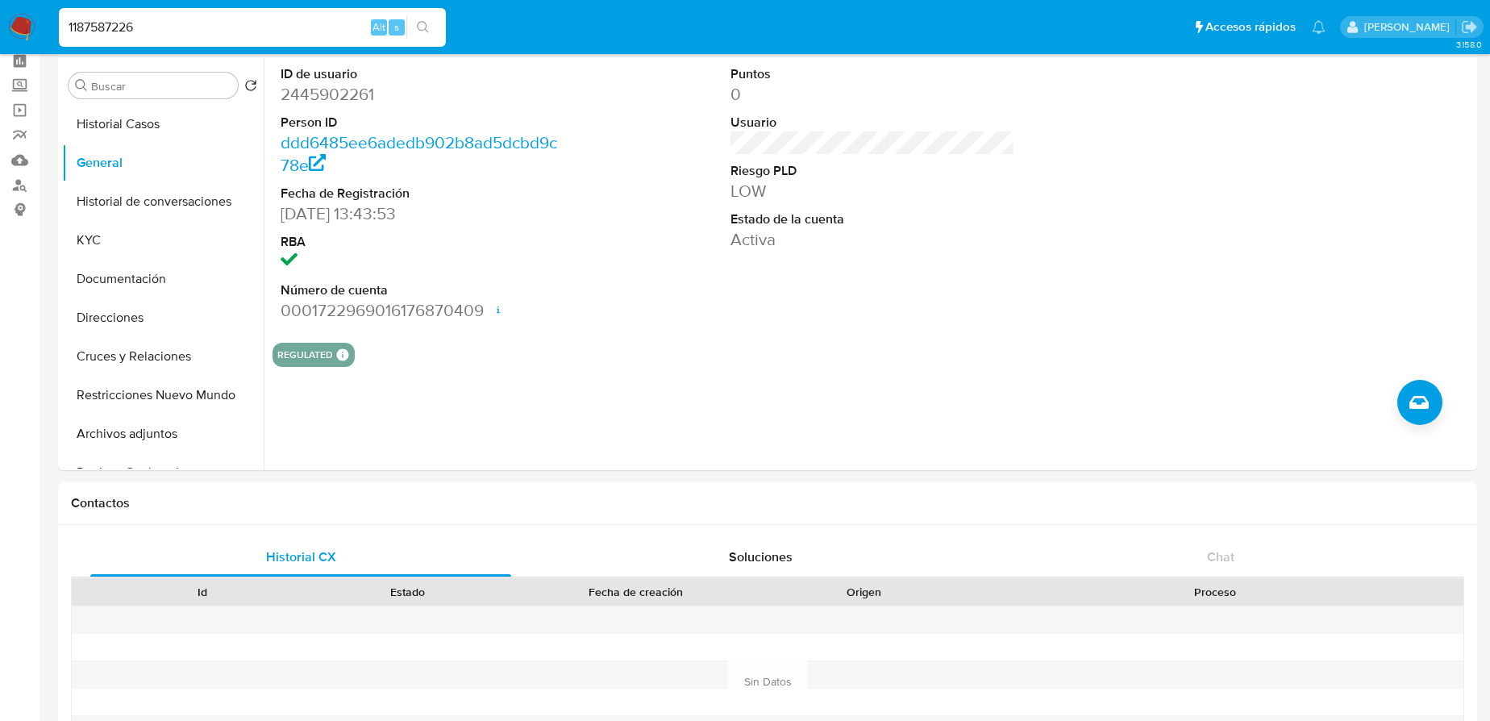
drag, startPoint x: 440, startPoint y: 20, endPoint x: 428, endPoint y: 22, distance: 12.2
click at [434, 21] on div "1187587226 Alt s" at bounding box center [252, 27] width 387 height 45
type input "1187587226"
click at [417, 27] on icon "search-icon" at bounding box center [423, 27] width 13 height 13
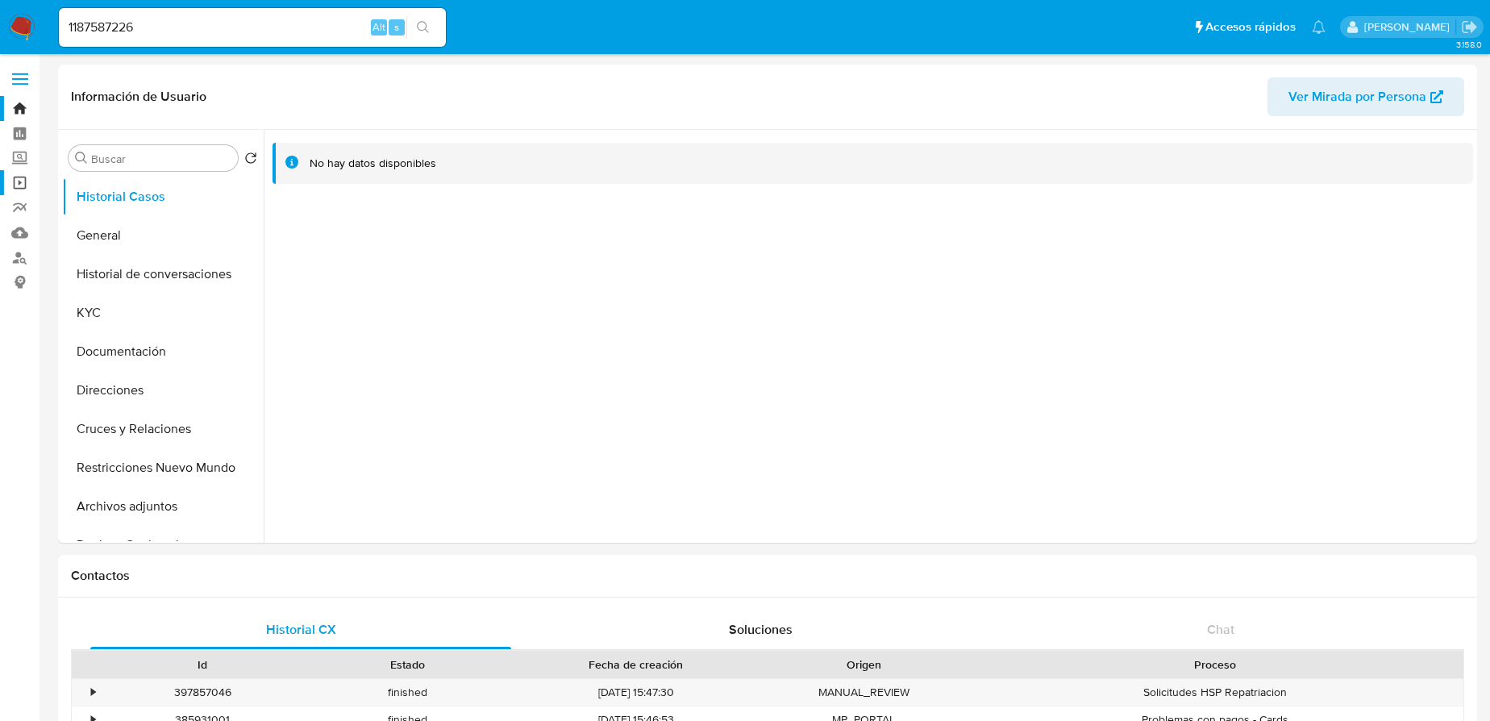
select select "10"
click at [144, 221] on button "General" at bounding box center [156, 235] width 189 height 39
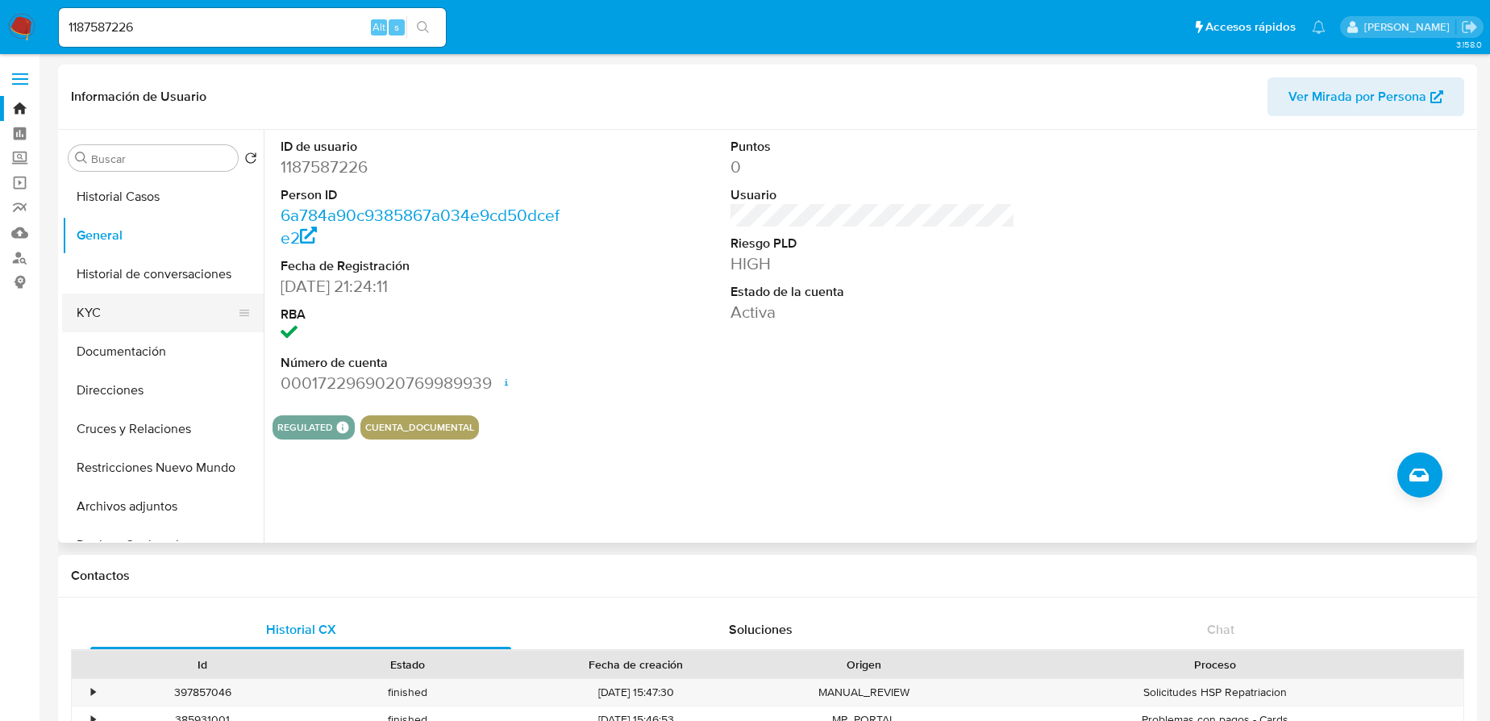
click at [105, 317] on button "KYC" at bounding box center [156, 313] width 189 height 39
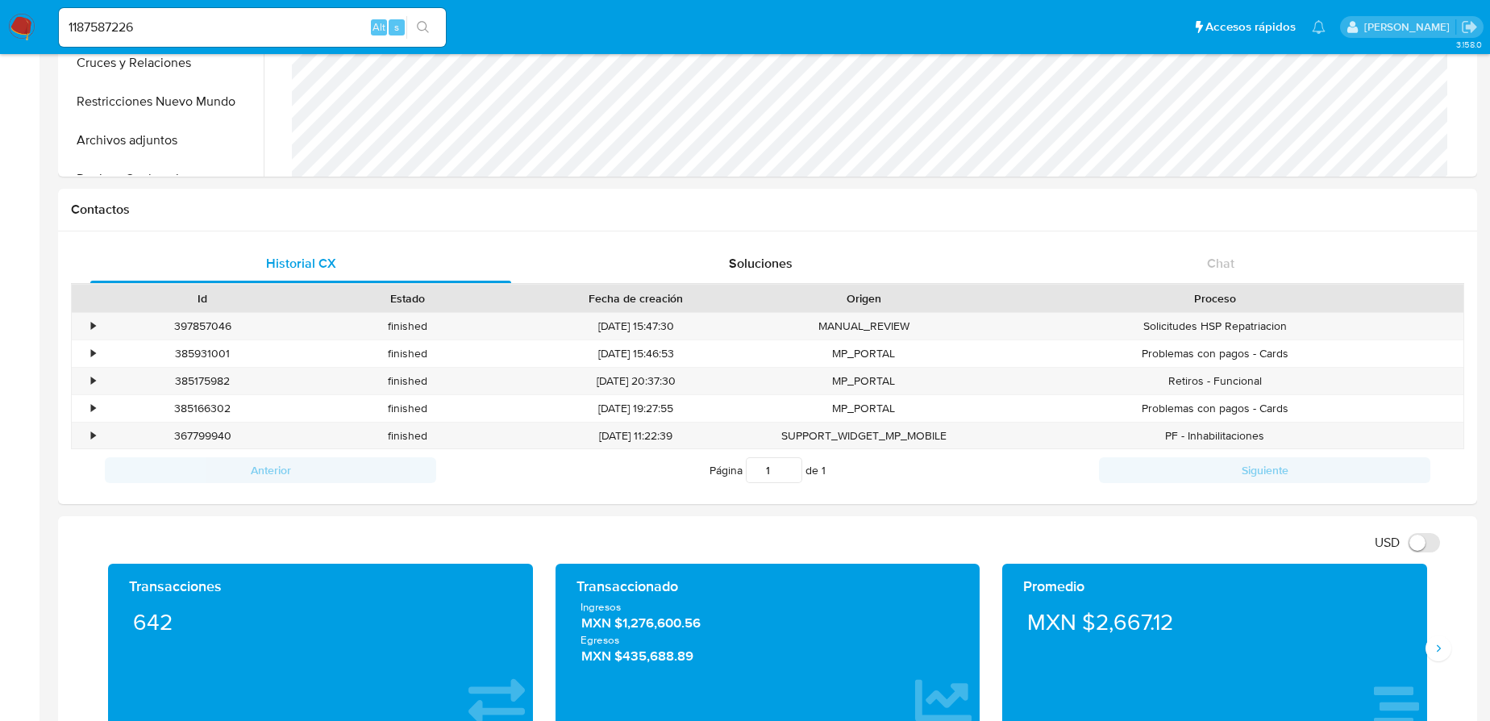
scroll to position [513, 0]
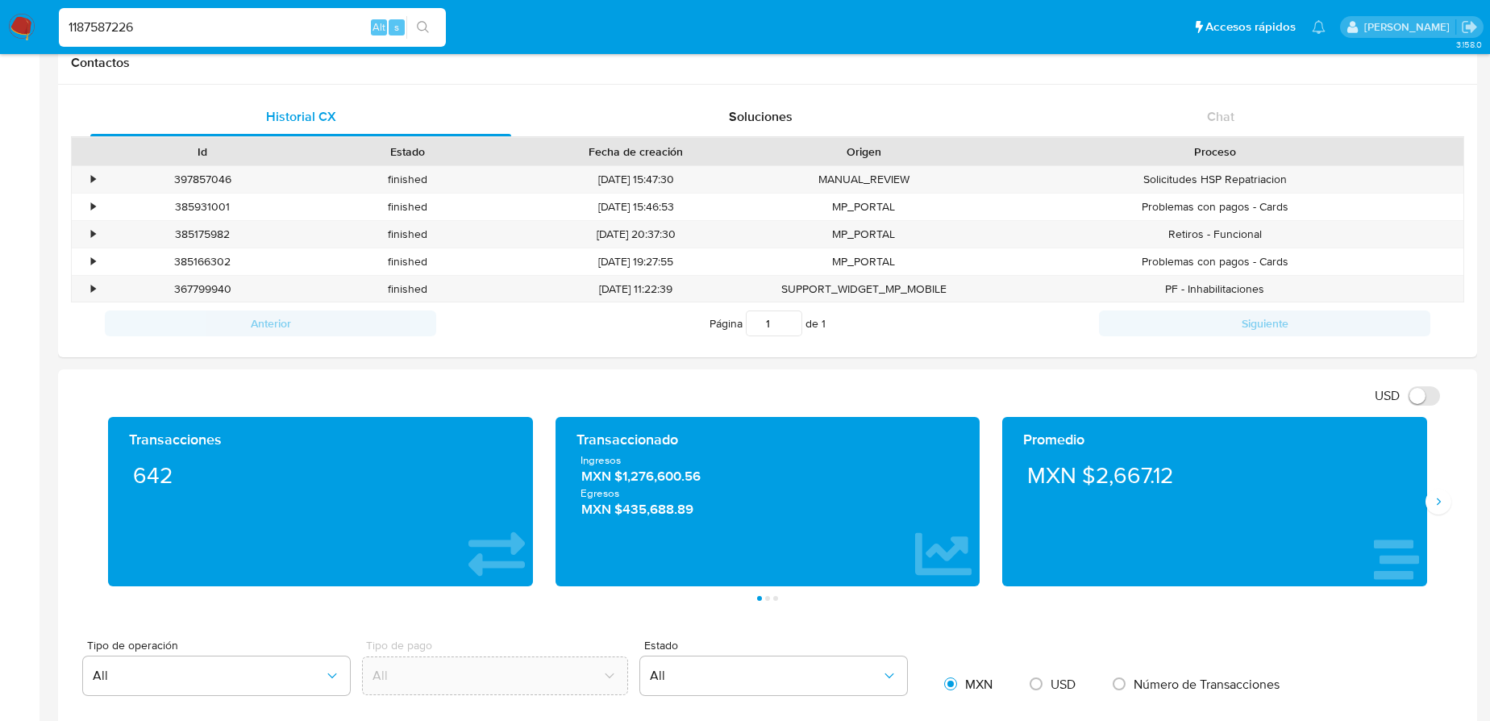
drag, startPoint x: 173, startPoint y: 32, endPoint x: 71, endPoint y: 25, distance: 102.7
click at [71, 25] on input "1187587226" at bounding box center [252, 27] width 387 height 21
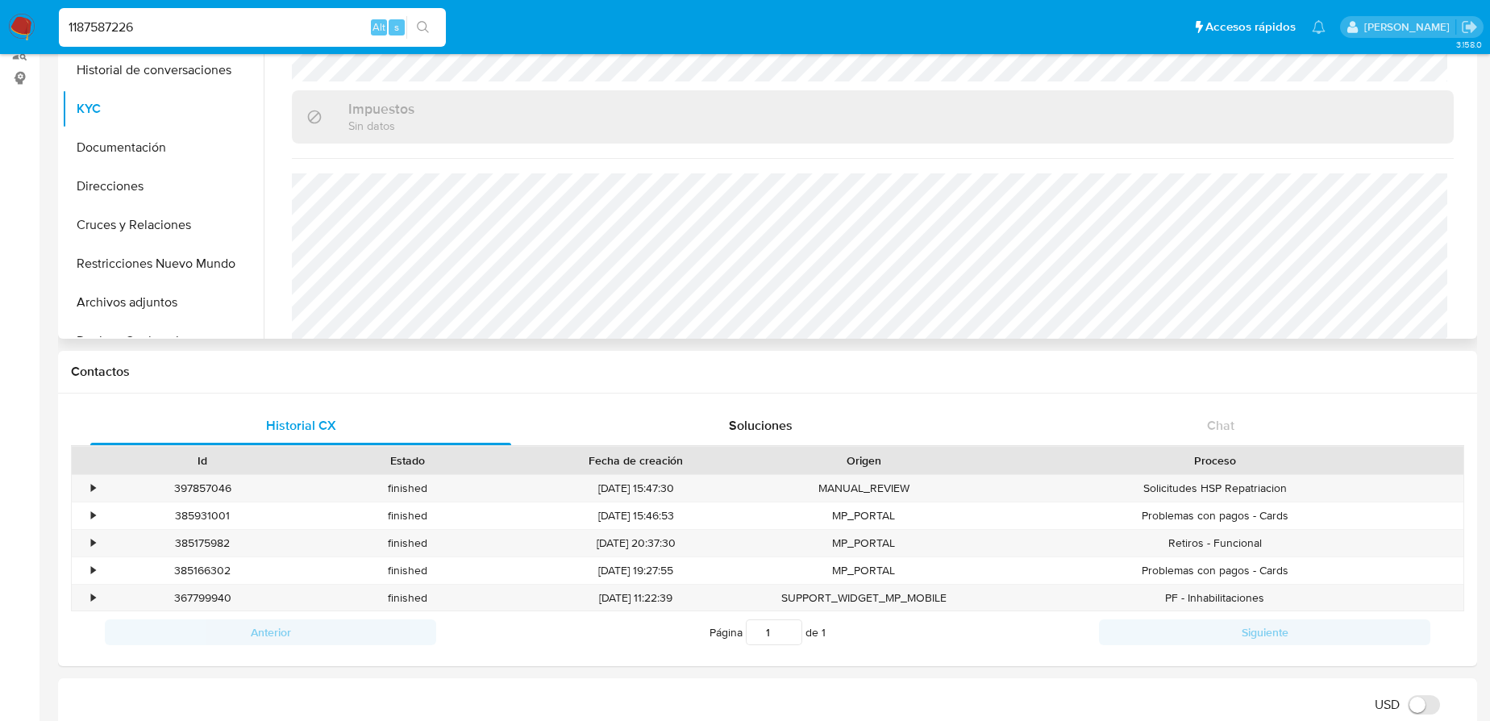
scroll to position [0, 0]
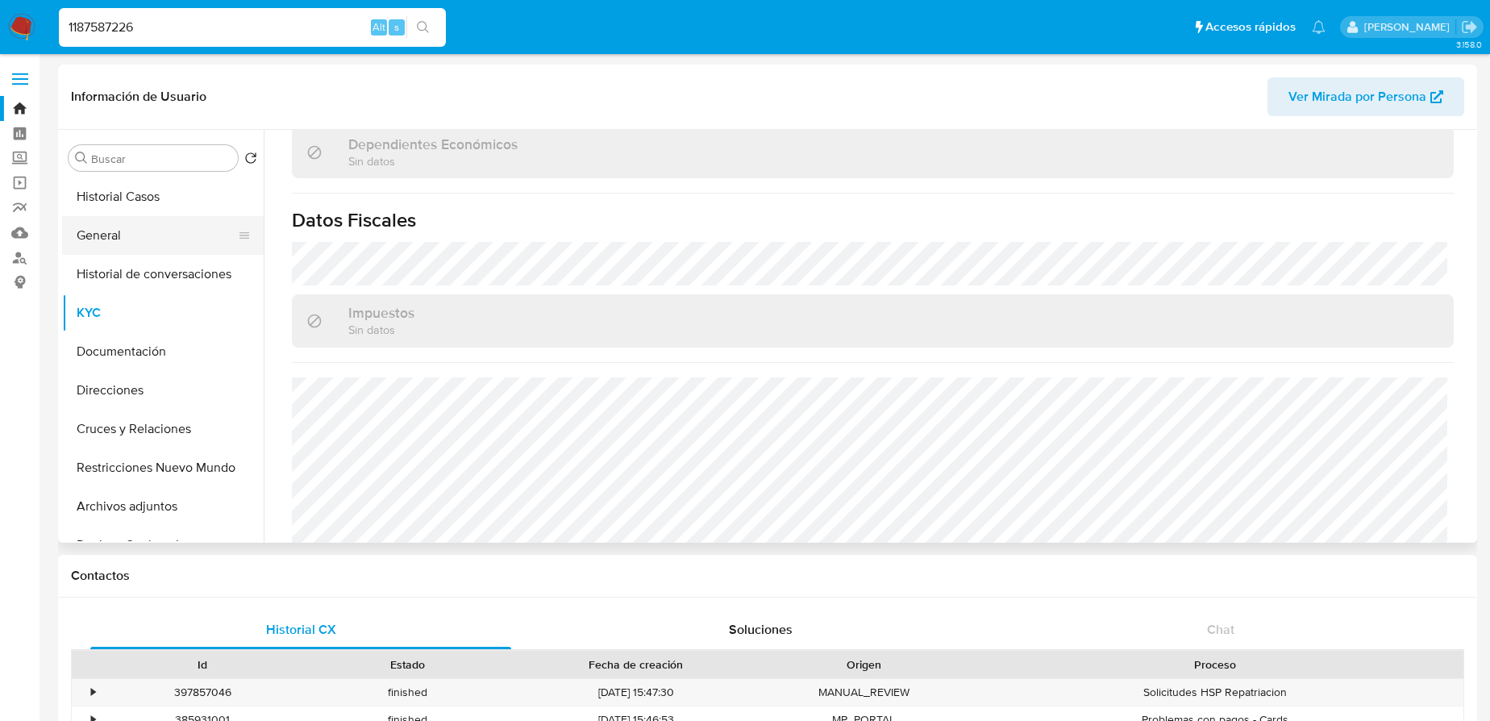
click at [97, 231] on button "General" at bounding box center [156, 235] width 189 height 39
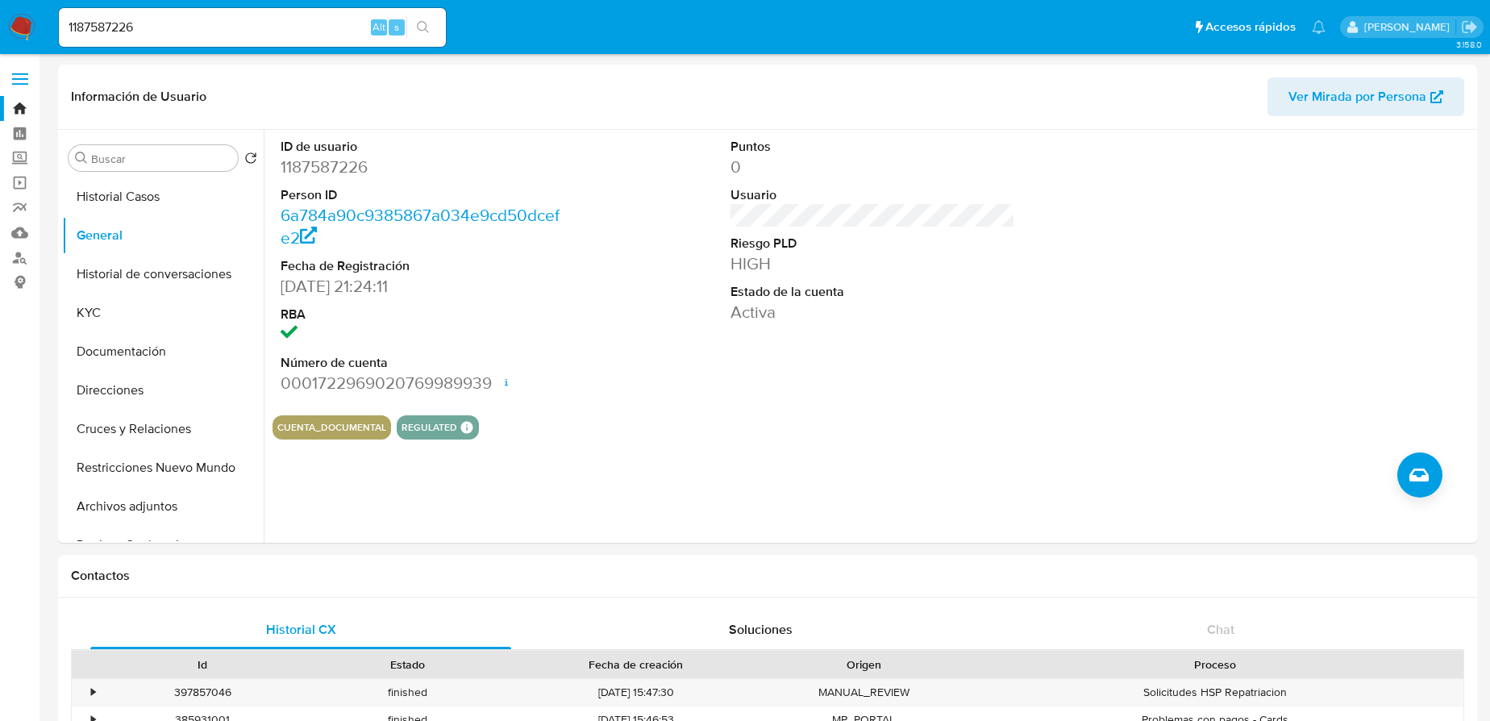
click at [145, 34] on input "1187587226" at bounding box center [252, 27] width 387 height 21
click at [163, 21] on input "1187587226" at bounding box center [252, 27] width 387 height 21
drag, startPoint x: 164, startPoint y: 26, endPoint x: 11, endPoint y: 29, distance: 152.4
click at [6, 27] on nav "Pausado Ver notificaciones 1187587226 Alt s Accesos rápidos Presiona las siguie…" at bounding box center [745, 27] width 1490 height 54
click at [161, 29] on input "1187587226" at bounding box center [252, 27] width 387 height 21
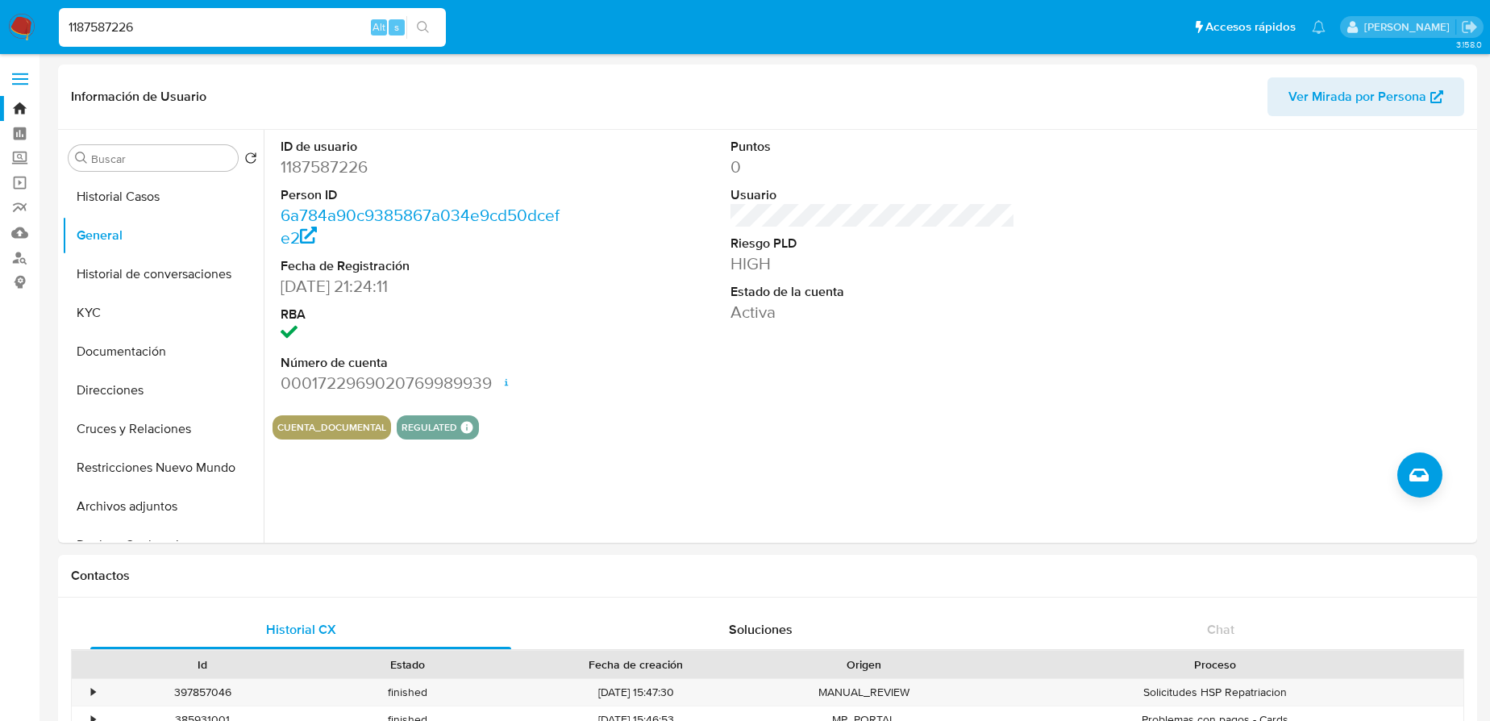
drag, startPoint x: 163, startPoint y: 31, endPoint x: 69, endPoint y: 27, distance: 94.4
click at [58, 25] on li "1187587226 Alt s" at bounding box center [252, 26] width 395 height 40
drag, startPoint x: 73, startPoint y: 29, endPoint x: 83, endPoint y: 27, distance: 9.8
click at [75, 29] on input "1187587226" at bounding box center [252, 27] width 387 height 21
click at [169, 32] on input "1187587226" at bounding box center [252, 27] width 387 height 21
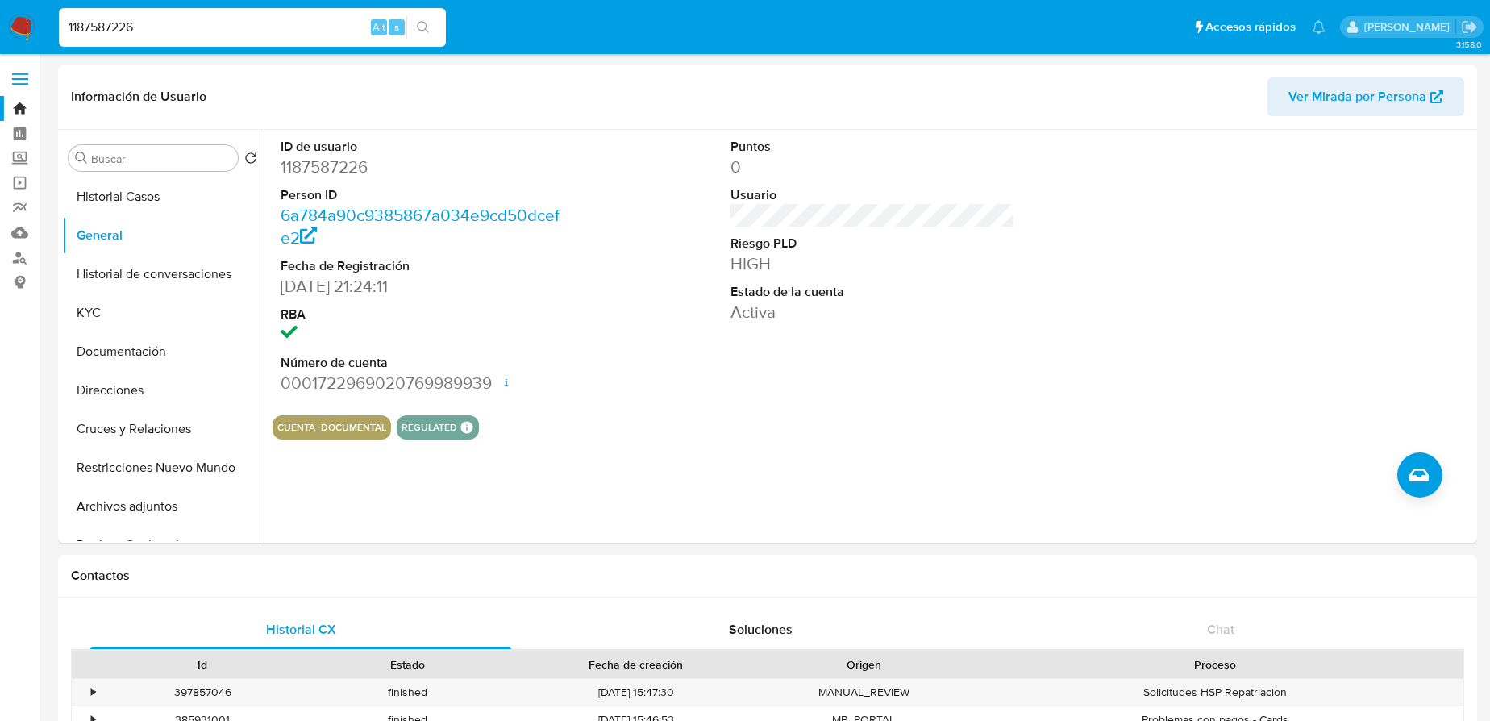
drag, startPoint x: 203, startPoint y: 28, endPoint x: 110, endPoint y: 19, distance: 93.2
click at [110, 19] on input "1187587226" at bounding box center [252, 27] width 387 height 21
type input "1"
paste input "2445902261"
type input "2445902261"
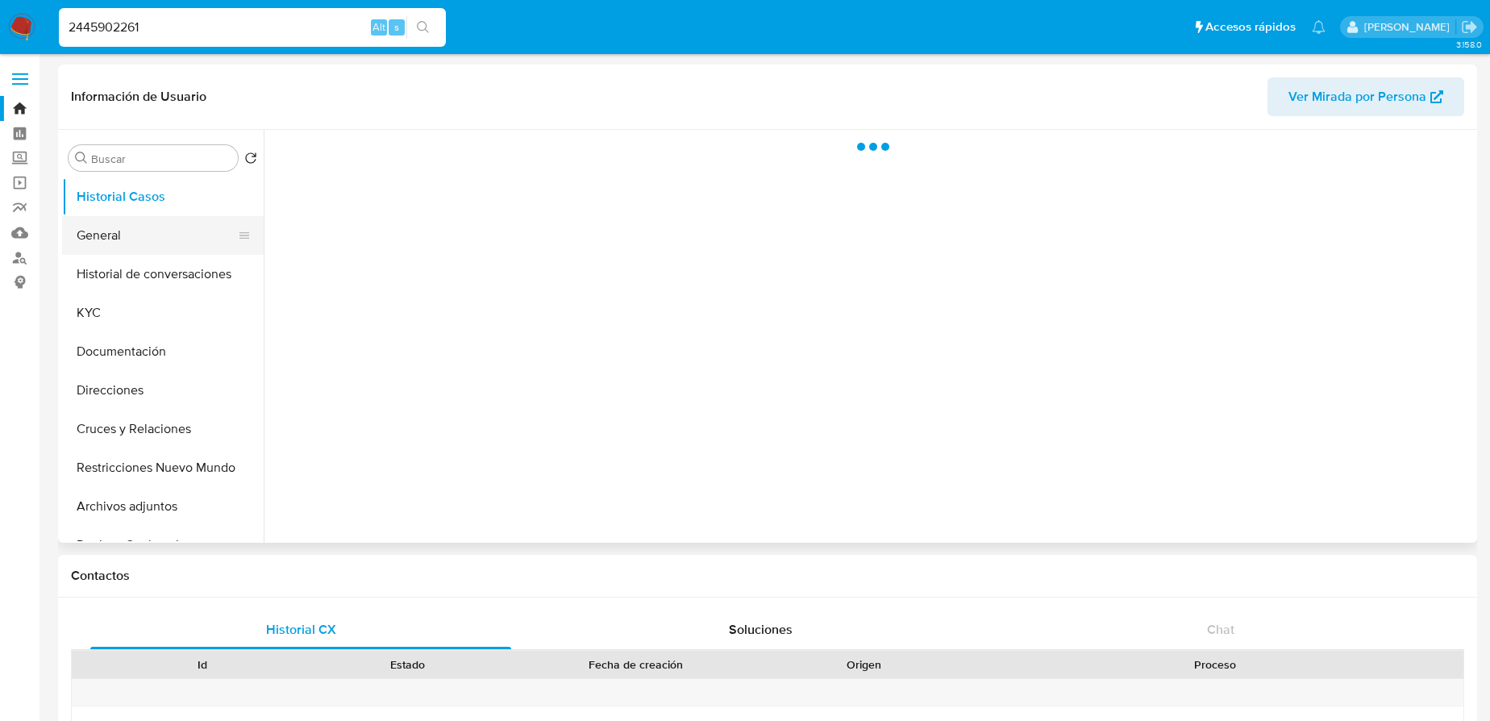
click at [134, 251] on button "General" at bounding box center [156, 235] width 189 height 39
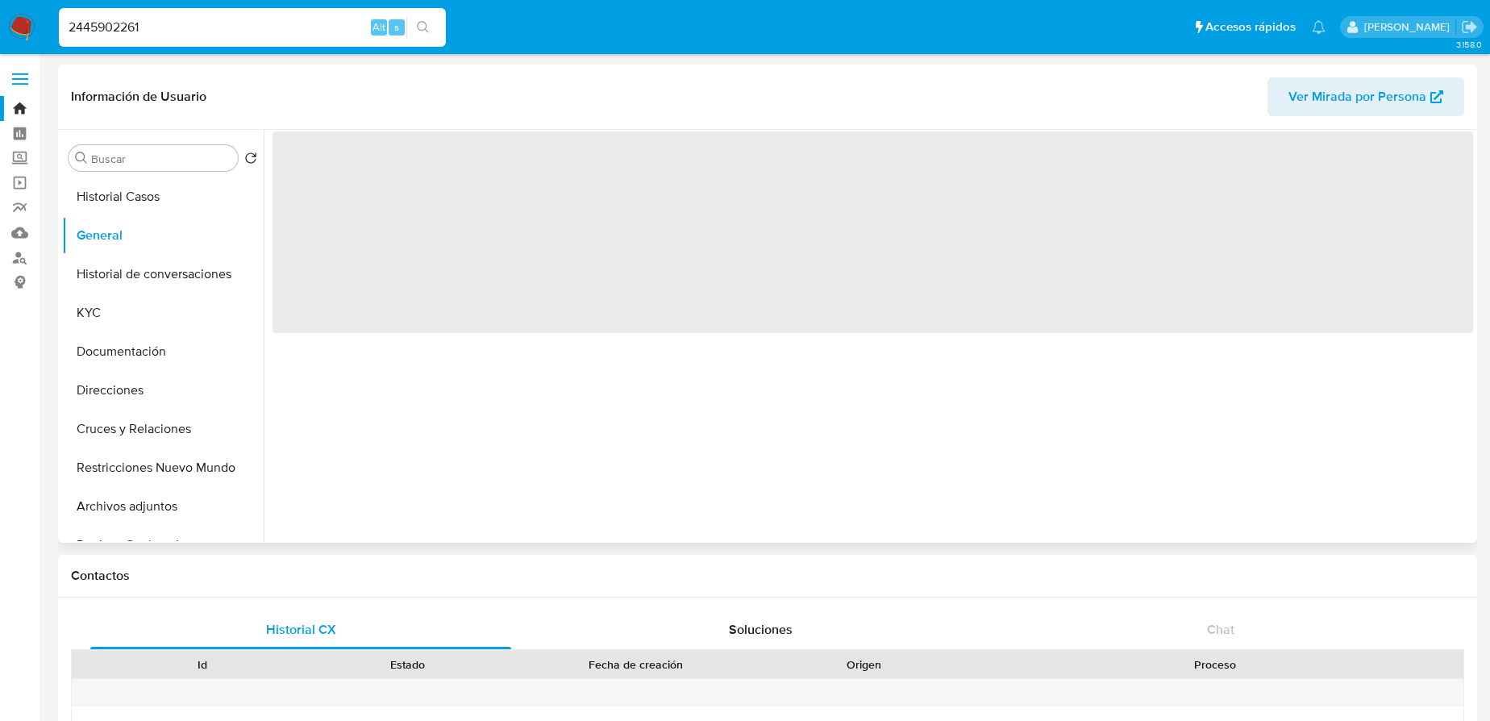
select select "10"
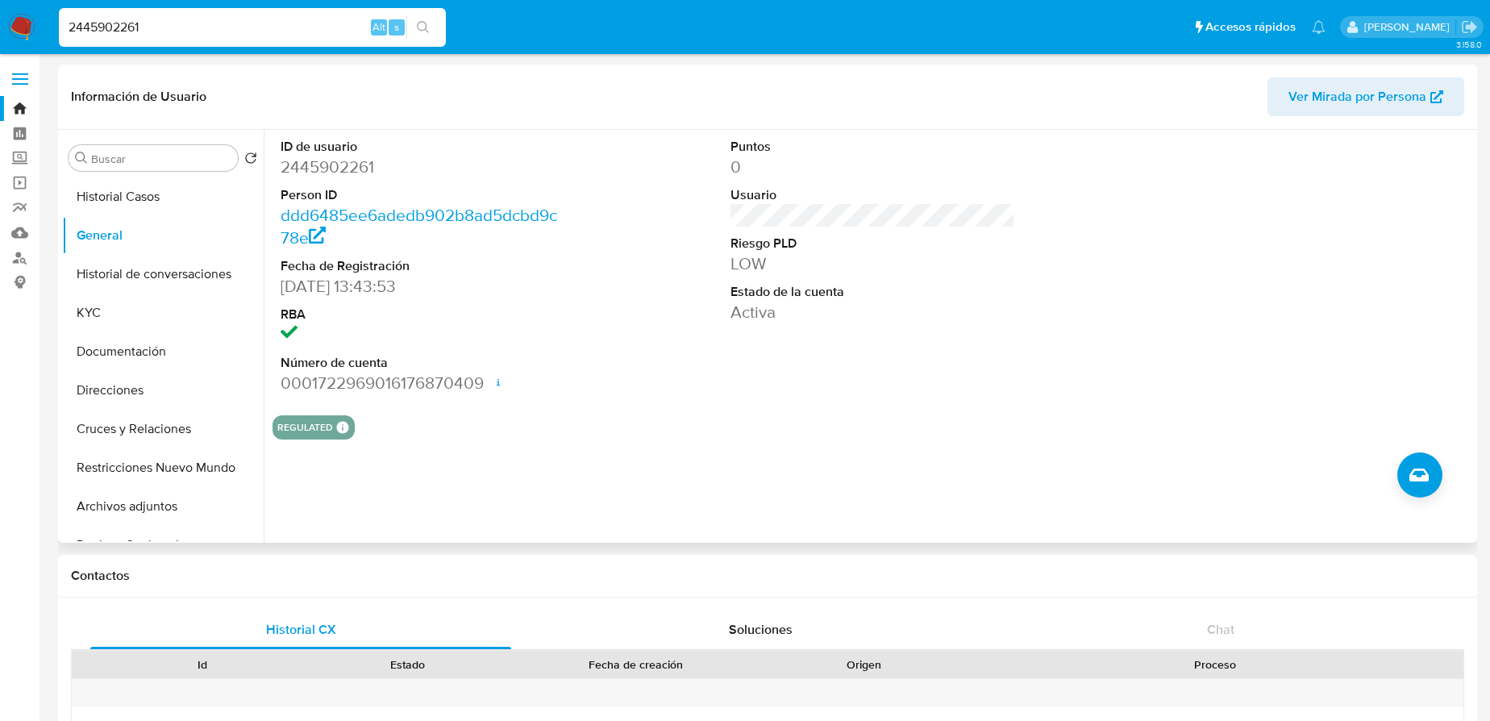
click at [189, 27] on input "2445902261" at bounding box center [252, 27] width 387 height 21
click at [190, 30] on input "2445902261" at bounding box center [252, 27] width 387 height 21
click at [208, 20] on input "2445902261" at bounding box center [252, 27] width 387 height 21
type input "2"
paste input "2299556243"
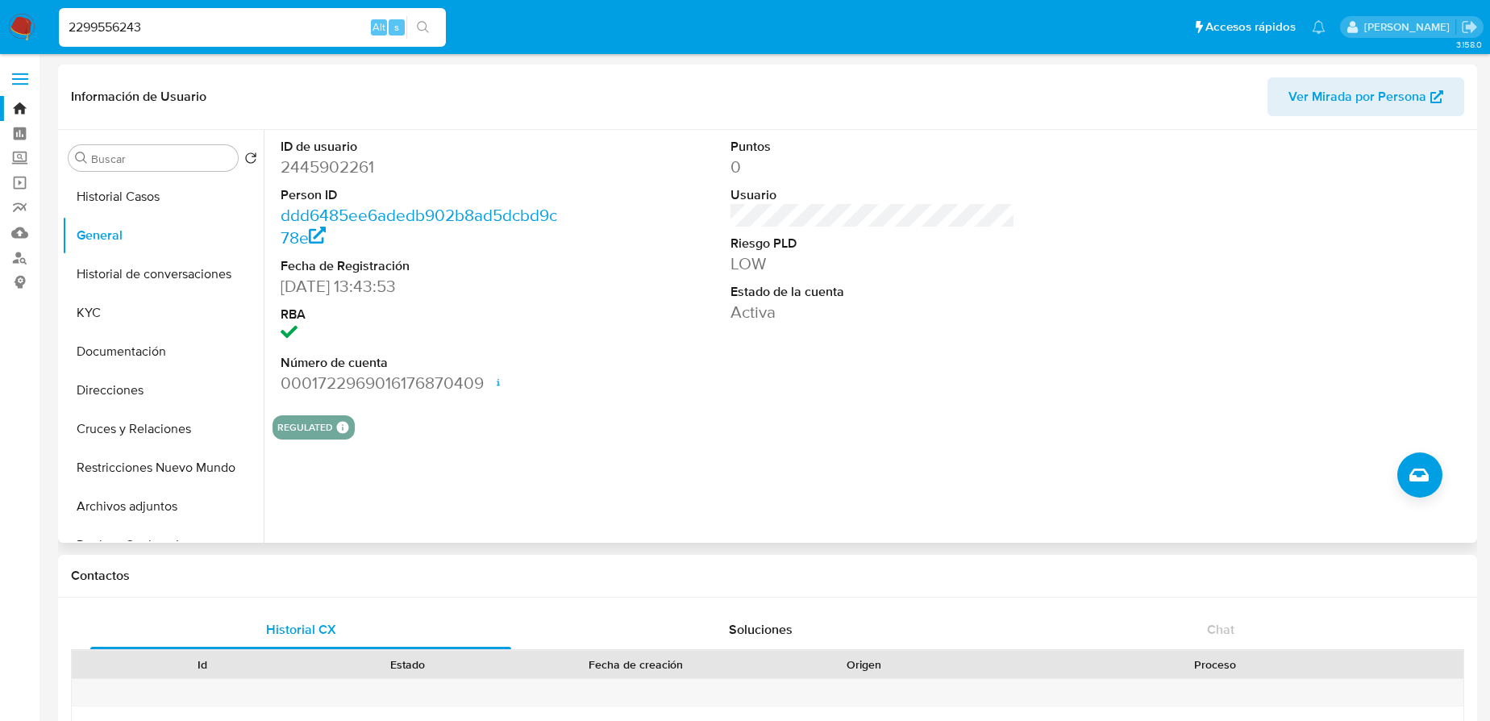
type input "2299556243"
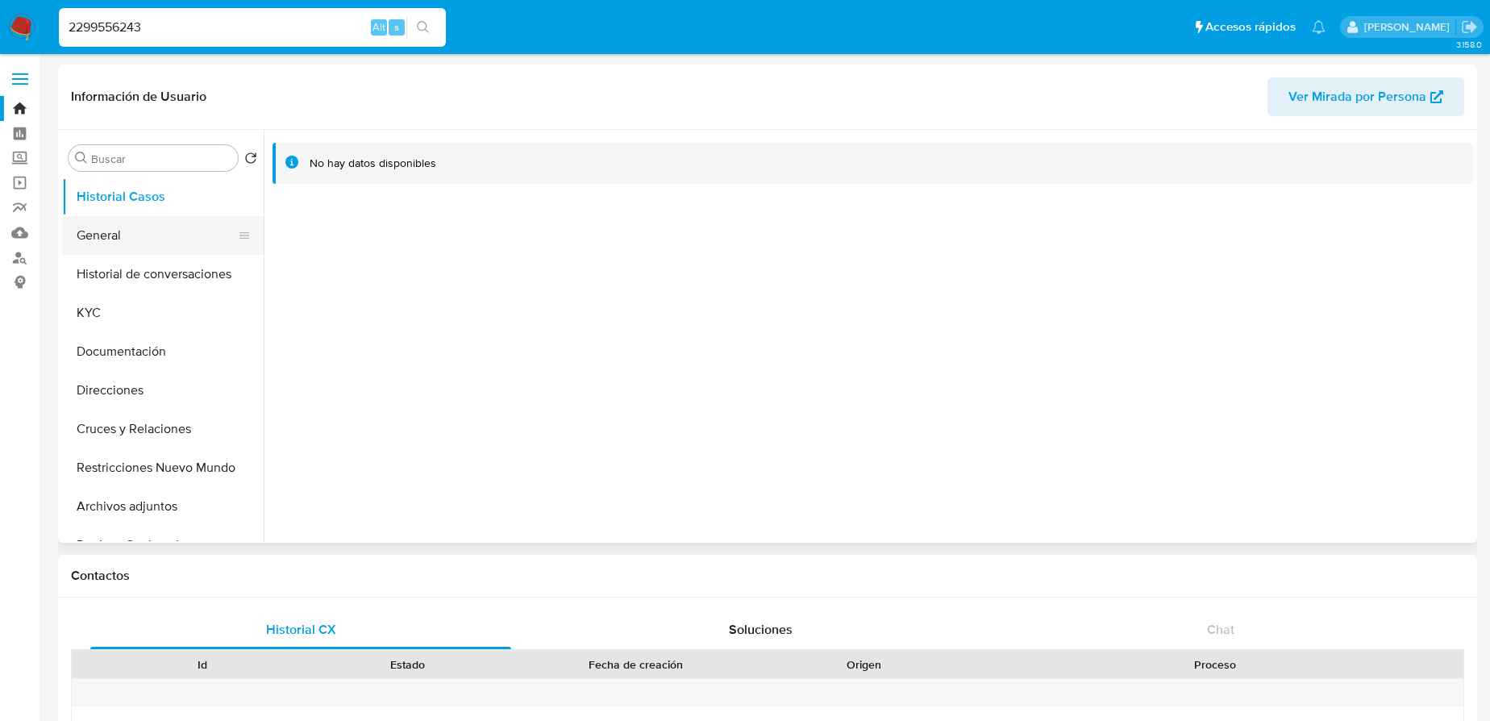
click at [127, 238] on button "General" at bounding box center [156, 235] width 189 height 39
select select "10"
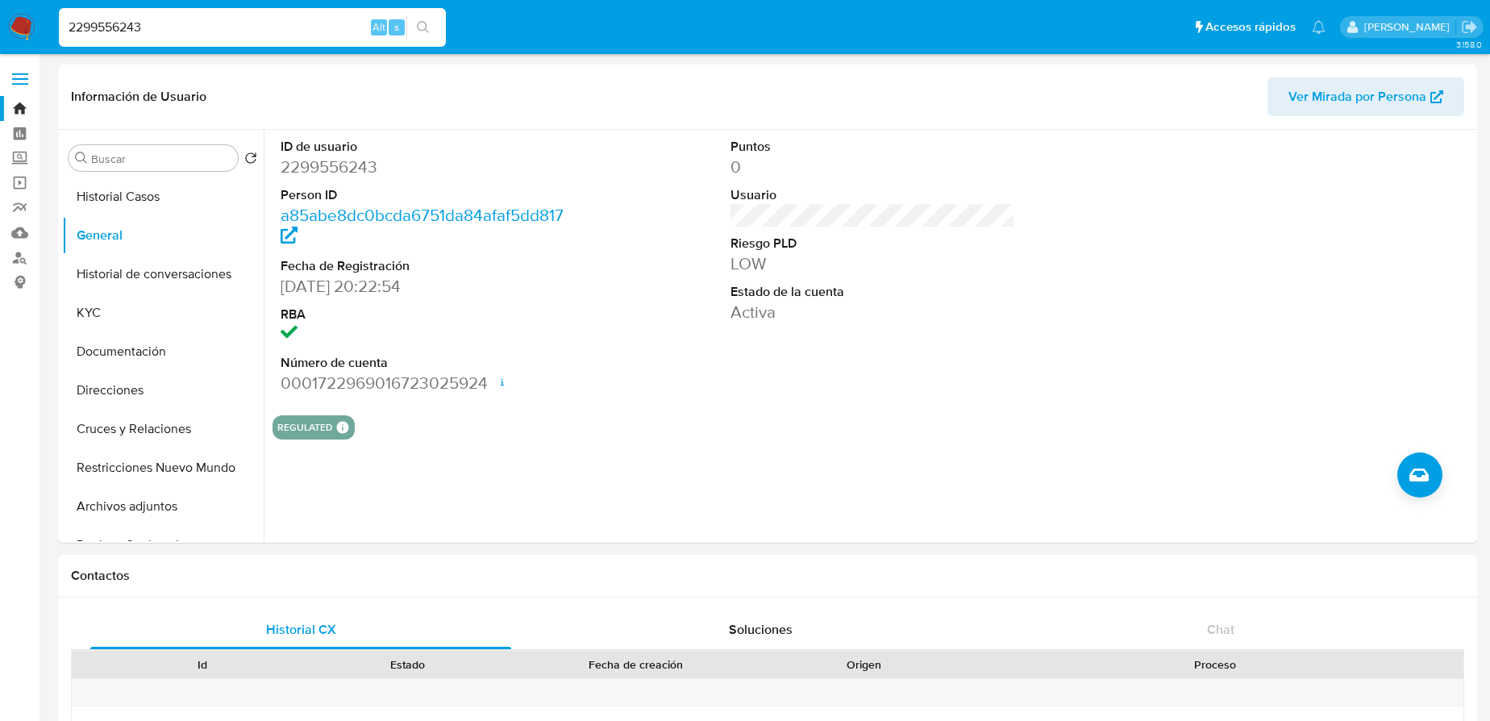
click at [213, 23] on input "2299556243" at bounding box center [252, 27] width 387 height 21
click at [210, 26] on input "2299556243" at bounding box center [252, 27] width 387 height 21
type input "2"
paste input "2165090888"
type input "2165090888"
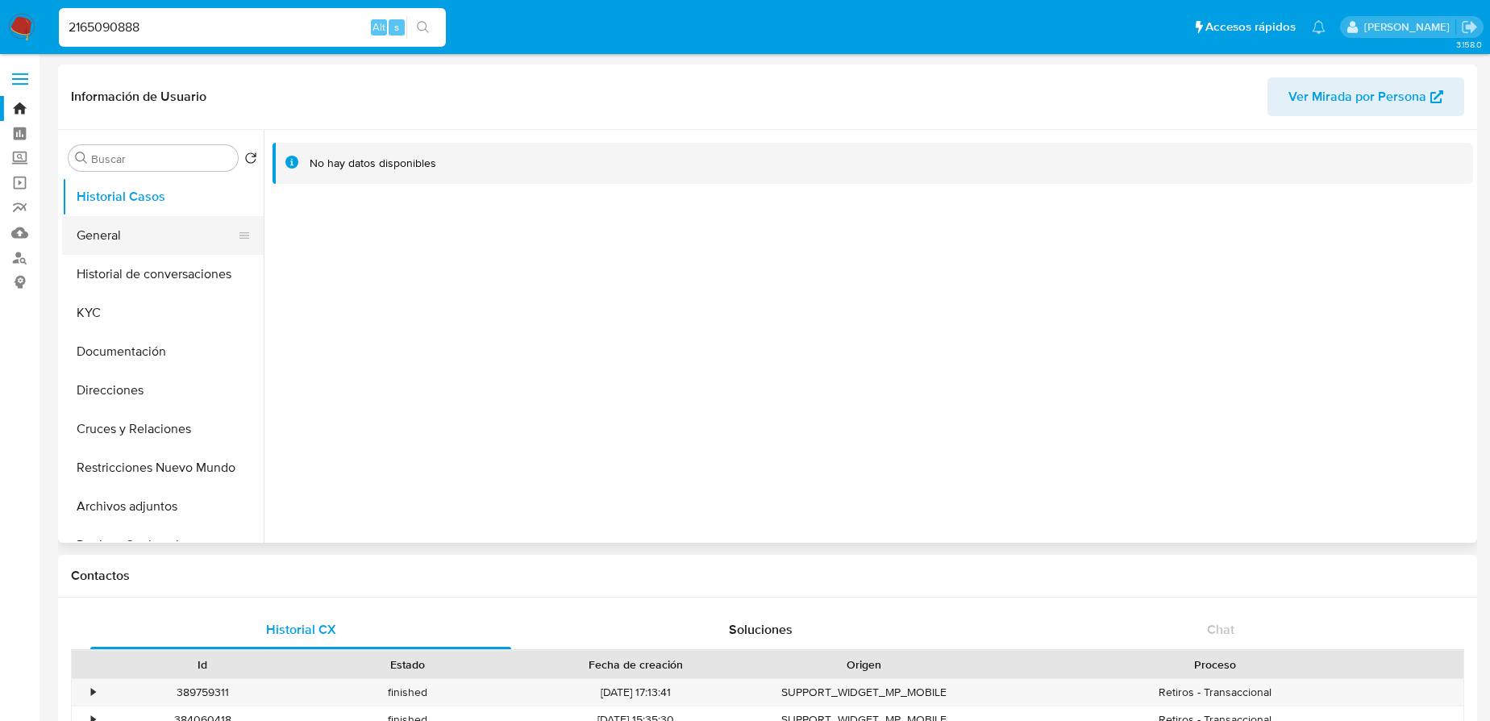
click at [131, 244] on button "General" at bounding box center [156, 235] width 189 height 39
select select "10"
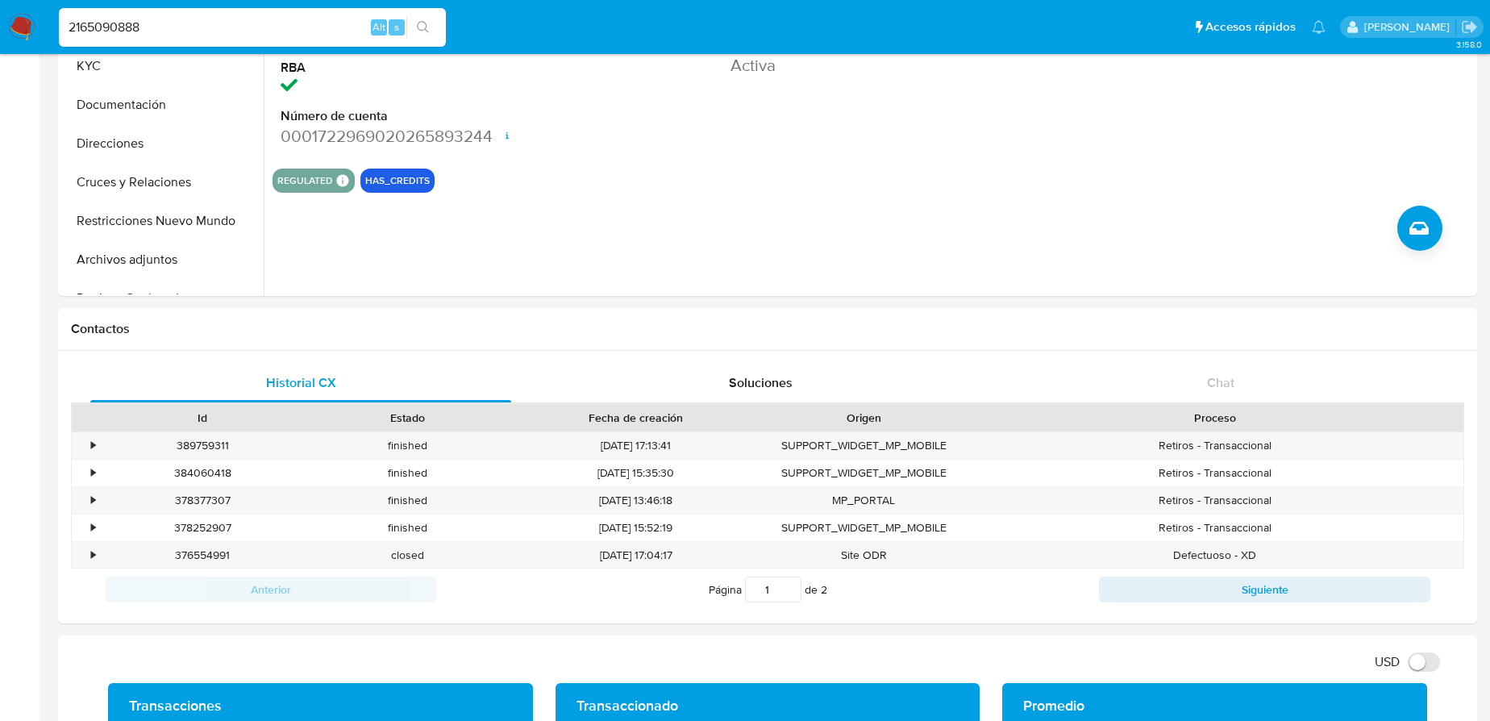
scroll to position [439, 0]
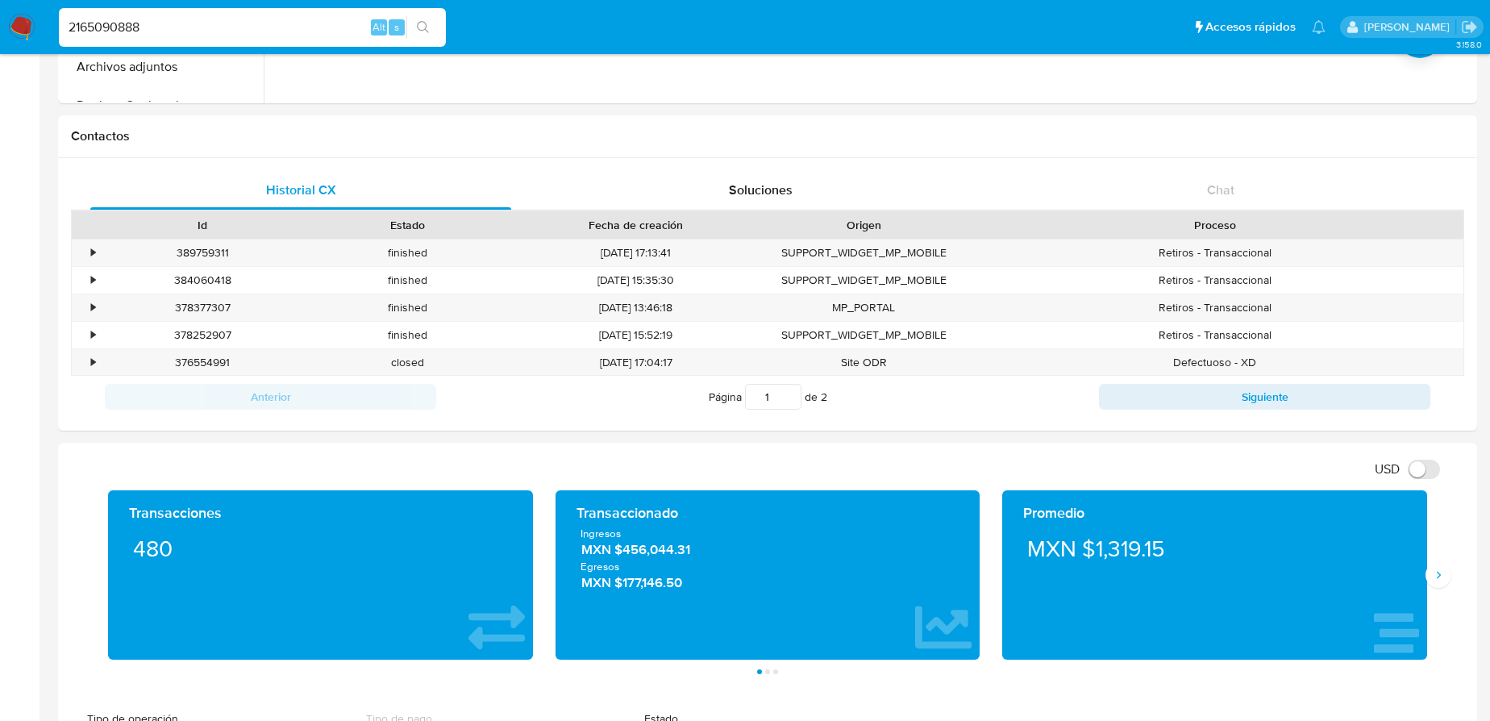
click at [199, 24] on input "2165090888" at bounding box center [252, 27] width 387 height 21
drag, startPoint x: 194, startPoint y: 27, endPoint x: 65, endPoint y: 25, distance: 129.0
click at [63, 25] on input "2165090888" at bounding box center [252, 27] width 387 height 21
click at [77, 27] on input "2165090888" at bounding box center [252, 27] width 387 height 21
drag, startPoint x: 69, startPoint y: 27, endPoint x: 279, endPoint y: 43, distance: 211.1
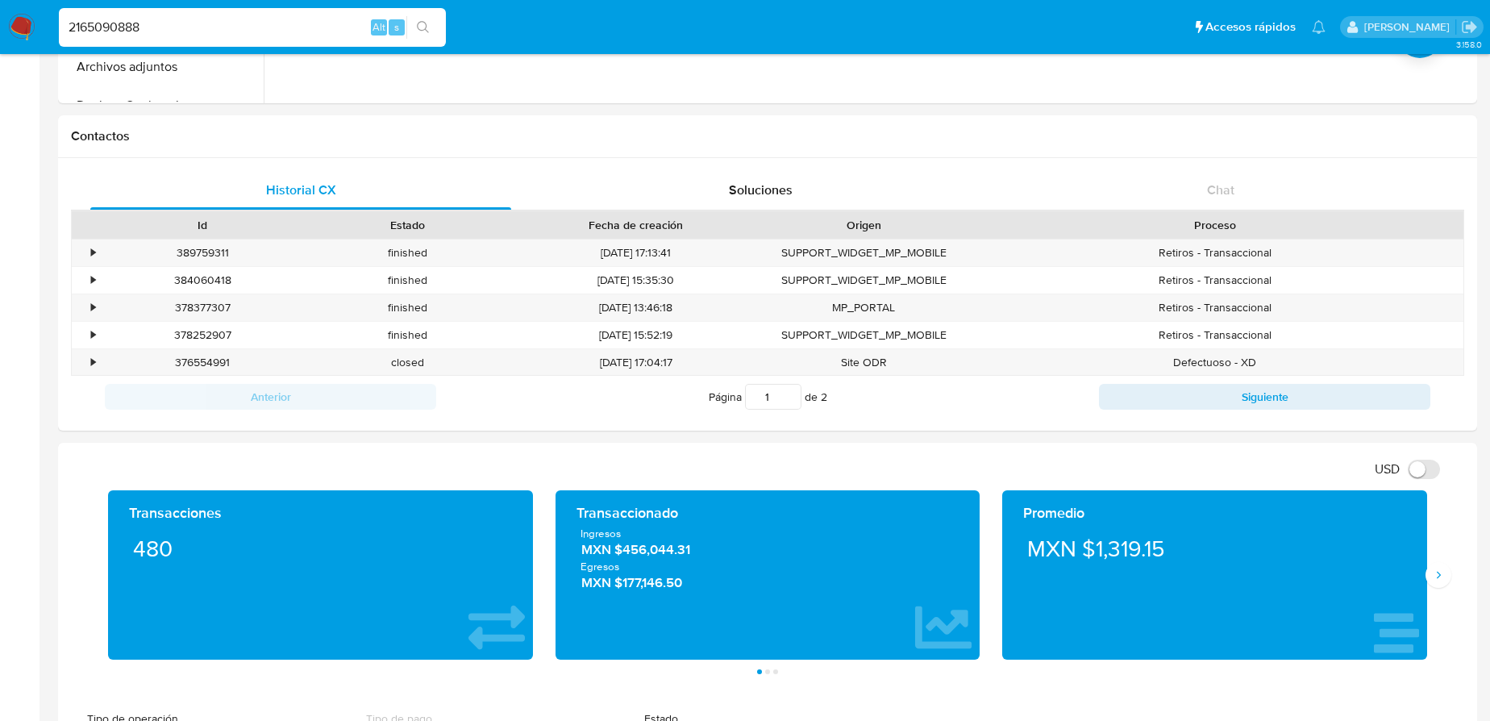
click at [279, 43] on div "2165090888 Alt s" at bounding box center [252, 27] width 387 height 39
paste input "2508689303"
type input "2508689303"
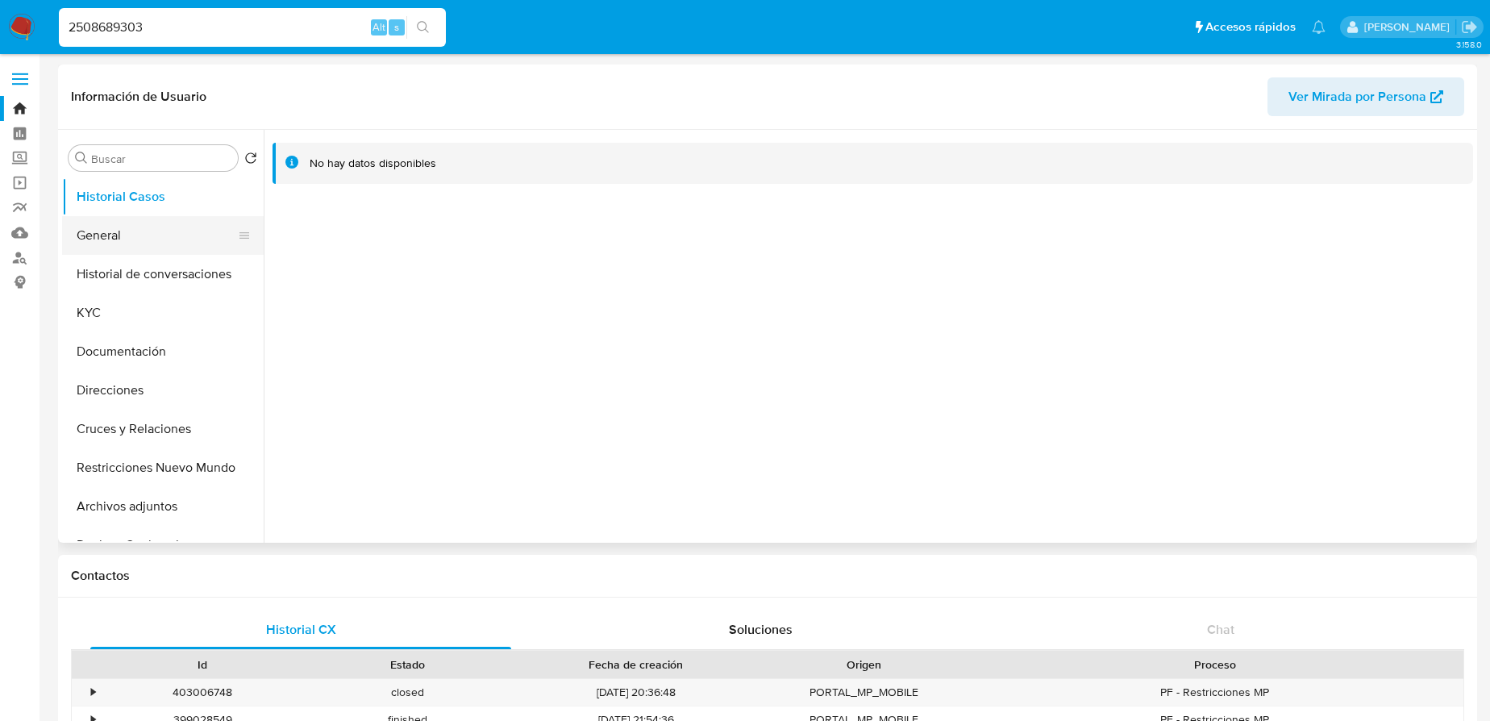
click at [134, 218] on button "General" at bounding box center [156, 235] width 189 height 39
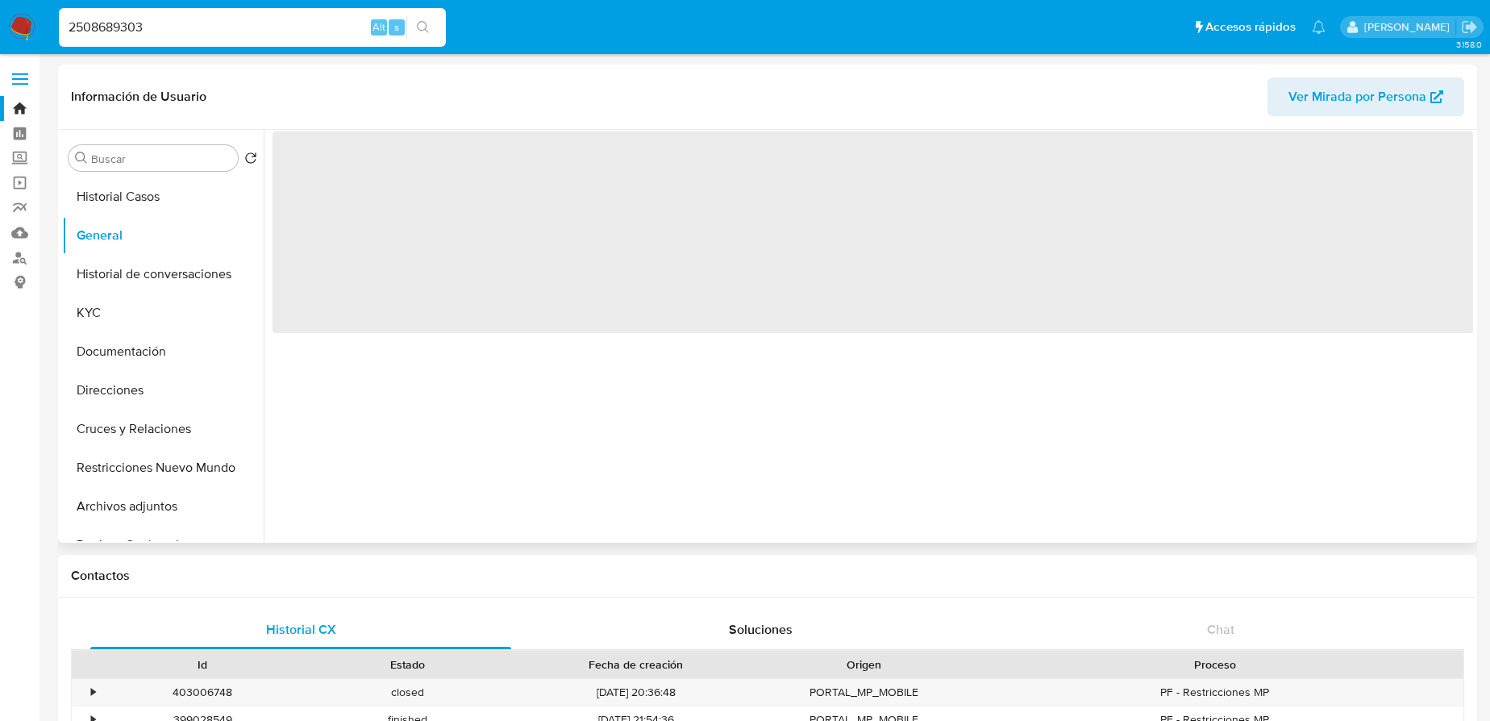
select select "10"
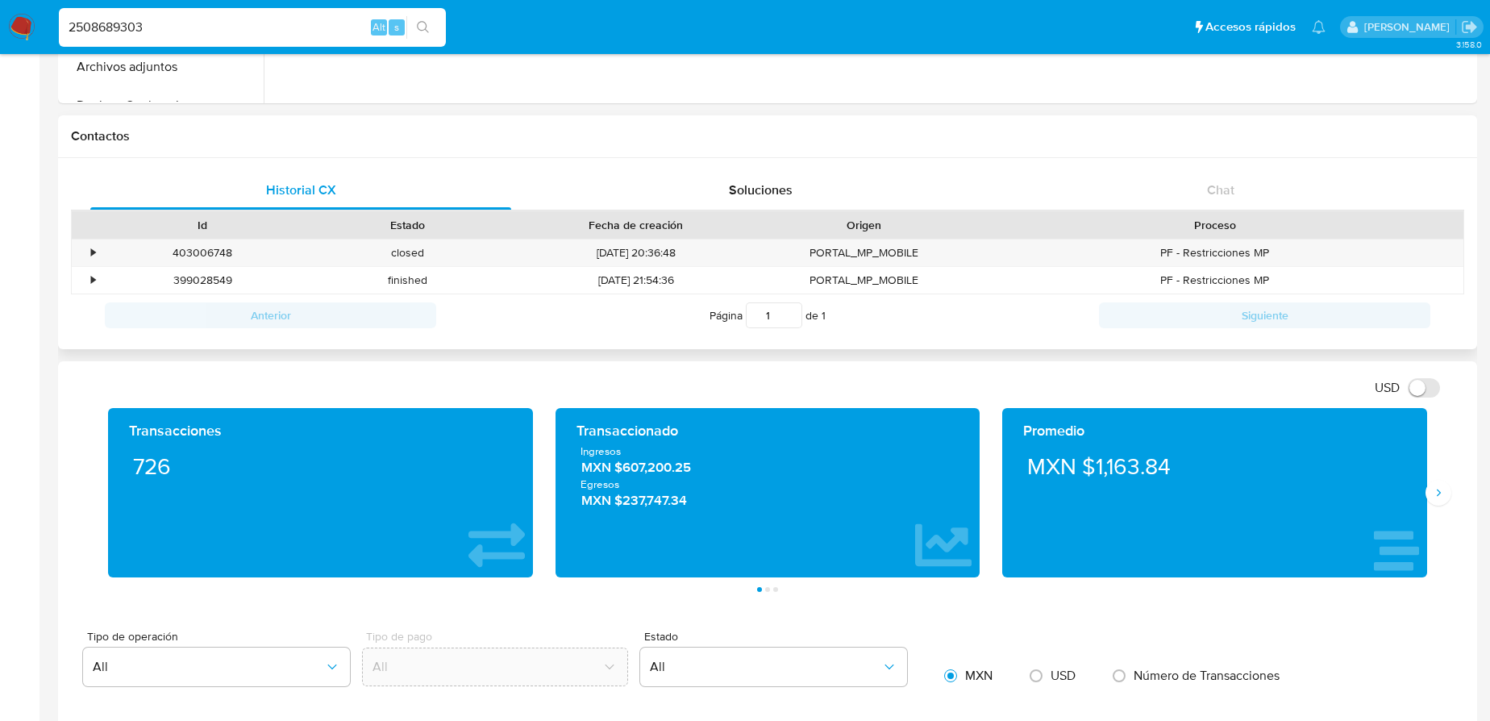
scroll to position [73, 0]
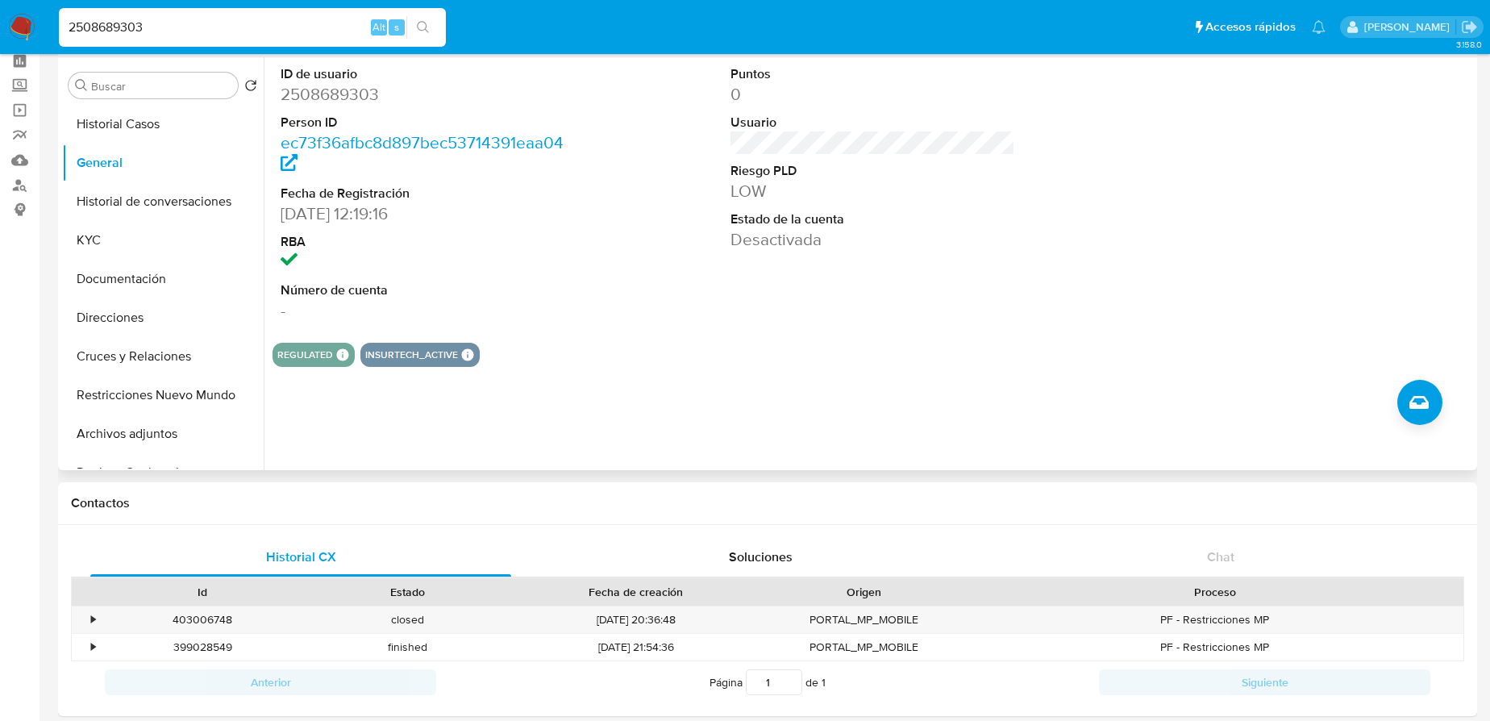
drag, startPoint x: 167, startPoint y: 396, endPoint x: 298, endPoint y: 359, distance: 136.6
click at [168, 397] on button "Restricciones Nuevo Mundo" at bounding box center [163, 395] width 202 height 39
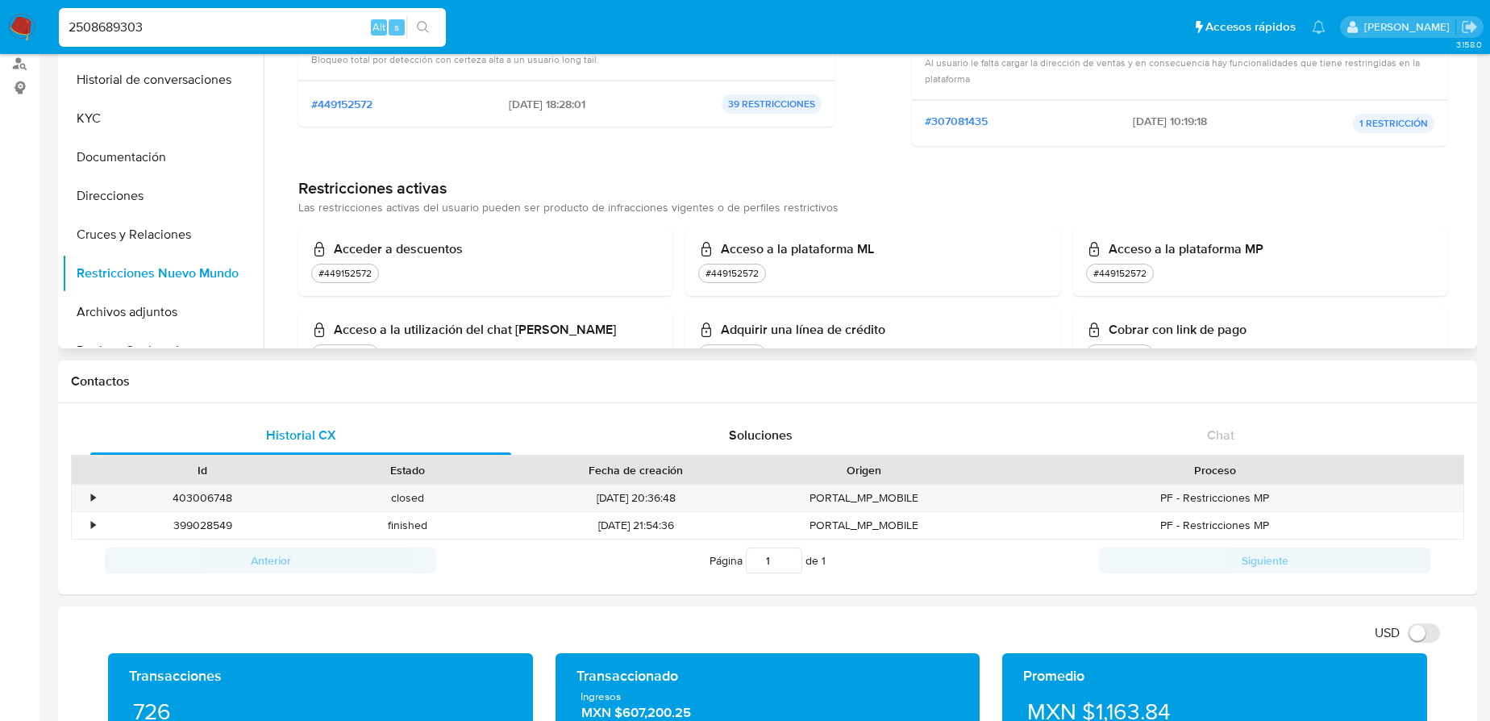
scroll to position [0, 0]
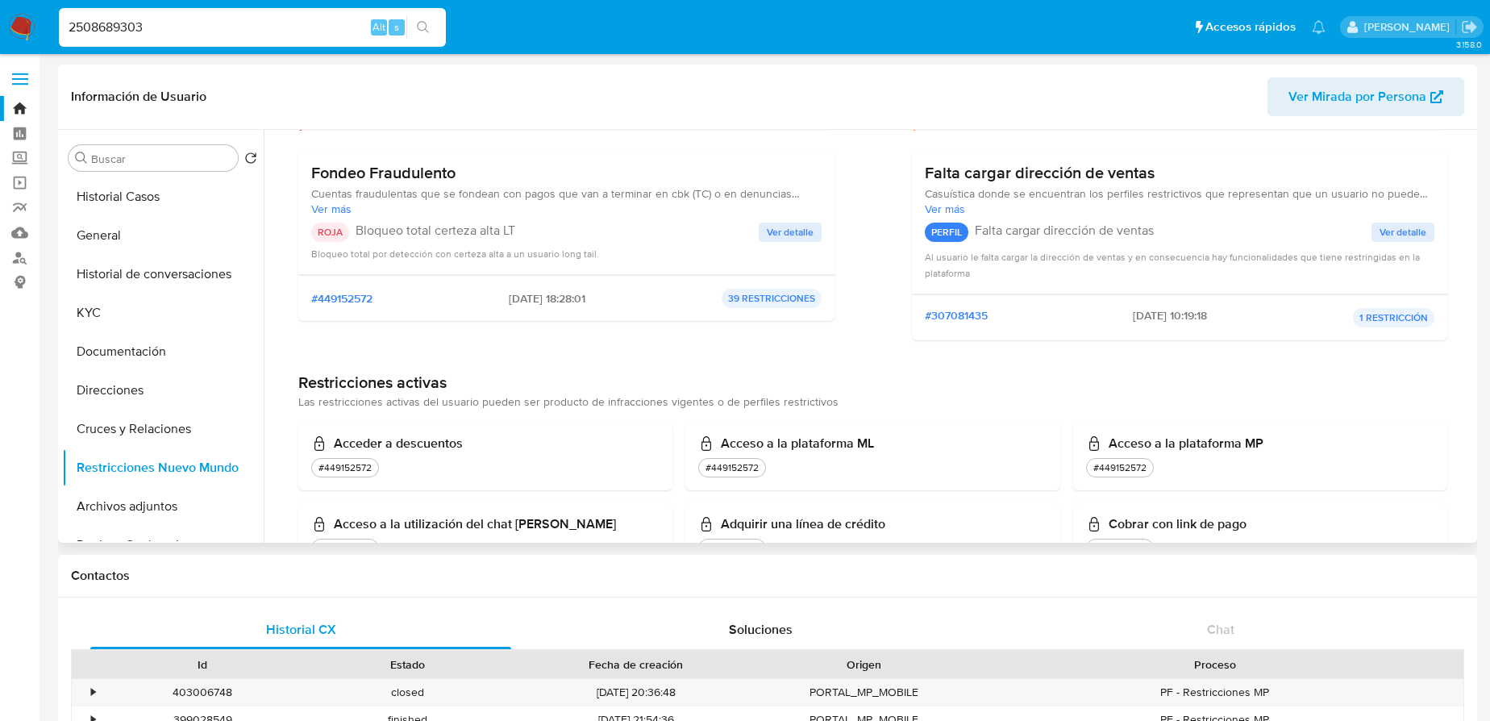
click at [808, 235] on span "Ver detalle" at bounding box center [790, 232] width 47 height 16
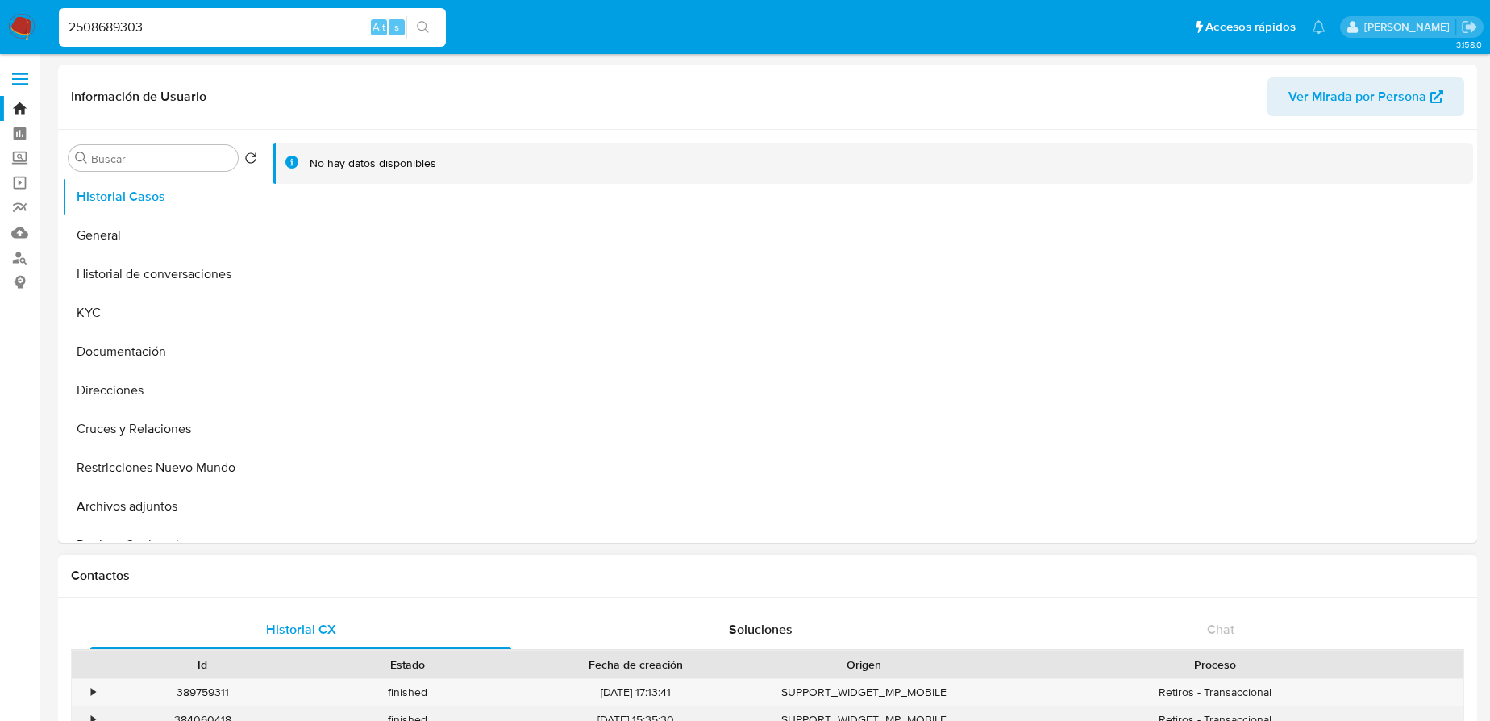
select select "10"
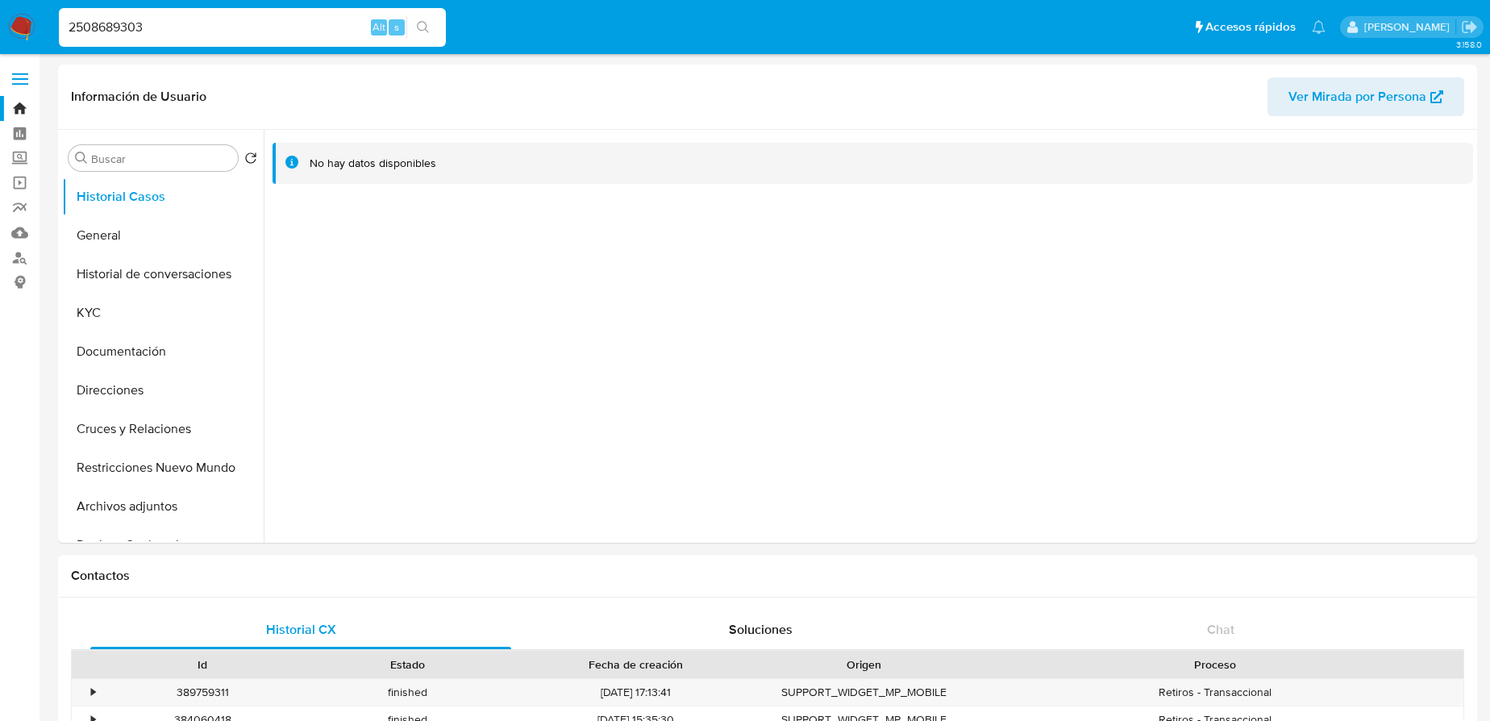
select select "10"
click at [181, 19] on input "2508689303" at bounding box center [252, 27] width 387 height 21
drag, startPoint x: 189, startPoint y: 35, endPoint x: 65, endPoint y: 13, distance: 126.1
click at [65, 13] on div "2508689303 Alt s" at bounding box center [252, 27] width 387 height 39
click at [69, 32] on input "2508689303" at bounding box center [252, 27] width 387 height 21
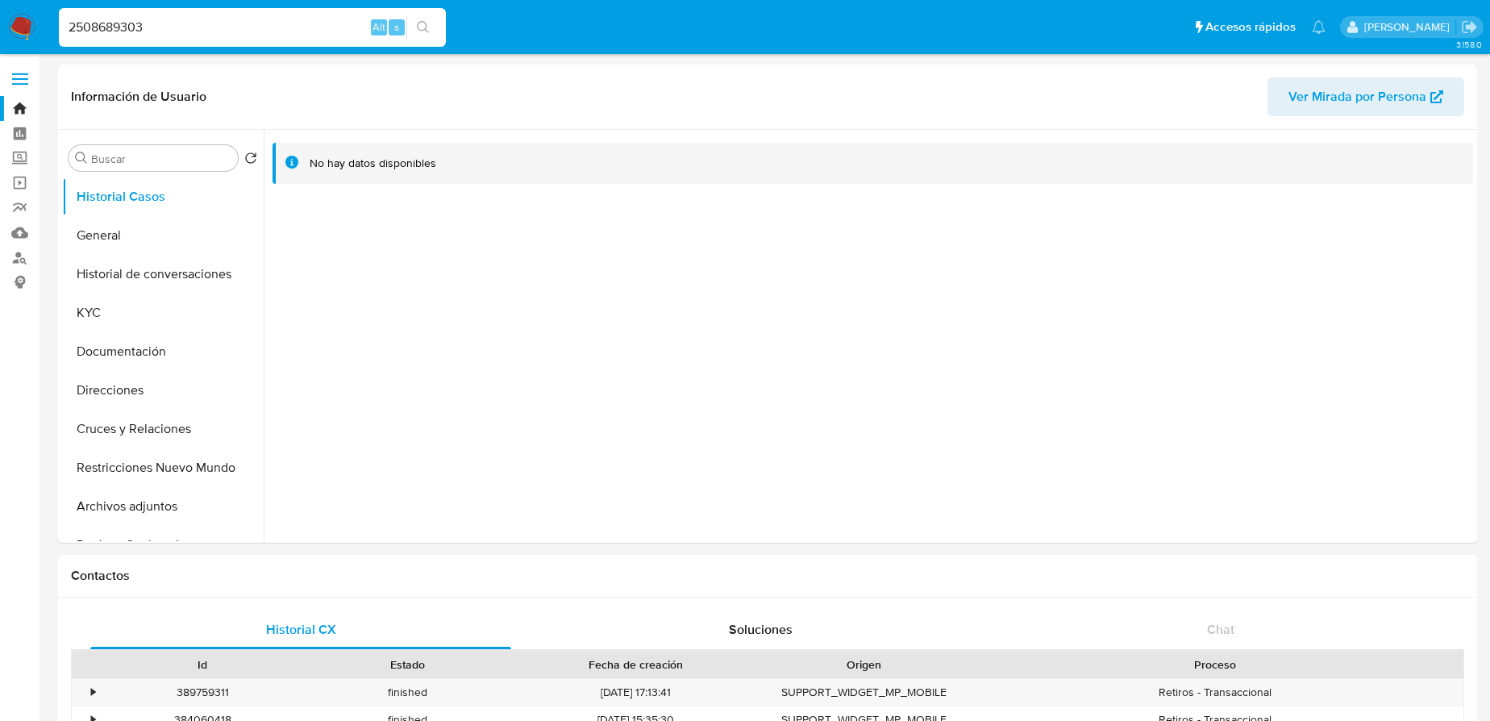
click at [182, 44] on div "2508689303 Alt s" at bounding box center [252, 27] width 387 height 39
click at [194, 29] on input "2508689303" at bounding box center [252, 27] width 387 height 21
type input "2"
paste input "2465683652"
type input "2465683652"
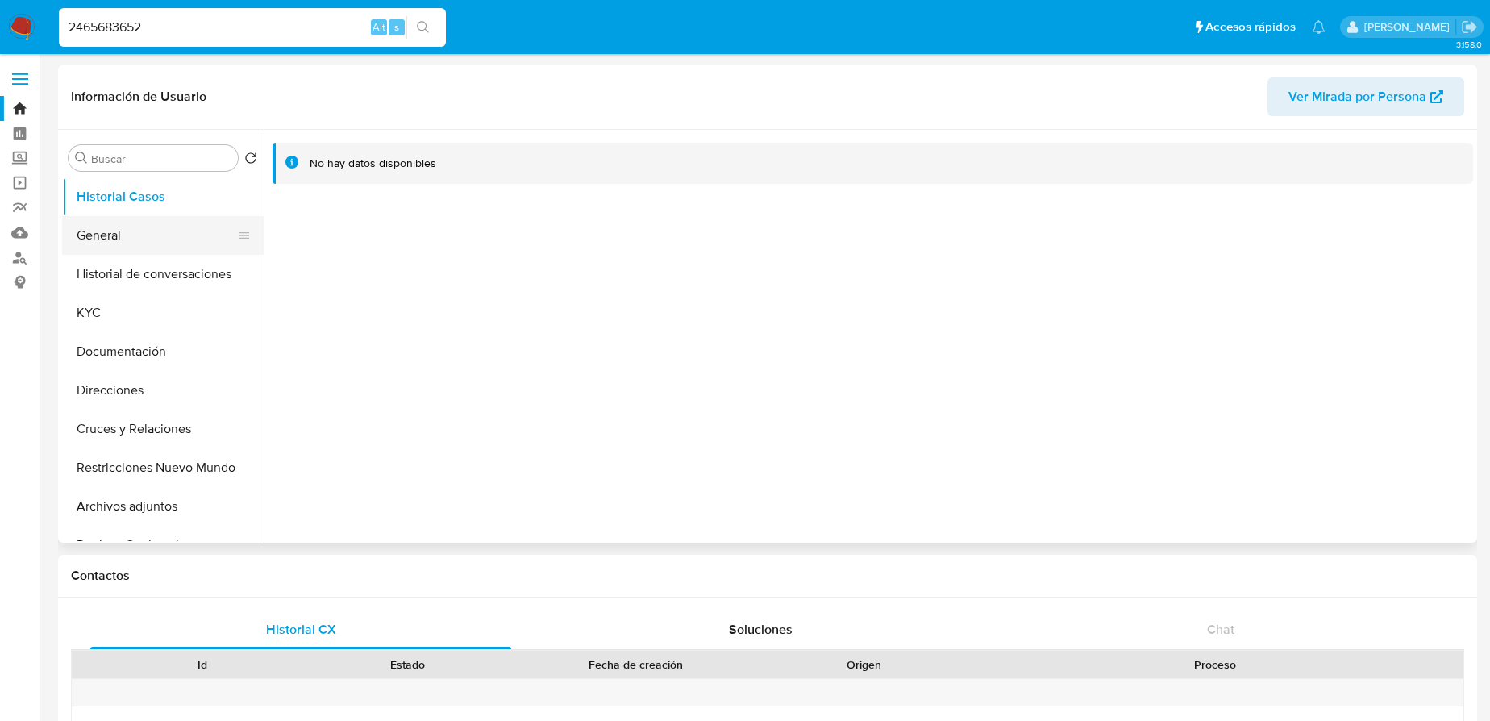
click at [119, 240] on button "General" at bounding box center [156, 235] width 189 height 39
select select "10"
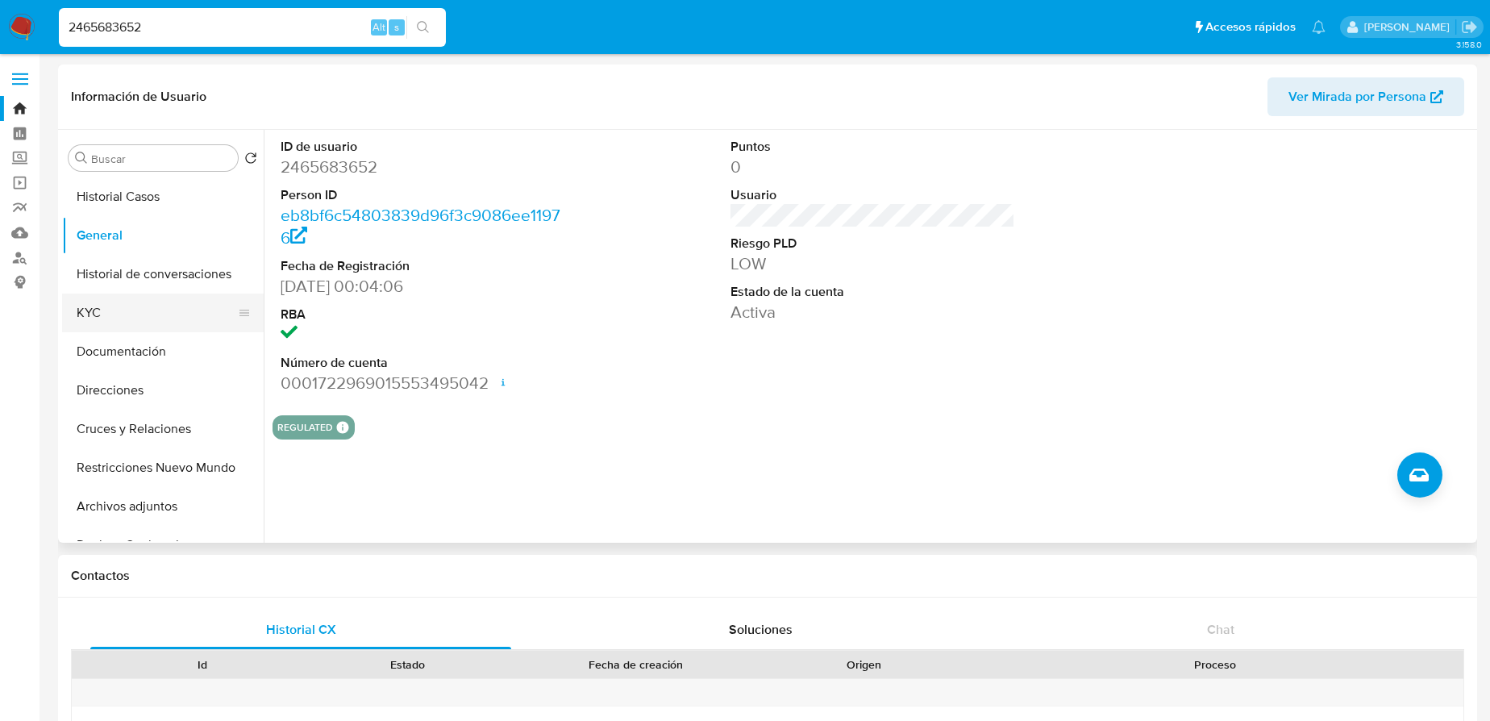
drag, startPoint x: 140, startPoint y: 319, endPoint x: 232, endPoint y: 296, distance: 95.6
click at [141, 315] on button "KYC" at bounding box center [156, 313] width 189 height 39
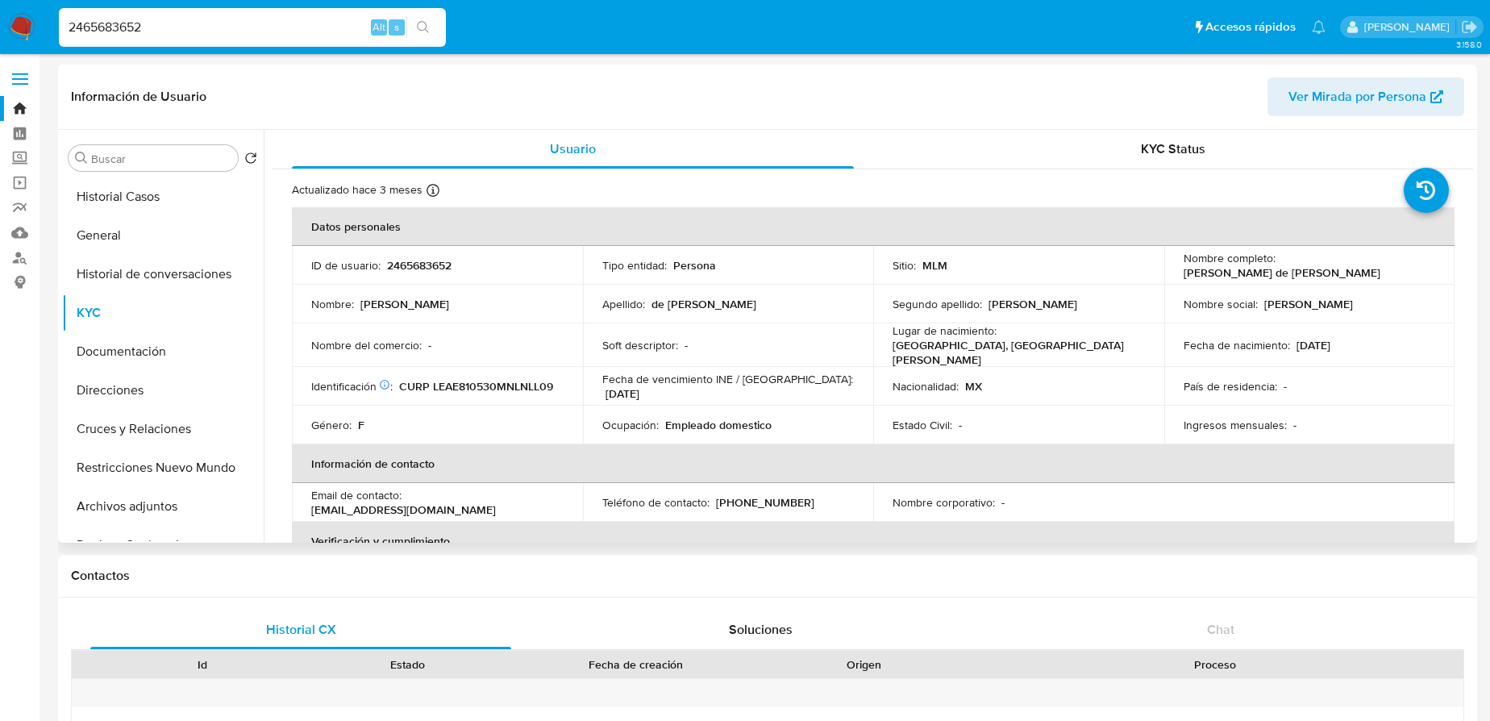
click at [972, 447] on th "Información de contacto" at bounding box center [873, 463] width 1163 height 39
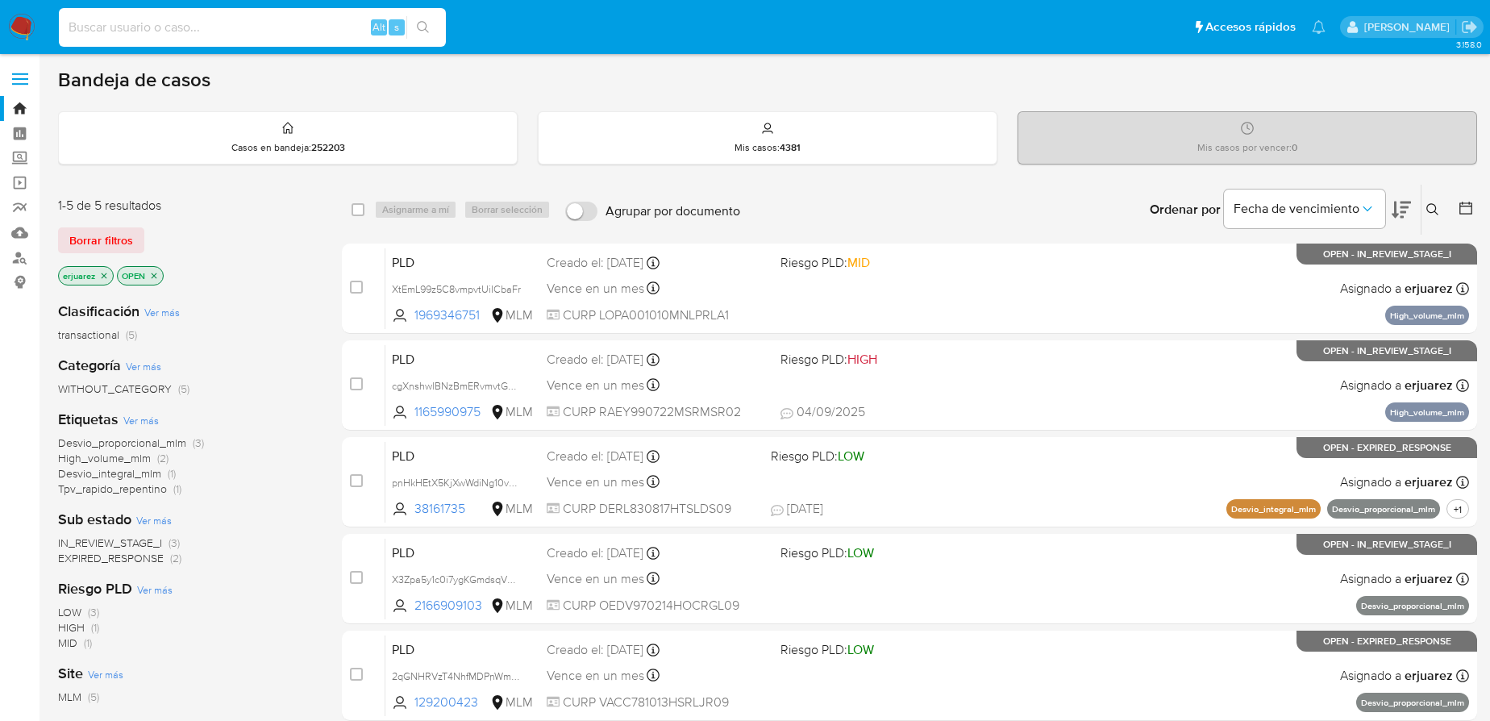
click at [181, 25] on input at bounding box center [252, 27] width 387 height 21
paste input "SANDRA ELIZABETH FLORES GUZMAN"
type input "SANDRA ELIZABETH FLORES GUZMAN"
click at [19, 157] on label "Screening" at bounding box center [96, 158] width 192 height 25
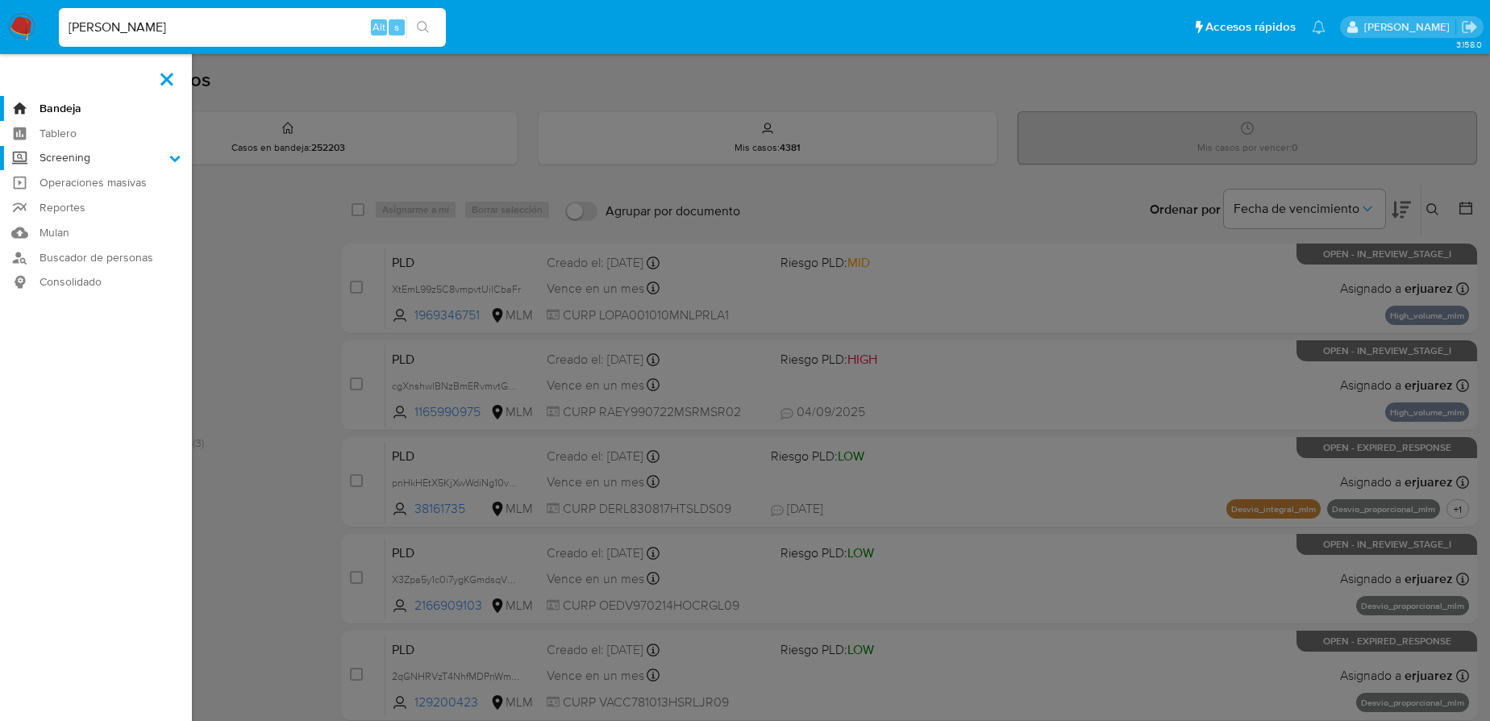
click at [0, 0] on input "Screening" at bounding box center [0, 0] width 0 height 0
click at [97, 221] on link "Herramientas" at bounding box center [96, 221] width 192 height 20
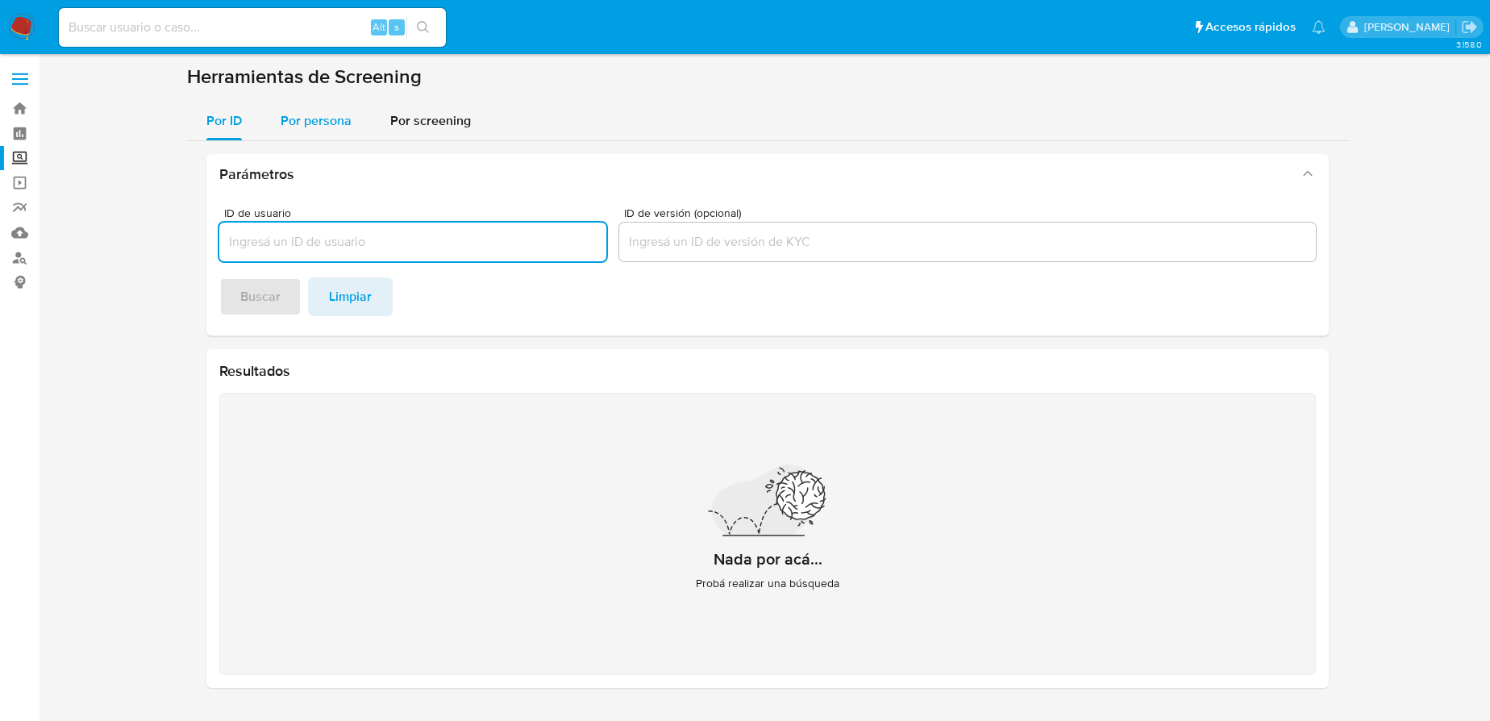
click at [301, 127] on span "Por persona" at bounding box center [316, 120] width 71 height 19
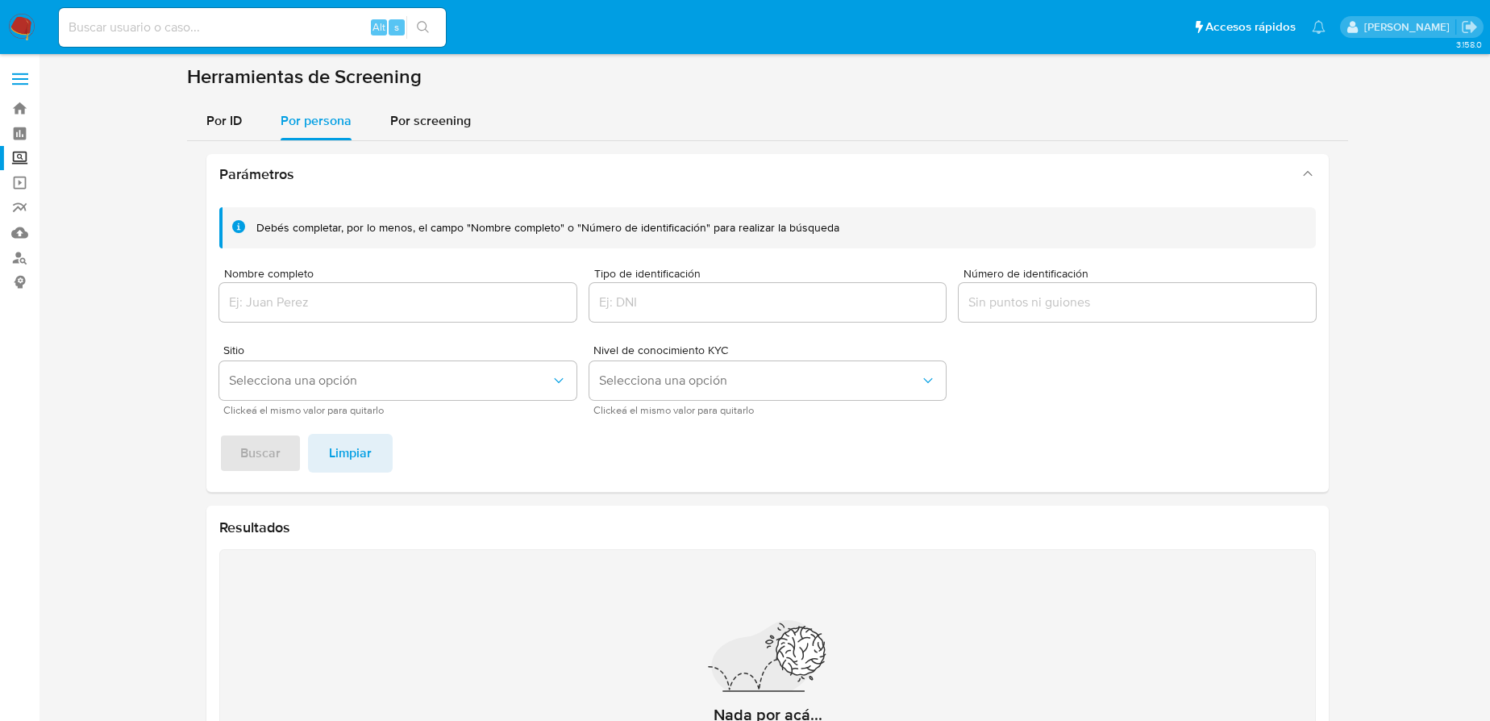
click at [271, 314] on div at bounding box center [397, 302] width 357 height 39
click at [267, 309] on input "Nombre completo" at bounding box center [397, 302] width 357 height 21
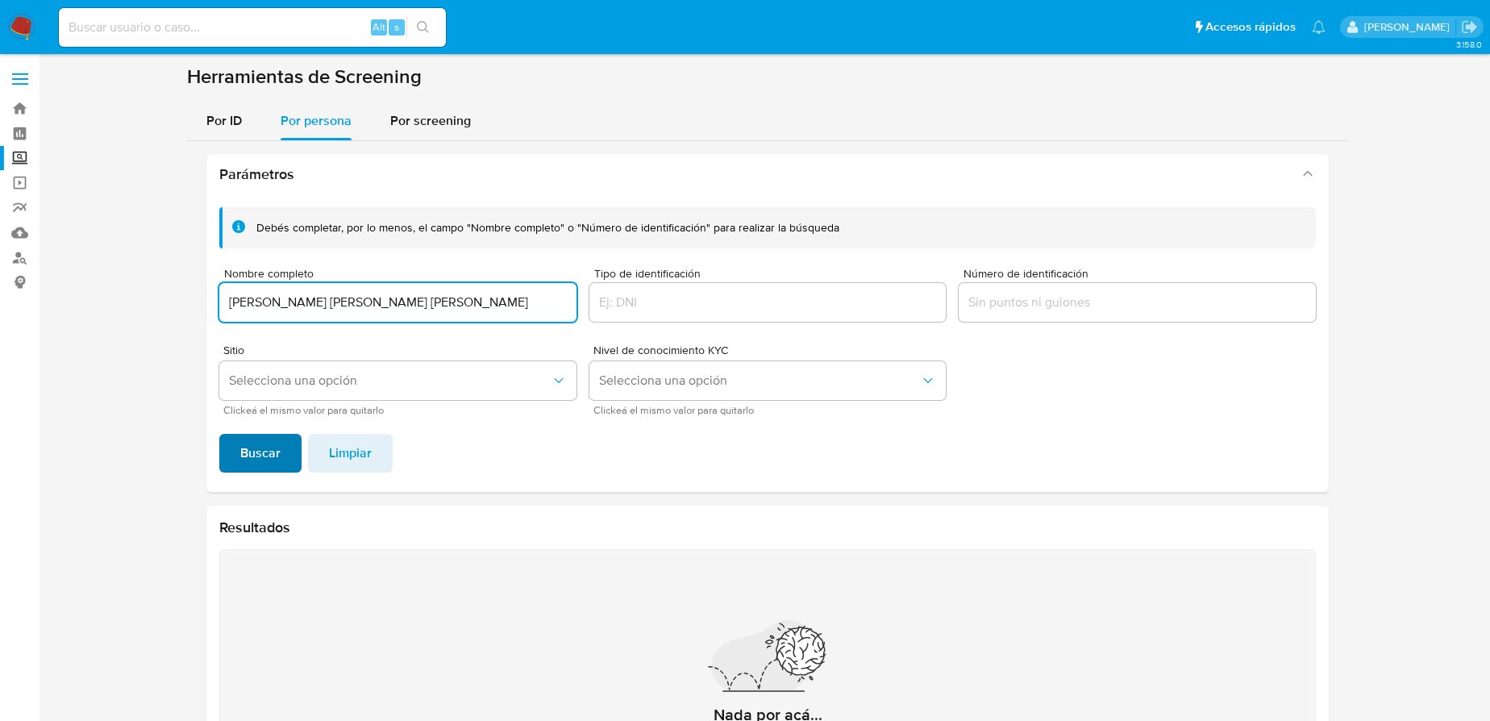
type input "[PERSON_NAME] [PERSON_NAME] [PERSON_NAME]"
click at [273, 435] on span "Buscar" at bounding box center [260, 452] width 40 height 35
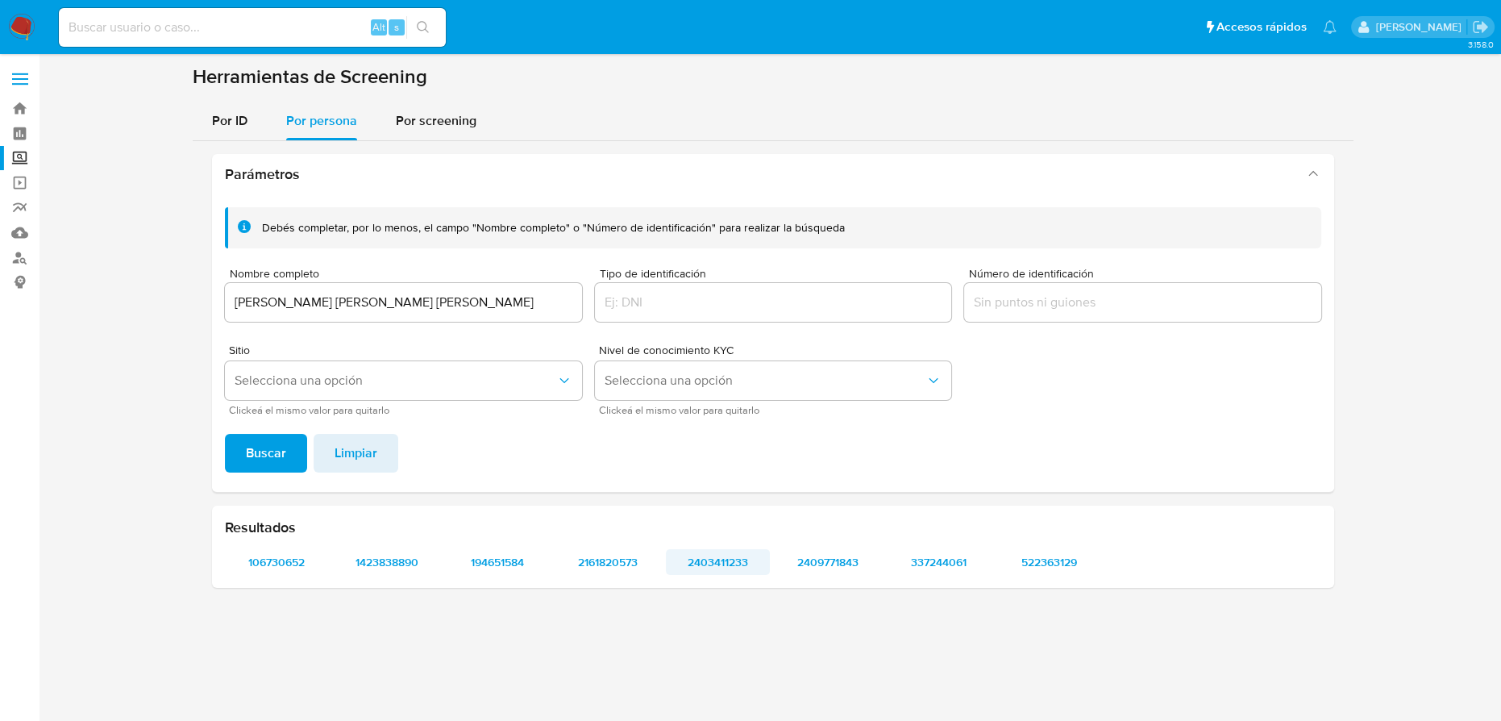
click at [727, 562] on span "2403411233" at bounding box center [717, 562] width 81 height 23
click at [264, 556] on span "106730652" at bounding box center [276, 562] width 81 height 23
click at [390, 566] on span "1423838890" at bounding box center [387, 562] width 81 height 23
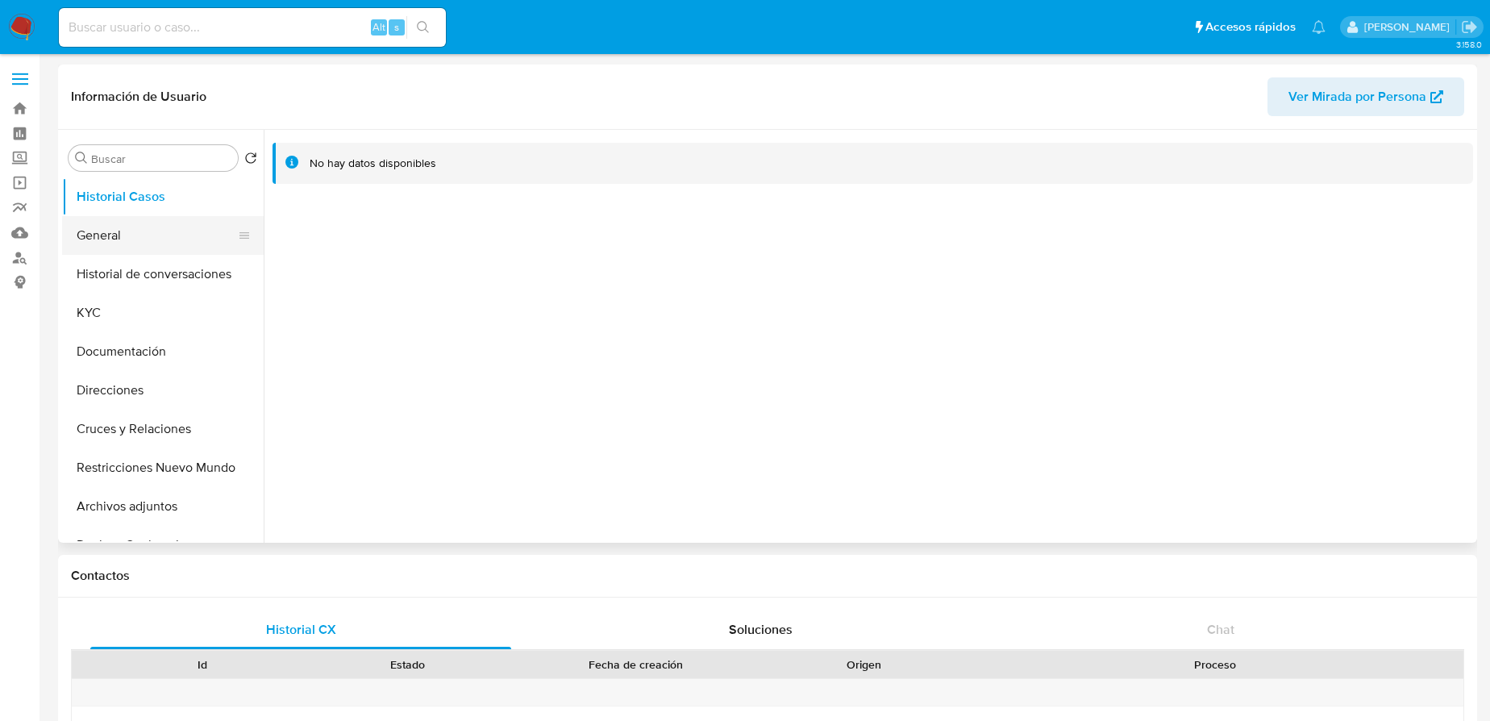
select select "10"
click at [105, 235] on button "General" at bounding box center [156, 235] width 189 height 39
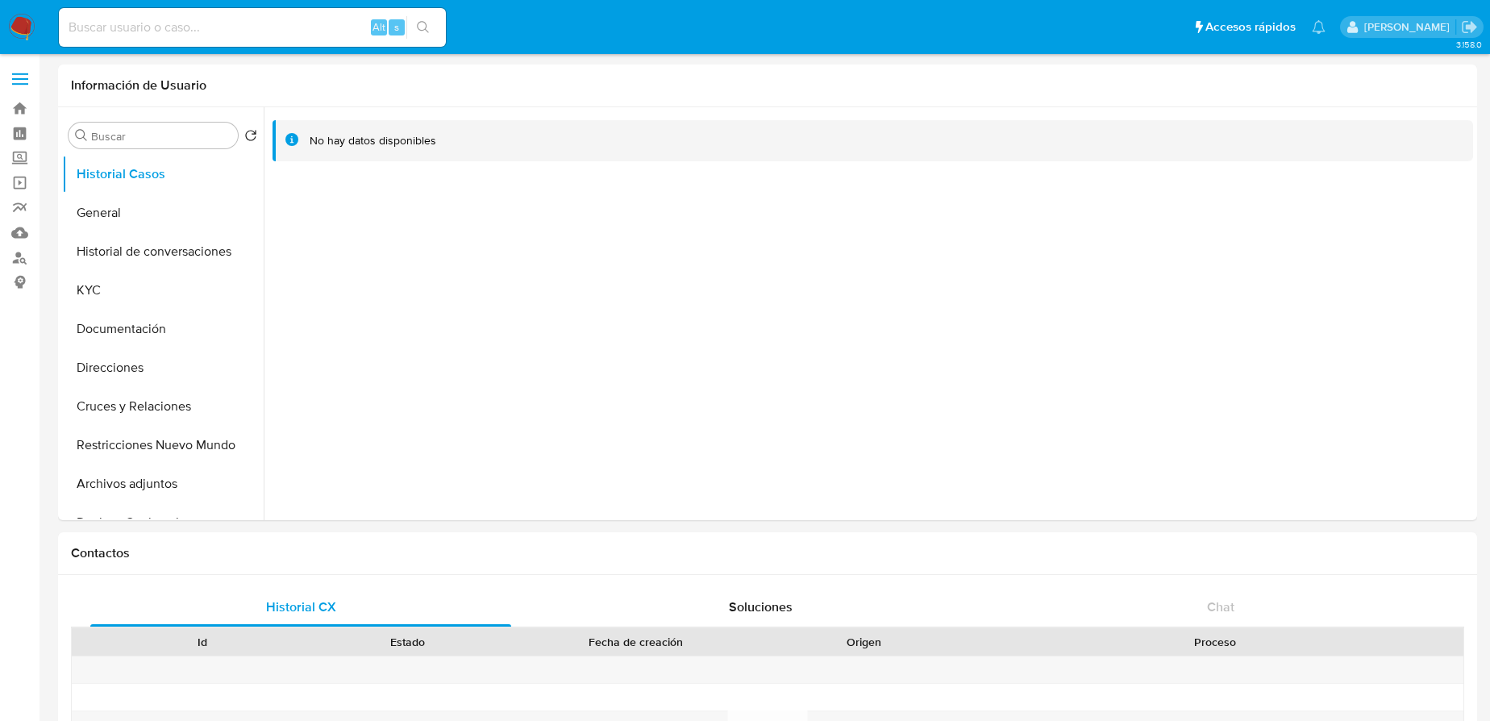
select select "10"
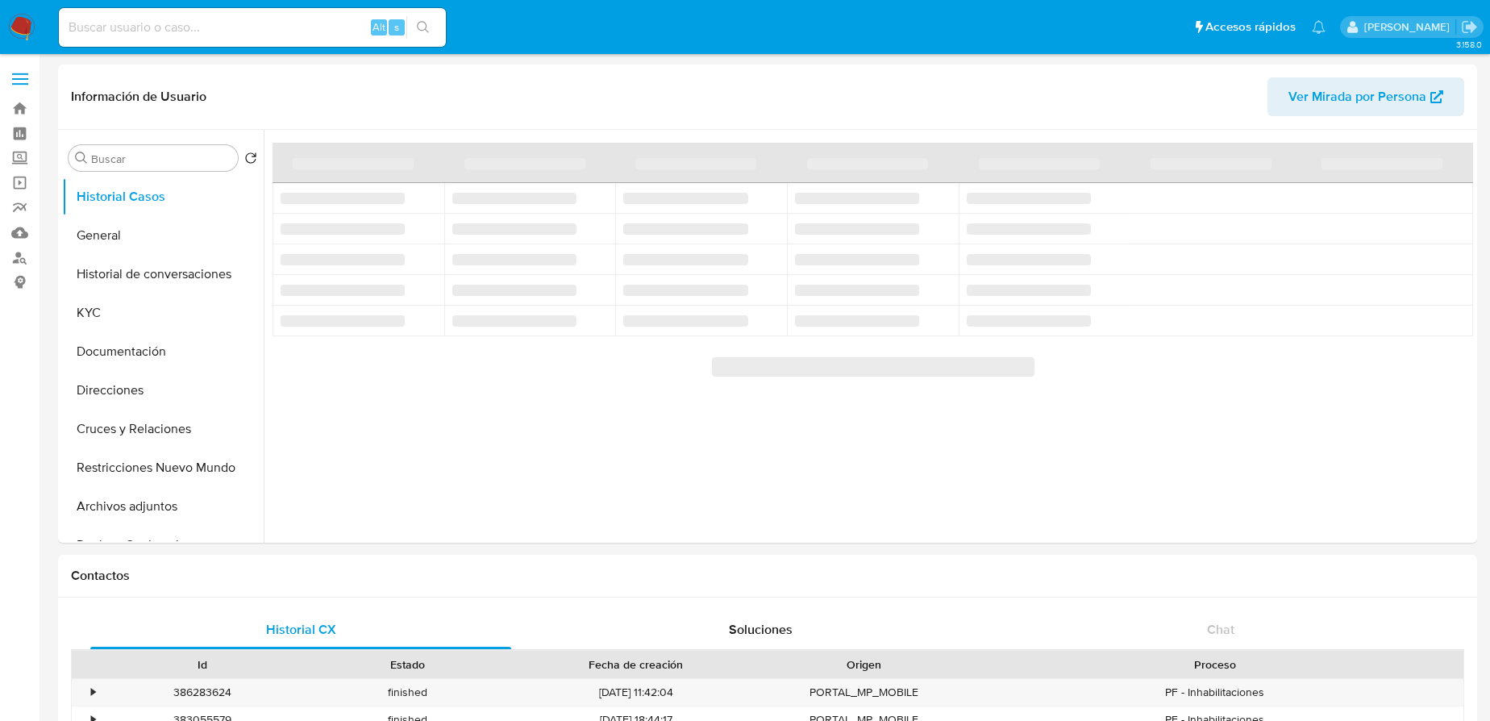
select select "10"
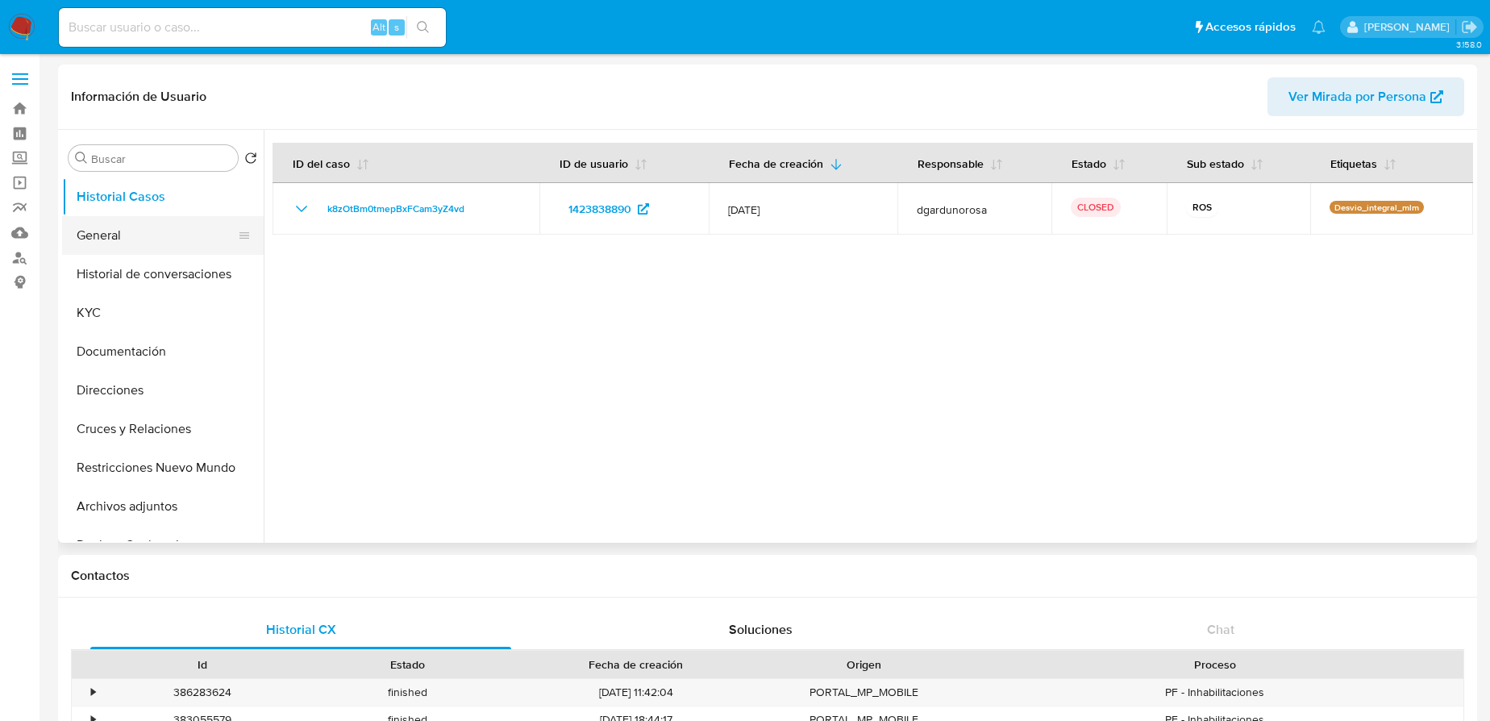
click at [142, 229] on button "General" at bounding box center [156, 235] width 189 height 39
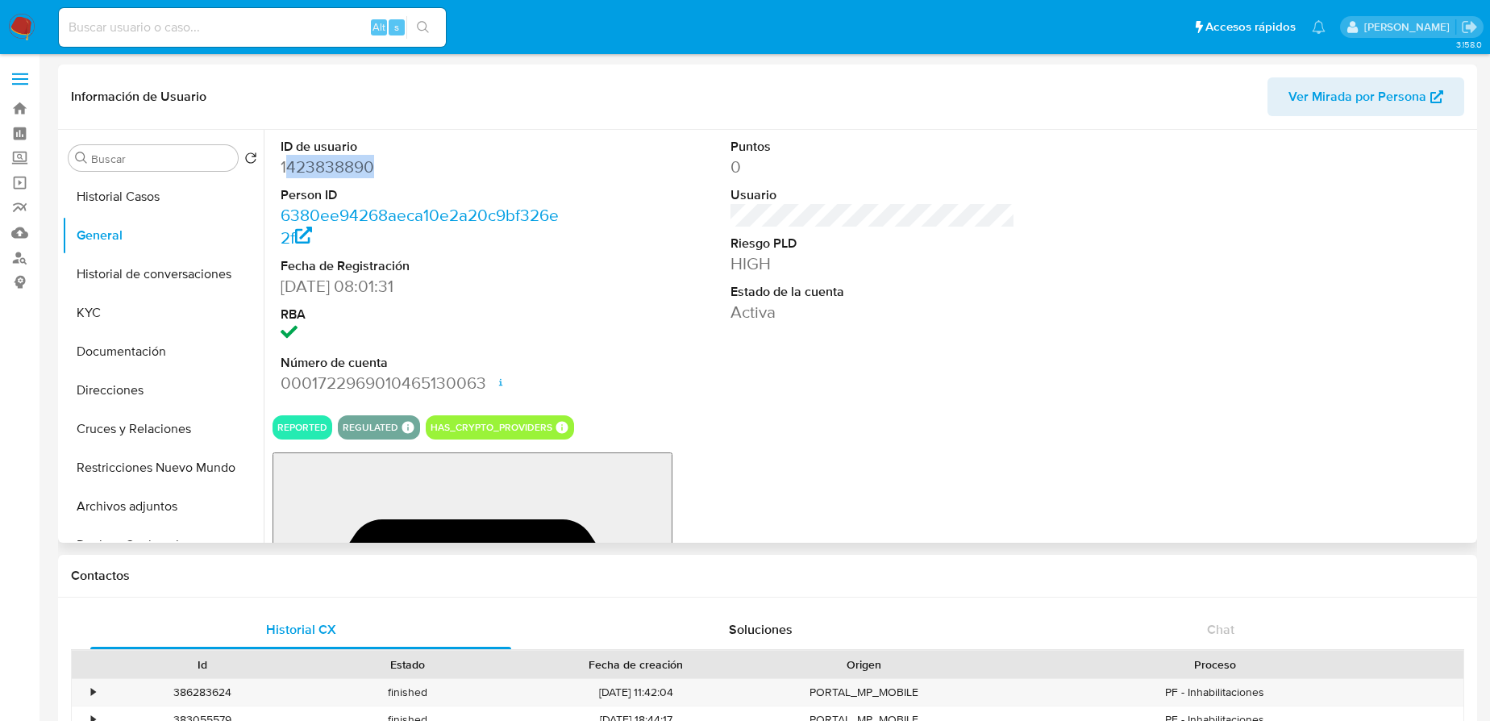
drag, startPoint x: 283, startPoint y: 167, endPoint x: 429, endPoint y: 167, distance: 146.0
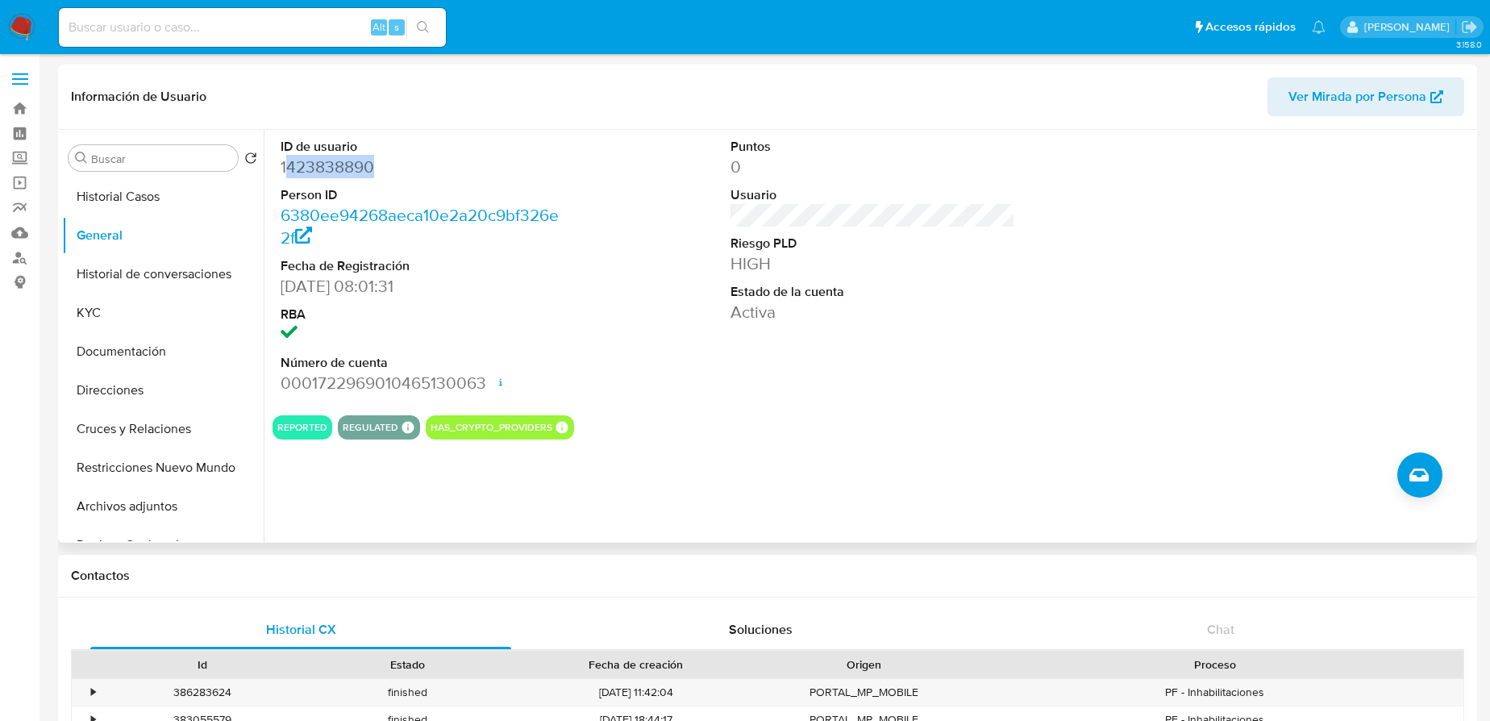
click at [429, 167] on dd "1423838890" at bounding box center [423, 167] width 284 height 23
copy dd "423838890"
click at [103, 312] on button "KYC" at bounding box center [156, 313] width 189 height 39
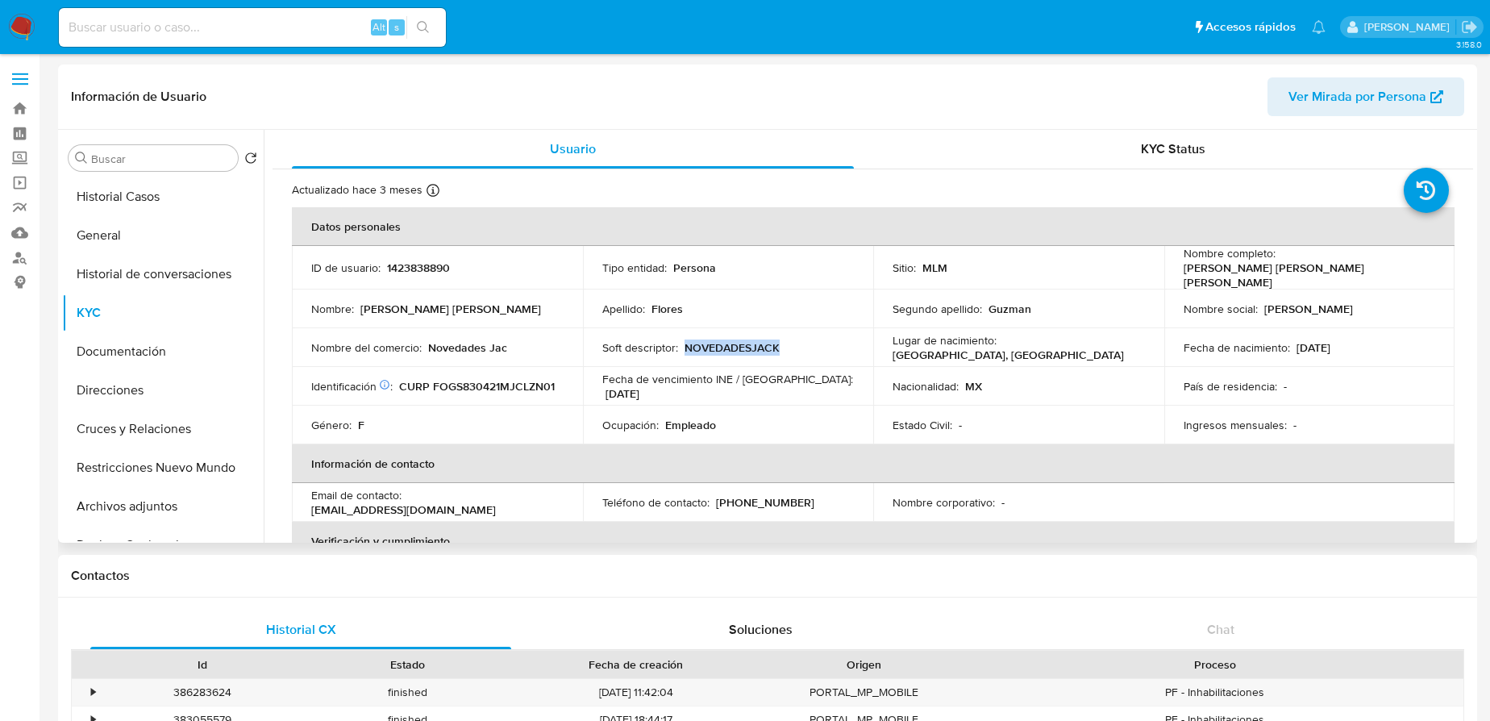
drag, startPoint x: 681, startPoint y: 341, endPoint x: 854, endPoint y: 346, distance: 172.6
click at [854, 346] on td "Soft descriptor : NOVEDADESJACK" at bounding box center [728, 347] width 291 height 39
click at [388, 261] on p "1423838890" at bounding box center [418, 267] width 63 height 15
drag, startPoint x: 386, startPoint y: 265, endPoint x: 479, endPoint y: 266, distance: 92.7
click at [479, 266] on div "ID de usuario : 1423838890" at bounding box center [437, 267] width 252 height 15
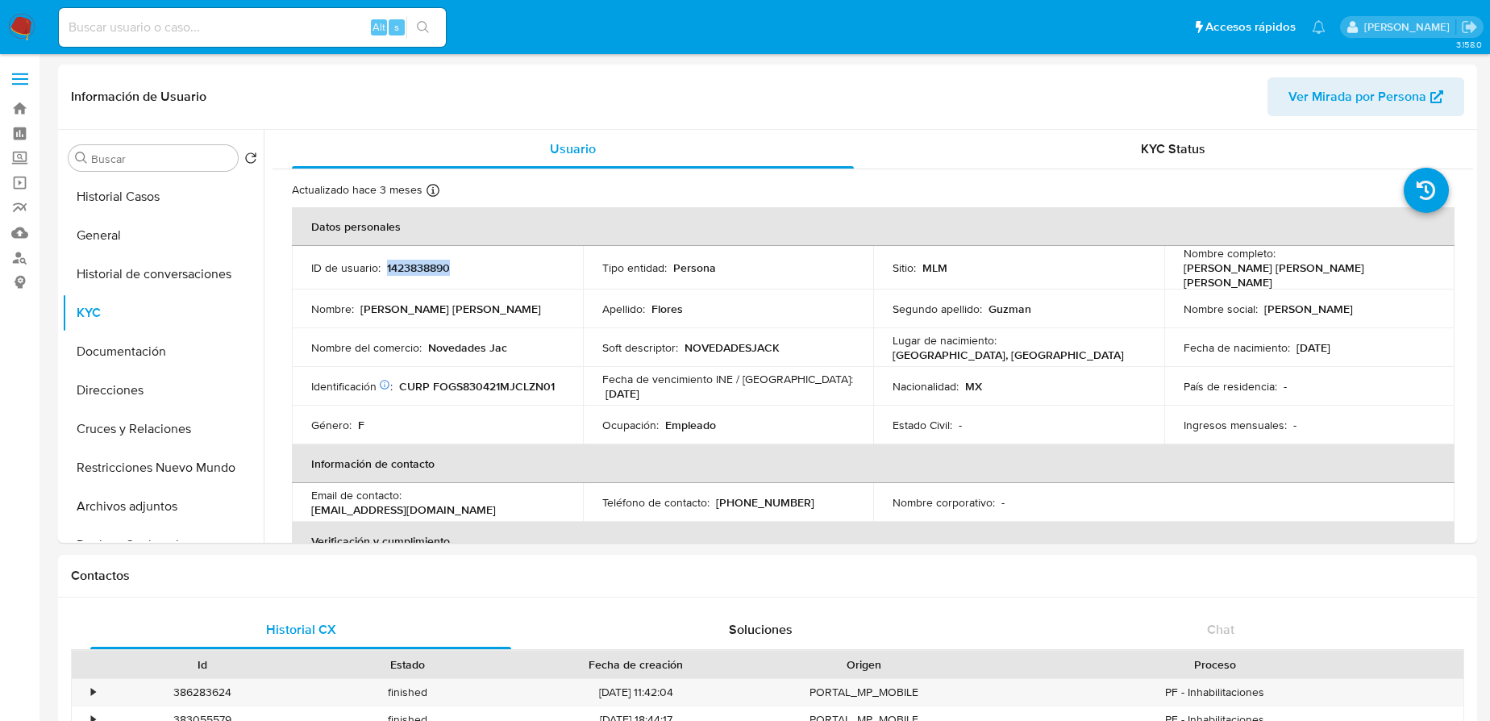
copy p "1423838890"
drag, startPoint x: 136, startPoint y: 213, endPoint x: 131, endPoint y: 202, distance: 11.9
click at [131, 205] on button "Historial Casos" at bounding box center [156, 196] width 189 height 39
click at [131, 202] on button "Historial Casos" at bounding box center [156, 196] width 189 height 39
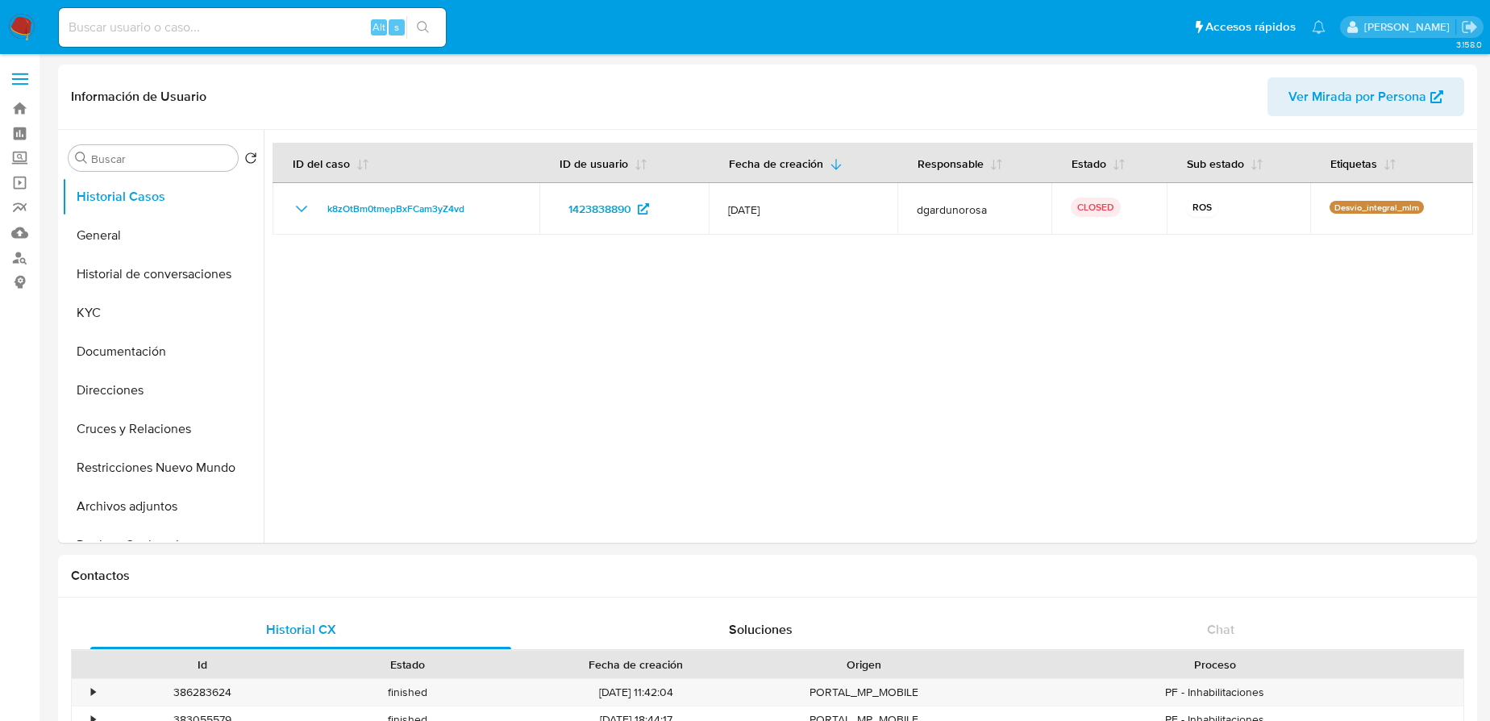
drag, startPoint x: 123, startPoint y: 10, endPoint x: 128, endPoint y: 19, distance: 10.5
click at [123, 12] on div "Alt s" at bounding box center [252, 27] width 387 height 39
click at [129, 22] on input at bounding box center [252, 27] width 387 height 21
paste input "278748880"
drag, startPoint x: 69, startPoint y: 30, endPoint x: 83, endPoint y: 33, distance: 14.1
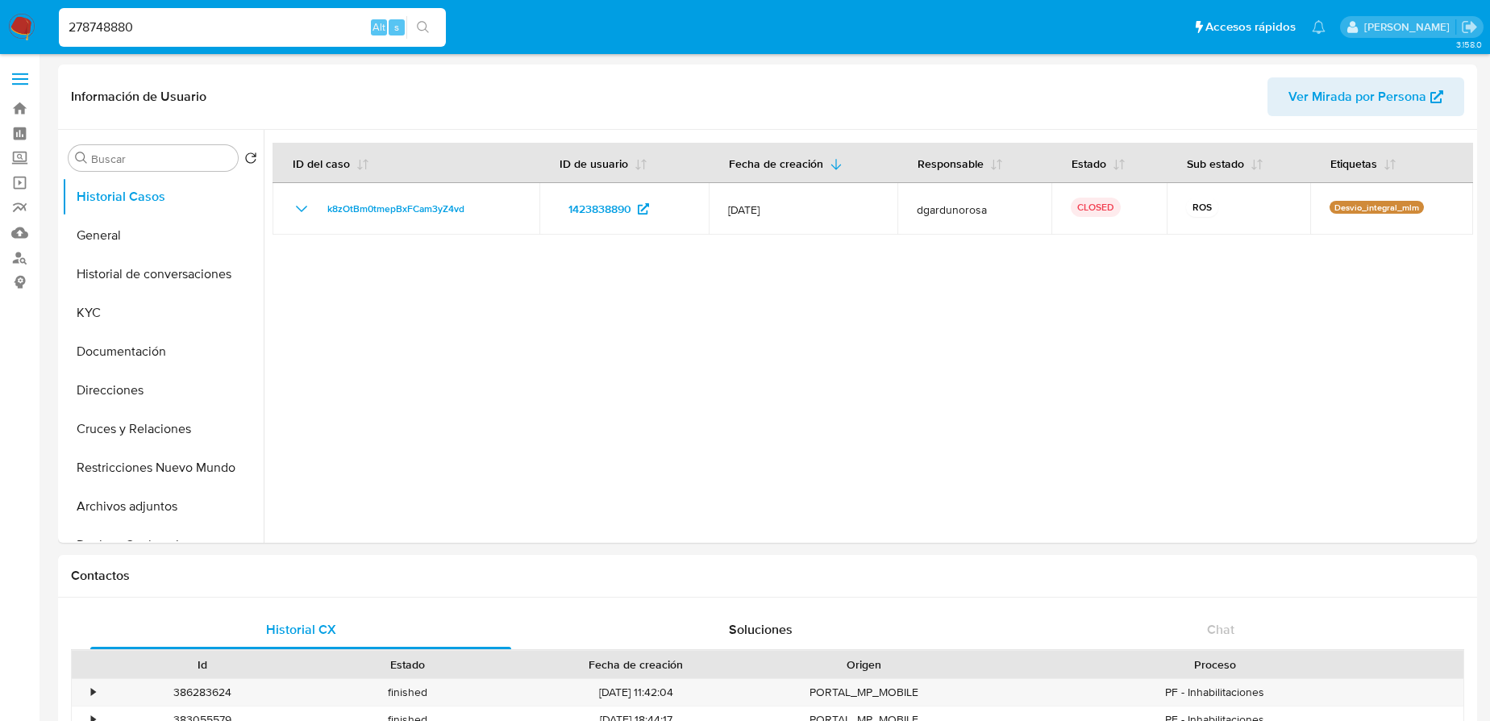
click at [71, 30] on input "278748880" at bounding box center [252, 27] width 387 height 21
click at [164, 29] on input "278748880" at bounding box center [252, 27] width 387 height 21
type input "278748880"
click at [426, 29] on icon "search-icon" at bounding box center [423, 27] width 12 height 12
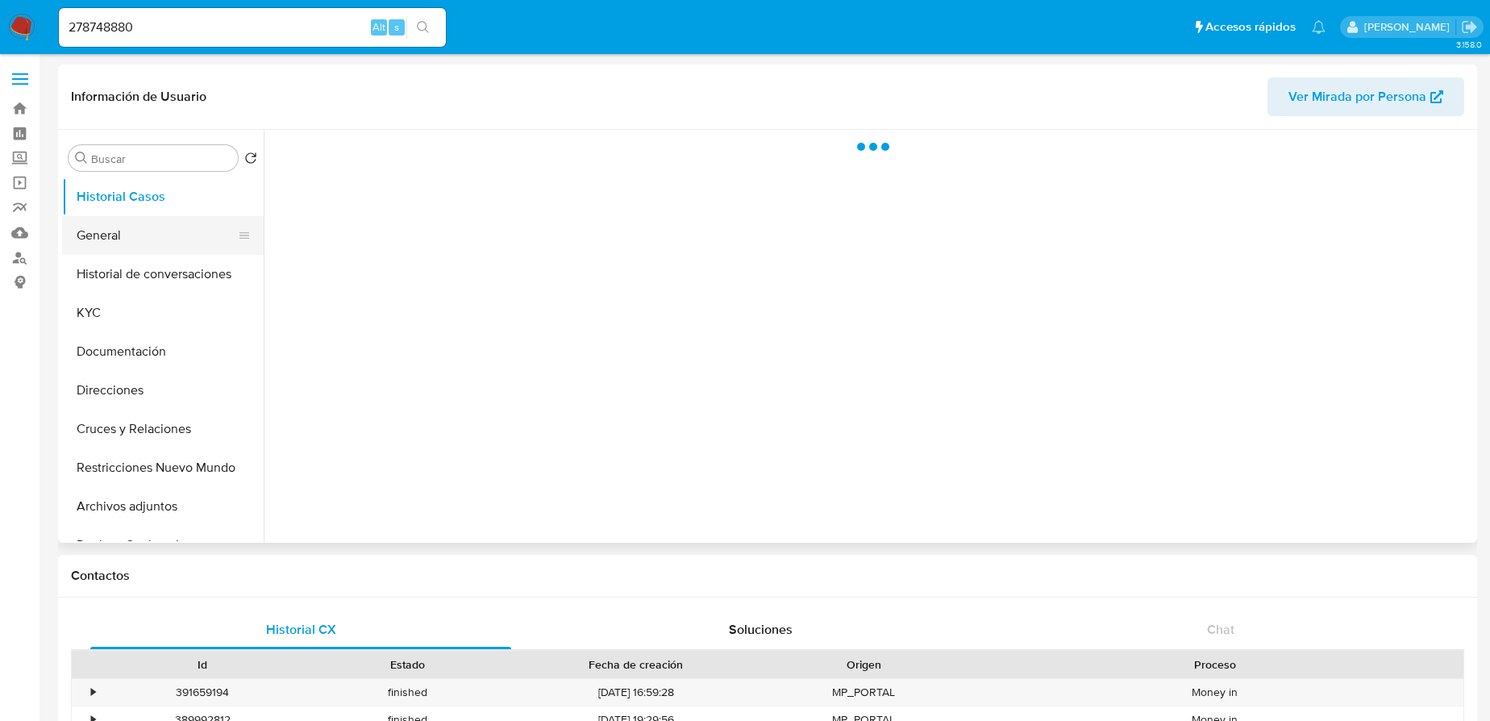
click at [158, 231] on button "General" at bounding box center [156, 235] width 189 height 39
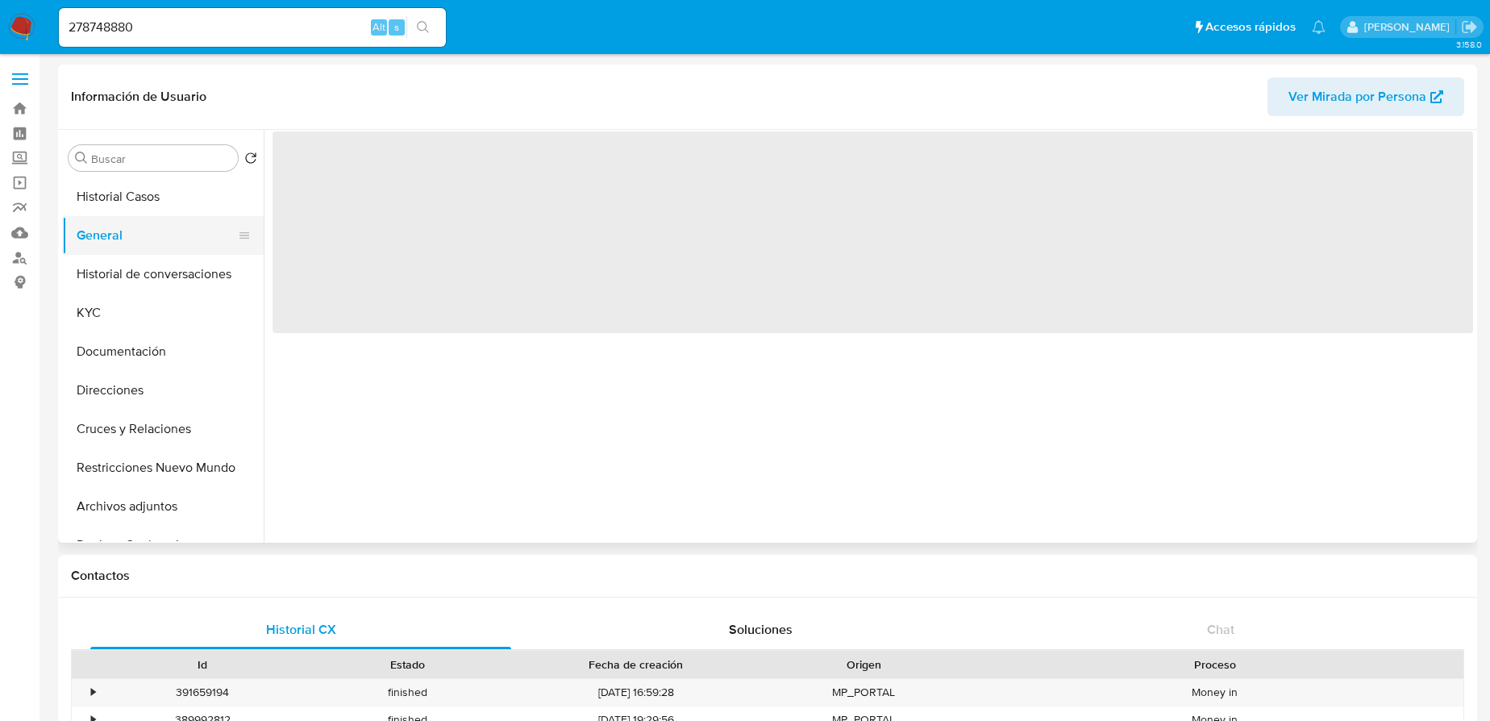
select select "10"
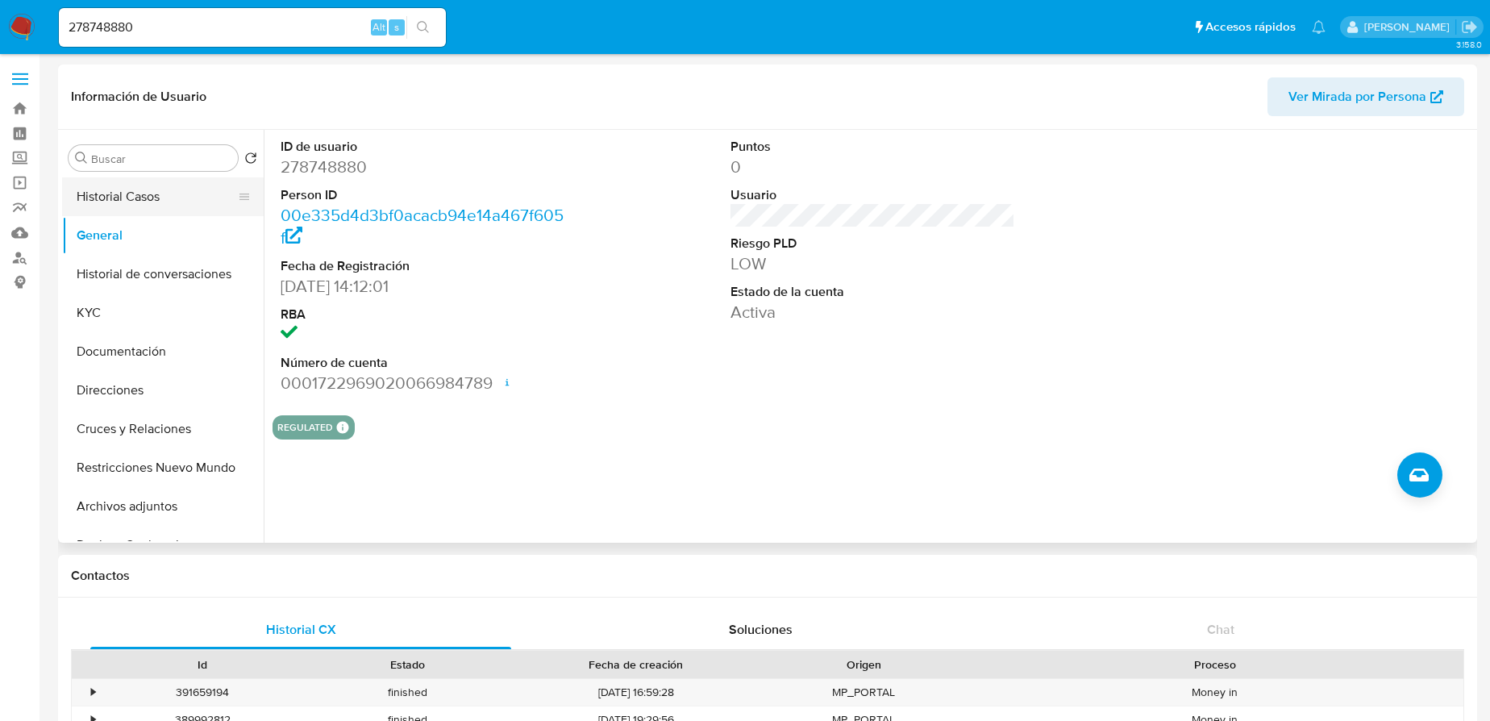
click at [123, 191] on button "Historial Casos" at bounding box center [156, 196] width 189 height 39
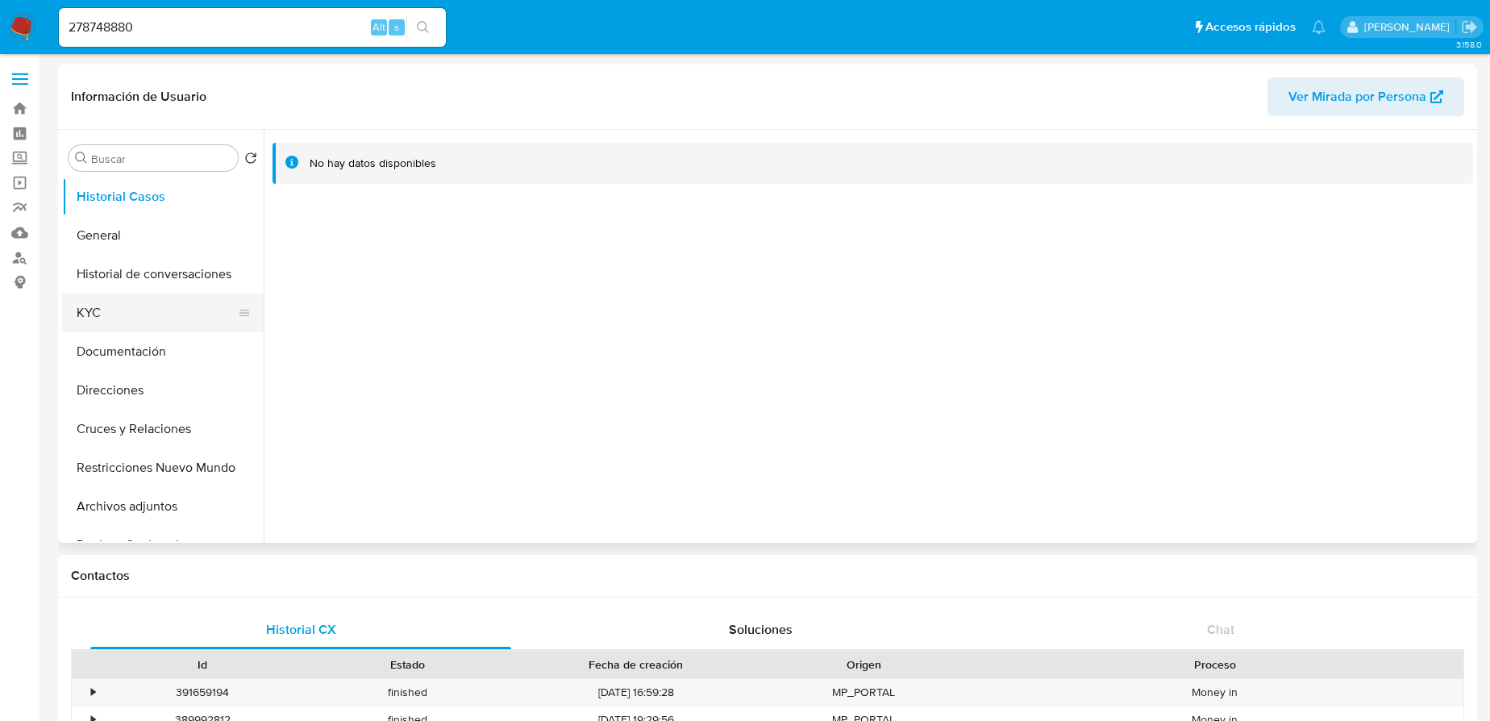
click at [95, 312] on button "KYC" at bounding box center [156, 313] width 189 height 39
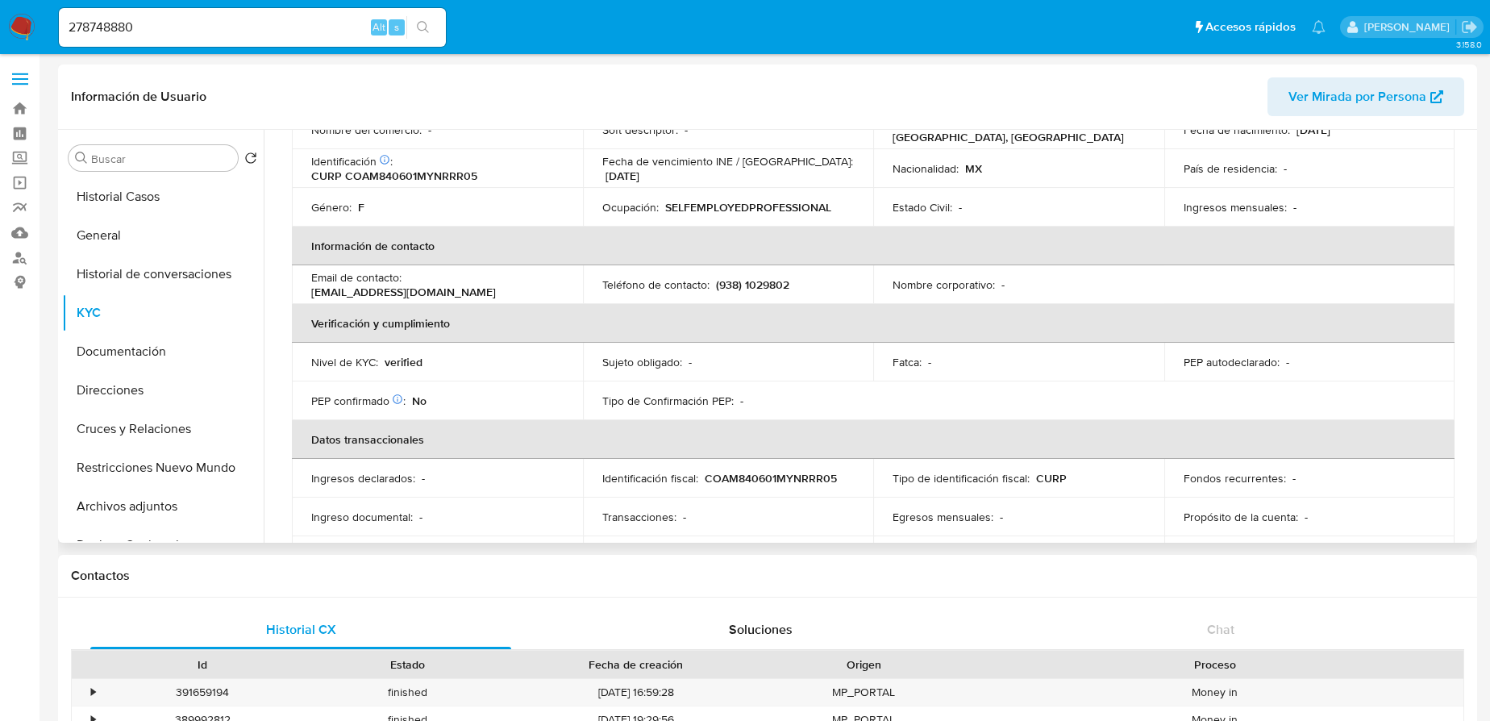
scroll to position [73, 0]
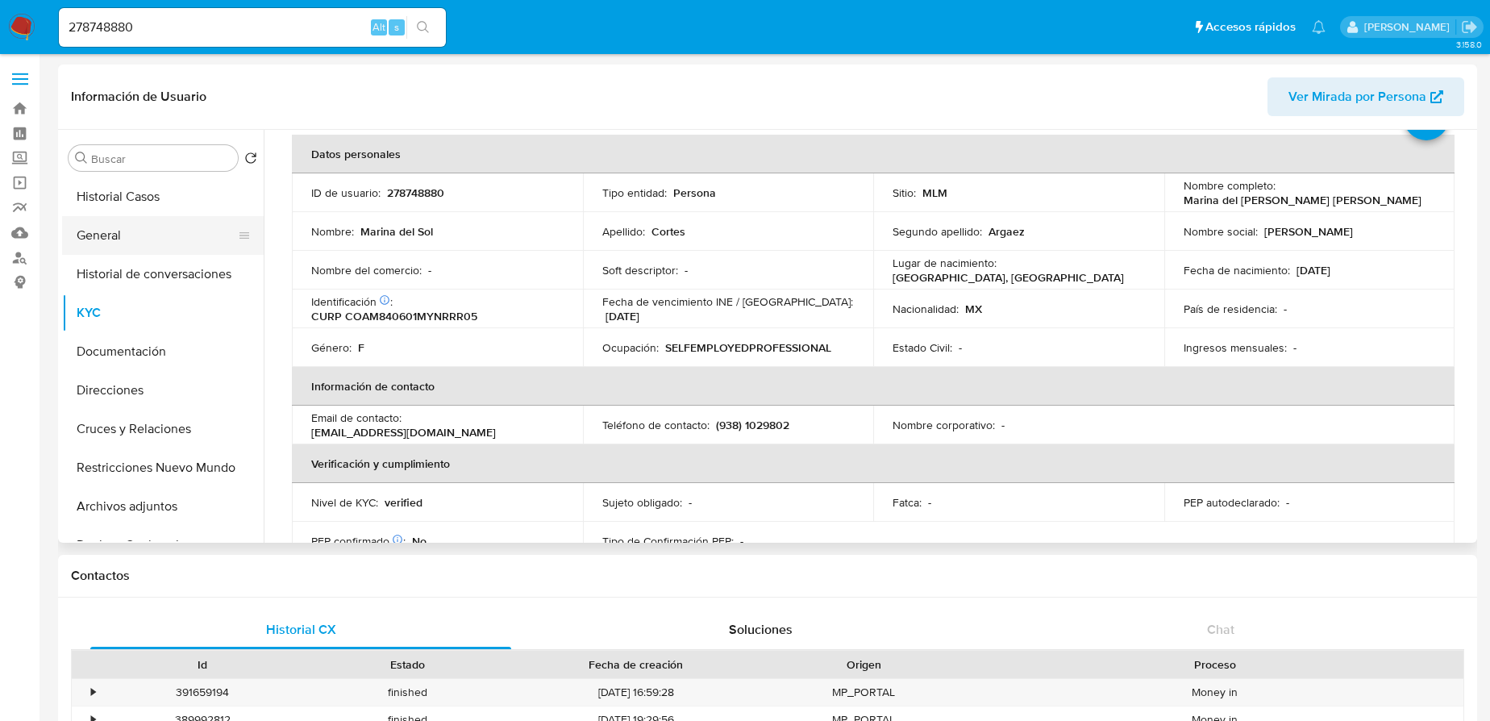
click at [106, 246] on button "General" at bounding box center [156, 235] width 189 height 39
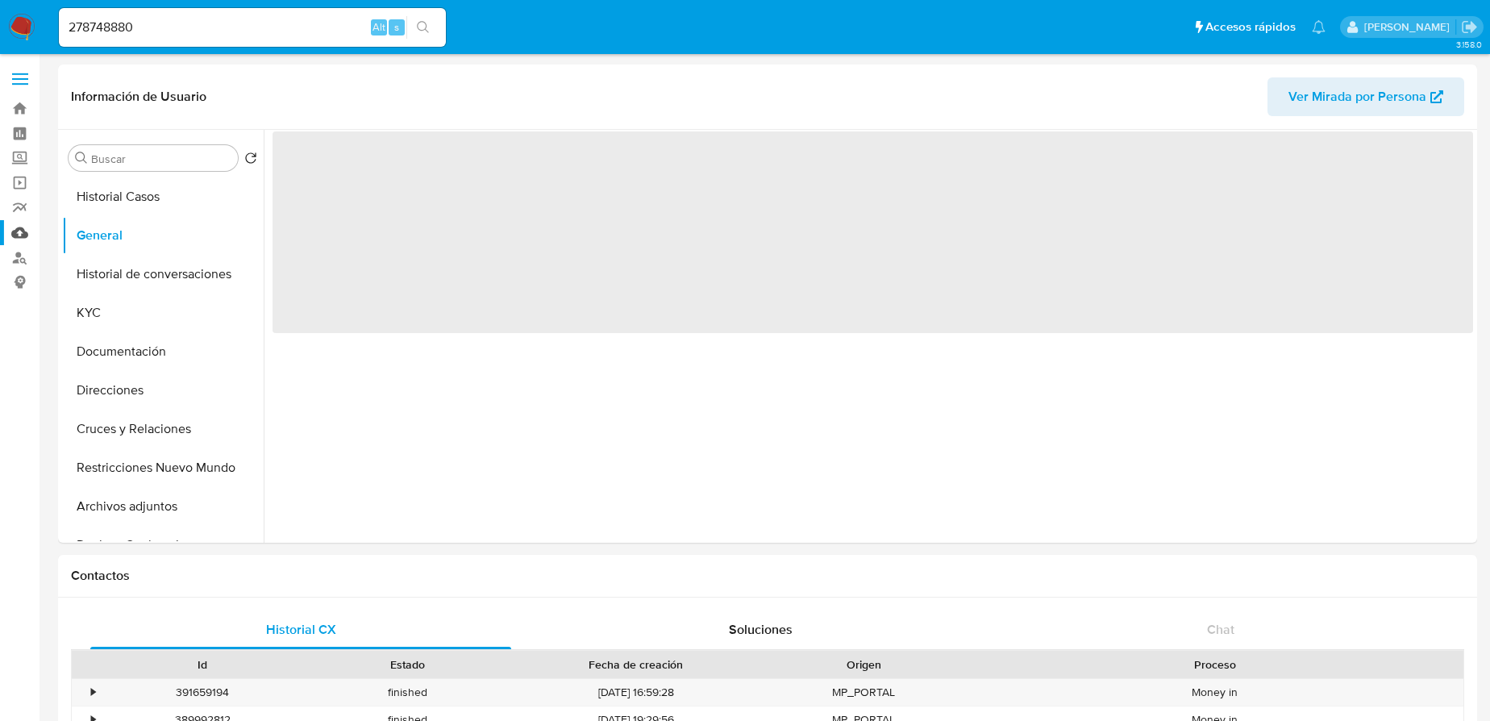
scroll to position [0, 0]
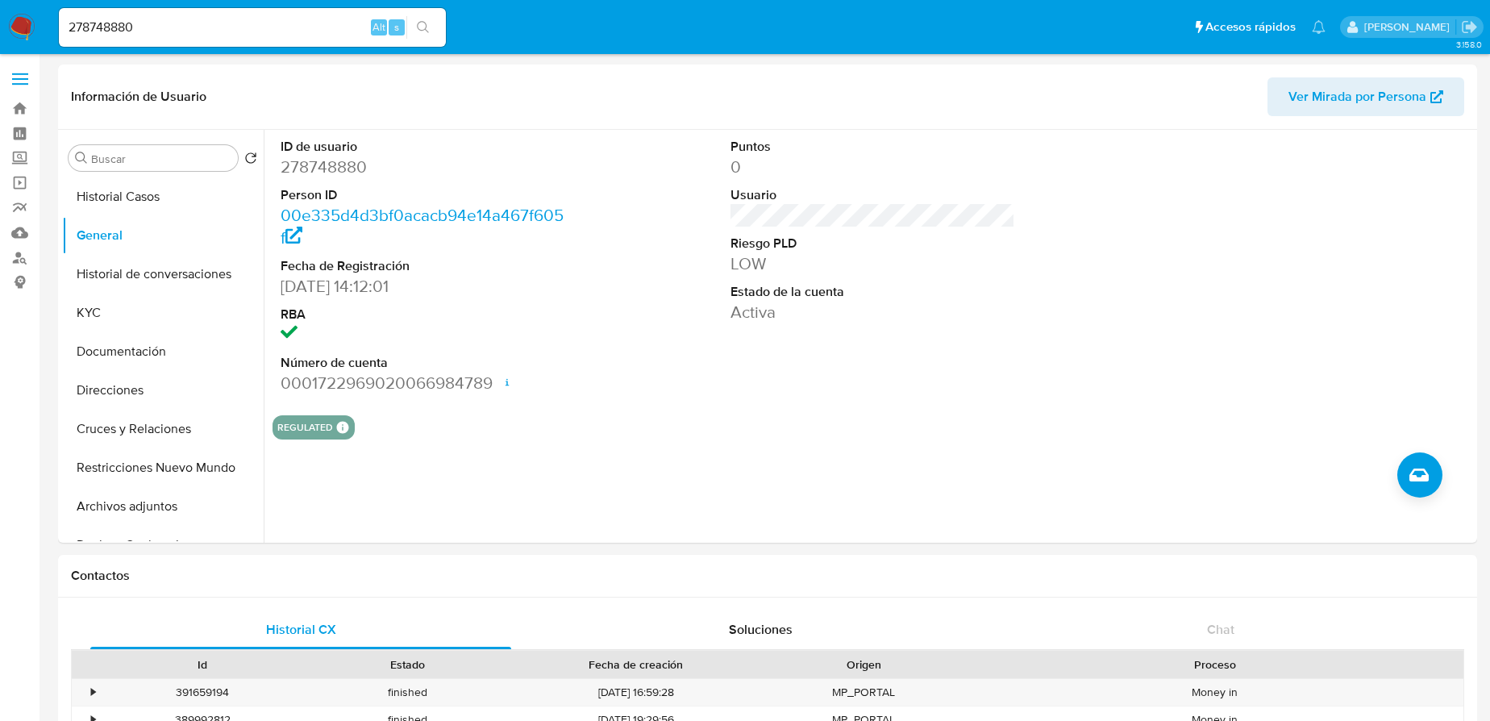
drag, startPoint x: 142, startPoint y: 18, endPoint x: 152, endPoint y: 29, distance: 14.9
click at [144, 18] on input "278748880" at bounding box center [252, 27] width 387 height 21
drag, startPoint x: 152, startPoint y: 29, endPoint x: 70, endPoint y: 28, distance: 81.4
click at [70, 28] on input "278748880" at bounding box center [252, 27] width 387 height 21
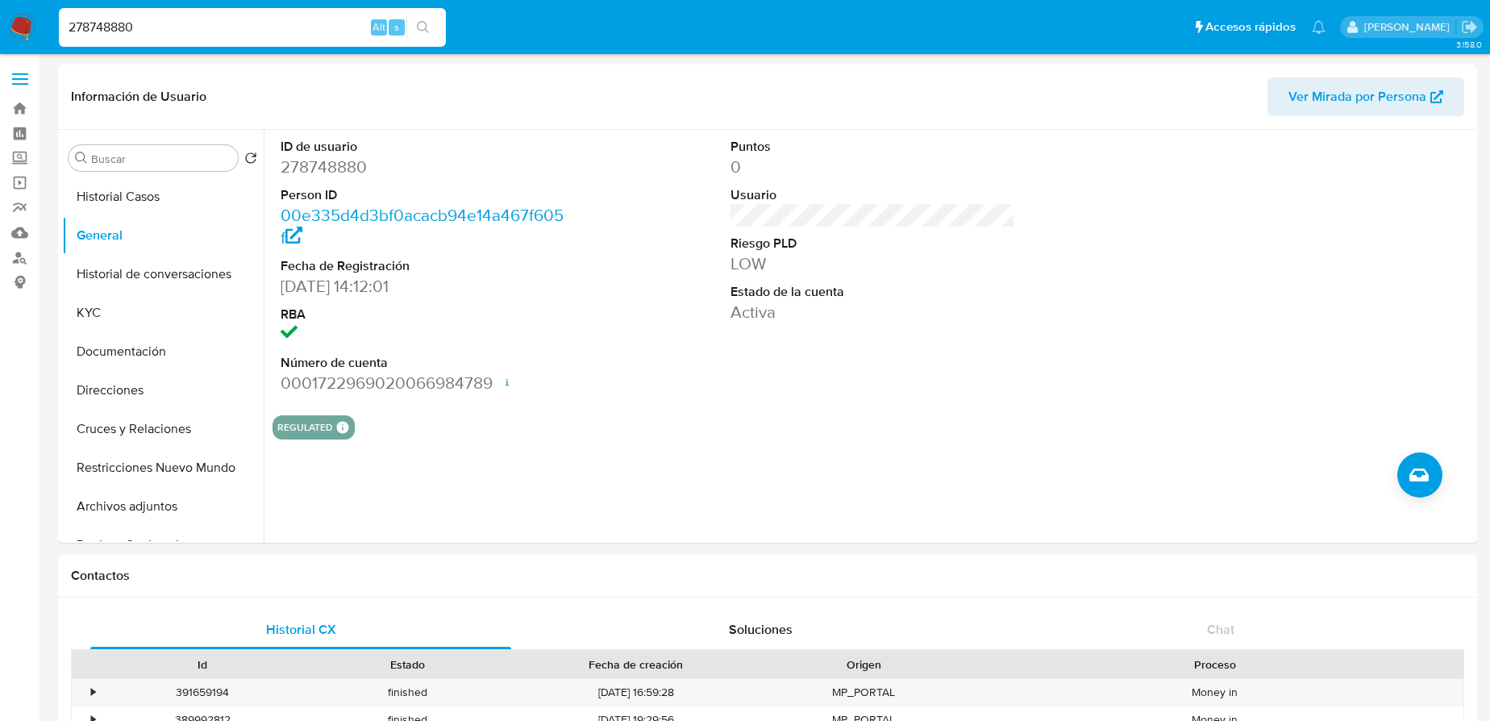
drag, startPoint x: 79, startPoint y: 29, endPoint x: 237, endPoint y: 32, distance: 158.1
click at [237, 32] on input "278748880" at bounding box center [252, 27] width 387 height 21
drag, startPoint x: 237, startPoint y: 32, endPoint x: 71, endPoint y: 23, distance: 166.4
click at [71, 23] on input "278748880" at bounding box center [252, 27] width 387 height 21
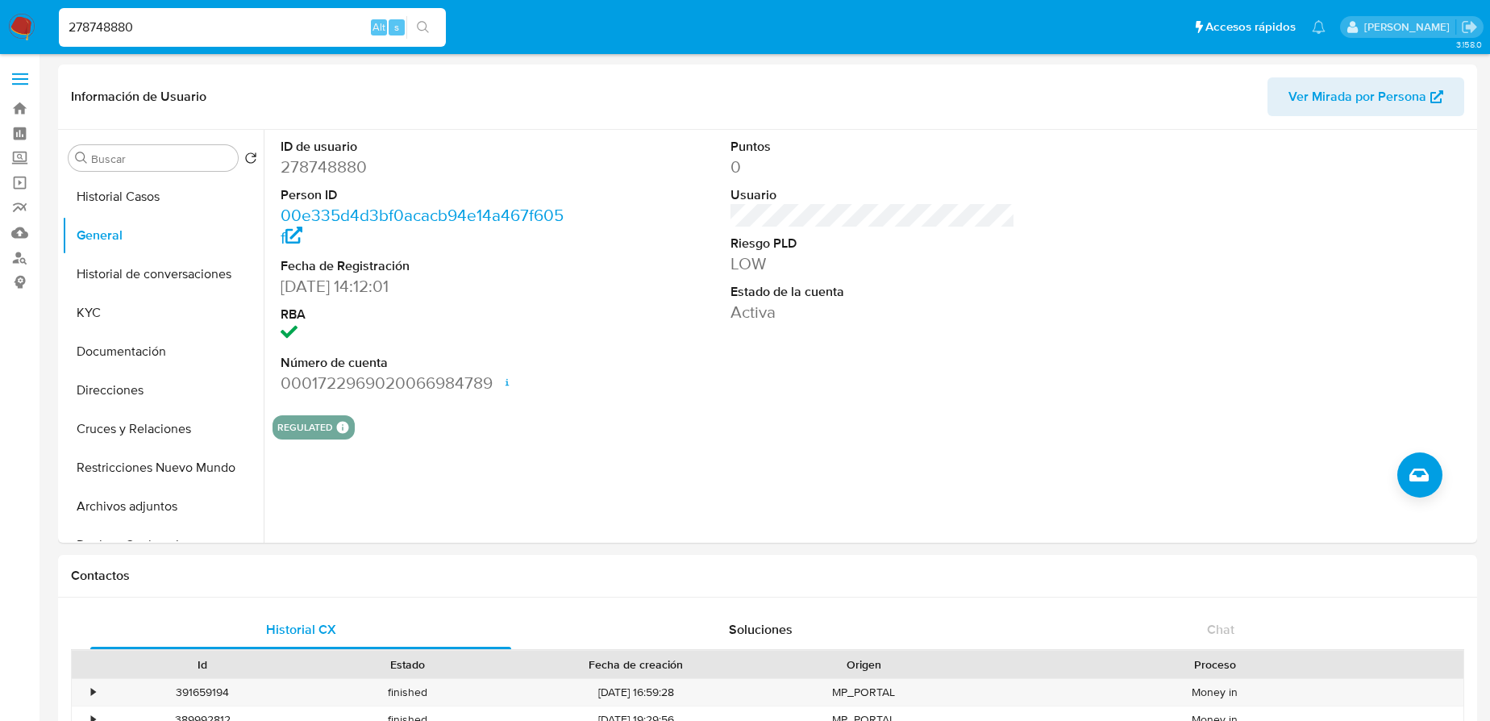
click at [131, 20] on input "278748880" at bounding box center [252, 27] width 387 height 21
type input "2"
paste input "2165090888"
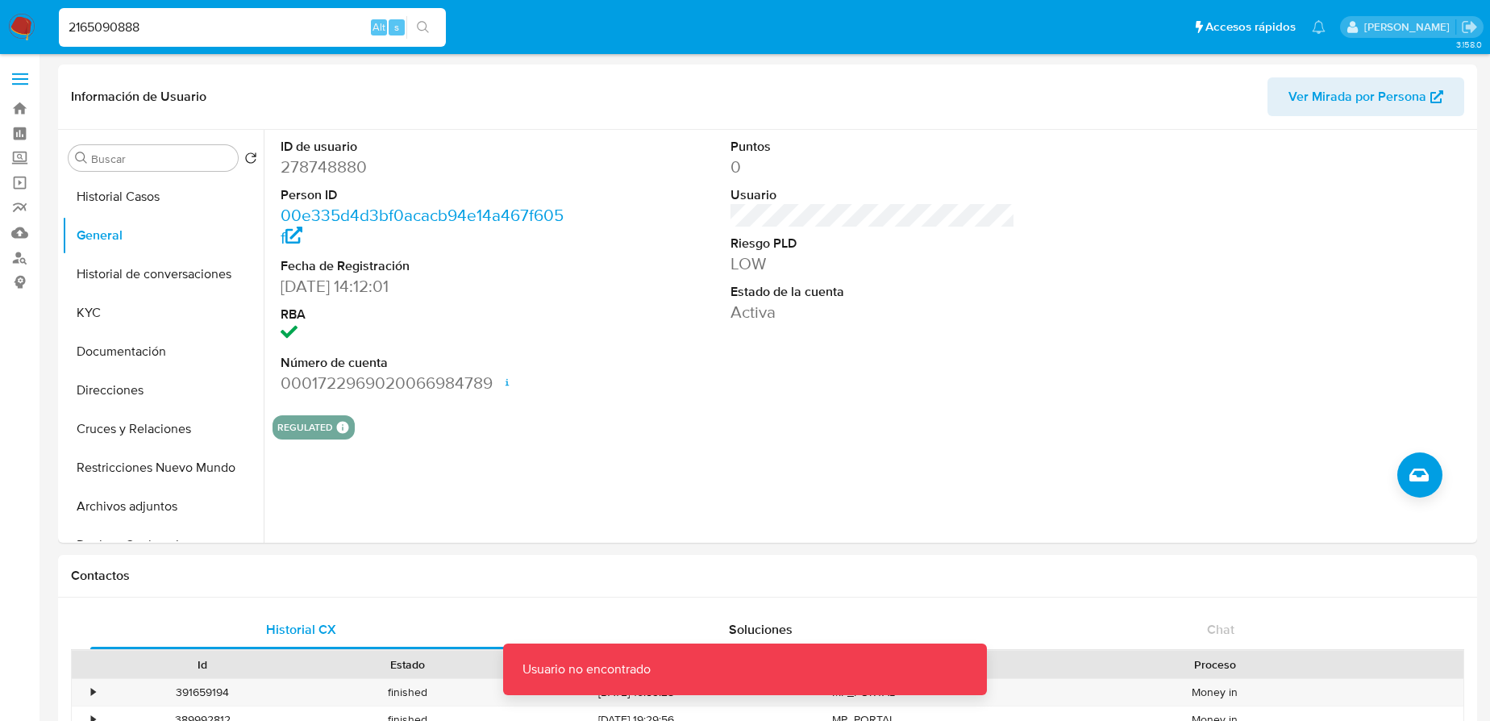
drag, startPoint x: 161, startPoint y: 40, endPoint x: 190, endPoint y: 40, distance: 29.0
click at [163, 40] on div "2165090888 Alt s" at bounding box center [252, 27] width 387 height 39
click at [197, 28] on input "2165090888" at bounding box center [252, 27] width 387 height 21
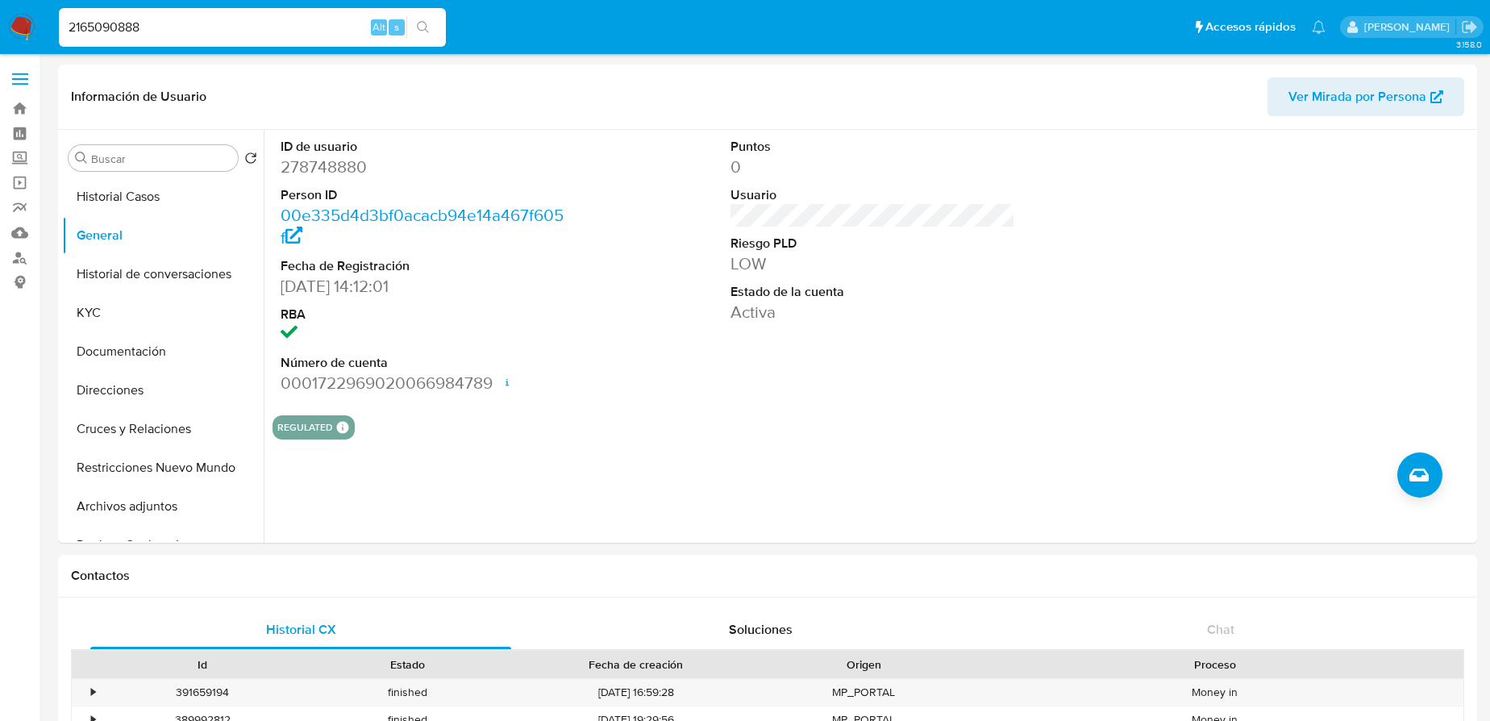
type input "2165090888"
click at [423, 23] on icon "search-icon" at bounding box center [423, 27] width 13 height 13
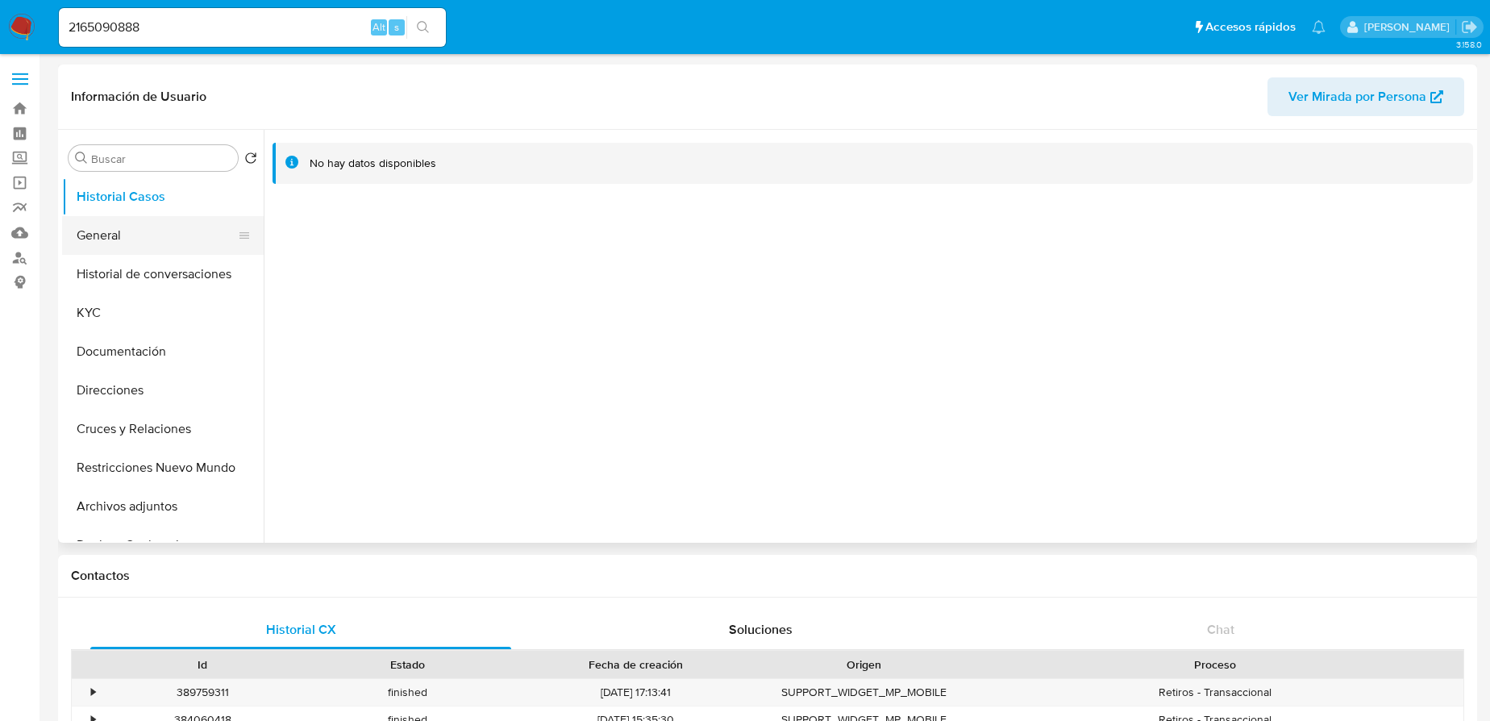
select select "10"
click at [132, 238] on button "General" at bounding box center [156, 235] width 189 height 39
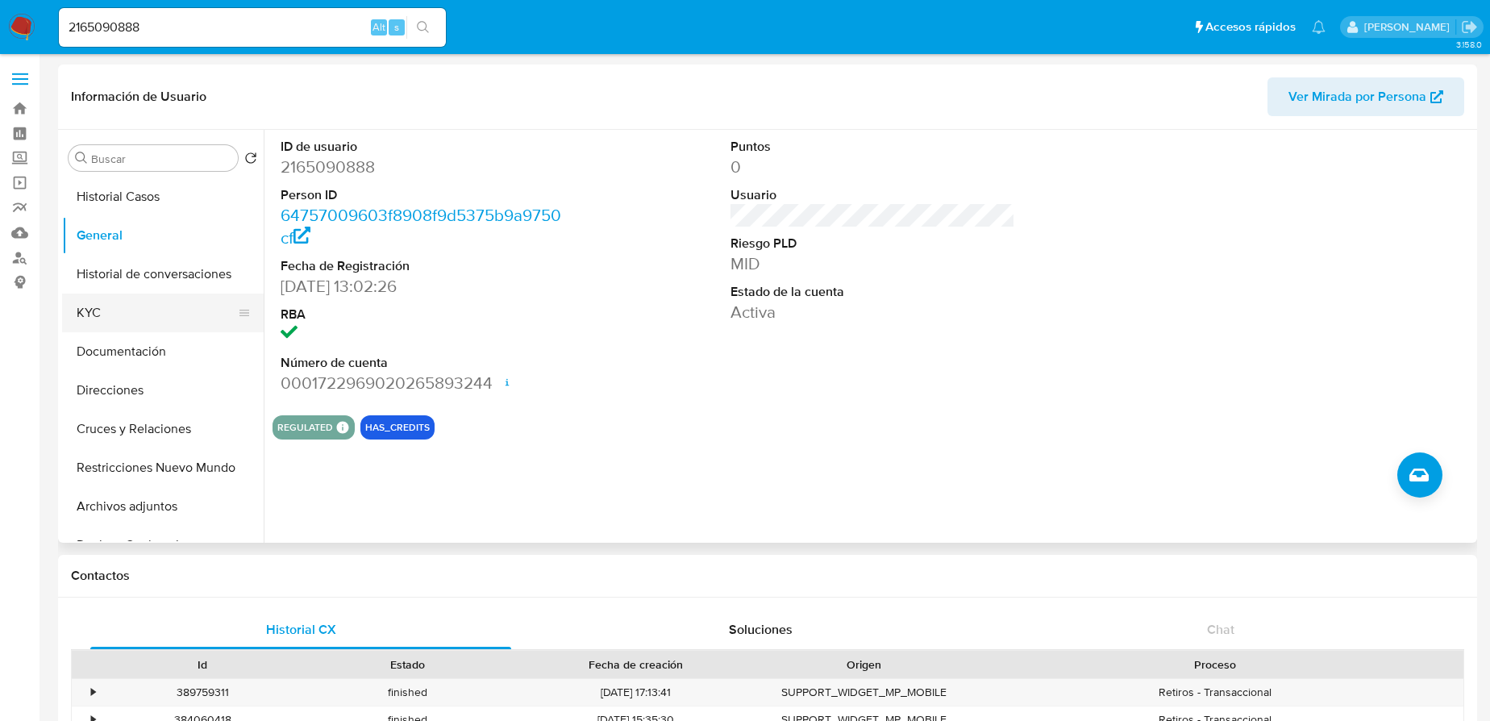
click at [98, 309] on button "KYC" at bounding box center [156, 313] width 189 height 39
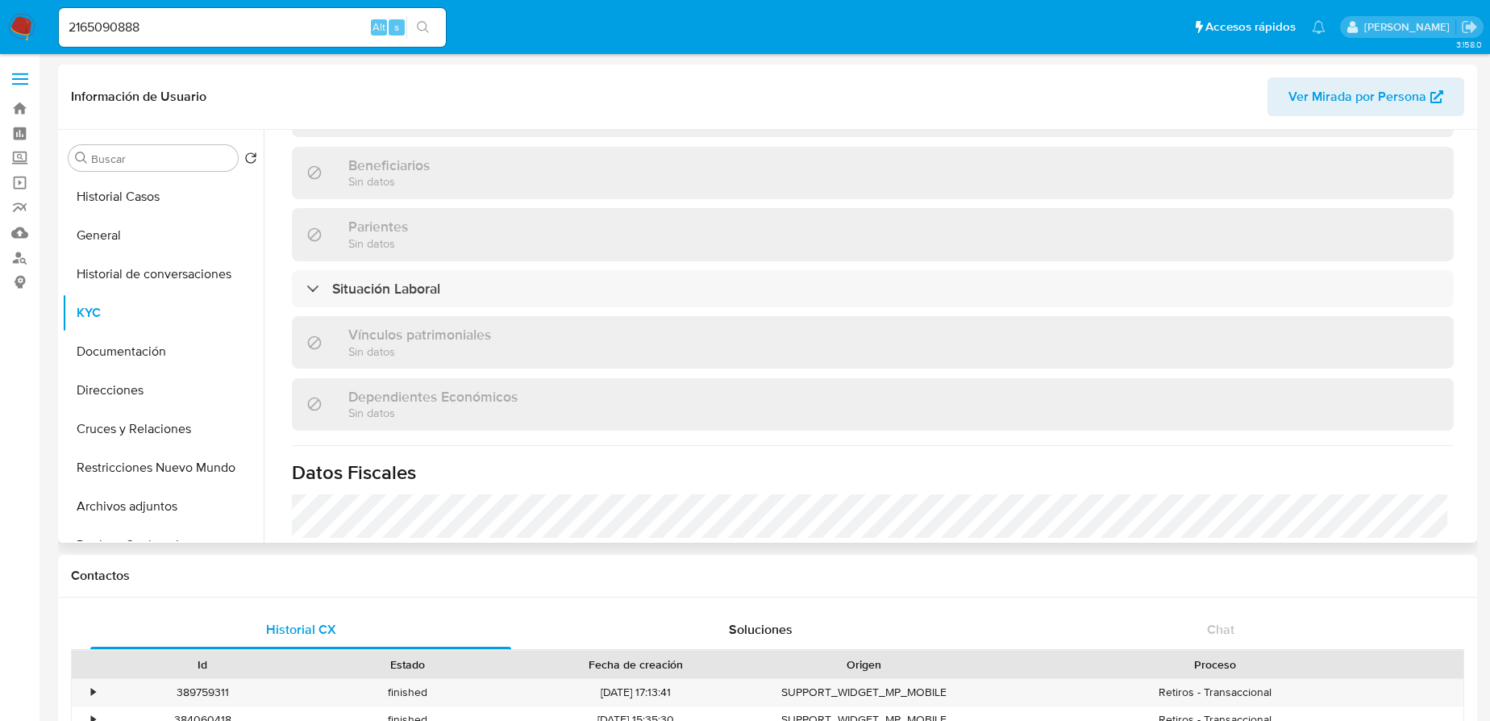
scroll to position [952, 0]
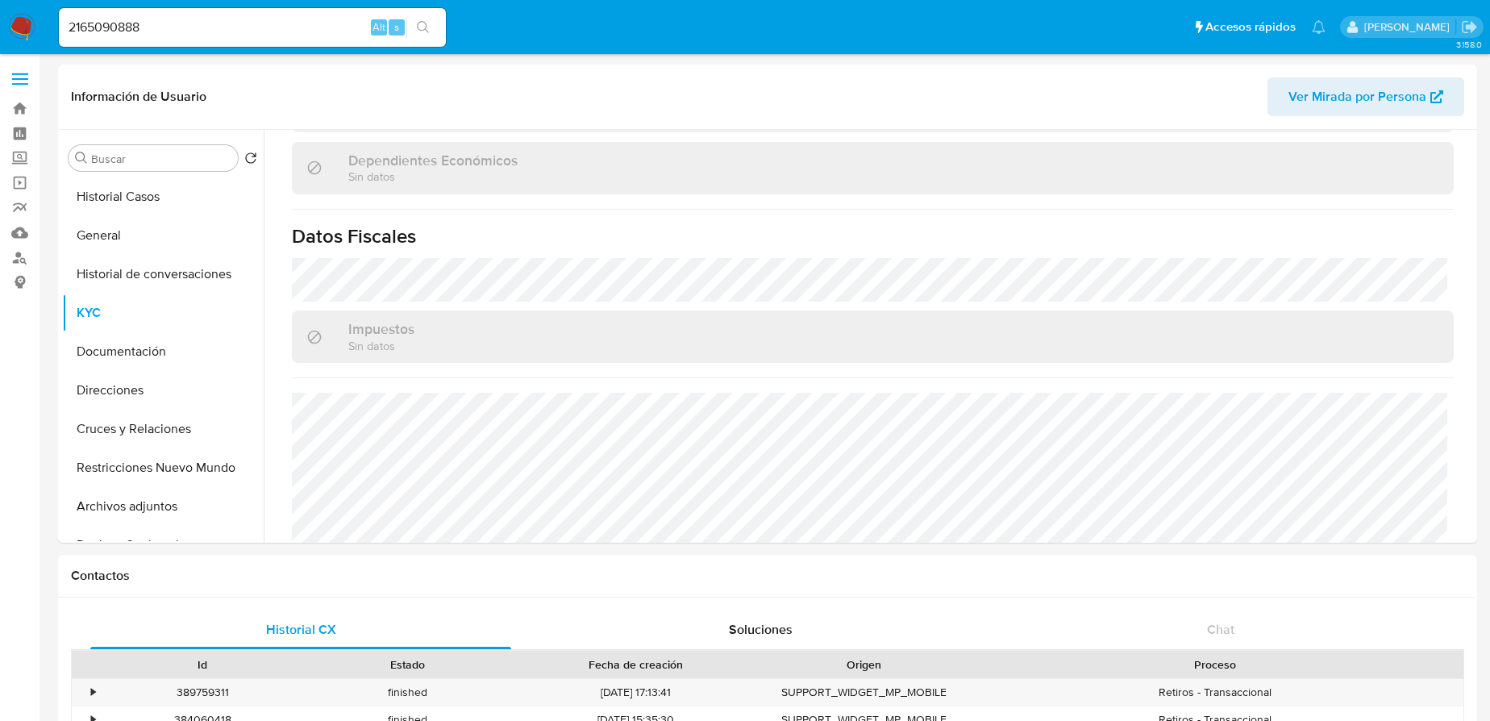
click at [191, 14] on div "2165090888 Alt s" at bounding box center [252, 27] width 387 height 39
click at [191, 26] on input "2165090888" at bounding box center [252, 27] width 387 height 21
drag, startPoint x: 190, startPoint y: 31, endPoint x: 58, endPoint y: 31, distance: 132.2
click at [56, 31] on li "2165090888 Alt s" at bounding box center [252, 26] width 395 height 40
click at [69, 27] on input "2165090888" at bounding box center [252, 27] width 387 height 21
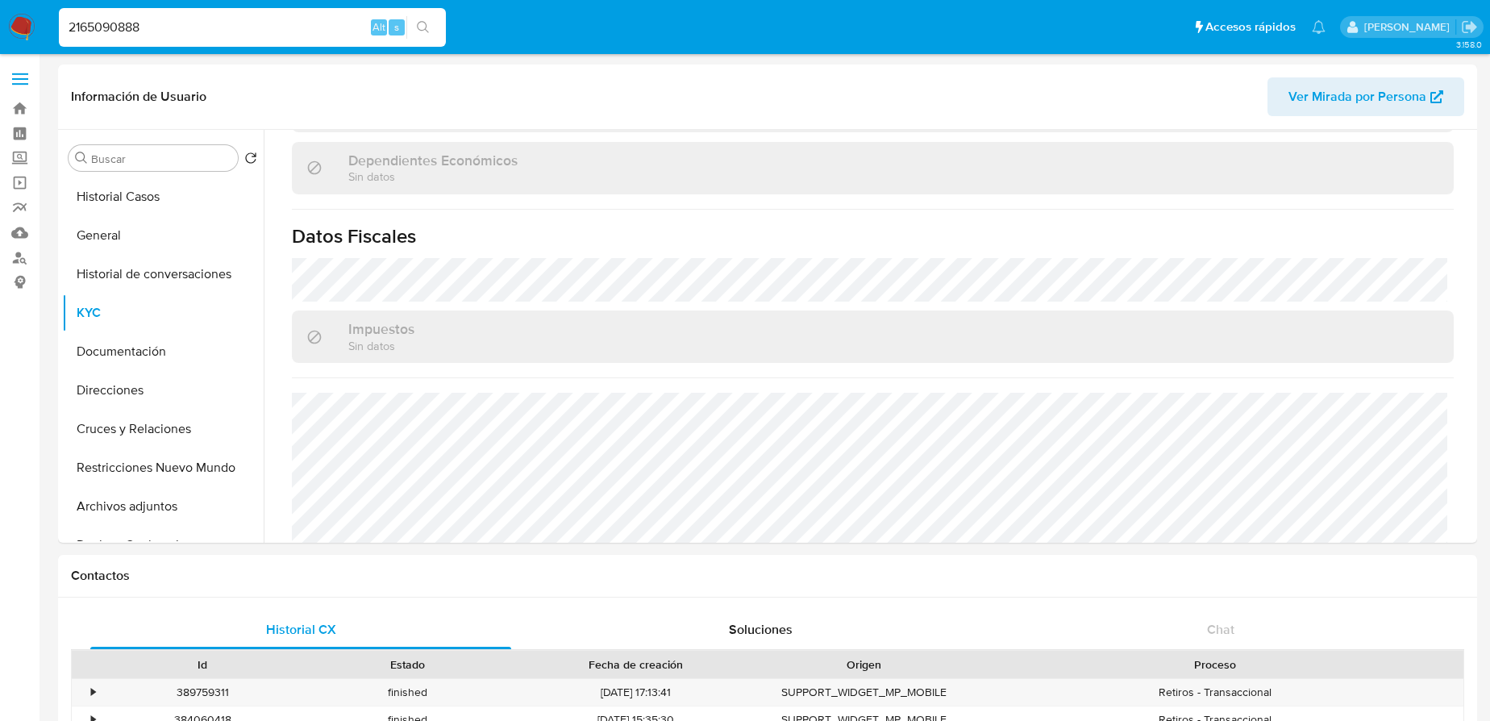
drag, startPoint x: 69, startPoint y: 27, endPoint x: 261, endPoint y: 18, distance: 193.0
click at [379, 48] on div "2165090888 Alt s" at bounding box center [252, 27] width 387 height 45
type input "2"
paste input "268446043"
type input "268446043"
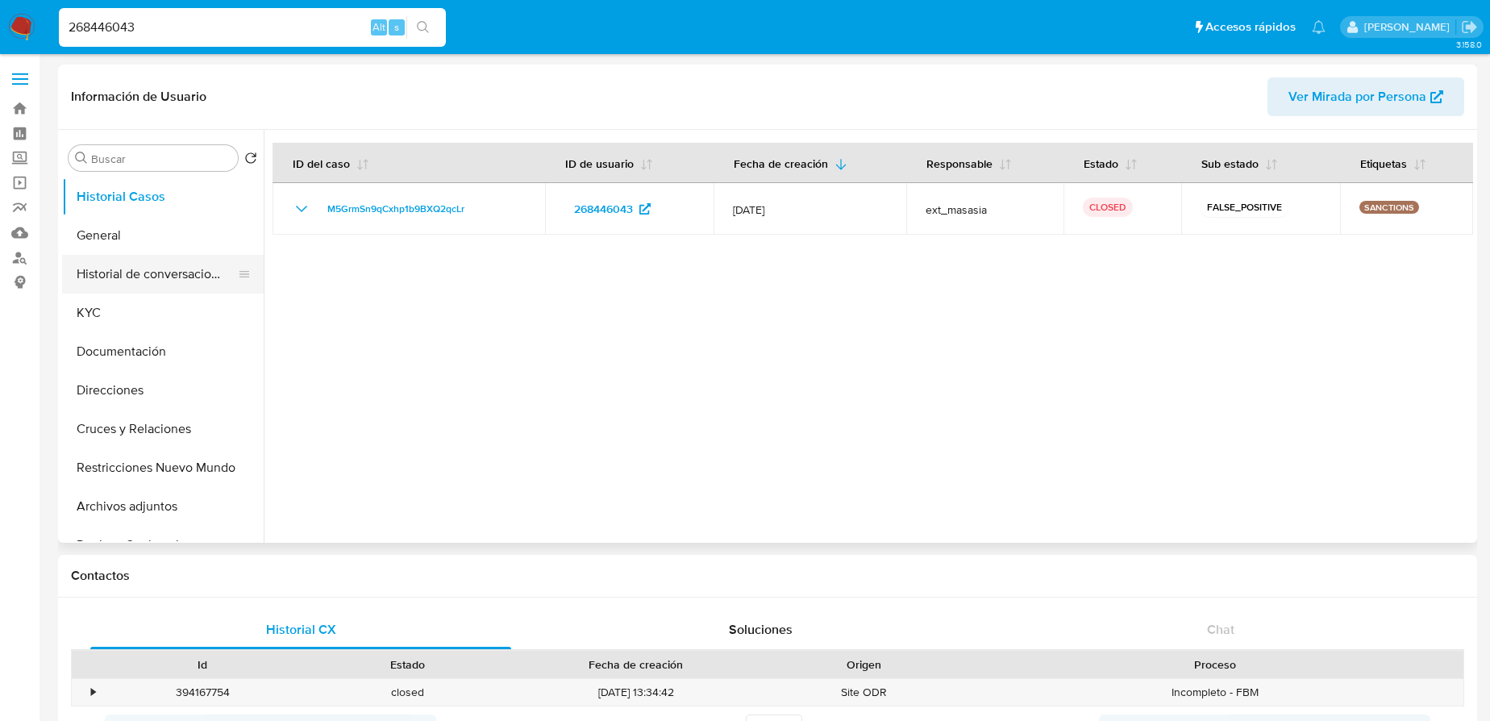
select select "10"
click at [108, 323] on button "KYC" at bounding box center [156, 313] width 189 height 39
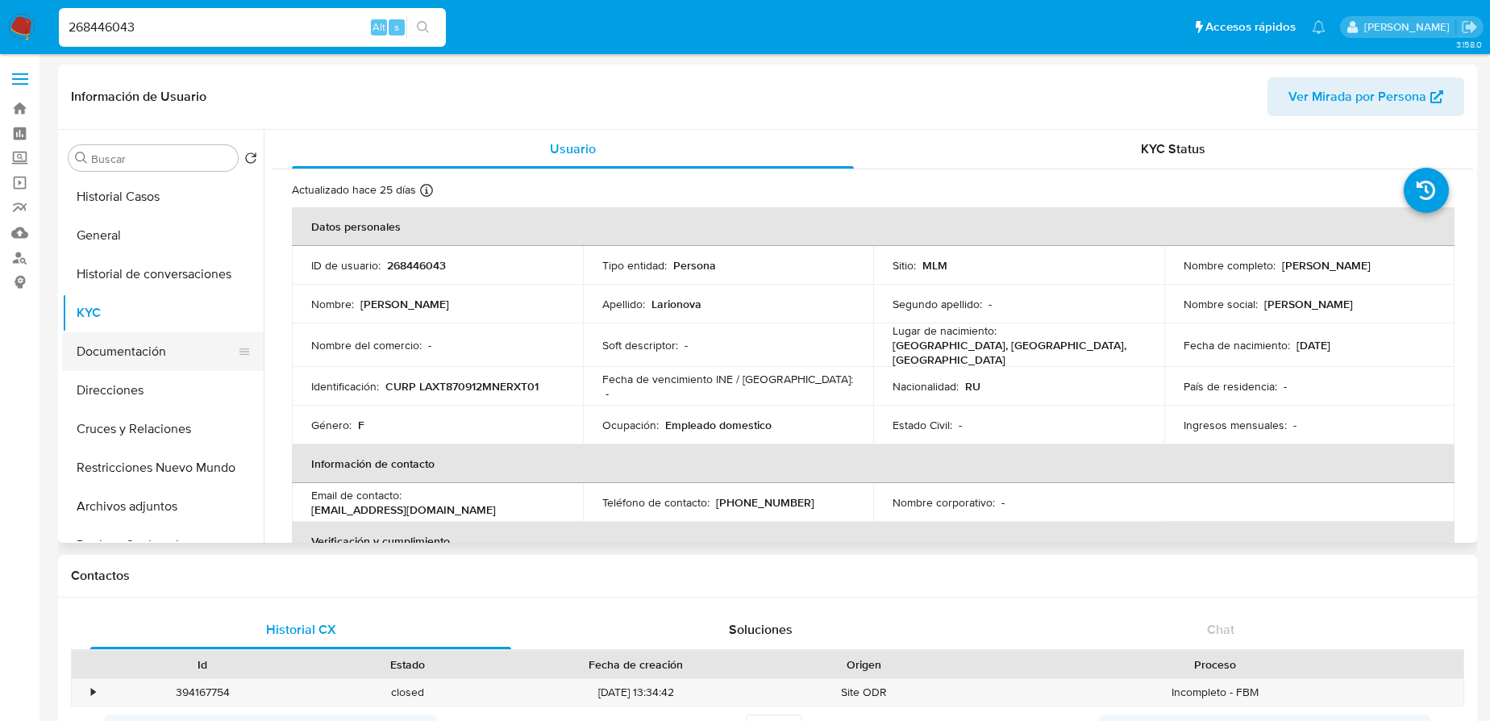
drag, startPoint x: 139, startPoint y: 339, endPoint x: 210, endPoint y: 331, distance: 71.4
click at [139, 339] on button "Documentación" at bounding box center [156, 351] width 189 height 39
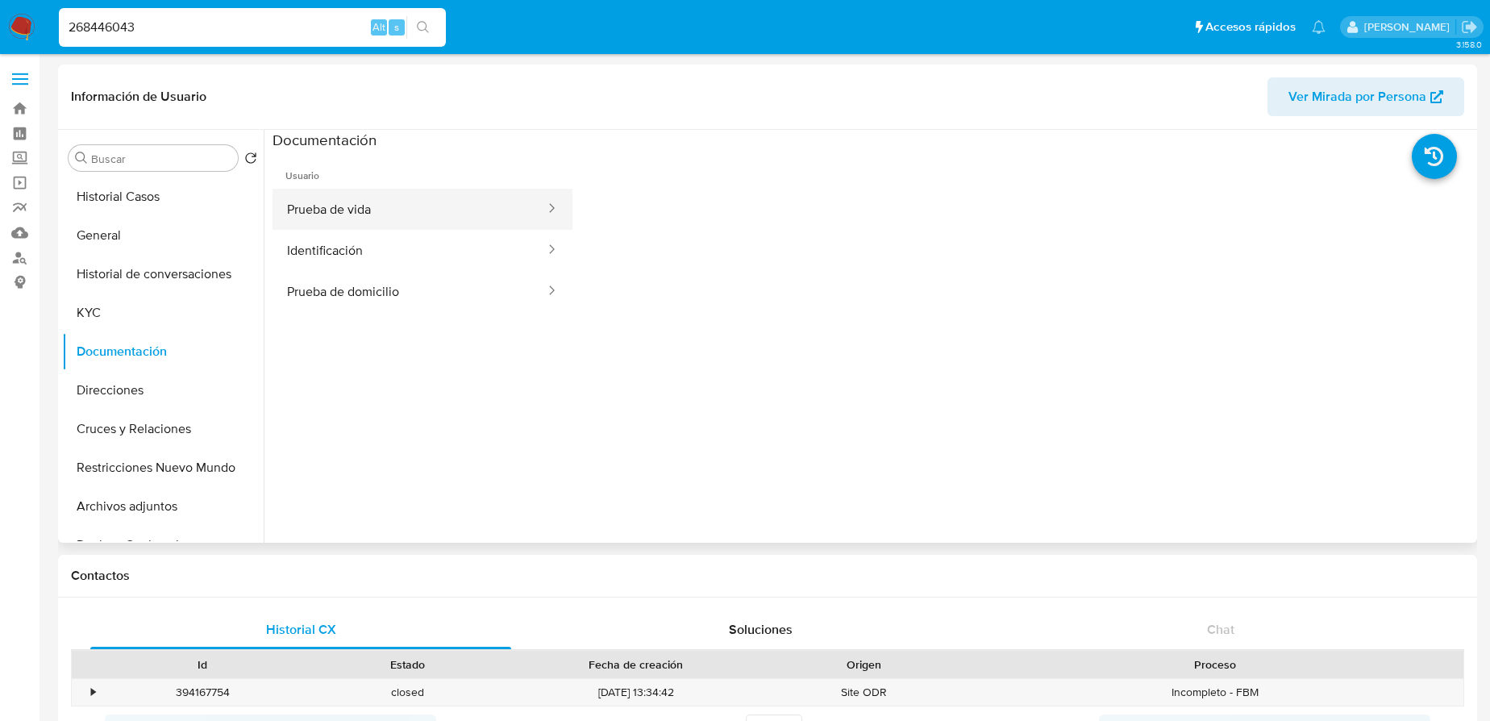
drag, startPoint x: 387, startPoint y: 195, endPoint x: 395, endPoint y: 219, distance: 24.7
click at [386, 195] on button "Prueba de vida" at bounding box center [410, 209] width 274 height 41
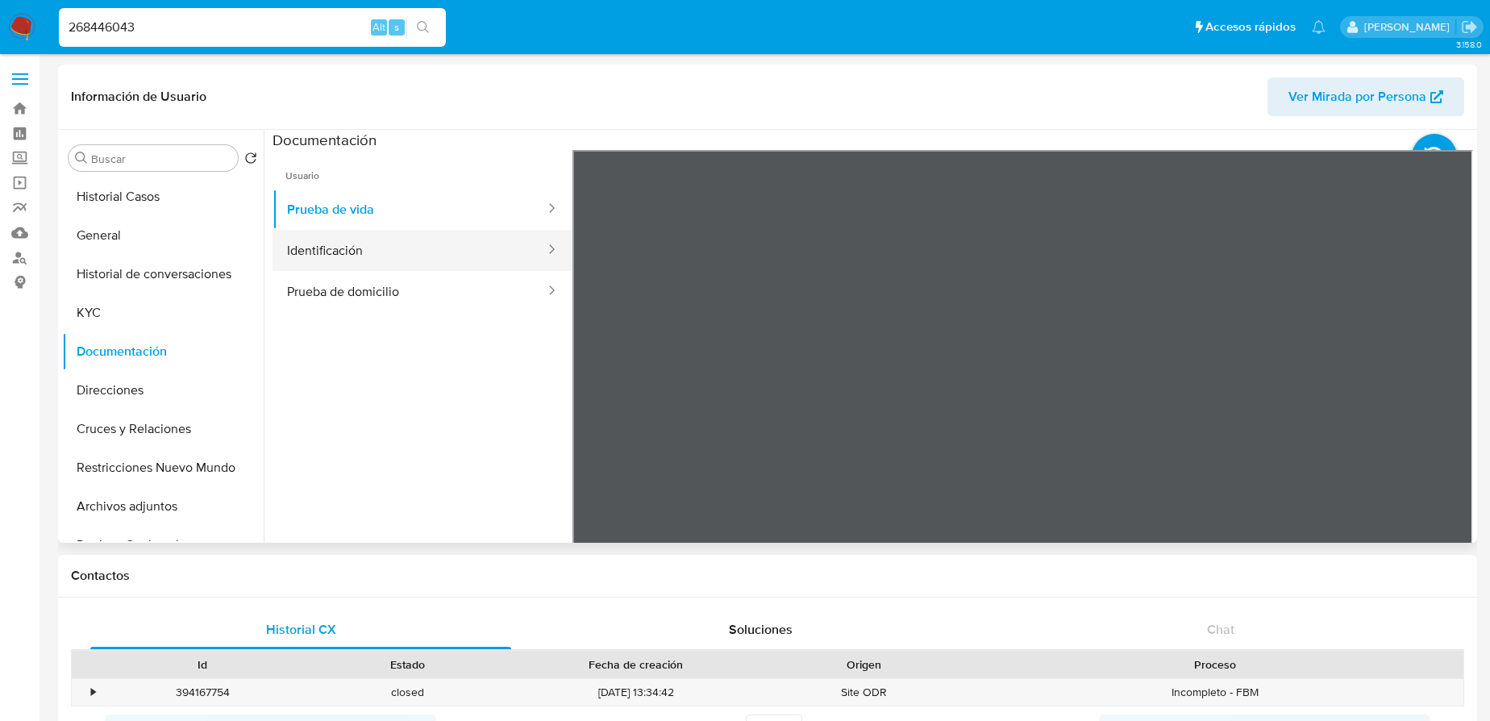
click at [393, 252] on button "Identificación" at bounding box center [410, 250] width 274 height 41
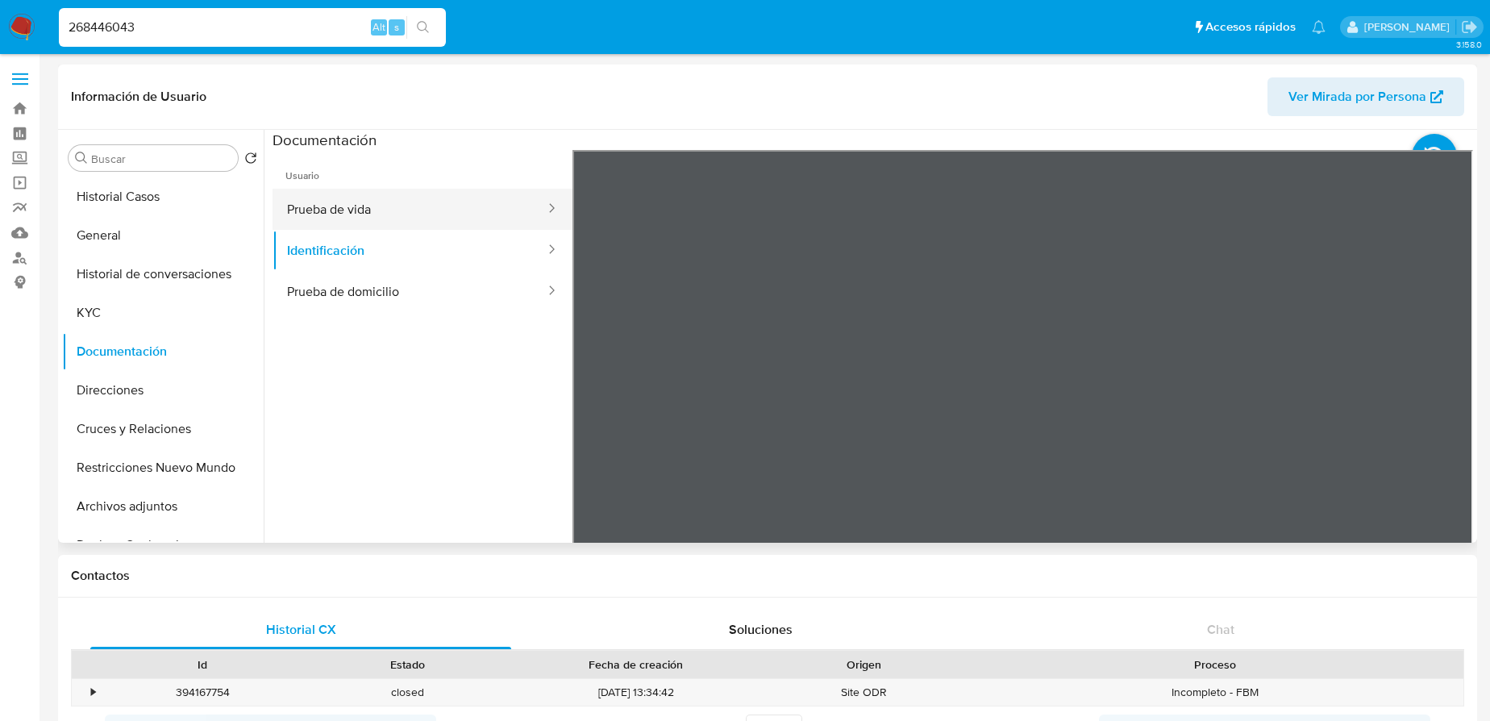
drag, startPoint x: 326, startPoint y: 209, endPoint x: 361, endPoint y: 231, distance: 42.1
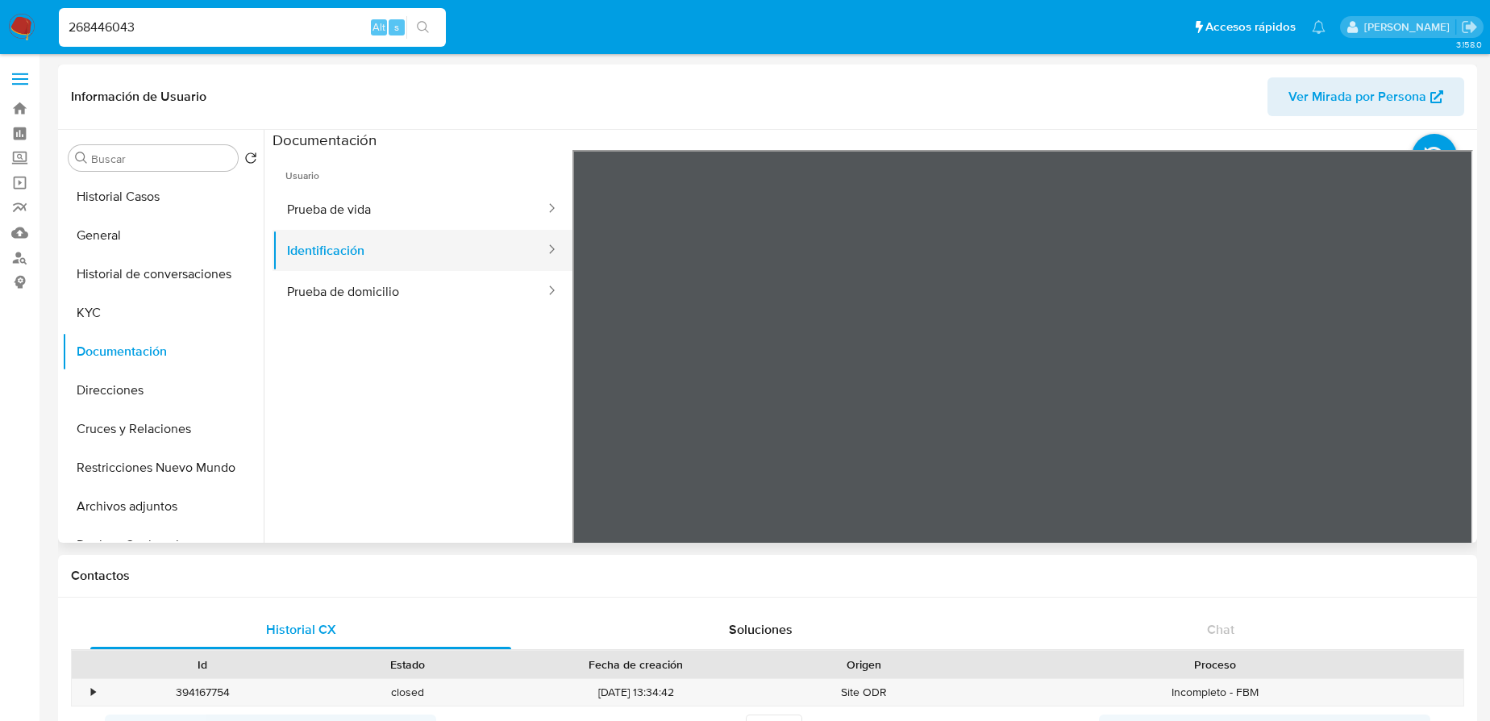
click at [326, 210] on button "Prueba de vida" at bounding box center [410, 209] width 274 height 41
click at [24, 26] on img at bounding box center [21, 27] width 27 height 27
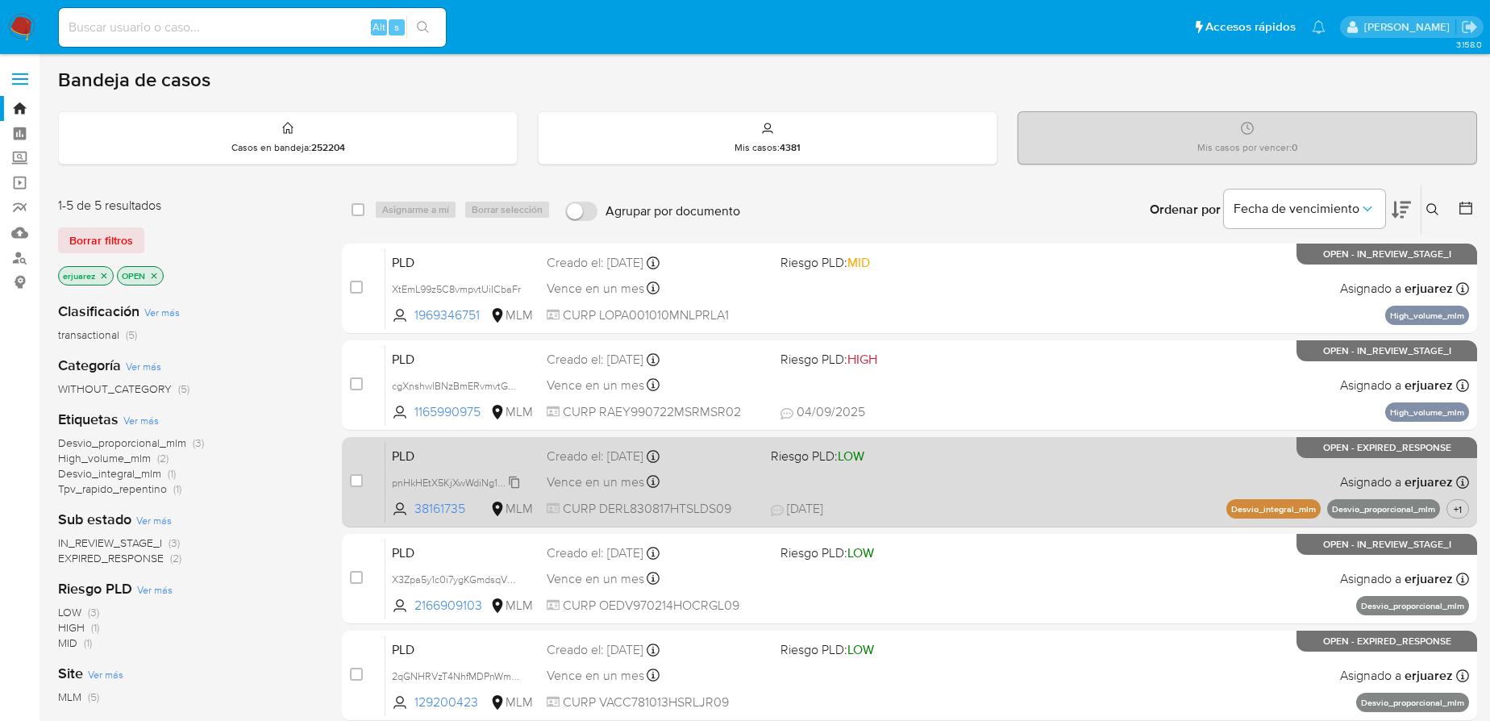
drag, startPoint x: 279, startPoint y: 644, endPoint x: 476, endPoint y: 485, distance: 253.4
click at [283, 642] on div "LOW (3) HIGH (1) MID (1)" at bounding box center [187, 628] width 258 height 46
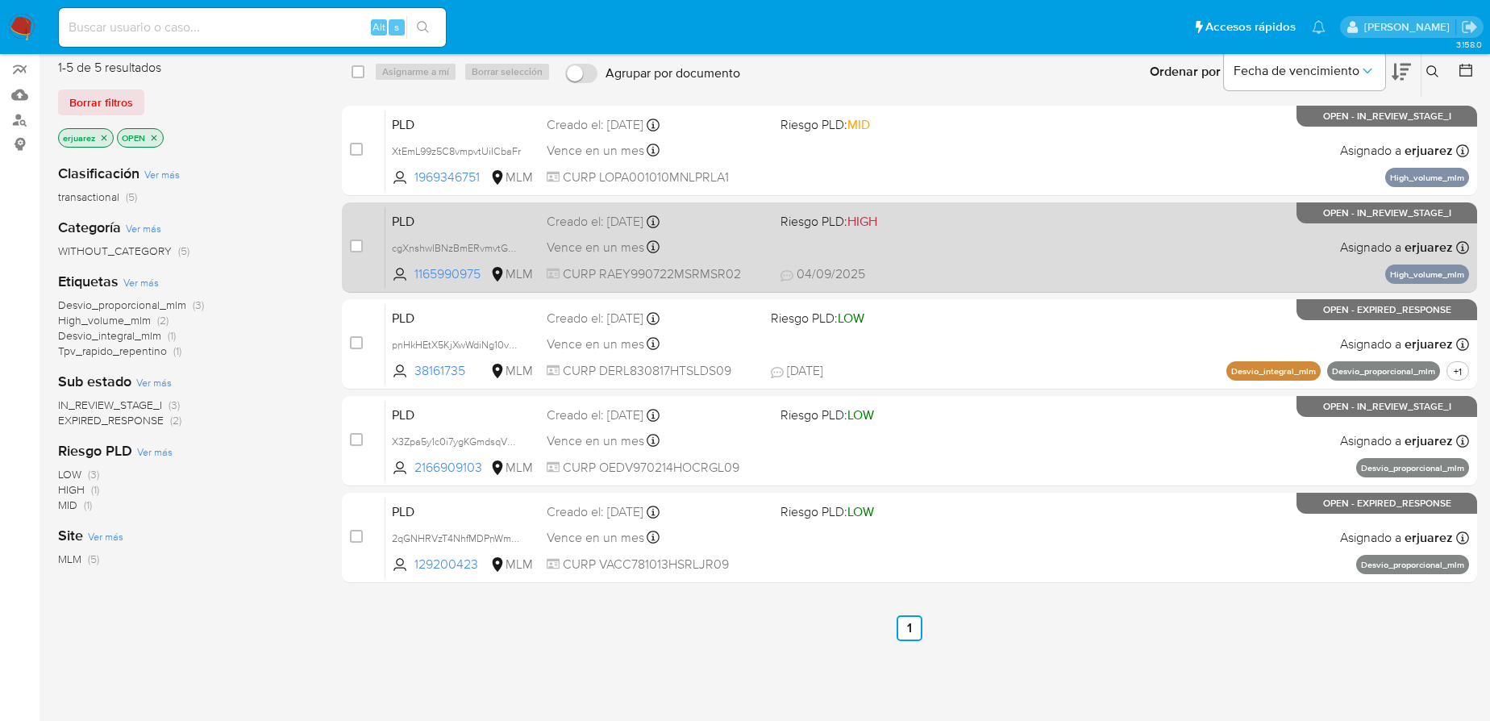
scroll to position [219, 0]
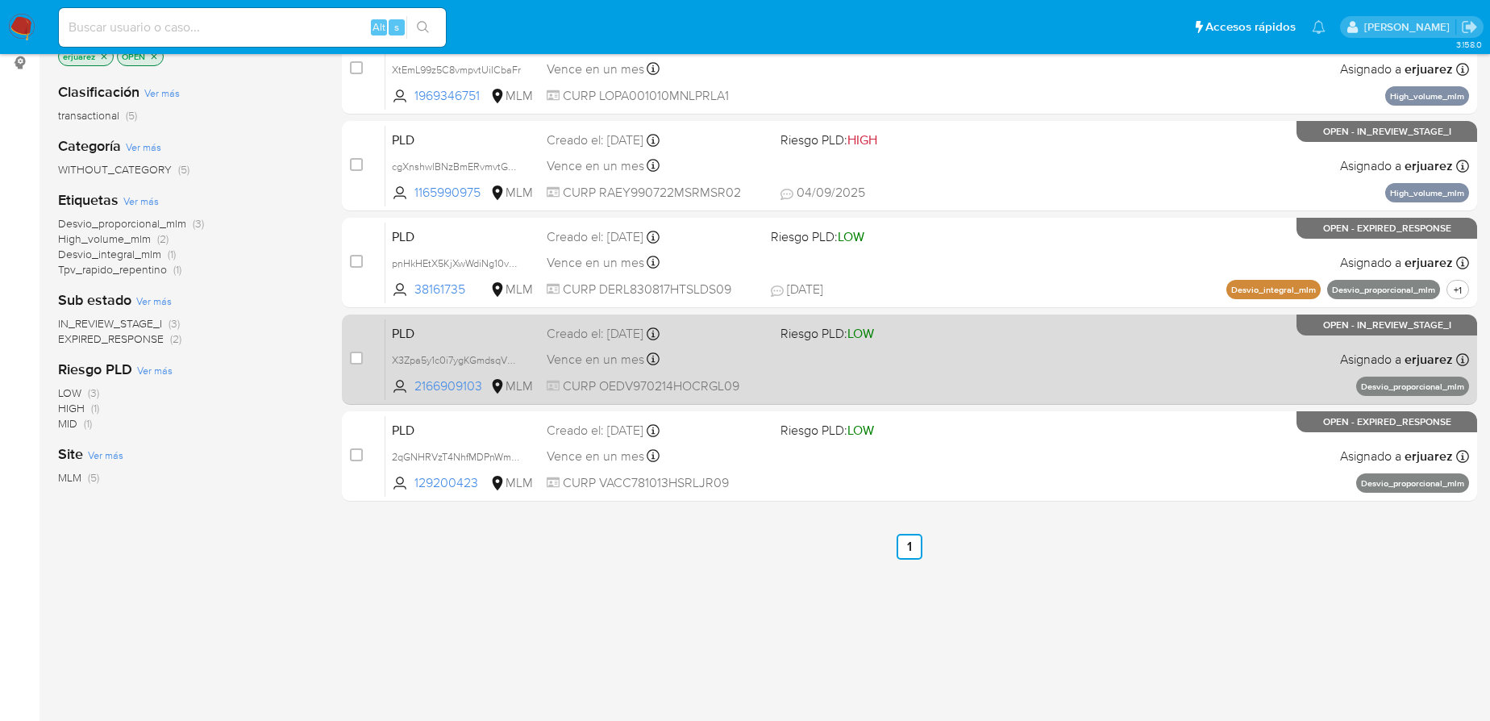
click at [852, 367] on div "PLD X3Zpa5y1c0i7ygKGmdsqVUSo 2166909103 MLM Riesgo PLD: LOW Creado el: [DATE] C…" at bounding box center [927, 359] width 1084 height 81
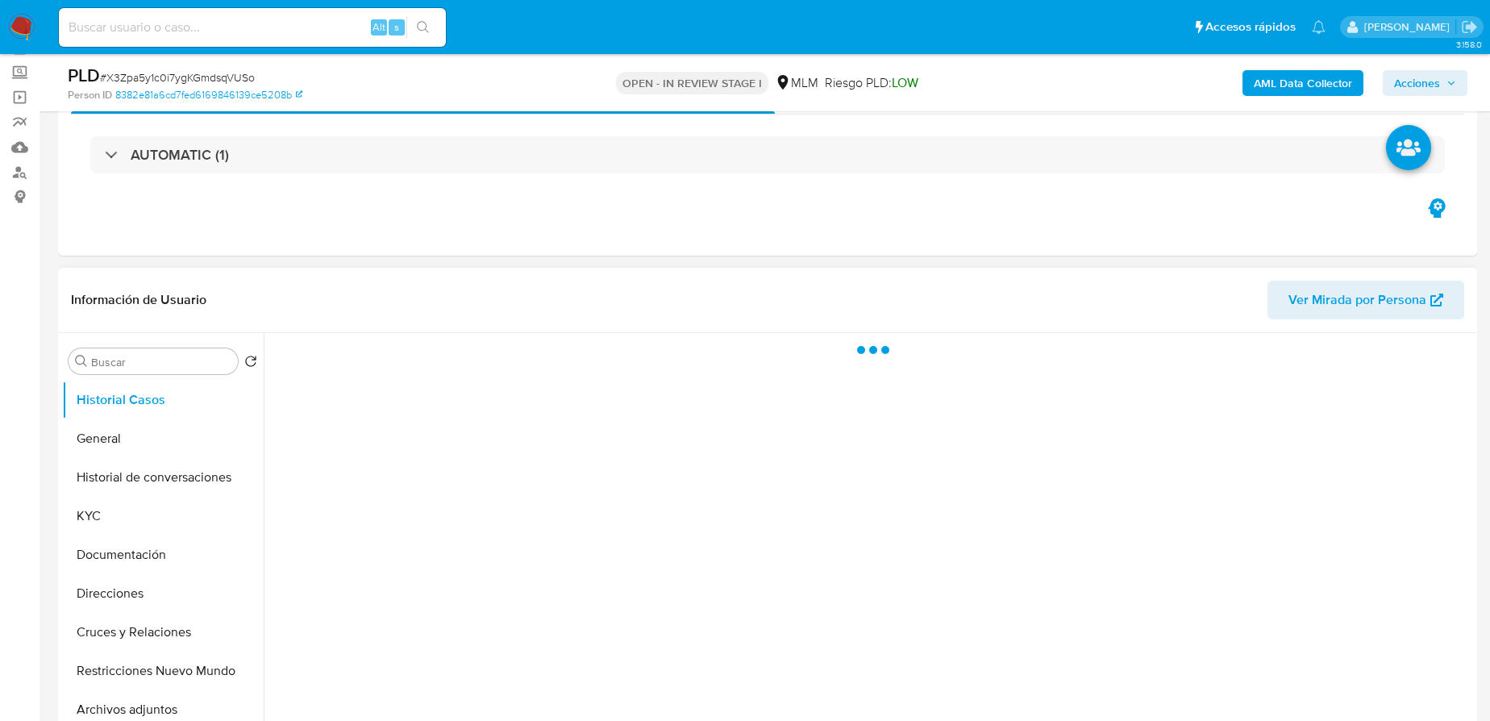
scroll to position [219, 0]
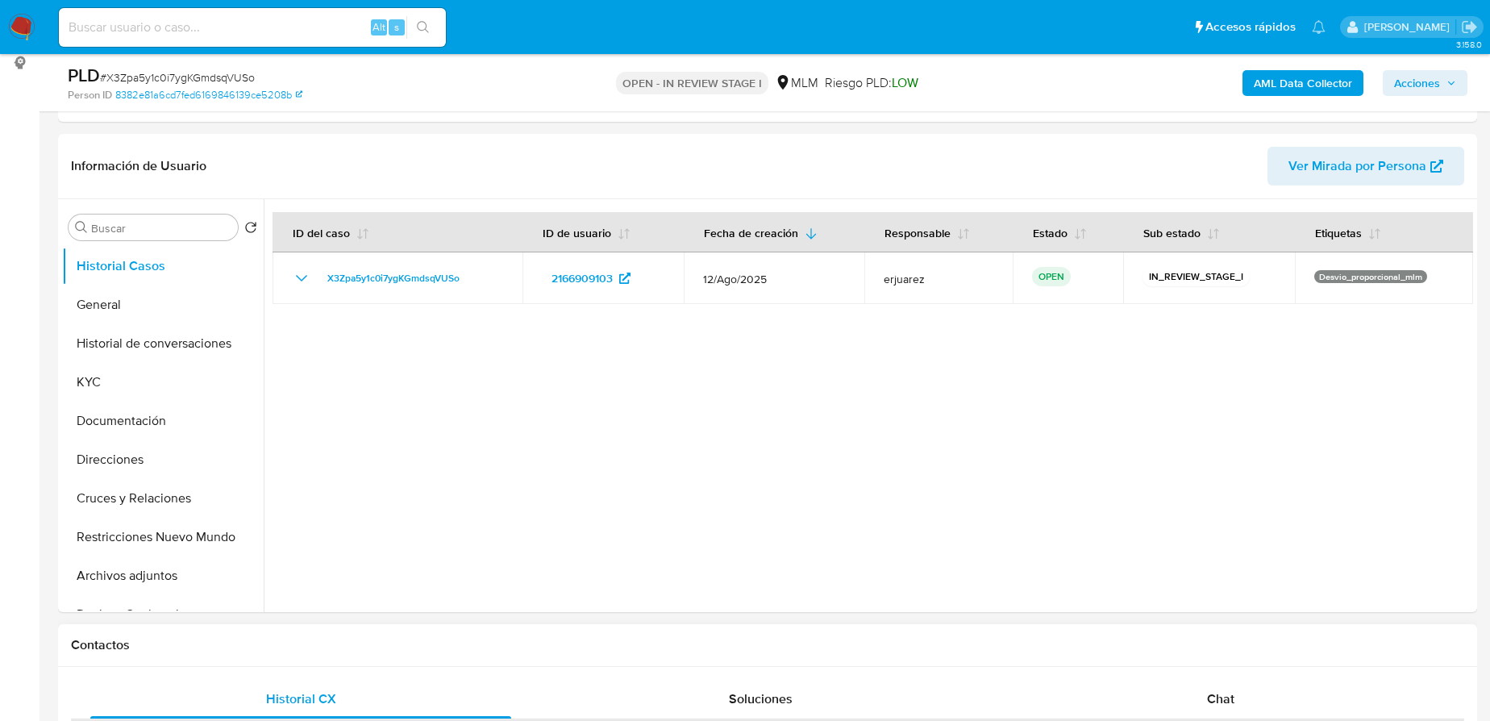
select select "10"
click at [1188, 683] on div "Chat" at bounding box center [1220, 699] width 421 height 39
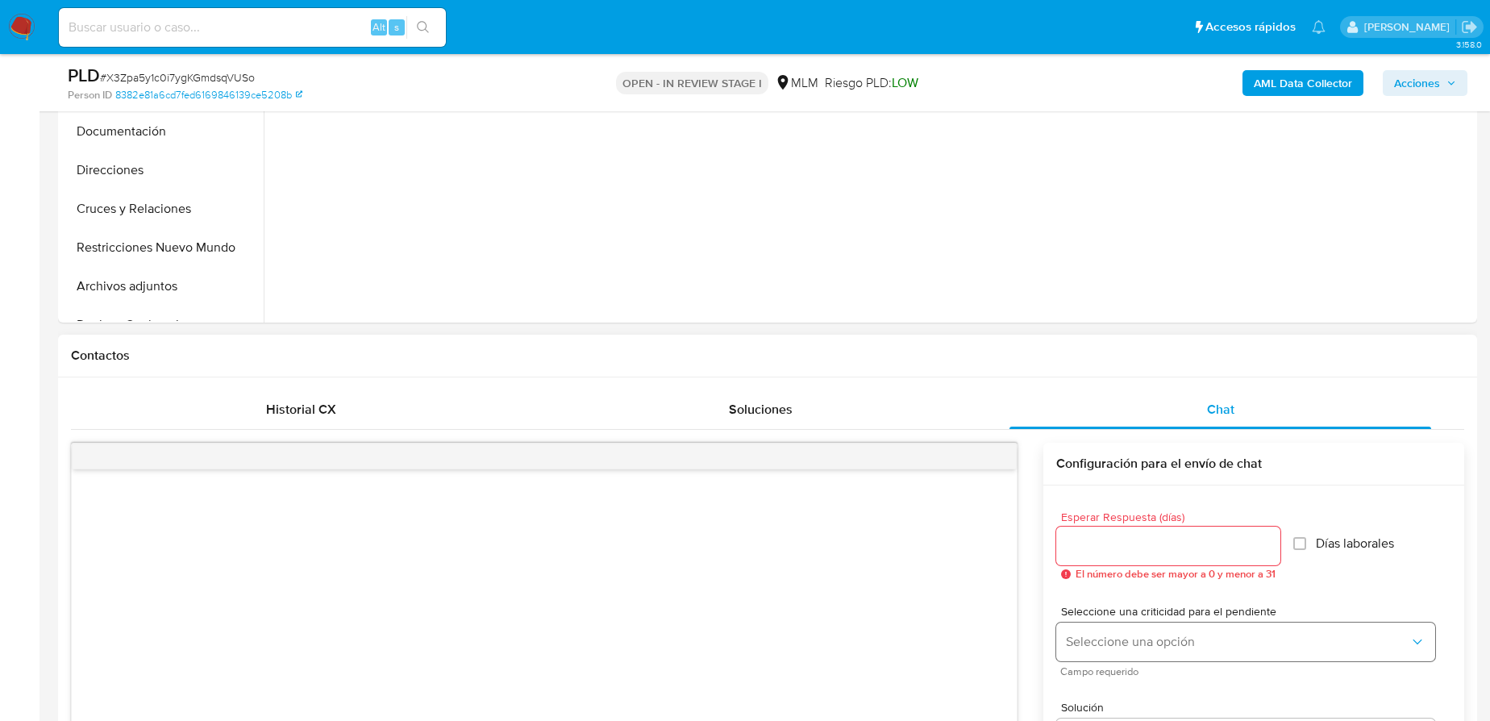
scroll to position [513, 0]
click at [1106, 533] on input "Esperar Respuesta (días)" at bounding box center [1168, 541] width 224 height 21
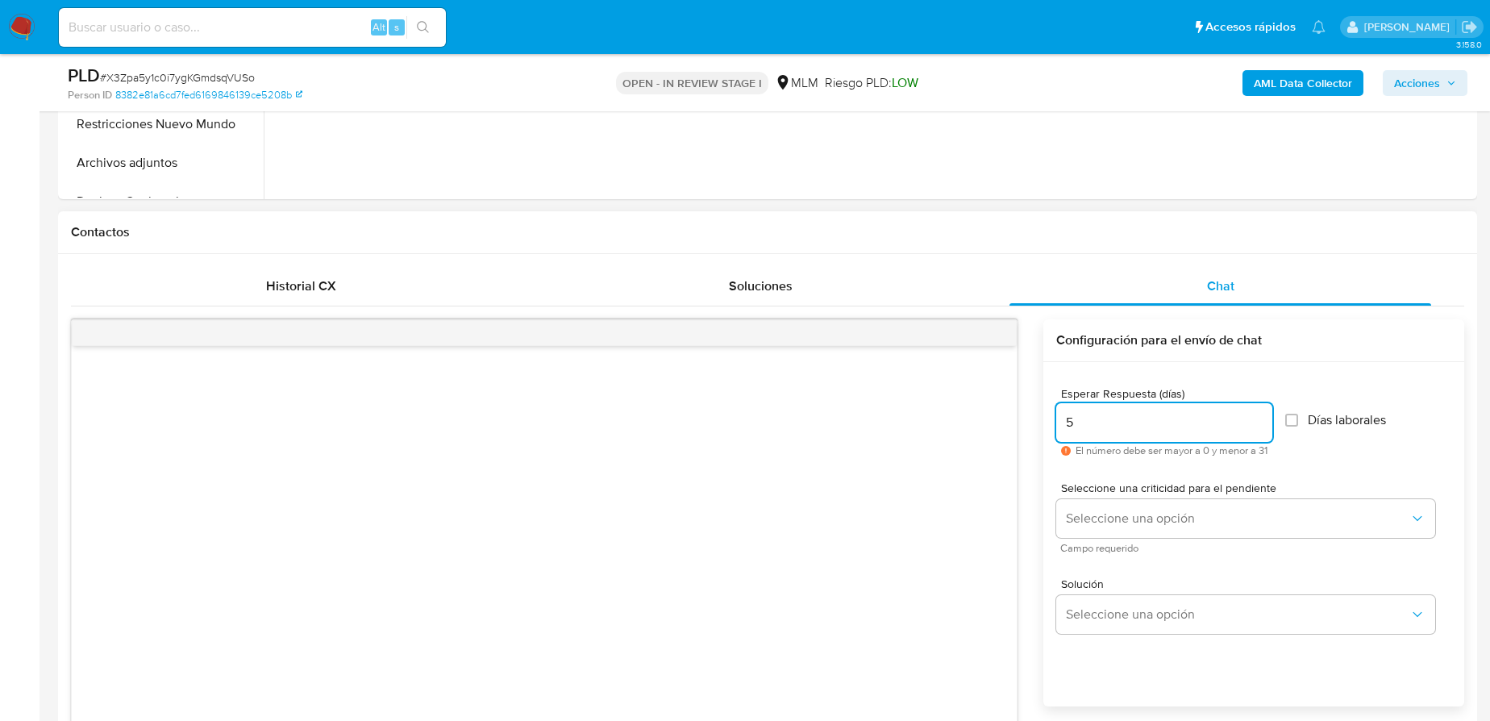
scroll to position [660, 0]
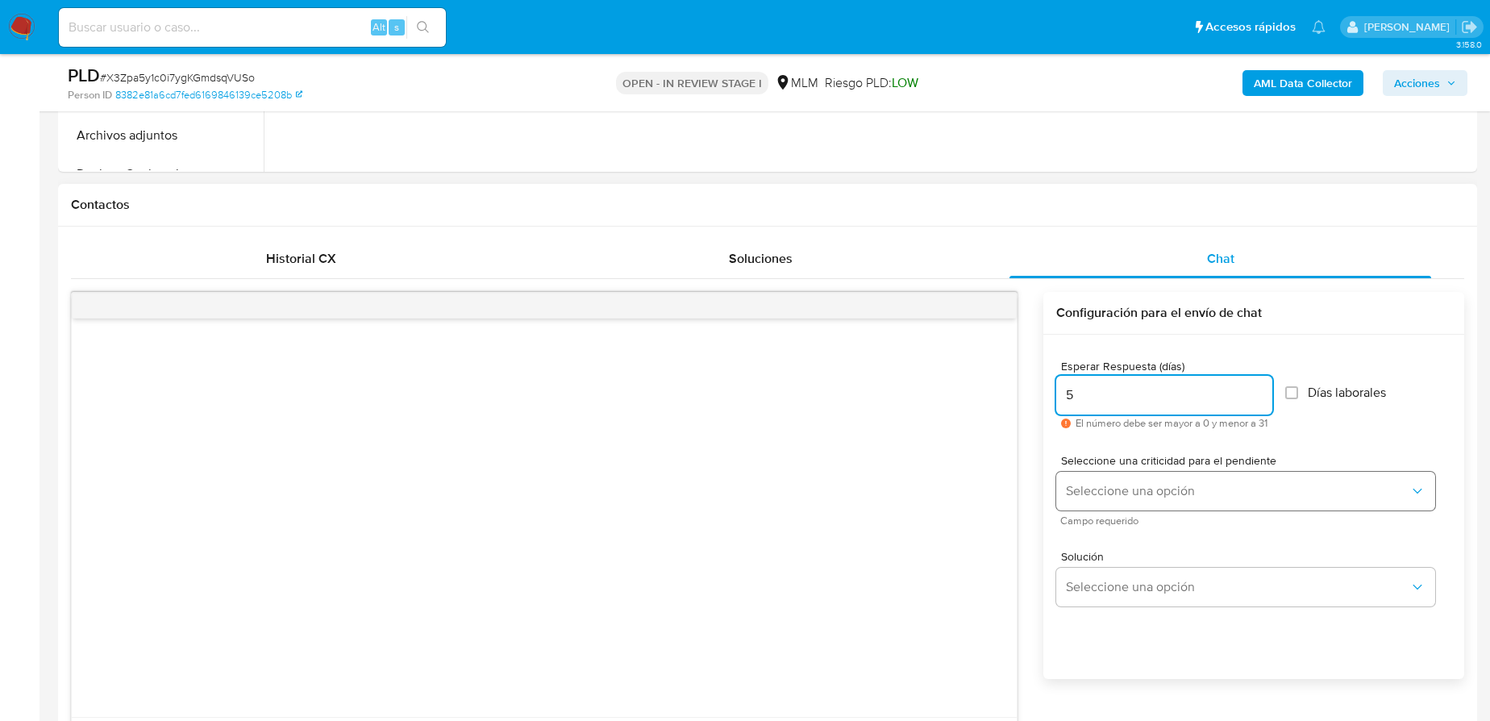
type input "5"
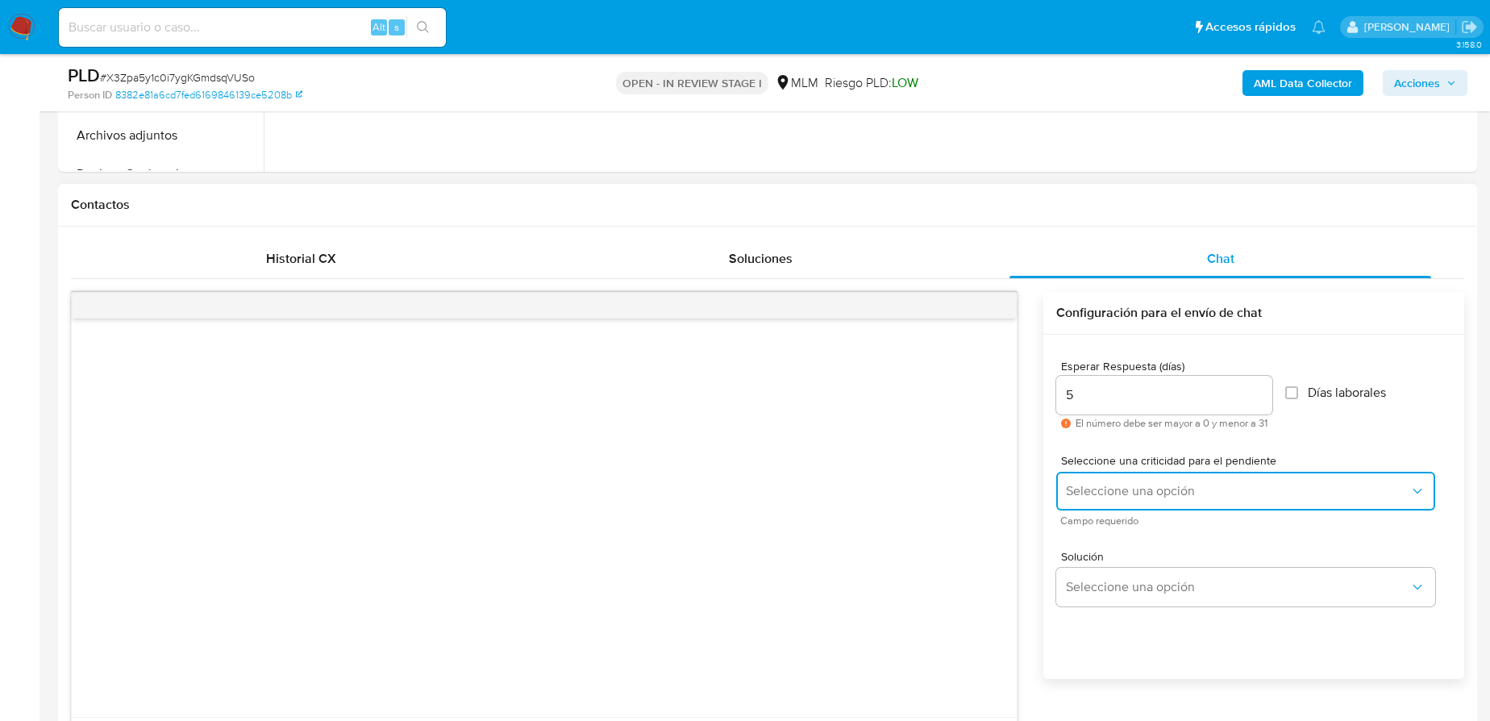
click at [1096, 483] on span "Seleccione una opción" at bounding box center [1238, 491] width 344 height 16
drag, startPoint x: 1097, startPoint y: 519, endPoint x: 1164, endPoint y: 595, distance: 101.7
click at [1102, 524] on div "HIGH" at bounding box center [1239, 524] width 344 height 32
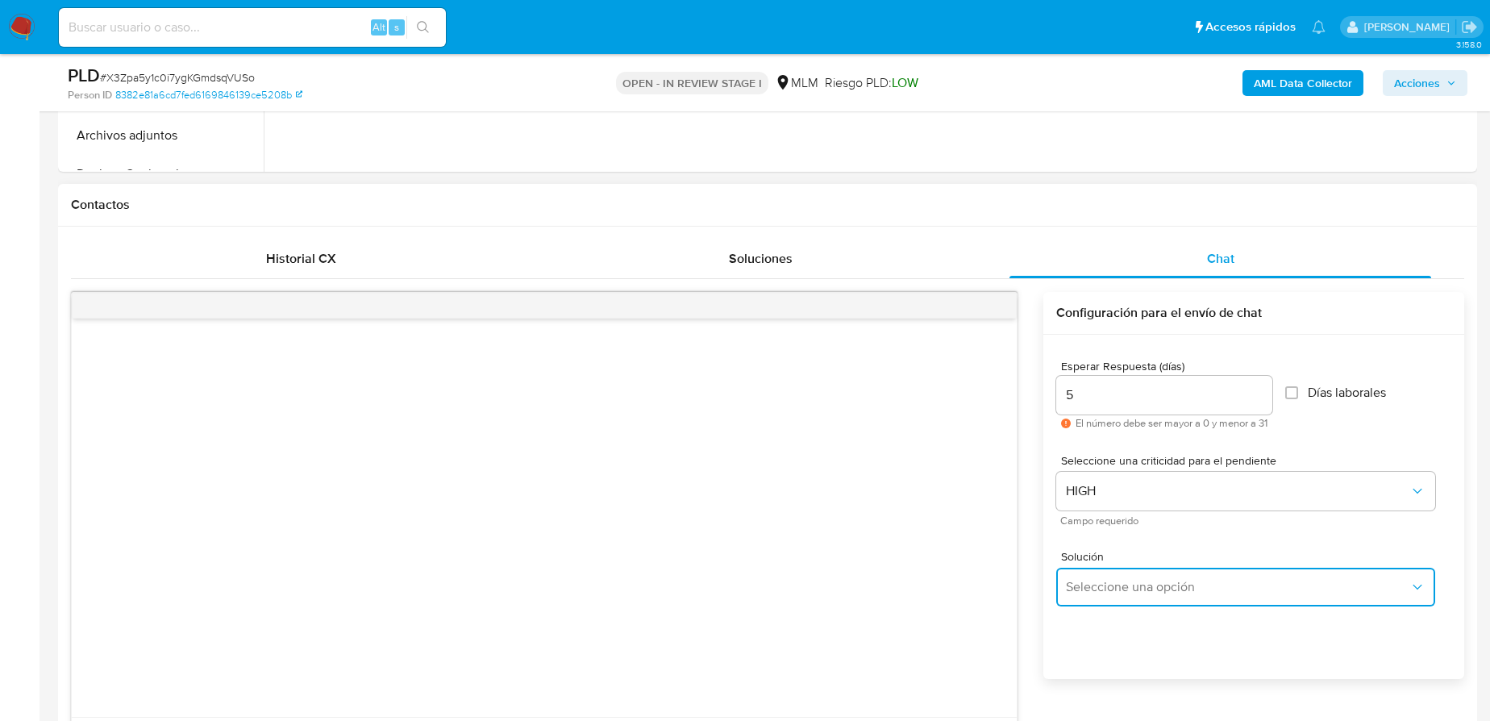
drag, startPoint x: 1164, startPoint y: 598, endPoint x: 1219, endPoint y: 566, distance: 64.3
click at [1165, 598] on button "Seleccione una opción" at bounding box center [1245, 587] width 379 height 39
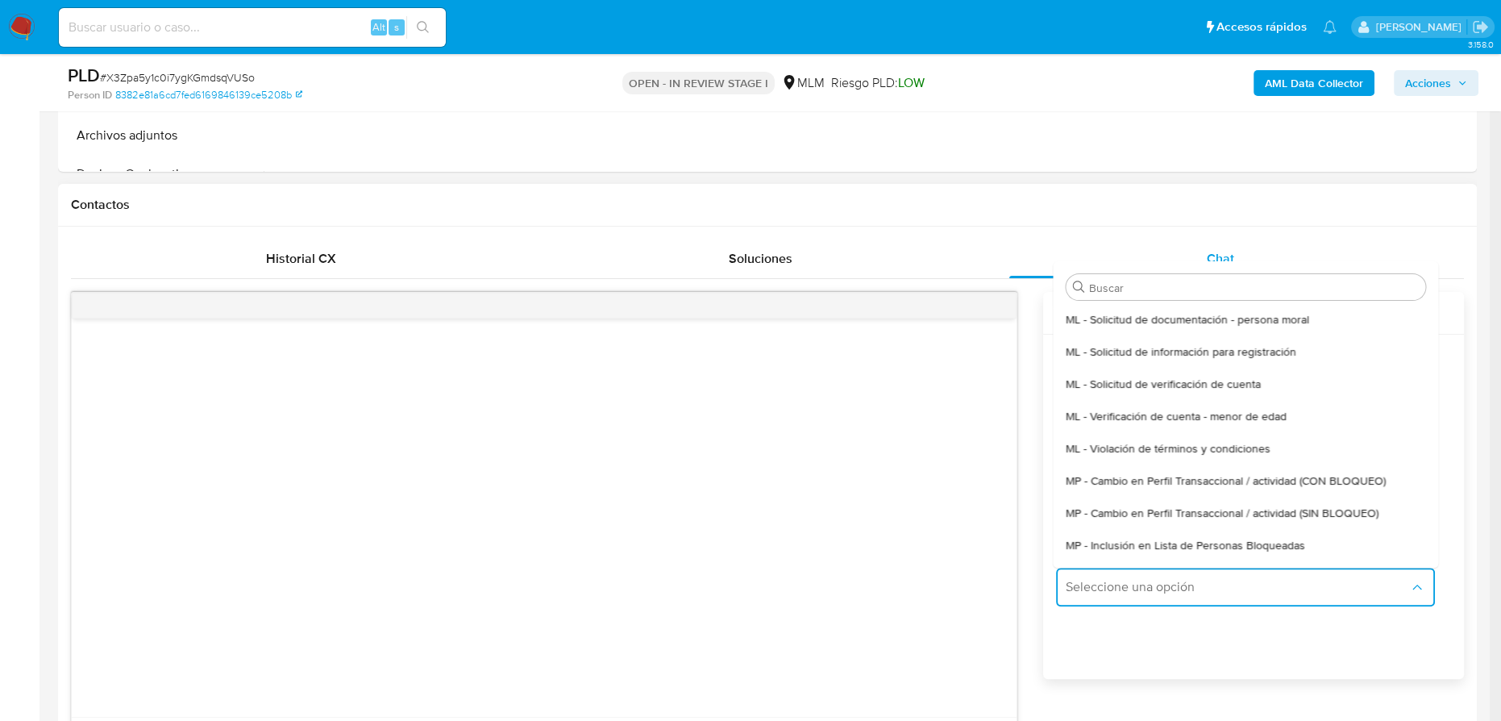
drag, startPoint x: 1319, startPoint y: 505, endPoint x: 835, endPoint y: 511, distance: 483.9
click at [1315, 507] on span "MP - Cambio en Perfil Transaccional / actividad (SIN BLOQUEO)" at bounding box center [1223, 513] width 313 height 15
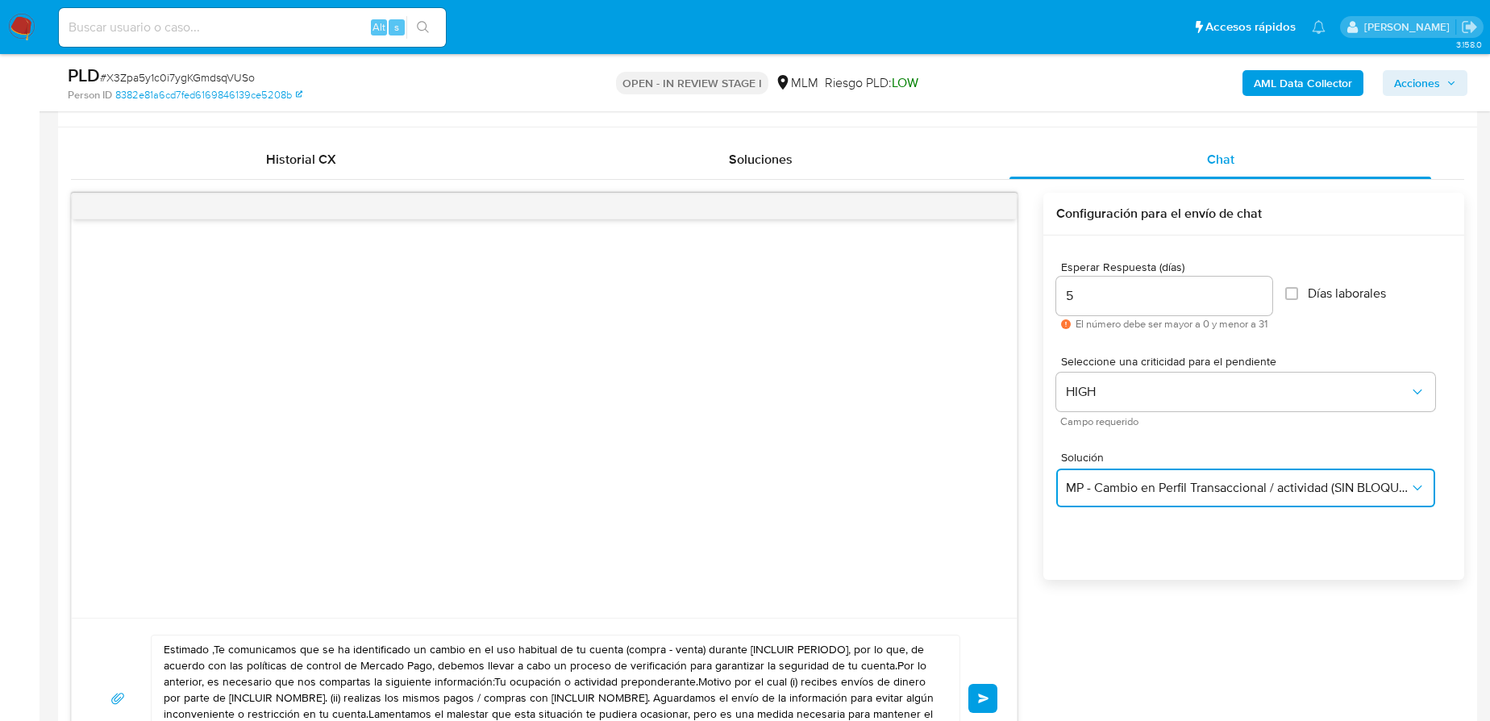
scroll to position [879, 0]
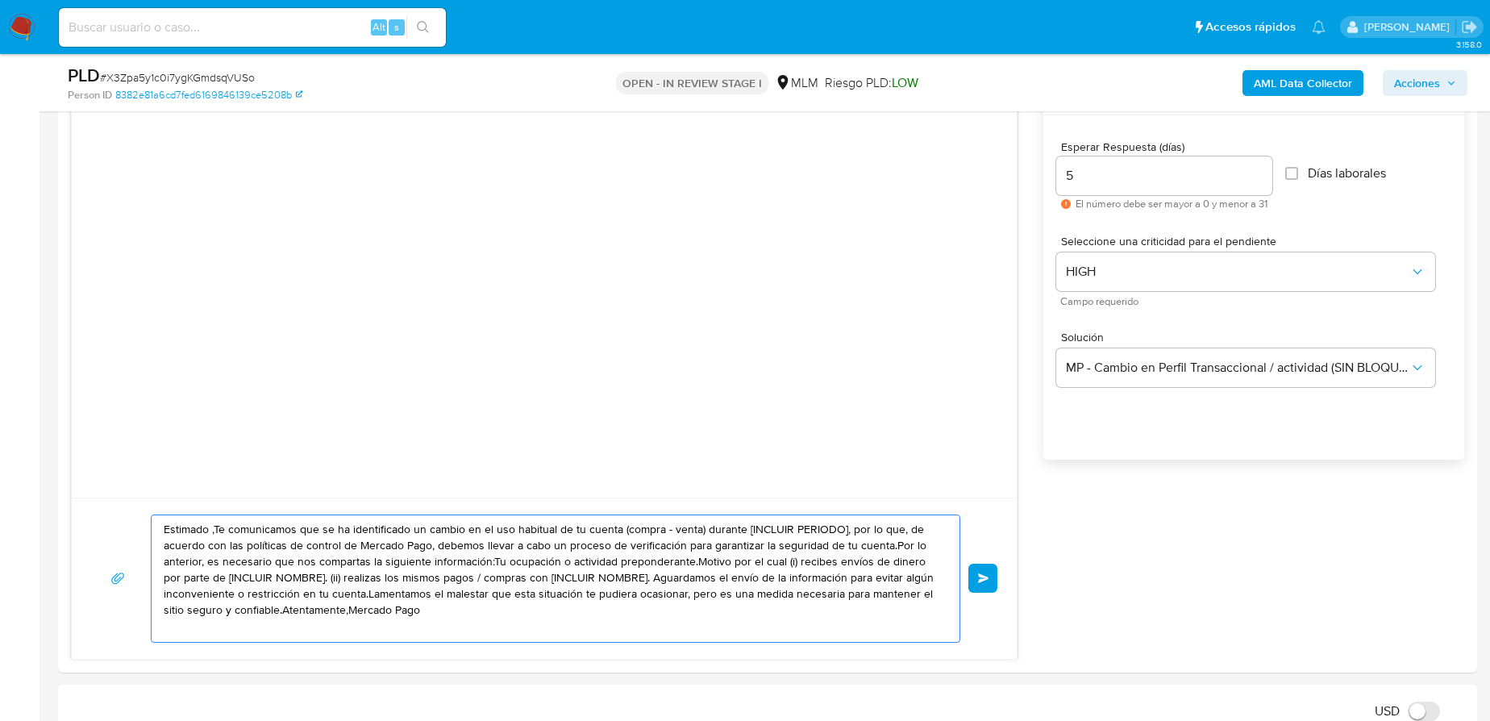
drag, startPoint x: 477, startPoint y: 617, endPoint x: 34, endPoint y: 425, distance: 483.3
paste textarea "Valentín se ha identificado un cambio en el uso habitual de tu cuenta para gara…"
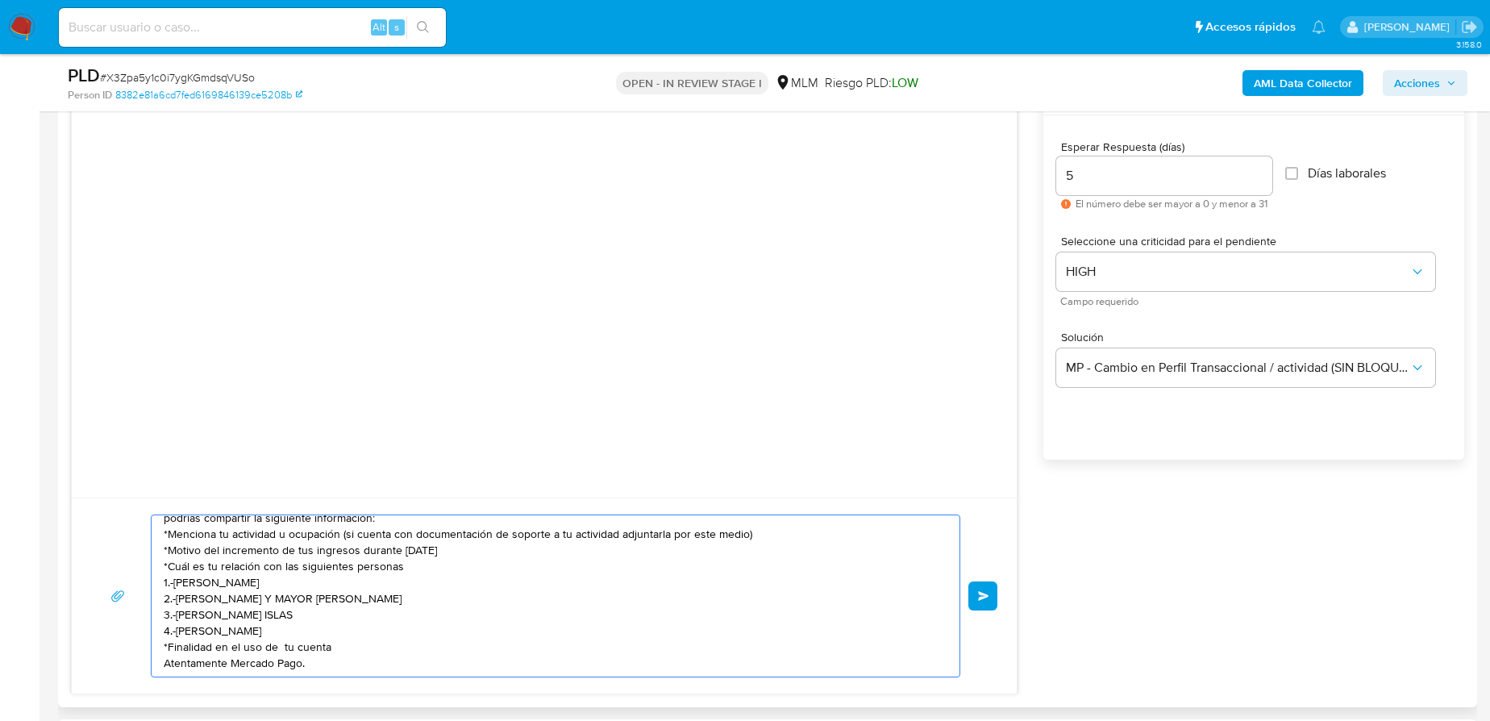
scroll to position [0, 0]
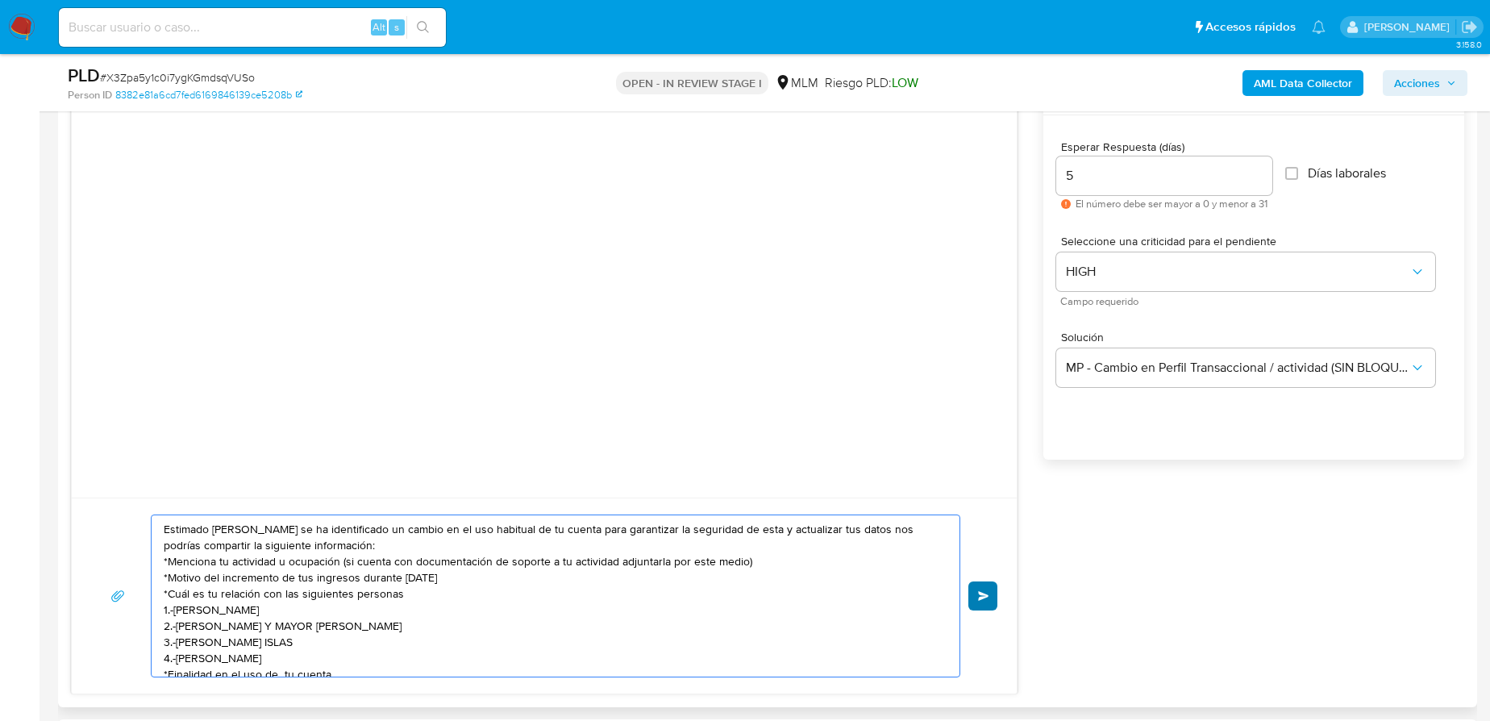
type textarea "Estimado Valentín se ha identificado un cambio en el uso habitual de tu cuenta …"
click at [972, 593] on button "Enviar" at bounding box center [982, 595] width 29 height 29
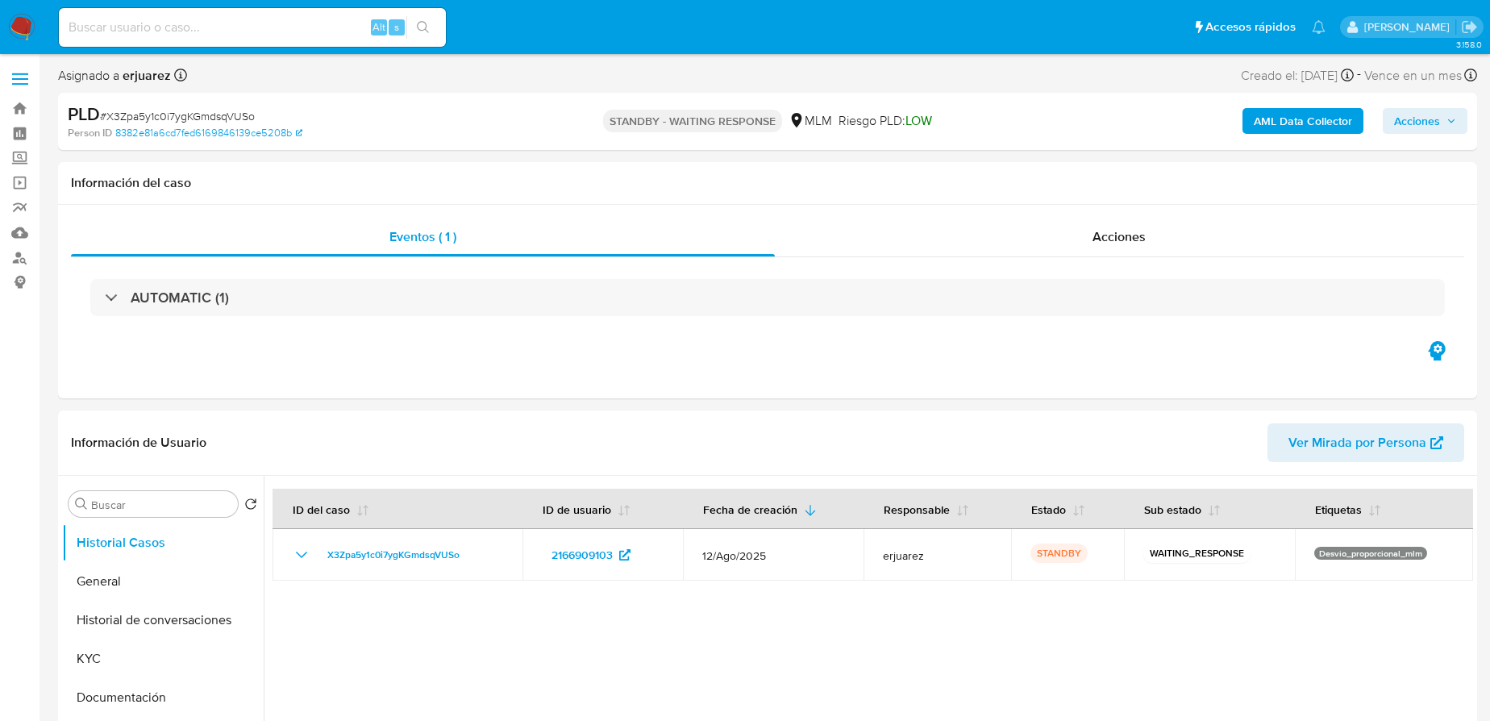
select select "10"
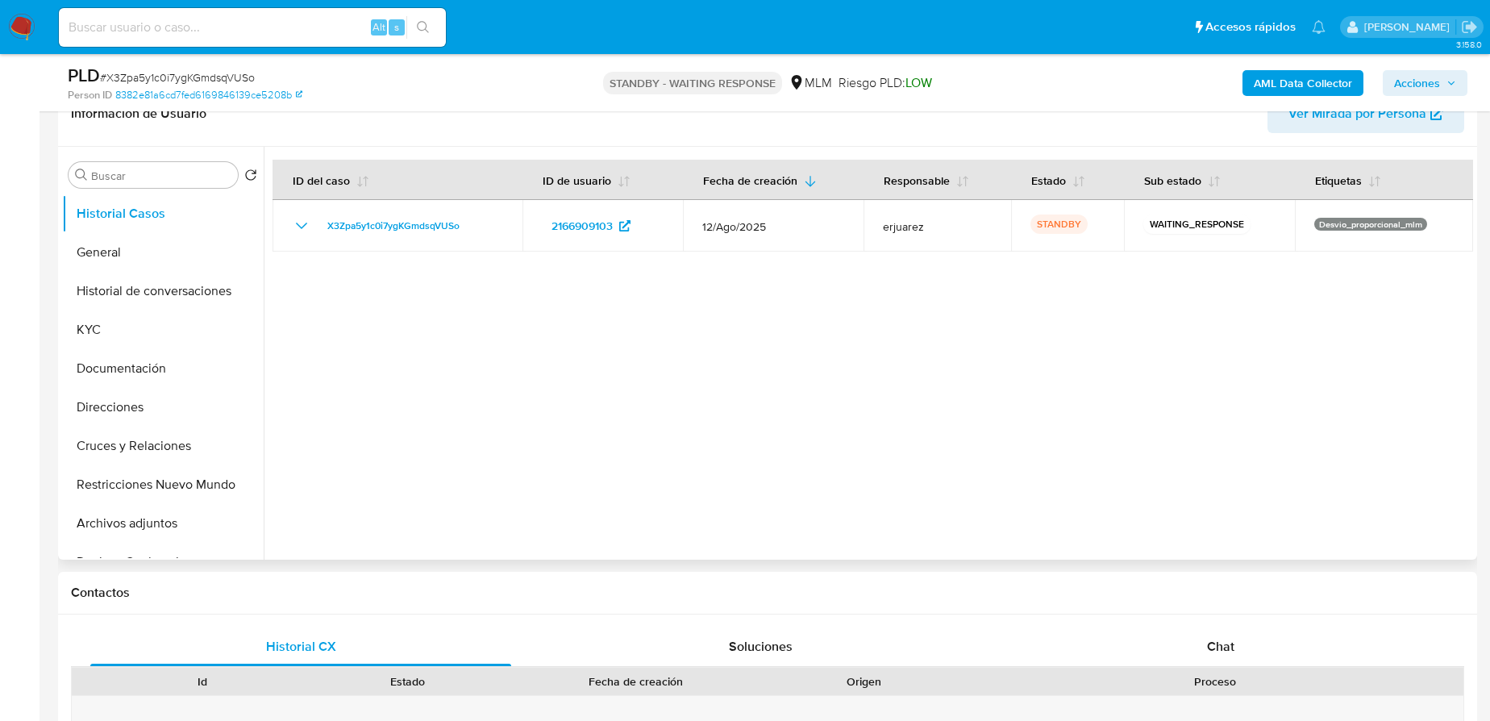
scroll to position [293, 0]
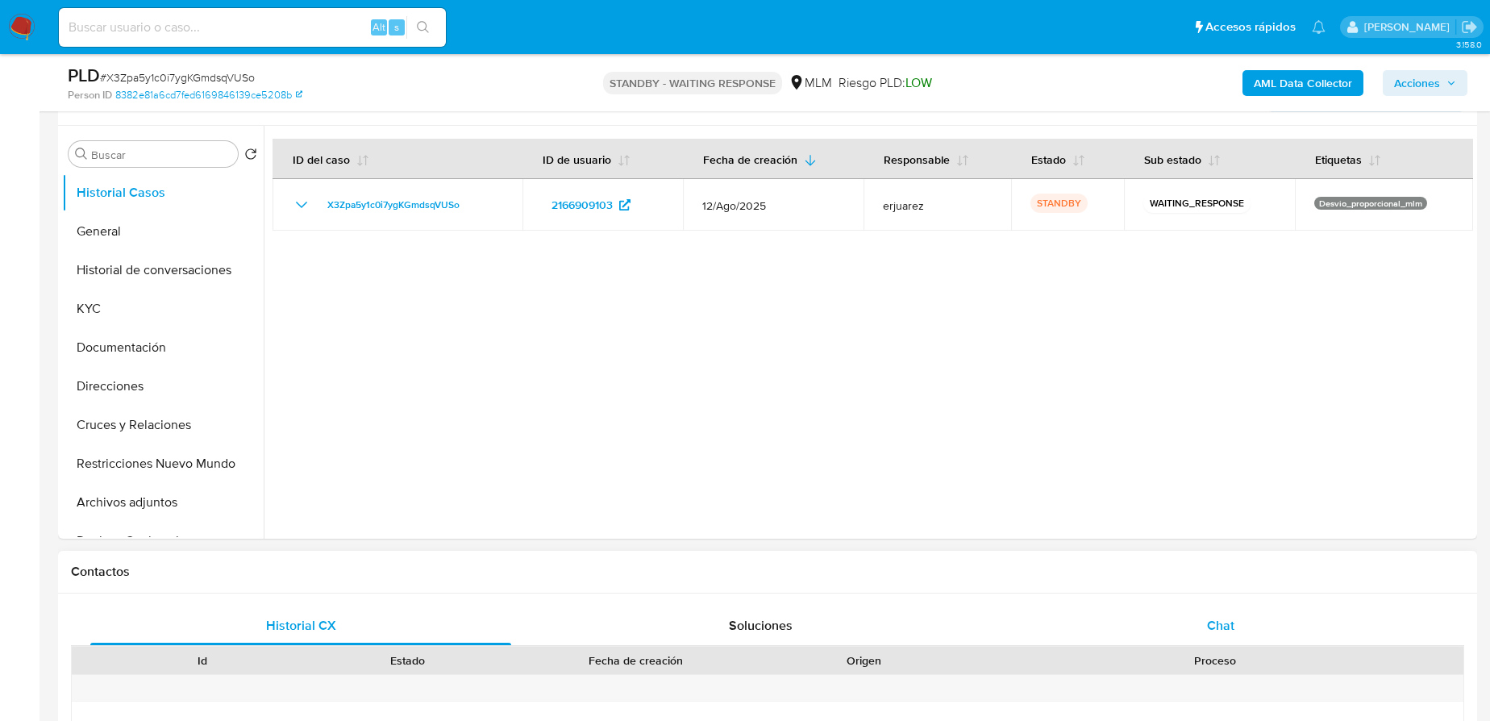
click at [1223, 627] on span "Chat" at bounding box center [1220, 625] width 27 height 19
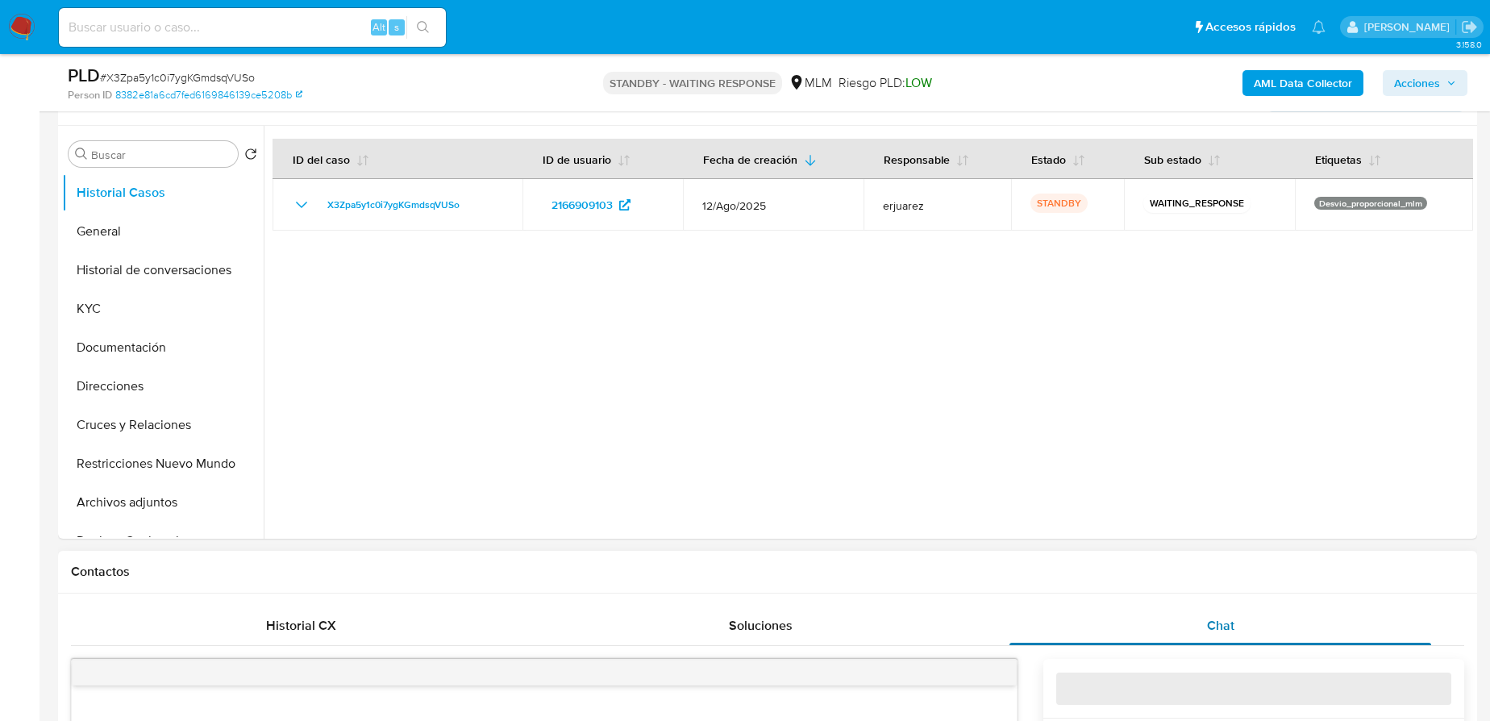
click at [1223, 627] on span "Chat" at bounding box center [1220, 625] width 27 height 19
click at [32, 19] on img at bounding box center [21, 27] width 27 height 27
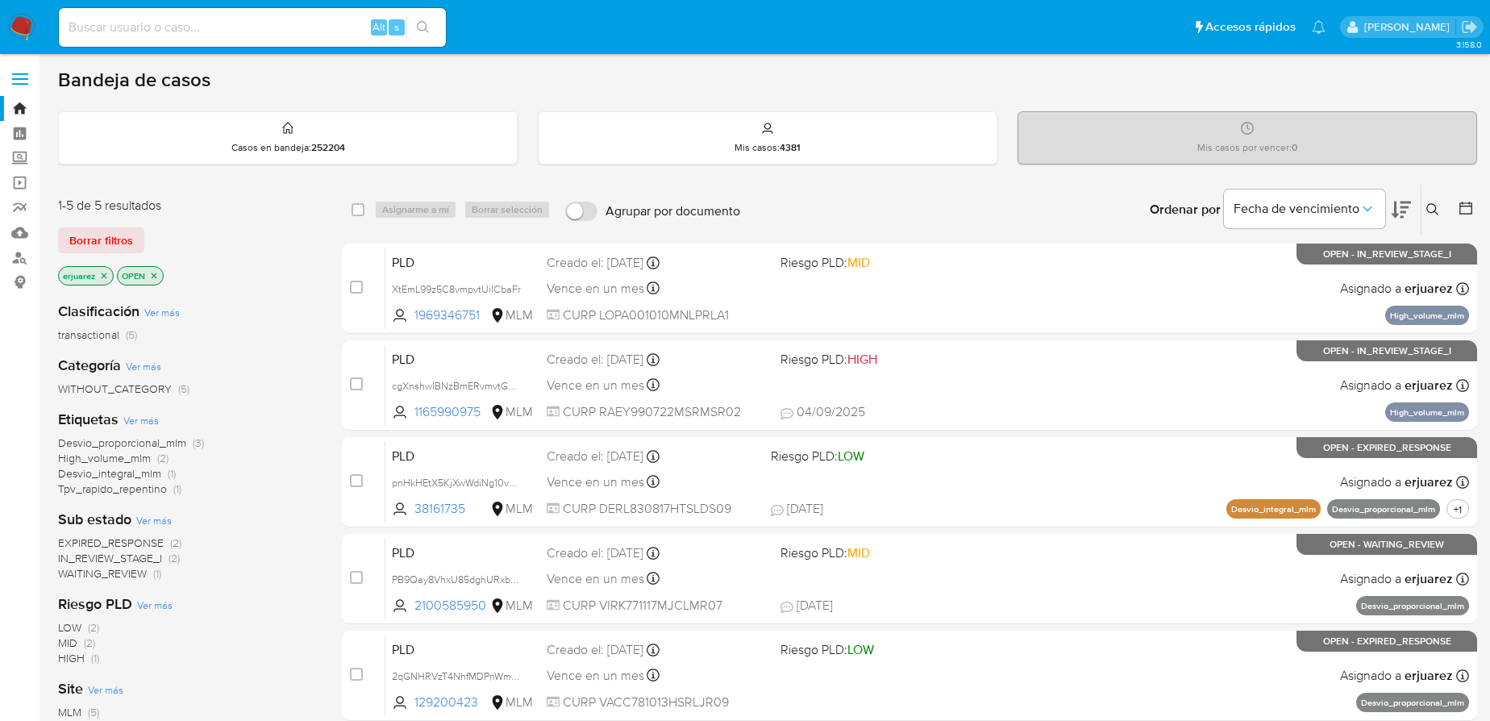
click at [104, 275] on icon "close-filter" at bounding box center [104, 276] width 10 height 10
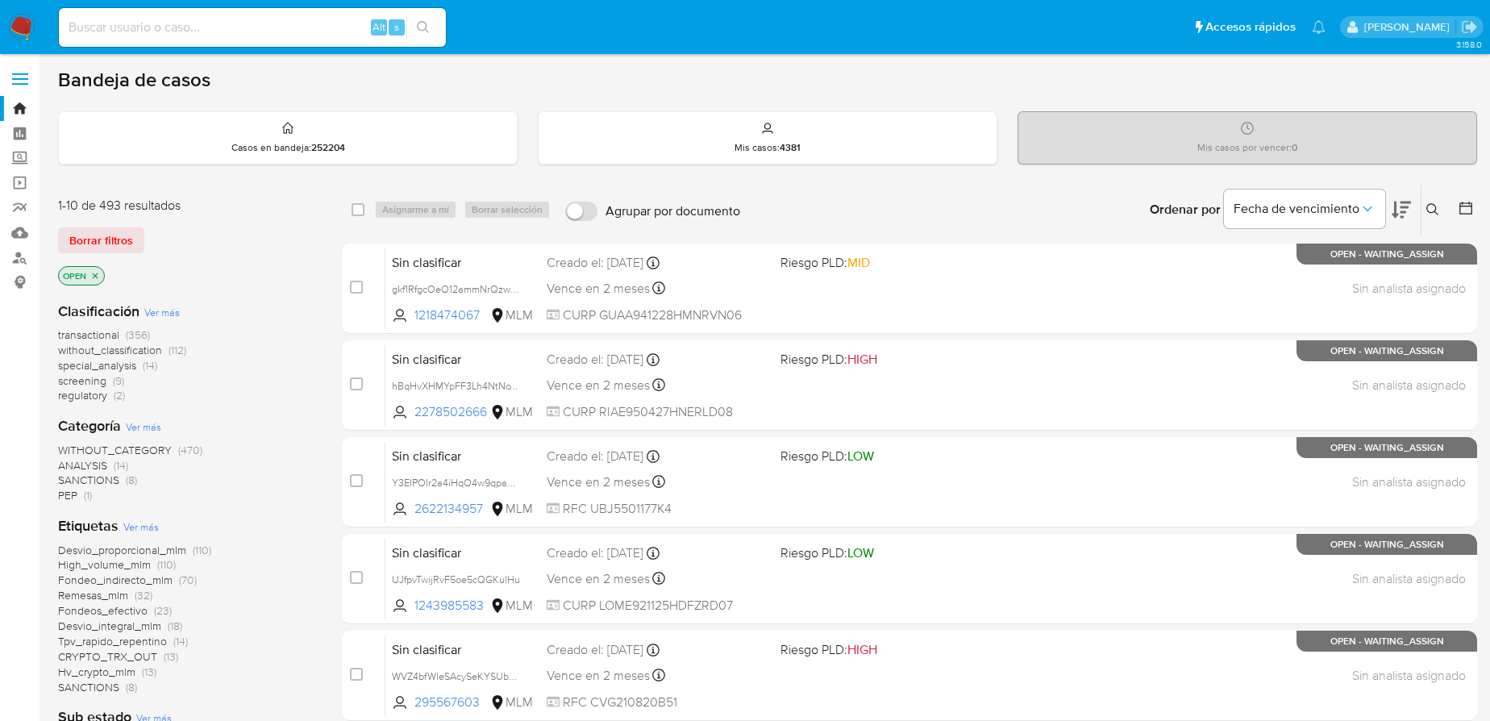
click at [1432, 208] on icon at bounding box center [1432, 209] width 13 height 13
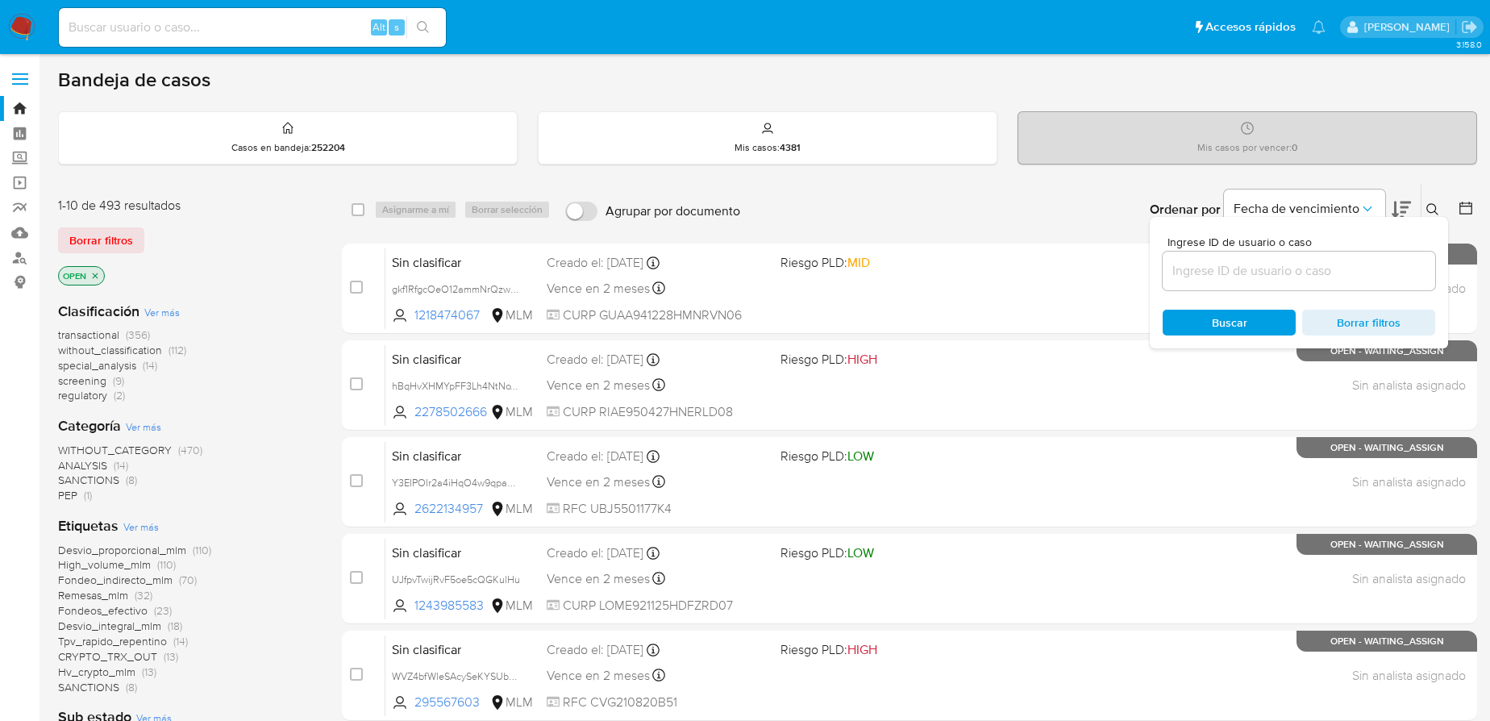
click at [1196, 258] on div at bounding box center [1299, 271] width 273 height 39
click at [1199, 264] on input at bounding box center [1299, 270] width 273 height 21
paste input "2100585950"
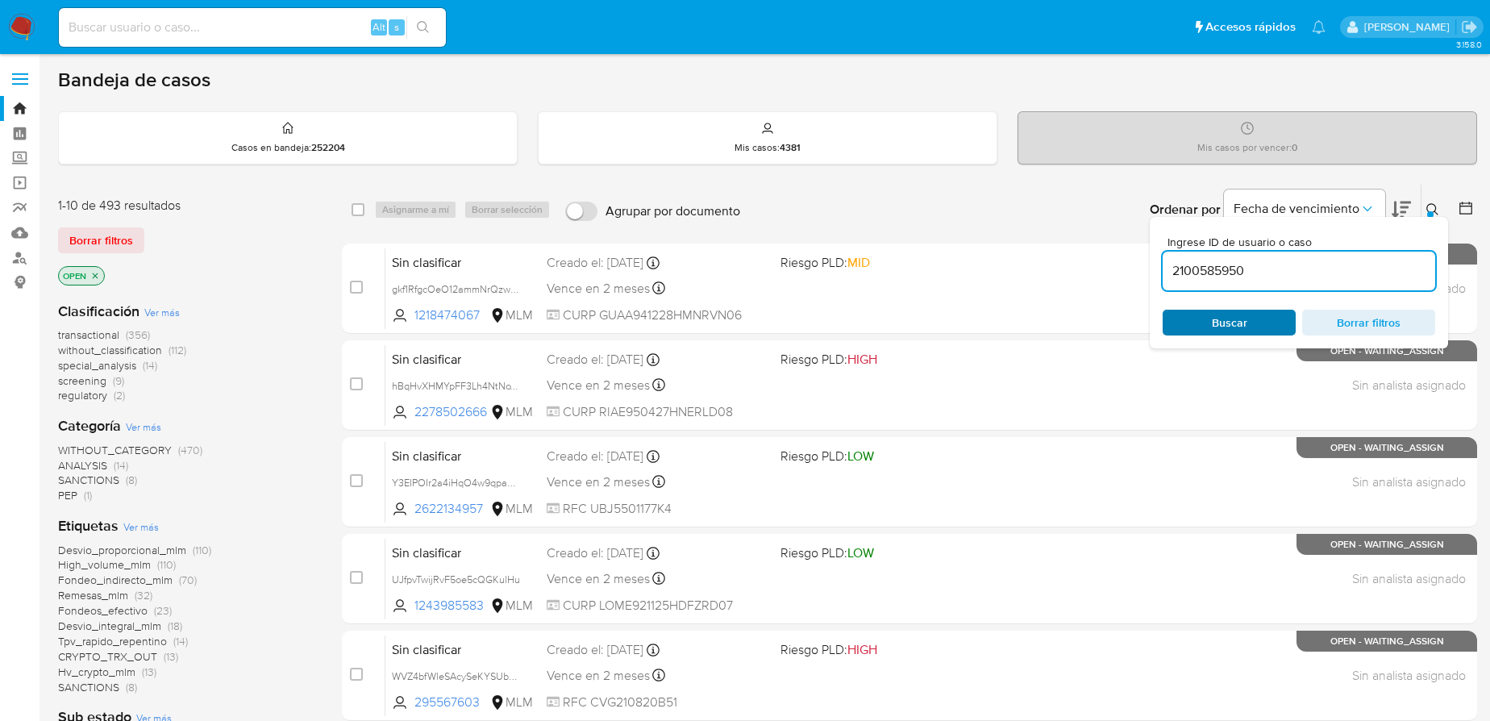
type input "2100585950"
click at [1195, 321] on span "Buscar" at bounding box center [1229, 322] width 110 height 23
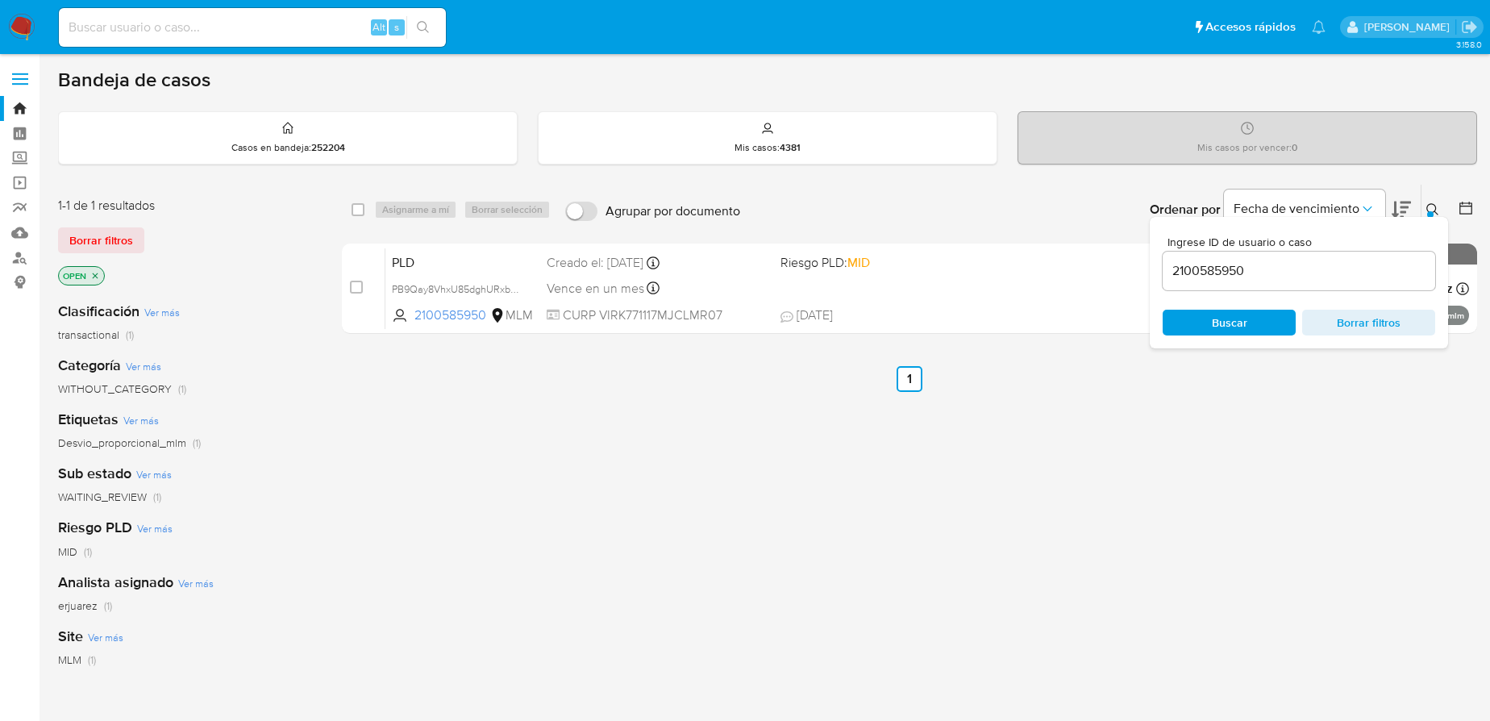
drag, startPoint x: 972, startPoint y: 545, endPoint x: 985, endPoint y: 531, distance: 19.4
click at [975, 543] on div "select-all-cases-checkbox Asignarme a mí Borrar selección Agrupar por documento…" at bounding box center [909, 549] width 1135 height 731
click at [1434, 204] on icon at bounding box center [1432, 209] width 13 height 13
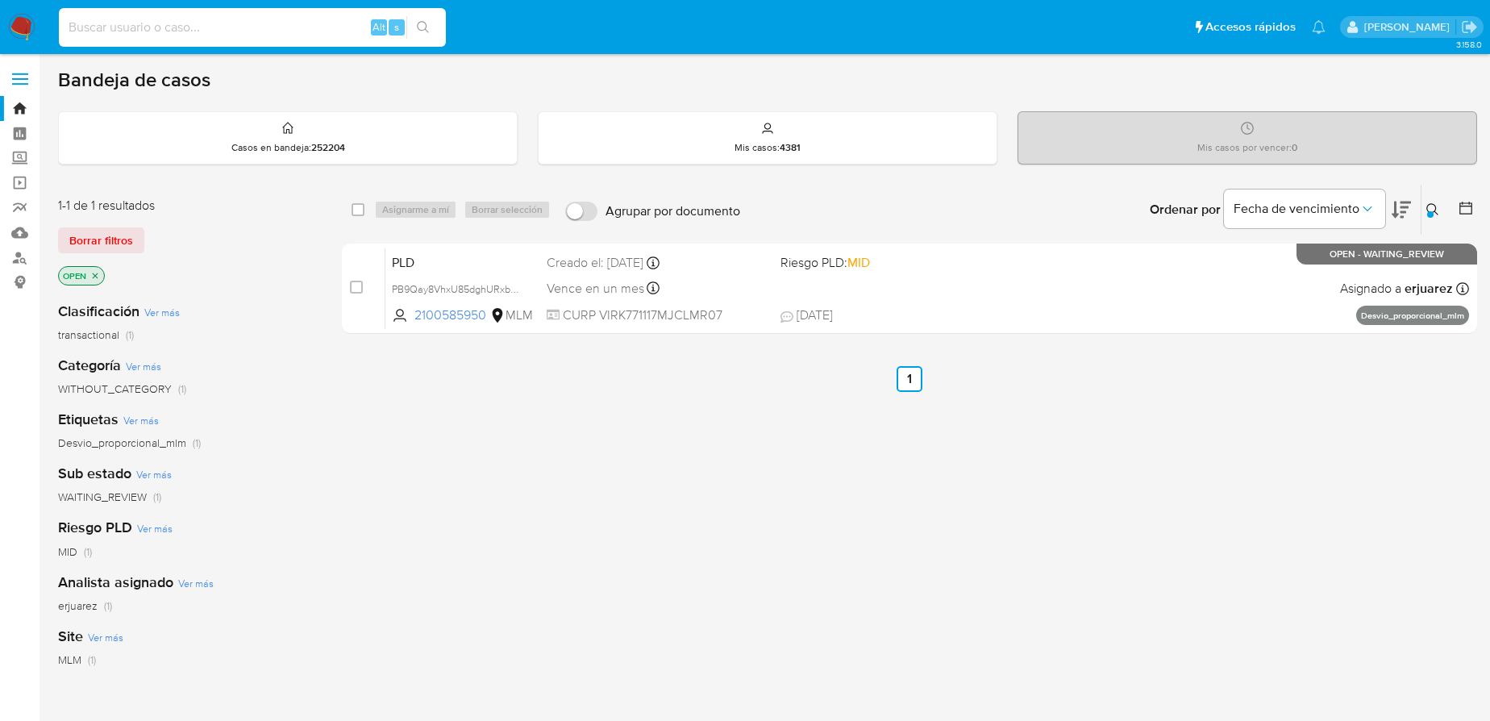
click at [147, 25] on input at bounding box center [252, 27] width 387 height 21
paste input "2255800810"
type input "2255800810"
click at [411, 27] on button "search-icon" at bounding box center [422, 27] width 33 height 23
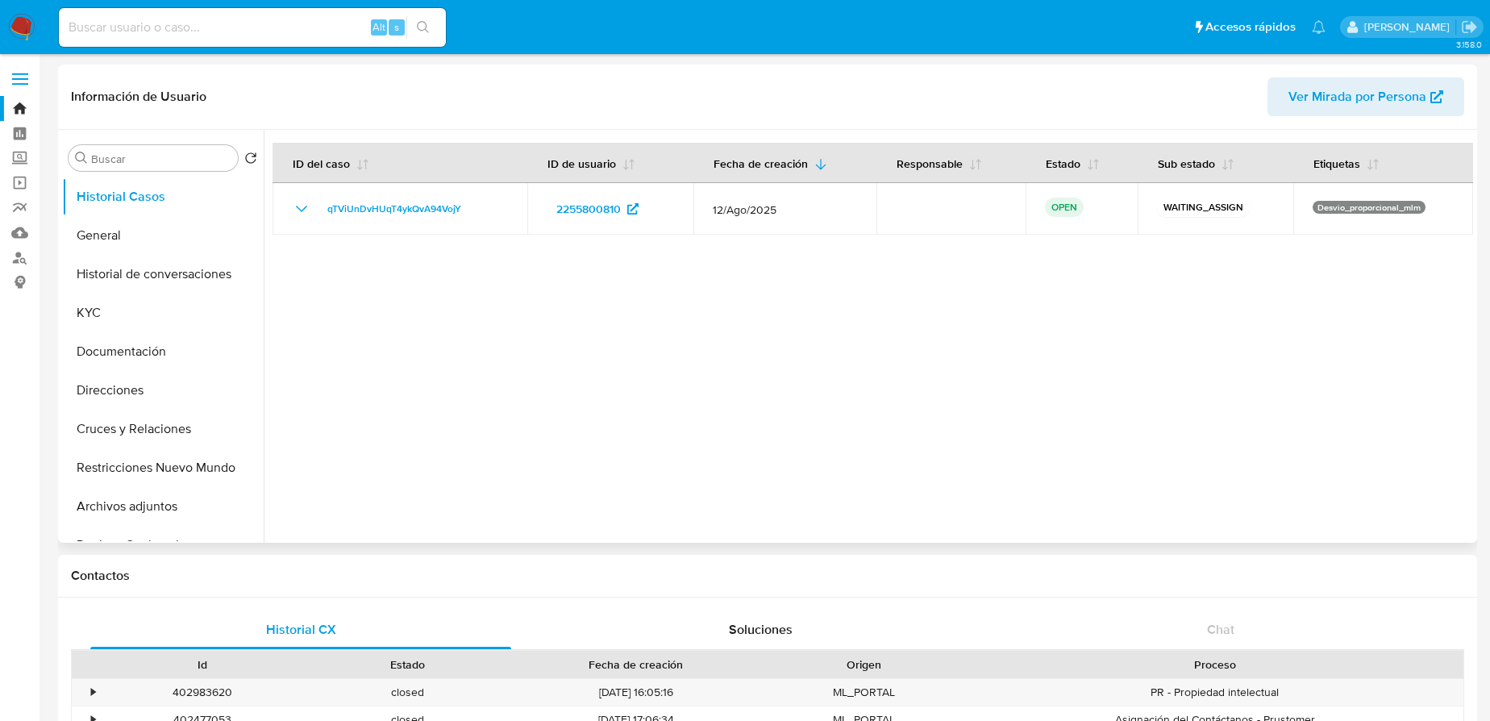
select select "10"
click at [89, 29] on input at bounding box center [252, 27] width 387 height 21
paste input "2378195072"
type input "2378195072"
click at [417, 24] on icon "search-icon" at bounding box center [423, 27] width 12 height 12
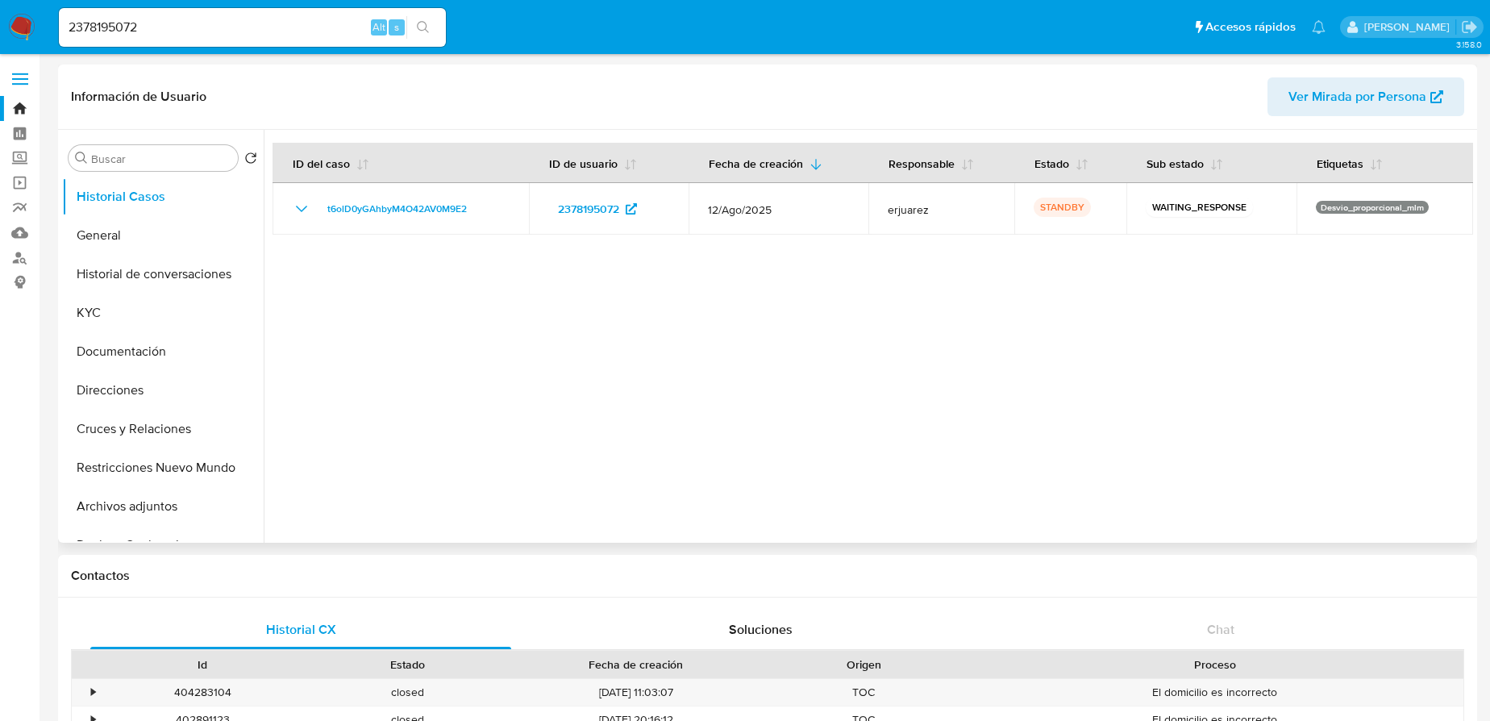
select select "10"
